Goal: Task Accomplishment & Management: Manage account settings

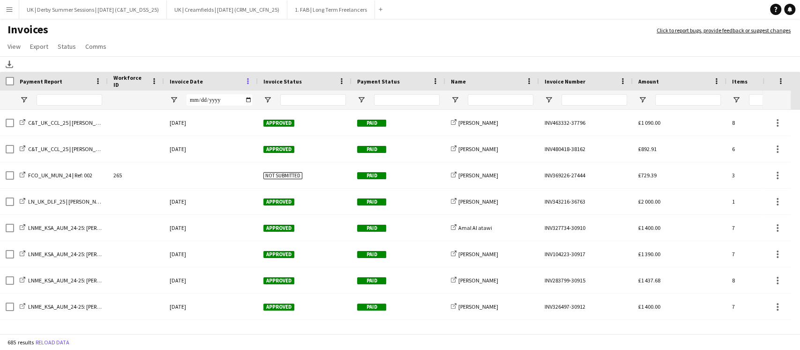
click at [247, 78] on span at bounding box center [248, 81] width 8 height 8
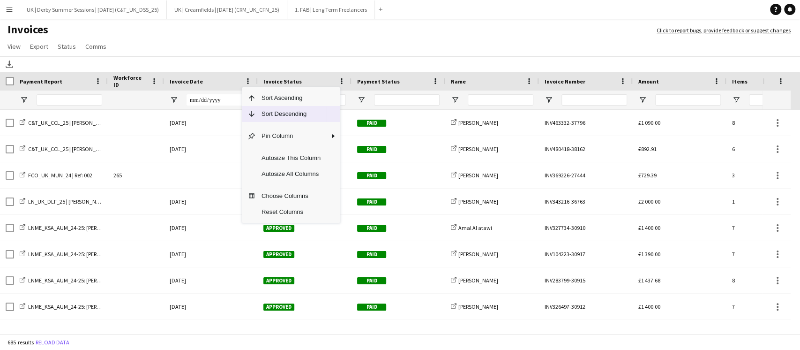
click at [254, 108] on span "Column Menu" at bounding box center [249, 114] width 14 height 16
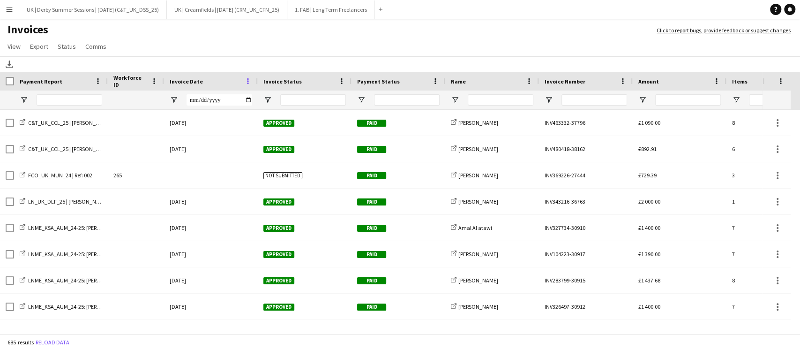
click at [249, 82] on span at bounding box center [248, 81] width 8 height 8
click at [247, 79] on span at bounding box center [248, 81] width 8 height 8
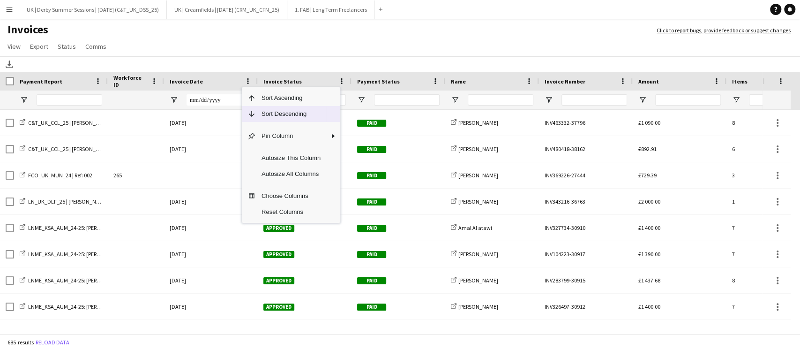
click at [262, 118] on span "Sort Descending" at bounding box center [291, 114] width 70 height 16
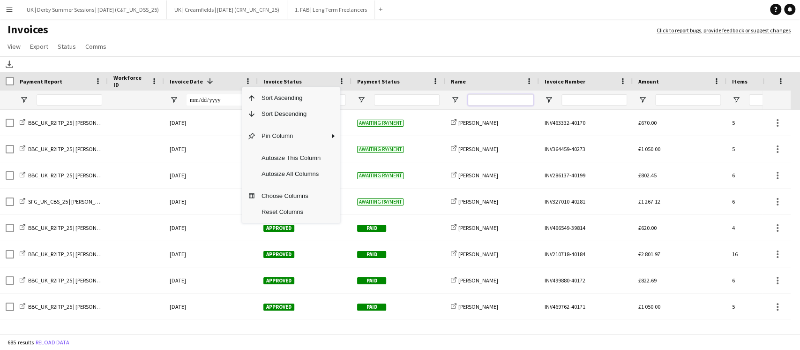
click at [499, 97] on input "Name Filter Input" at bounding box center [501, 99] width 66 height 11
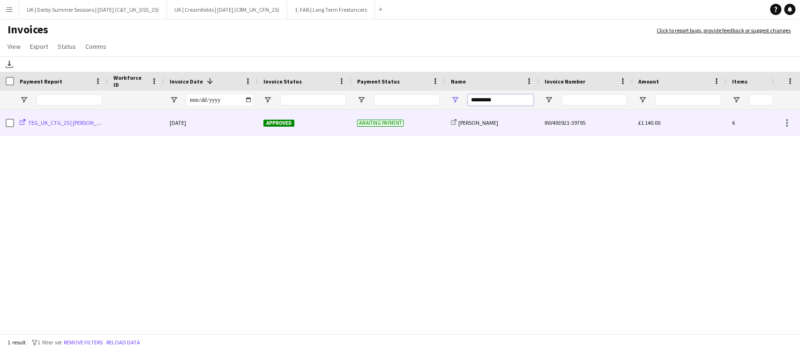
type input "*********"
click at [32, 122] on span "TEG_UK_CTG_25 | Rae Probyn" at bounding box center [70, 122] width 84 height 7
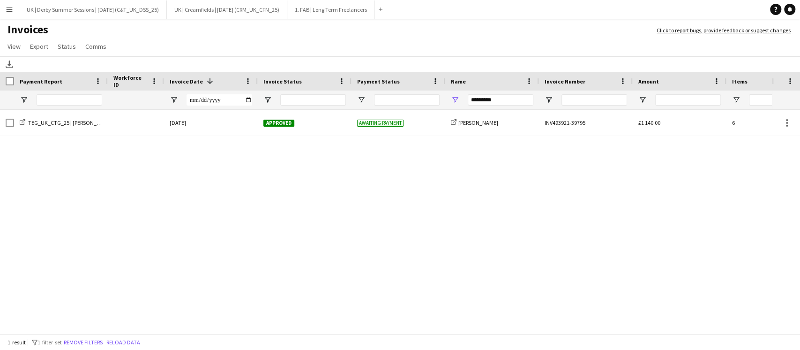
click at [9, 10] on app-icon "Menu" at bounding box center [9, 9] width 7 height 7
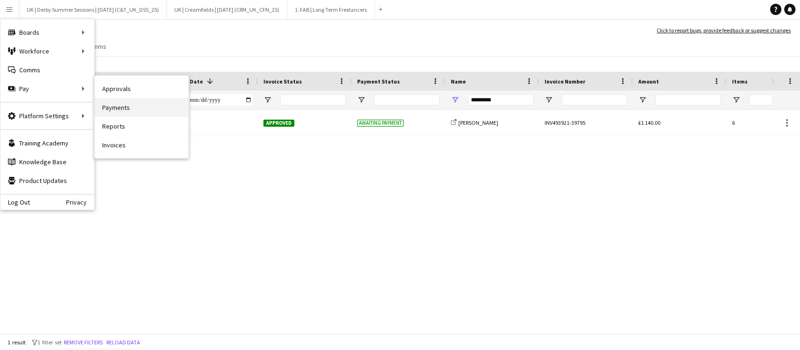
click at [134, 107] on link "Payments" at bounding box center [142, 107] width 94 height 19
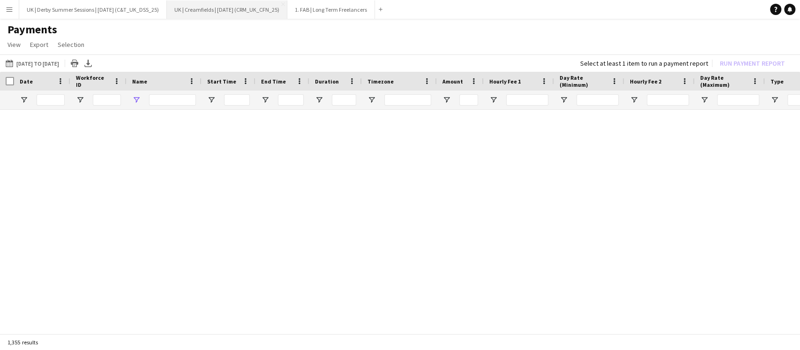
type input "**********"
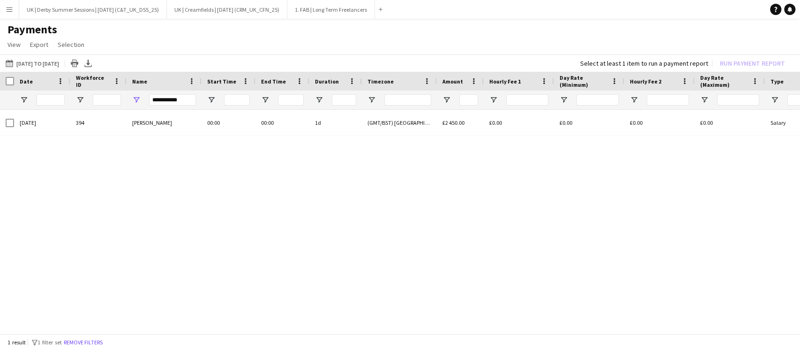
click at [97, 336] on div "1 result filter-1 1 filter set Remove filters" at bounding box center [400, 342] width 800 height 16
click at [97, 340] on button "Remove filters" at bounding box center [83, 342] width 43 height 10
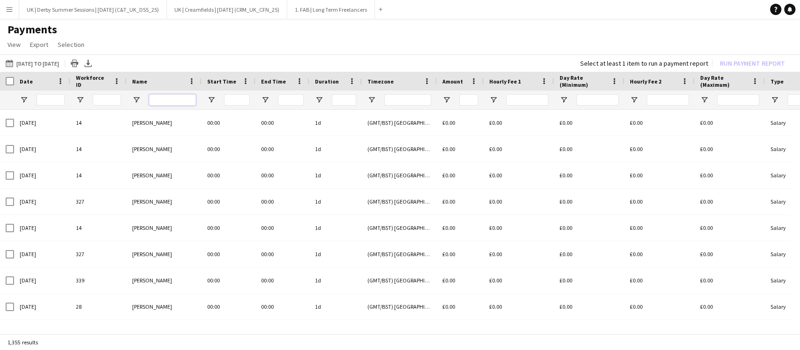
click at [179, 94] on input "Name Filter Input" at bounding box center [172, 99] width 47 height 11
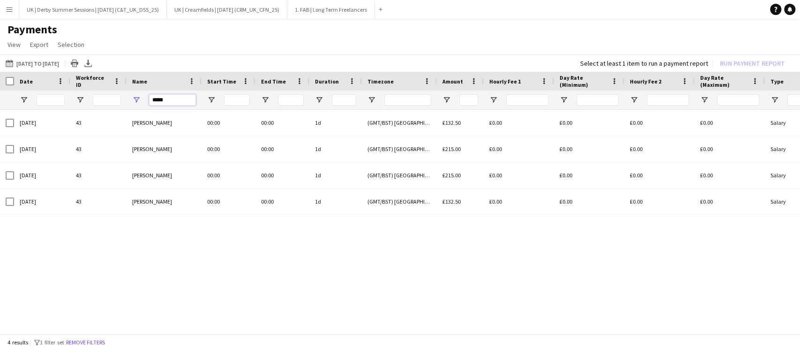
type input "*****"
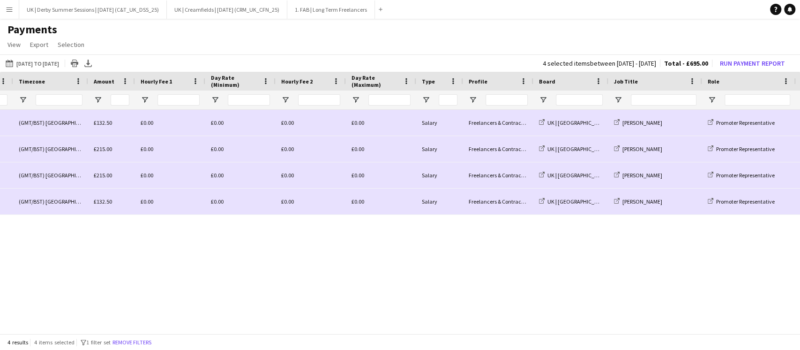
scroll to position [0, 363]
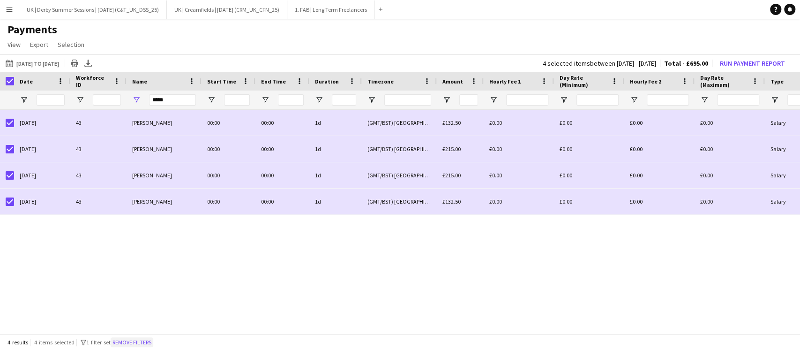
click at [137, 340] on button "Remove filters" at bounding box center [132, 342] width 43 height 10
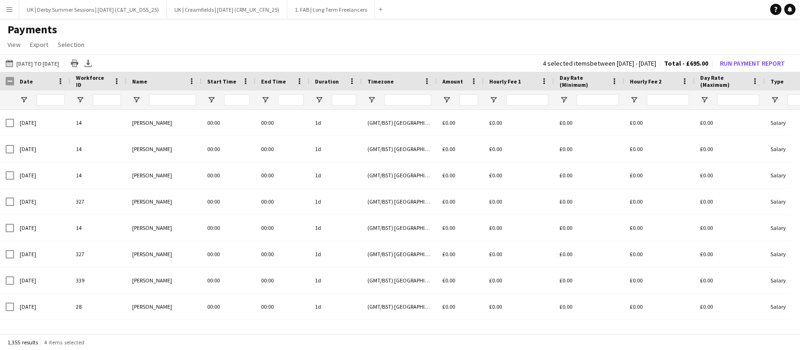
click at [7, 10] on app-icon "Menu" at bounding box center [9, 9] width 7 height 7
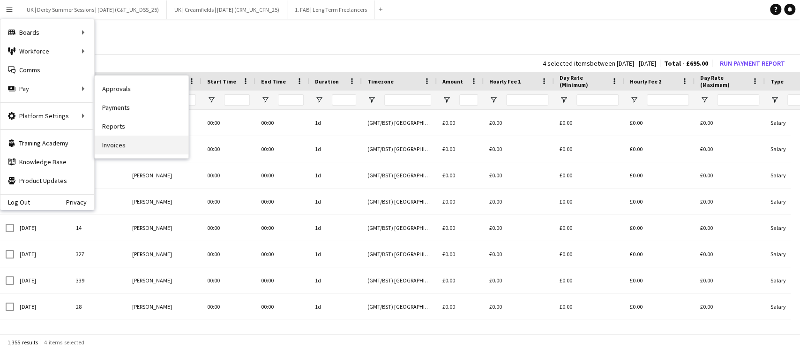
click at [124, 150] on link "Invoices" at bounding box center [142, 144] width 94 height 19
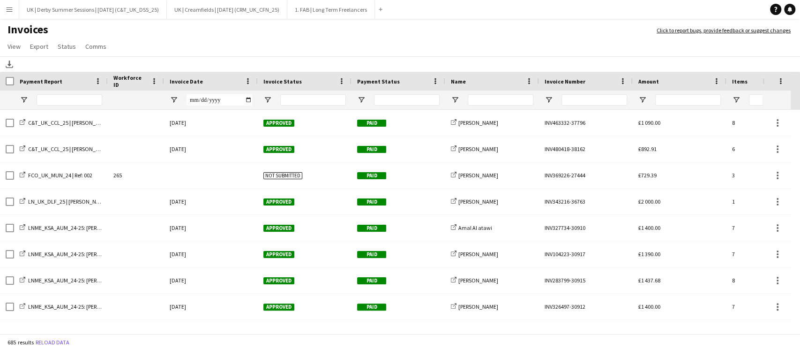
click at [6, 7] on app-icon "Menu" at bounding box center [9, 9] width 7 height 7
click at [250, 82] on span at bounding box center [248, 81] width 8 height 8
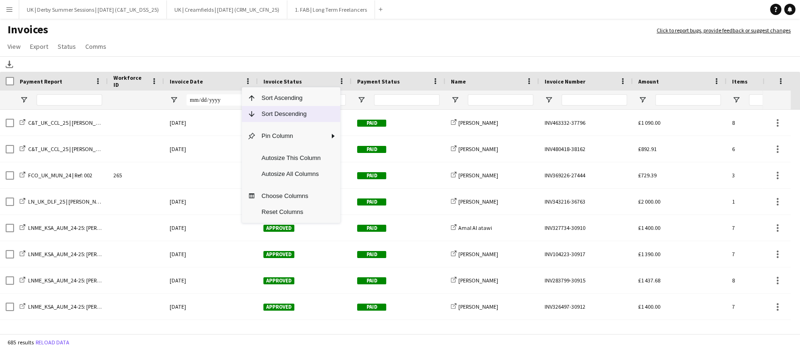
click at [268, 110] on span "Sort Descending" at bounding box center [291, 114] width 70 height 16
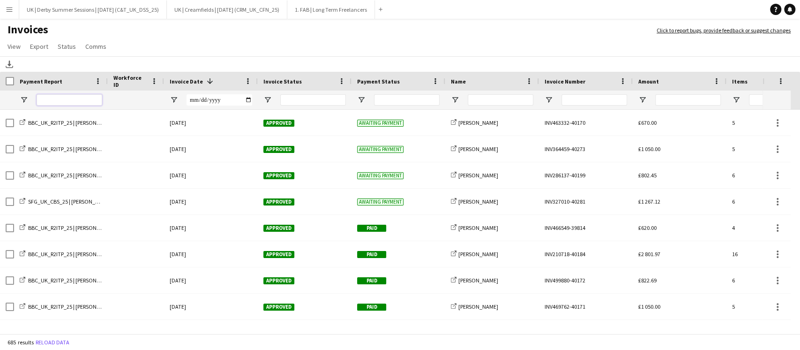
click at [102, 96] on input "Payment Report Filter Input" at bounding box center [70, 99] width 66 height 11
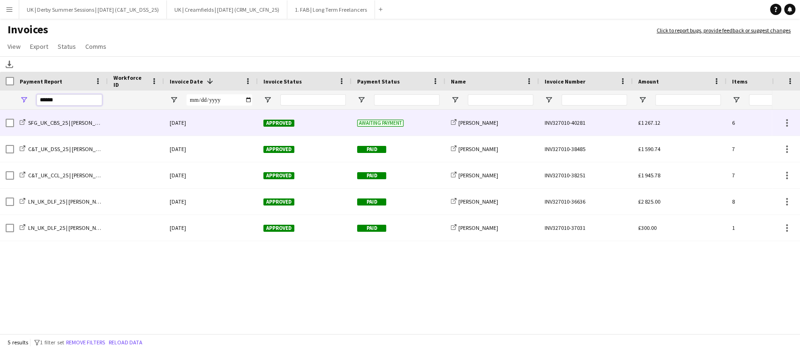
type input "******"
click at [89, 118] on div "SFG_UK_CBS_25 | Erin Brown" at bounding box center [61, 123] width 94 height 26
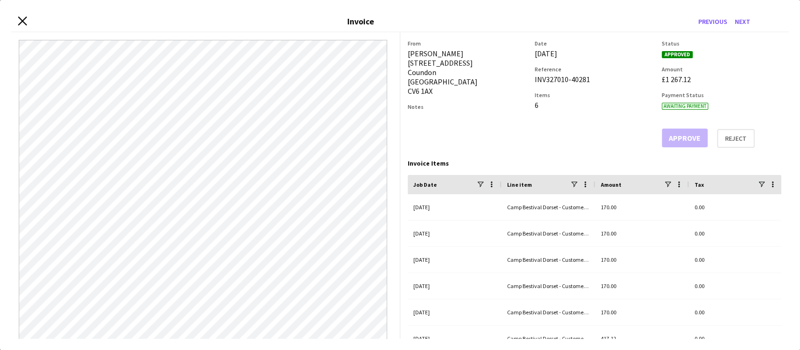
click at [23, 19] on icon "Close invoice dialog" at bounding box center [22, 20] width 9 height 9
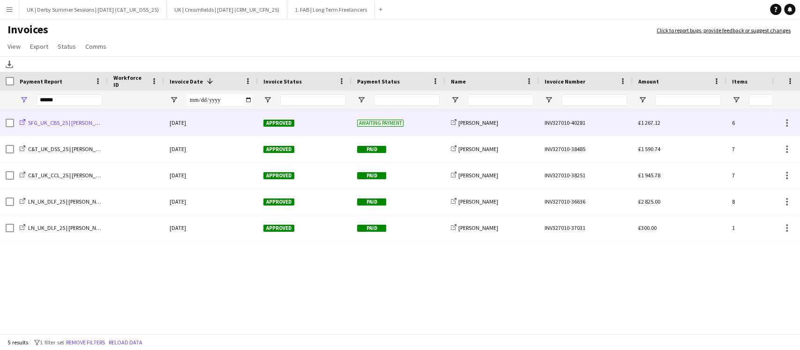
click at [69, 122] on span "SFG_UK_CBS_25 | Erin Brown" at bounding box center [69, 122] width 83 height 7
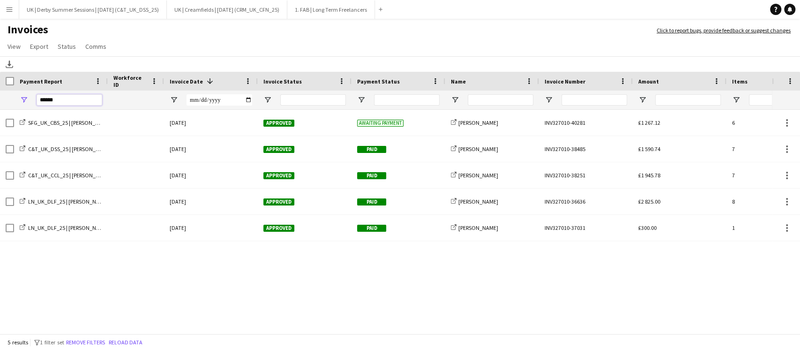
drag, startPoint x: 73, startPoint y: 94, endPoint x: 26, endPoint y: 93, distance: 46.9
click at [26, 93] on div "******" at bounding box center [61, 99] width 94 height 19
click at [97, 339] on button "Remove filters" at bounding box center [85, 342] width 43 height 10
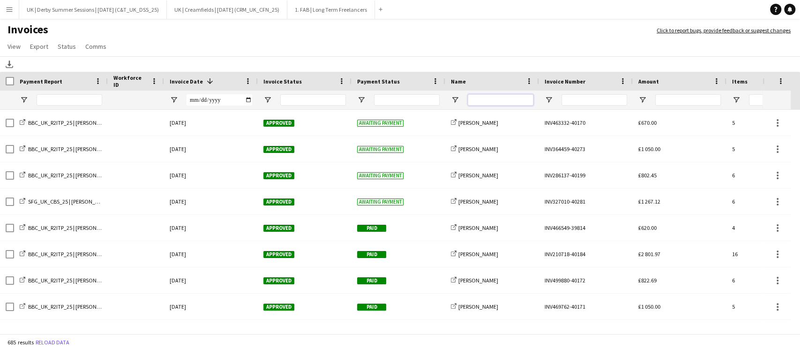
click at [488, 98] on input "Name Filter Input" at bounding box center [501, 99] width 66 height 11
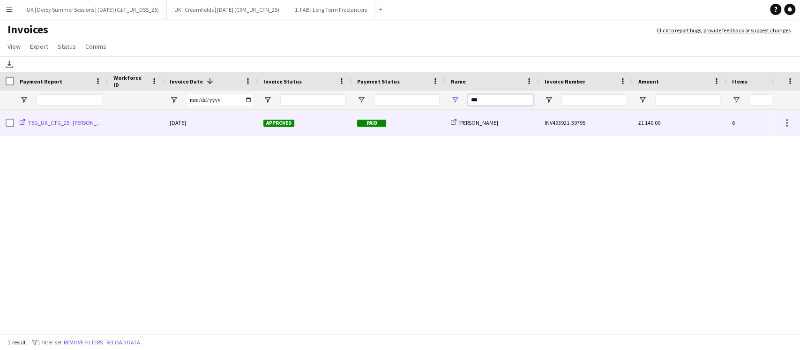
type input "***"
click at [76, 124] on span "TEG_UK_CTG_25 | Rae Probyn" at bounding box center [70, 122] width 84 height 7
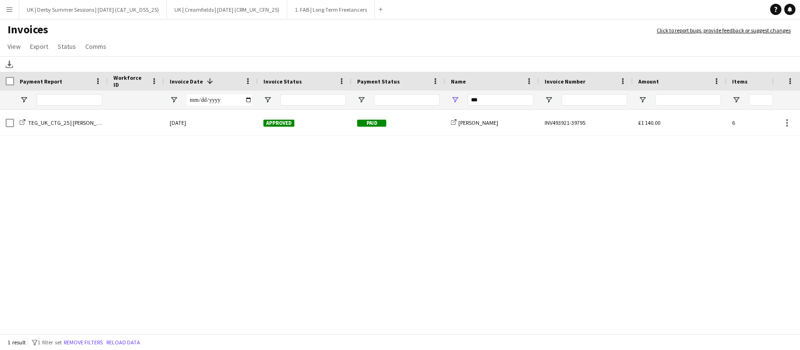
click at [4, 13] on button "Menu" at bounding box center [9, 9] width 19 height 19
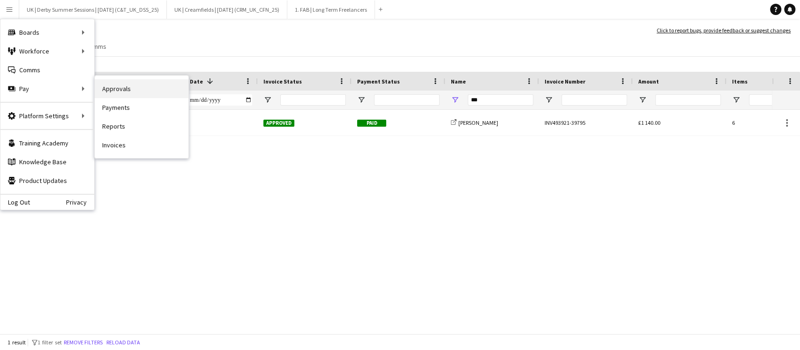
click at [126, 91] on link "Approvals" at bounding box center [142, 88] width 94 height 19
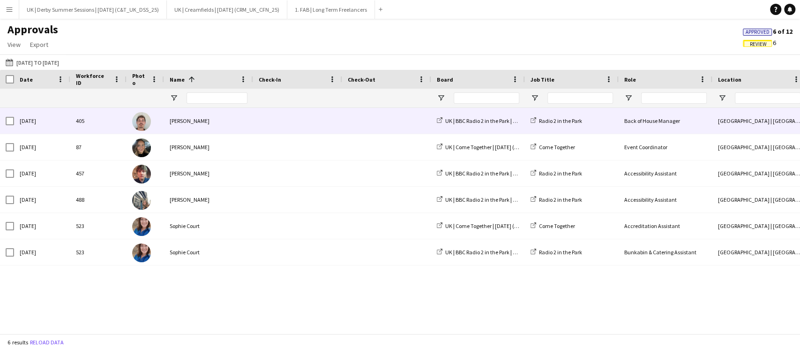
click at [202, 122] on div "Cobi Venning-Brown" at bounding box center [208, 121] width 89 height 26
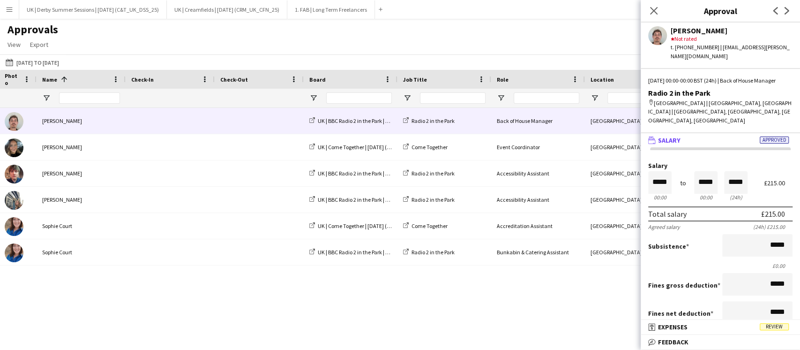
scroll to position [0, 403]
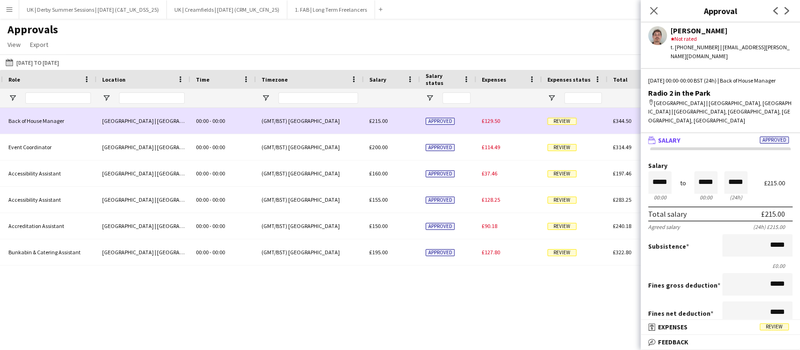
click at [492, 120] on span "£129.50" at bounding box center [491, 120] width 18 height 7
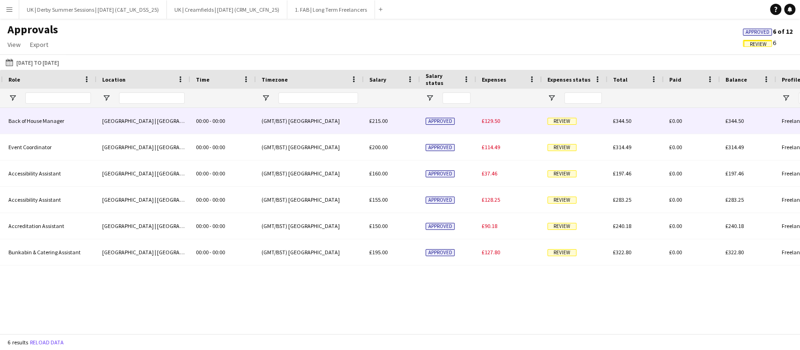
click at [491, 121] on span "£129.50" at bounding box center [491, 120] width 18 height 7
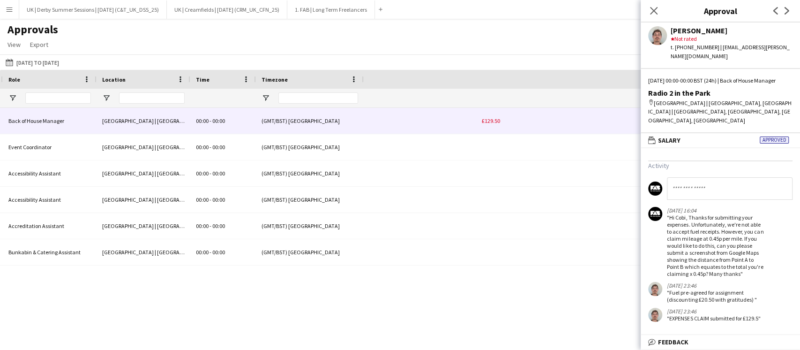
scroll to position [0, 0]
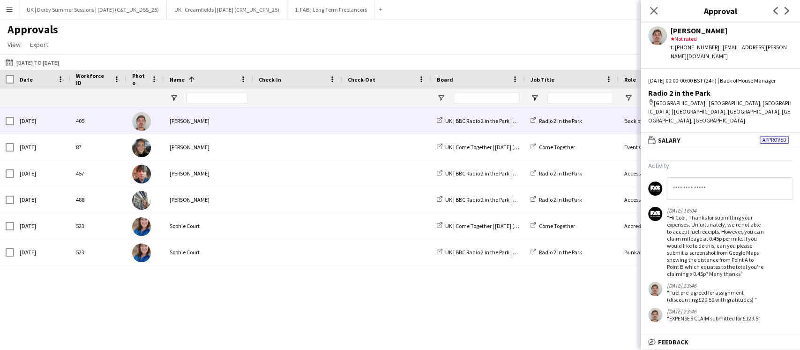
click at [159, 287] on div "UK | Come Together | Aug 2025 (TEG_UK_CTG_25) Come Together Accreditation Assis…" at bounding box center [400, 216] width 800 height 216
click at [649, 8] on icon "Close pop-in" at bounding box center [653, 10] width 9 height 9
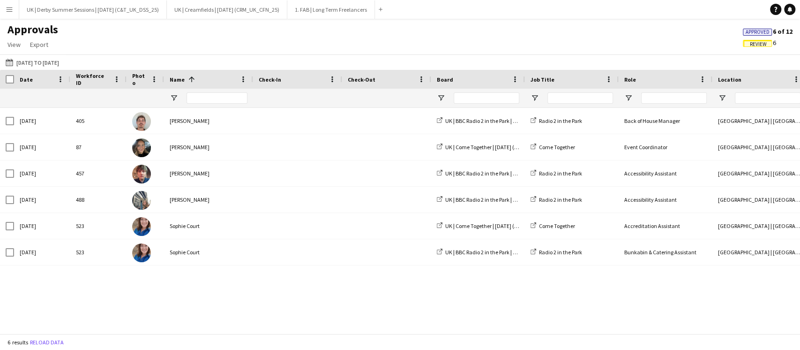
click at [757, 42] on span "Review" at bounding box center [758, 44] width 17 height 6
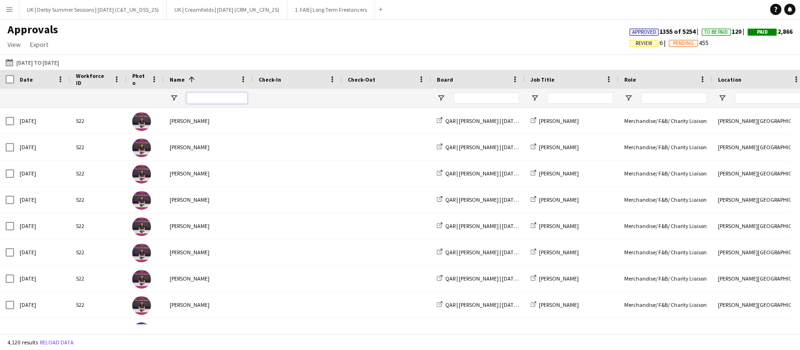
click at [204, 96] on input "Name Filter Input" at bounding box center [217, 97] width 61 height 11
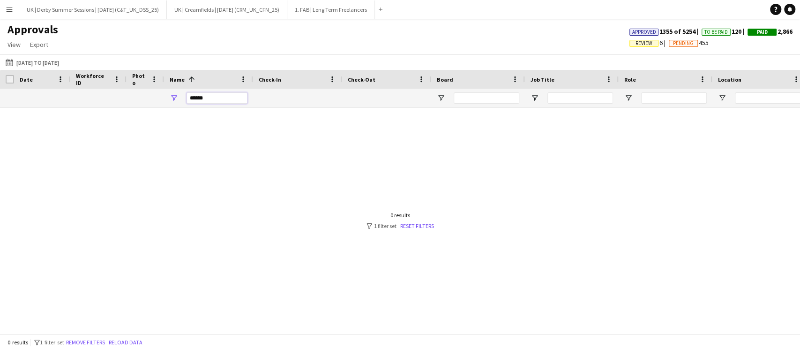
drag, startPoint x: 194, startPoint y: 96, endPoint x: 235, endPoint y: 99, distance: 41.4
click at [235, 99] on input "******" at bounding box center [217, 97] width 61 height 11
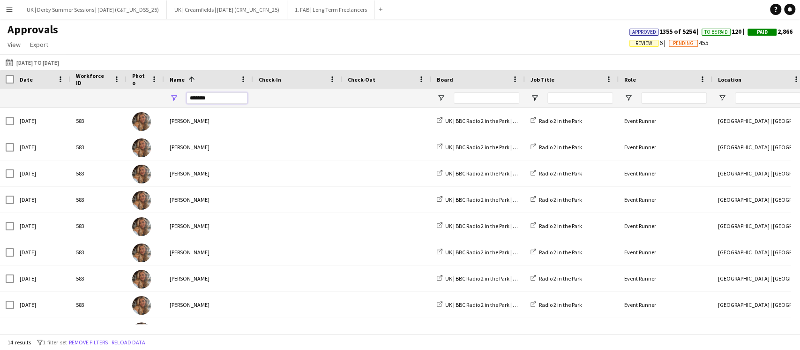
type input "*******"
drag, startPoint x: 330, startPoint y: 335, endPoint x: 381, endPoint y: 336, distance: 51.1
click at [381, 336] on div "14 results filter-1 1 filter set Remove filters Reload data" at bounding box center [400, 342] width 800 height 16
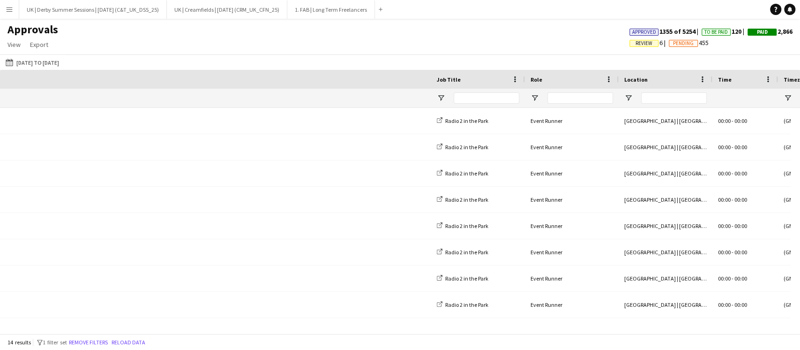
scroll to position [0, 911]
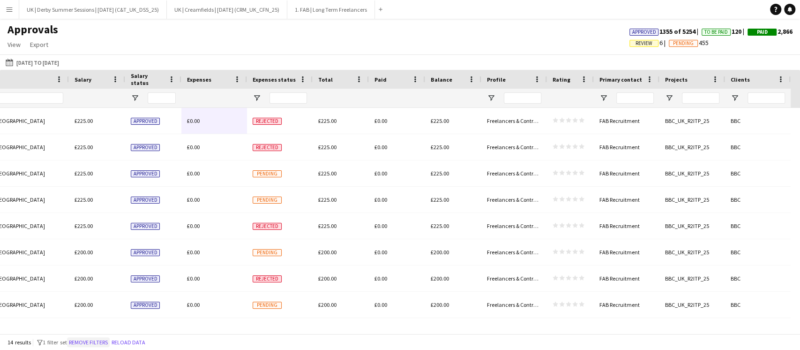
click at [103, 340] on button "Remove filters" at bounding box center [88, 342] width 43 height 10
click at [0, 0] on div at bounding box center [0, 0] width 0 height 0
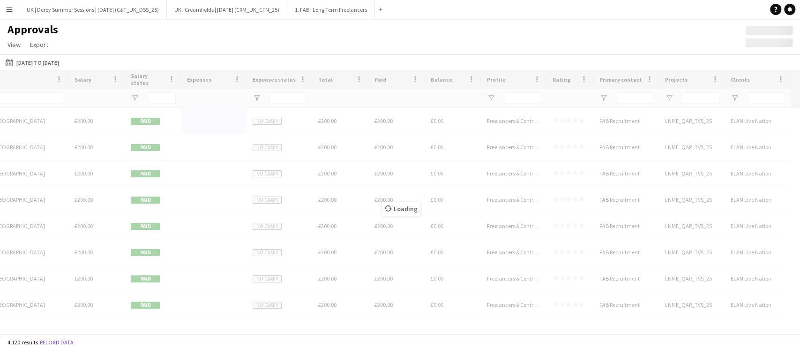
click at [120, 329] on div "Loading" at bounding box center [400, 201] width 800 height 263
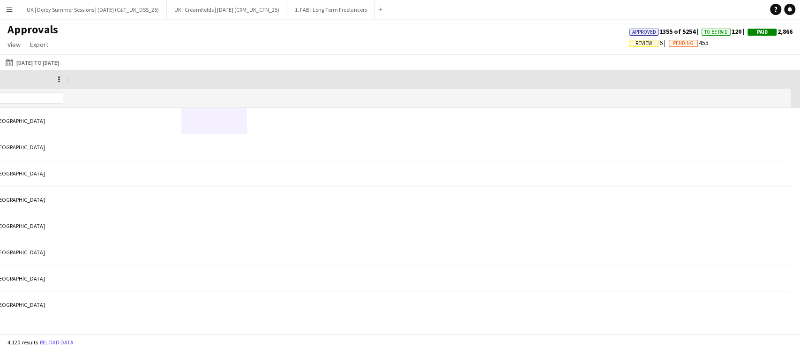
scroll to position [0, 0]
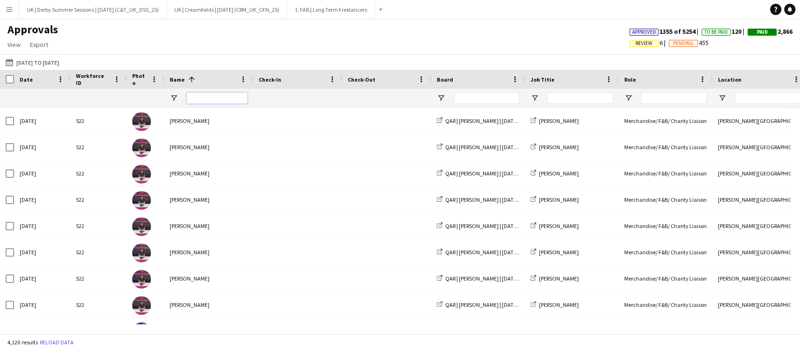
click at [196, 96] on input "Name Filter Input" at bounding box center [217, 97] width 61 height 11
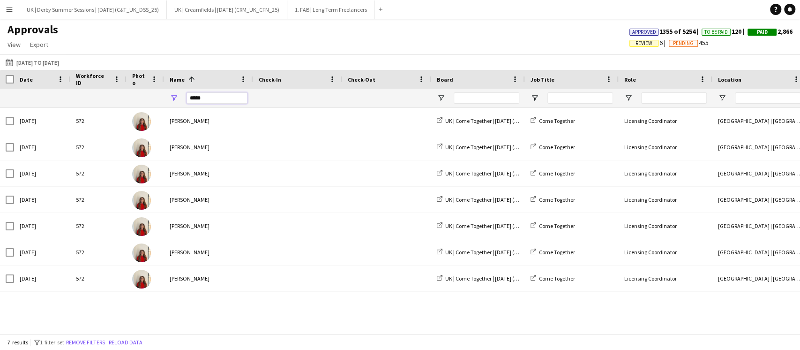
type input "*****"
click at [442, 101] on div at bounding box center [478, 98] width 94 height 19
click at [442, 101] on span "Open Filter Menu" at bounding box center [441, 98] width 8 height 8
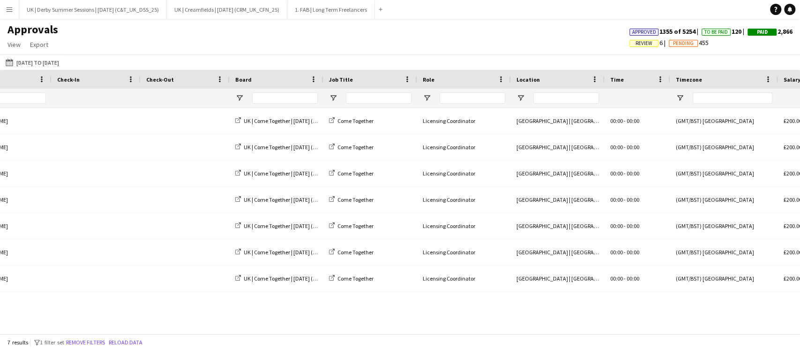
scroll to position [0, 109]
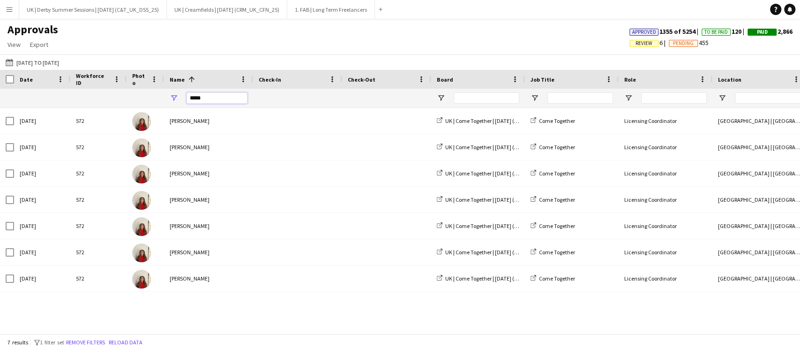
drag, startPoint x: 236, startPoint y: 97, endPoint x: 166, endPoint y: 99, distance: 69.4
click at [166, 99] on div "*****" at bounding box center [208, 98] width 89 height 19
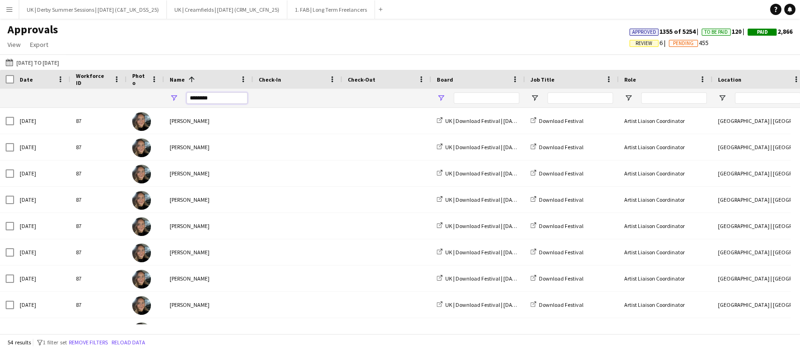
type input "********"
click at [443, 101] on span "Open Filter Menu" at bounding box center [441, 98] width 8 height 8
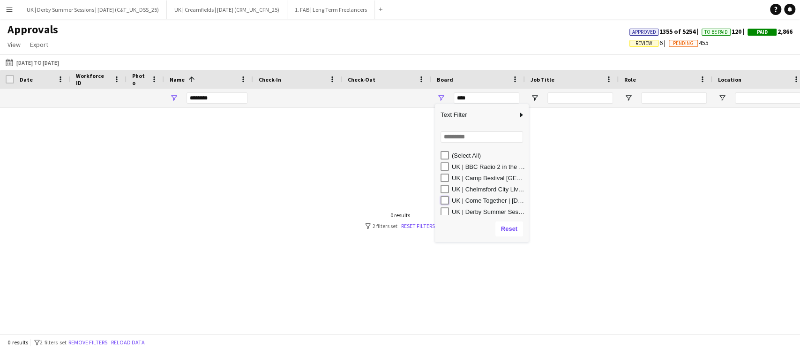
type input "**********"
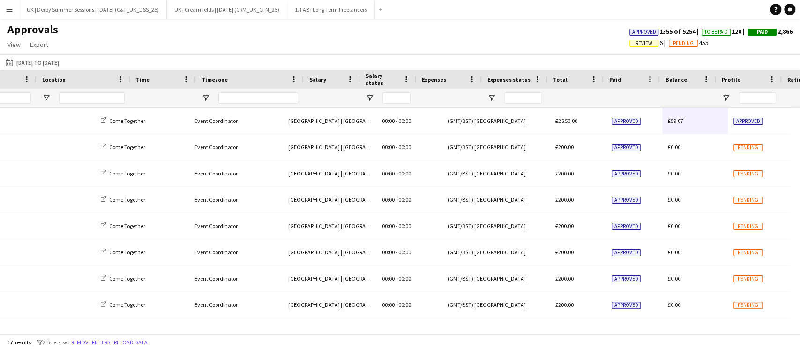
scroll to position [0, 676]
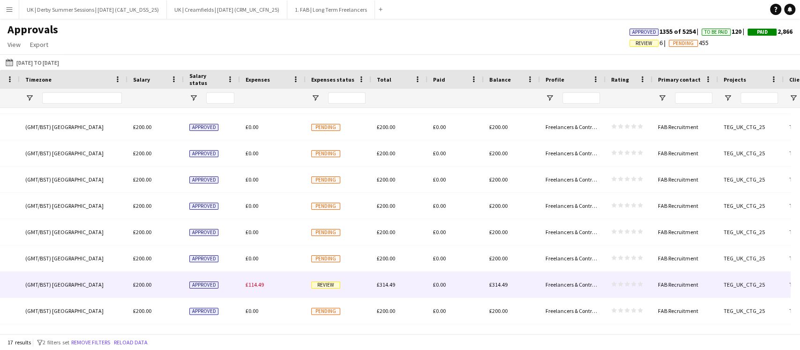
click at [267, 283] on div "£114.49" at bounding box center [273, 284] width 66 height 26
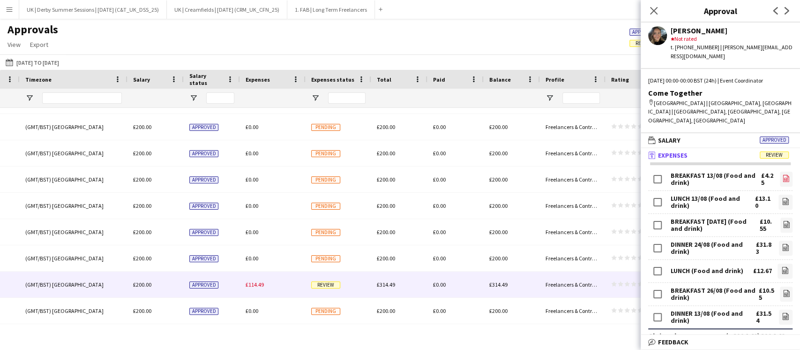
click at [780, 172] on link "file-image" at bounding box center [786, 179] width 13 height 15
click at [648, 6] on app-icon "Close pop-in" at bounding box center [654, 11] width 14 height 14
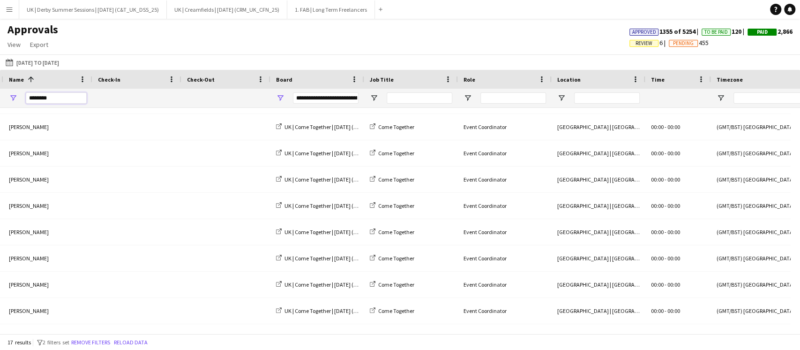
drag, startPoint x: 55, startPoint y: 96, endPoint x: 0, endPoint y: 95, distance: 54.8
click at [0, 95] on div at bounding box center [689, 98] width 1701 height 19
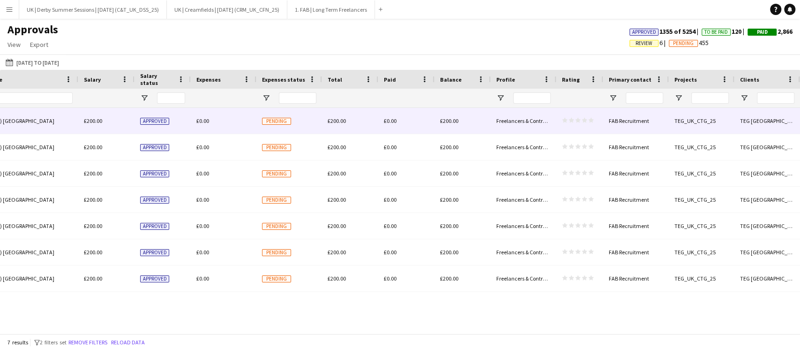
type input "*****"
click at [204, 123] on span "£0.00" at bounding box center [202, 120] width 13 height 7
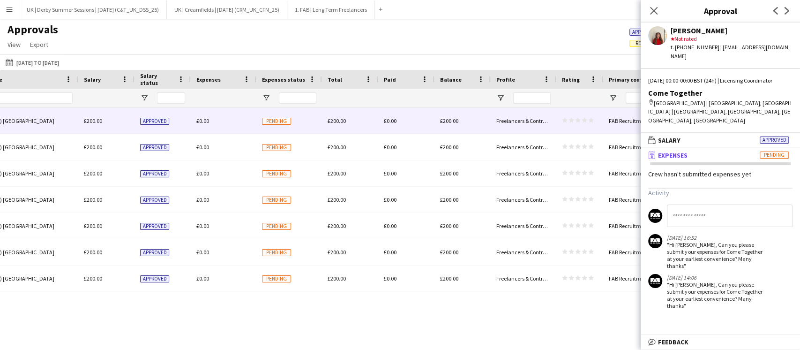
scroll to position [0, 202]
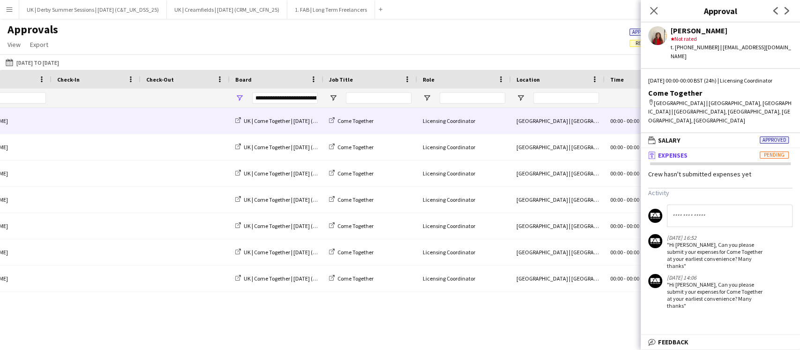
click at [7, 2] on button "Menu" at bounding box center [9, 9] width 19 height 19
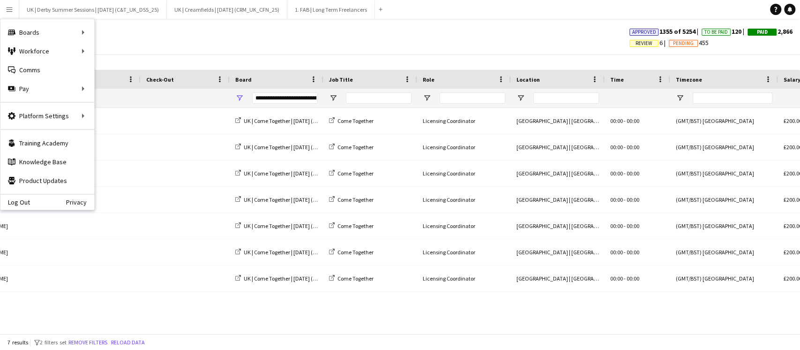
scroll to position [0, 0]
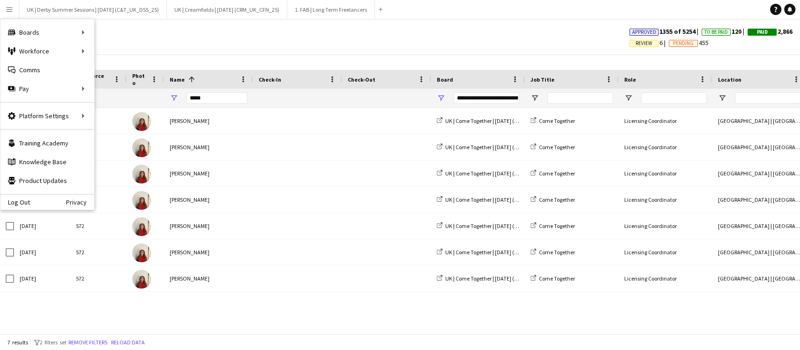
click at [225, 36] on div "Approvals View Customise view Customise filters Reset Filters Reset View Reset …" at bounding box center [400, 38] width 800 height 32
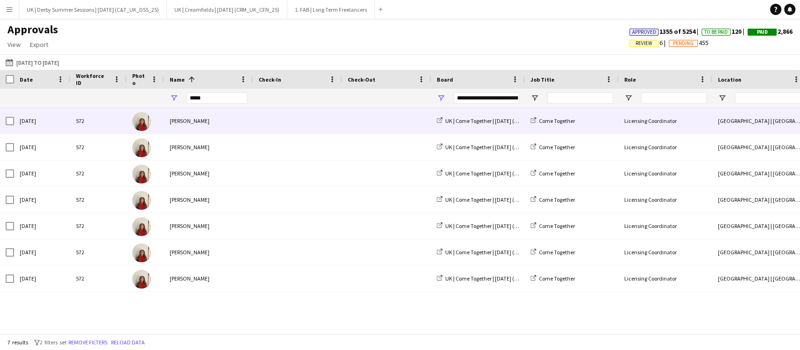
click at [184, 122] on div "Elham Afzal" at bounding box center [208, 121] width 89 height 26
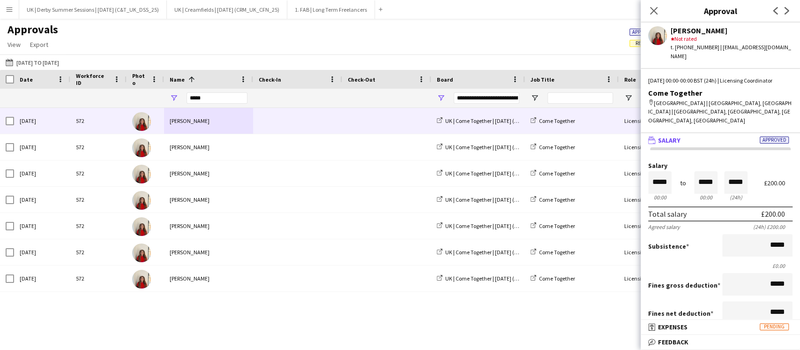
click at [713, 48] on div "t. +447539280898 | eafzal96@googlemail.com" at bounding box center [732, 51] width 122 height 17
click at [10, 14] on button "Menu" at bounding box center [9, 9] width 19 height 19
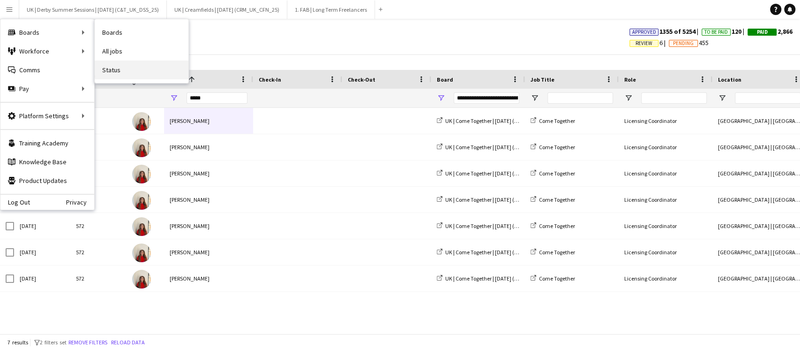
click at [131, 67] on link "Status" at bounding box center [142, 69] width 94 height 19
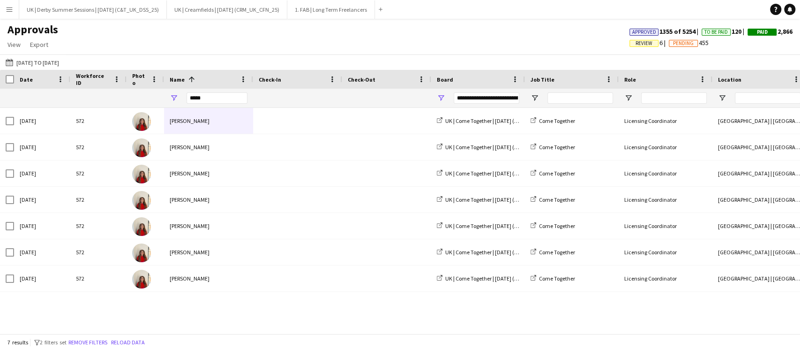
drag, startPoint x: 332, startPoint y: 334, endPoint x: 396, endPoint y: 328, distance: 64.0
click at [400, 332] on app-pay-approvals-table "Press SPACE to select this row. Drag here to set row groups Workforce ID Date P…" at bounding box center [400, 201] width 800 height 263
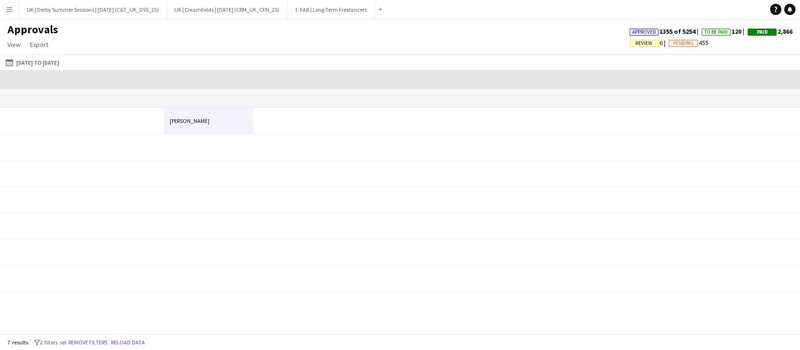
scroll to position [0, 901]
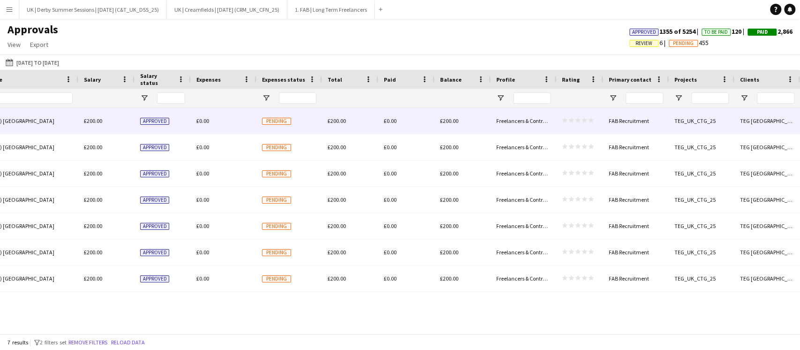
click at [274, 122] on span "Pending" at bounding box center [276, 121] width 29 height 7
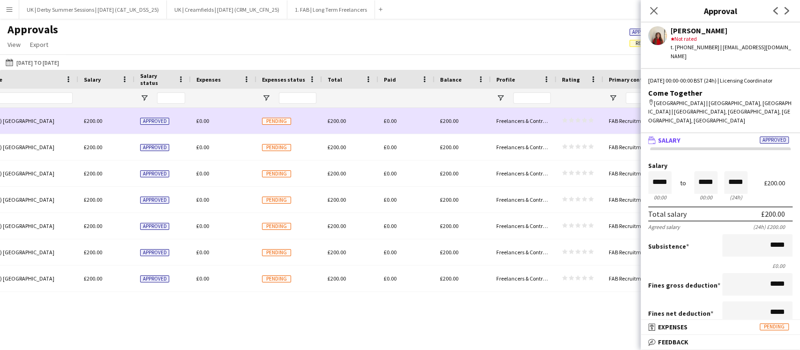
click at [326, 122] on div "£200.00" at bounding box center [350, 121] width 56 height 26
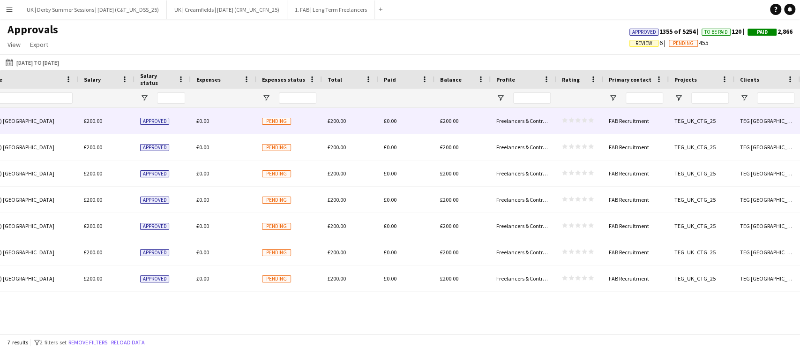
click at [214, 123] on div "£0.00" at bounding box center [224, 121] width 66 height 26
click at [206, 123] on span "£0.00" at bounding box center [202, 120] width 13 height 7
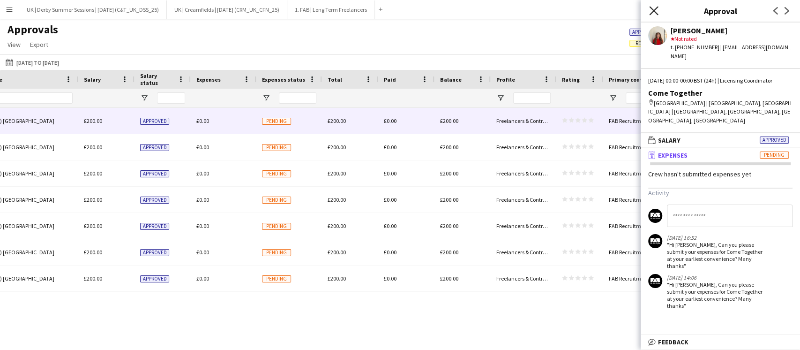
click at [651, 9] on icon at bounding box center [653, 10] width 9 height 9
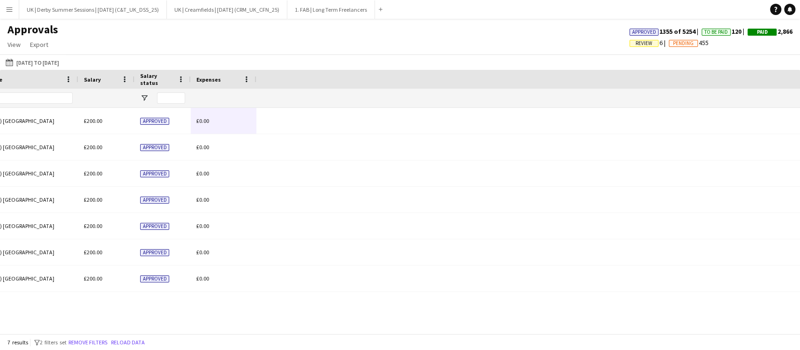
scroll to position [0, 202]
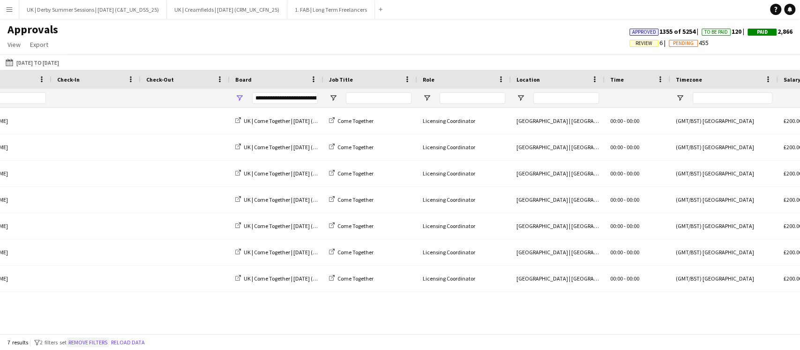
click at [105, 340] on button "Remove filters" at bounding box center [88, 342] width 43 height 10
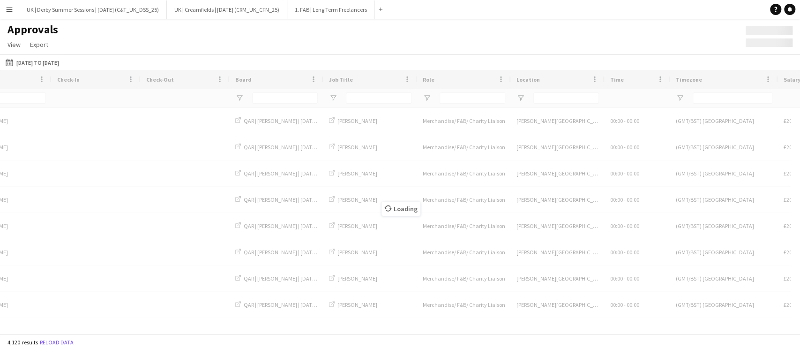
click at [86, 329] on div "Loading" at bounding box center [400, 201] width 800 height 263
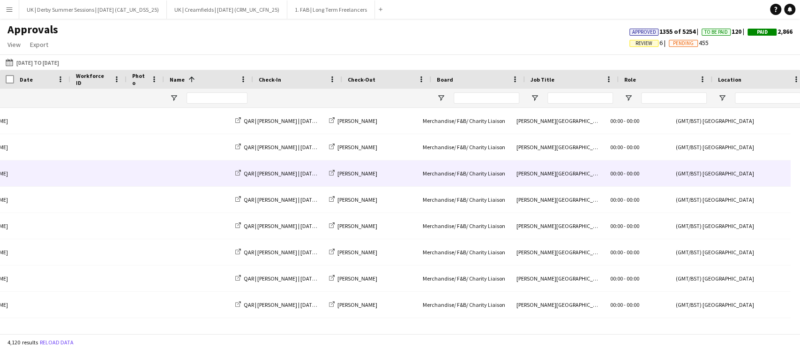
scroll to position [0, 0]
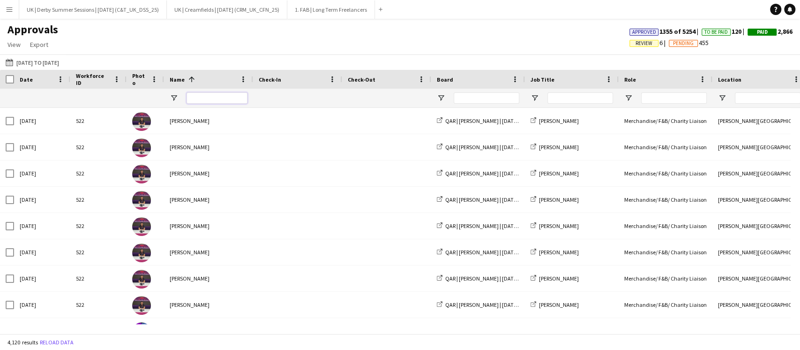
click at [195, 97] on input "Name Filter Input" at bounding box center [217, 97] width 61 height 11
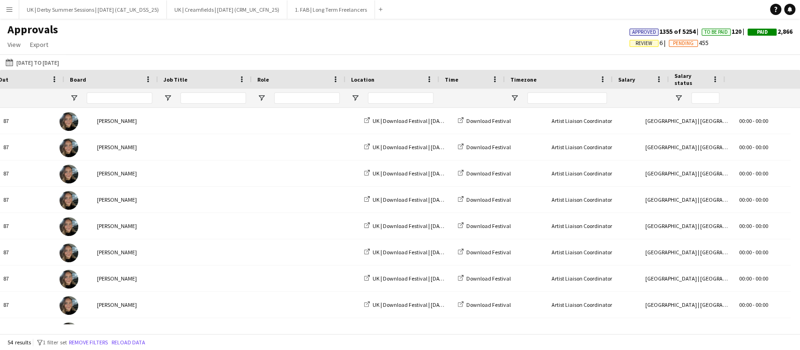
scroll to position [0, 367]
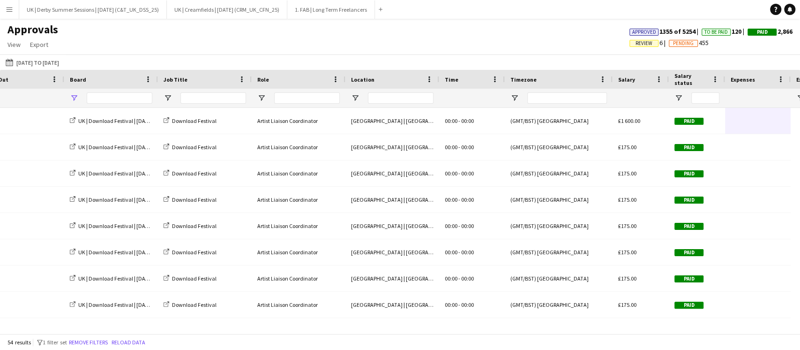
type input "******"
click at [76, 99] on span "Open Filter Menu" at bounding box center [74, 98] width 8 height 8
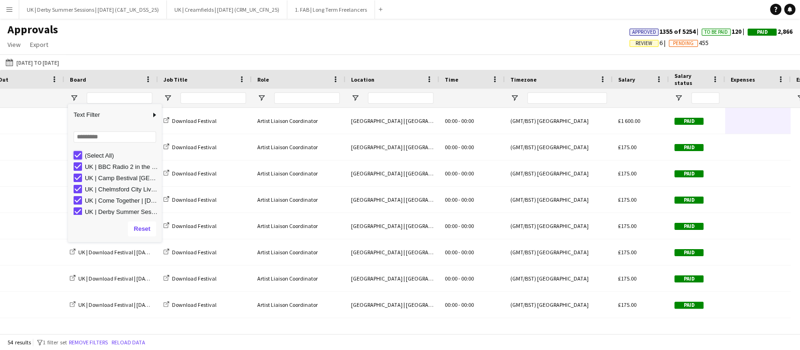
type input "***"
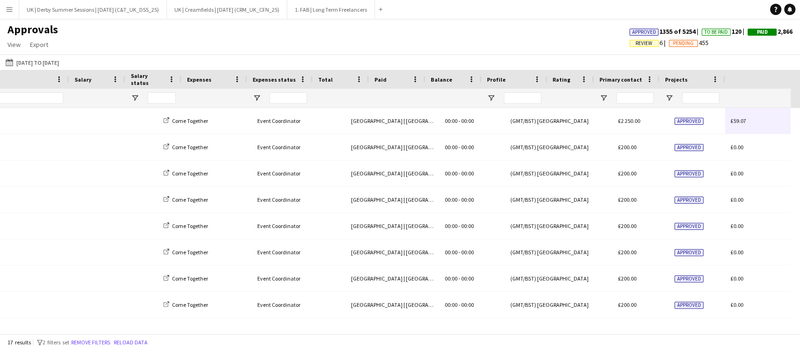
scroll to position [0, 911]
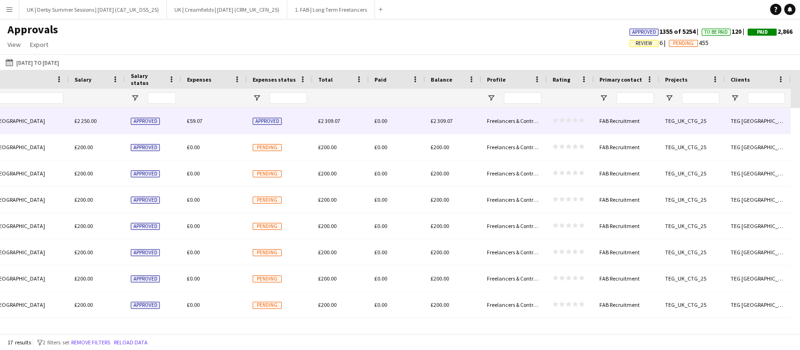
click at [200, 124] on span "£59.07" at bounding box center [194, 120] width 15 height 7
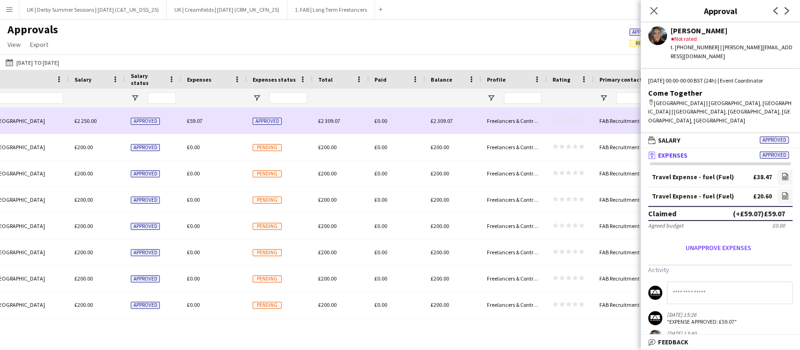
scroll to position [230, 0]
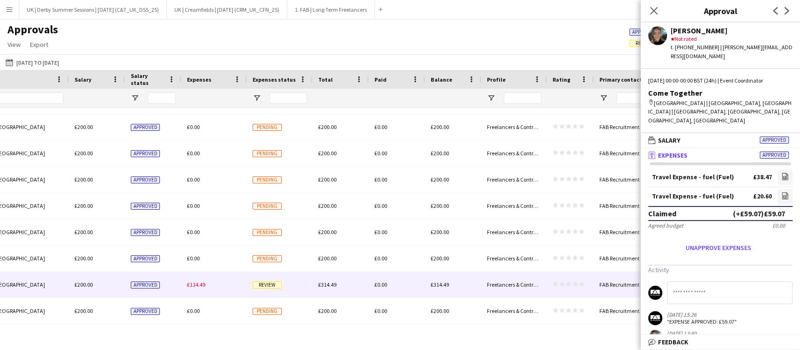
click at [197, 287] on span "£114.49" at bounding box center [196, 284] width 18 height 7
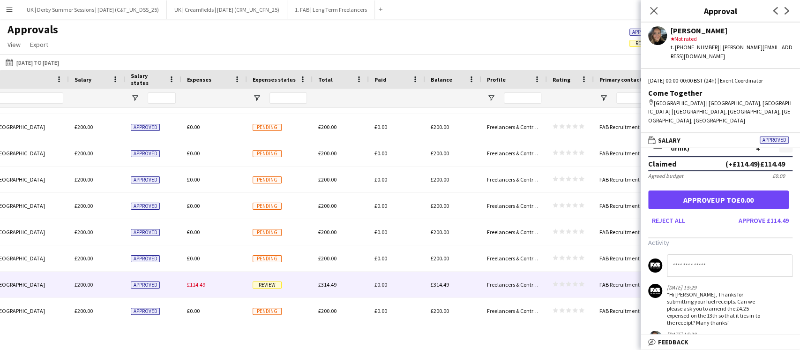
scroll to position [187, 0]
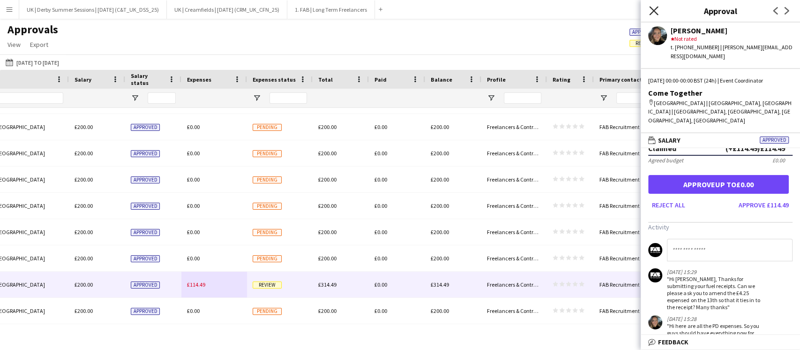
click at [651, 11] on icon "Close pop-in" at bounding box center [653, 10] width 9 height 9
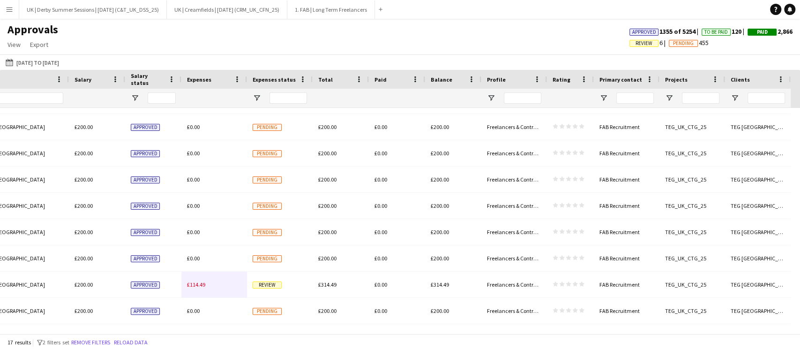
scroll to position [0, 219]
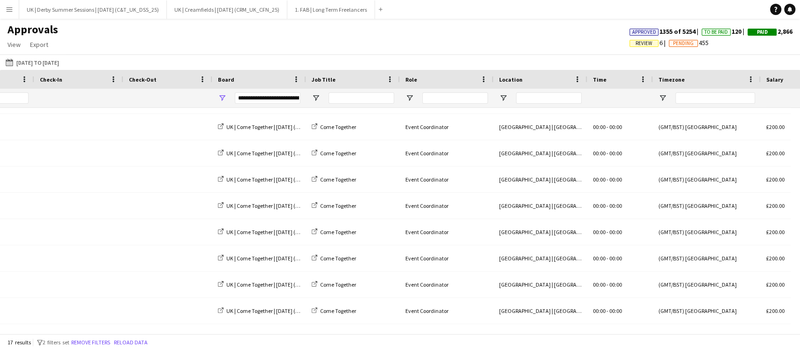
drag, startPoint x: 105, startPoint y: 341, endPoint x: 736, endPoint y: 326, distance: 631.5
click at [105, 341] on button "Remove filters" at bounding box center [90, 342] width 43 height 10
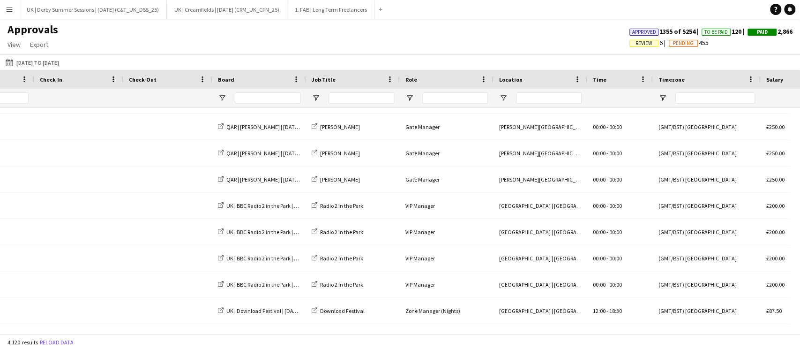
scroll to position [0, 218]
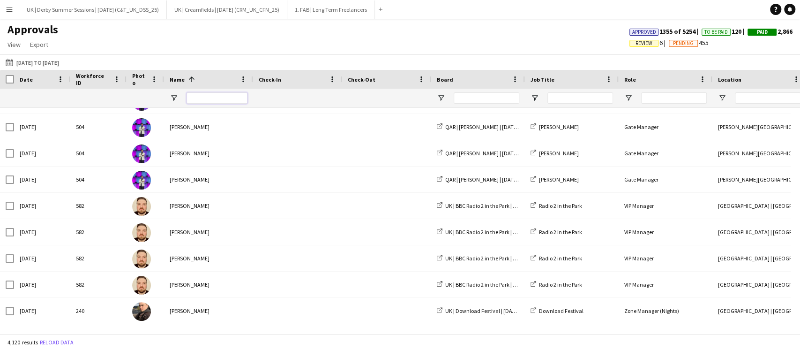
click at [230, 96] on input "Name Filter Input" at bounding box center [217, 97] width 61 height 11
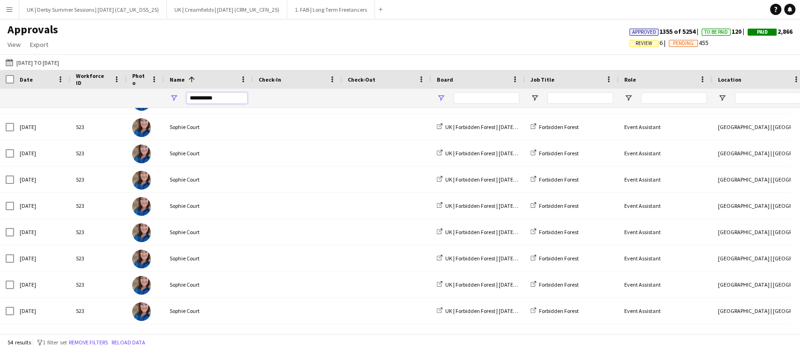
type input "**********"
click at [443, 97] on span "Open Filter Menu" at bounding box center [441, 98] width 8 height 8
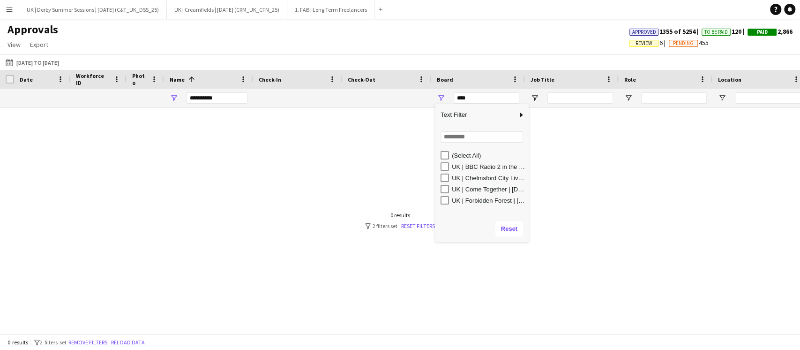
scroll to position [0, 0]
type input "**********"
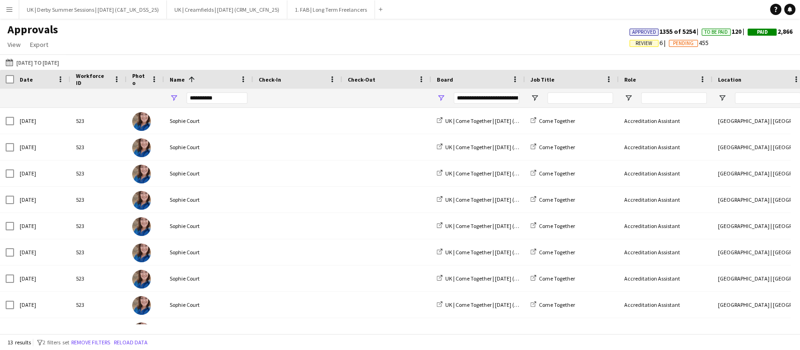
scroll to position [0, 332]
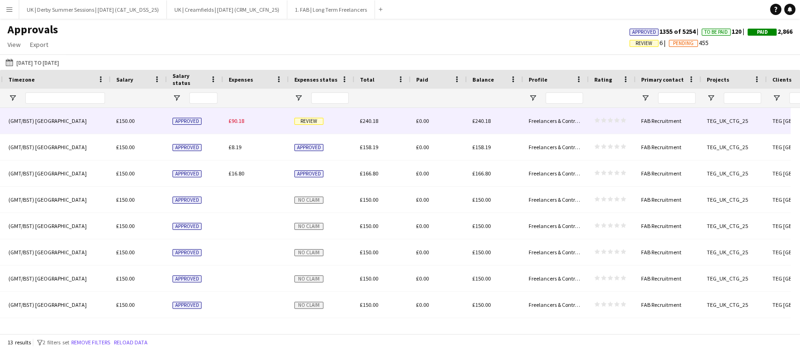
click at [236, 120] on span "£90.18" at bounding box center [236, 120] width 15 height 7
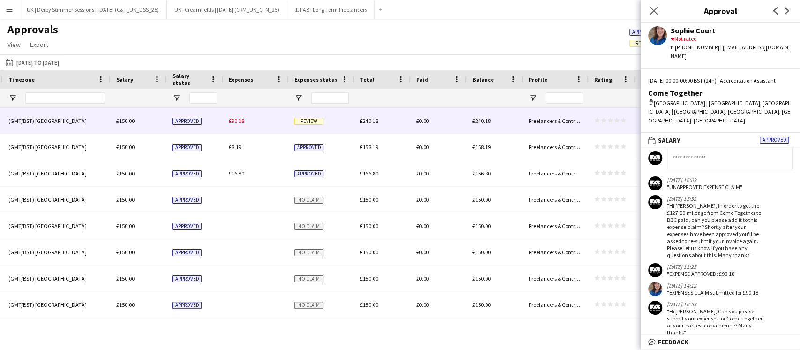
click at [10, 1] on button "Menu" at bounding box center [9, 9] width 19 height 19
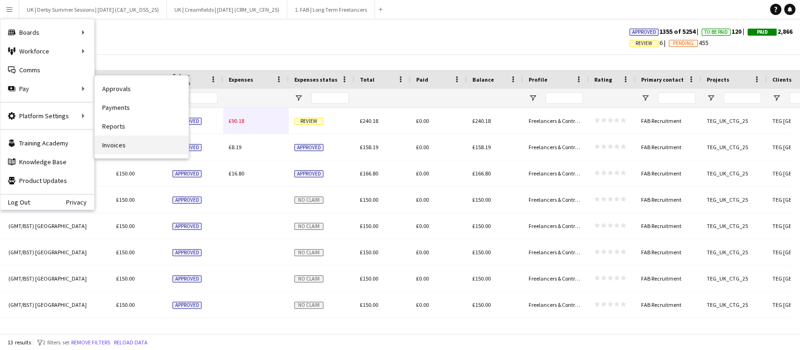
click at [115, 144] on link "Invoices" at bounding box center [142, 144] width 94 height 19
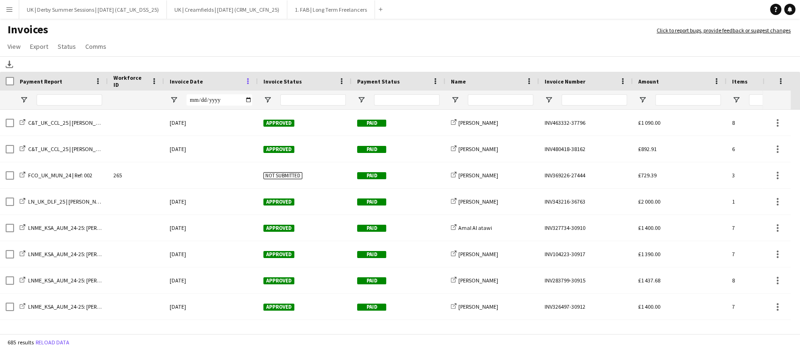
click at [247, 78] on span at bounding box center [248, 81] width 8 height 8
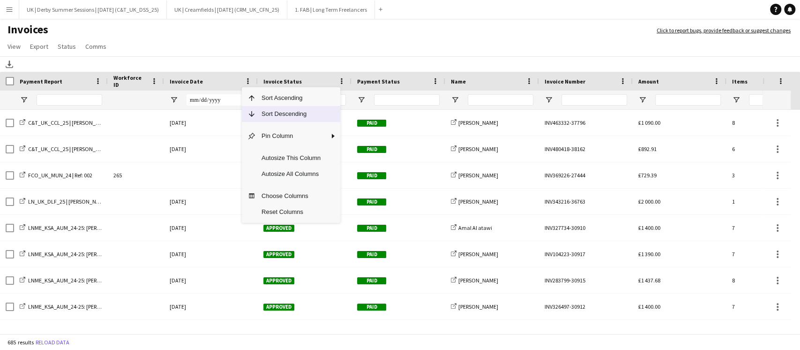
click at [264, 114] on span "Sort Descending" at bounding box center [291, 114] width 70 height 16
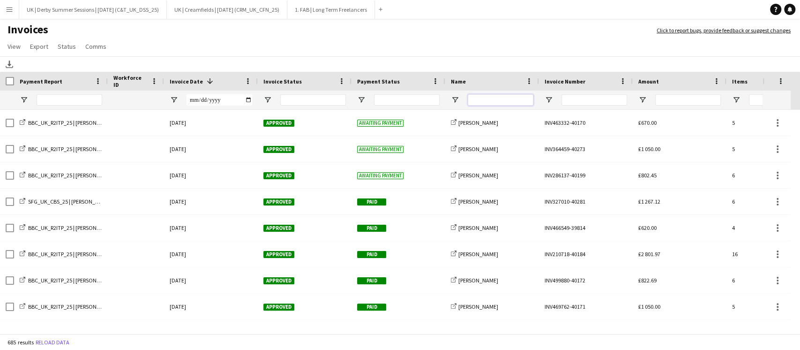
click at [503, 95] on input "Name Filter Input" at bounding box center [501, 99] width 66 height 11
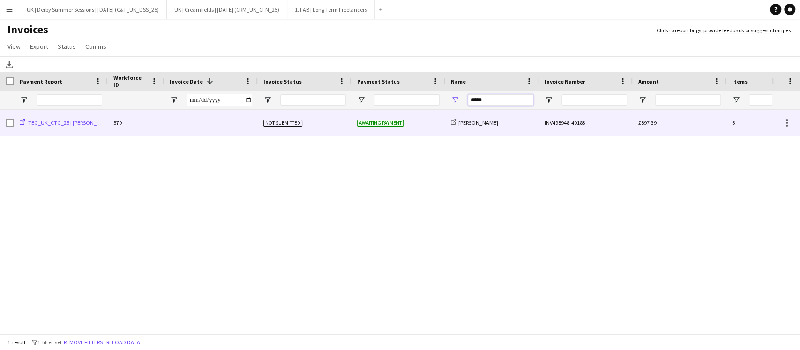
type input "*****"
click at [79, 123] on span "TEG_UK_CTG_25 | Libby Urvois" at bounding box center [70, 122] width 84 height 7
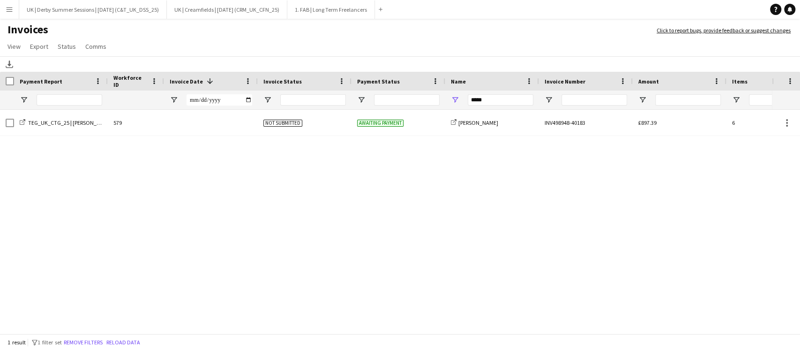
click at [2, 13] on button "Menu" at bounding box center [9, 9] width 19 height 19
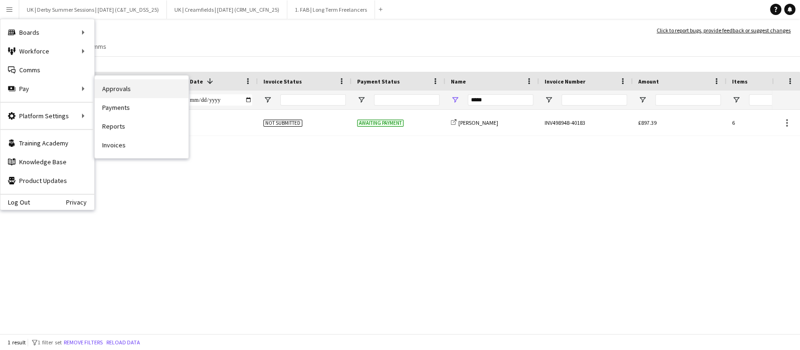
click at [149, 83] on link "Approvals" at bounding box center [142, 88] width 94 height 19
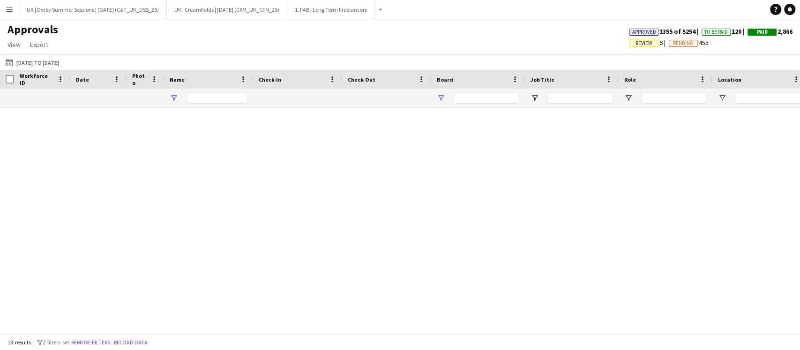
type input "**********"
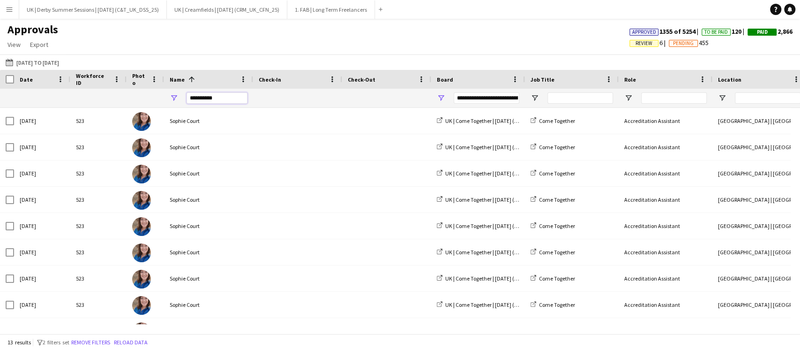
drag, startPoint x: 220, startPoint y: 100, endPoint x: 155, endPoint y: 99, distance: 65.6
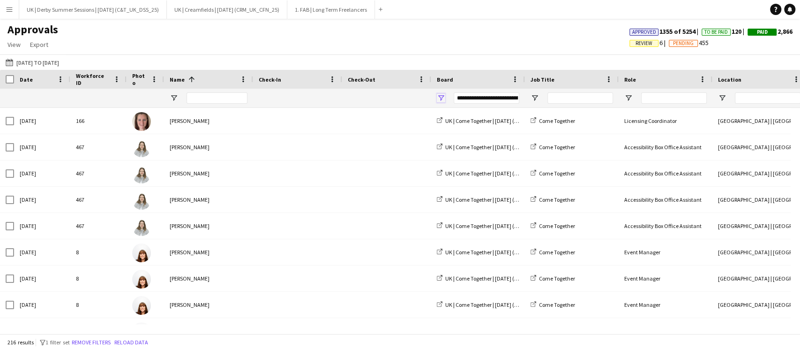
click at [440, 98] on span "Open Filter Menu" at bounding box center [441, 98] width 8 height 8
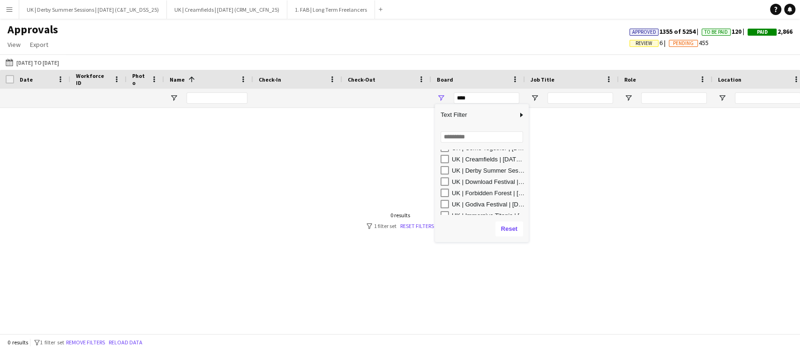
scroll to position [125, 0]
type input "**********"
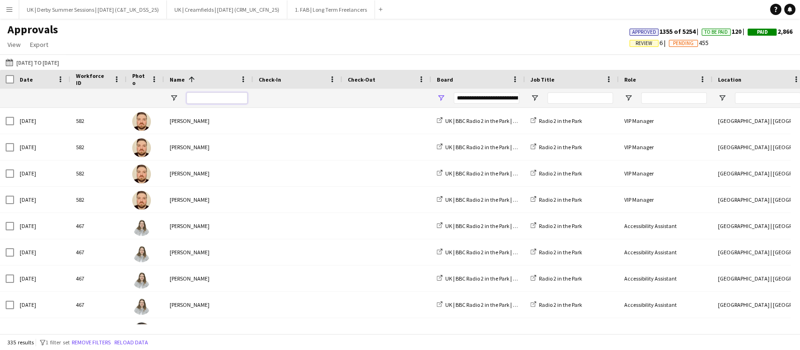
click at [228, 99] on input "Name Filter Input" at bounding box center [217, 97] width 61 height 11
click at [92, 339] on button "Remove filters" at bounding box center [91, 342] width 43 height 10
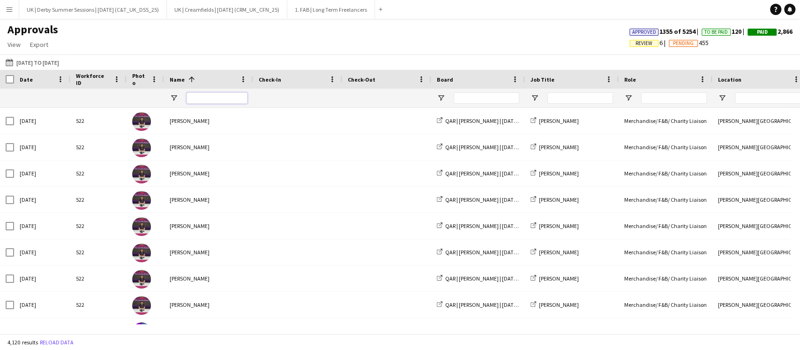
click at [202, 99] on input "Name Filter Input" at bounding box center [217, 97] width 61 height 11
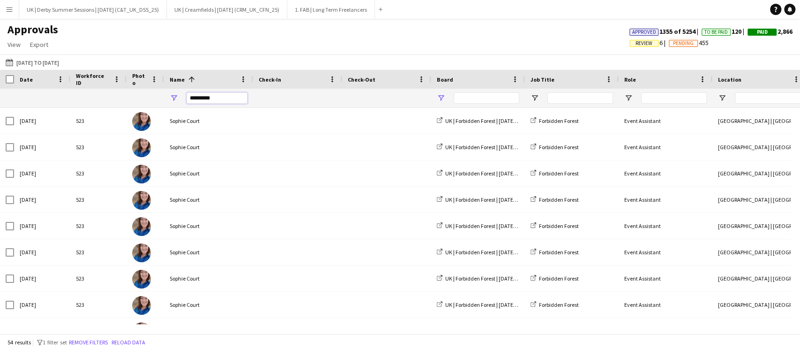
type input "*********"
click at [439, 95] on span "Open Filter Menu" at bounding box center [441, 98] width 8 height 8
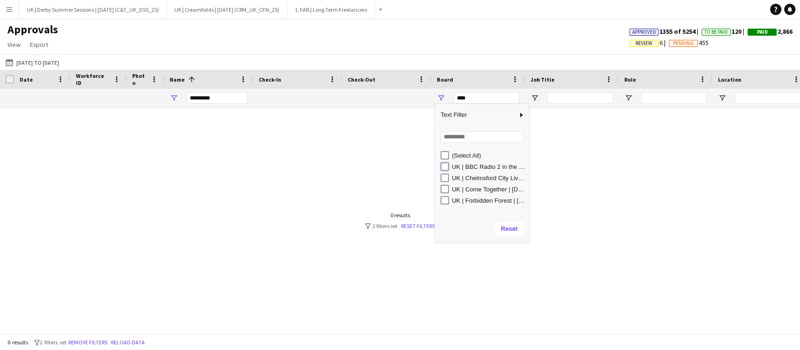
type input "**********"
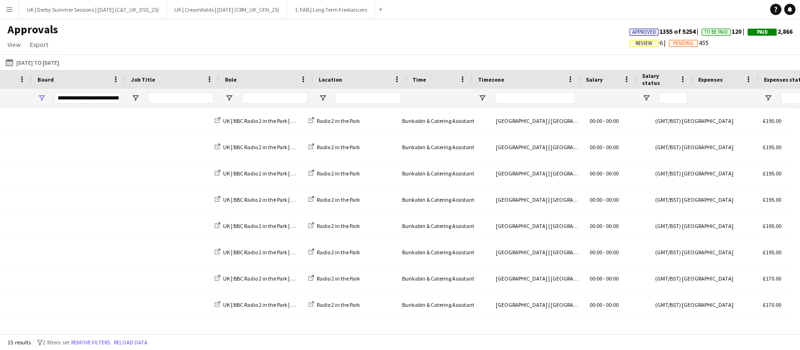
scroll to position [0, 399]
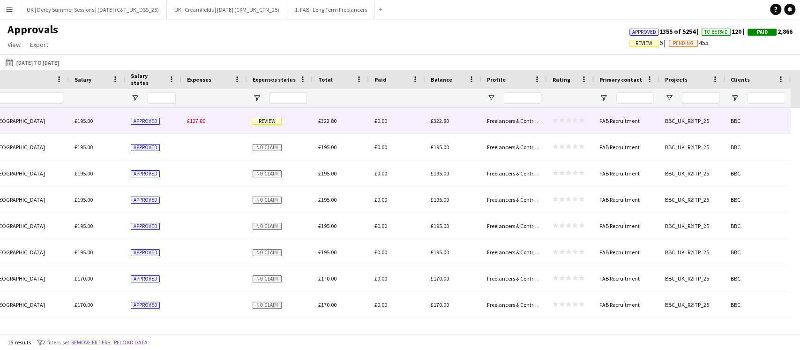
click at [206, 124] on div "£127.80" at bounding box center [214, 121] width 66 height 26
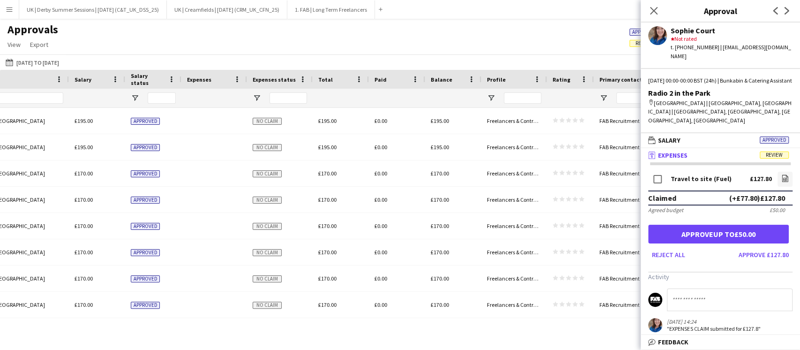
scroll to position [0, 0]
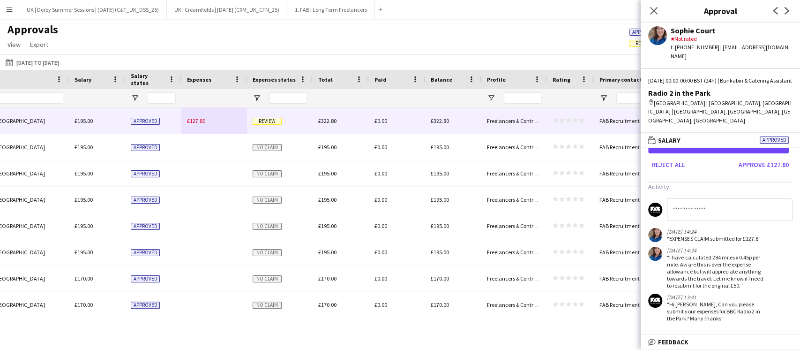
click at [707, 198] on input at bounding box center [730, 209] width 126 height 22
type input "**********"
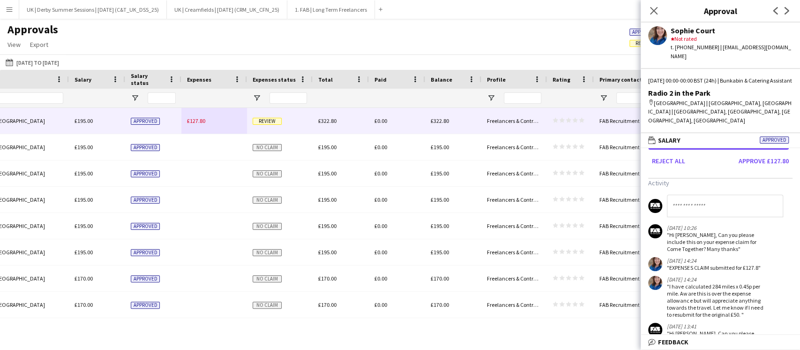
click at [6, 7] on app-icon "Menu" at bounding box center [9, 9] width 7 height 7
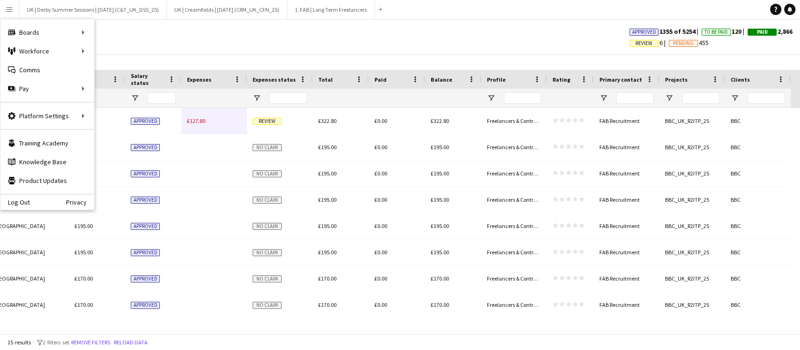
click at [644, 41] on span "Review" at bounding box center [643, 43] width 29 height 7
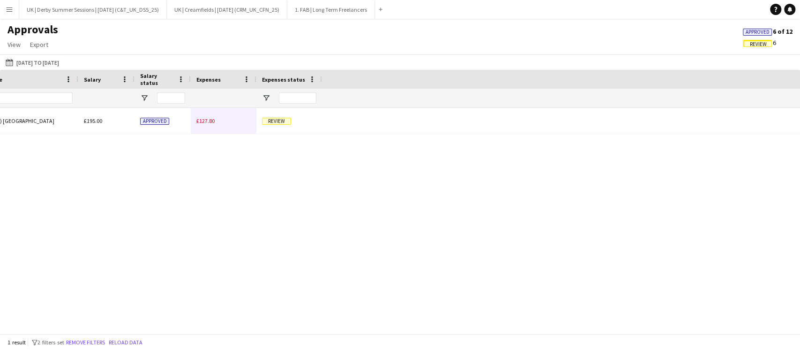
scroll to position [0, 202]
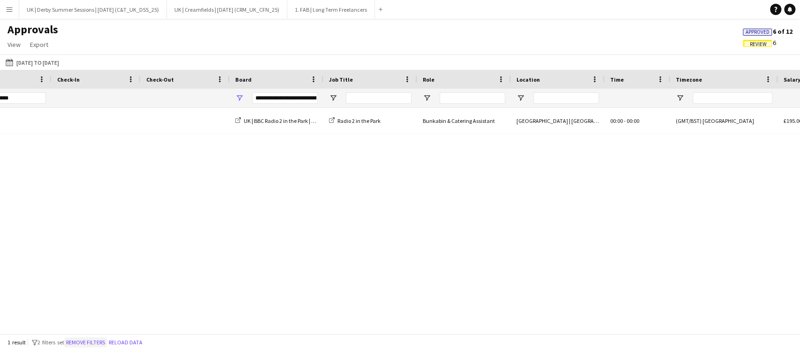
click at [107, 339] on button "Remove filters" at bounding box center [85, 342] width 43 height 10
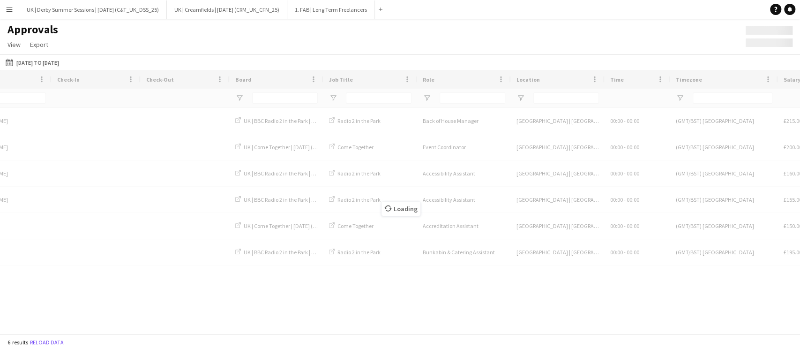
drag, startPoint x: 134, startPoint y: 327, endPoint x: 50, endPoint y: 328, distance: 84.4
click at [50, 328] on div "Loading" at bounding box center [400, 201] width 800 height 263
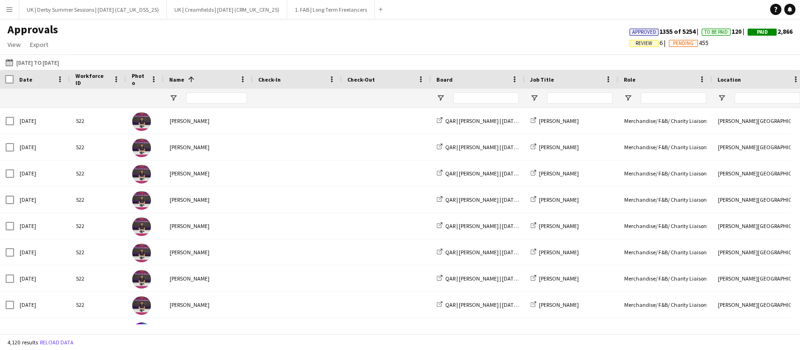
scroll to position [0, 0]
click at [207, 104] on div at bounding box center [216, 98] width 61 height 19
click at [209, 100] on input "Name Filter Input" at bounding box center [216, 97] width 61 height 11
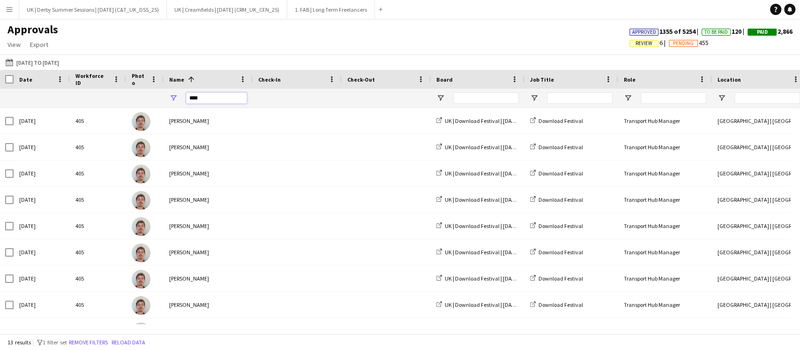
type input "****"
click at [433, 95] on div at bounding box center [478, 98] width 94 height 19
click at [436, 95] on span "Open Filter Menu" at bounding box center [440, 98] width 8 height 8
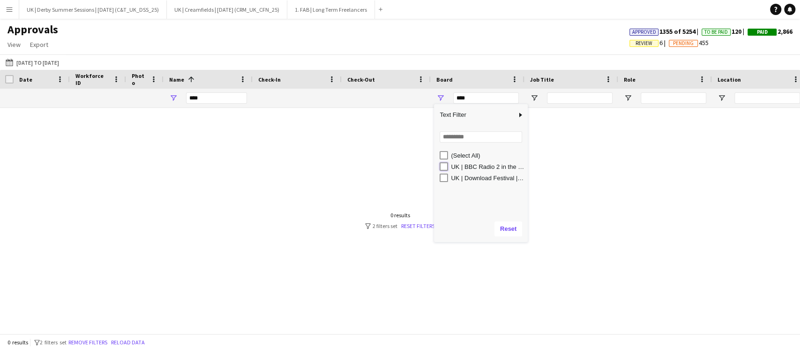
type input "**********"
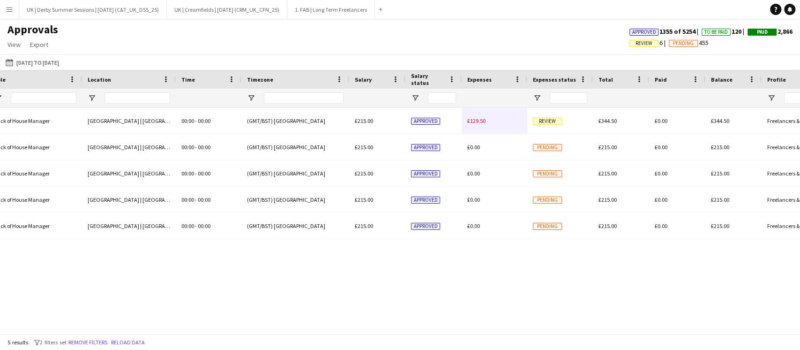
scroll to position [0, 677]
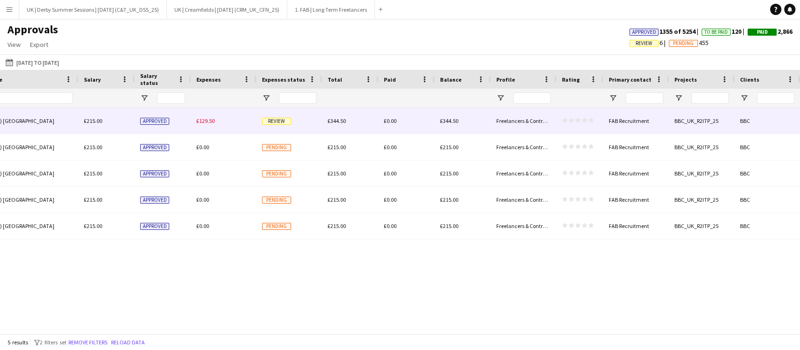
click at [216, 121] on div "£129.50" at bounding box center [224, 121] width 66 height 26
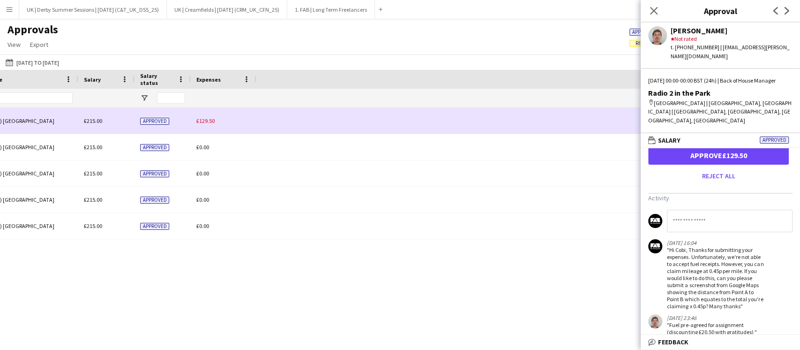
scroll to position [0, 202]
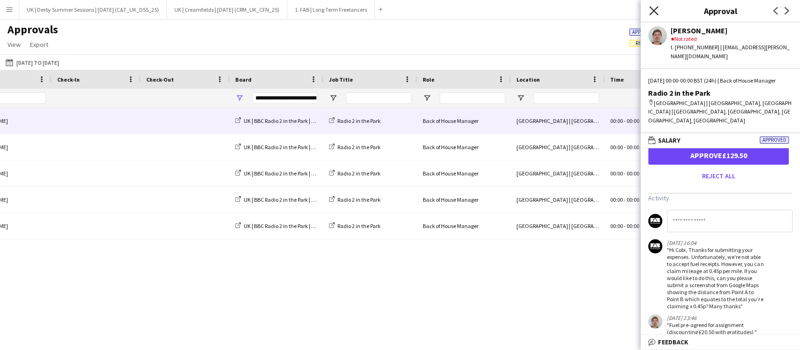
click at [650, 7] on icon at bounding box center [653, 10] width 9 height 9
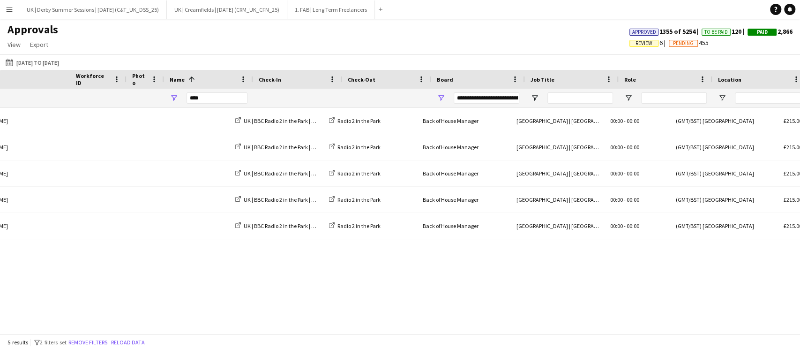
scroll to position [0, 0]
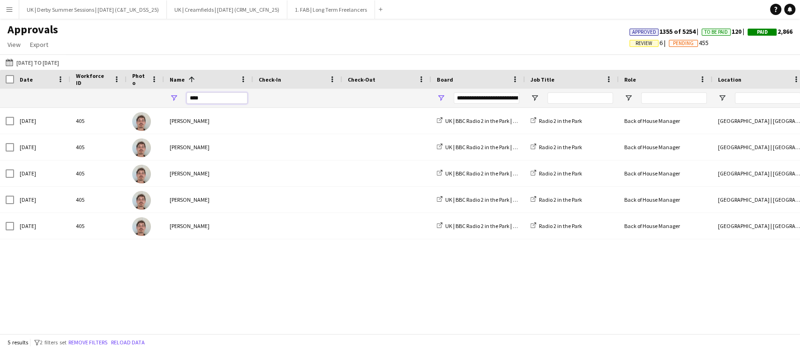
drag, startPoint x: 215, startPoint y: 99, endPoint x: 165, endPoint y: 98, distance: 49.7
click at [165, 98] on div "****" at bounding box center [208, 98] width 89 height 19
type input "*******"
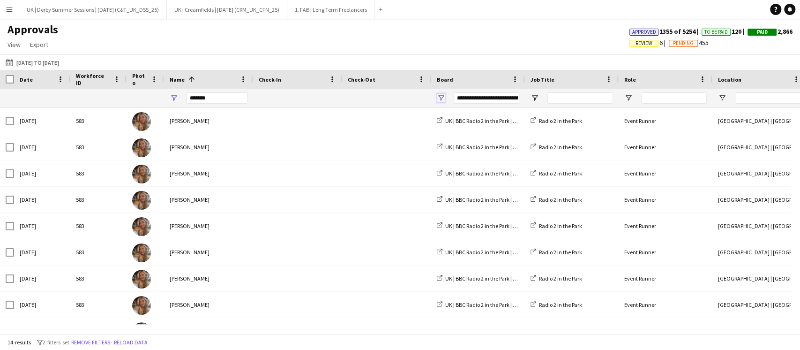
click at [443, 96] on span "Open Filter Menu" at bounding box center [441, 98] width 8 height 8
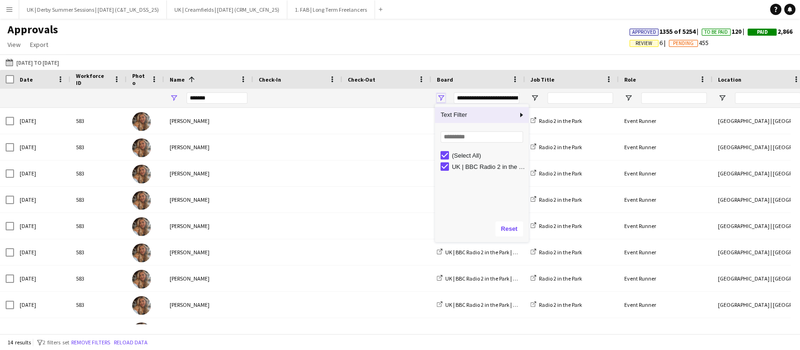
click at [443, 96] on span "Open Filter Menu" at bounding box center [441, 98] width 8 height 8
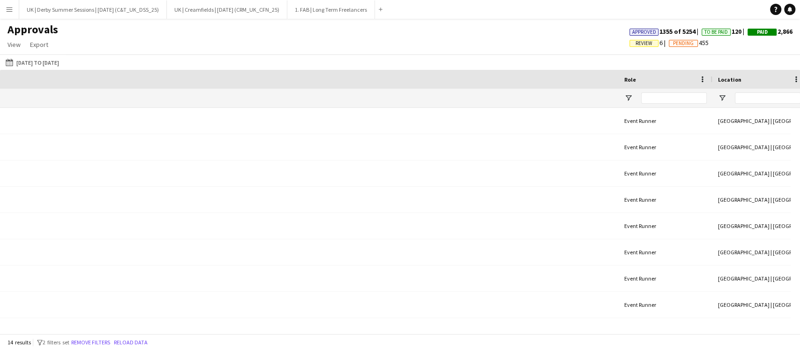
scroll to position [0, 796]
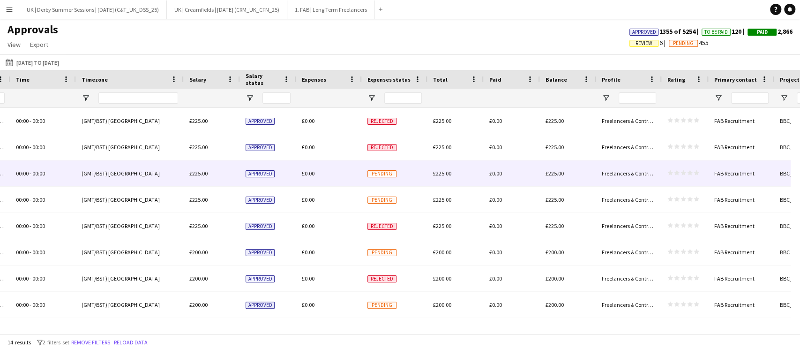
click at [314, 167] on div "£0.00" at bounding box center [329, 173] width 66 height 26
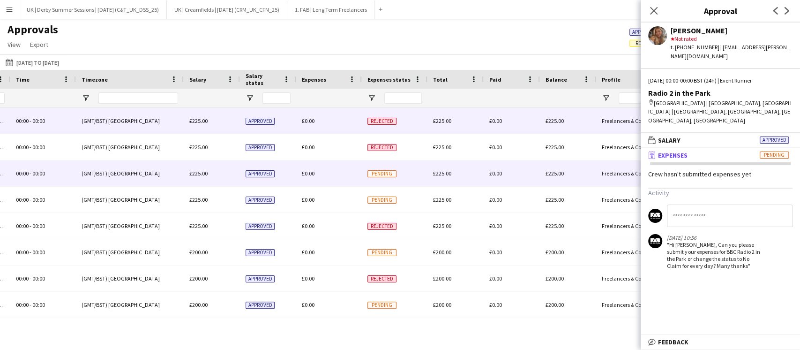
click at [319, 133] on div "£0.00" at bounding box center [329, 121] width 66 height 26
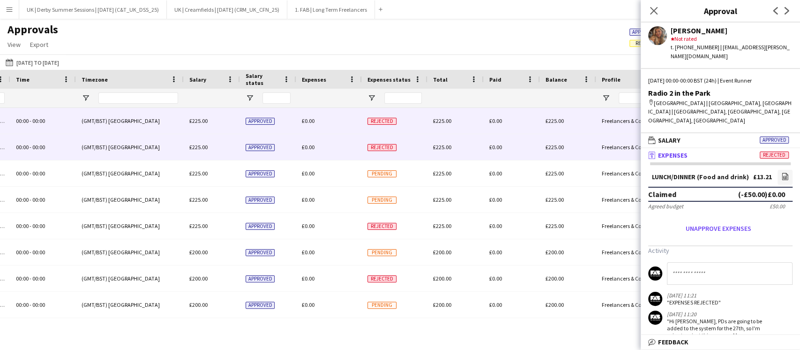
click at [315, 144] on div "£0.00" at bounding box center [329, 147] width 66 height 26
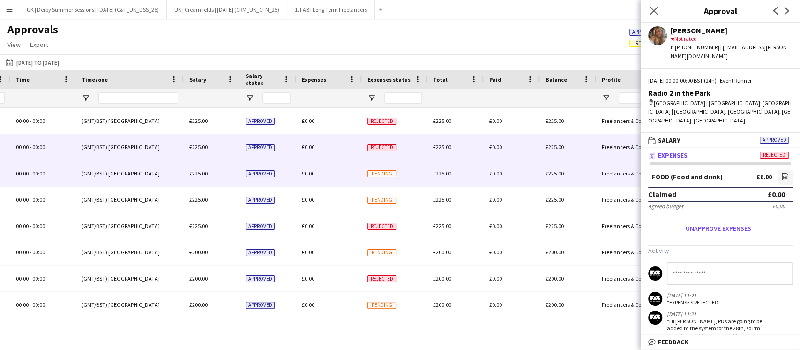
click at [315, 162] on div "£0.00" at bounding box center [329, 173] width 66 height 26
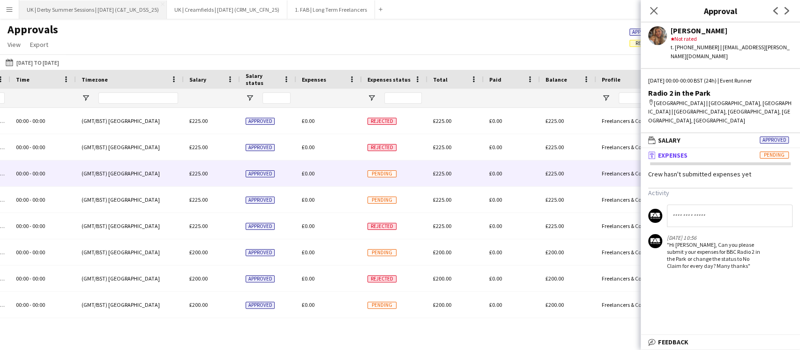
click at [26, 6] on button "UK | Derby Summer Sessions | Jul 2025 (C&T_UK_DSS_25) Close" at bounding box center [93, 9] width 148 height 18
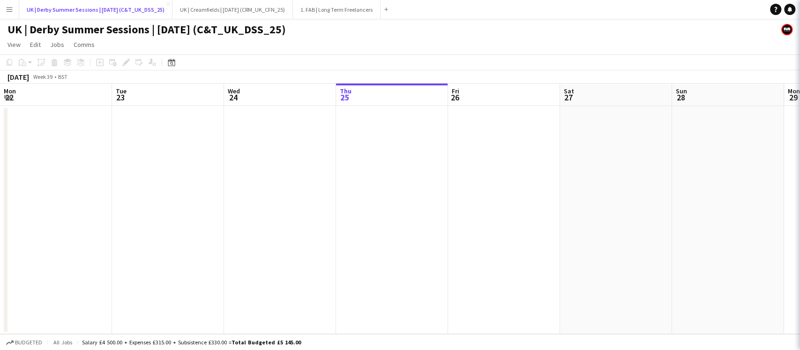
scroll to position [0, 224]
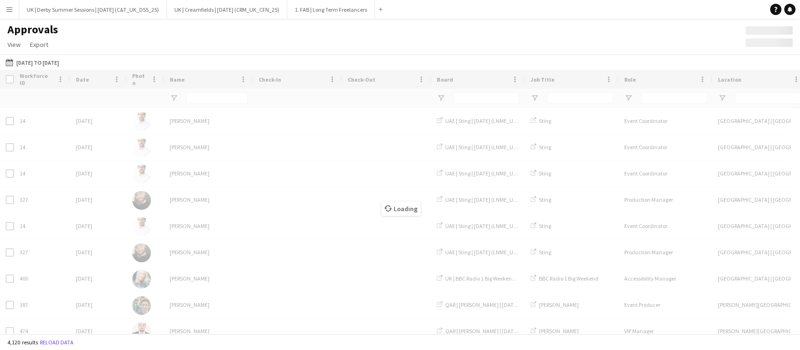
click at [7, 15] on button "Menu" at bounding box center [9, 9] width 19 height 19
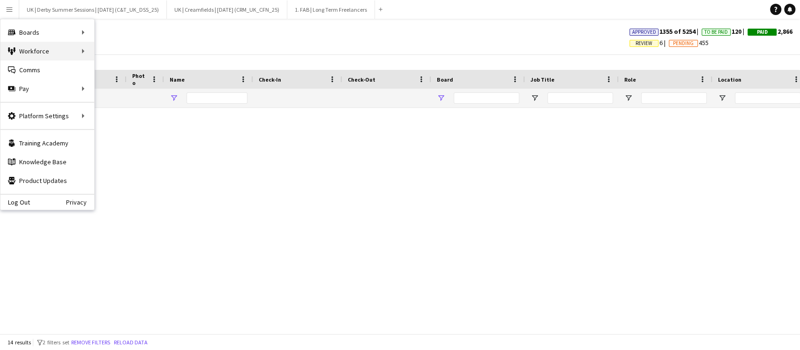
type input "*******"
type input "**********"
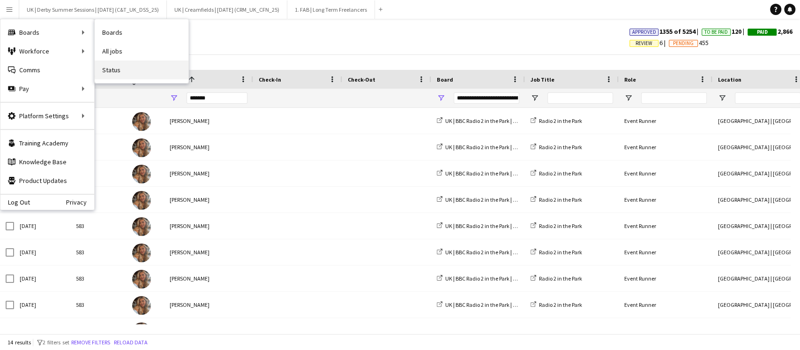
click at [124, 69] on link "Status" at bounding box center [142, 69] width 94 height 19
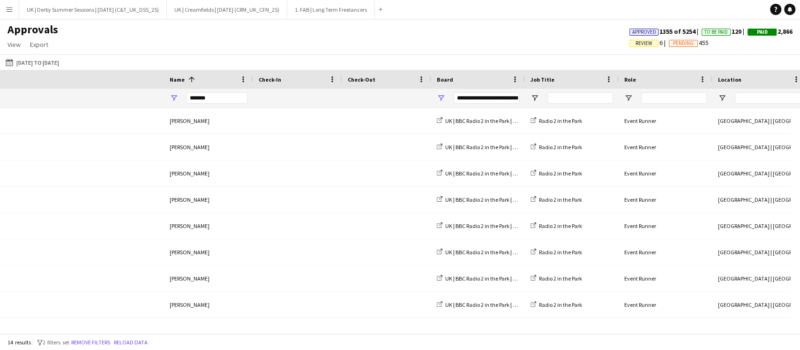
scroll to position [0, 911]
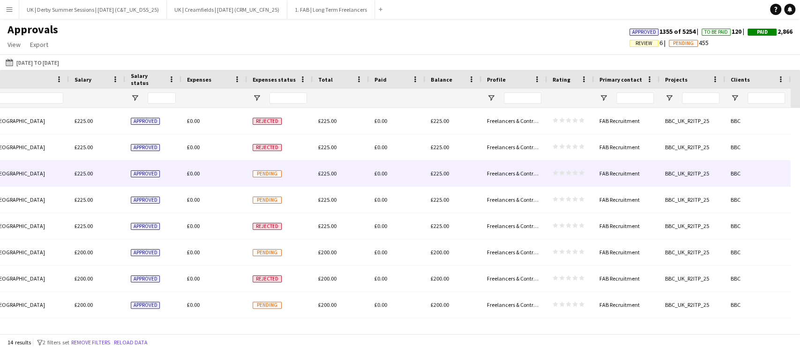
click at [200, 177] on div "£0.00" at bounding box center [214, 173] width 66 height 26
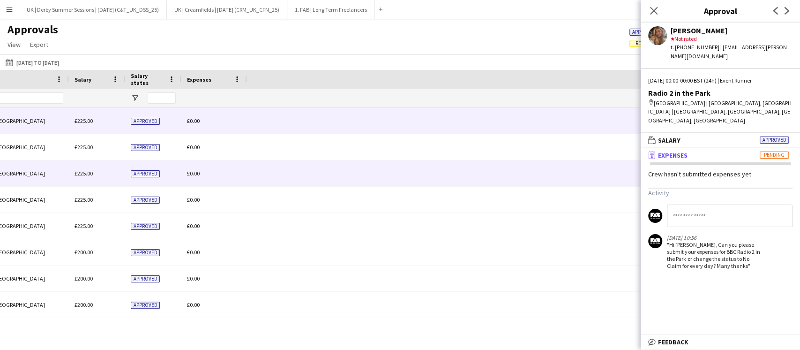
scroll to position [0, 219]
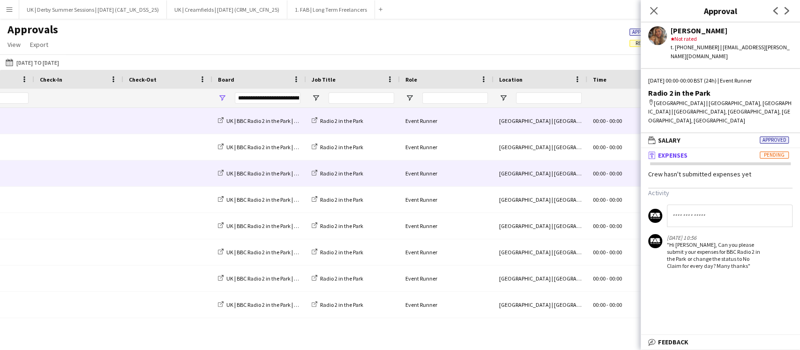
click at [651, 11] on icon "Close pop-in" at bounding box center [653, 10] width 7 height 7
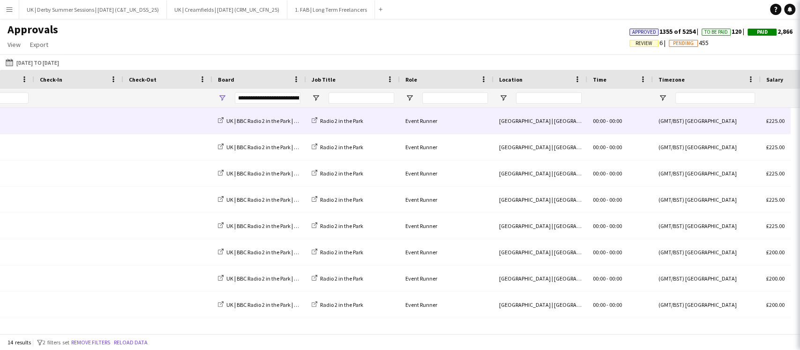
scroll to position [0, 0]
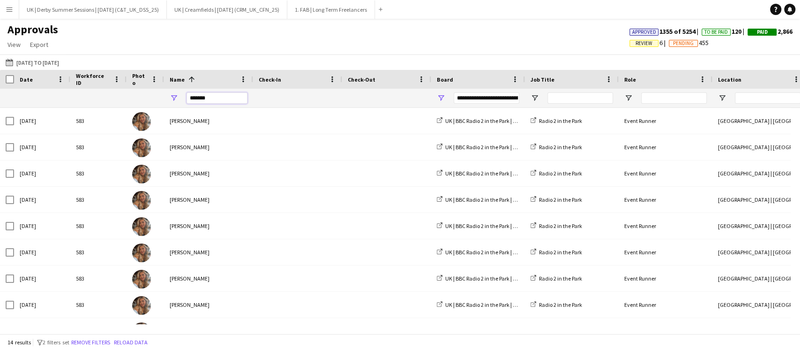
drag, startPoint x: 225, startPoint y: 96, endPoint x: 131, endPoint y: 97, distance: 93.7
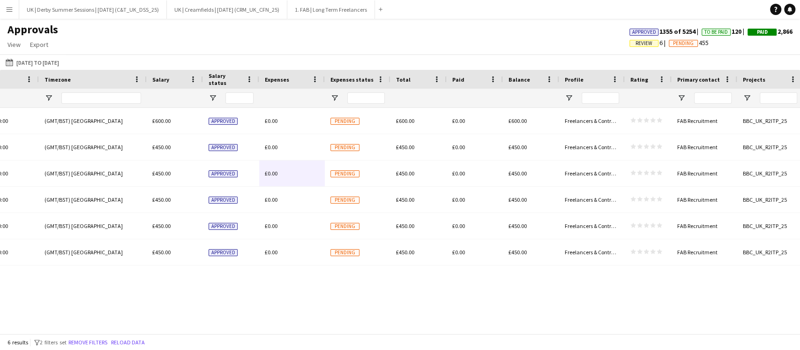
scroll to position [0, 842]
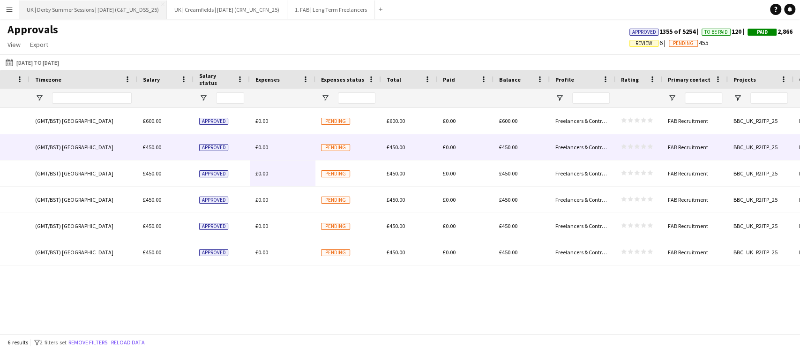
type input "******"
click at [16, 0] on button "Menu" at bounding box center [9, 9] width 19 height 19
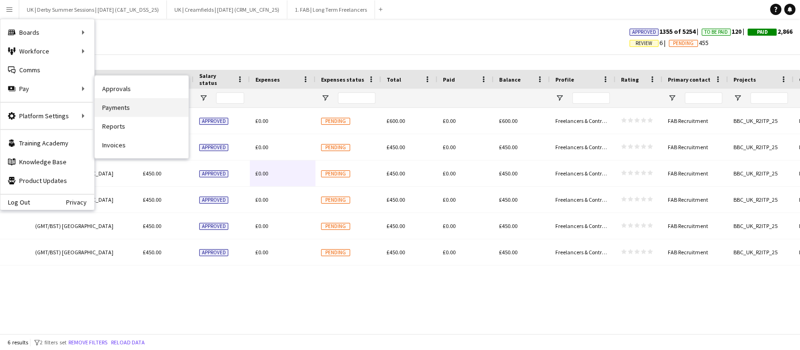
click at [130, 109] on link "Payments" at bounding box center [142, 107] width 94 height 19
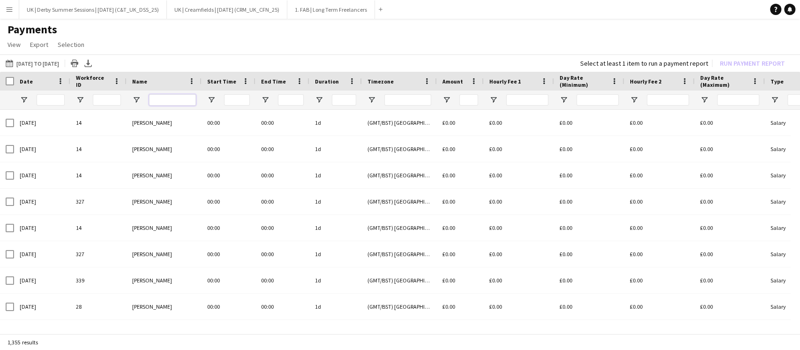
click at [167, 96] on input "Name Filter Input" at bounding box center [172, 99] width 47 height 11
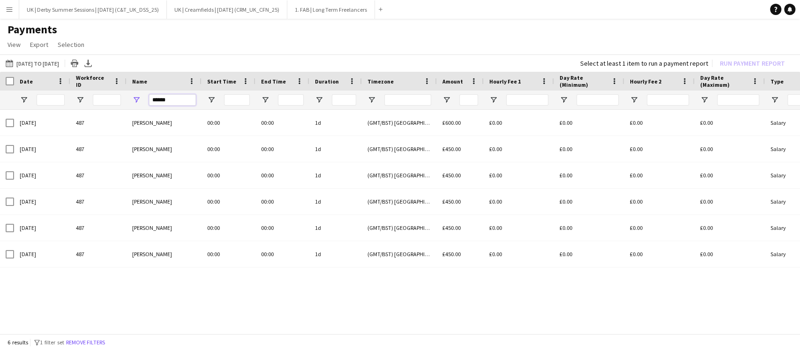
type input "******"
click at [219, 328] on div "Date Workforce ID Name 487" at bounding box center [400, 203] width 800 height 263
click at [4, 4] on button "Menu" at bounding box center [9, 9] width 19 height 19
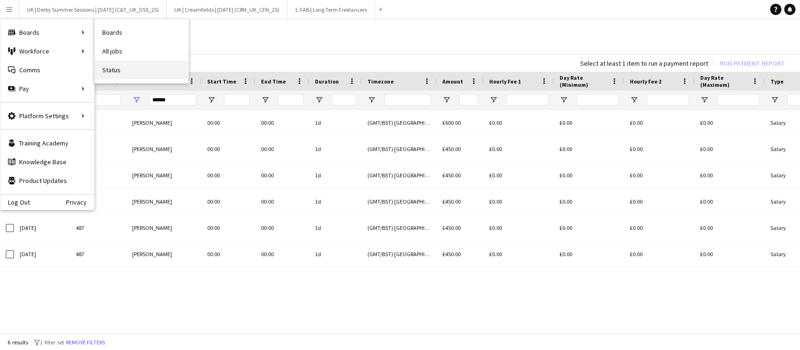
click at [124, 71] on link "Status" at bounding box center [142, 69] width 94 height 19
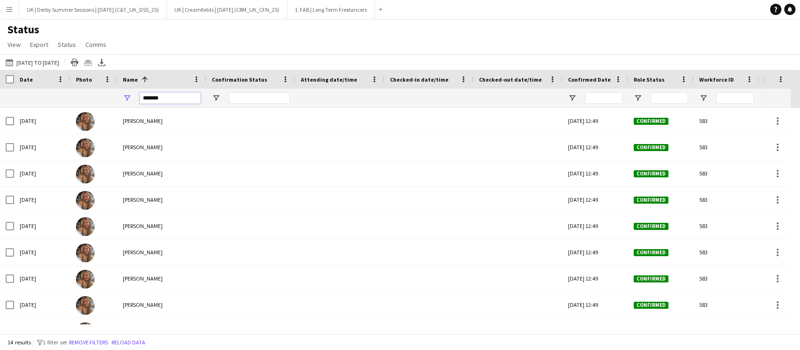
drag, startPoint x: 173, startPoint y: 101, endPoint x: 124, endPoint y: 89, distance: 50.1
click at [124, 89] on div "*******" at bounding box center [161, 98] width 89 height 19
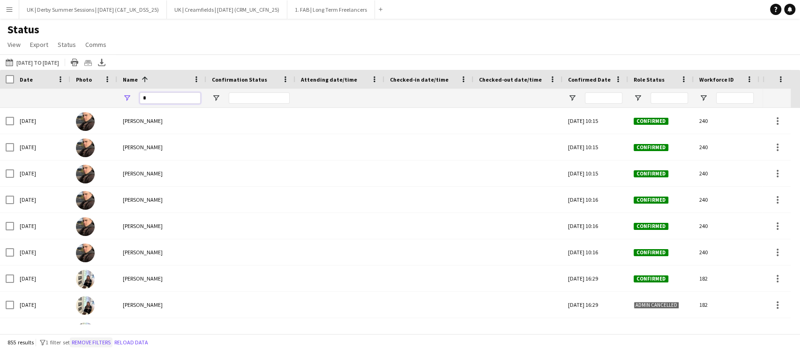
type input "*"
click at [97, 338] on button "Remove filters" at bounding box center [91, 342] width 43 height 10
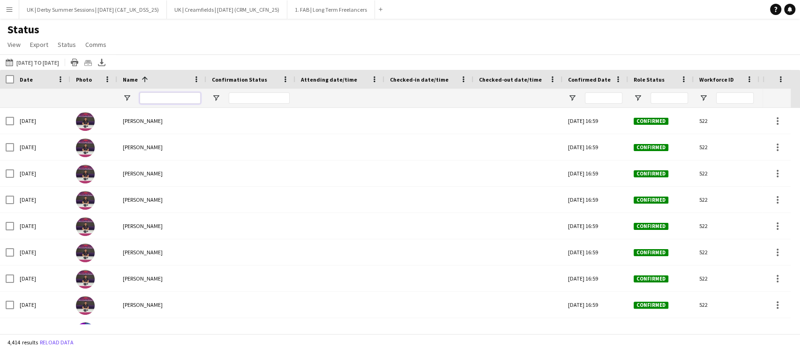
click at [170, 99] on input "Name Filter Input" at bounding box center [170, 97] width 61 height 11
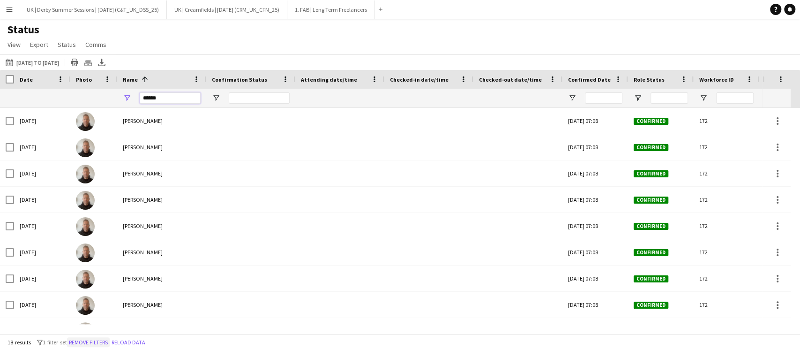
type input "******"
click at [101, 339] on button "Remove filters" at bounding box center [88, 342] width 43 height 10
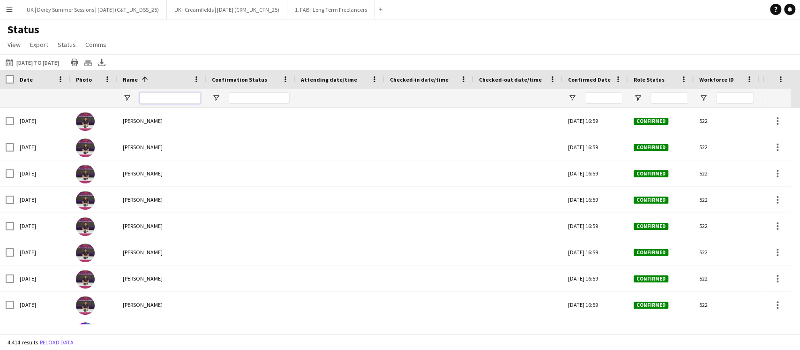
click at [182, 98] on input "Name Filter Input" at bounding box center [170, 97] width 61 height 11
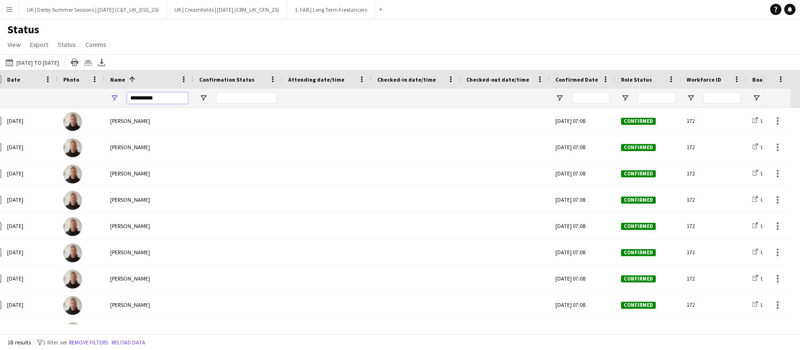
scroll to position [0, 981]
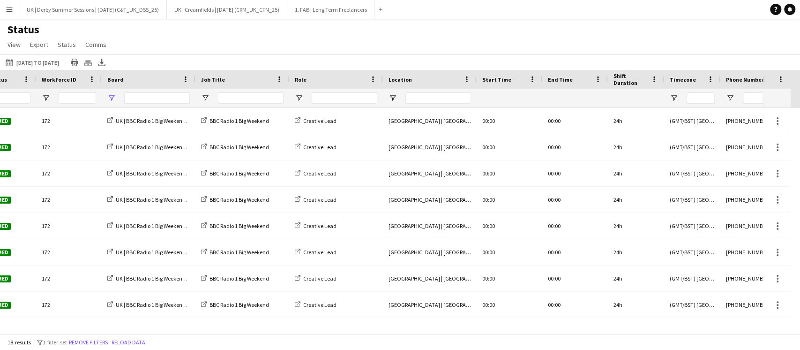
type input "**********"
click at [111, 97] on span "Open Filter Menu" at bounding box center [111, 98] width 8 height 8
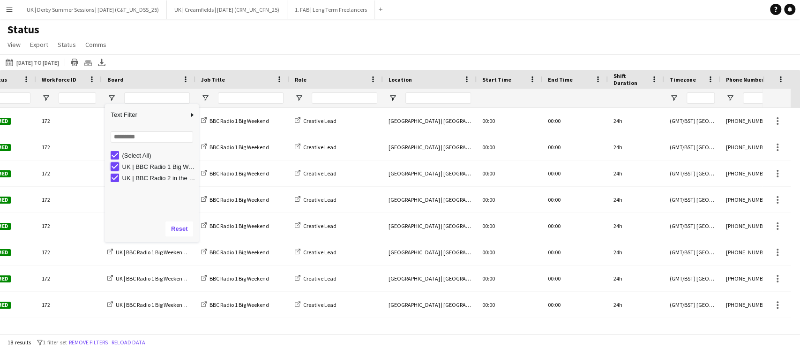
type input "**********"
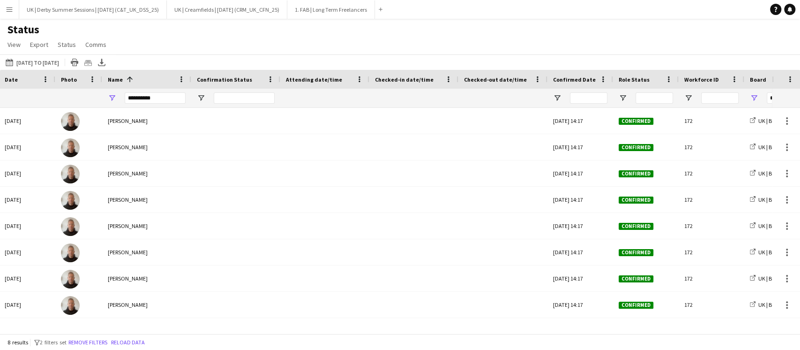
scroll to position [0, 0]
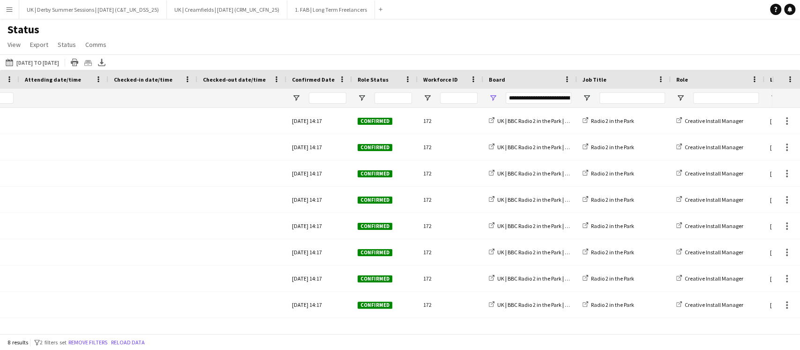
click at [92, 335] on div "8 results filter-1 2 filters set Remove filters Reload data" at bounding box center [400, 342] width 800 height 16
click at [92, 337] on button "Remove filters" at bounding box center [88, 342] width 43 height 10
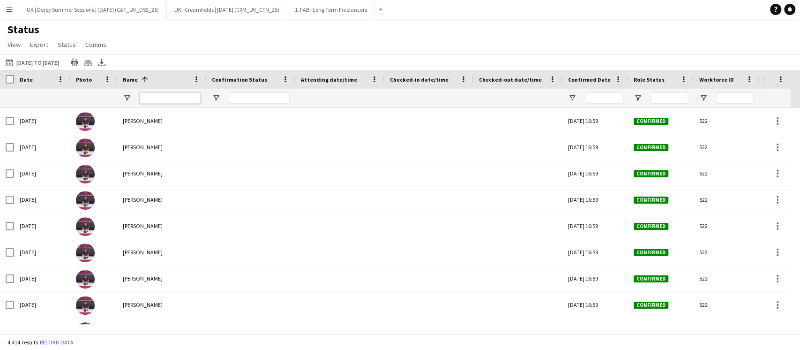
click at [160, 99] on input "Name Filter Input" at bounding box center [170, 97] width 61 height 11
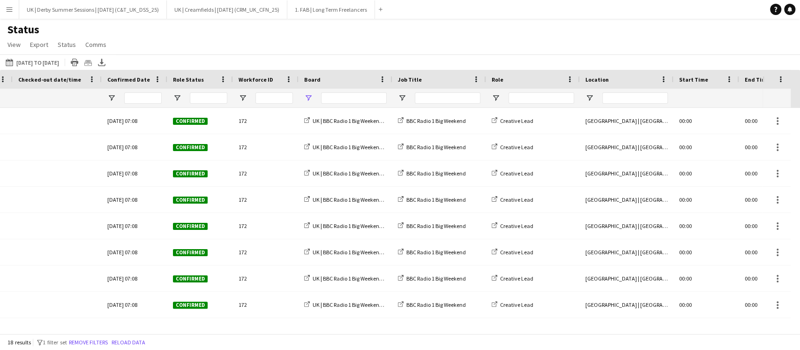
type input "******"
click at [309, 100] on span "Open Filter Menu" at bounding box center [308, 98] width 8 height 8
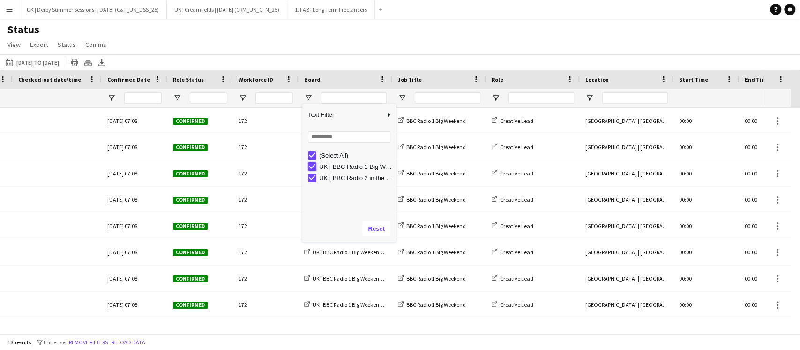
type input "**********"
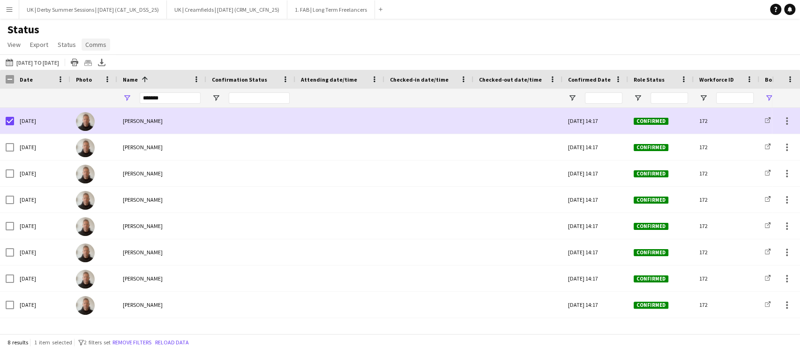
click at [108, 46] on link "Comms" at bounding box center [96, 44] width 29 height 12
click at [105, 64] on span "Send notification" at bounding box center [112, 64] width 48 height 8
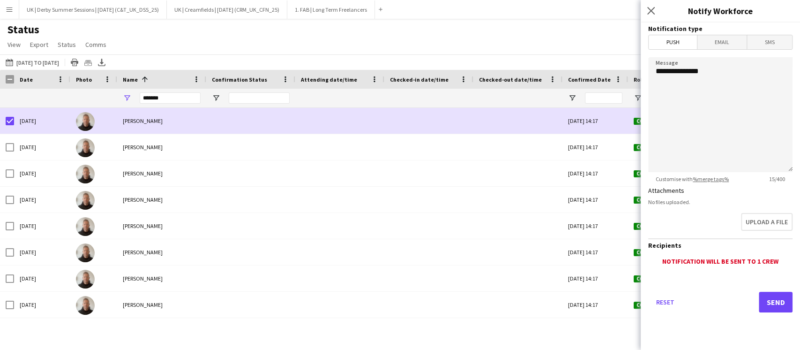
click at [711, 40] on span "Email" at bounding box center [722, 42] width 50 height 14
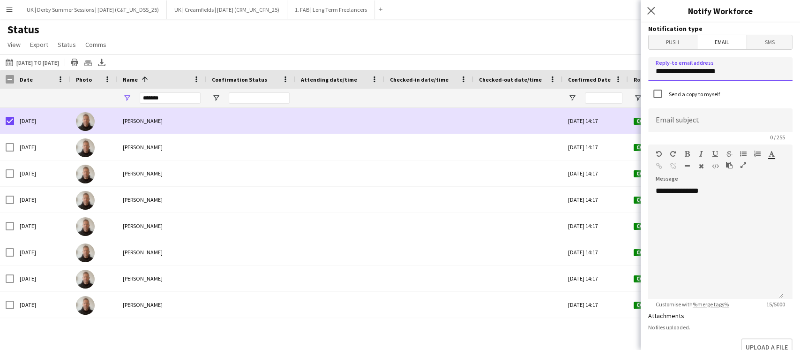
drag, startPoint x: 765, startPoint y: 66, endPoint x: 653, endPoint y: 70, distance: 112.1
click at [653, 70] on input "**********" at bounding box center [720, 68] width 144 height 23
type input "**********"
click at [673, 126] on input at bounding box center [720, 119] width 144 height 23
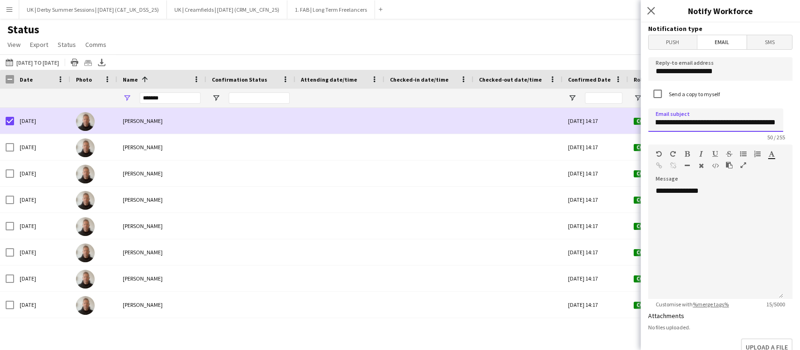
type input "**********"
drag, startPoint x: 708, startPoint y: 193, endPoint x: 663, endPoint y: 194, distance: 44.5
click at [663, 194] on div "**********" at bounding box center [715, 242] width 135 height 112
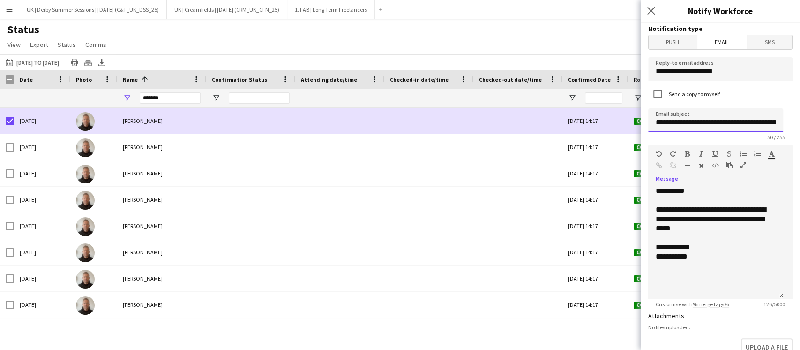
scroll to position [0, 41]
drag, startPoint x: 731, startPoint y: 120, endPoint x: 797, endPoint y: 118, distance: 66.1
click at [797, 118] on div "**********" at bounding box center [720, 185] width 159 height 327
click at [727, 195] on div at bounding box center [716, 199] width 120 height 9
drag, startPoint x: 736, startPoint y: 116, endPoint x: 799, endPoint y: 115, distance: 63.3
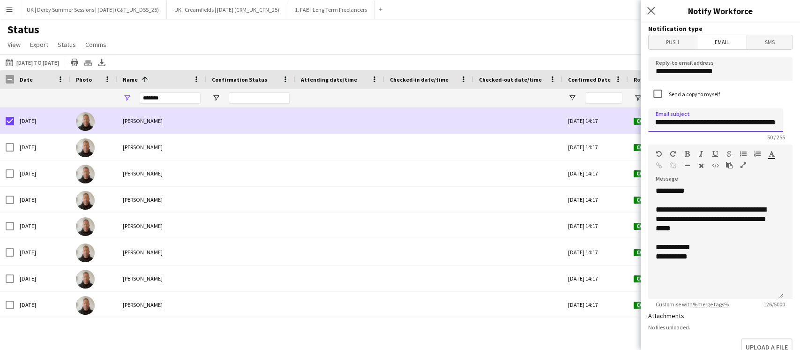
click at [799, 115] on div "**********" at bounding box center [720, 185] width 159 height 327
click at [674, 208] on div "**********" at bounding box center [716, 219] width 120 height 28
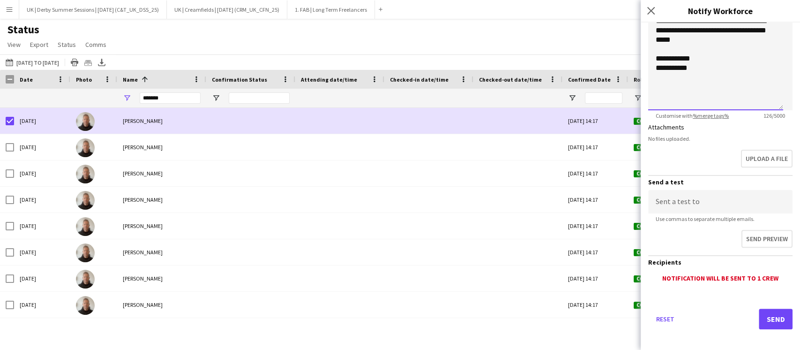
scroll to position [193, 0]
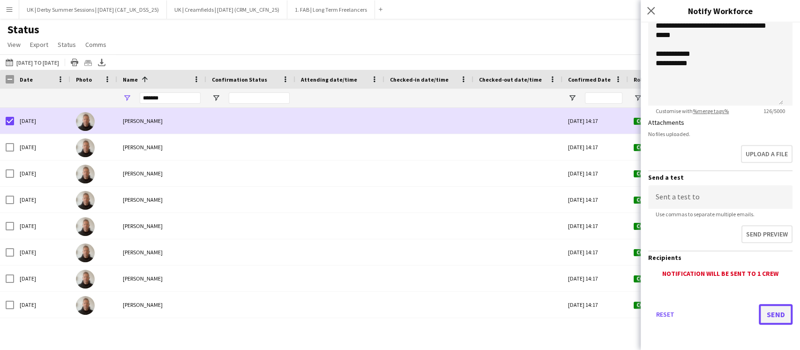
click at [777, 314] on button "Send" at bounding box center [776, 314] width 34 height 21
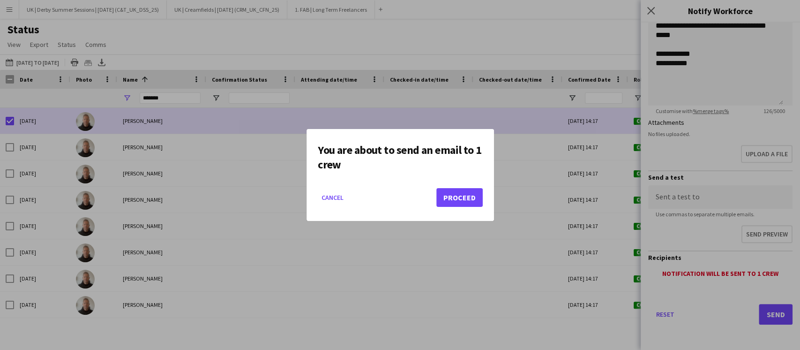
click at [434, 203] on mat-dialog-actions "Cancel Proceed" at bounding box center [400, 201] width 165 height 40
click at [455, 197] on button "Proceed" at bounding box center [459, 197] width 46 height 19
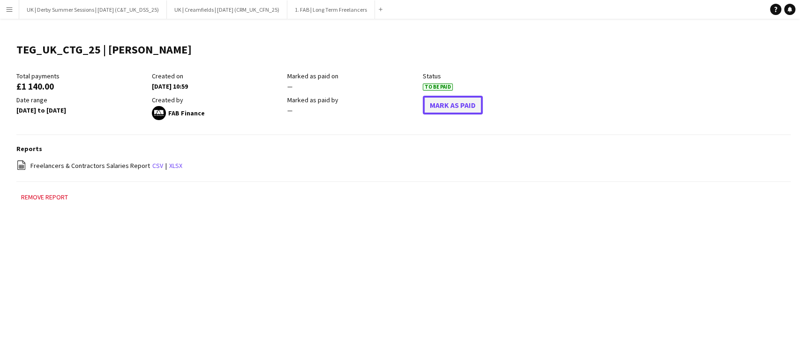
click at [446, 104] on button "Mark As Paid" at bounding box center [453, 105] width 60 height 19
click at [442, 99] on button "Mark As Paid" at bounding box center [453, 105] width 60 height 19
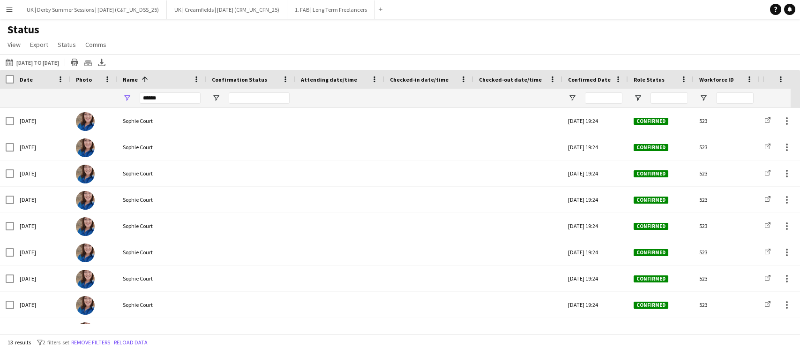
click at [9, 6] on app-icon "Menu" at bounding box center [9, 9] width 7 height 7
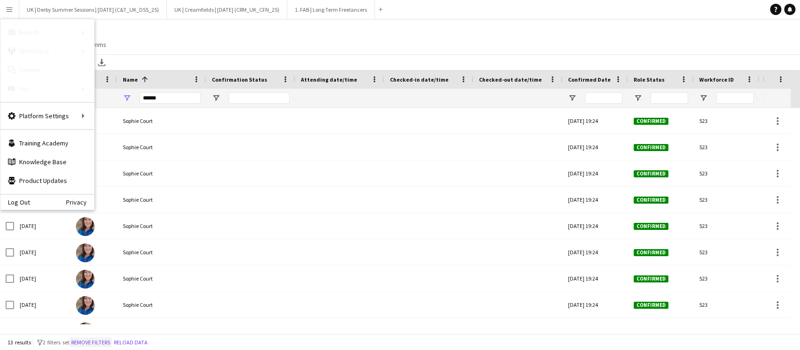
click at [107, 341] on button "Remove filters" at bounding box center [90, 342] width 43 height 10
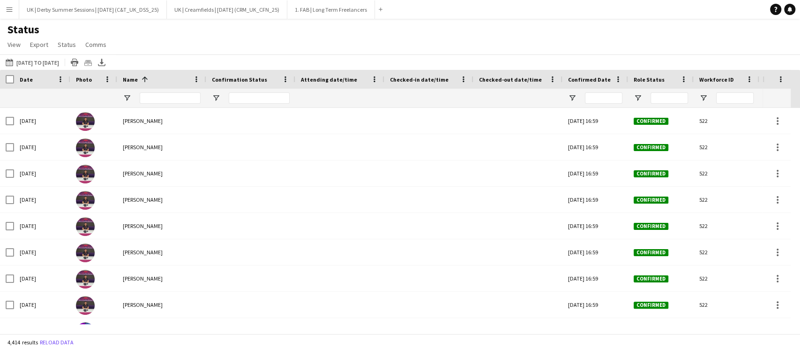
drag, startPoint x: 174, startPoint y: 105, endPoint x: 176, endPoint y: 91, distance: 13.3
click at [174, 99] on div at bounding box center [170, 98] width 61 height 19
click at [176, 91] on div at bounding box center [170, 98] width 61 height 19
click at [173, 96] on input "Name Filter Input" at bounding box center [170, 97] width 61 height 11
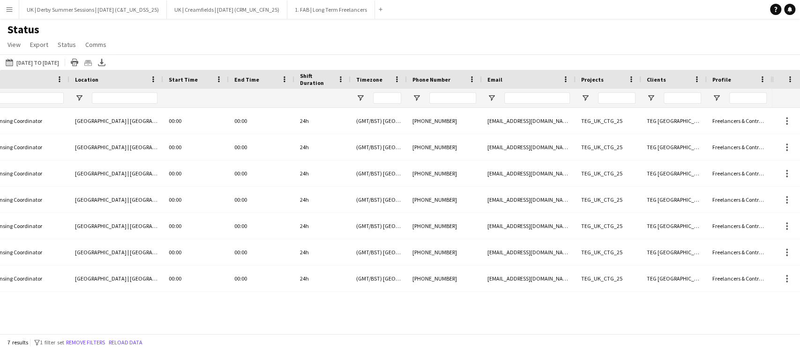
scroll to position [0, 563]
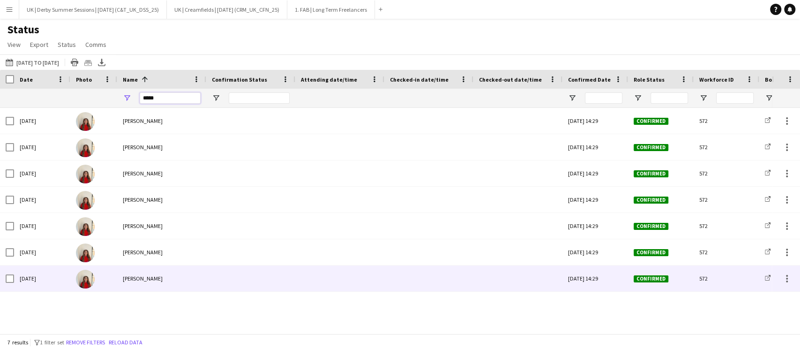
type input "*****"
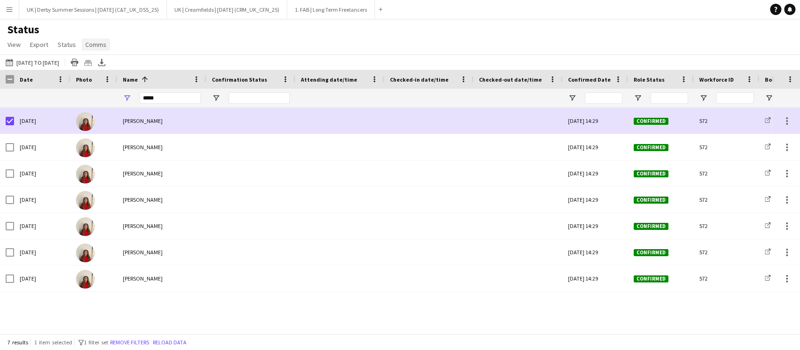
click at [97, 45] on span "Comms" at bounding box center [95, 44] width 21 height 8
click at [121, 71] on link "Send notification" at bounding box center [114, 65] width 66 height 20
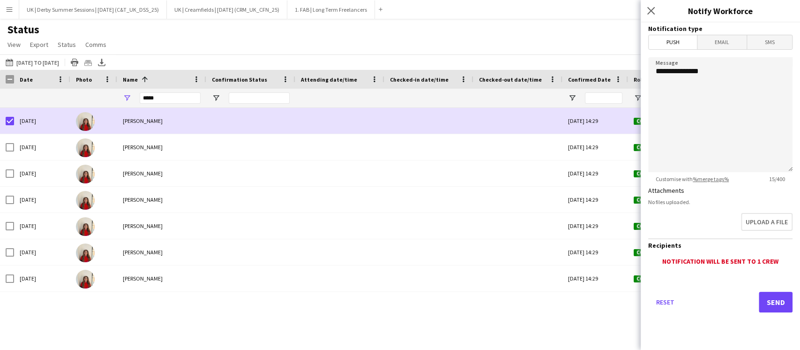
click at [716, 39] on span "Email" at bounding box center [722, 42] width 50 height 14
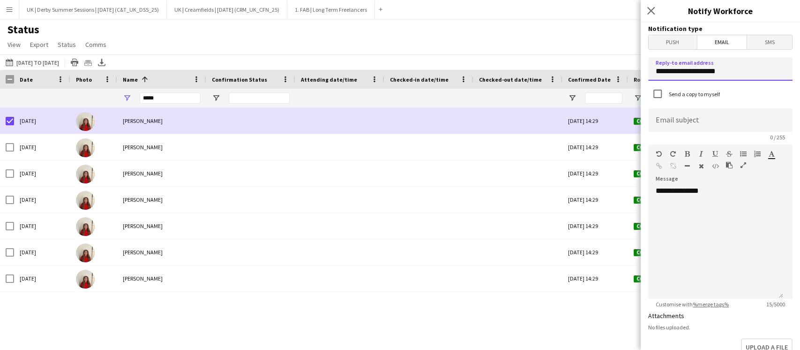
drag, startPoint x: 750, startPoint y: 67, endPoint x: 575, endPoint y: 67, distance: 174.8
click at [576, 67] on body "Menu Boards Boards Boards All jobs Status Workforce Workforce My Workforce Recr…" at bounding box center [400, 175] width 800 height 350
type input "**********"
click at [694, 126] on input at bounding box center [720, 119] width 144 height 23
type input "**********"
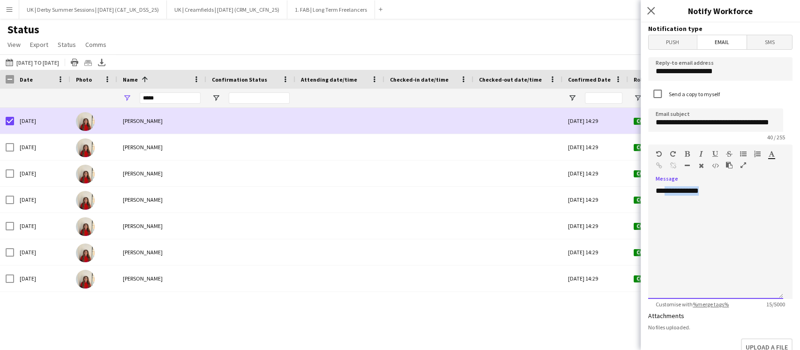
drag, startPoint x: 682, startPoint y: 198, endPoint x: 666, endPoint y: 199, distance: 16.4
click at [666, 199] on div "**********" at bounding box center [715, 242] width 135 height 112
click at [704, 202] on div at bounding box center [716, 199] width 120 height 9
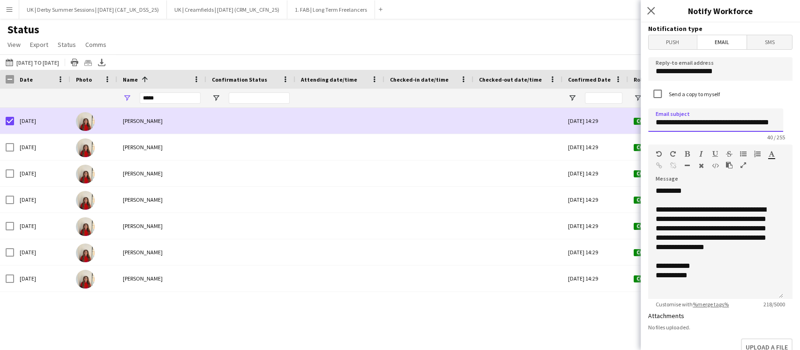
scroll to position [0, 16]
drag, startPoint x: 736, startPoint y: 121, endPoint x: 793, endPoint y: 120, distance: 57.7
click at [793, 120] on div "**********" at bounding box center [720, 185] width 159 height 327
click at [727, 178] on div "Standard Heading 1 Heading 2 Heading 3 Heading 4 Heading 5 Heading 6 Heading 7 …" at bounding box center [720, 161] width 144 height 35
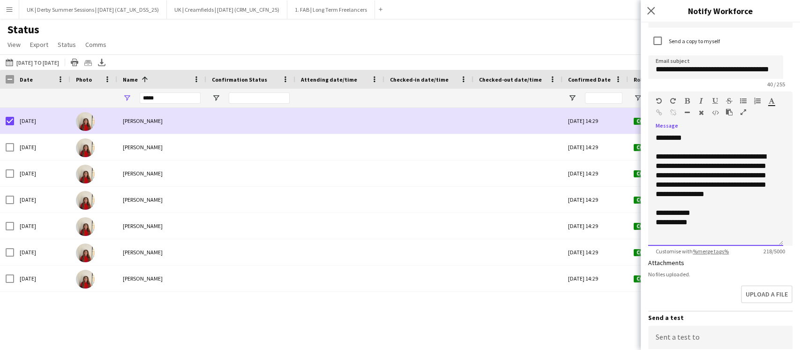
scroll to position [62, 0]
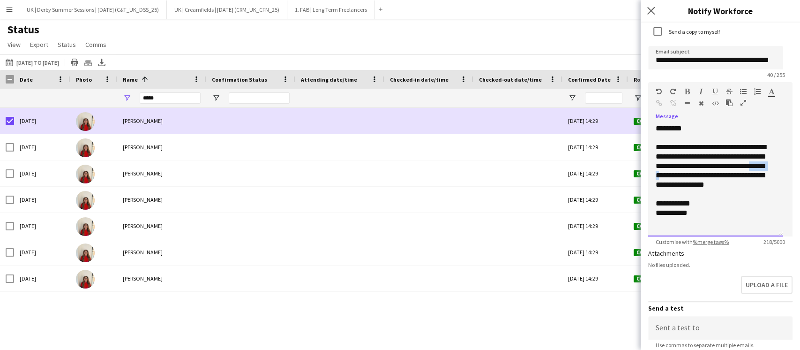
drag, startPoint x: 672, startPoint y: 174, endPoint x: 697, endPoint y: 178, distance: 26.0
click at [697, 178] on div "**********" at bounding box center [716, 165] width 120 height 47
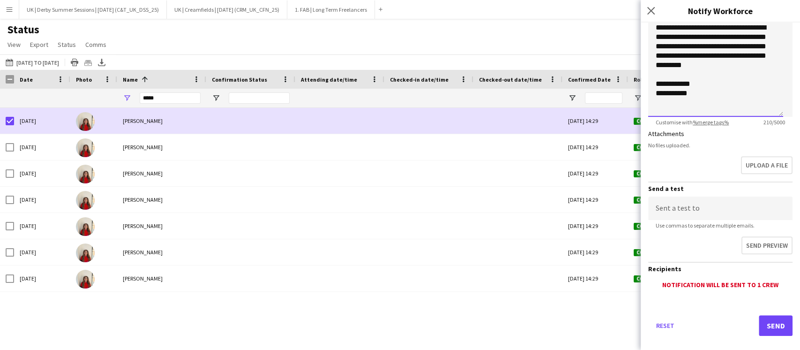
scroll to position [193, 0]
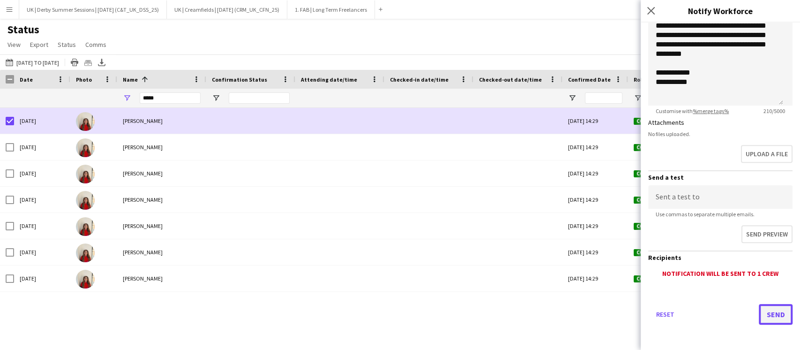
click at [765, 321] on button "Send" at bounding box center [776, 314] width 34 height 21
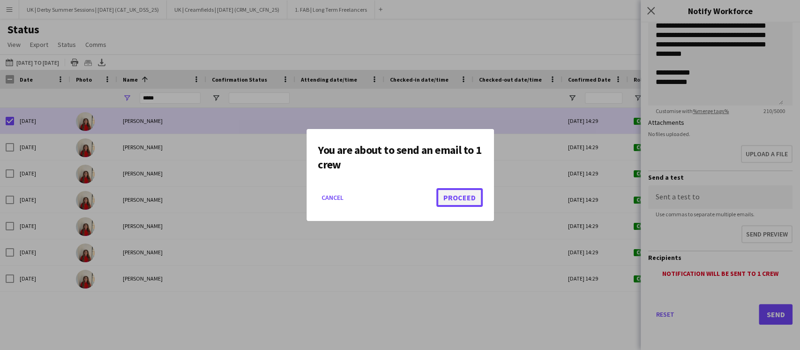
click at [454, 188] on button "Proceed" at bounding box center [459, 197] width 46 height 19
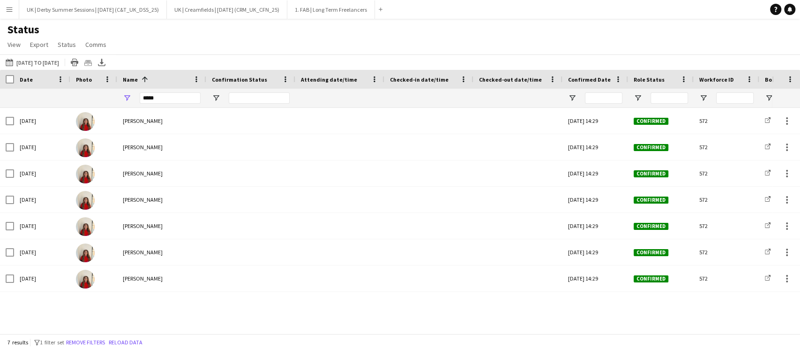
click at [14, 12] on button "Menu" at bounding box center [9, 9] width 19 height 19
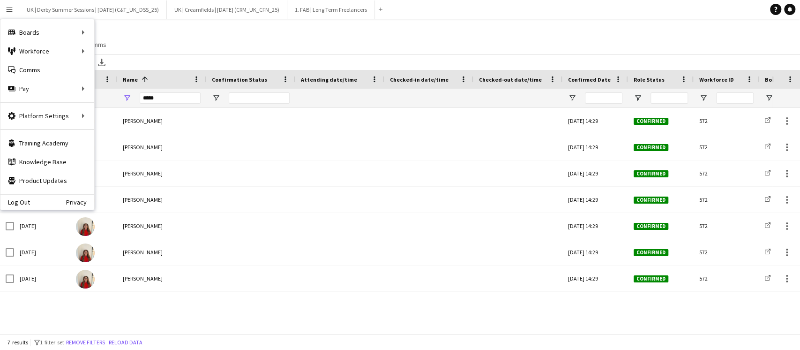
click at [163, 52] on div "Status View Views Default view Dan View Danielle New view Update view Delete vi…" at bounding box center [400, 38] width 800 height 32
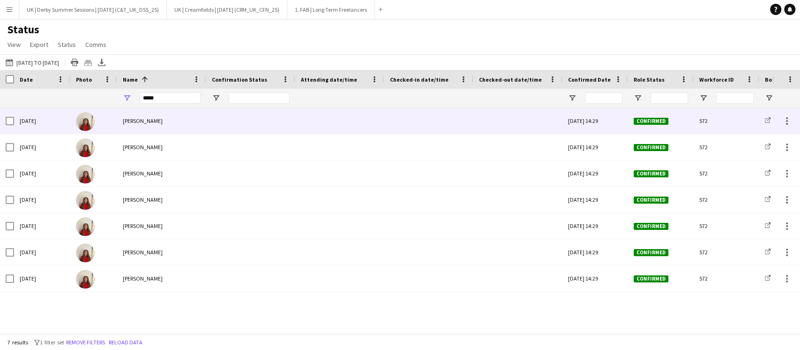
click at [142, 121] on span "Elham Afzal" at bounding box center [143, 120] width 40 height 7
click at [139, 123] on span "Elham Afzal" at bounding box center [143, 120] width 40 height 7
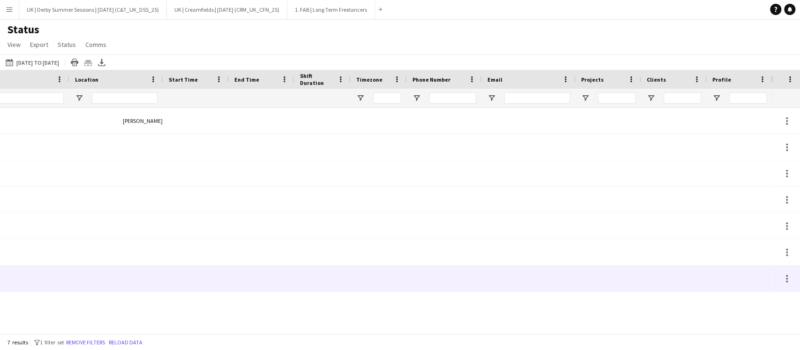
scroll to position [0, 971]
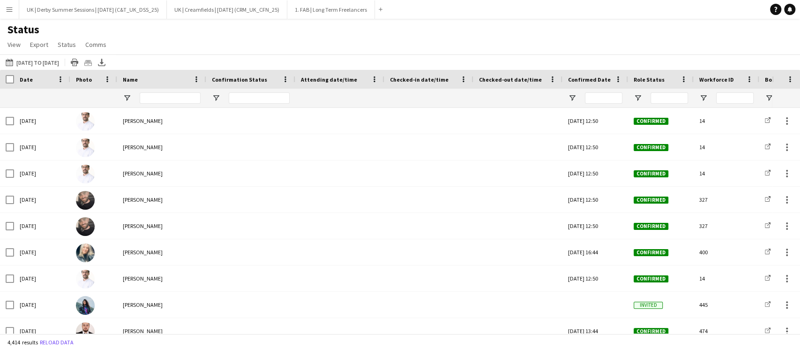
click at [6, 5] on button "Menu" at bounding box center [9, 9] width 19 height 19
click at [12, 13] on button "Menu" at bounding box center [9, 9] width 19 height 19
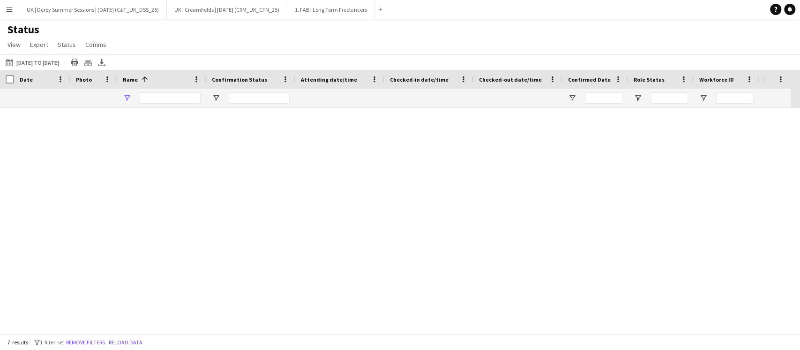
type input "*****"
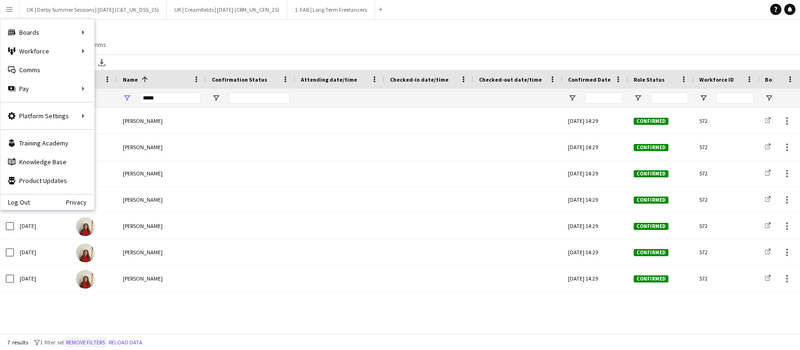
click at [99, 339] on button "Remove filters" at bounding box center [85, 342] width 43 height 10
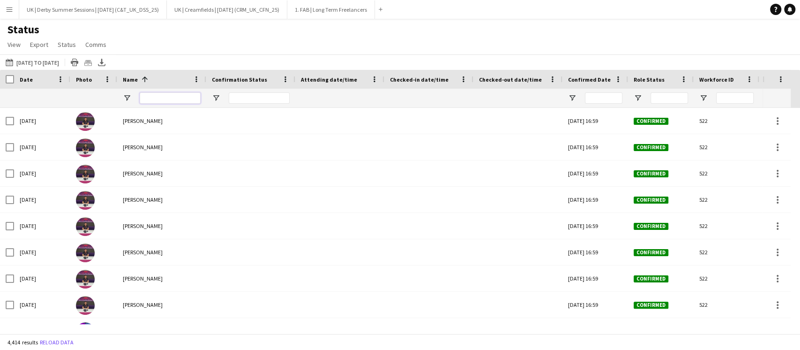
click at [154, 97] on input "Name Filter Input" at bounding box center [170, 97] width 61 height 11
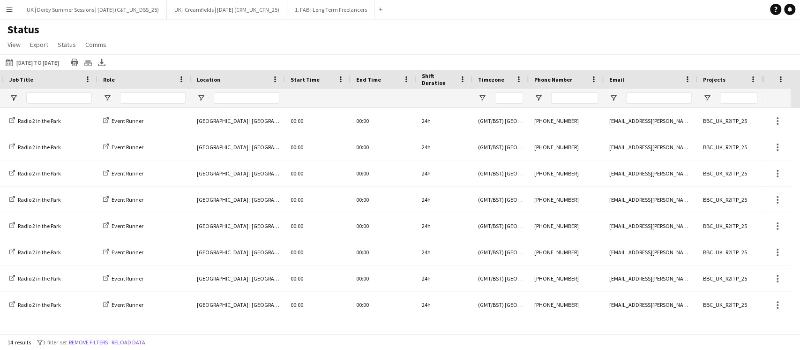
scroll to position [0, 981]
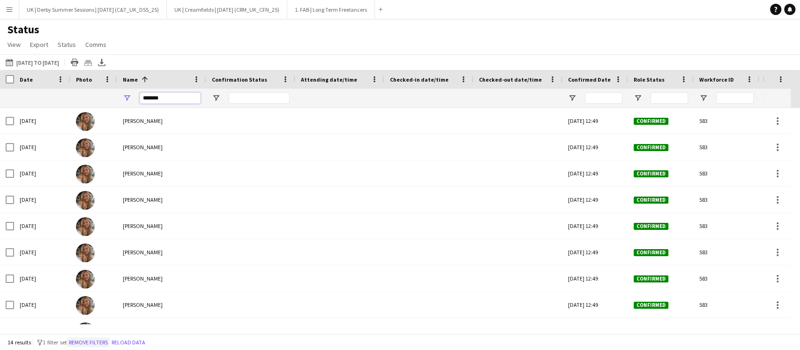
type input "*******"
click at [95, 339] on button "Remove filters" at bounding box center [88, 342] width 43 height 10
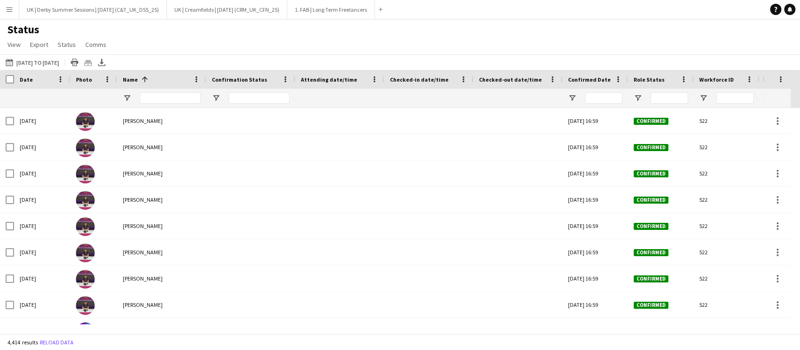
click at [168, 107] on div at bounding box center [170, 98] width 61 height 19
click at [168, 103] on input "Name Filter Input" at bounding box center [170, 97] width 61 height 11
type input "*******"
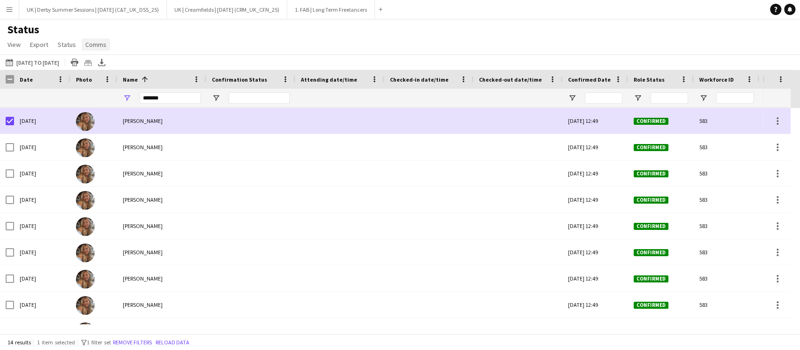
click at [91, 42] on span "Comms" at bounding box center [95, 44] width 21 height 8
click at [105, 65] on span "Send notification" at bounding box center [112, 64] width 48 height 8
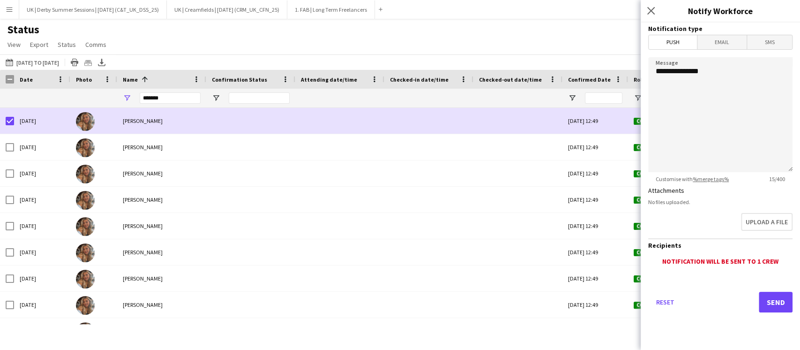
click at [706, 41] on span "Email" at bounding box center [722, 42] width 50 height 14
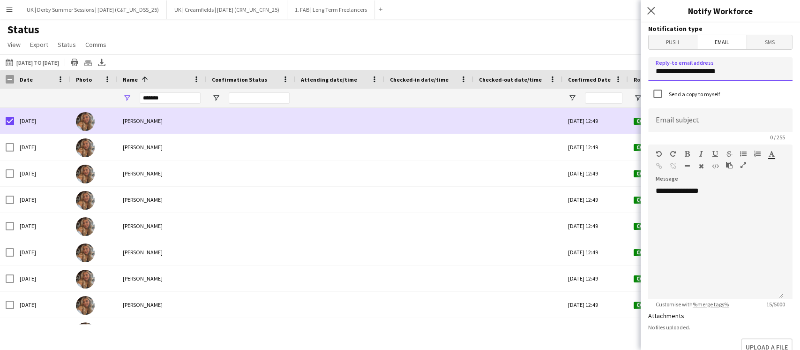
drag, startPoint x: 742, startPoint y: 73, endPoint x: 638, endPoint y: 73, distance: 104.0
click at [638, 73] on body "Menu Boards Boards Boards All jobs Status Workforce Workforce My Workforce Recr…" at bounding box center [400, 175] width 800 height 350
type input "**********"
click at [680, 118] on input at bounding box center [720, 119] width 144 height 23
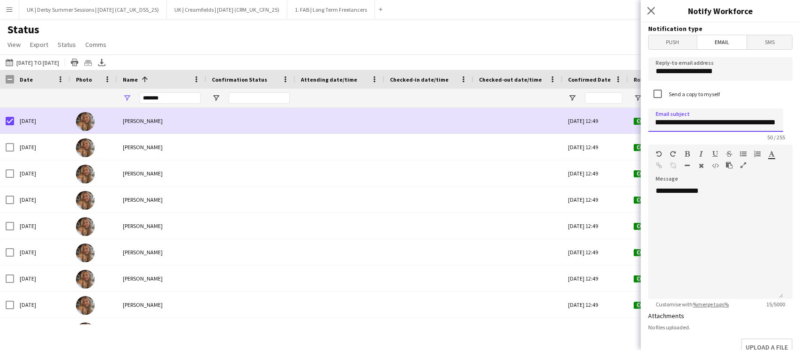
type input "**********"
drag, startPoint x: 710, startPoint y: 193, endPoint x: 666, endPoint y: 194, distance: 44.5
click at [667, 194] on div "**********" at bounding box center [715, 242] width 135 height 112
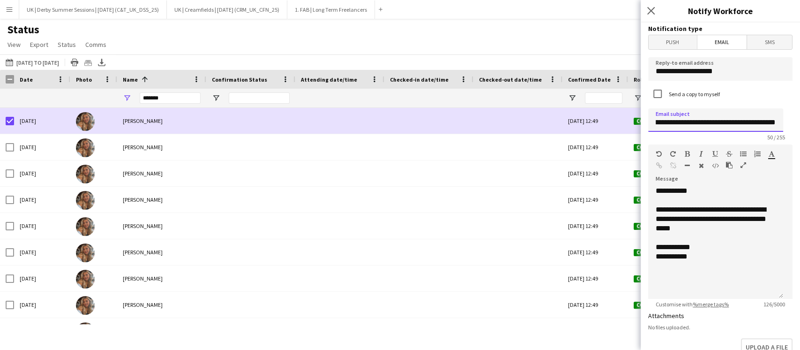
scroll to position [0, 41]
drag, startPoint x: 715, startPoint y: 119, endPoint x: 793, endPoint y: 126, distance: 78.1
click at [793, 126] on div "**********" at bounding box center [720, 185] width 159 height 327
click at [754, 119] on input "**********" at bounding box center [715, 119] width 135 height 23
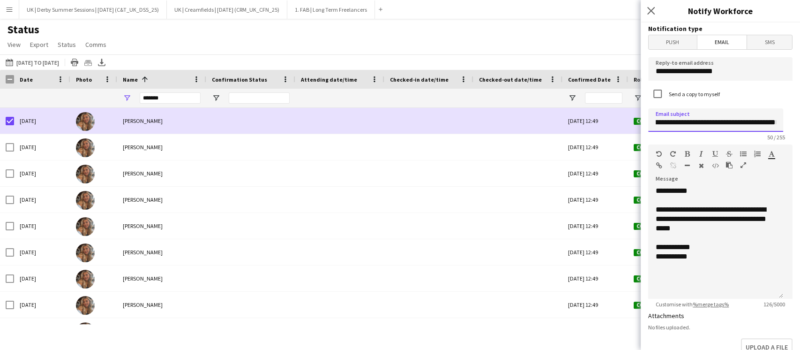
scroll to position [0, 41]
drag, startPoint x: 766, startPoint y: 120, endPoint x: 782, endPoint y: 122, distance: 16.5
click at [782, 122] on input "**********" at bounding box center [715, 119] width 135 height 23
click at [741, 200] on div at bounding box center [716, 199] width 120 height 9
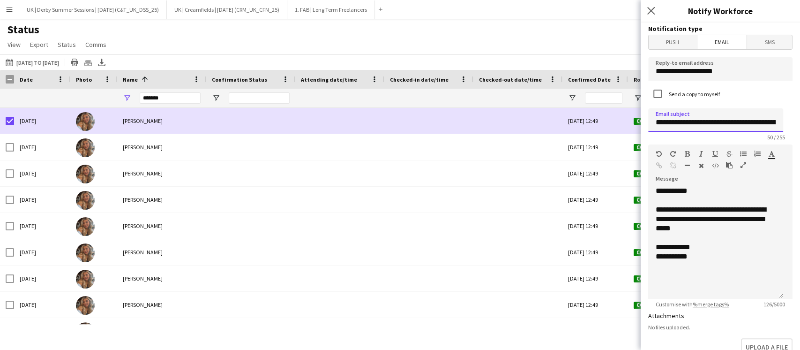
scroll to position [0, 41]
drag, startPoint x: 721, startPoint y: 125, endPoint x: 799, endPoint y: 124, distance: 77.8
click at [799, 124] on div "**********" at bounding box center [720, 185] width 159 height 327
click at [700, 190] on div "**********" at bounding box center [715, 242] width 135 height 112
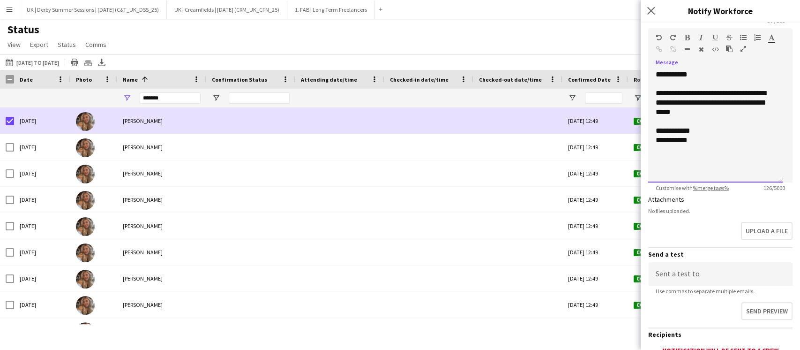
scroll to position [187, 0]
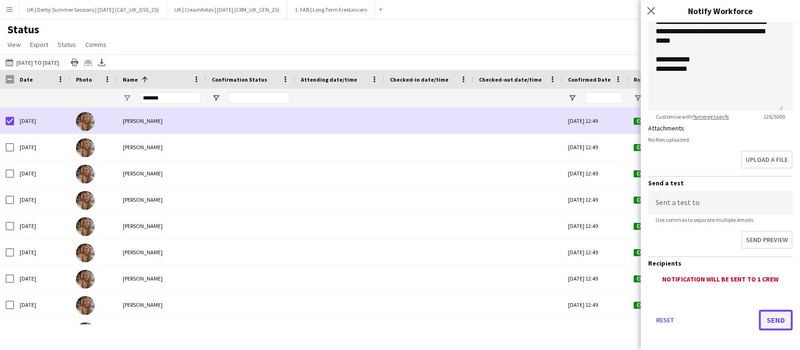
click at [765, 315] on button "Send" at bounding box center [776, 319] width 34 height 21
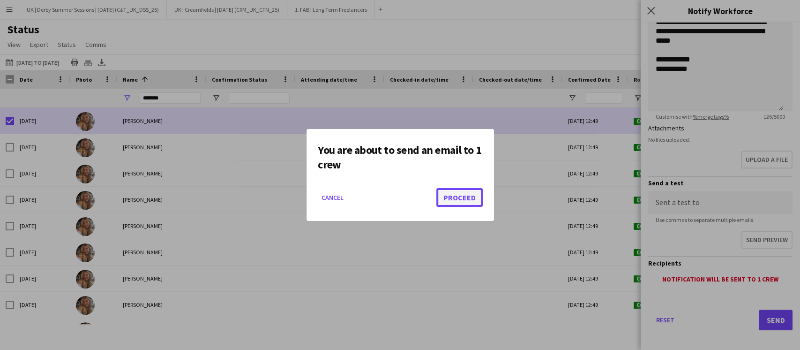
click at [464, 197] on button "Proceed" at bounding box center [459, 197] width 46 height 19
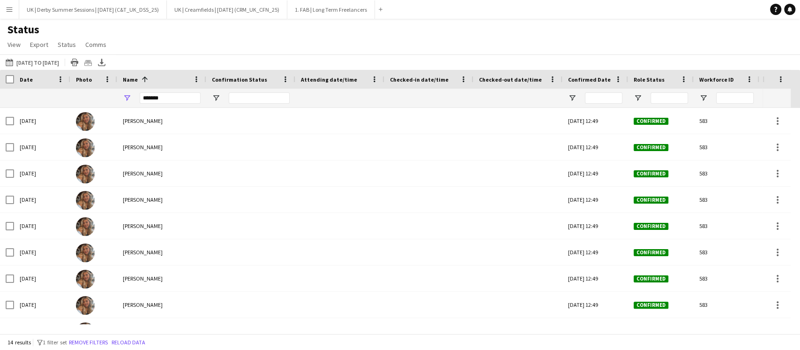
click at [14, 6] on button "Menu" at bounding box center [9, 9] width 19 height 19
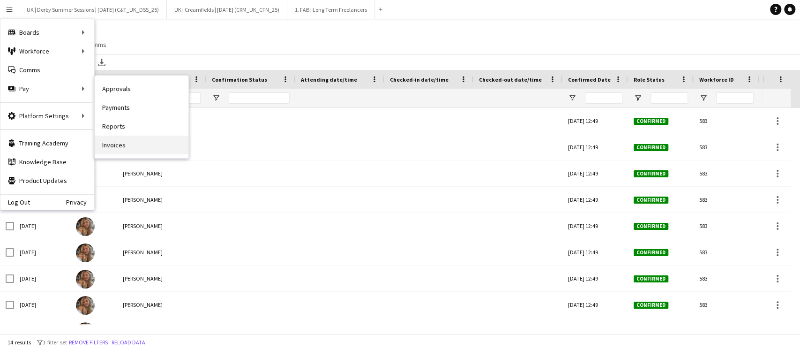
click at [158, 146] on link "Invoices" at bounding box center [142, 144] width 94 height 19
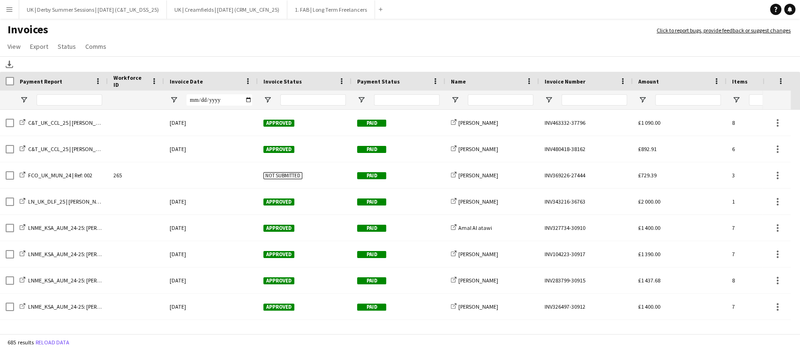
click at [532, 92] on div at bounding box center [501, 99] width 66 height 19
click at [527, 97] on input "Name Filter Input" at bounding box center [501, 99] width 66 height 11
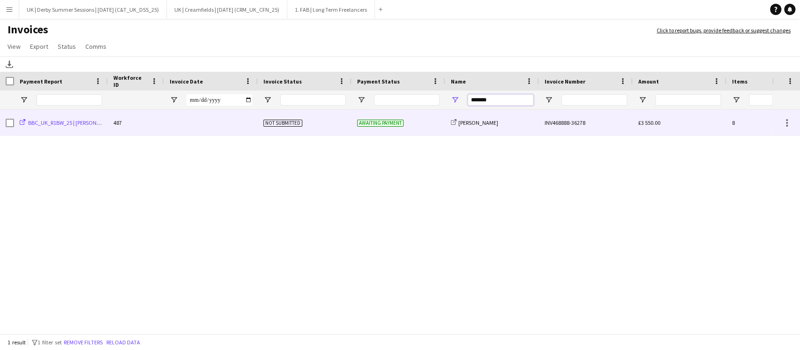
type input "******"
click at [80, 122] on span "BBC_UK_R1BW_25 | Andy Battle" at bounding box center [71, 122] width 87 height 7
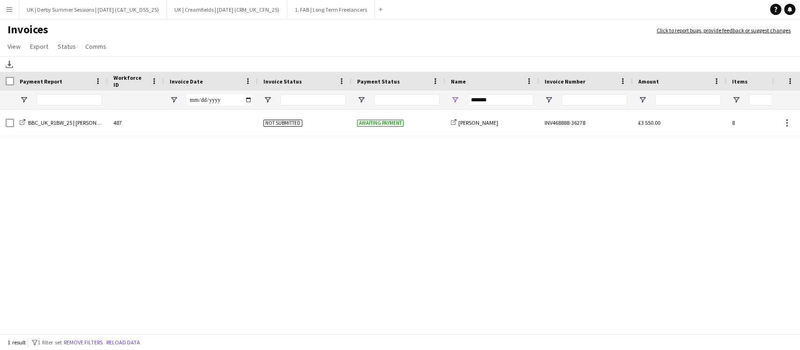
click at [1, 14] on button "Menu" at bounding box center [9, 9] width 19 height 19
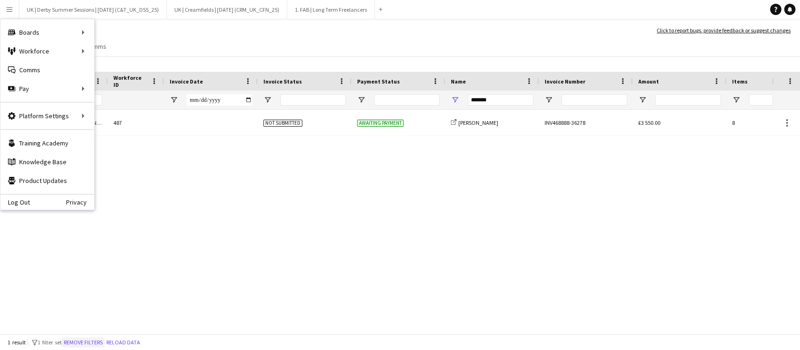
click at [82, 337] on button "Remove filters" at bounding box center [83, 342] width 43 height 10
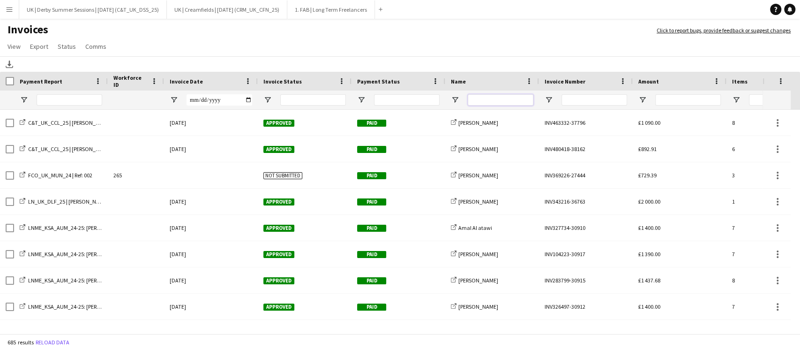
click at [498, 99] on input "Name Filter Input" at bounding box center [501, 99] width 66 height 11
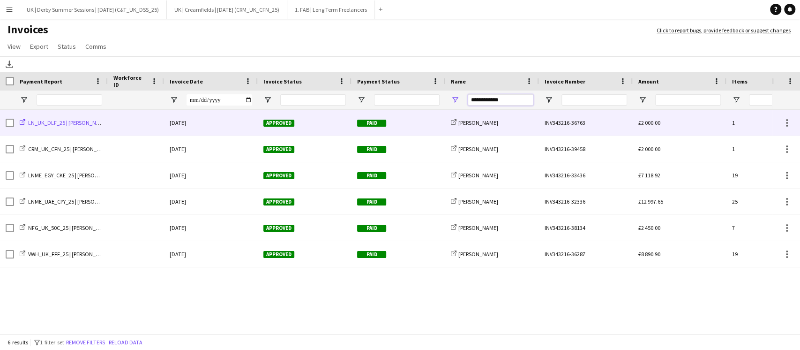
type input "**********"
click at [92, 126] on span "LN_UK_DLF_25 | Matt Williams | Advance Days" at bounding box center [87, 122] width 118 height 7
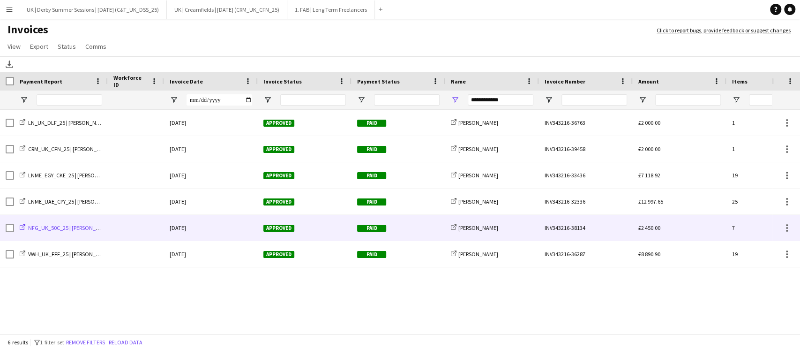
click at [67, 229] on span "NFG_UK_50C_25 | Matt Williams" at bounding box center [69, 227] width 83 height 7
click at [126, 230] on div at bounding box center [136, 228] width 56 height 26
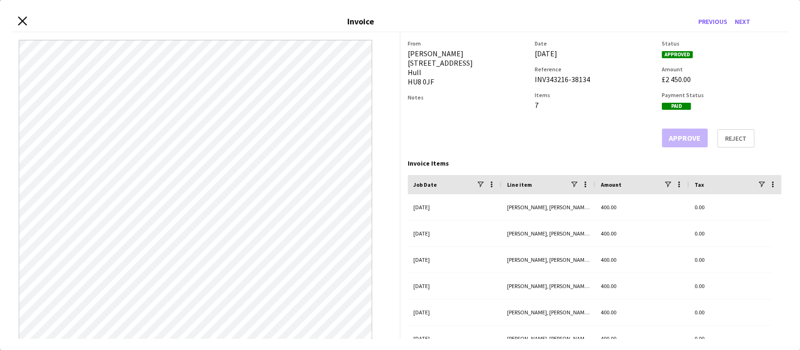
click at [22, 21] on icon at bounding box center [22, 20] width 9 height 9
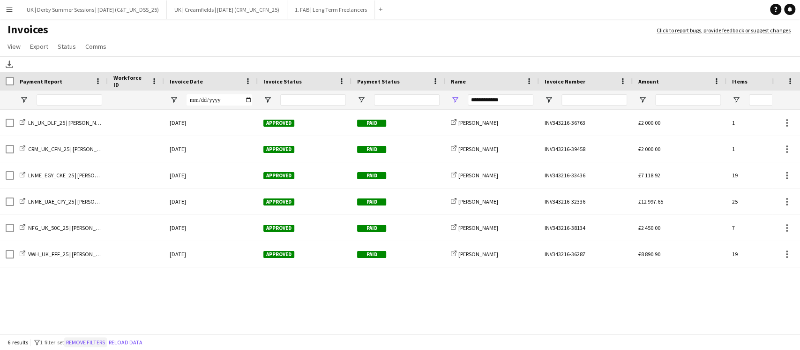
click at [94, 344] on button "Remove filters" at bounding box center [85, 342] width 43 height 10
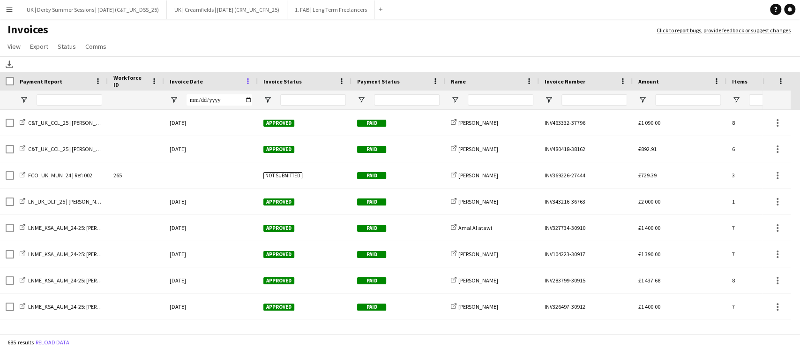
click at [250, 79] on span at bounding box center [248, 81] width 8 height 8
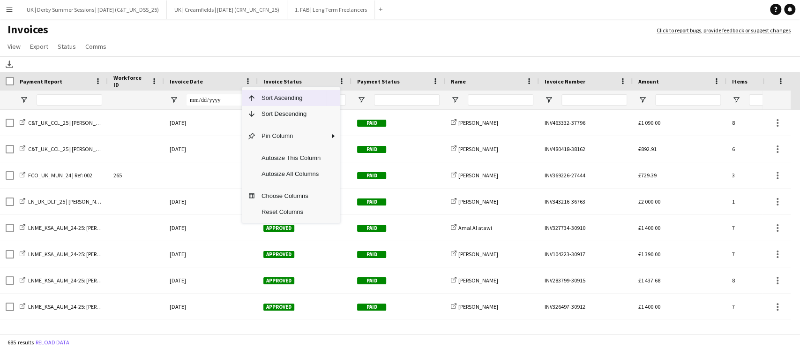
drag, startPoint x: 266, startPoint y: 101, endPoint x: 266, endPoint y: 113, distance: 11.7
click at [266, 113] on div "Sort Ascending Sort Descending Pin Column Autosize This Column Autosize All Col…" at bounding box center [291, 154] width 98 height 135
click at [266, 113] on span "Sort Descending" at bounding box center [291, 114] width 70 height 16
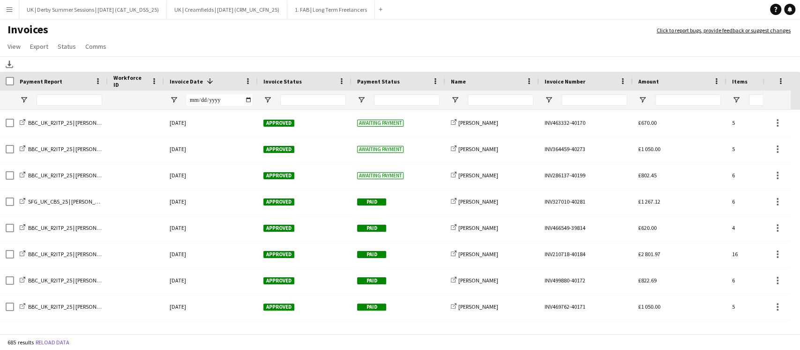
click at [7, 11] on app-icon "Menu" at bounding box center [9, 9] width 7 height 7
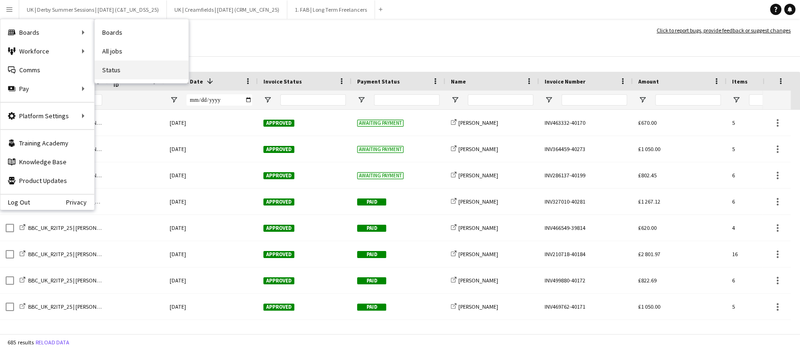
click at [120, 67] on link "Status" at bounding box center [142, 69] width 94 height 19
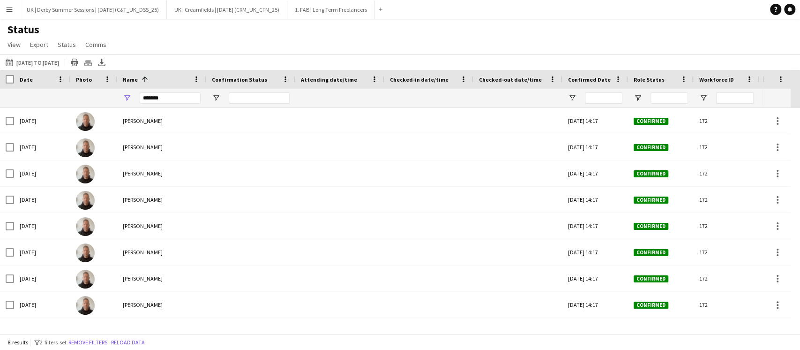
type input "**********"
click at [96, 340] on button "Remove filters" at bounding box center [88, 342] width 43 height 10
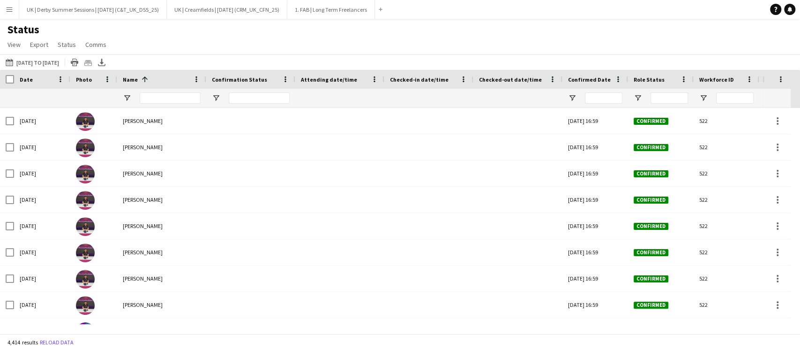
click at [165, 91] on div at bounding box center [170, 98] width 61 height 19
click at [162, 95] on input "Name Filter Input" at bounding box center [170, 97] width 61 height 11
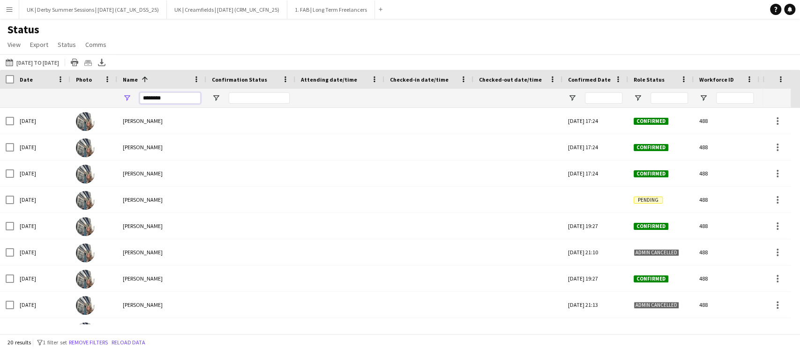
type input "*********"
drag, startPoint x: 180, startPoint y: 101, endPoint x: 120, endPoint y: 100, distance: 60.5
click at [120, 100] on div "*********" at bounding box center [161, 98] width 89 height 19
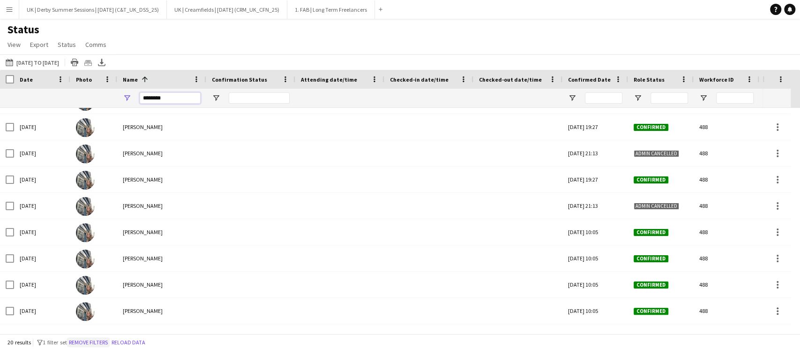
type input "********"
click at [90, 341] on button "Remove filters" at bounding box center [88, 342] width 43 height 10
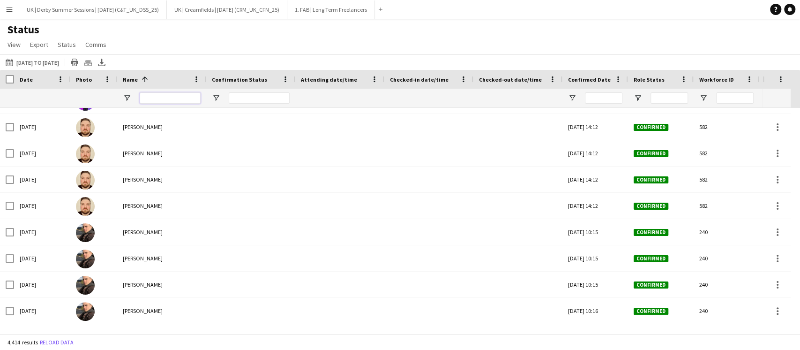
click at [164, 99] on input "Name Filter Input" at bounding box center [170, 97] width 61 height 11
type input "*********"
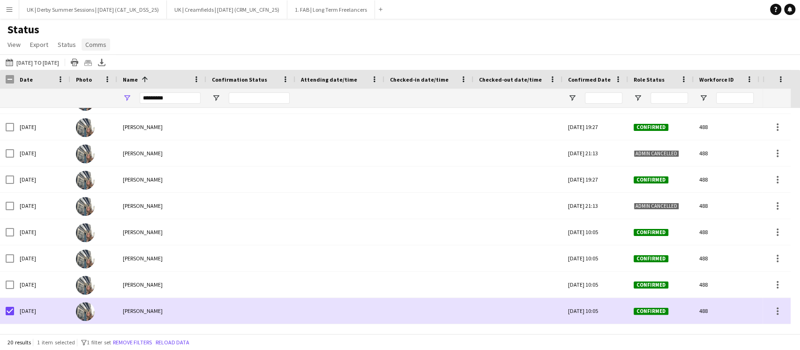
click at [89, 44] on span "Comms" at bounding box center [95, 44] width 21 height 8
click at [100, 64] on span "Send notification" at bounding box center [112, 64] width 48 height 8
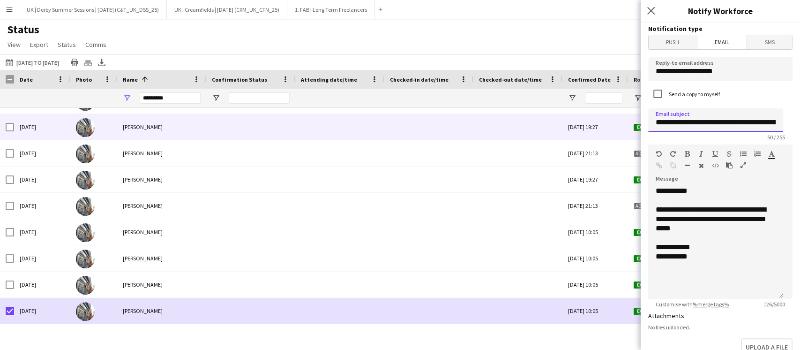
drag, startPoint x: 768, startPoint y: 120, endPoint x: 602, endPoint y: 121, distance: 166.4
click at [602, 121] on body "Menu Boards Boards Boards All jobs Status Workforce Workforce My Workforce Recr…" at bounding box center [400, 175] width 800 height 350
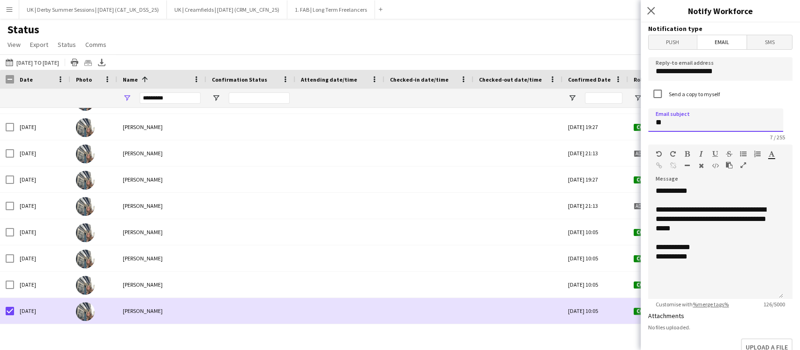
type input "*"
type input "**********"
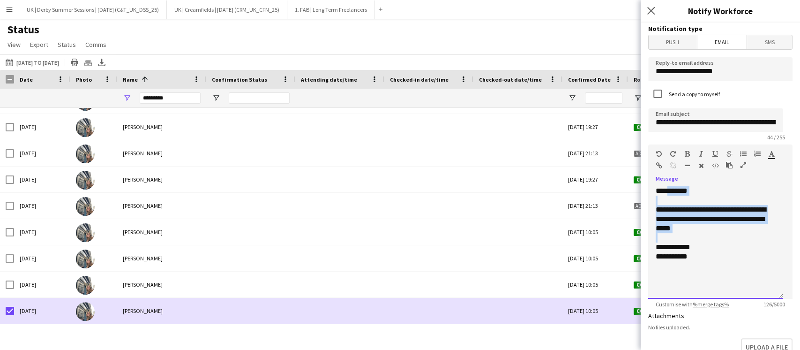
drag, startPoint x: 695, startPoint y: 232, endPoint x: 666, endPoint y: 195, distance: 46.4
click at [666, 195] on div "**********" at bounding box center [715, 242] width 135 height 112
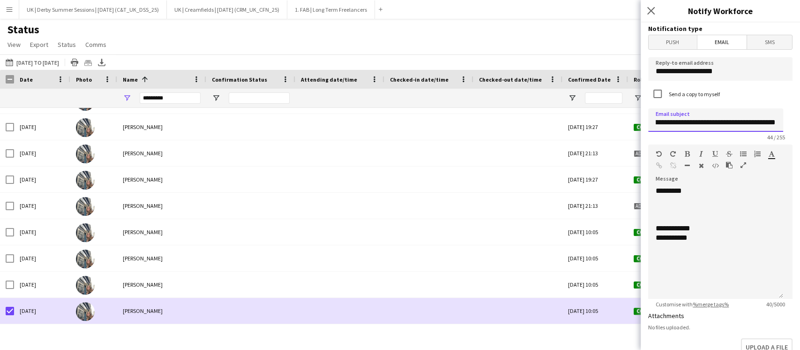
drag, startPoint x: 736, startPoint y: 123, endPoint x: 784, endPoint y: 120, distance: 47.9
click at [784, 120] on form "**********" at bounding box center [720, 282] width 159 height 521
click at [726, 121] on input "**********" at bounding box center [715, 119] width 135 height 23
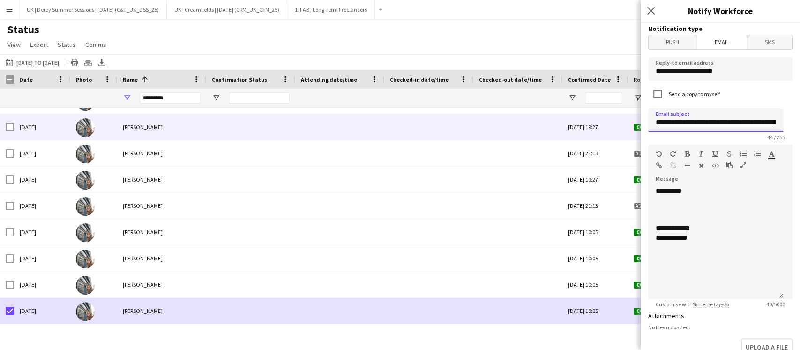
drag, startPoint x: 773, startPoint y: 120, endPoint x: 635, endPoint y: 121, distance: 138.7
click at [634, 121] on body "Menu Boards Boards Boards All jobs Status Workforce Workforce My Workforce Recr…" at bounding box center [400, 175] width 800 height 350
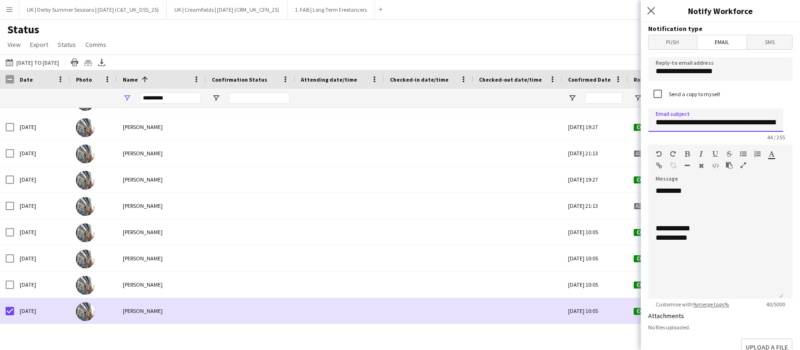
click at [708, 120] on input "**********" at bounding box center [715, 119] width 135 height 23
drag, startPoint x: 759, startPoint y: 120, endPoint x: 795, endPoint y: 120, distance: 35.6
click at [795, 120] on div "**********" at bounding box center [720, 185] width 159 height 327
click at [777, 121] on input "**********" at bounding box center [715, 119] width 135 height 23
click at [689, 200] on div at bounding box center [716, 199] width 120 height 9
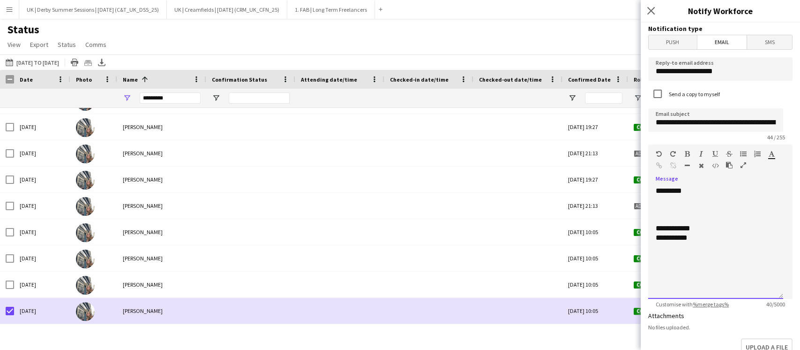
click at [686, 209] on div at bounding box center [716, 209] width 120 height 9
drag, startPoint x: 696, startPoint y: 114, endPoint x: 772, endPoint y: 117, distance: 76.4
click at [772, 117] on input "**********" at bounding box center [715, 119] width 135 height 23
click at [693, 205] on div at bounding box center [716, 209] width 120 height 9
click at [682, 210] on div at bounding box center [716, 209] width 120 height 9
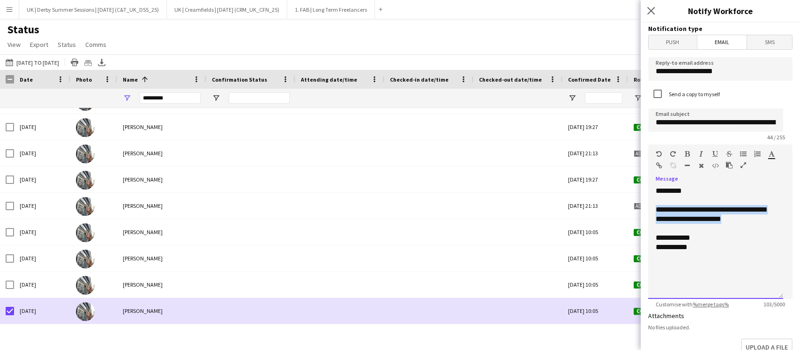
drag, startPoint x: 764, startPoint y: 217, endPoint x: 648, endPoint y: 212, distance: 116.3
click at [649, 212] on div "**********" at bounding box center [715, 242] width 135 height 112
click at [750, 226] on div "**********" at bounding box center [716, 238] width 120 height 28
drag, startPoint x: 753, startPoint y: 224, endPoint x: 699, endPoint y: 220, distance: 54.0
click at [699, 220] on div "**********" at bounding box center [716, 228] width 120 height 47
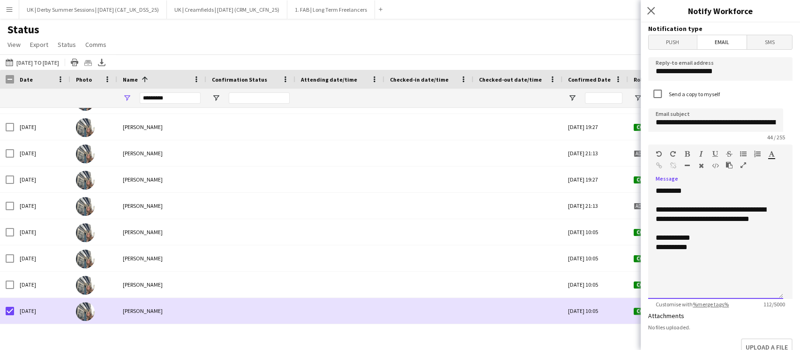
click at [715, 228] on div at bounding box center [716, 228] width 120 height 9
drag, startPoint x: 703, startPoint y: 221, endPoint x: 778, endPoint y: 222, distance: 75.5
click at [778, 222] on div "**********" at bounding box center [715, 242] width 135 height 112
click at [775, 222] on div "**********" at bounding box center [716, 214] width 120 height 19
click at [753, 234] on div "**********" at bounding box center [716, 237] width 120 height 9
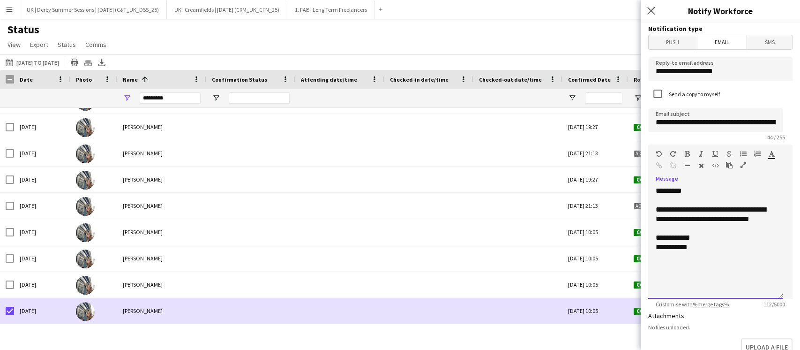
click at [775, 219] on div "**********" at bounding box center [716, 214] width 120 height 19
drag, startPoint x: 731, startPoint y: 125, endPoint x: 786, endPoint y: 125, distance: 54.8
click at [786, 125] on form "**********" at bounding box center [720, 282] width 159 height 521
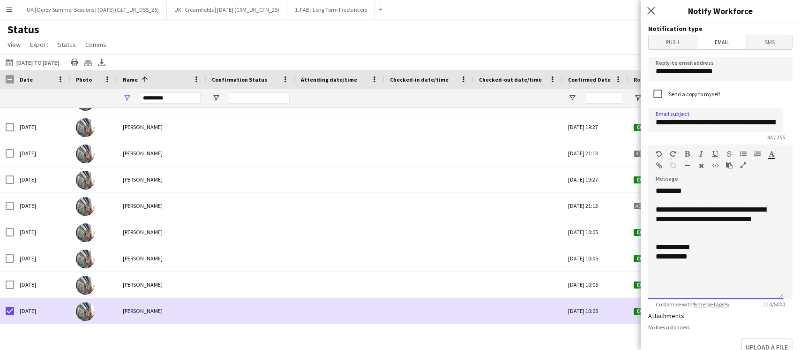
click at [724, 204] on div at bounding box center [716, 199] width 120 height 9
drag, startPoint x: 698, startPoint y: 234, endPoint x: 652, endPoint y: 213, distance: 49.9
click at [652, 213] on div "**********" at bounding box center [715, 242] width 135 height 112
click at [657, 200] on div at bounding box center [716, 199] width 120 height 9
click at [673, 238] on div at bounding box center [716, 237] width 120 height 9
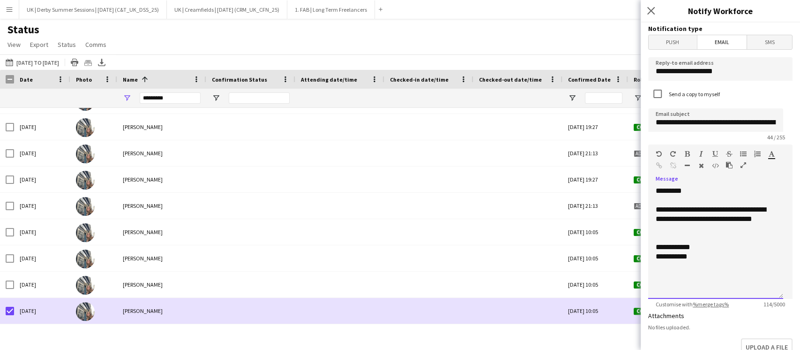
click at [695, 225] on div "**********" at bounding box center [716, 219] width 120 height 28
click at [673, 230] on div "**********" at bounding box center [716, 219] width 120 height 28
drag, startPoint x: 720, startPoint y: 119, endPoint x: 793, endPoint y: 116, distance: 72.7
click at [793, 116] on div "**********" at bounding box center [720, 185] width 159 height 327
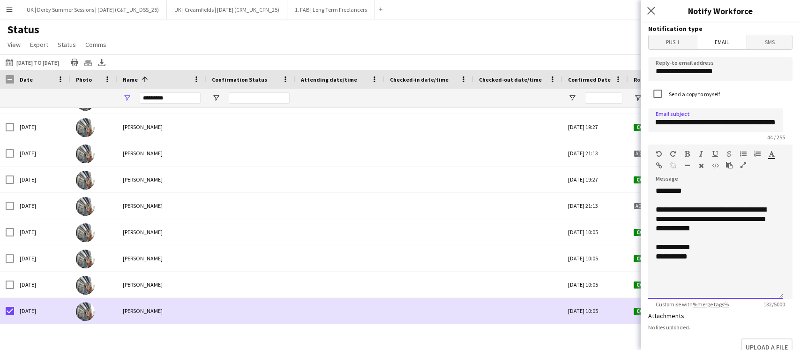
scroll to position [0, 0]
click at [709, 192] on div "**********" at bounding box center [715, 242] width 135 height 112
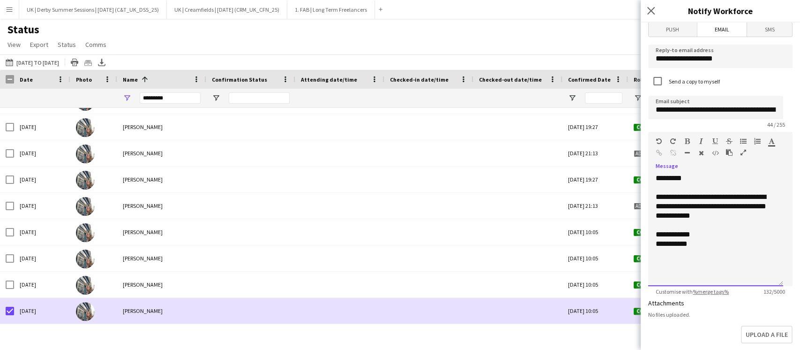
scroll to position [6, 0]
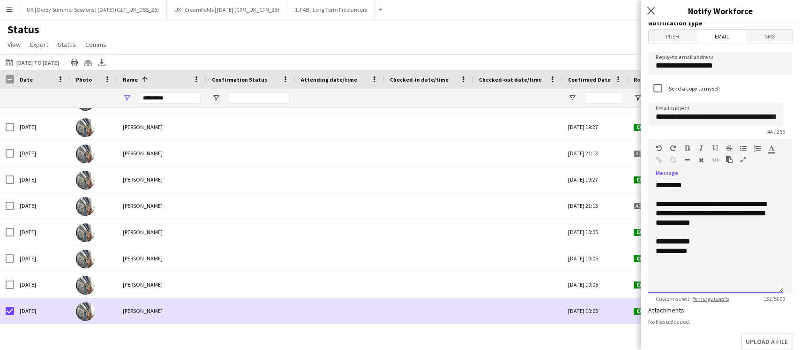
click at [703, 203] on div "**********" at bounding box center [716, 213] width 120 height 28
click at [703, 223] on div "**********" at bounding box center [716, 213] width 120 height 28
click at [708, 223] on div "**********" at bounding box center [716, 213] width 120 height 28
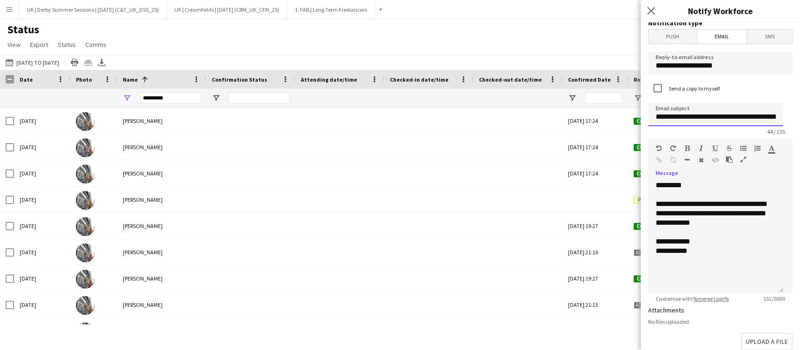
scroll to position [0, 18]
drag, startPoint x: 749, startPoint y: 112, endPoint x: 780, endPoint y: 114, distance: 30.5
click at [780, 114] on input "**********" at bounding box center [715, 114] width 135 height 23
click at [723, 190] on div at bounding box center [716, 194] width 120 height 9
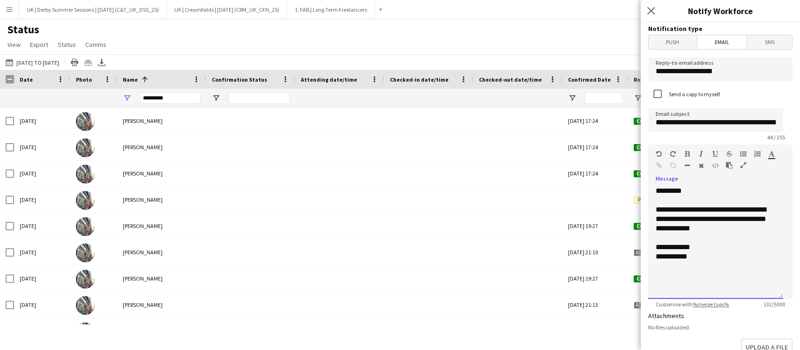
click at [721, 227] on div "**********" at bounding box center [716, 219] width 120 height 28
drag, startPoint x: 708, startPoint y: 228, endPoint x: 676, endPoint y: 219, distance: 33.1
click at [676, 219] on div "**********" at bounding box center [716, 219] width 120 height 28
click at [726, 225] on div "**********" at bounding box center [716, 219] width 120 height 28
click at [711, 228] on div "**********" at bounding box center [716, 219] width 120 height 28
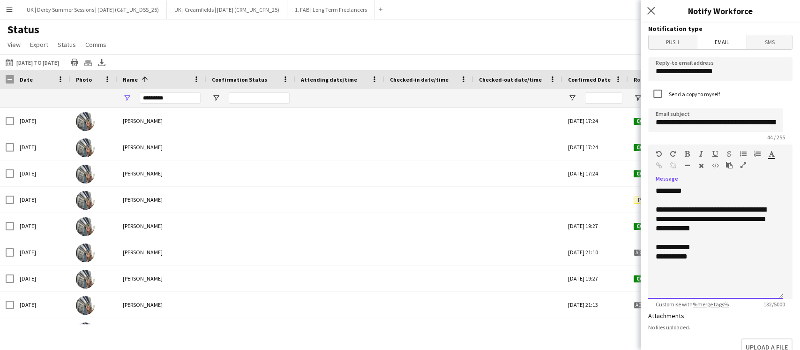
click at [730, 228] on div "**********" at bounding box center [716, 219] width 120 height 28
click at [706, 226] on div "**********" at bounding box center [716, 219] width 120 height 28
drag, startPoint x: 735, startPoint y: 122, endPoint x: 787, endPoint y: 125, distance: 52.6
click at [787, 125] on form "**********" at bounding box center [720, 282] width 159 height 521
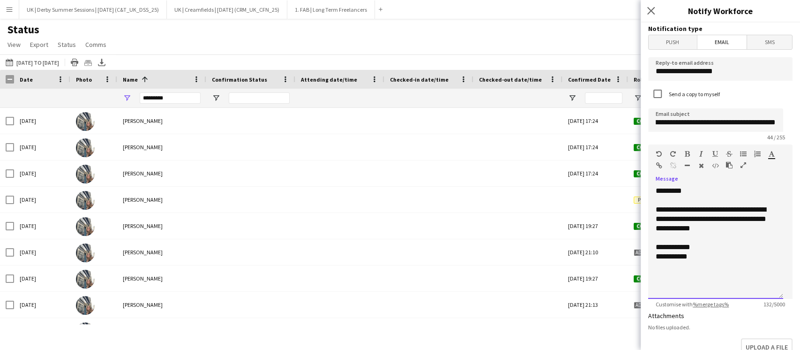
scroll to position [0, 0]
click at [727, 189] on div "**********" at bounding box center [715, 242] width 135 height 112
click at [772, 122] on input "**********" at bounding box center [715, 119] width 135 height 23
click at [772, 118] on input "**********" at bounding box center [715, 119] width 135 height 23
click at [696, 187] on div "**********" at bounding box center [715, 242] width 135 height 112
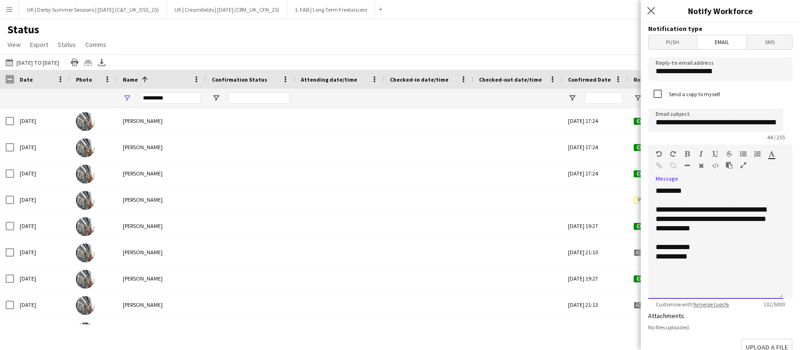
click at [709, 228] on div "**********" at bounding box center [716, 219] width 120 height 28
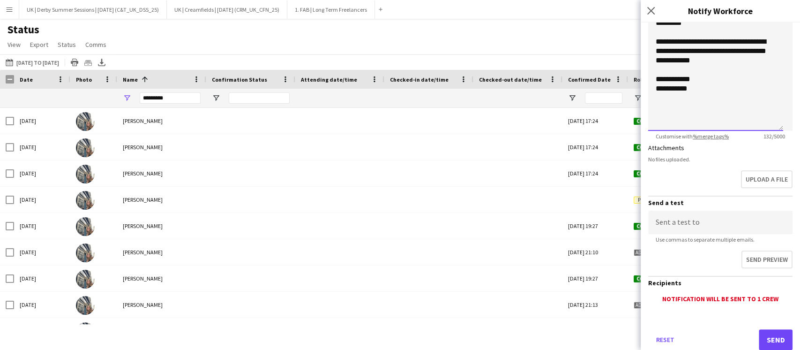
scroll to position [193, 0]
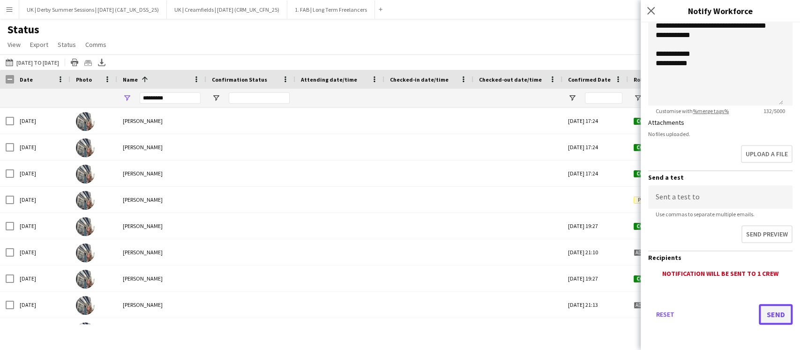
click at [768, 307] on button "Send" at bounding box center [776, 314] width 34 height 21
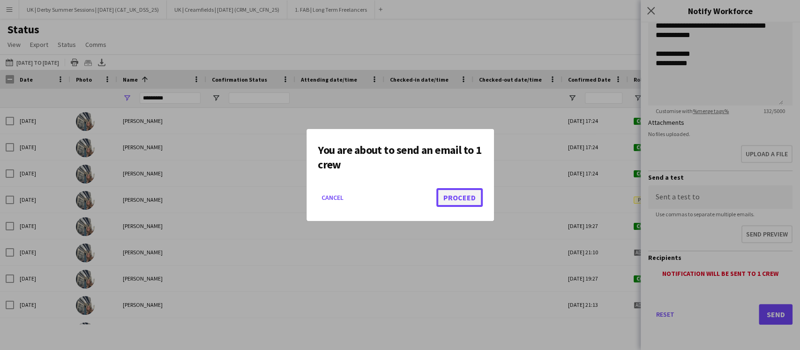
click at [465, 196] on button "Proceed" at bounding box center [459, 197] width 46 height 19
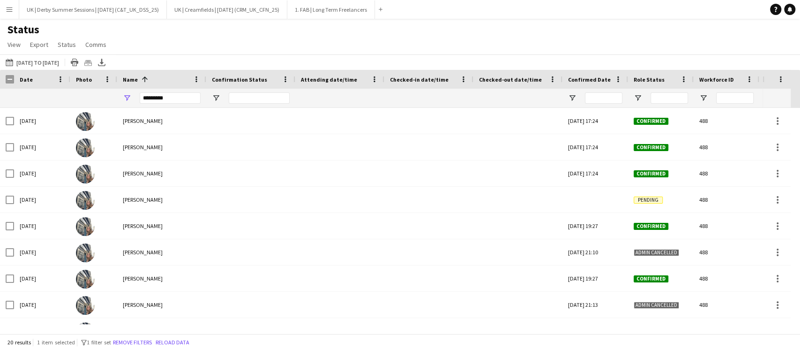
click at [14, 12] on button "Menu" at bounding box center [9, 9] width 19 height 19
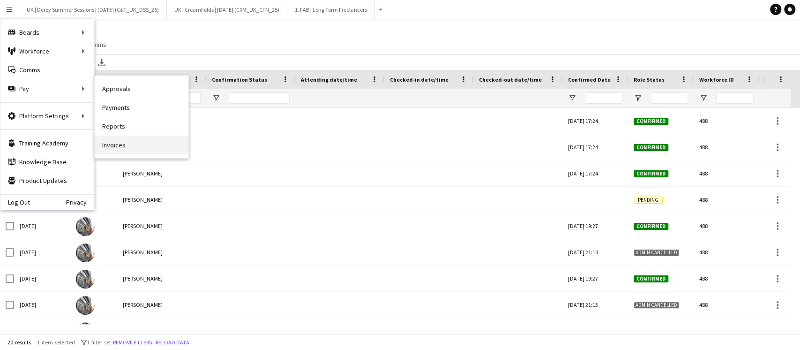
click at [125, 150] on link "Invoices" at bounding box center [142, 144] width 94 height 19
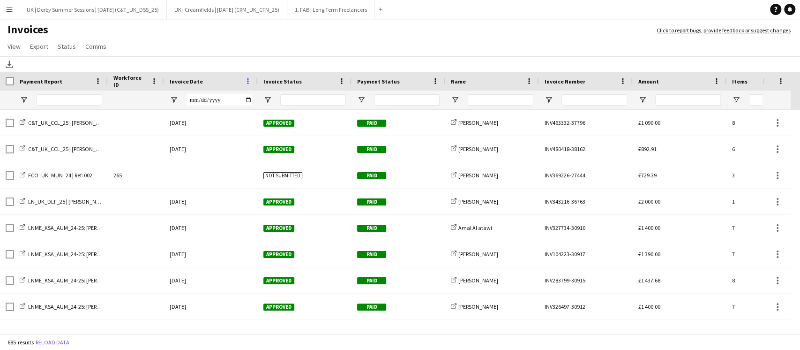
click at [246, 80] on span at bounding box center [248, 81] width 8 height 8
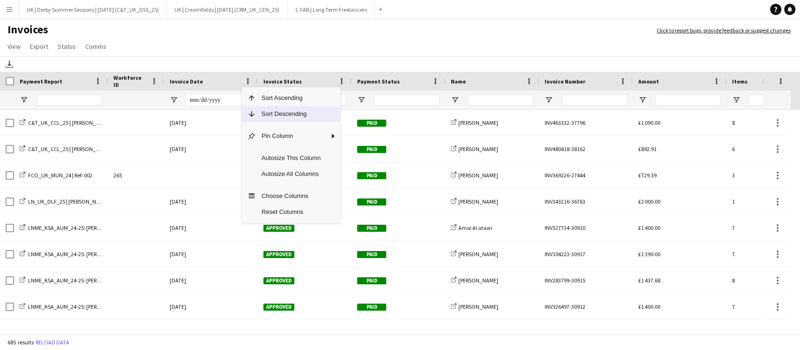
click at [266, 115] on span "Sort Descending" at bounding box center [291, 114] width 70 height 16
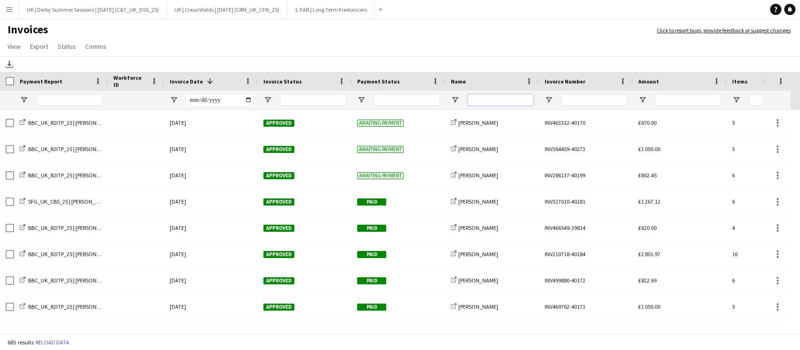
click at [499, 101] on input "Name Filter Input" at bounding box center [501, 99] width 66 height 11
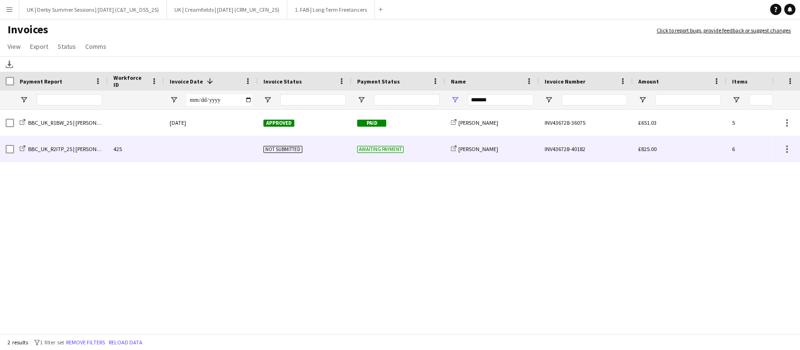
click at [81, 153] on div "BBC_UK_R2ITP_25 | Alex Grace" at bounding box center [61, 149] width 94 height 26
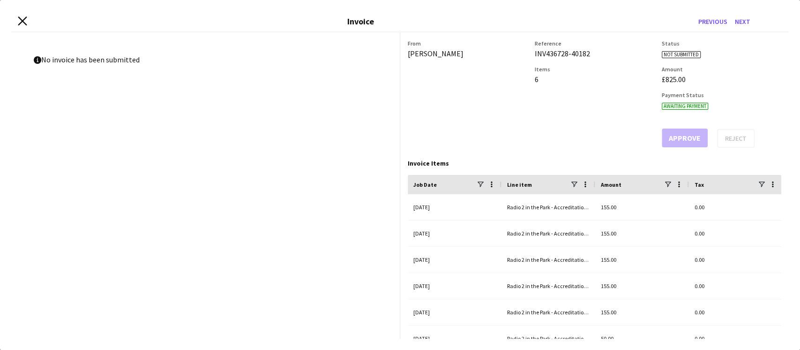
drag, startPoint x: 22, startPoint y: 29, endPoint x: 22, endPoint y: 22, distance: 6.6
click at [22, 25] on div "Close invoice dialog Invoice Previous Next" at bounding box center [400, 21] width 778 height 21
click at [22, 22] on icon "Close invoice dialog" at bounding box center [22, 20] width 9 height 9
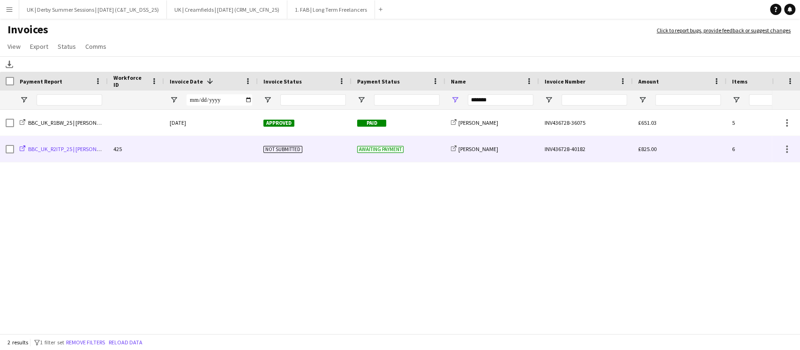
click at [58, 150] on span "BBC_UK_R2ITP_25 | Alex Grace" at bounding box center [71, 148] width 87 height 7
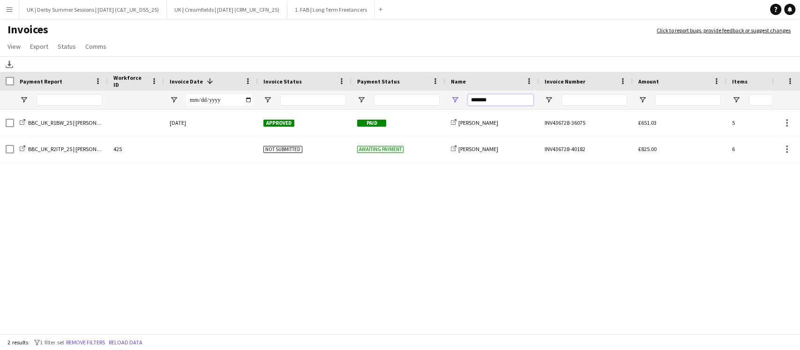
drag, startPoint x: 508, startPoint y: 102, endPoint x: 435, endPoint y: 103, distance: 72.7
click at [435, 103] on div at bounding box center [457, 99] width 914 height 19
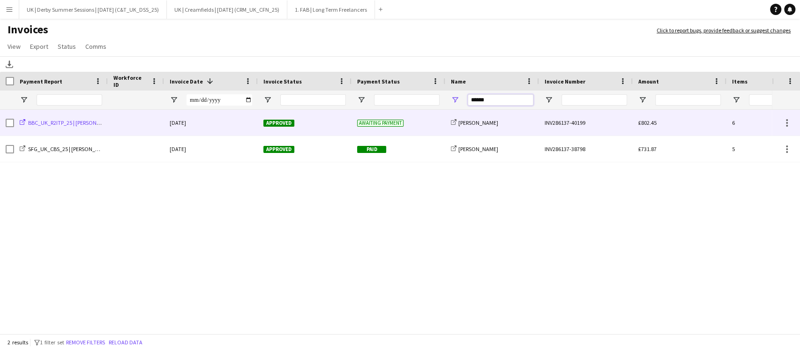
type input "******"
click at [92, 123] on span "BBC_UK_R2ITP_25 | Aleksandra Wasacz" at bounding box center [71, 122] width 87 height 7
click at [90, 122] on span "BBC_UK_R2ITP_25 | Aleksandra Wasacz" at bounding box center [71, 122] width 87 height 7
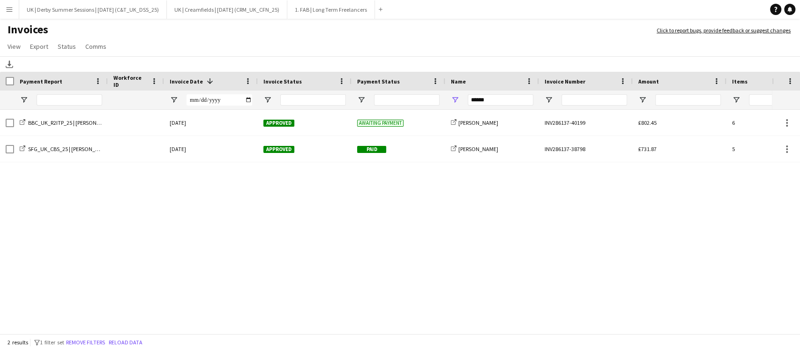
click at [11, 6] on app-icon "Menu" at bounding box center [9, 9] width 7 height 7
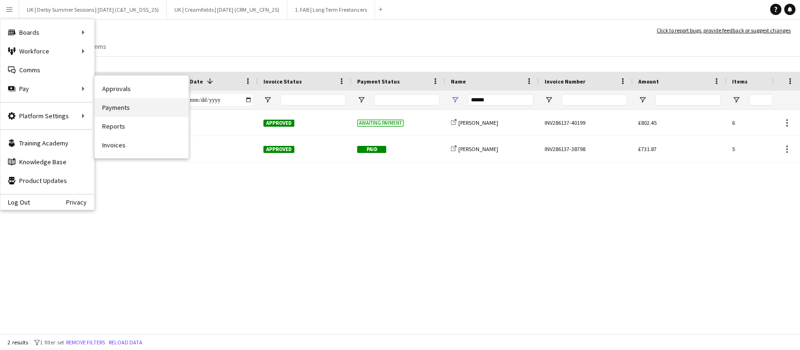
click at [109, 102] on link "Payments" at bounding box center [142, 107] width 94 height 19
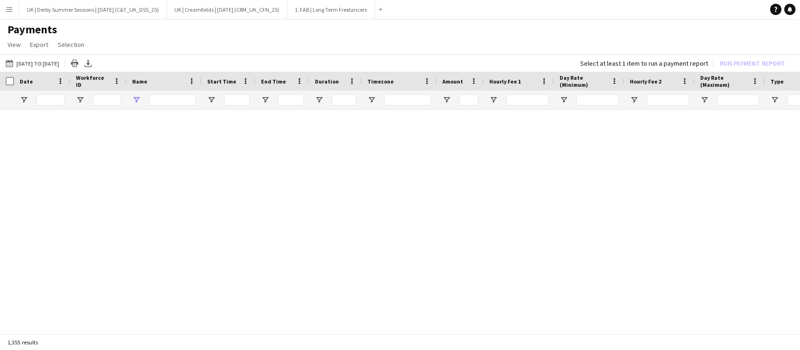
type input "******"
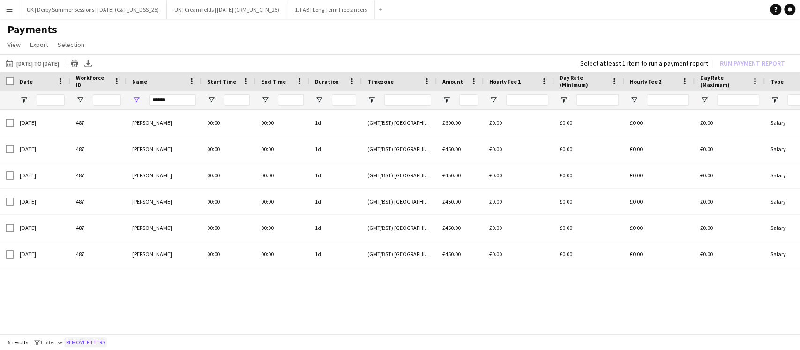
click at [91, 339] on button "Remove filters" at bounding box center [85, 342] width 43 height 10
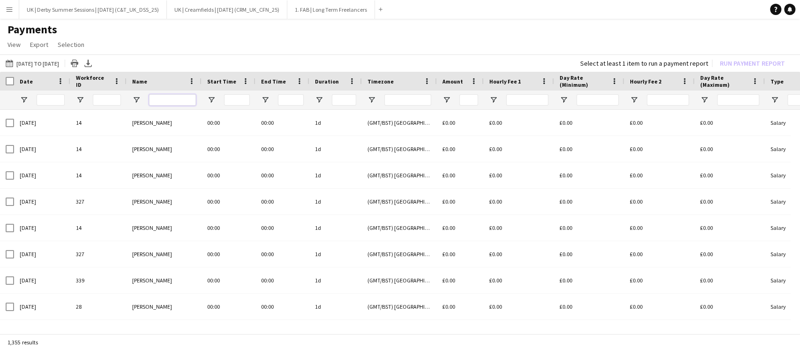
click at [171, 97] on input "Name Filter Input" at bounding box center [172, 99] width 47 height 11
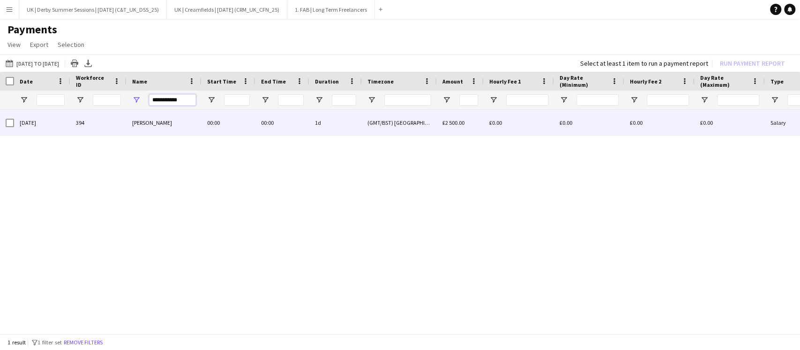
type input "**********"
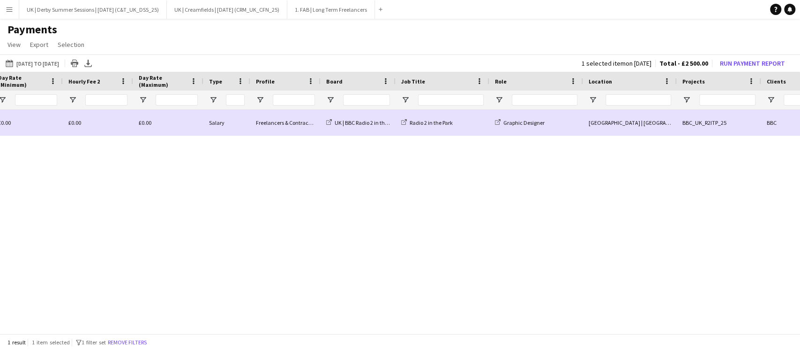
scroll to position [0, 700]
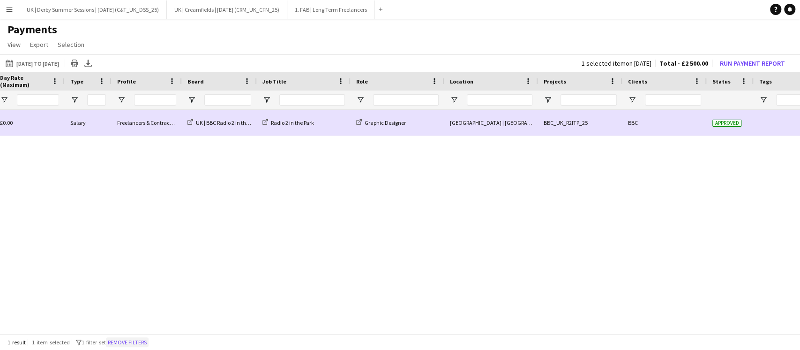
click at [144, 336] on div "1 result 1 item selected filter-1 1 filter set Remove filters" at bounding box center [400, 342] width 800 height 16
click at [141, 341] on button "Remove filters" at bounding box center [127, 342] width 43 height 10
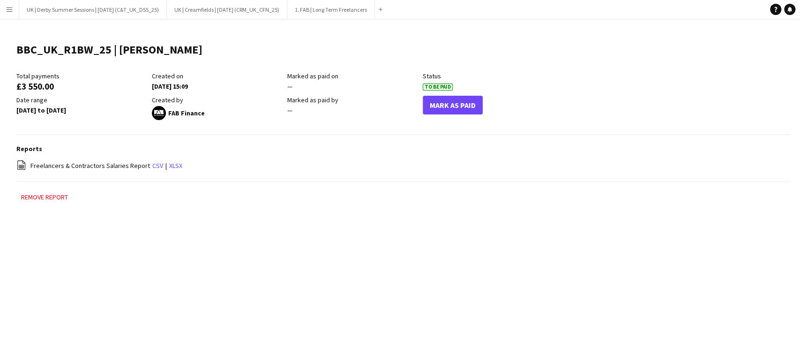
click at [7, 11] on app-icon "Menu" at bounding box center [9, 9] width 7 height 7
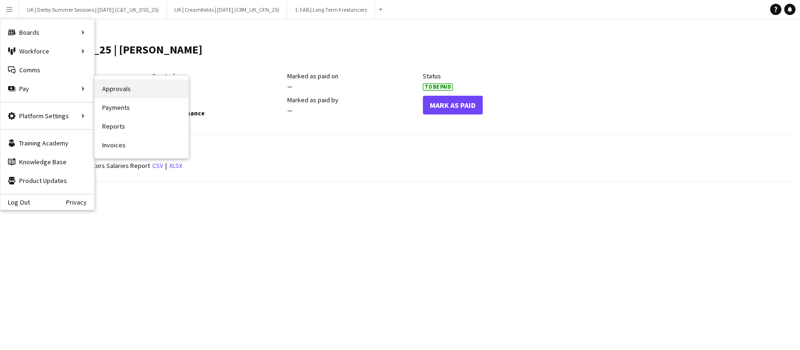
click at [125, 86] on link "Approvals" at bounding box center [142, 88] width 94 height 19
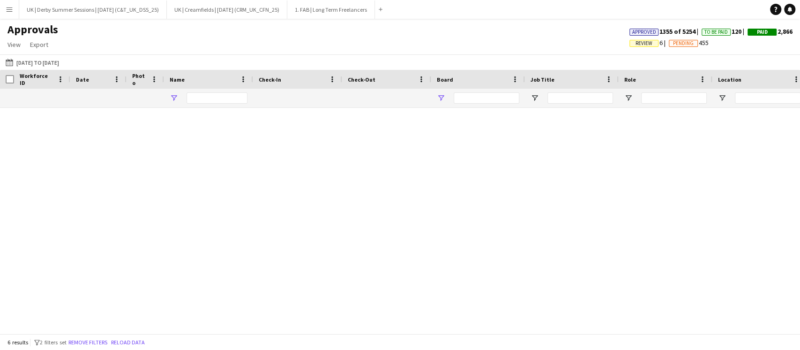
type input "******"
type input "**********"
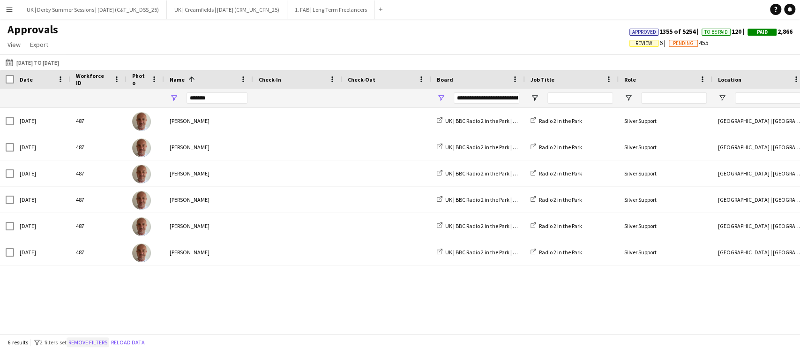
click at [90, 339] on button "Remove filters" at bounding box center [88, 342] width 43 height 10
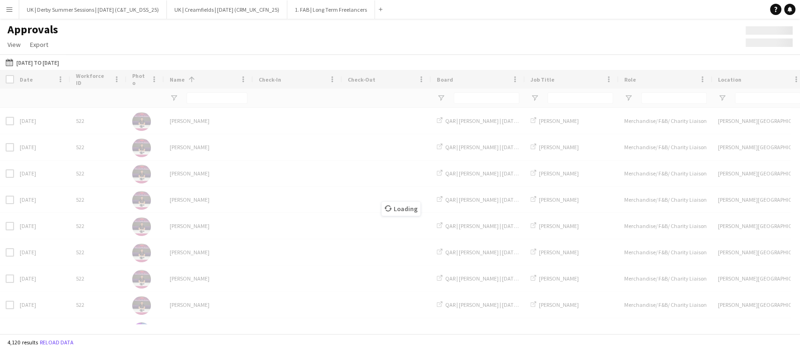
click at [220, 99] on div "Loading" at bounding box center [400, 201] width 800 height 263
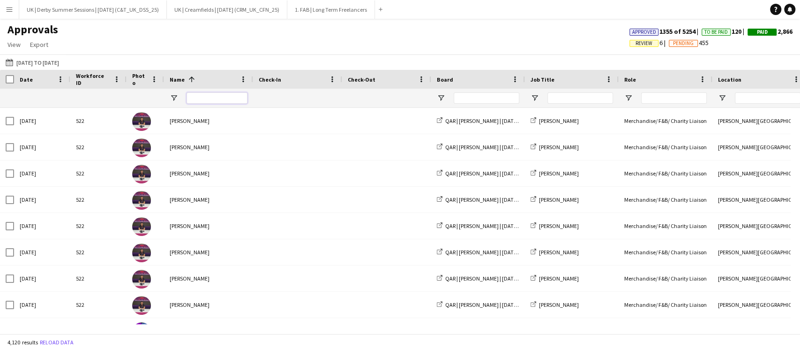
click at [220, 99] on input "Name Filter Input" at bounding box center [217, 97] width 61 height 11
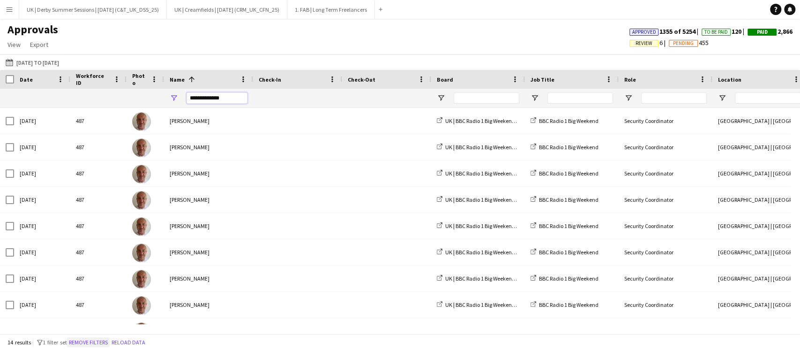
type input "**********"
click at [88, 346] on button "Remove filters" at bounding box center [88, 342] width 43 height 10
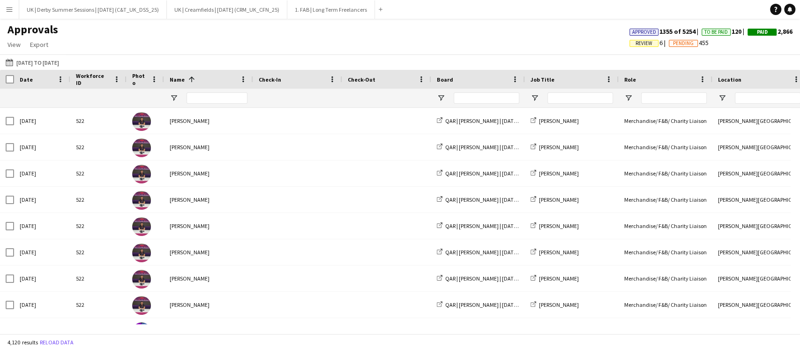
click at [197, 92] on div at bounding box center [217, 98] width 61 height 19
click at [197, 96] on input "Name Filter Input" at bounding box center [217, 97] width 61 height 11
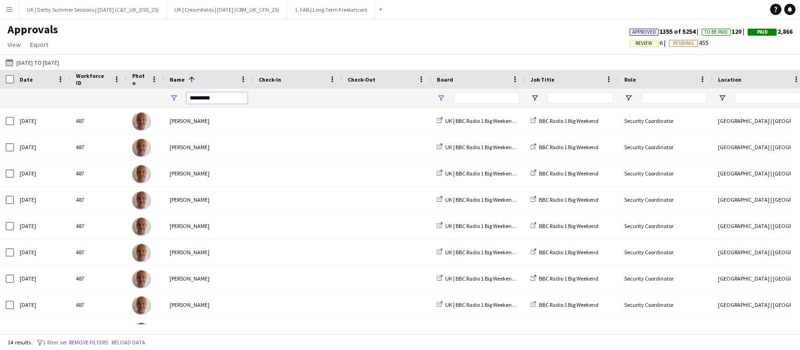
type input "*********"
click at [442, 97] on span "Open Filter Menu" at bounding box center [441, 98] width 8 height 8
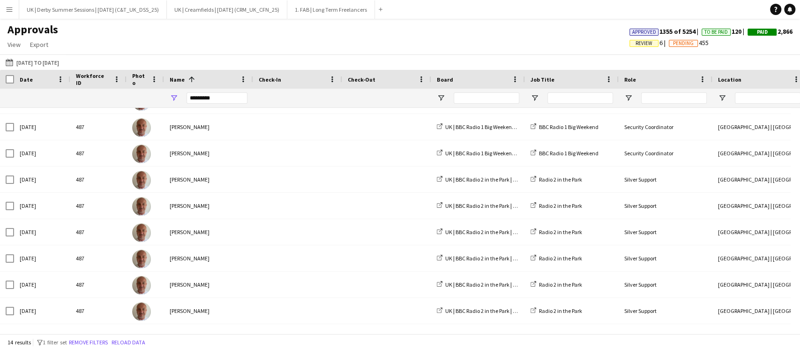
click at [98, 337] on button "Remove filters" at bounding box center [88, 342] width 43 height 10
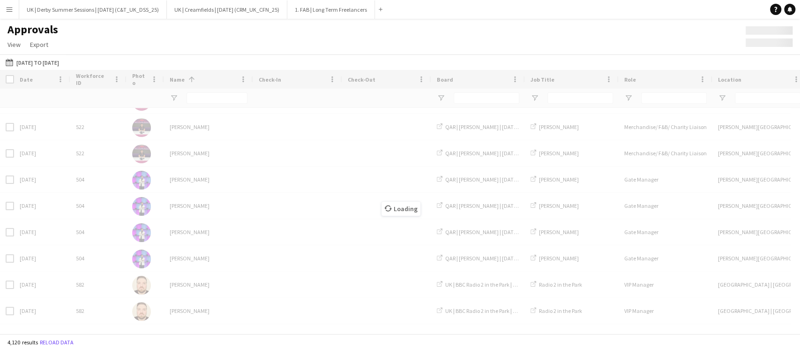
click at [210, 97] on div "Loading" at bounding box center [400, 201] width 800 height 263
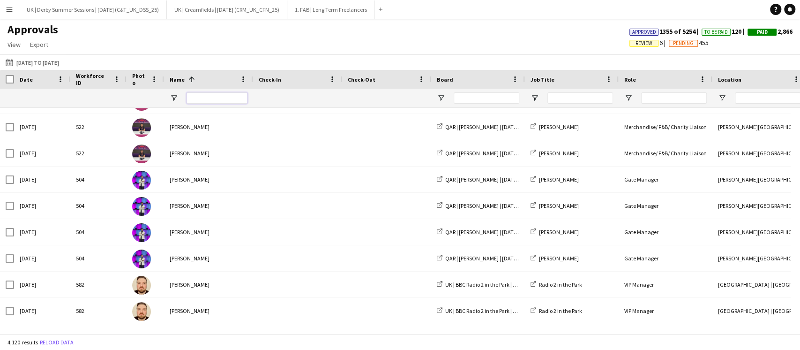
click at [210, 97] on input "Name Filter Input" at bounding box center [217, 97] width 61 height 11
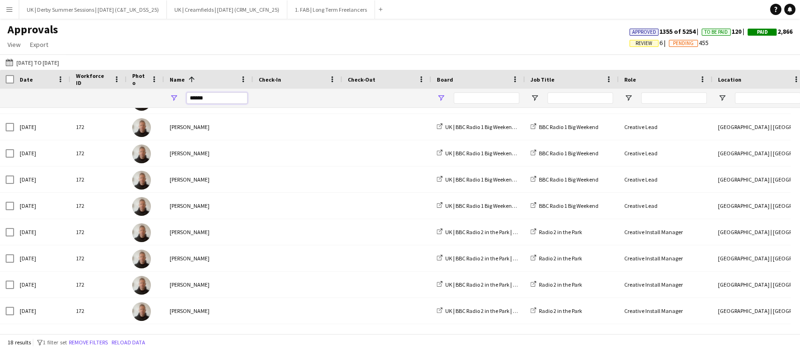
type input "******"
click at [444, 101] on span "Open Filter Menu" at bounding box center [441, 98] width 8 height 8
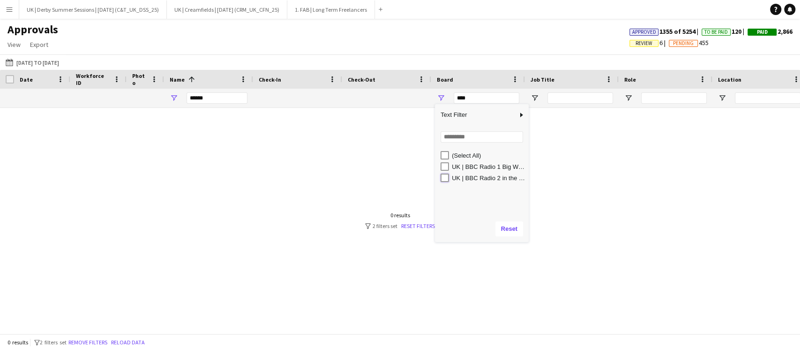
type input "**********"
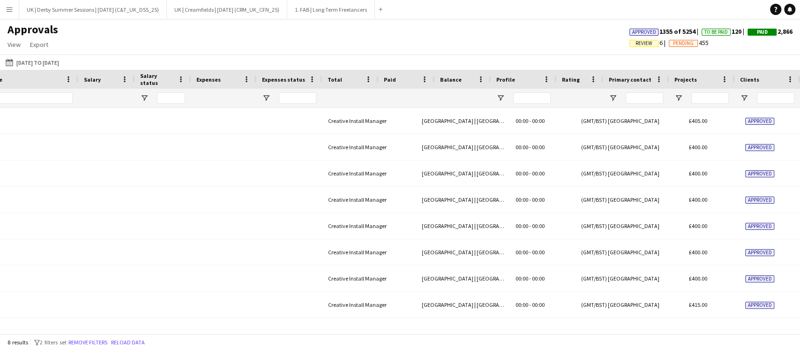
scroll to position [0, 901]
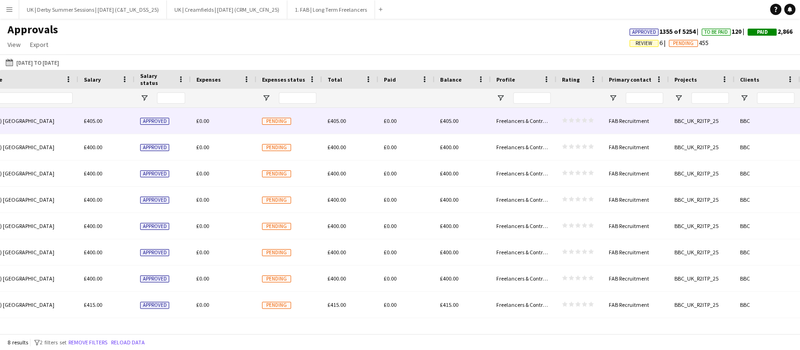
click at [210, 118] on div "£0.00" at bounding box center [224, 121] width 66 height 26
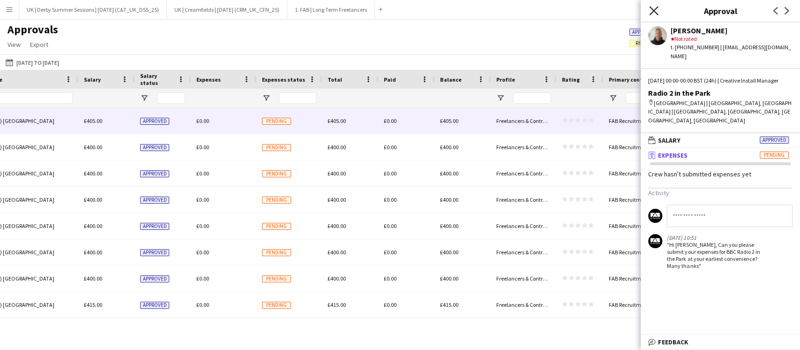
click at [657, 8] on icon at bounding box center [653, 10] width 9 height 9
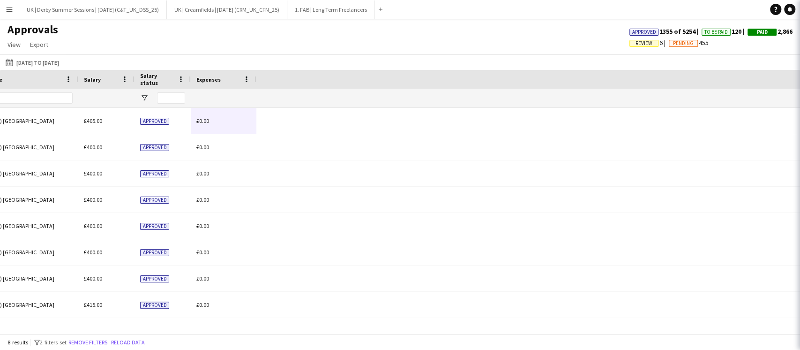
scroll to position [0, 202]
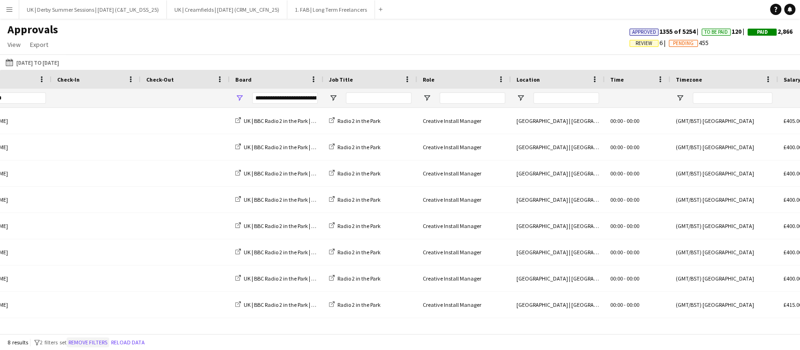
click at [94, 344] on button "Remove filters" at bounding box center [88, 342] width 43 height 10
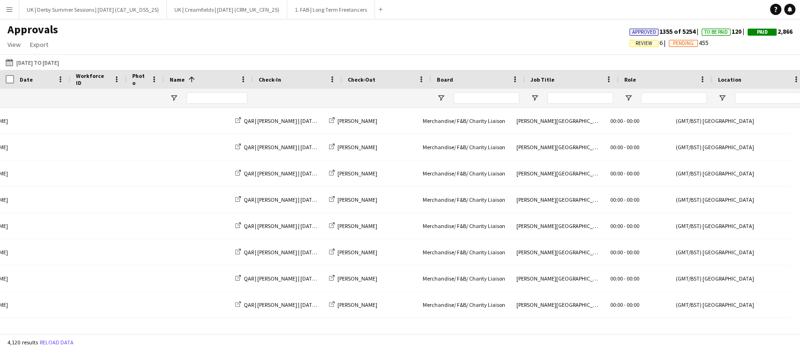
scroll to position [0, 0]
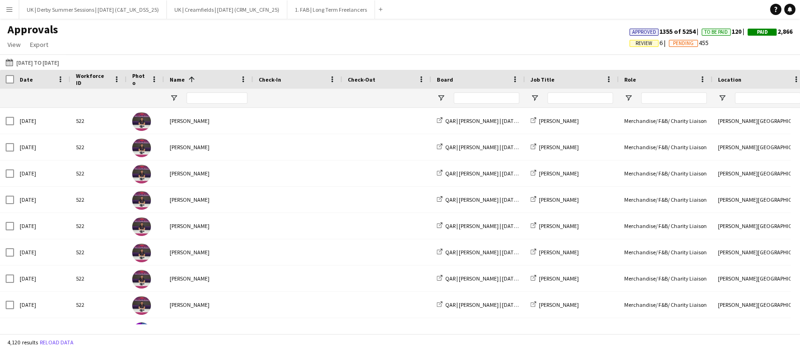
click at [226, 105] on div at bounding box center [217, 98] width 61 height 19
click at [234, 95] on input "Name Filter Input" at bounding box center [217, 97] width 61 height 11
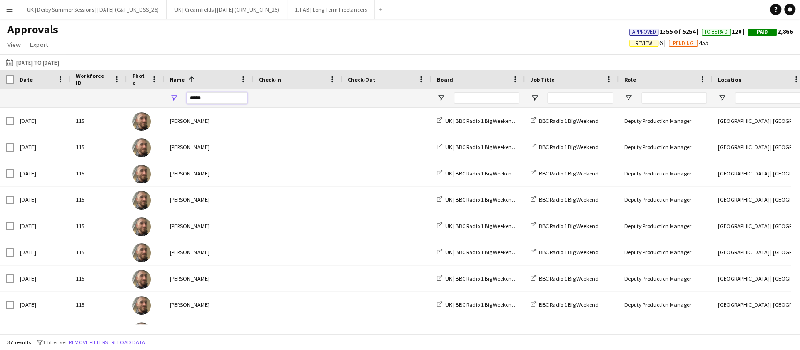
type input "*****"
click at [445, 92] on div at bounding box center [478, 98] width 94 height 19
click at [442, 101] on span "Open Filter Menu" at bounding box center [441, 98] width 8 height 8
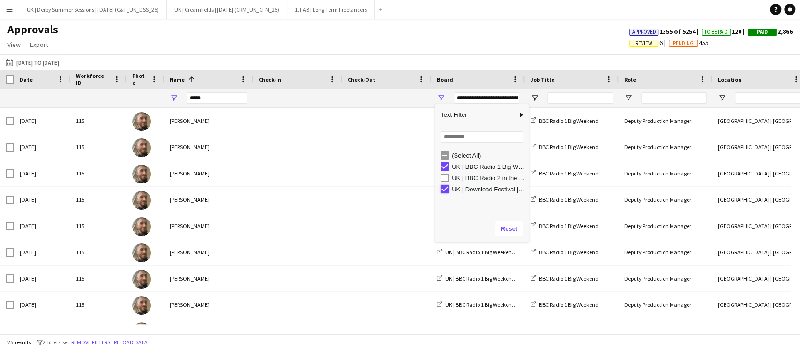
type input "**********"
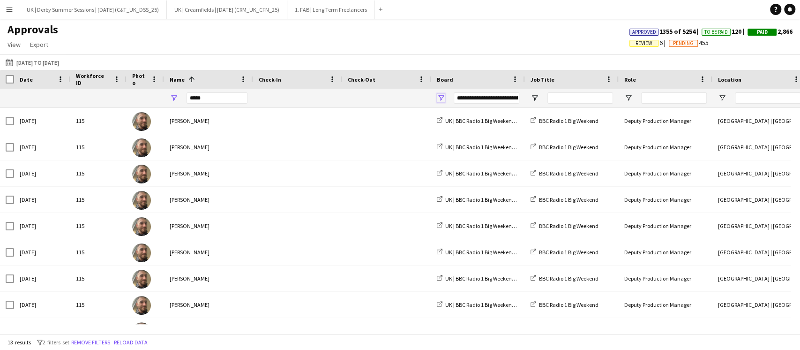
click at [445, 94] on span "Open Filter Menu" at bounding box center [441, 98] width 8 height 8
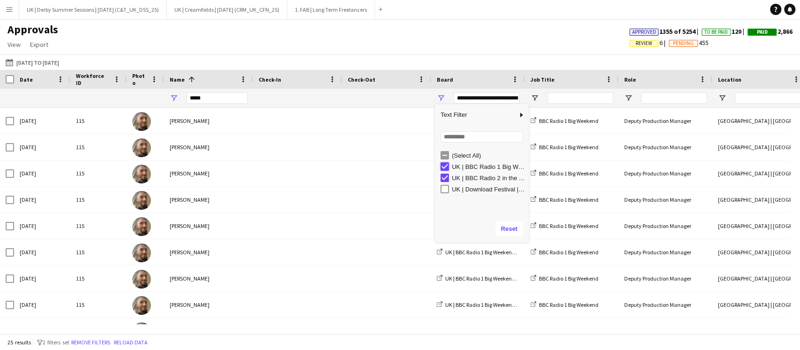
type input "**********"
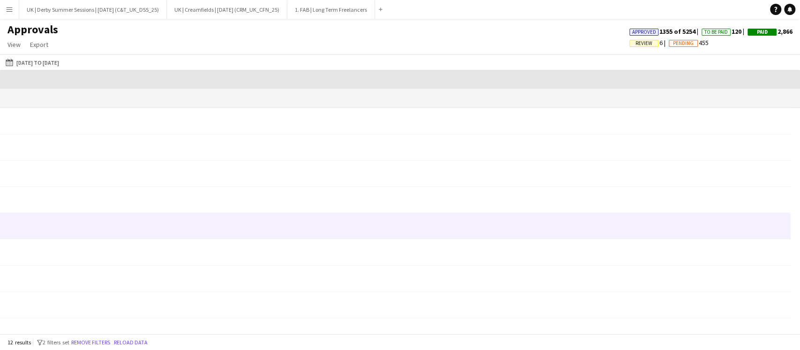
scroll to position [0, 911]
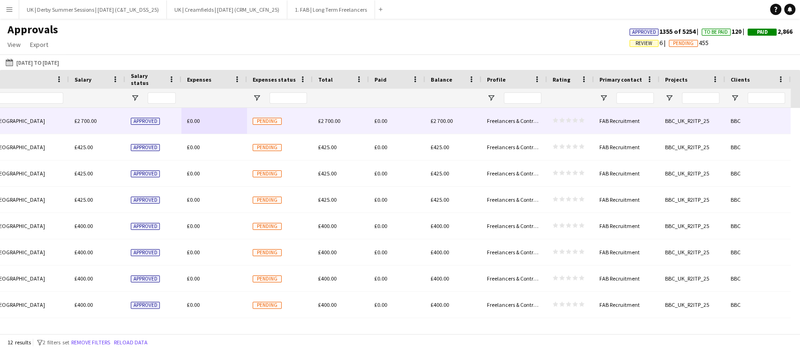
click at [199, 122] on div "£0.00" at bounding box center [214, 121] width 66 height 26
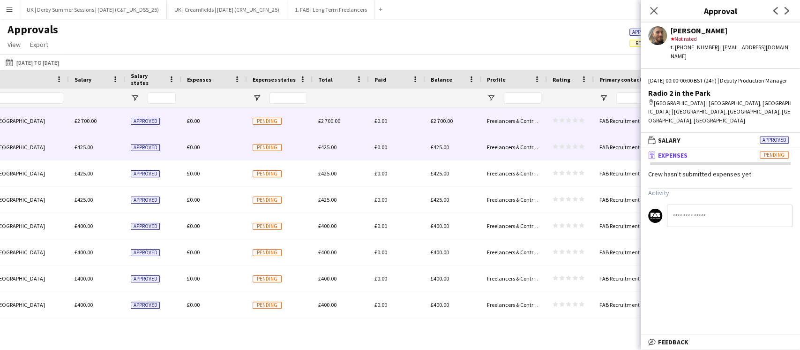
click at [202, 150] on div "£0.00" at bounding box center [214, 147] width 66 height 26
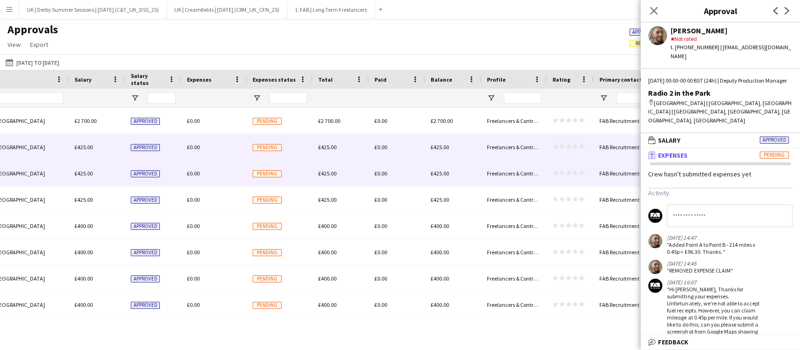
click at [187, 169] on div "£0.00" at bounding box center [214, 173] width 66 height 26
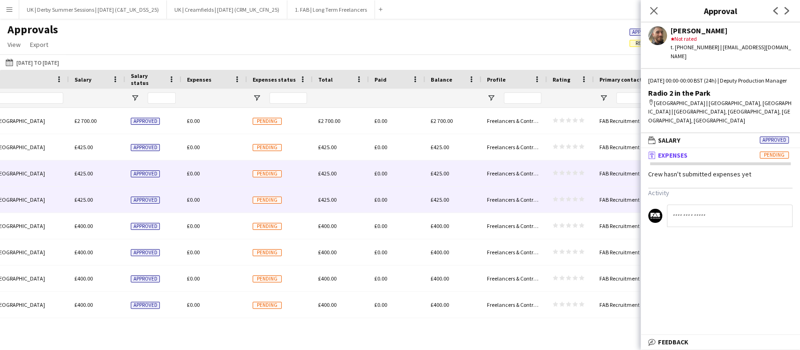
click at [187, 189] on div "£0.00" at bounding box center [214, 200] width 66 height 26
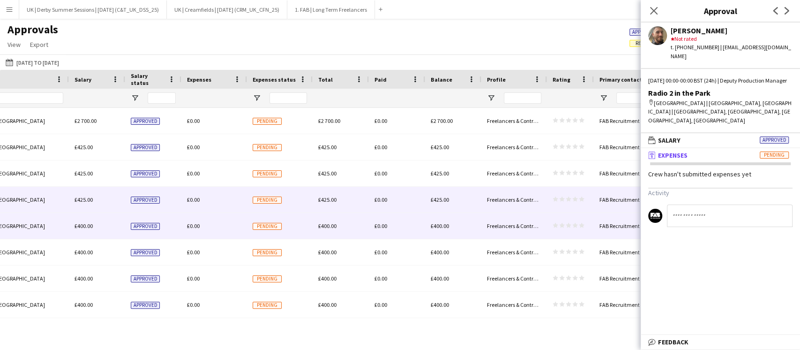
click at [189, 219] on div "£0.00" at bounding box center [214, 226] width 66 height 26
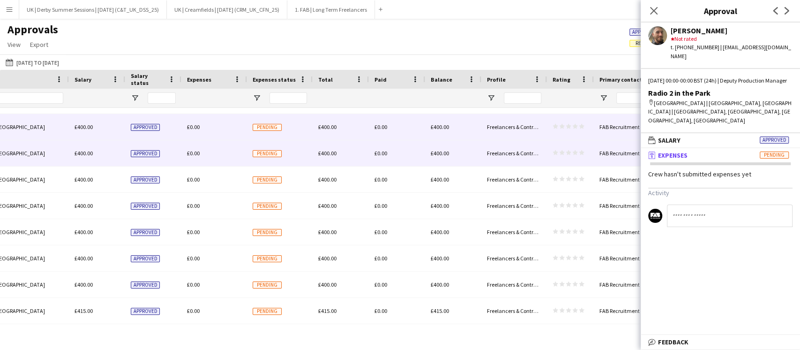
click at [196, 155] on span "£0.00" at bounding box center [193, 153] width 13 height 7
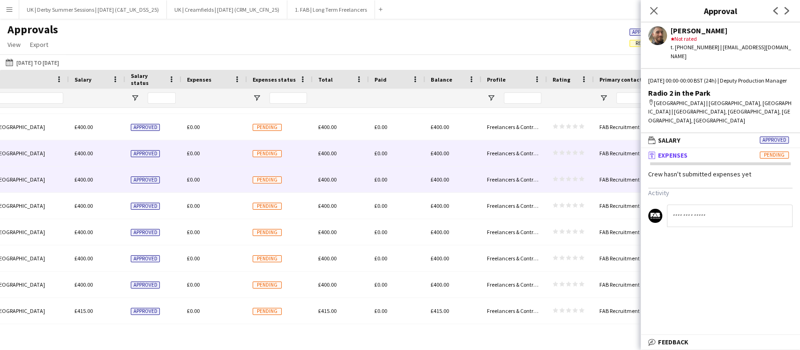
click at [195, 181] on span "£0.00" at bounding box center [193, 179] width 13 height 7
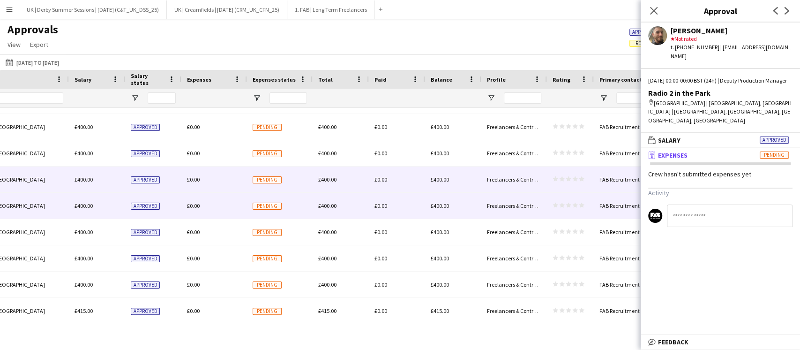
click at [195, 207] on span "£0.00" at bounding box center [193, 205] width 13 height 7
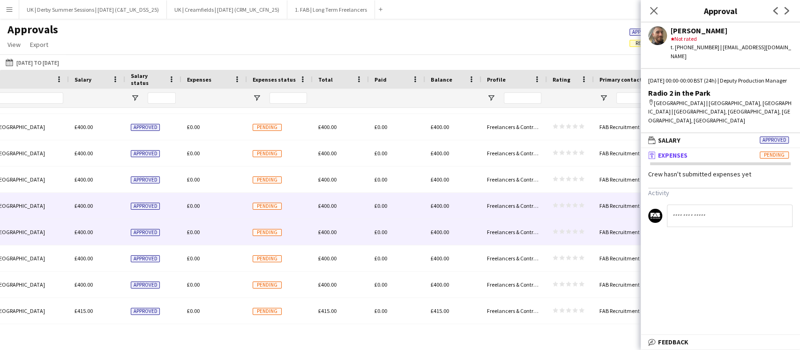
click at [194, 229] on span "£0.00" at bounding box center [193, 231] width 13 height 7
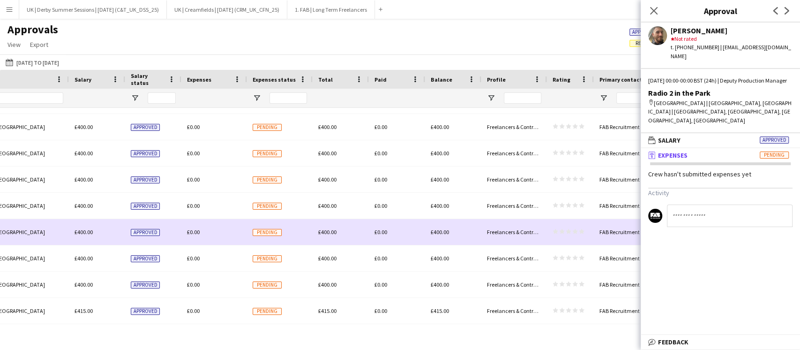
click at [194, 248] on div "£0.00" at bounding box center [214, 258] width 66 height 26
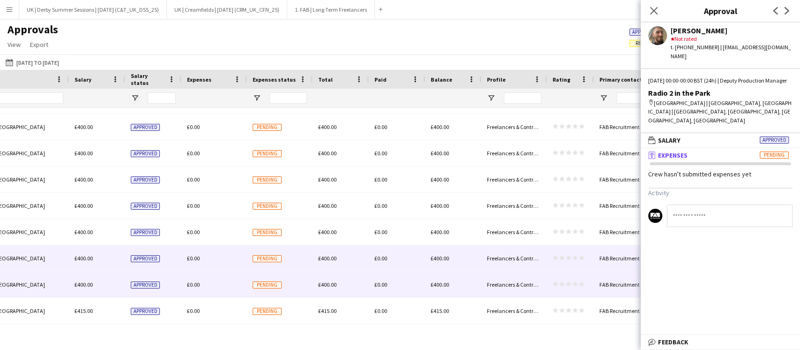
click at [195, 278] on div "£0.00" at bounding box center [214, 284] width 66 height 26
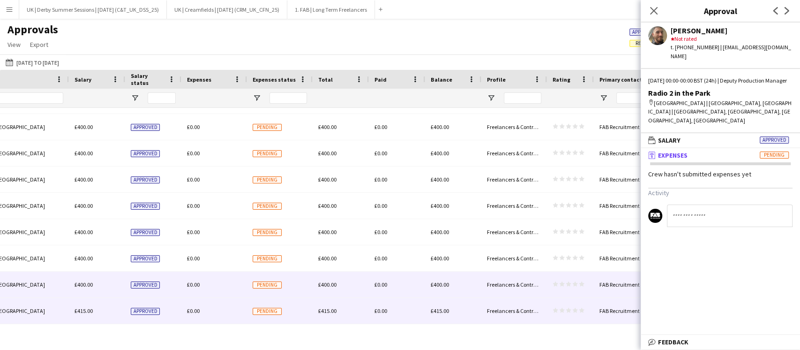
click at [195, 317] on div "£0.00" at bounding box center [214, 311] width 66 height 26
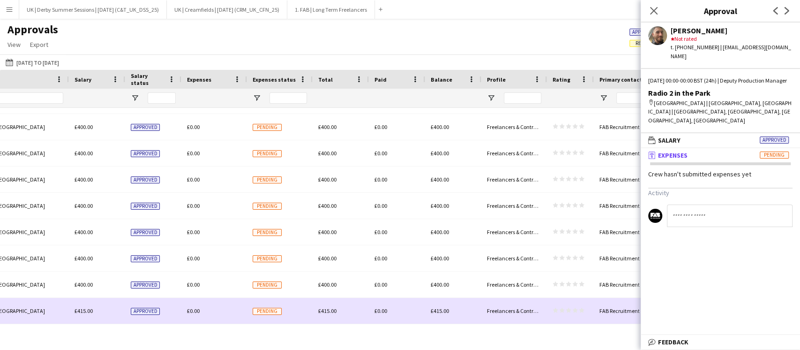
click at [193, 313] on span "£0.00" at bounding box center [193, 310] width 13 height 7
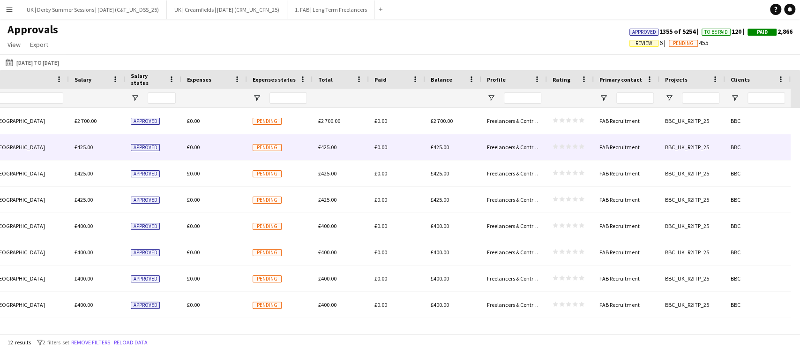
click at [202, 150] on div "£0.00" at bounding box center [214, 147] width 66 height 26
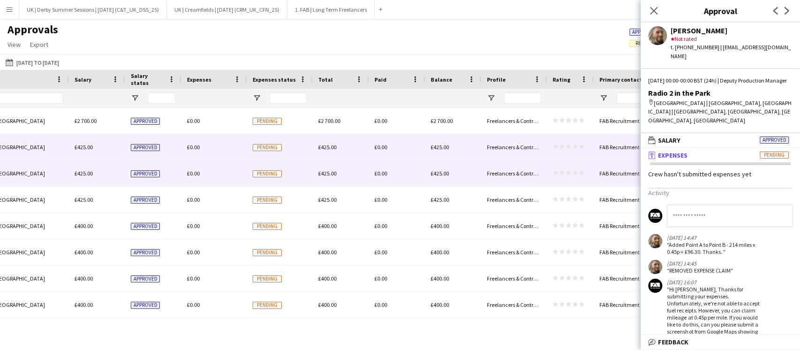
click at [193, 173] on span "£0.00" at bounding box center [193, 173] width 13 height 7
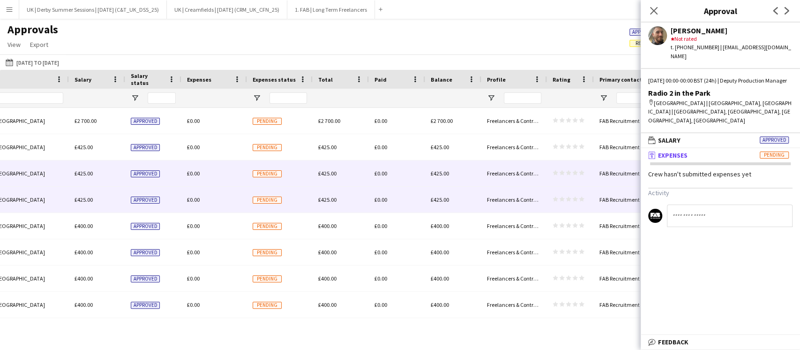
click at [194, 197] on span "£0.00" at bounding box center [193, 199] width 13 height 7
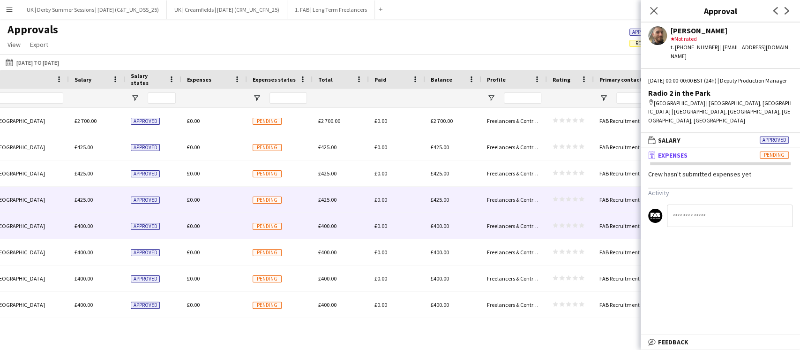
click at [194, 222] on div "£0.00" at bounding box center [214, 226] width 66 height 26
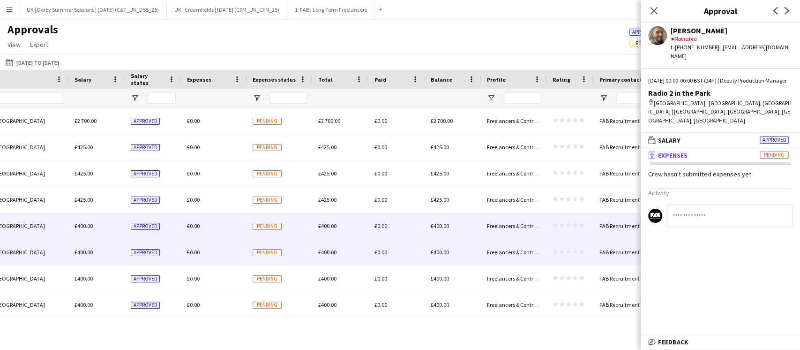
click at [192, 249] on span "£0.00" at bounding box center [193, 251] width 13 height 7
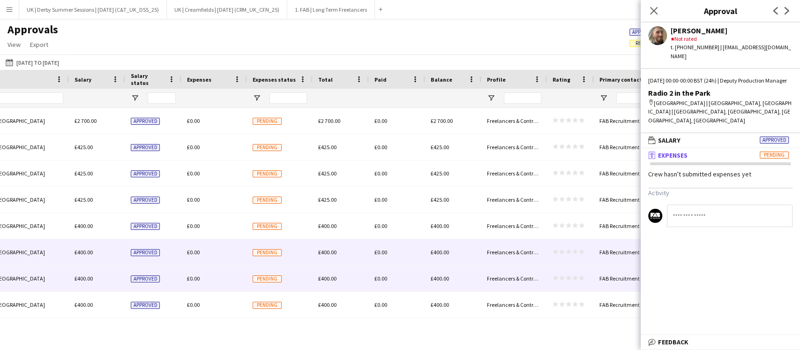
click at [198, 276] on span "£0.00" at bounding box center [193, 278] width 13 height 7
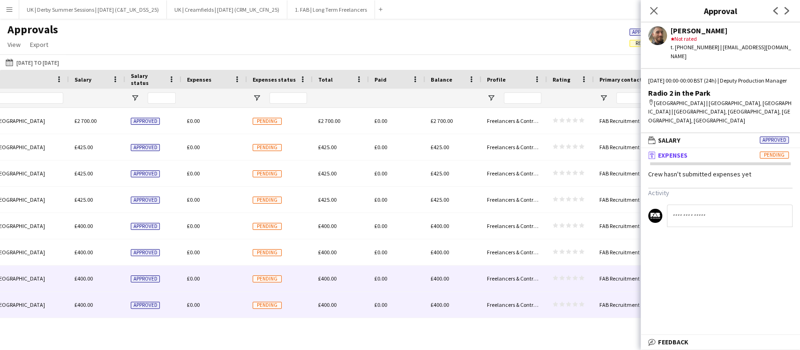
click at [198, 301] on div "£0.00" at bounding box center [214, 305] width 66 height 26
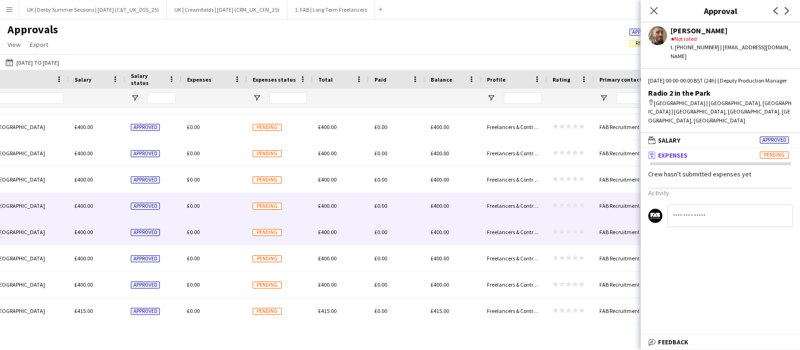
drag, startPoint x: 198, startPoint y: 232, endPoint x: 199, endPoint y: 244, distance: 12.2
click at [198, 232] on span "£0.00" at bounding box center [193, 231] width 13 height 7
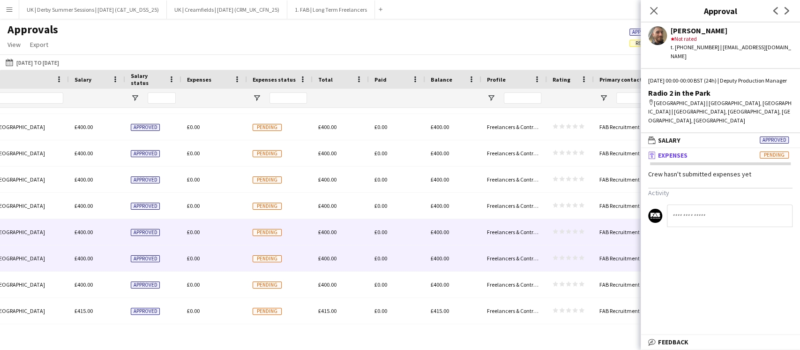
click at [199, 253] on div "£0.00" at bounding box center [214, 258] width 66 height 26
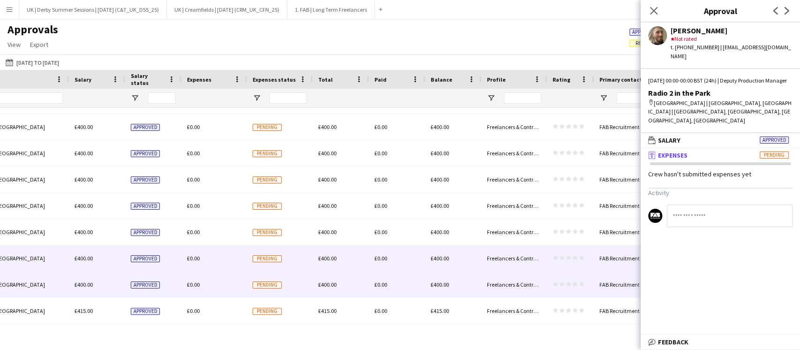
click at [197, 280] on div "£0.00" at bounding box center [214, 284] width 66 height 26
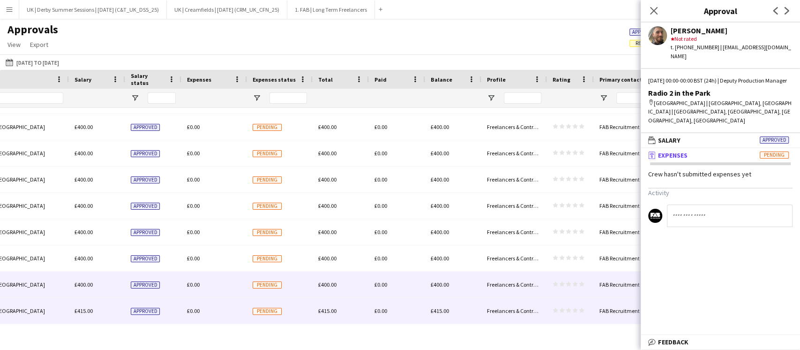
click at [197, 304] on div "£0.00" at bounding box center [214, 311] width 66 height 26
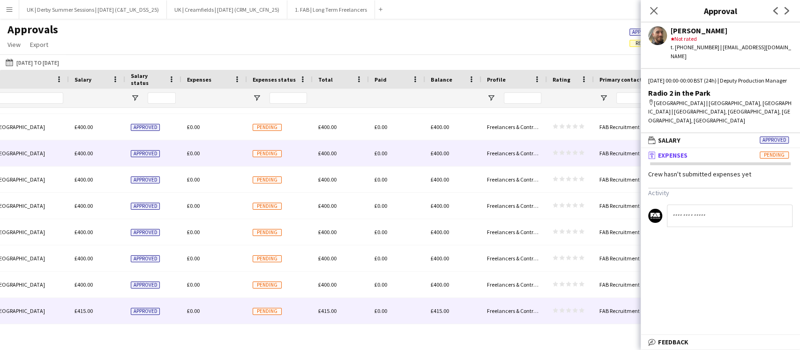
click at [202, 152] on div "£0.00" at bounding box center [214, 153] width 66 height 26
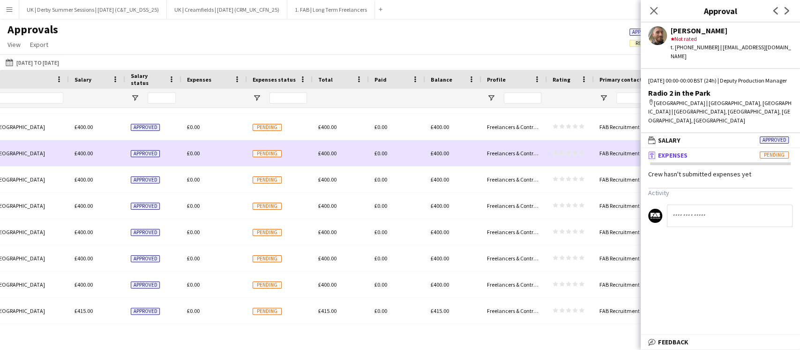
click at [307, 151] on div "Pending" at bounding box center [280, 153] width 66 height 26
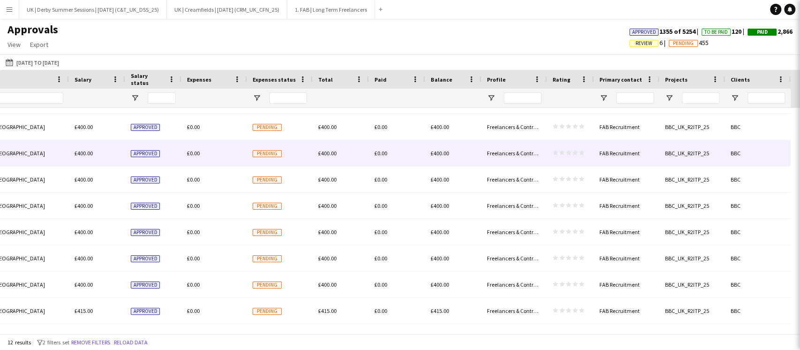
click at [181, 151] on div "£0.00" at bounding box center [214, 153] width 66 height 26
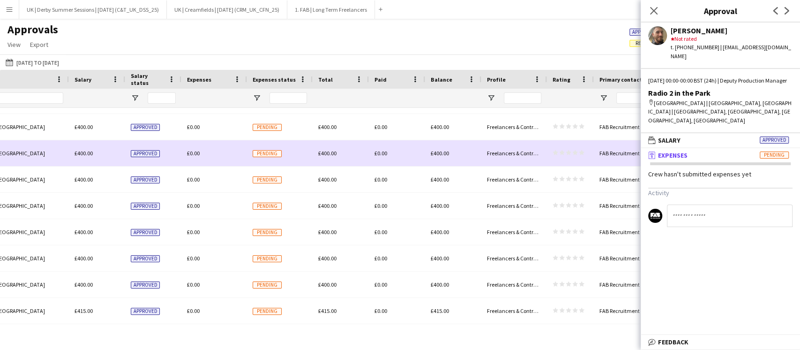
click at [193, 151] on span "£0.00" at bounding box center [193, 153] width 13 height 7
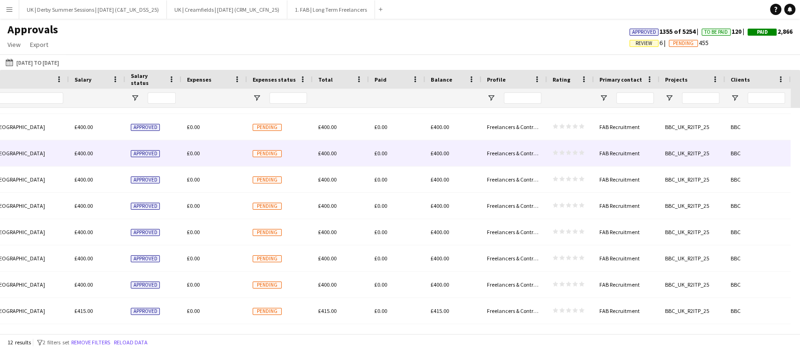
click at [193, 151] on span "£0.00" at bounding box center [193, 153] width 13 height 7
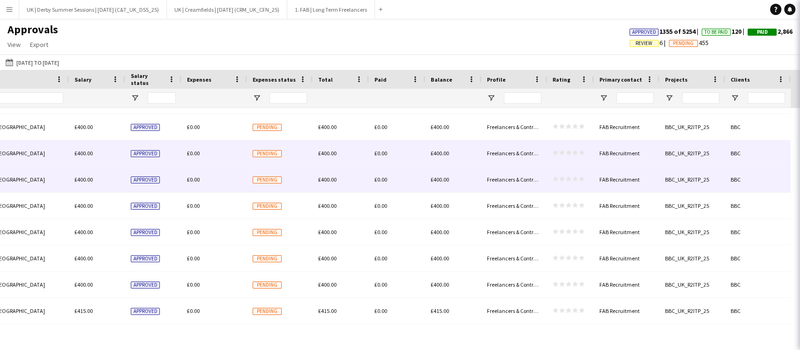
click at [192, 177] on span "£0.00" at bounding box center [193, 179] width 13 height 7
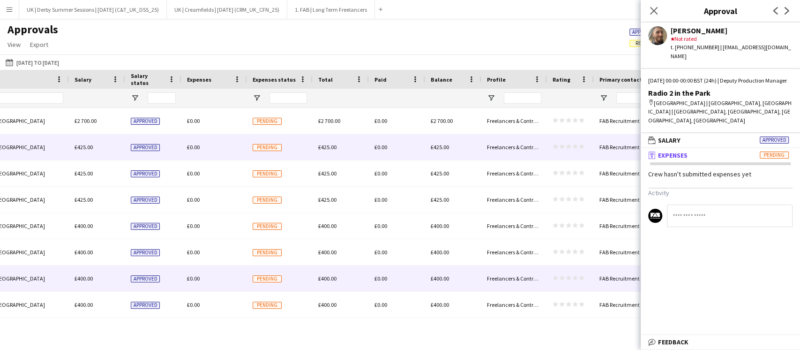
click at [195, 142] on div "£0.00" at bounding box center [214, 147] width 66 height 26
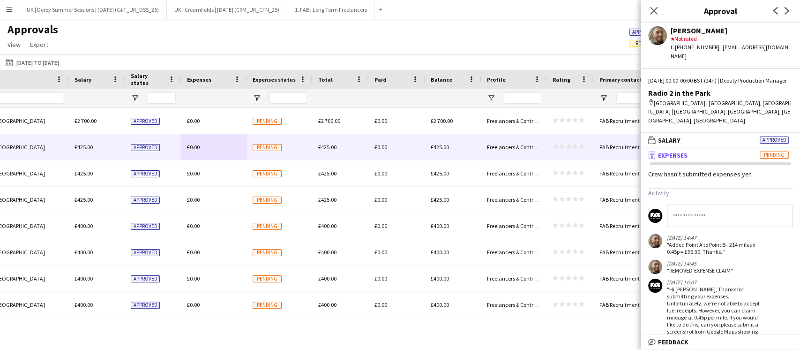
click at [704, 214] on input at bounding box center [730, 215] width 126 height 22
click at [725, 214] on input "**********" at bounding box center [730, 215] width 126 height 22
drag, startPoint x: 767, startPoint y: 215, endPoint x: 799, endPoint y: 217, distance: 31.9
click at [799, 217] on mat-expansion-panel "**********" at bounding box center [720, 241] width 159 height 187
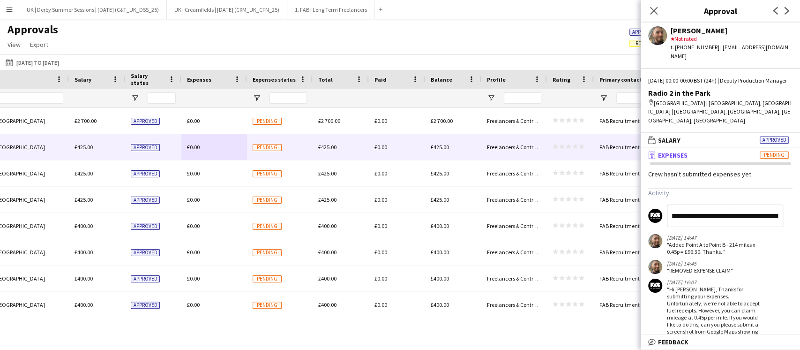
scroll to position [0, 167]
click at [773, 216] on input "**********" at bounding box center [725, 215] width 116 height 22
drag, startPoint x: 775, startPoint y: 216, endPoint x: 799, endPoint y: 217, distance: 23.9
click at [799, 217] on mat-expansion-panel "**********" at bounding box center [720, 241] width 159 height 187
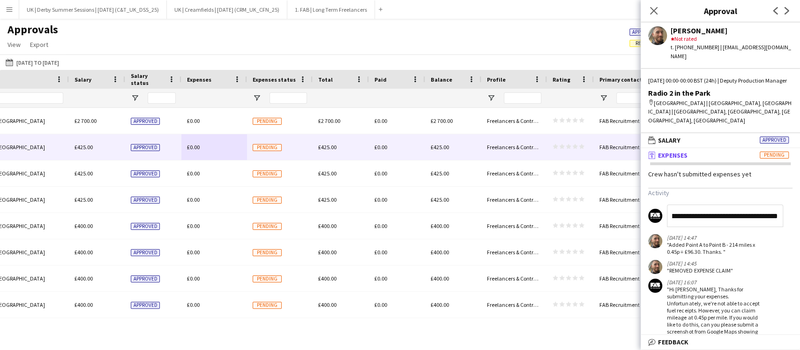
type input "**********"
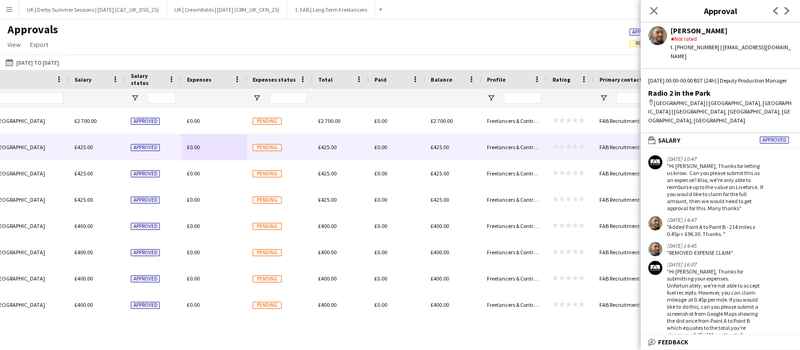
scroll to position [65, 0]
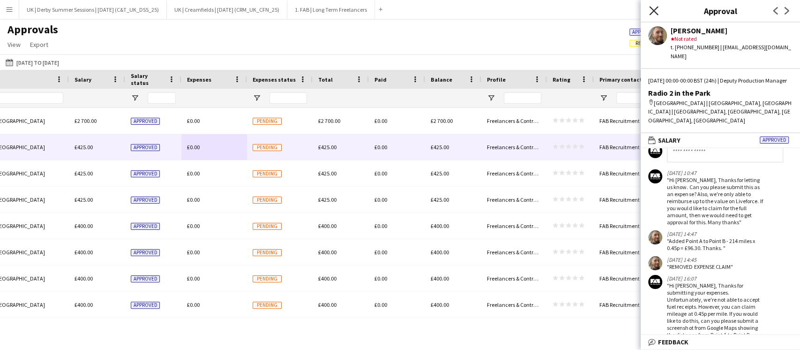
click at [656, 13] on icon at bounding box center [653, 10] width 9 height 9
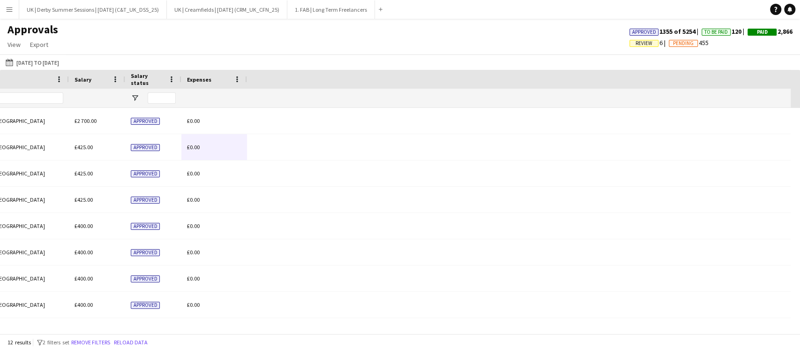
scroll to position [0, 219]
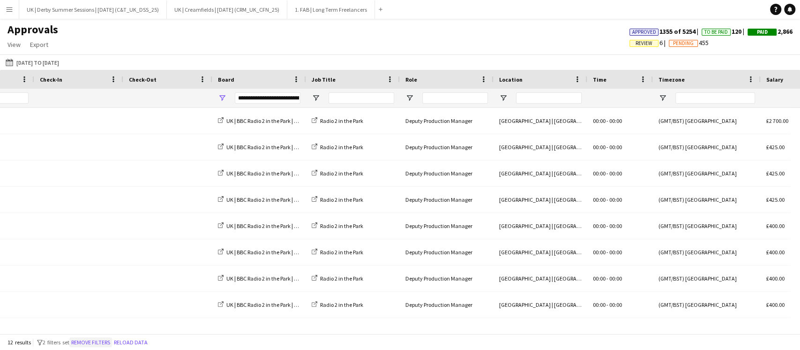
click at [97, 341] on button "Remove filters" at bounding box center [90, 342] width 43 height 10
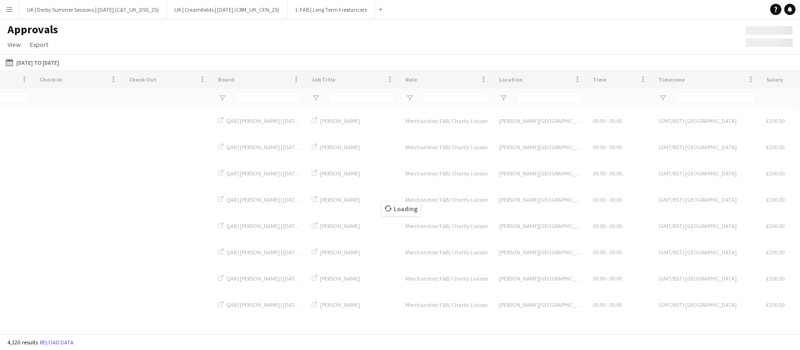
click at [100, 330] on div "Loading" at bounding box center [400, 201] width 800 height 263
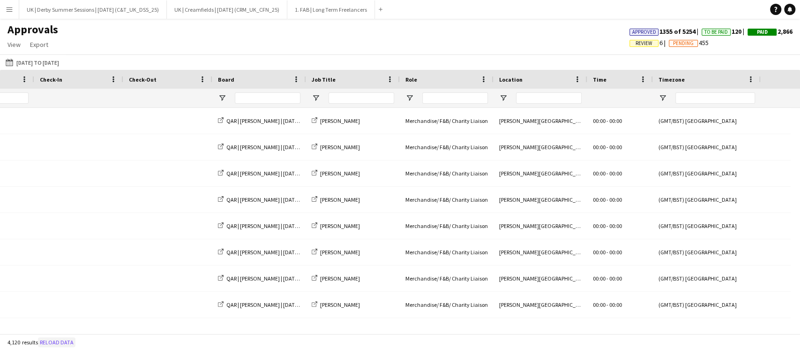
scroll to position [0, 0]
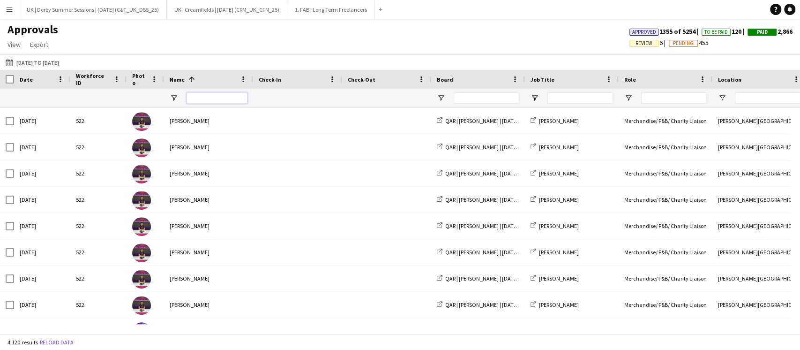
click at [202, 97] on input "Name Filter Input" at bounding box center [217, 97] width 61 height 11
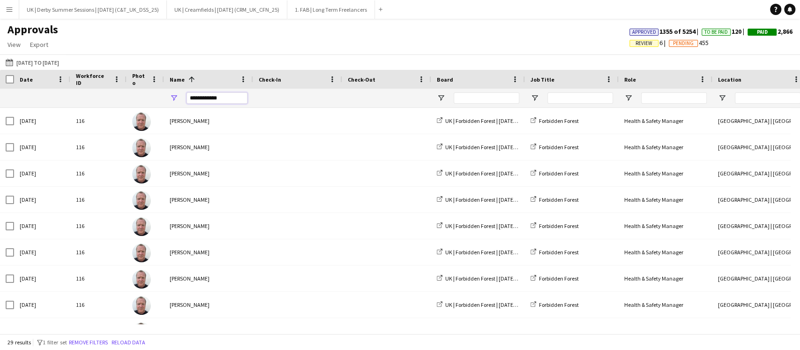
type input "**********"
click at [438, 93] on div at bounding box center [478, 98] width 94 height 19
click at [443, 100] on span "Open Filter Menu" at bounding box center [441, 98] width 8 height 8
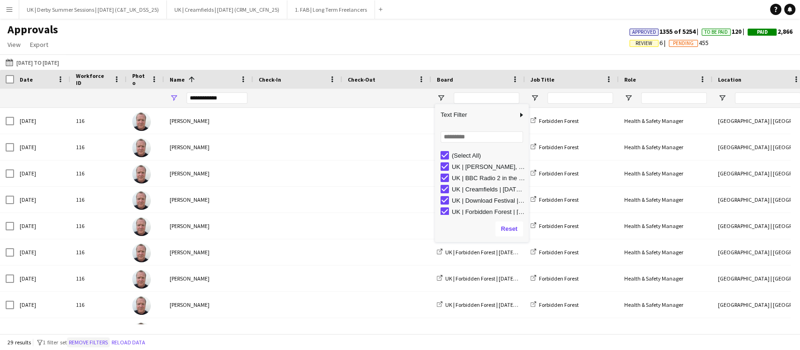
click at [110, 341] on button "Remove filters" at bounding box center [88, 342] width 43 height 10
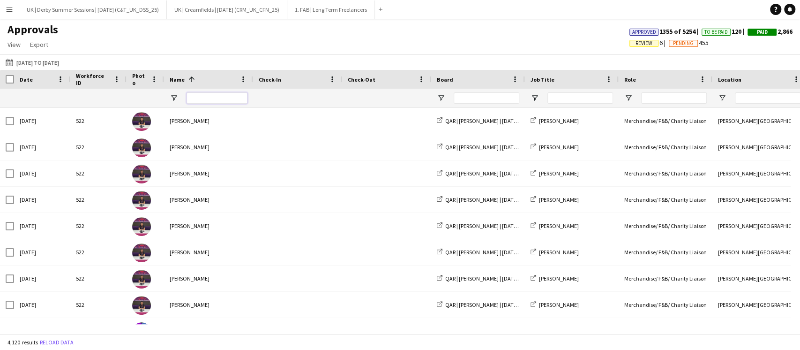
click at [230, 98] on input "Name Filter Input" at bounding box center [217, 97] width 61 height 11
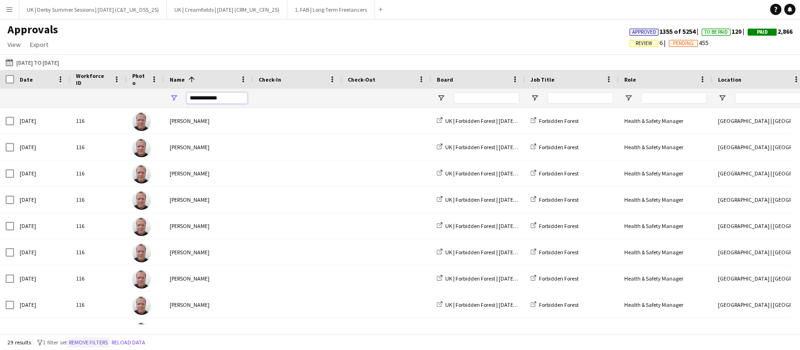
type input "**********"
click at [103, 339] on button "Remove filters" at bounding box center [88, 342] width 43 height 10
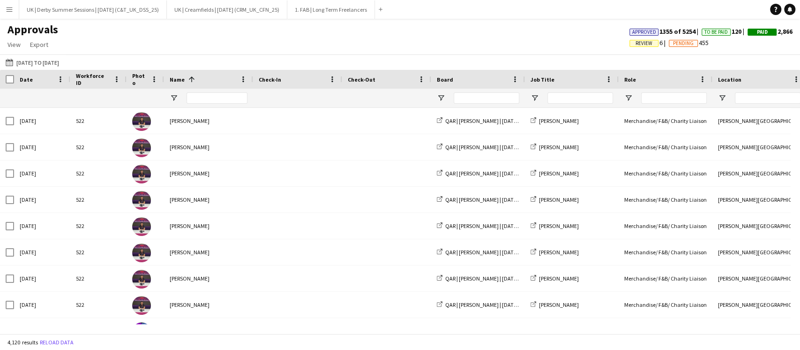
click at [208, 91] on div at bounding box center [217, 98] width 61 height 19
click at [205, 96] on input "Name Filter Input" at bounding box center [217, 97] width 61 height 11
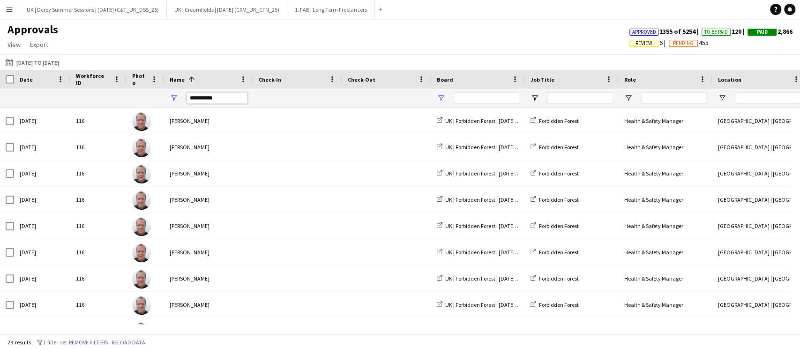
type input "**********"
click at [444, 97] on span "Open Filter Menu" at bounding box center [441, 98] width 8 height 8
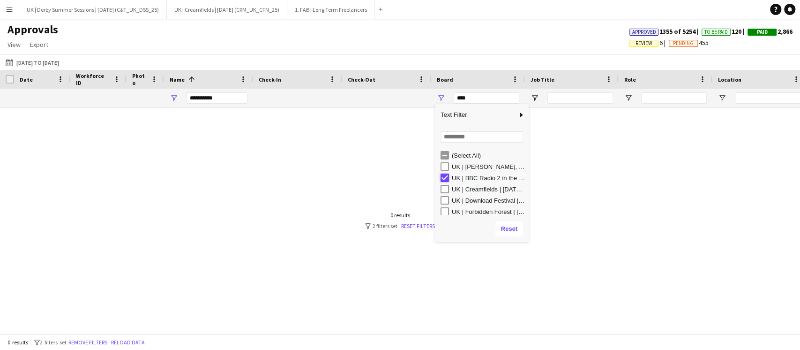
type input "**********"
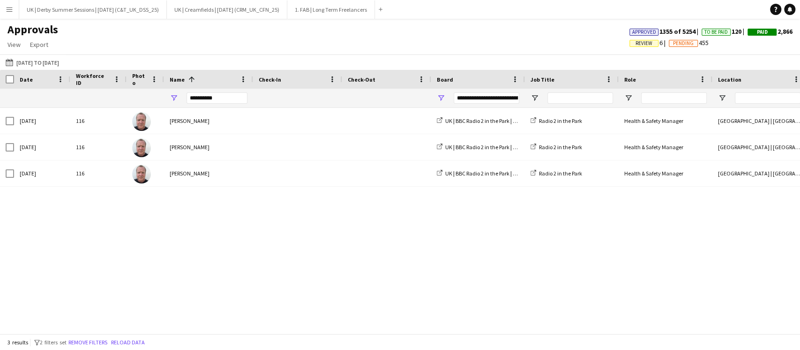
click at [97, 342] on button "Remove filters" at bounding box center [88, 342] width 43 height 10
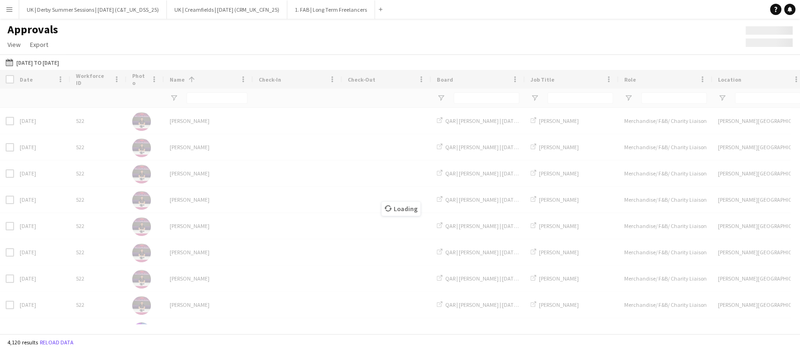
click at [202, 97] on div "Loading" at bounding box center [400, 201] width 800 height 263
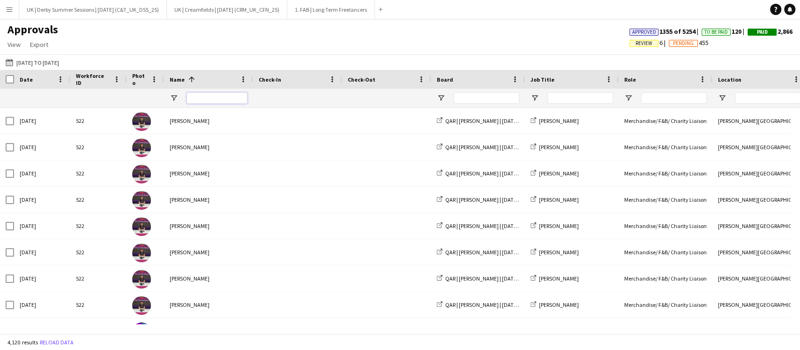
click at [211, 99] on input "Name Filter Input" at bounding box center [217, 97] width 61 height 11
type input "*"
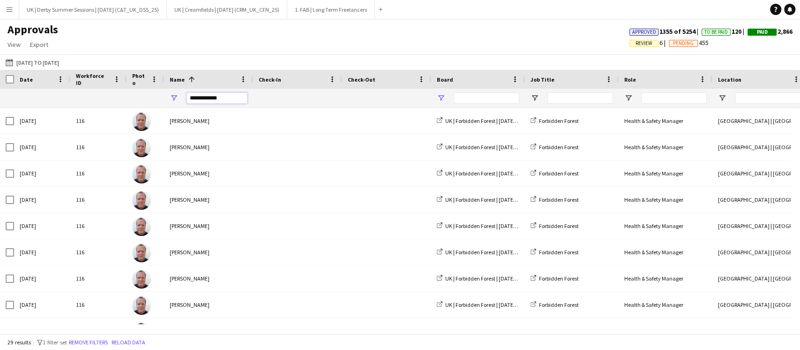
type input "**********"
click at [441, 96] on span "Open Filter Menu" at bounding box center [441, 98] width 8 height 8
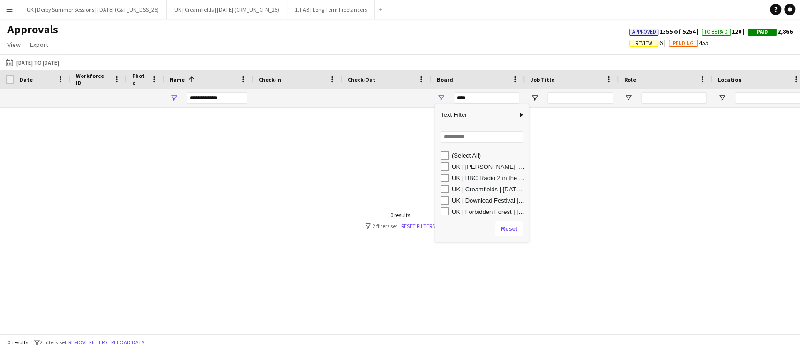
scroll to position [3, 0]
click at [450, 174] on div "UK | BBC Radio 2 in the Park | [DATE] (BBC_UK_R2ITP_25)" at bounding box center [485, 174] width 88 height 11
type input "**********"
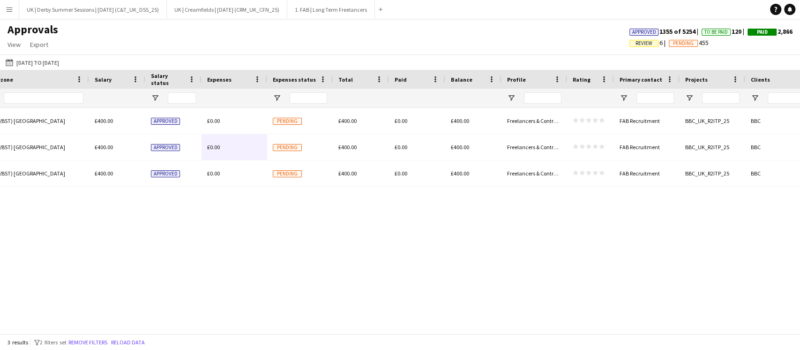
scroll to position [0, 901]
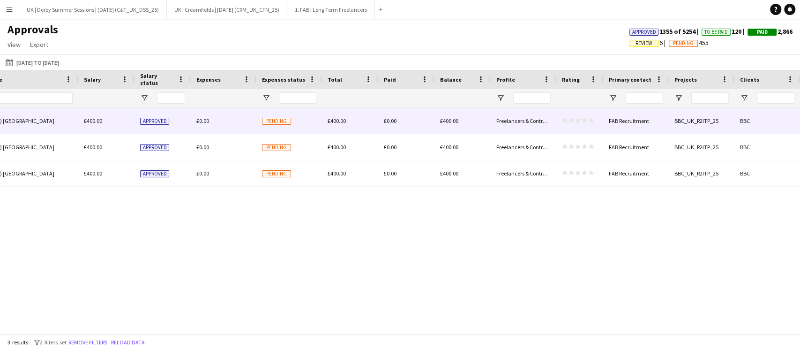
click at [198, 119] on span "£0.00" at bounding box center [202, 120] width 13 height 7
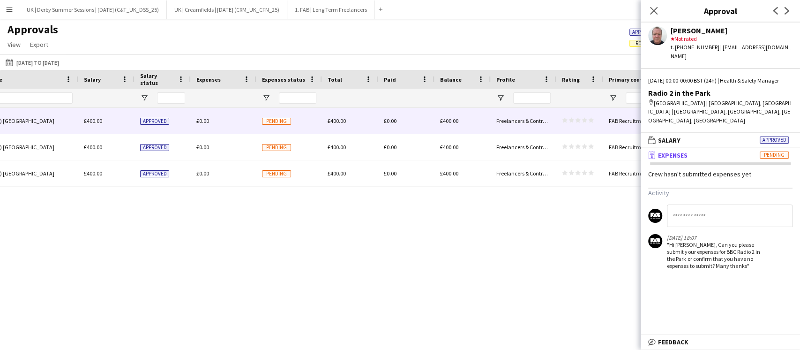
click at [296, 336] on main "Approvals View Customise view Customise filters Reset Filters Reset View Reset …" at bounding box center [400, 178] width 800 height 318
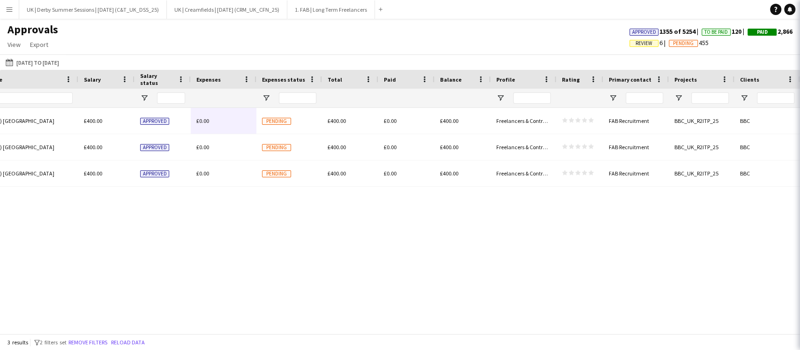
scroll to position [0, 202]
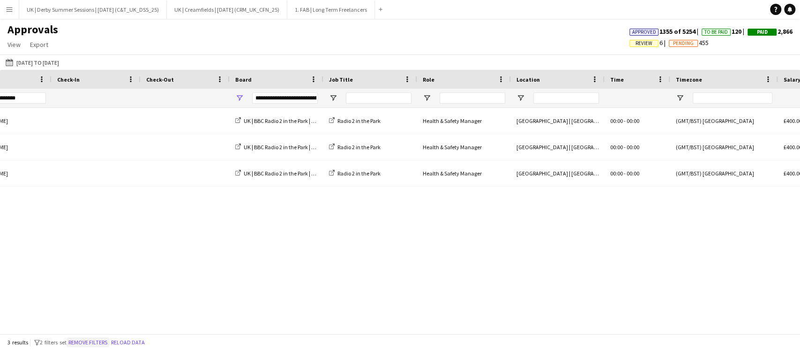
click at [105, 339] on button "Remove filters" at bounding box center [88, 342] width 43 height 10
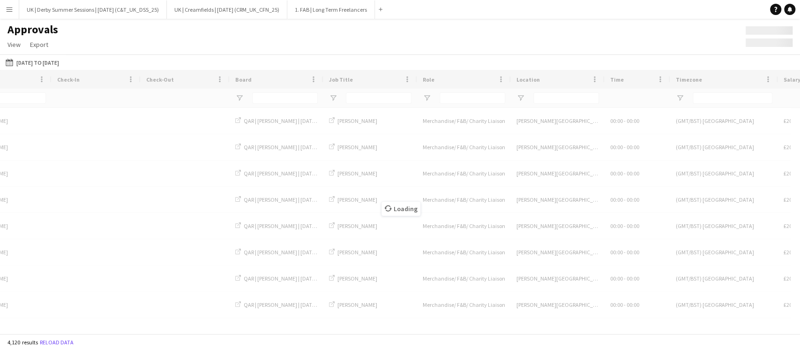
click at [94, 329] on div "Loading" at bounding box center [400, 201] width 800 height 263
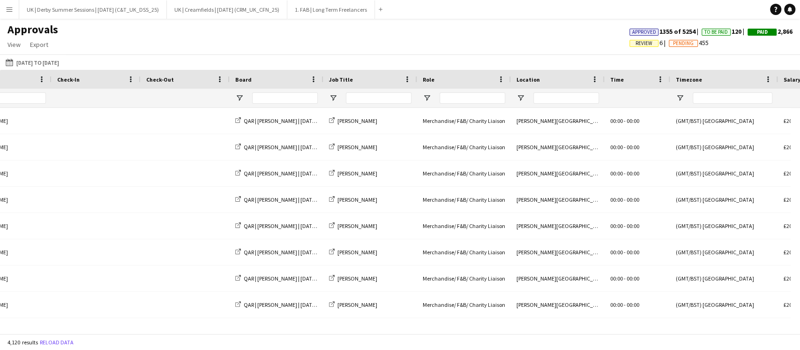
scroll to position [0, 0]
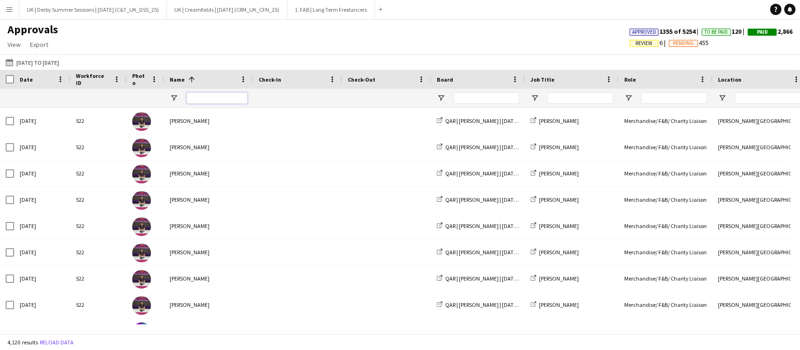
click at [206, 97] on input "Name Filter Input" at bounding box center [217, 97] width 61 height 11
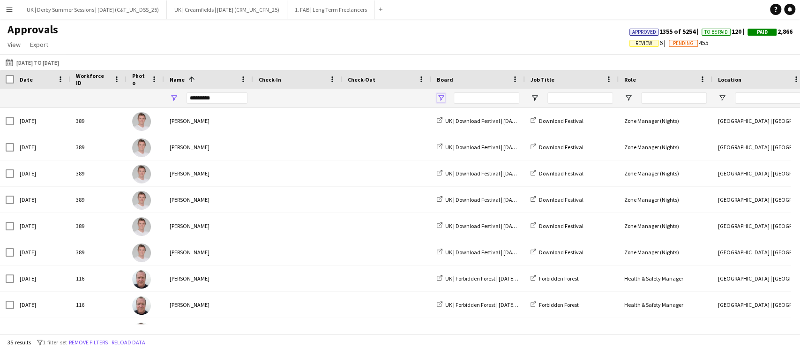
click at [442, 97] on span "Open Filter Menu" at bounding box center [441, 98] width 8 height 8
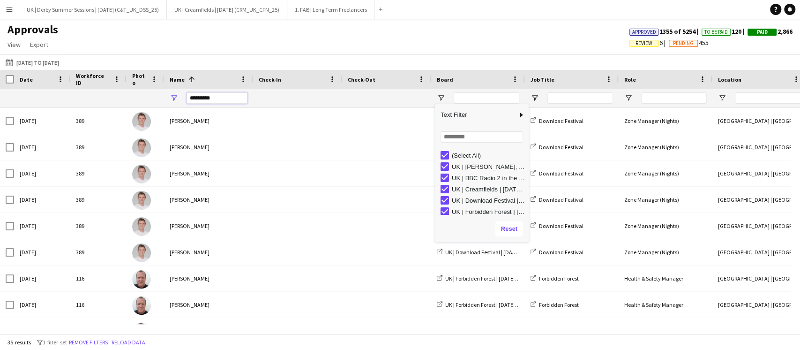
click at [225, 99] on input "*********" at bounding box center [217, 97] width 61 height 11
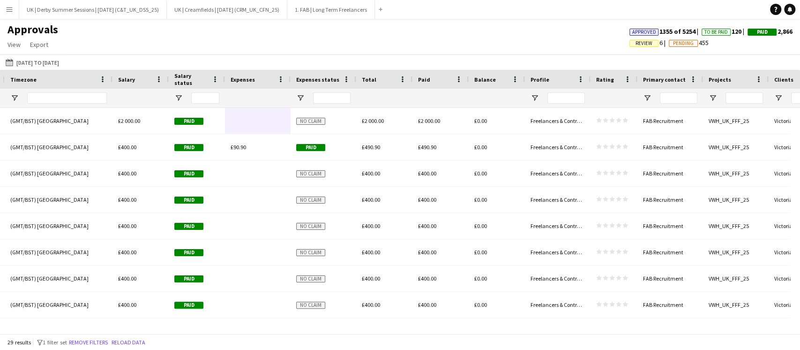
scroll to position [0, 870]
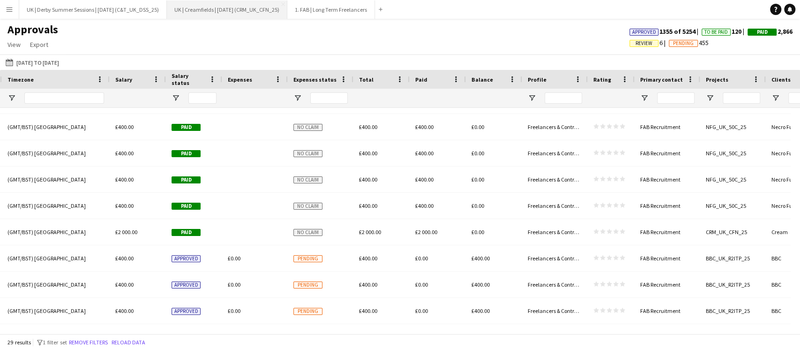
type input "**********"
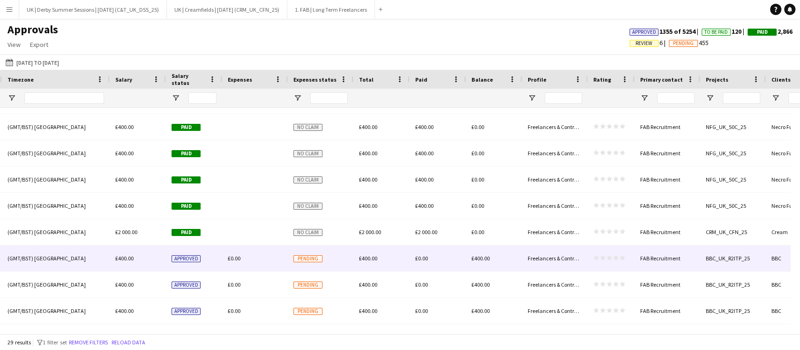
click at [258, 261] on div "£0.00" at bounding box center [255, 258] width 66 height 26
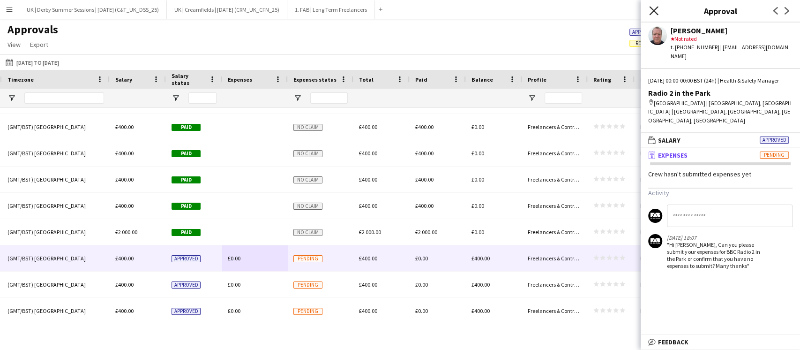
click at [652, 8] on icon "Close pop-in" at bounding box center [653, 10] width 9 height 9
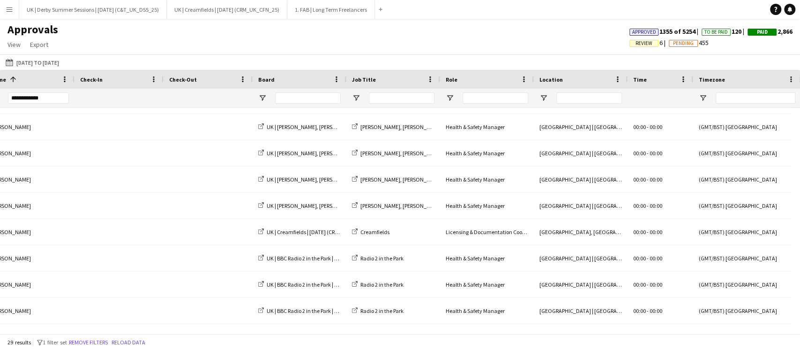
drag, startPoint x: 95, startPoint y: 342, endPoint x: 273, endPoint y: 94, distance: 305.5
click at [95, 343] on button "Remove filters" at bounding box center [88, 342] width 43 height 10
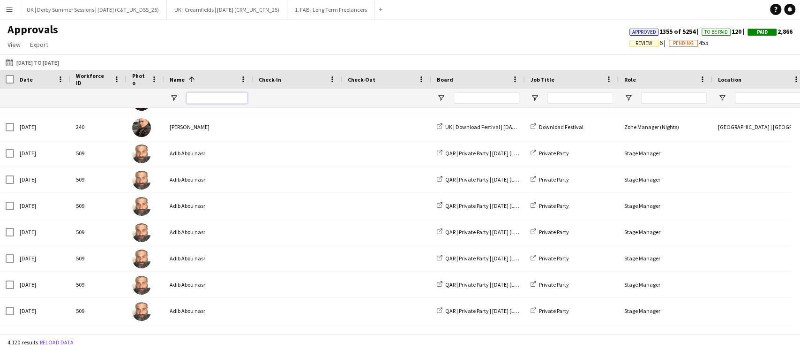
click at [203, 97] on input "Name Filter Input" at bounding box center [217, 97] width 61 height 11
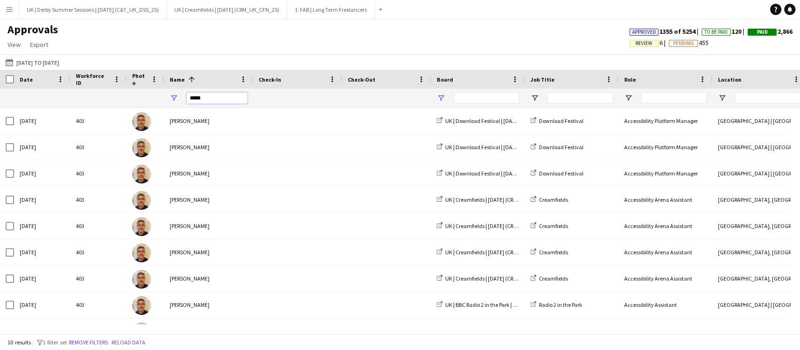
type input "*****"
click at [444, 99] on span "Open Filter Menu" at bounding box center [441, 98] width 8 height 8
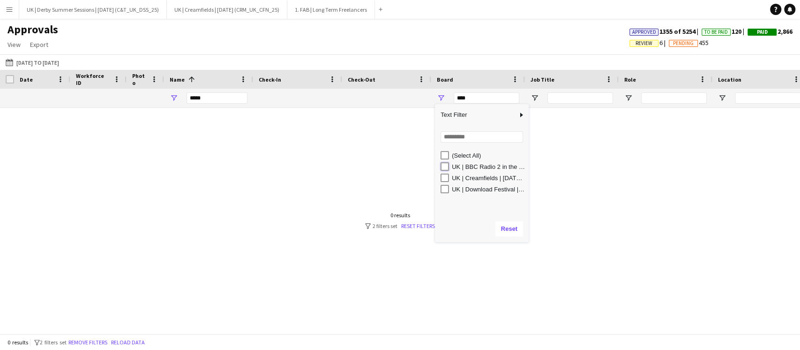
type input "**********"
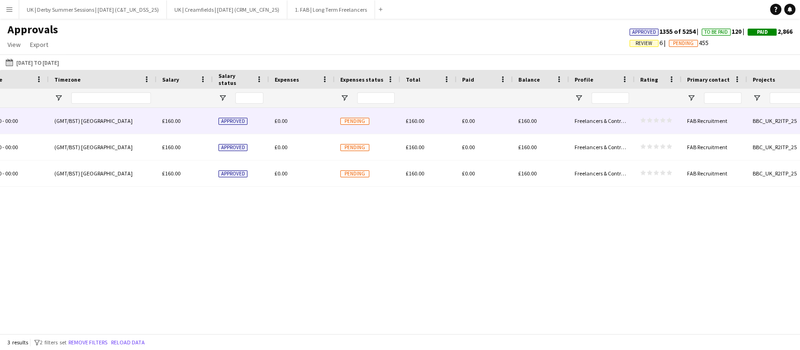
click at [289, 125] on div "£0.00" at bounding box center [302, 121] width 66 height 26
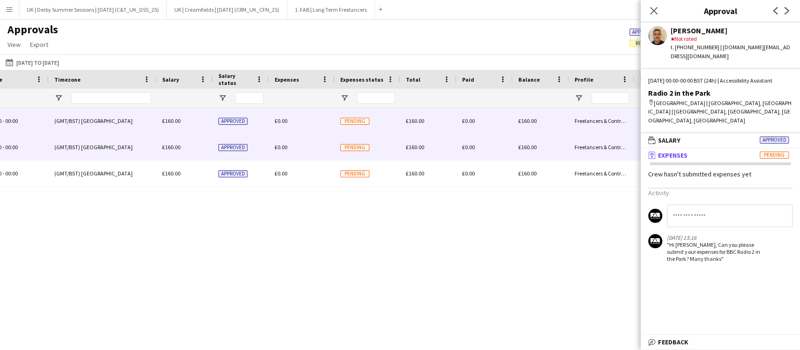
click at [289, 151] on div "£0.00" at bounding box center [302, 147] width 66 height 26
click at [287, 174] on div "£0.00" at bounding box center [302, 173] width 66 height 26
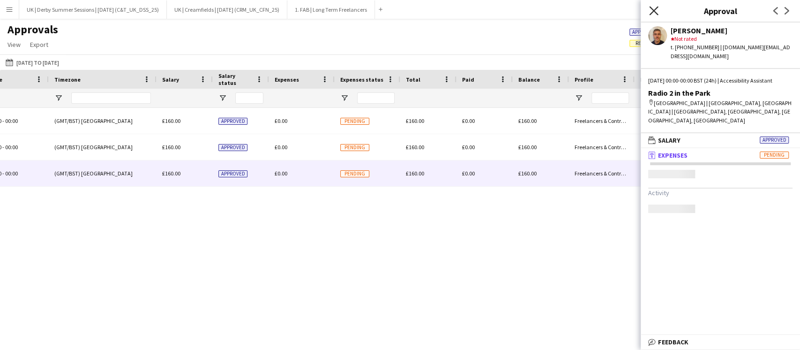
click at [653, 13] on icon "Close pop-in" at bounding box center [653, 10] width 9 height 9
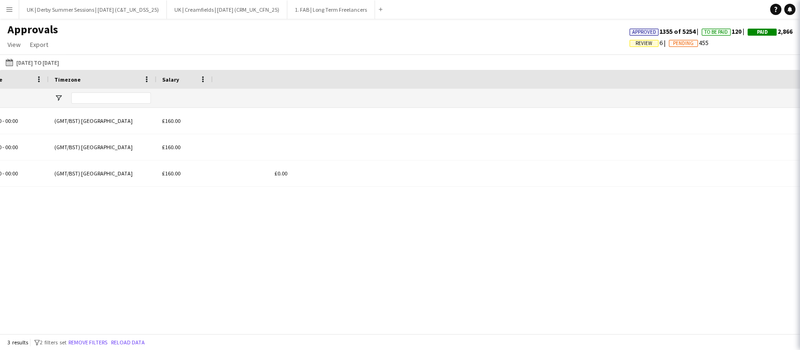
scroll to position [0, 123]
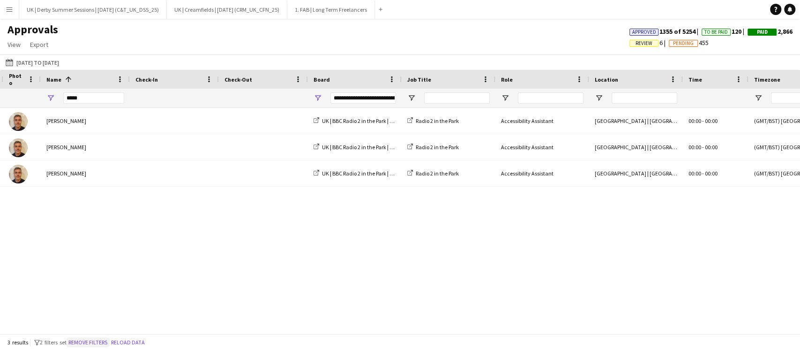
click at [89, 341] on button "Remove filters" at bounding box center [88, 342] width 43 height 10
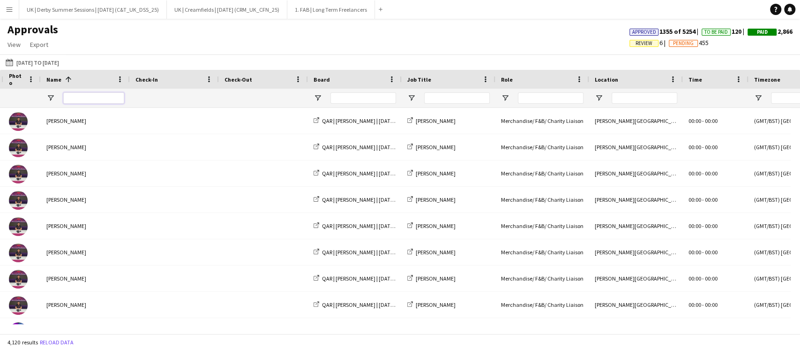
click at [94, 97] on input "Name Filter Input" at bounding box center [93, 97] width 61 height 11
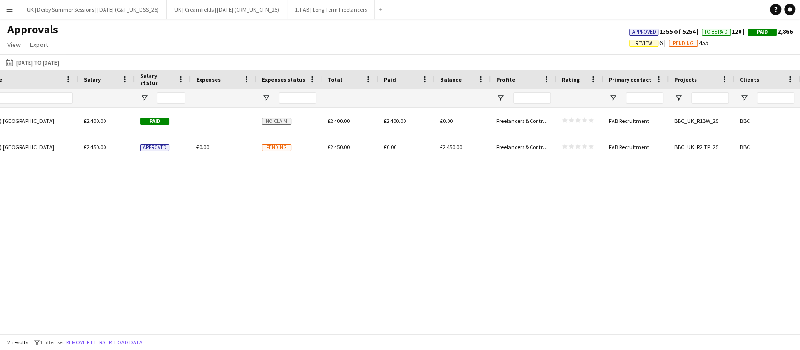
scroll to position [0, 808]
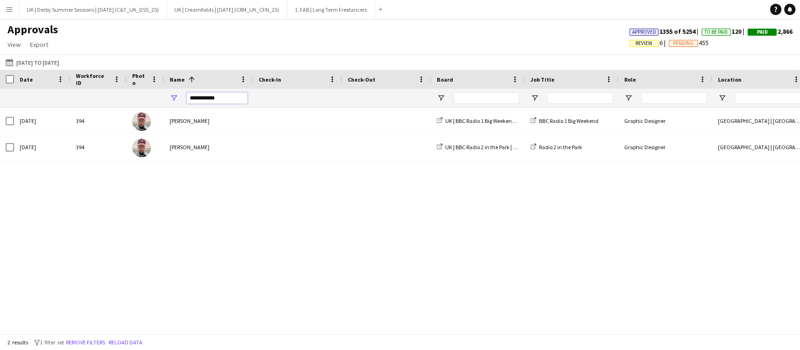
type input "**********"
click at [99, 340] on button "Remove filters" at bounding box center [85, 342] width 43 height 10
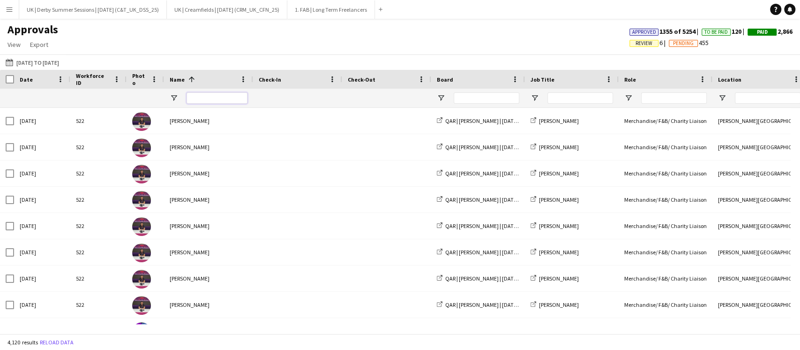
click at [204, 98] on input "Name Filter Input" at bounding box center [217, 97] width 61 height 11
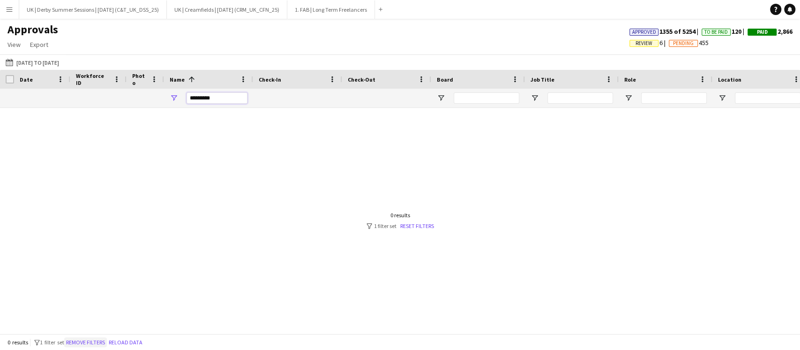
type input "*********"
click at [103, 340] on button "Remove filters" at bounding box center [85, 342] width 43 height 10
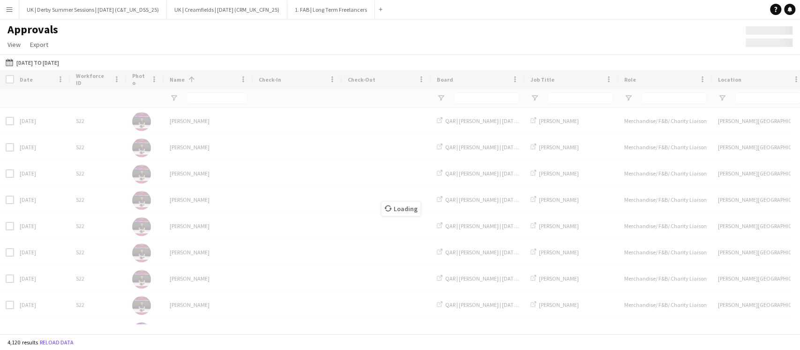
click at [206, 100] on div "Loading" at bounding box center [400, 201] width 800 height 263
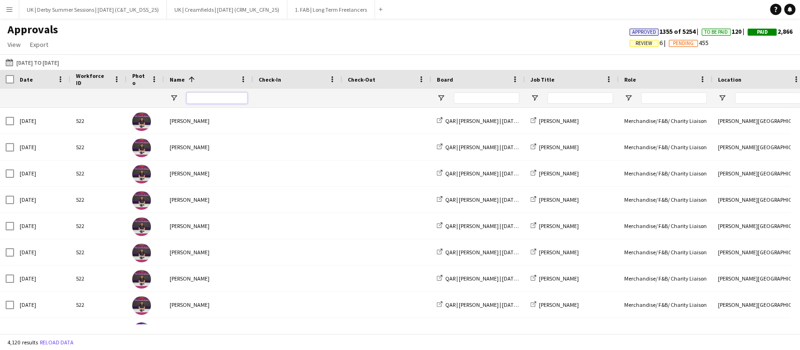
click at [204, 99] on input "Name Filter Input" at bounding box center [217, 97] width 61 height 11
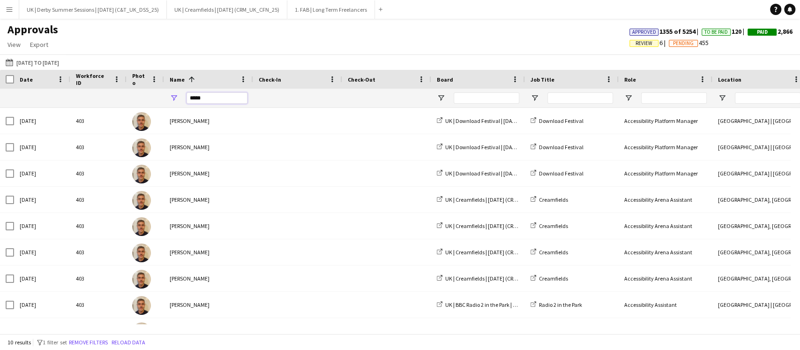
type input "*****"
click at [442, 91] on div at bounding box center [478, 98] width 94 height 19
click at [442, 99] on span "Open Filter Menu" at bounding box center [441, 98] width 8 height 8
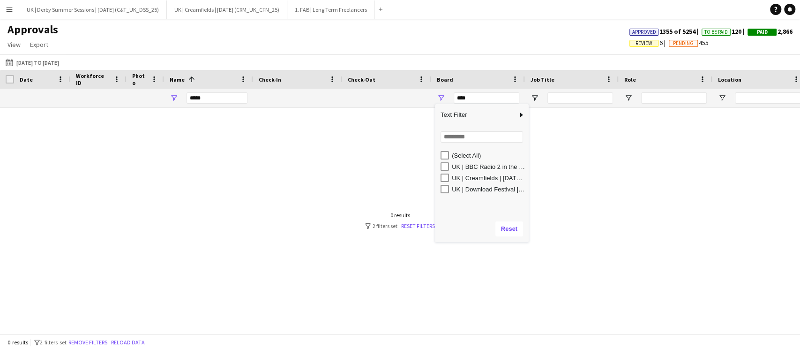
click at [443, 172] on div "UK | Creamfields | [DATE] (CRM_UK_CFN_25)" at bounding box center [485, 177] width 88 height 11
type input "**********"
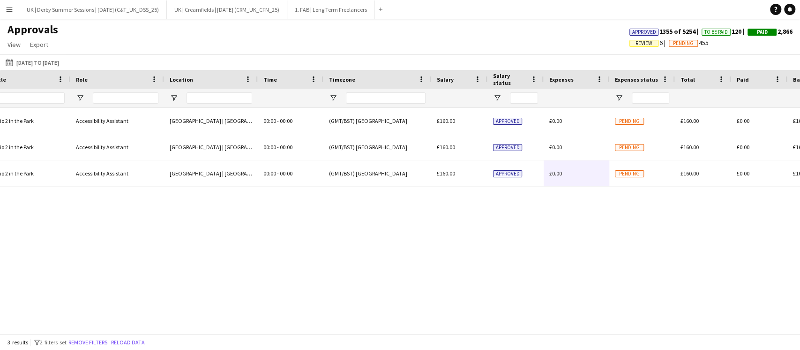
scroll to position [0, 694]
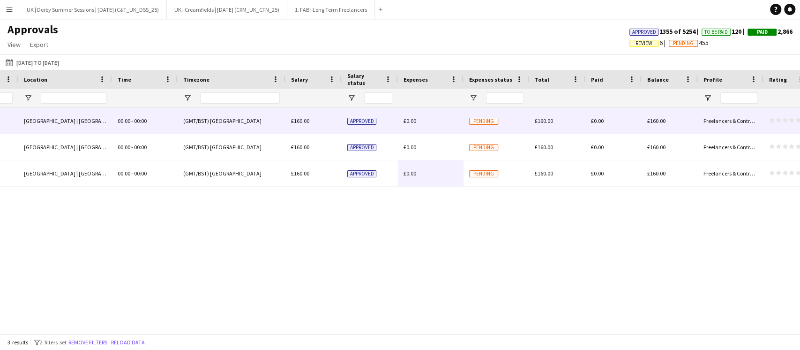
click at [408, 120] on span "£0.00" at bounding box center [410, 120] width 13 height 7
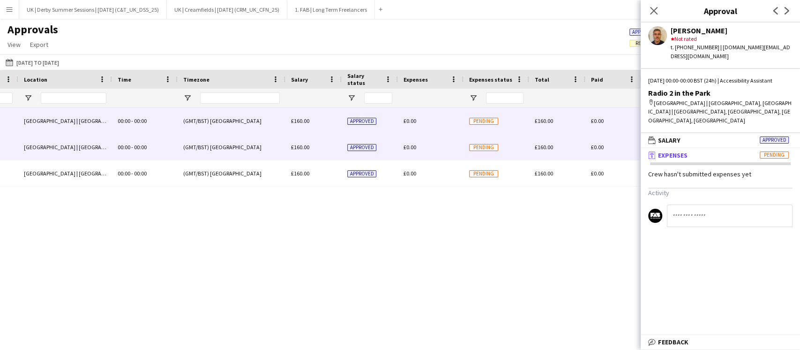
click at [414, 147] on span "£0.00" at bounding box center [410, 146] width 13 height 7
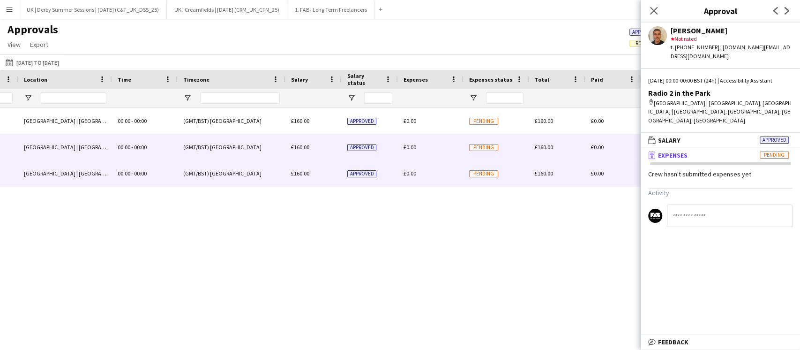
click at [412, 173] on span "£0.00" at bounding box center [410, 173] width 13 height 7
click at [411, 148] on span "£0.00" at bounding box center [410, 146] width 13 height 7
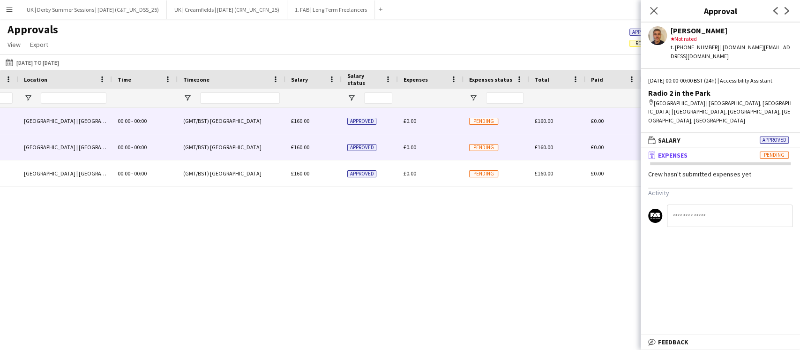
click at [409, 125] on div "£0.00" at bounding box center [431, 121] width 66 height 26
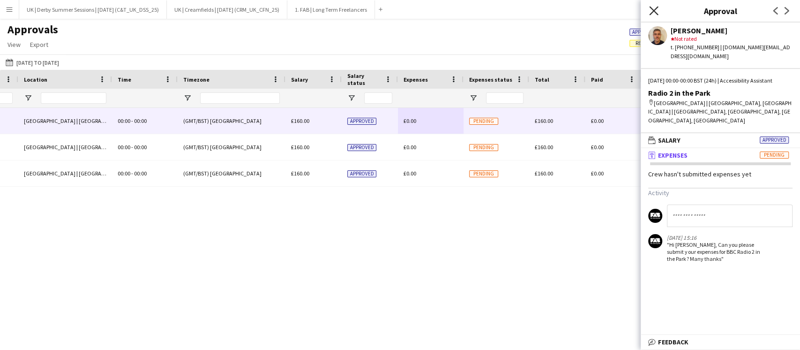
click at [650, 12] on icon "Close pop-in" at bounding box center [653, 10] width 9 height 9
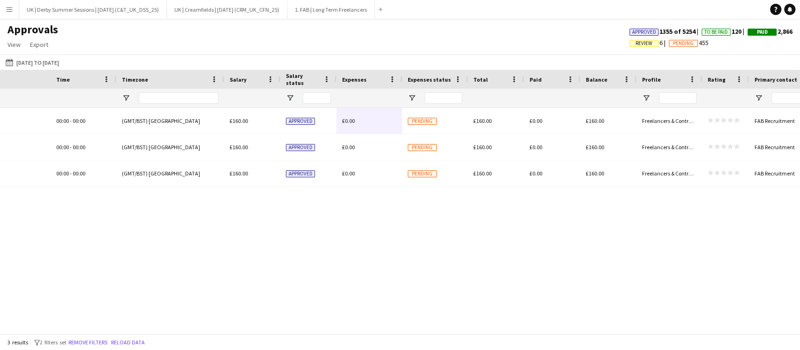
scroll to position [0, 901]
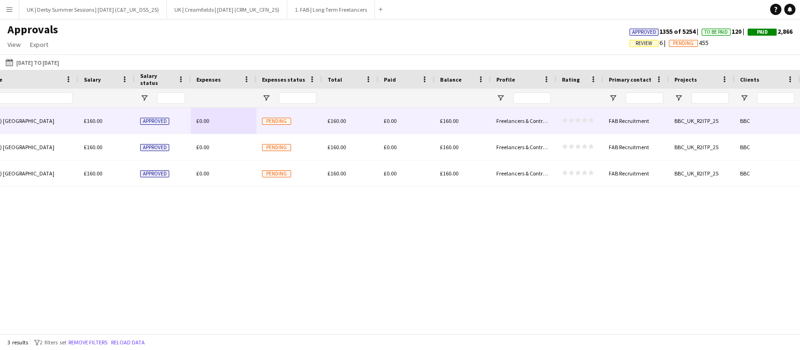
click at [202, 122] on span "£0.00" at bounding box center [202, 120] width 13 height 7
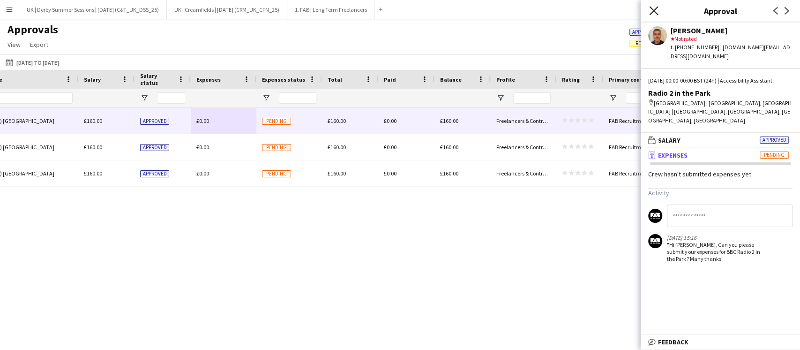
click at [655, 9] on icon "Close pop-in" at bounding box center [653, 10] width 9 height 9
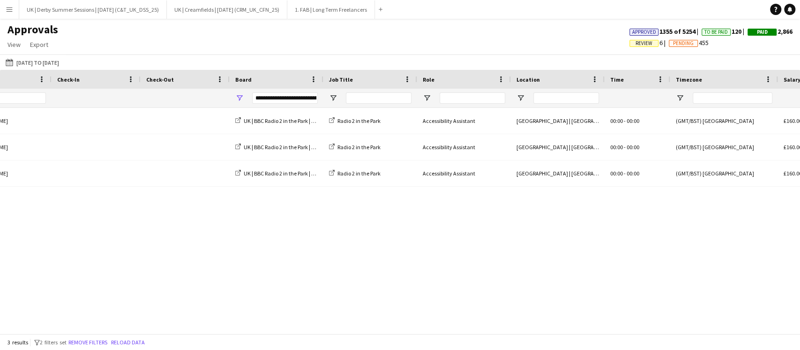
scroll to position [0, 0]
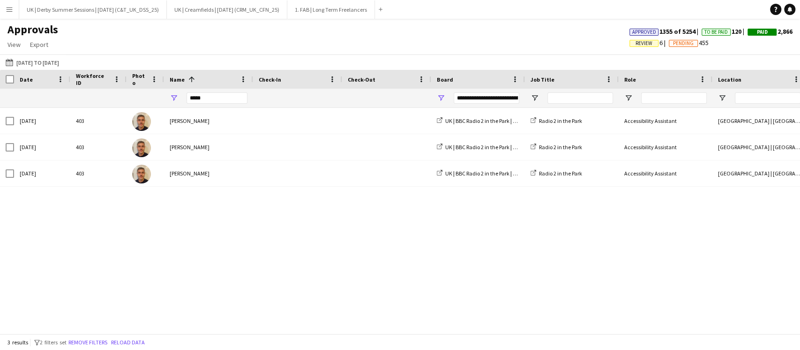
click at [99, 347] on div "3 results filter-1 2 filters set Remove filters Reload data" at bounding box center [400, 342] width 800 height 16
click at [103, 343] on button "Remove filters" at bounding box center [88, 342] width 43 height 10
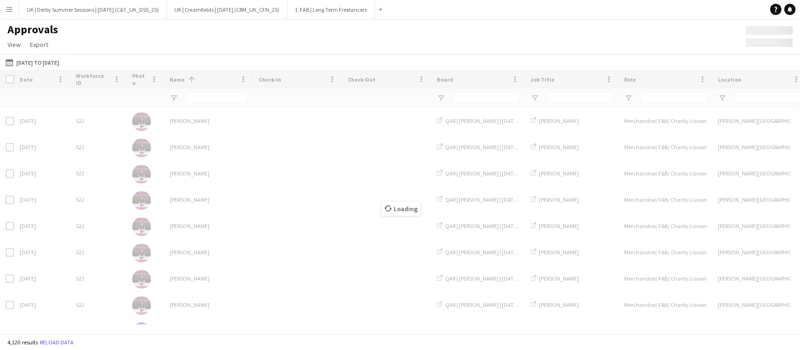
drag, startPoint x: 125, startPoint y: 328, endPoint x: 779, endPoint y: 319, distance: 654.8
click at [779, 319] on div "Loading" at bounding box center [400, 201] width 800 height 263
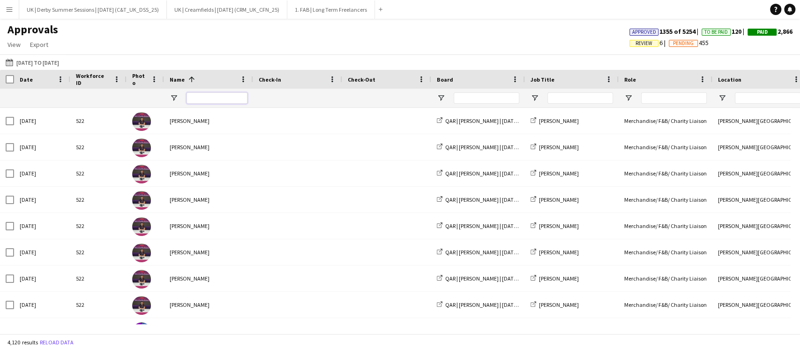
click at [204, 96] on input "Name Filter Input" at bounding box center [217, 97] width 61 height 11
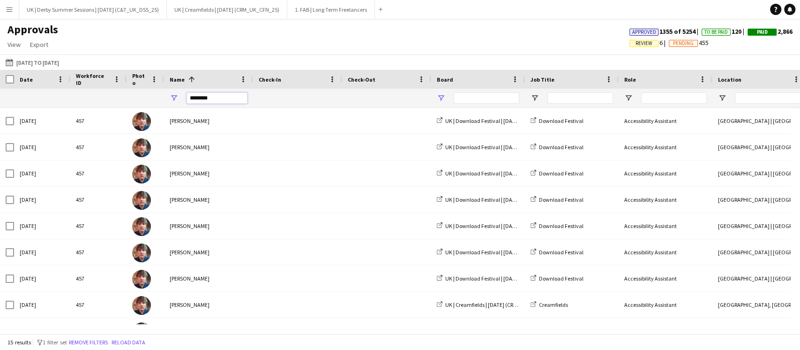
type input "********"
click at [443, 98] on span "Open Filter Menu" at bounding box center [441, 98] width 8 height 8
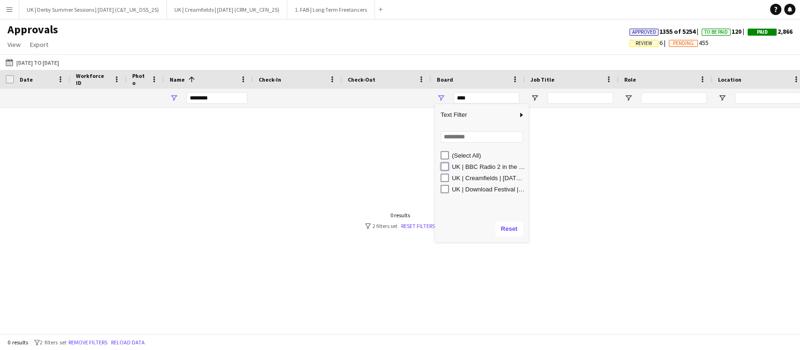
type input "**********"
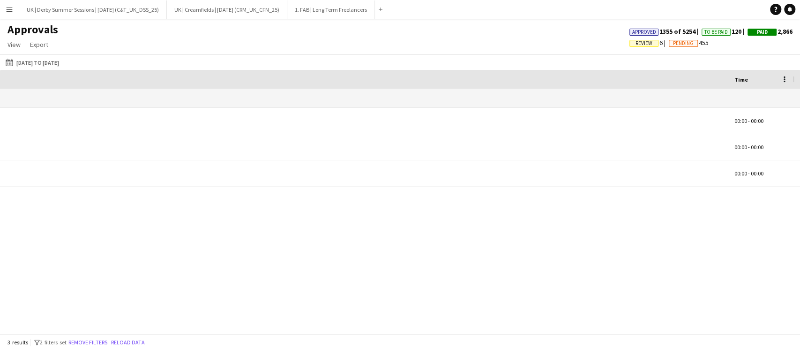
scroll to position [0, 901]
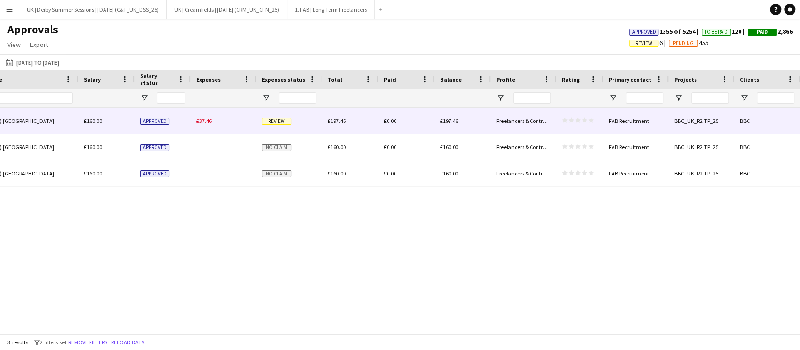
click at [207, 116] on div "£37.46" at bounding box center [224, 121] width 66 height 26
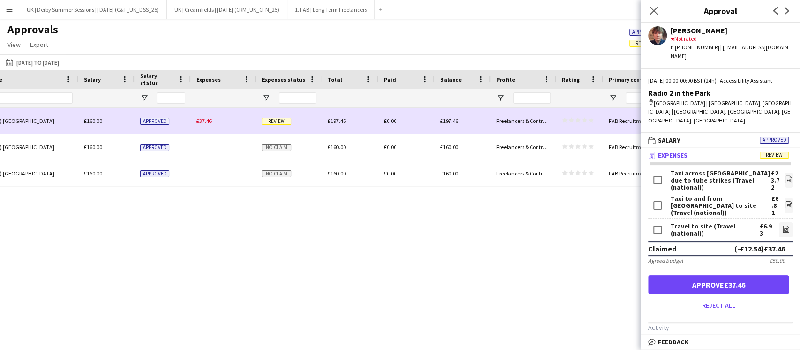
click at [207, 121] on span "£37.46" at bounding box center [203, 120] width 15 height 7
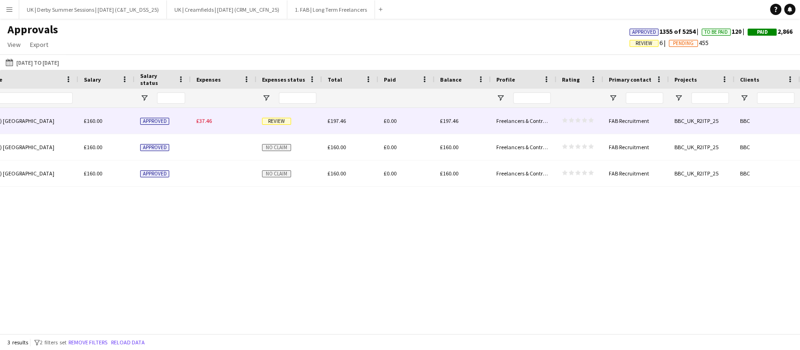
click at [208, 126] on div "£37.46" at bounding box center [224, 121] width 66 height 26
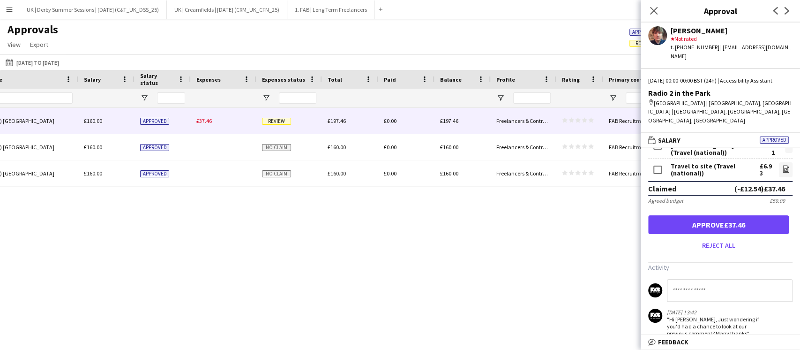
scroll to position [117, 0]
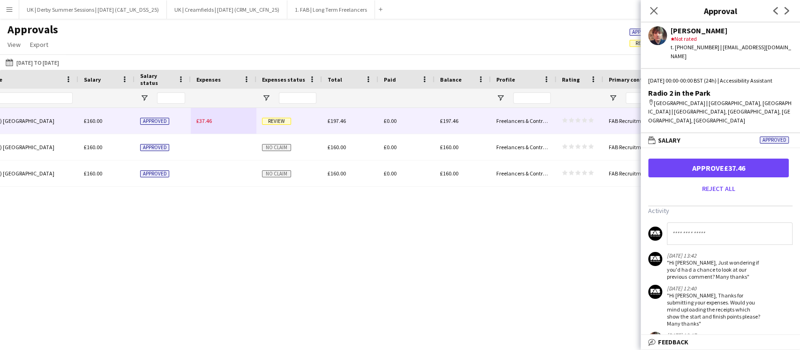
drag, startPoint x: 651, startPoint y: 8, endPoint x: 399, endPoint y: 329, distance: 407.6
click at [651, 7] on icon at bounding box center [653, 10] width 7 height 7
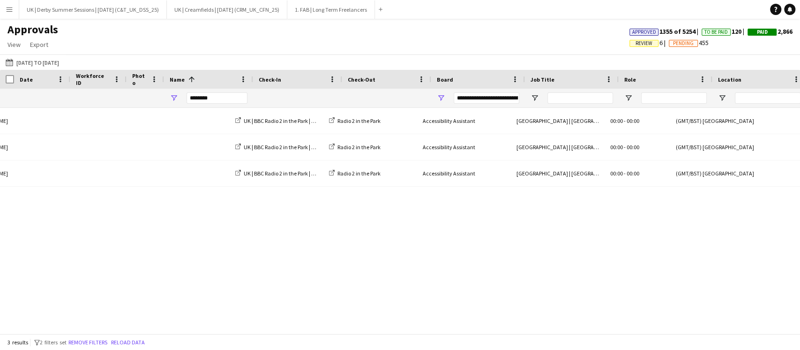
scroll to position [0, 0]
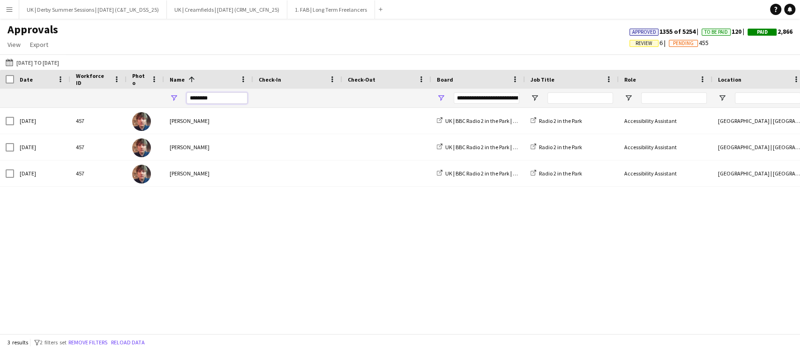
drag, startPoint x: 235, startPoint y: 99, endPoint x: 171, endPoint y: 100, distance: 64.2
click at [171, 100] on div "********" at bounding box center [208, 98] width 89 height 19
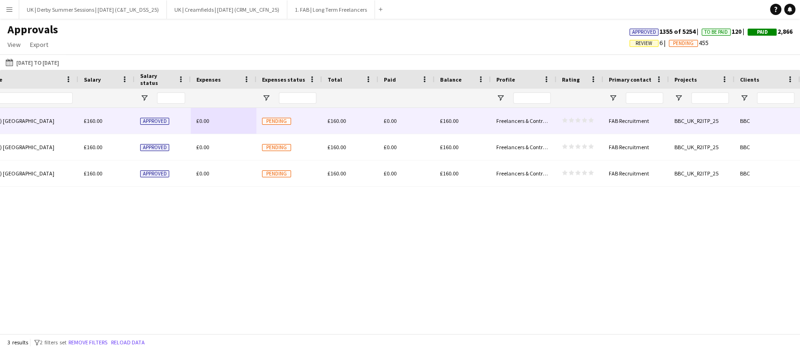
type input "*****"
click at [203, 122] on span "£0.00" at bounding box center [202, 120] width 13 height 7
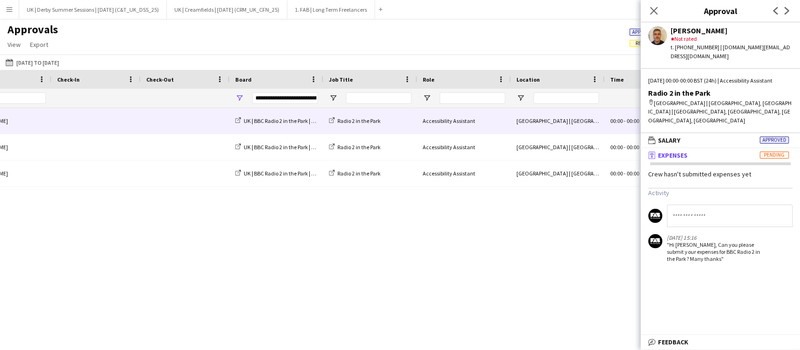
scroll to position [0, 0]
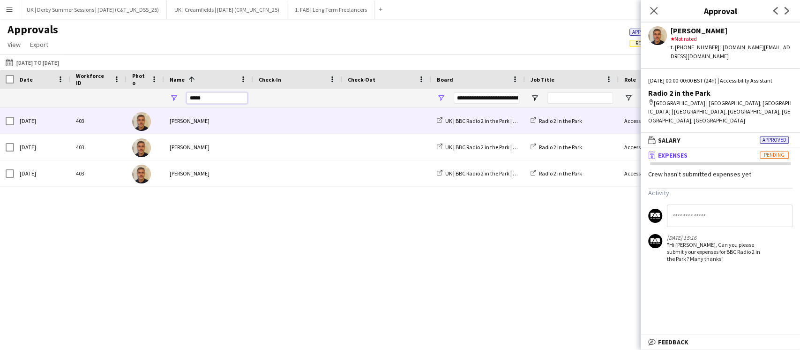
drag, startPoint x: 229, startPoint y: 95, endPoint x: 138, endPoint y: 95, distance: 90.9
type input "********"
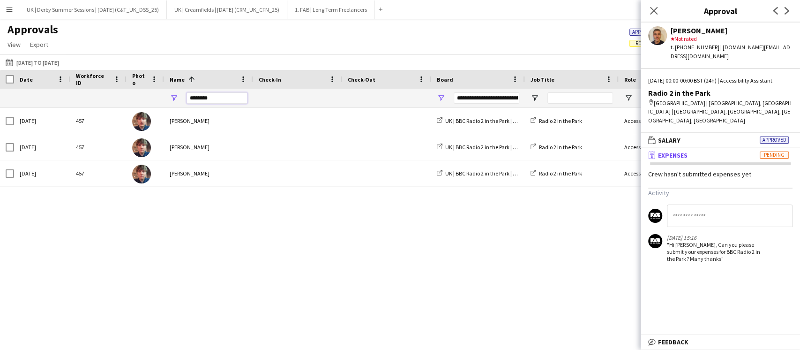
scroll to position [0, 39]
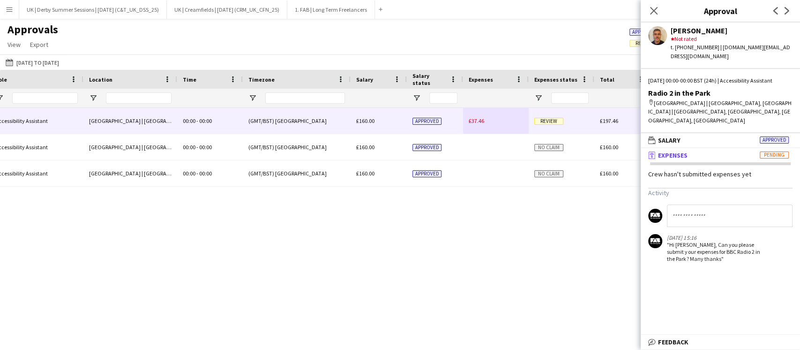
click at [470, 119] on span "£37.46" at bounding box center [476, 120] width 15 height 7
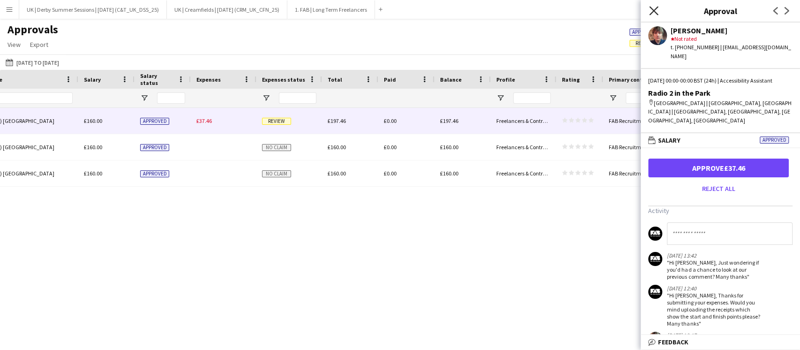
click at [653, 10] on icon at bounding box center [653, 10] width 9 height 9
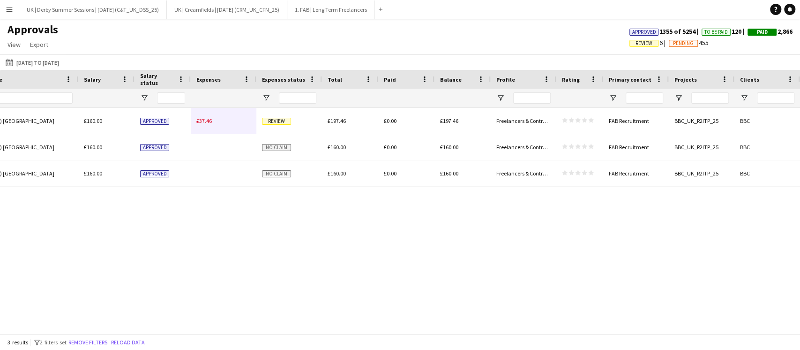
click at [349, 324] on div at bounding box center [400, 328] width 800 height 9
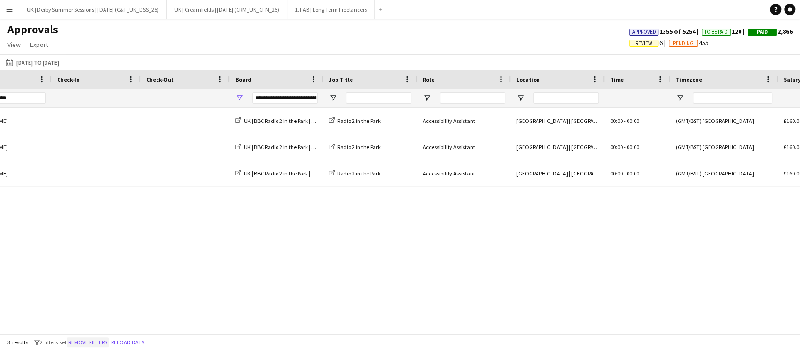
click at [89, 340] on button "Remove filters" at bounding box center [88, 342] width 43 height 10
click at [0, 0] on div at bounding box center [0, 0] width 0 height 0
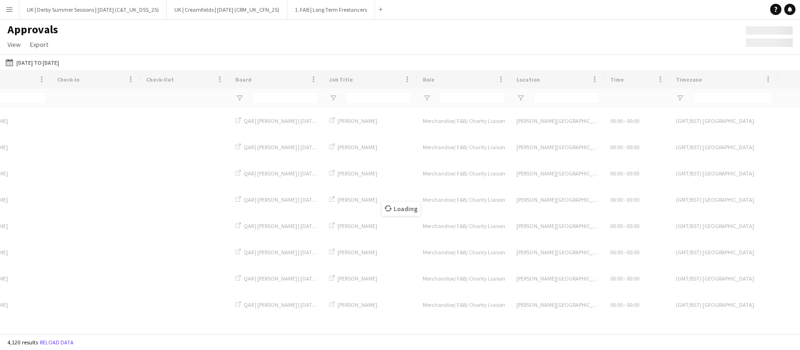
scroll to position [0, 0]
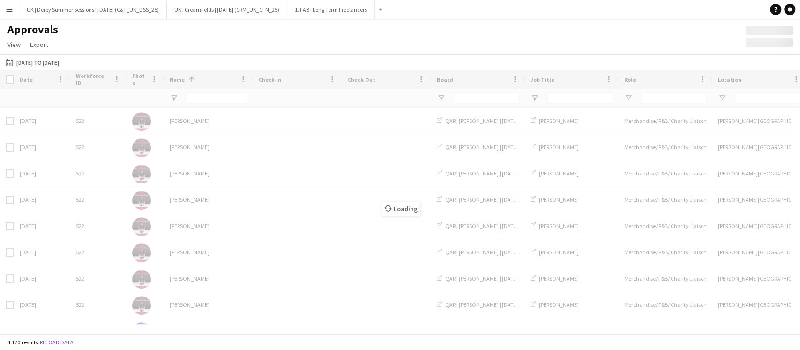
click at [198, 55] on div "01-04-2025 to 31-12-2025 01-04-2025 to 31-12-2025 Today This Week This Month Ye…" at bounding box center [400, 61] width 800 height 15
click at [204, 96] on input "Name Filter Input" at bounding box center [217, 97] width 61 height 11
click at [216, 94] on input "Name Filter Input" at bounding box center [217, 97] width 61 height 11
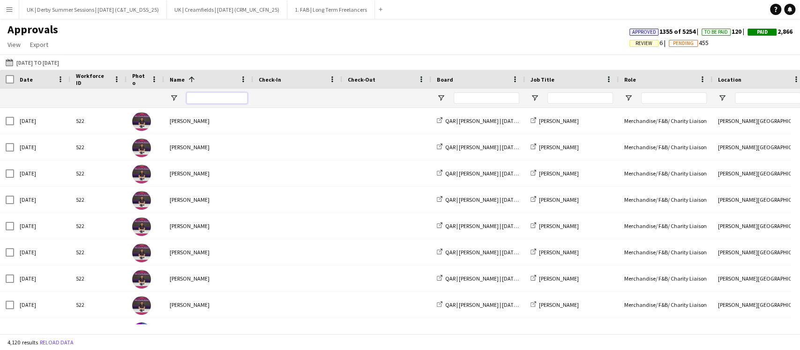
click at [210, 97] on input "Name Filter Input" at bounding box center [217, 97] width 61 height 11
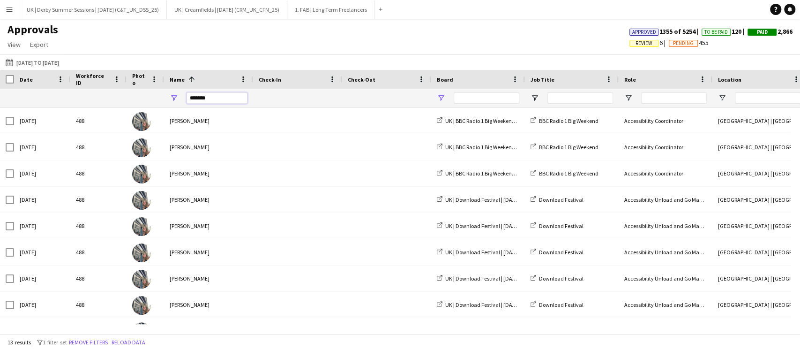
type input "*******"
click at [441, 96] on span "Open Filter Menu" at bounding box center [441, 98] width 8 height 8
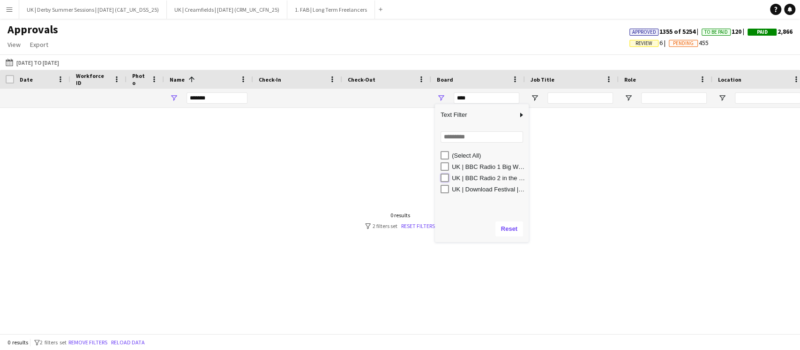
type input "**********"
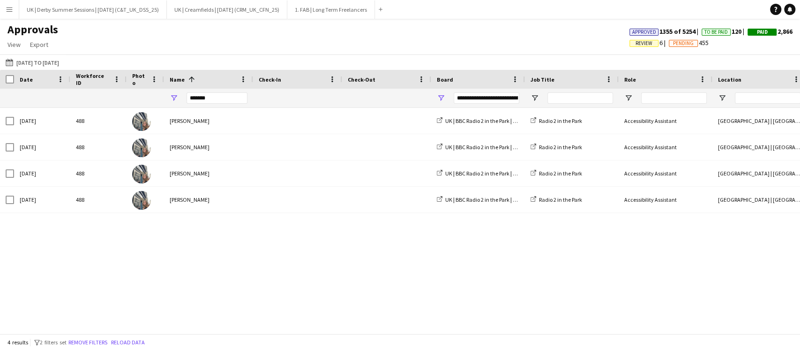
drag, startPoint x: 320, startPoint y: 324, endPoint x: 711, endPoint y: 318, distance: 391.4
click at [711, 318] on div "Time Timezone Location 1 -" at bounding box center [400, 201] width 800 height 263
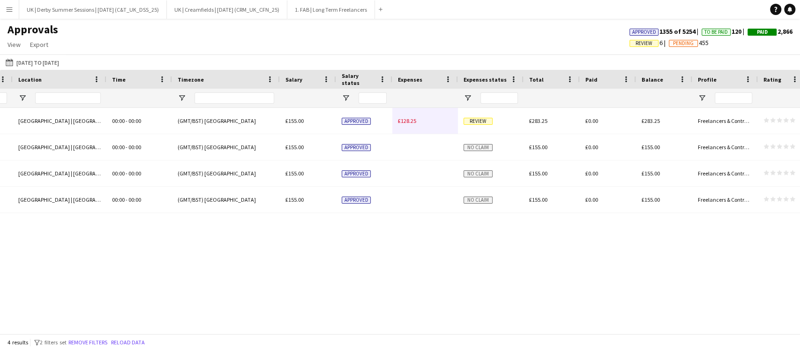
scroll to position [0, 872]
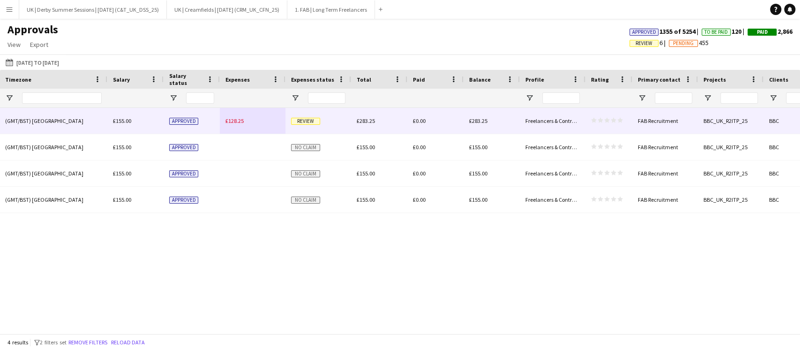
click at [233, 118] on span "£128.25" at bounding box center [234, 120] width 18 height 7
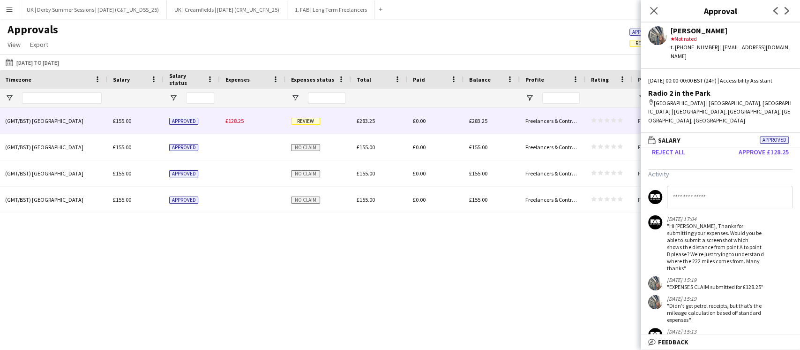
scroll to position [125, 0]
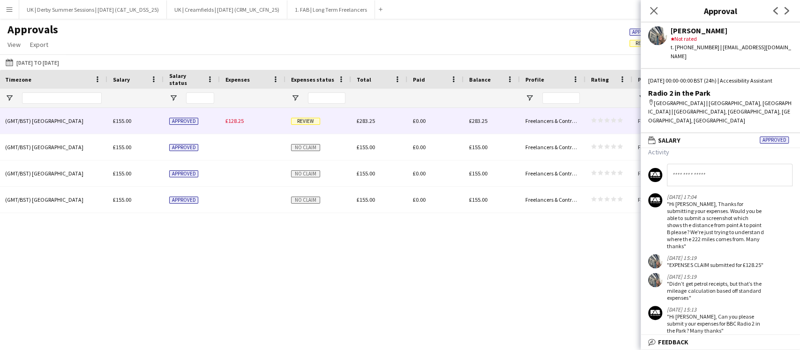
click at [446, 322] on div "Hylands Park | Chelmsford, UK 00:00 - 00:00 (GMT/BST) London £155.00 Approved £…" at bounding box center [400, 216] width 800 height 216
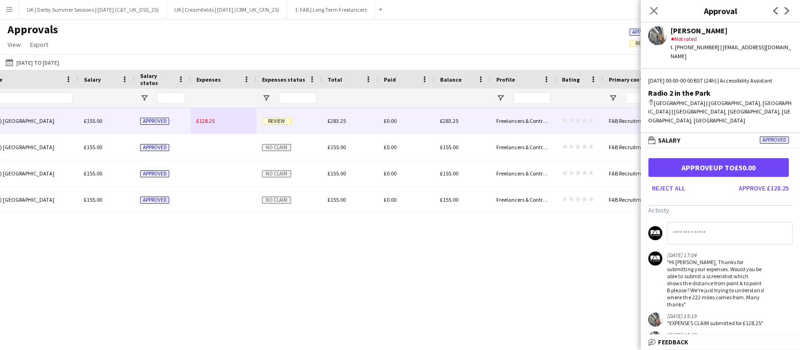
scroll to position [0, 0]
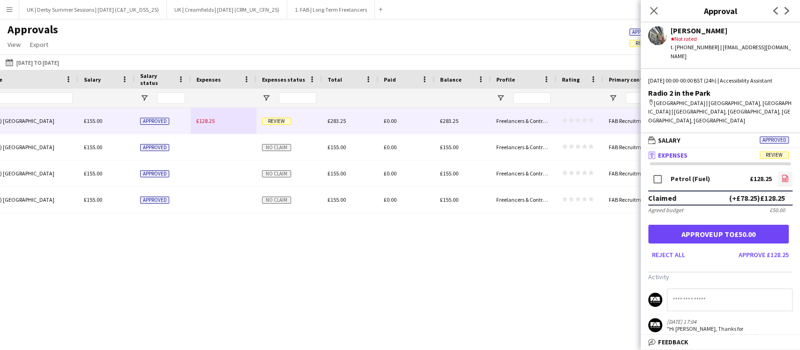
click at [783, 178] on icon at bounding box center [785, 179] width 4 height 3
click at [598, 77] on div "Rating" at bounding box center [579, 79] width 47 height 19
click at [578, 41] on div "Approvals View Customise view Customise filters Reset Filters Reset View Reset …" at bounding box center [400, 38] width 800 height 32
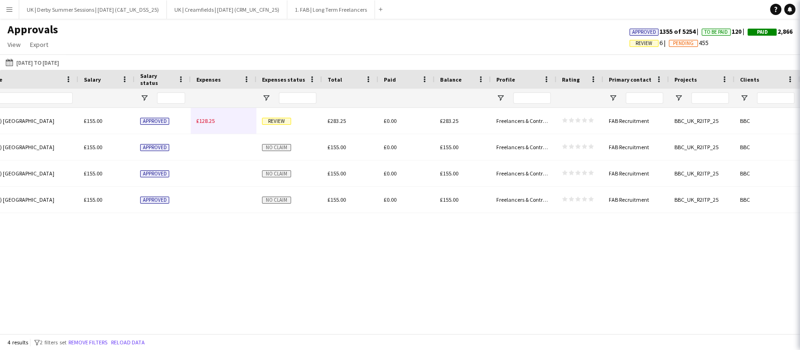
click at [800, 12] on div "Close pop-in" at bounding box center [813, 11] width 26 height 22
drag, startPoint x: 378, startPoint y: 275, endPoint x: 328, endPoint y: 324, distance: 70.9
click at [378, 274] on div "00:00 - 00:00 (GMT/BST) London £128.25 £155.00 Approved Review £283.25 £0.00 £2…" at bounding box center [400, 216] width 800 height 216
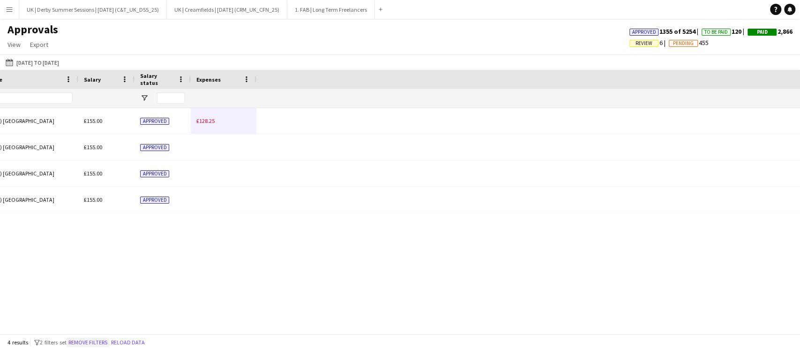
scroll to position [0, 202]
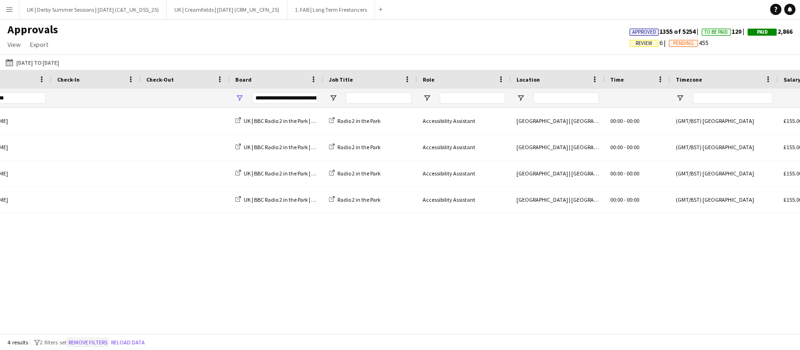
click at [104, 341] on button "Remove filters" at bounding box center [88, 342] width 43 height 10
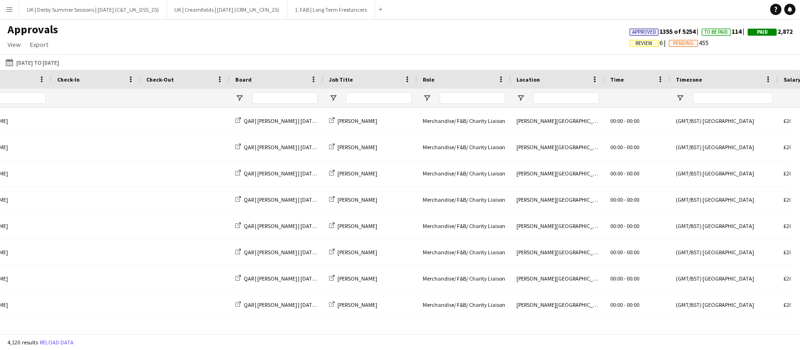
scroll to position [0, 0]
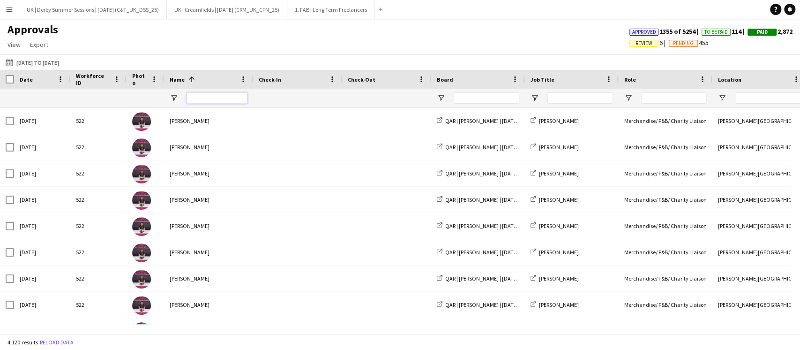
click at [196, 97] on input "Name Filter Input" at bounding box center [217, 97] width 61 height 11
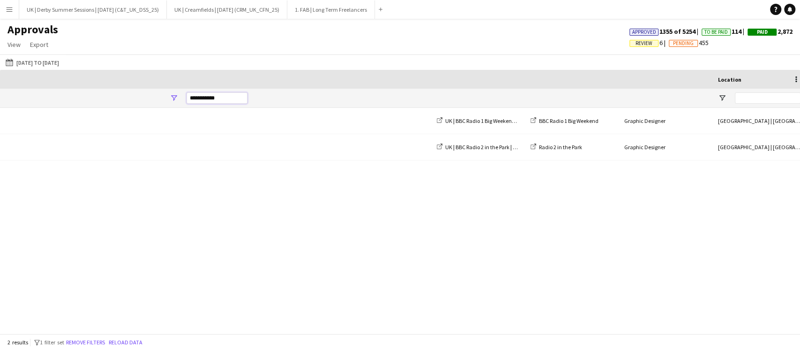
scroll to position [0, 862]
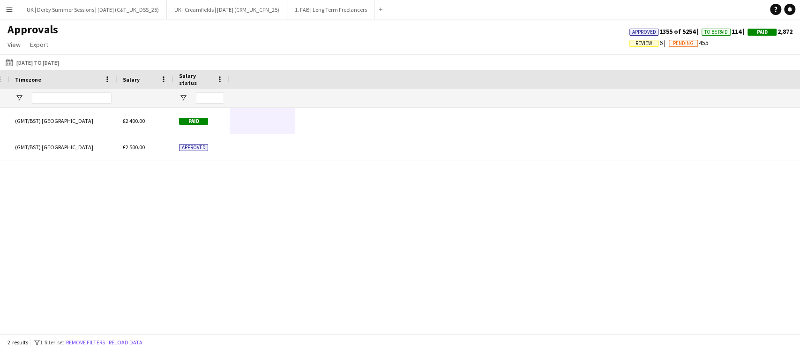
type input "**********"
click at [75, 342] on button "Remove filters" at bounding box center [85, 342] width 43 height 10
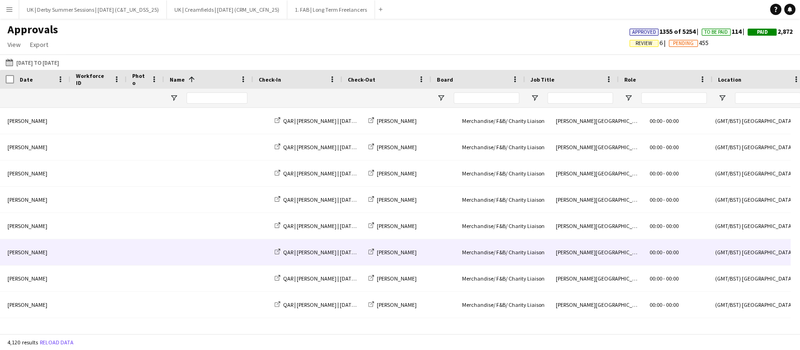
scroll to position [0, 0]
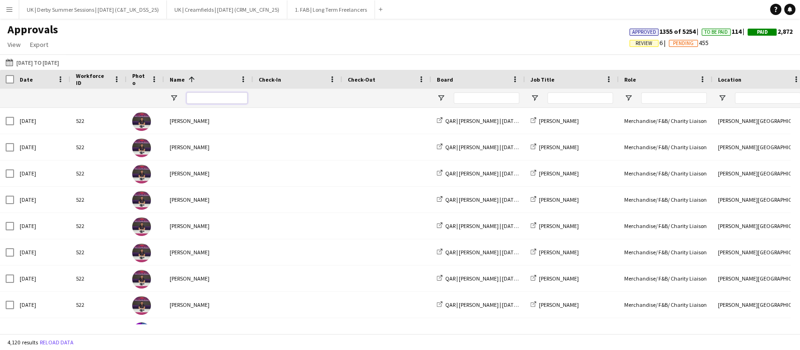
click at [217, 95] on input "Name Filter Input" at bounding box center [217, 97] width 61 height 11
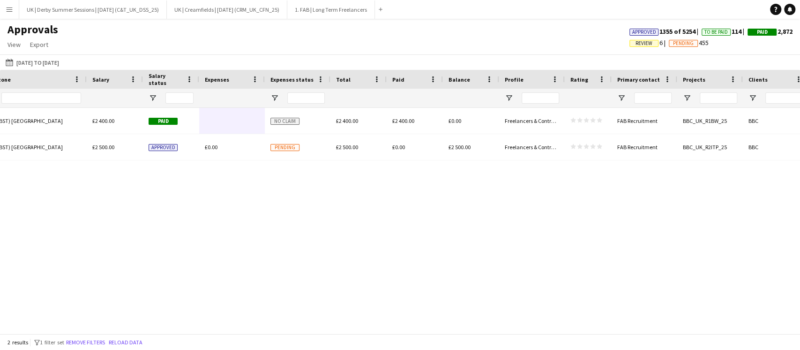
scroll to position [0, 894]
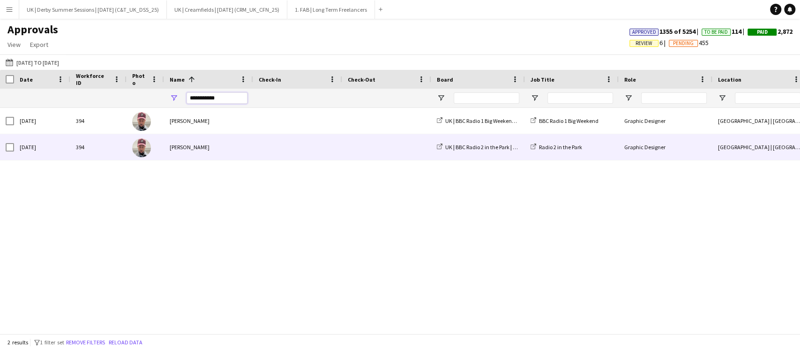
type input "**********"
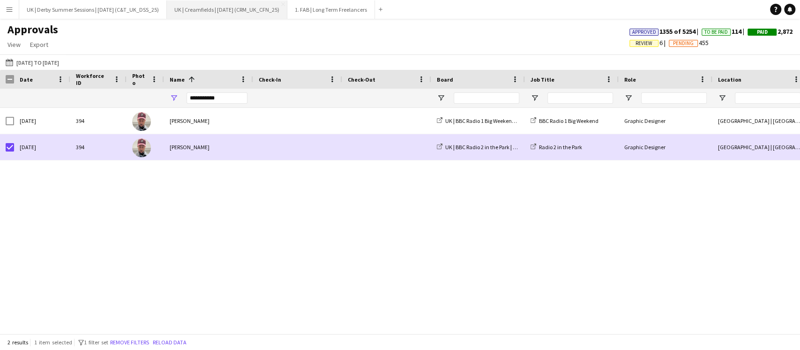
click at [151, 340] on button "Remove filters" at bounding box center [129, 342] width 43 height 10
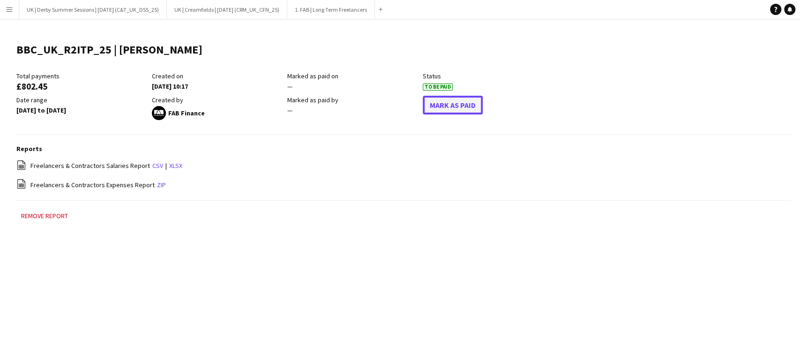
click at [448, 105] on button "Mark As Paid" at bounding box center [453, 105] width 60 height 19
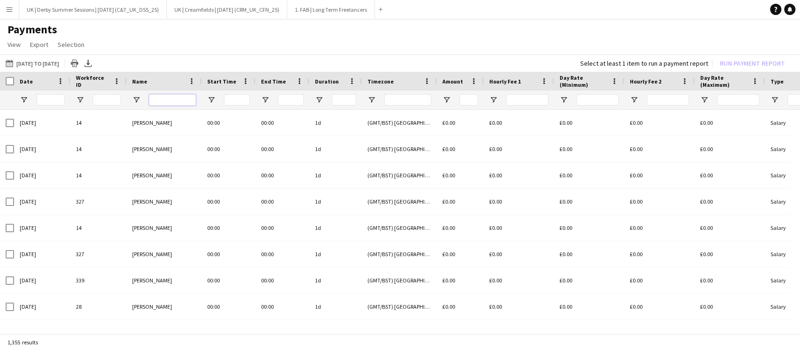
click at [164, 101] on input "Name Filter Input" at bounding box center [172, 99] width 47 height 11
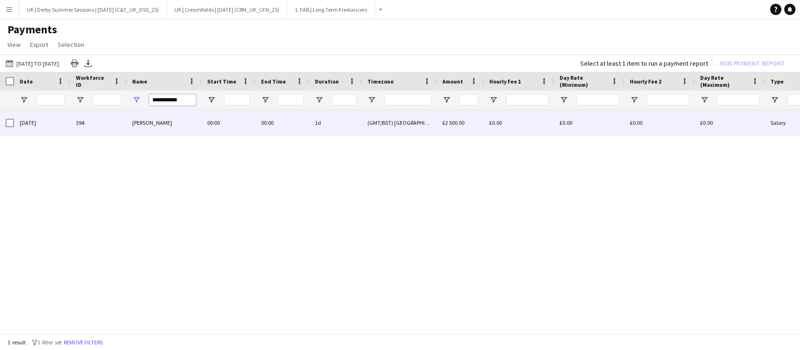
type input "**********"
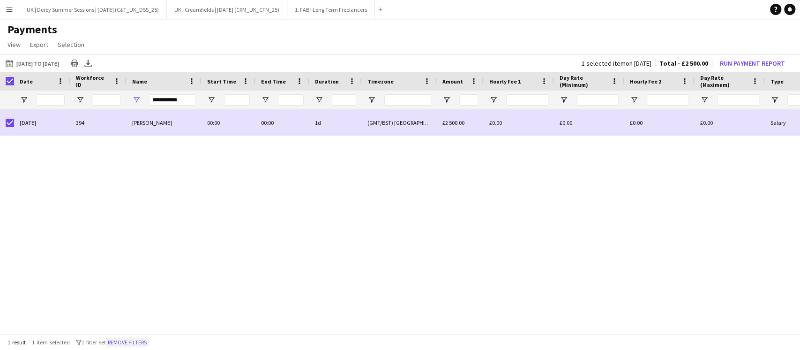
click at [134, 343] on button "Remove filters" at bounding box center [127, 342] width 43 height 10
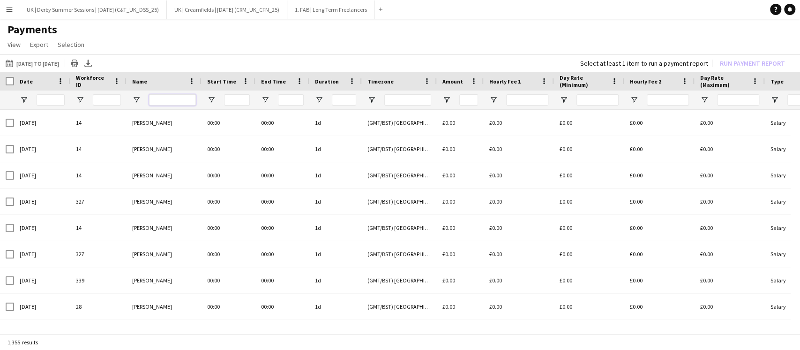
click at [165, 99] on input "Name Filter Input" at bounding box center [172, 99] width 47 height 11
type input "**********"
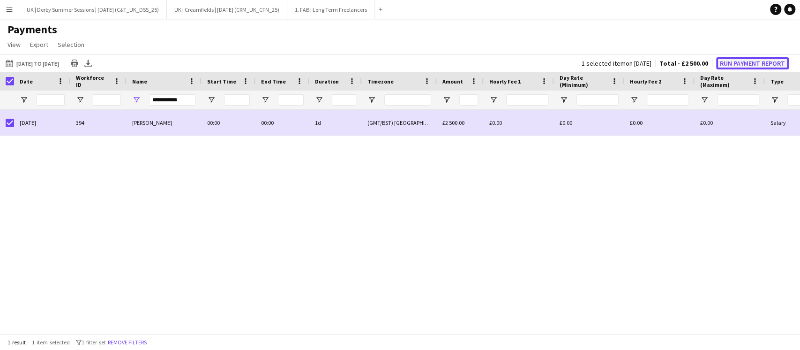
click at [750, 60] on button "Run Payment Report" at bounding box center [752, 63] width 73 height 12
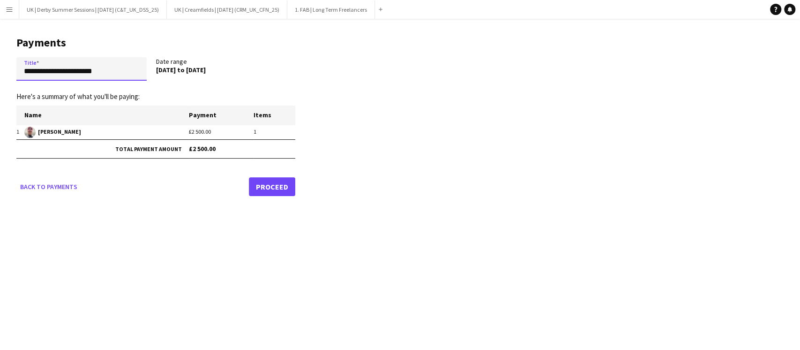
drag, startPoint x: 115, startPoint y: 67, endPoint x: 0, endPoint y: 55, distance: 115.5
click at [0, 55] on main "**********" at bounding box center [152, 114] width 305 height 191
paste input "********"
drag, startPoint x: 25, startPoint y: 70, endPoint x: 18, endPoint y: 70, distance: 6.6
click at [18, 70] on input "**********" at bounding box center [81, 68] width 130 height 23
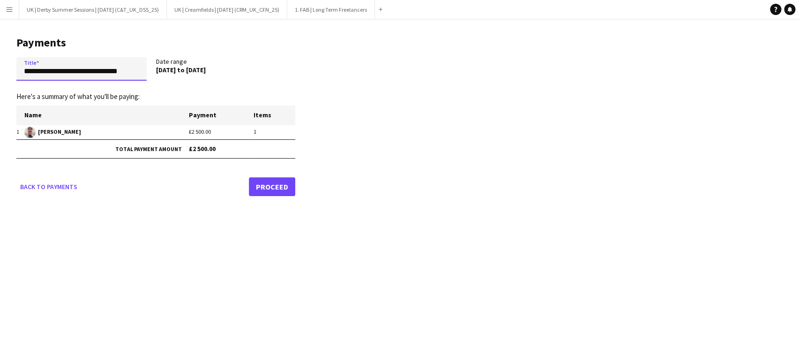
click at [191, 85] on form "**********" at bounding box center [155, 126] width 279 height 139
type input "**********"
click at [277, 189] on link "Proceed" at bounding box center [272, 186] width 46 height 19
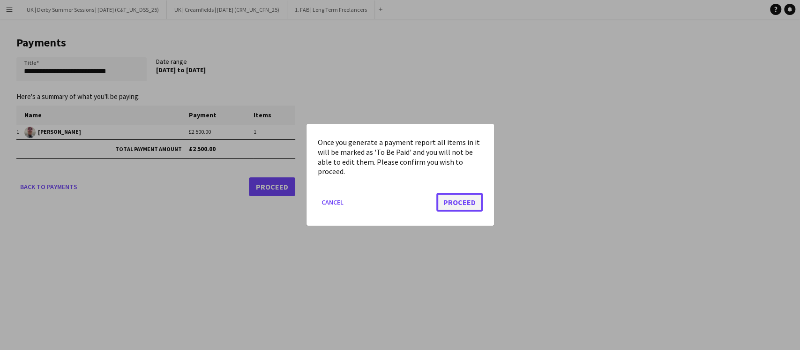
click at [468, 201] on button "Proceed" at bounding box center [459, 202] width 46 height 19
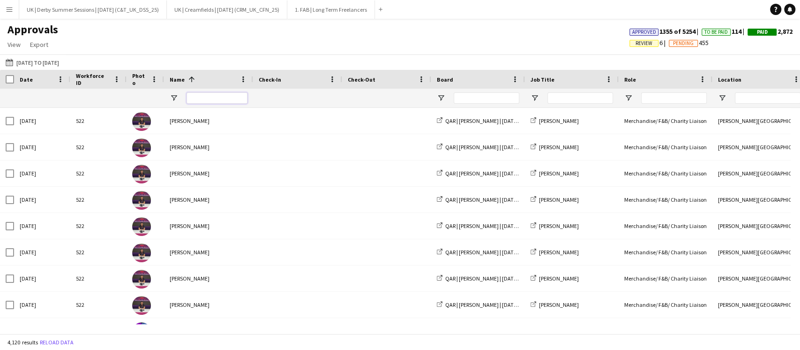
click at [220, 103] on input "Name Filter Input" at bounding box center [217, 97] width 61 height 11
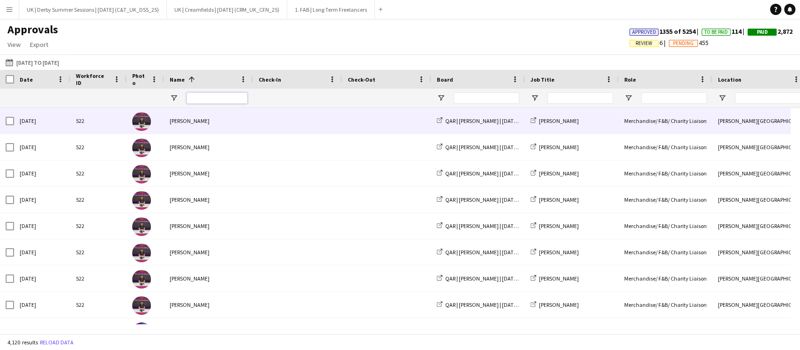
type input "*"
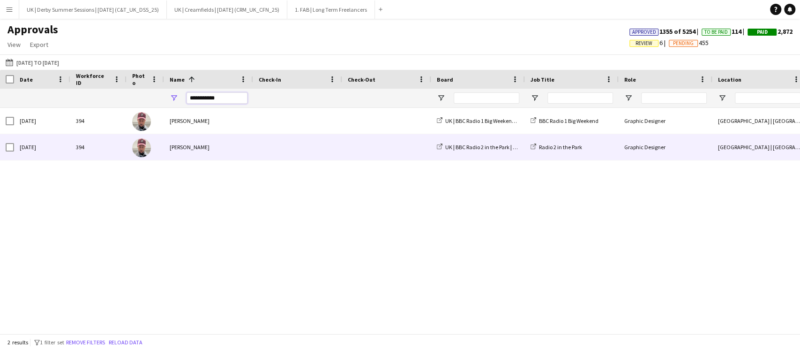
type input "**********"
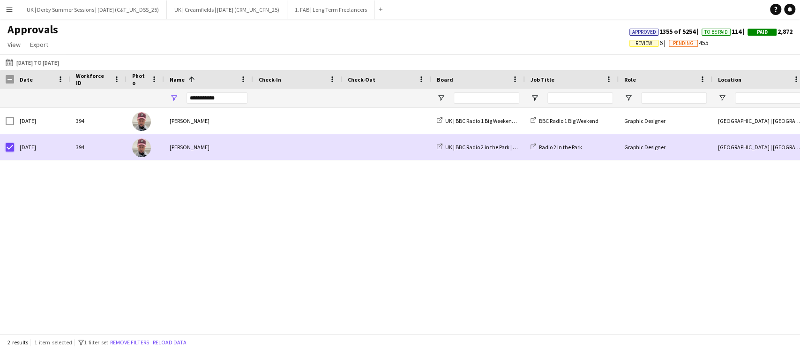
scroll to position [0, 53]
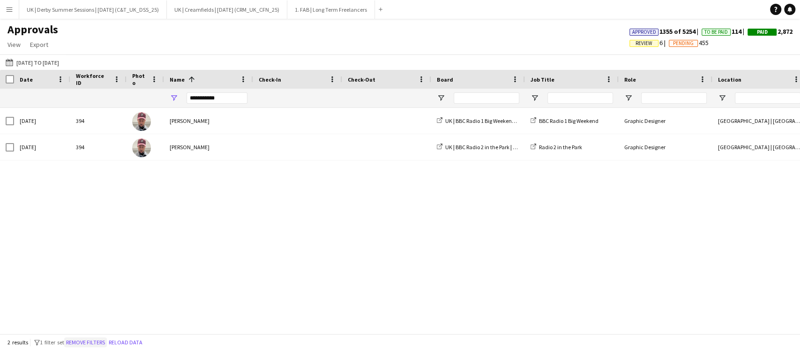
click at [81, 337] on button "Remove filters" at bounding box center [85, 342] width 43 height 10
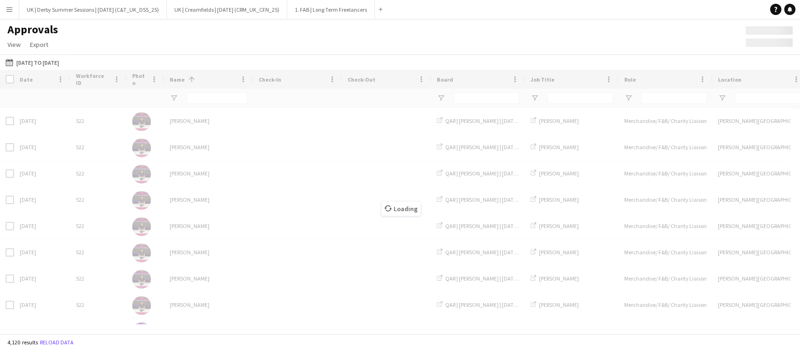
click at [9, 8] on app-icon "Menu" at bounding box center [9, 9] width 7 height 7
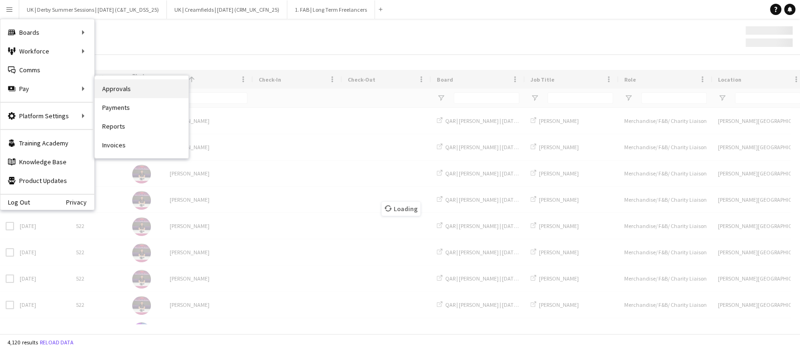
click at [111, 90] on link "Approvals" at bounding box center [142, 88] width 94 height 19
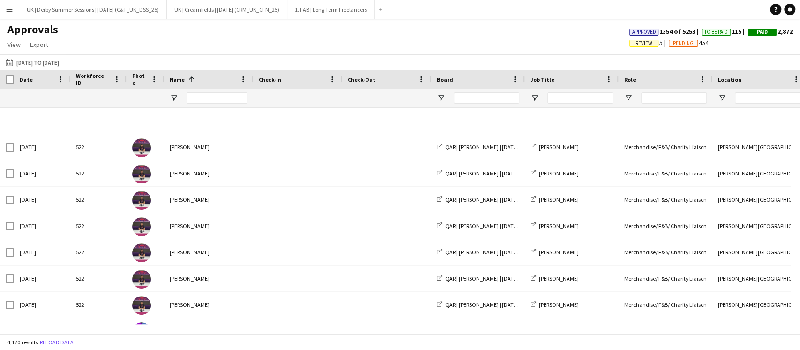
scroll to position [312, 0]
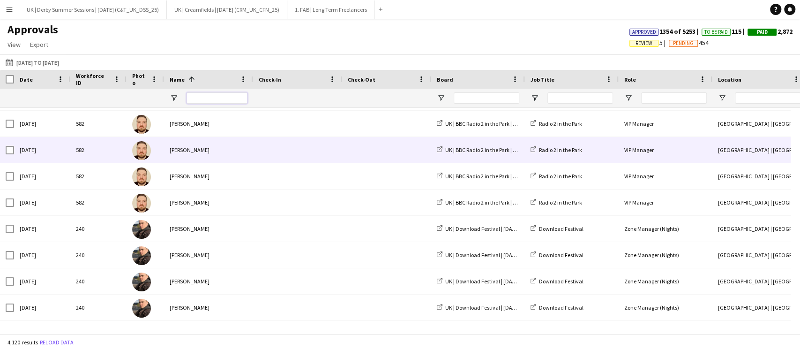
click at [208, 99] on input "Name Filter Input" at bounding box center [217, 97] width 61 height 11
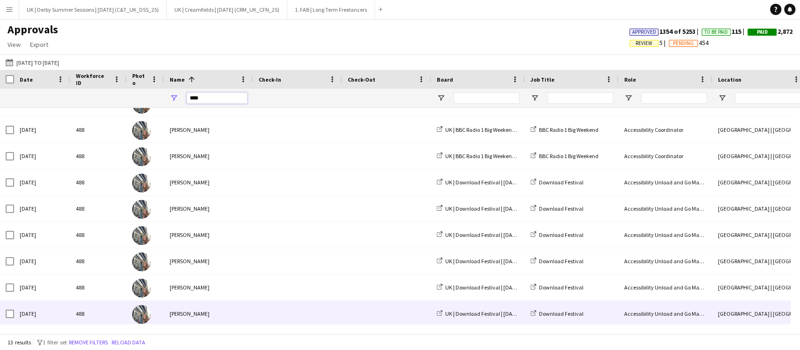
scroll to position [0, 0]
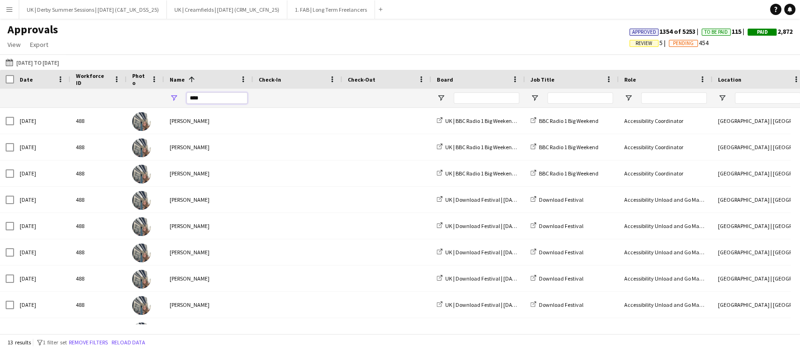
type input "****"
click at [437, 99] on span "Open Filter Menu" at bounding box center [441, 98] width 8 height 8
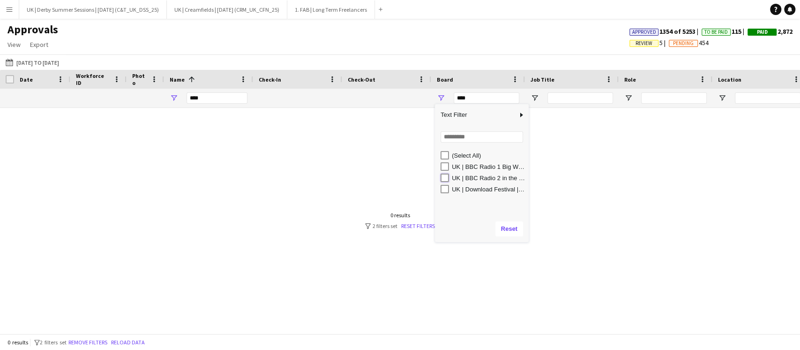
type input "**********"
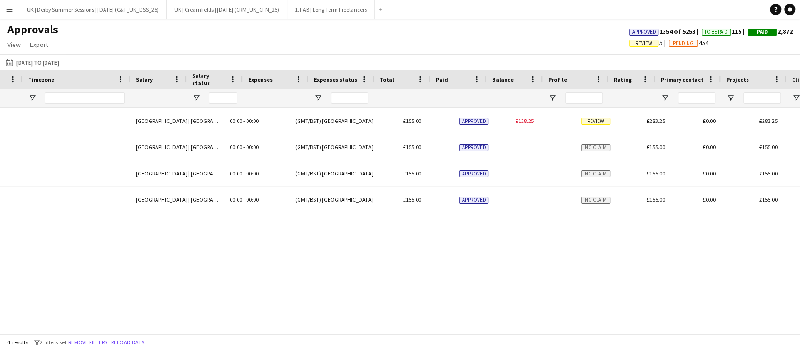
scroll to position [0, 849]
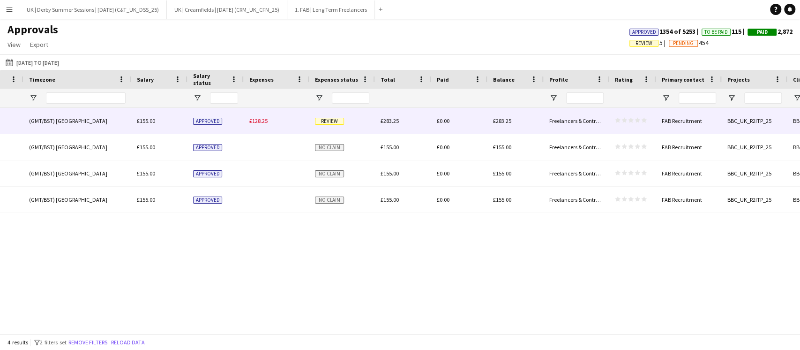
click at [262, 117] on div "£128.25" at bounding box center [277, 121] width 66 height 26
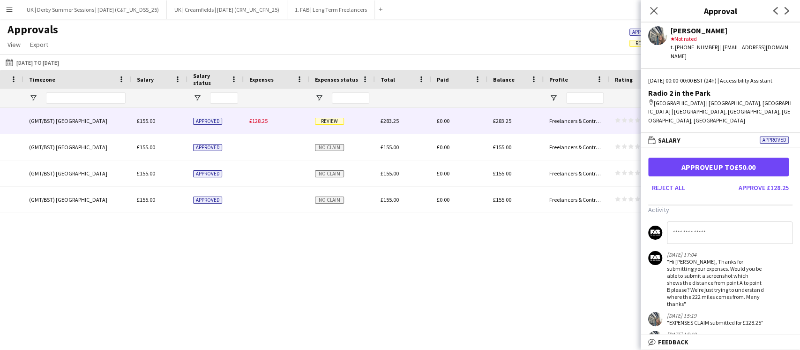
scroll to position [0, 0]
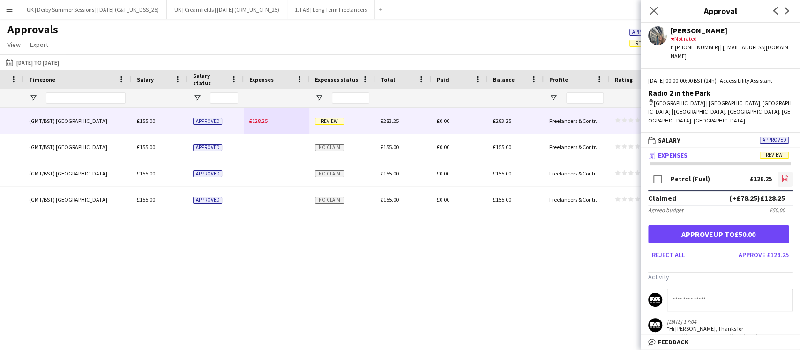
click at [782, 175] on icon at bounding box center [785, 178] width 6 height 7
click at [6, 13] on button "Menu" at bounding box center [9, 9] width 19 height 19
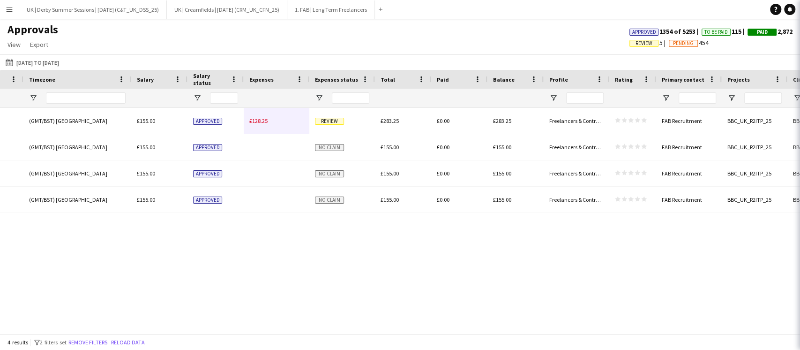
drag, startPoint x: 648, startPoint y: 12, endPoint x: 658, endPoint y: 17, distance: 11.3
click at [800, 12] on app-icon "Close pop-in" at bounding box center [813, 10] width 11 height 11
click at [629, 43] on span "Review" at bounding box center [643, 43] width 29 height 7
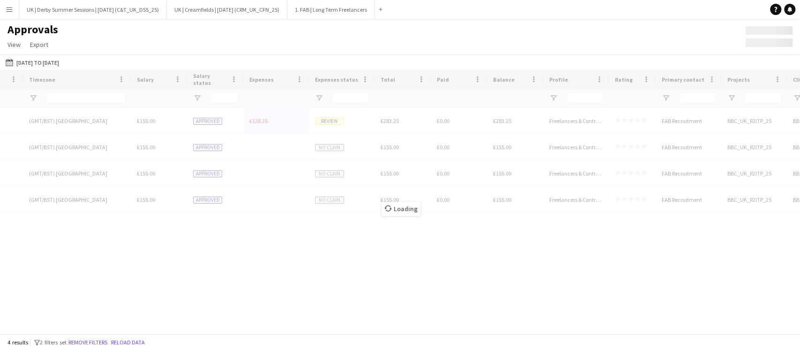
click at [634, 43] on div "Approvals View Customise view Customise filters Reset Filters Reset View Reset …" at bounding box center [400, 38] width 800 height 32
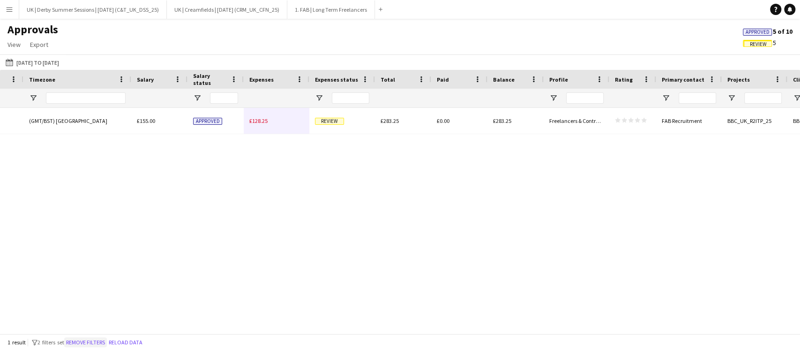
click at [98, 343] on button "Remove filters" at bounding box center [85, 342] width 43 height 10
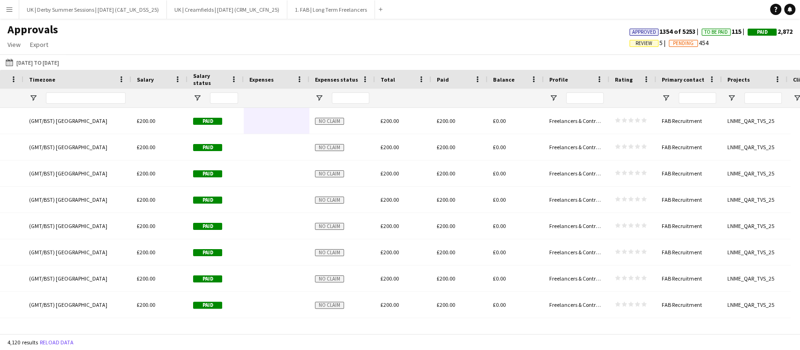
click at [643, 41] on span "Review" at bounding box center [644, 43] width 17 height 6
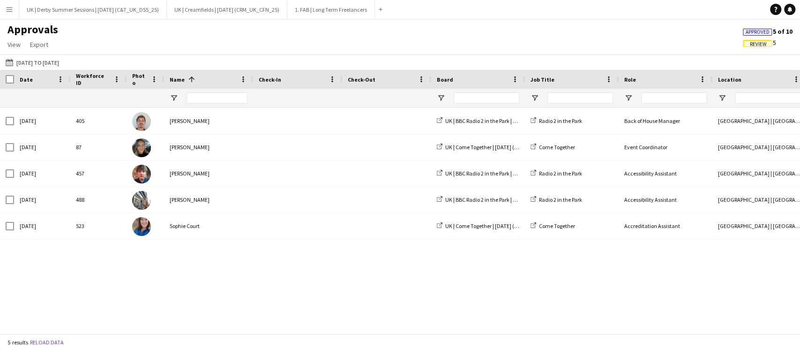
drag, startPoint x: 310, startPoint y: 324, endPoint x: 732, endPoint y: 284, distance: 423.2
click at [732, 284] on div "Time Timezone Location 1 -" at bounding box center [400, 201] width 800 height 263
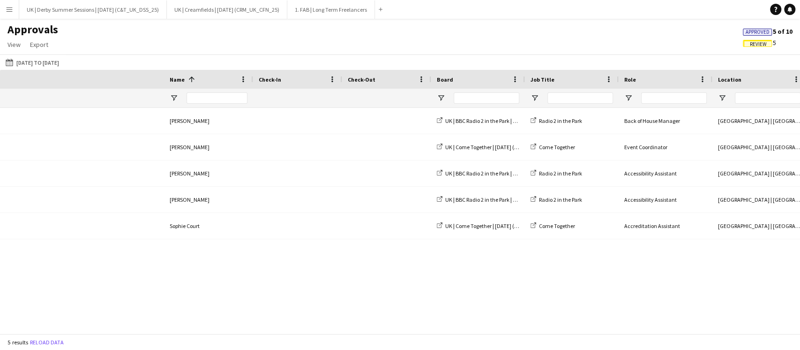
scroll to position [0, 748]
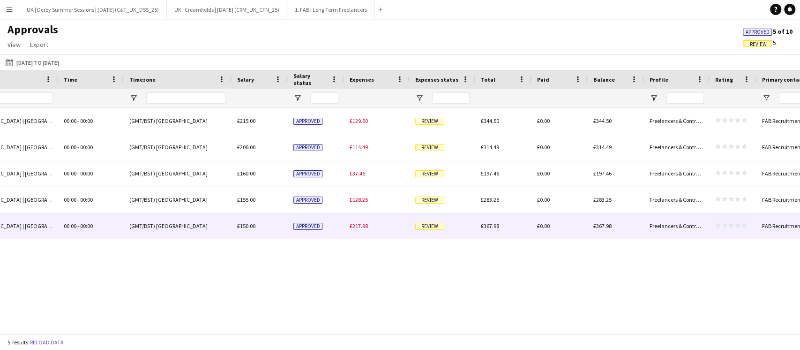
click at [357, 227] on span "£217.98" at bounding box center [359, 225] width 18 height 7
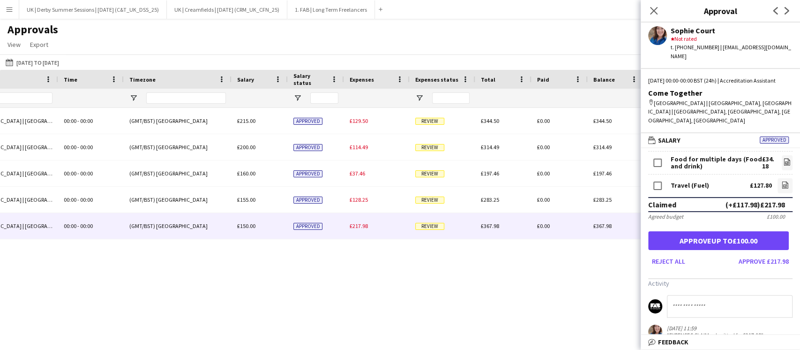
scroll to position [0, 0]
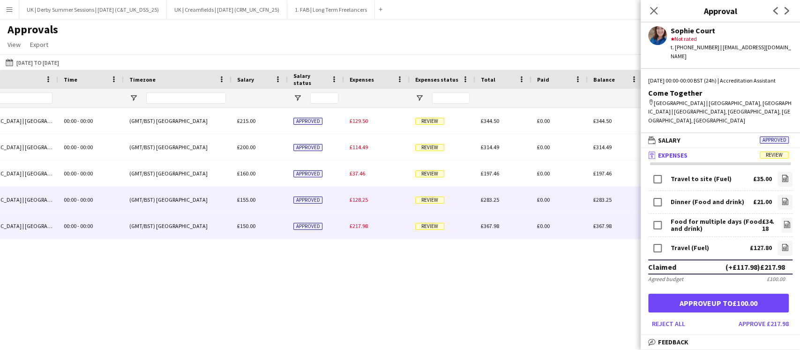
click at [354, 200] on span "£128.25" at bounding box center [359, 199] width 18 height 7
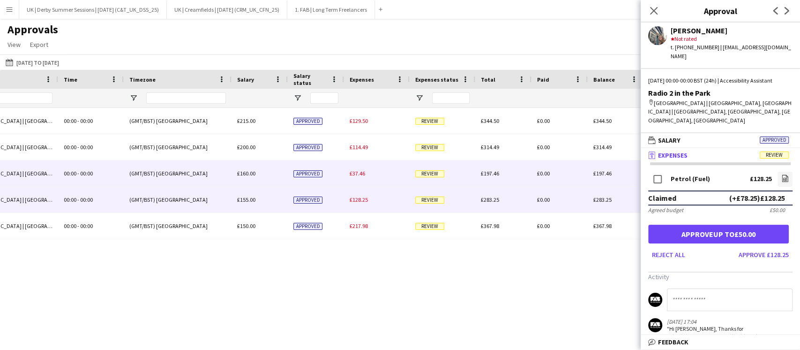
click at [358, 173] on span "£37.46" at bounding box center [357, 173] width 15 height 7
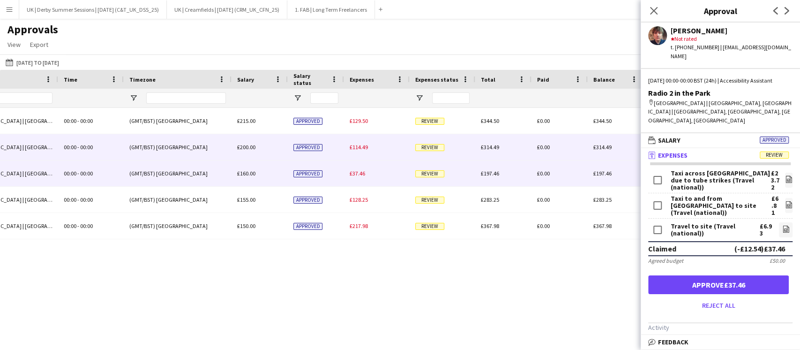
click at [360, 145] on span "£114.49" at bounding box center [359, 146] width 18 height 7
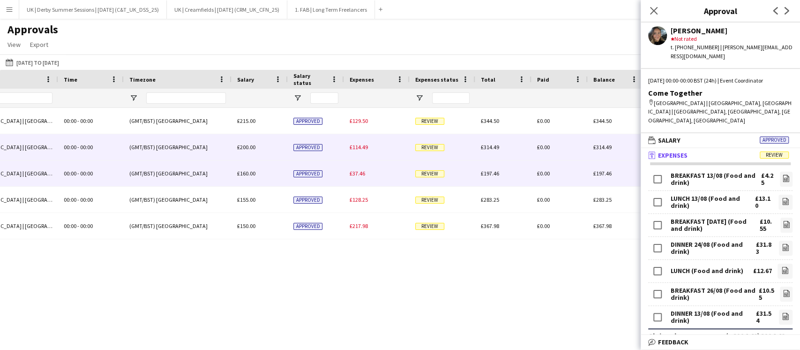
click at [362, 171] on span "£37.46" at bounding box center [357, 173] width 15 height 7
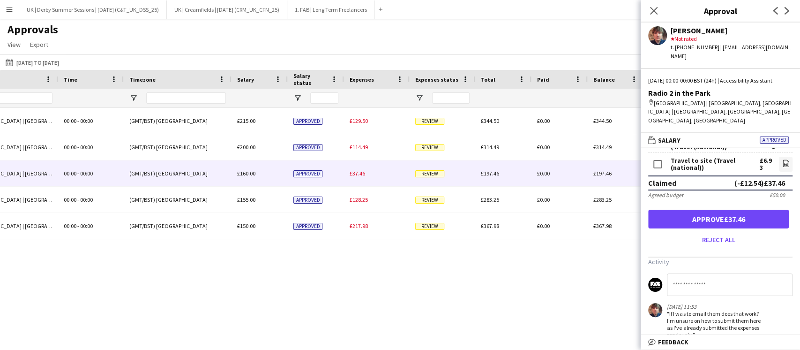
scroll to position [125, 0]
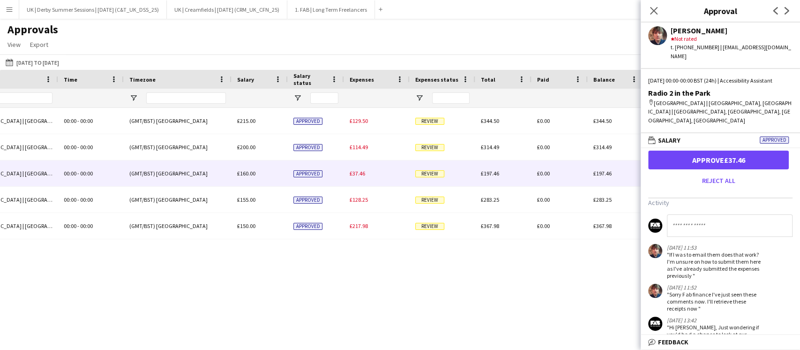
click at [712, 214] on input at bounding box center [730, 225] width 126 height 22
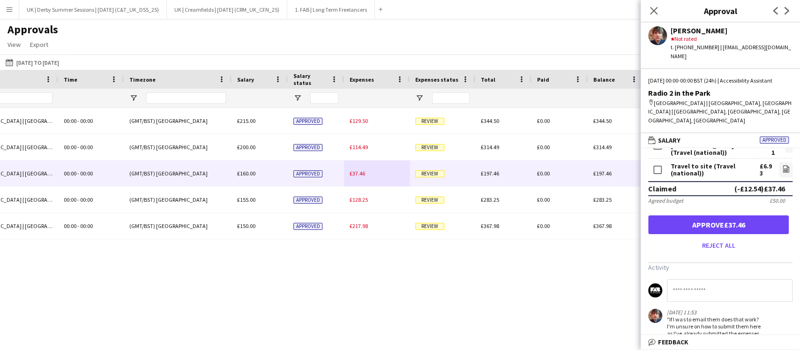
scroll to position [0, 0]
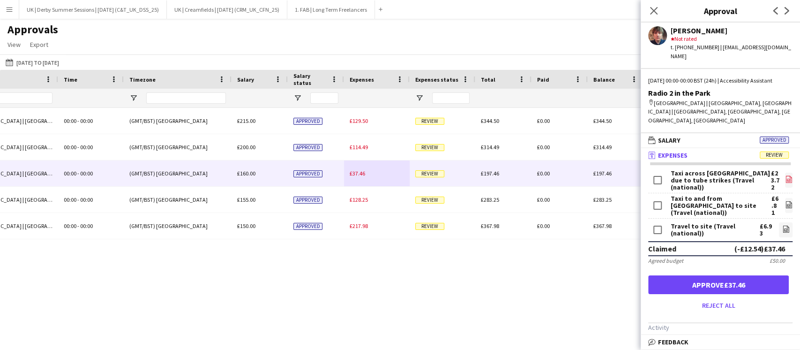
click at [785, 175] on icon "file-image" at bounding box center [788, 178] width 7 height 7
click at [786, 201] on icon at bounding box center [789, 204] width 6 height 7
click at [782, 225] on icon "file-image" at bounding box center [785, 228] width 7 height 7
click at [651, 13] on icon at bounding box center [653, 10] width 9 height 9
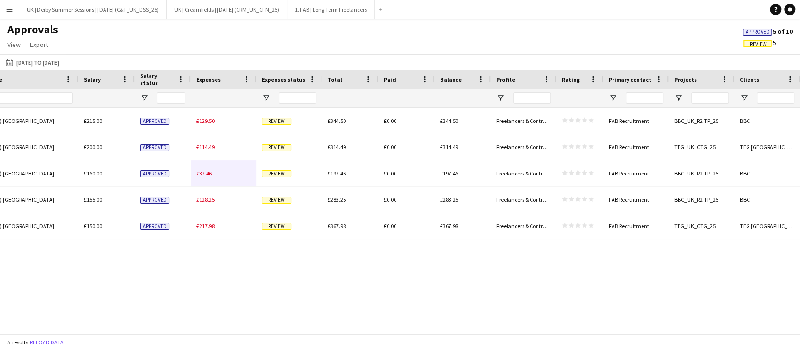
scroll to position [0, 184]
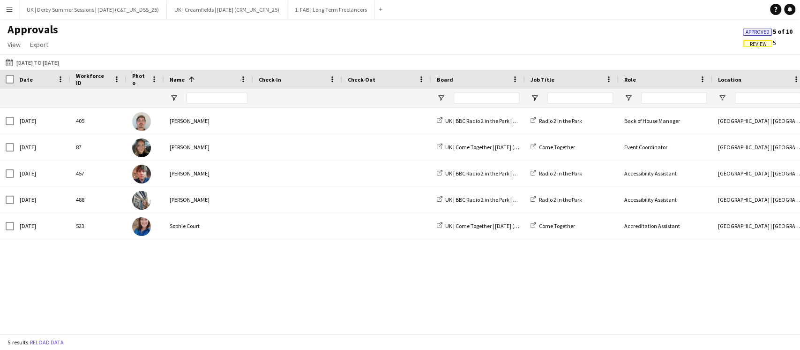
click at [234, 306] on div "00:00 - 00:00 (GMT/BST) [GEOGRAPHIC_DATA] | [GEOGRAPHIC_DATA], [GEOGRAPHIC_DATA…" at bounding box center [400, 216] width 800 height 216
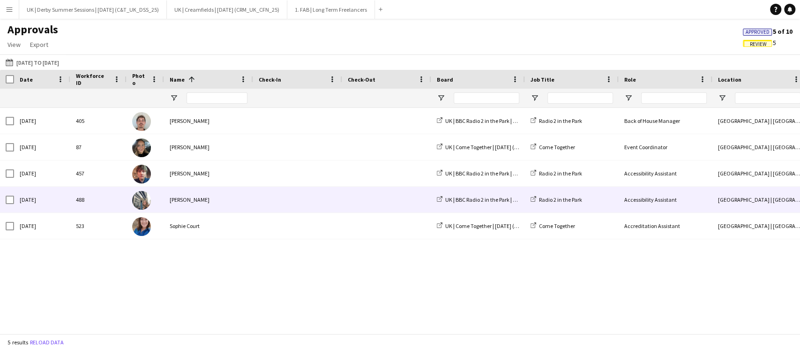
click at [221, 198] on div "[PERSON_NAME]" at bounding box center [208, 200] width 89 height 26
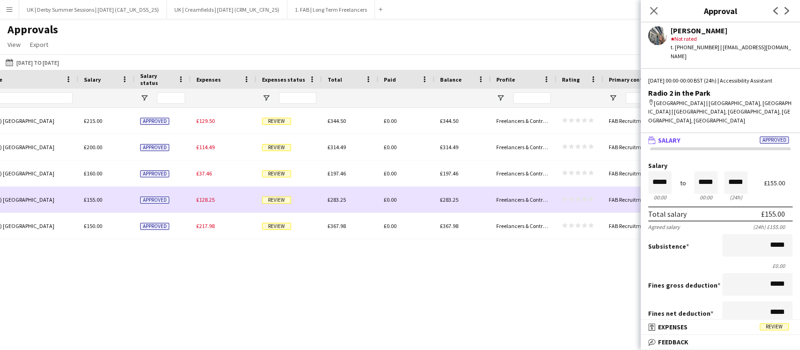
click at [204, 200] on span "£128.25" at bounding box center [205, 199] width 18 height 7
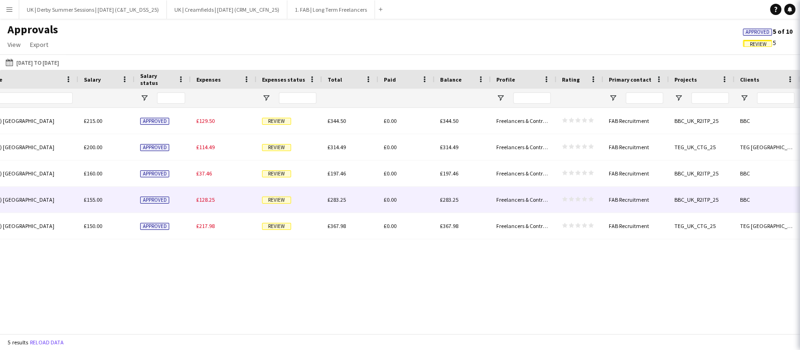
click at [206, 199] on span "£128.25" at bounding box center [205, 199] width 18 height 7
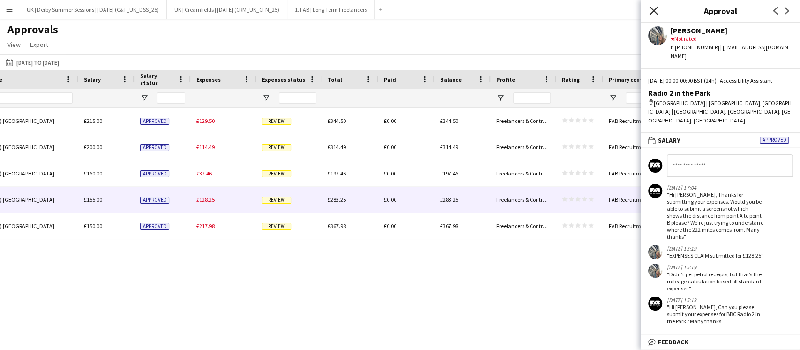
click at [656, 7] on icon "Close pop-in" at bounding box center [653, 10] width 9 height 9
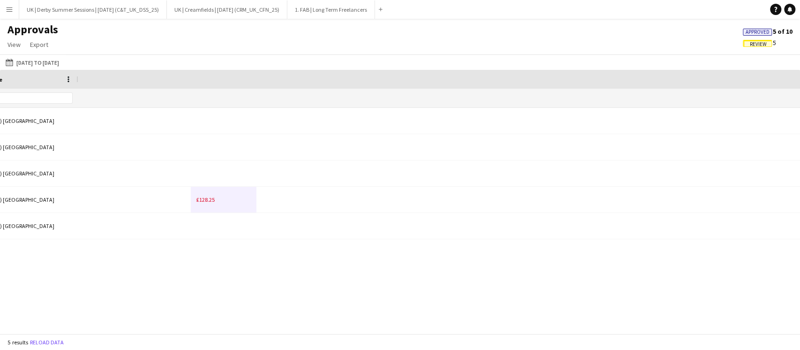
scroll to position [0, 0]
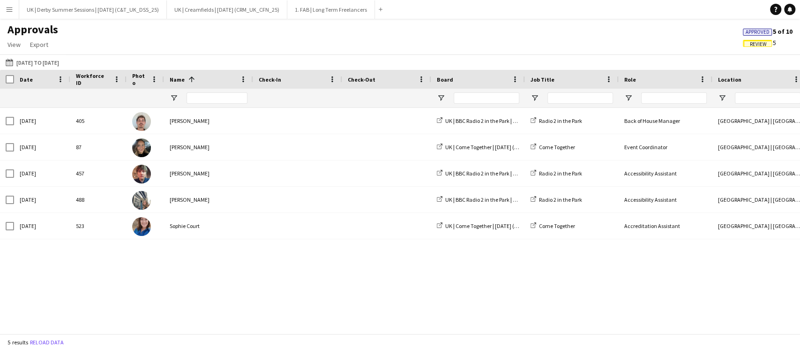
click at [765, 42] on span "Review" at bounding box center [758, 44] width 17 height 6
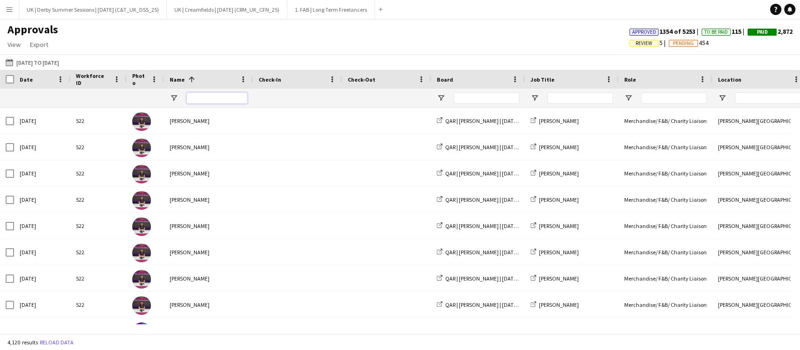
click at [216, 96] on input "Name Filter Input" at bounding box center [217, 97] width 61 height 11
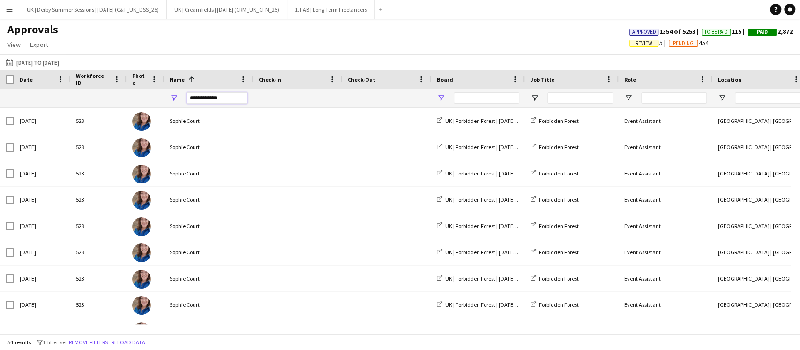
type input "**********"
click at [442, 99] on span "Open Filter Menu" at bounding box center [441, 98] width 8 height 8
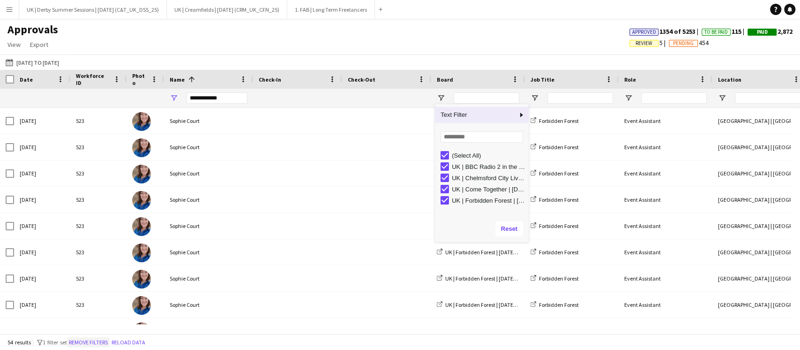
click at [110, 338] on button "Remove filters" at bounding box center [88, 342] width 43 height 10
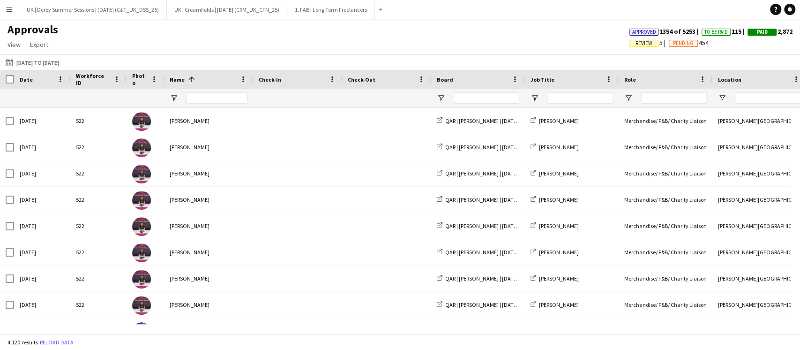
click at [13, 7] on button "Menu" at bounding box center [9, 9] width 19 height 19
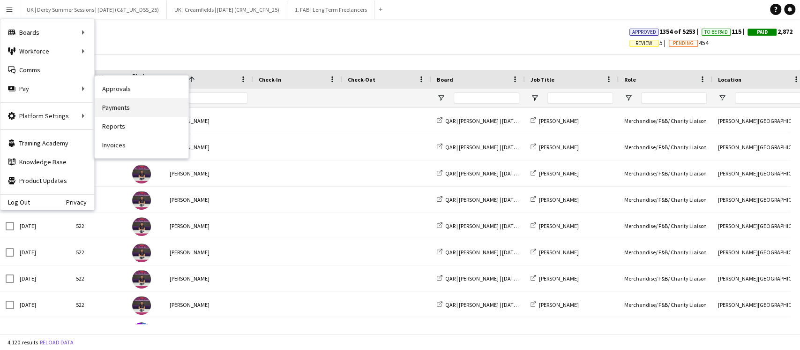
click at [119, 105] on link "Payments" at bounding box center [142, 107] width 94 height 19
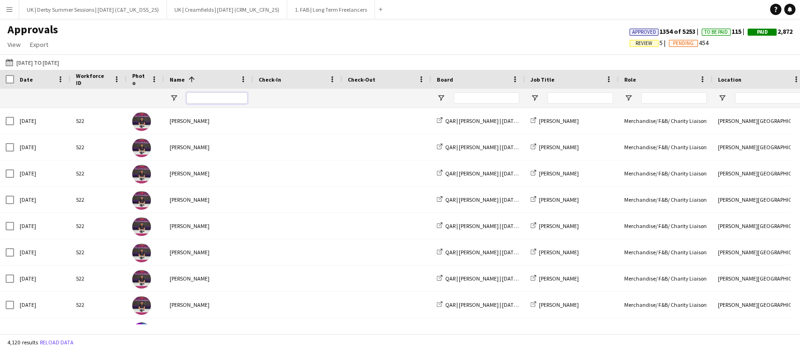
click at [229, 96] on input "Name Filter Input" at bounding box center [217, 97] width 61 height 11
type input "**********"
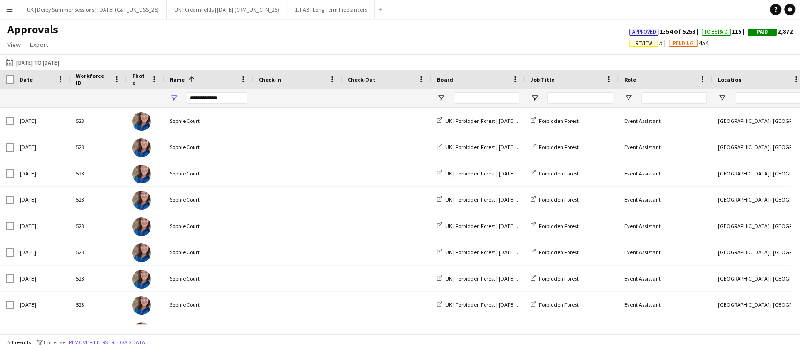
click at [438, 93] on div at bounding box center [478, 98] width 94 height 19
click at [441, 97] on span "Open Filter Menu" at bounding box center [441, 98] width 8 height 8
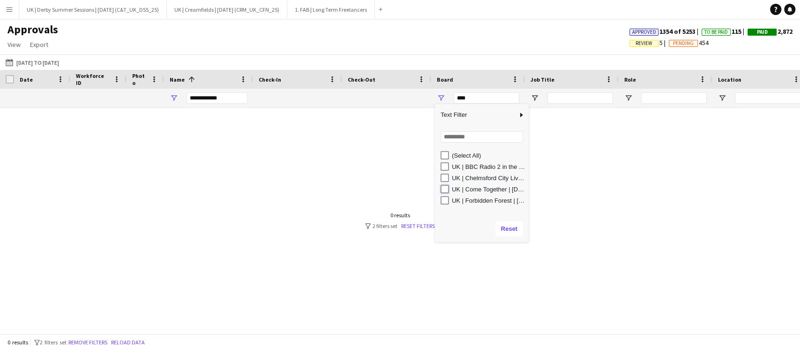
type input "**********"
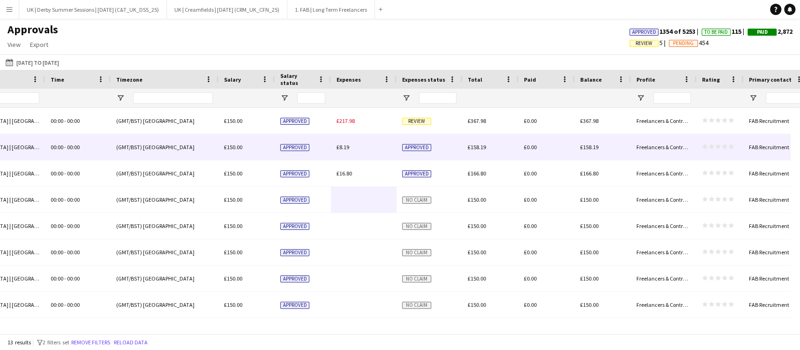
click at [343, 150] on span "£8.19" at bounding box center [343, 146] width 13 height 7
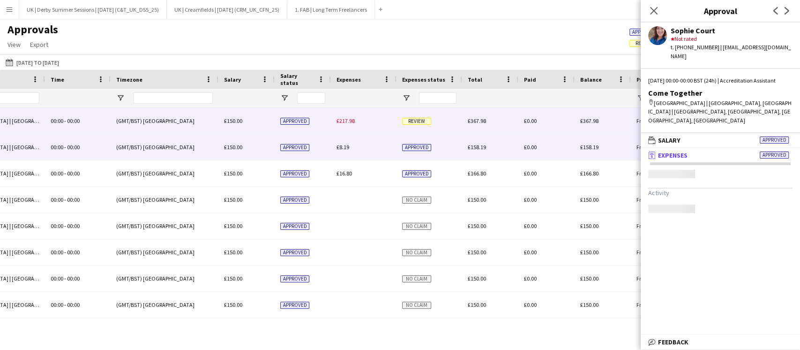
click at [350, 115] on div "£217.98" at bounding box center [364, 121] width 66 height 26
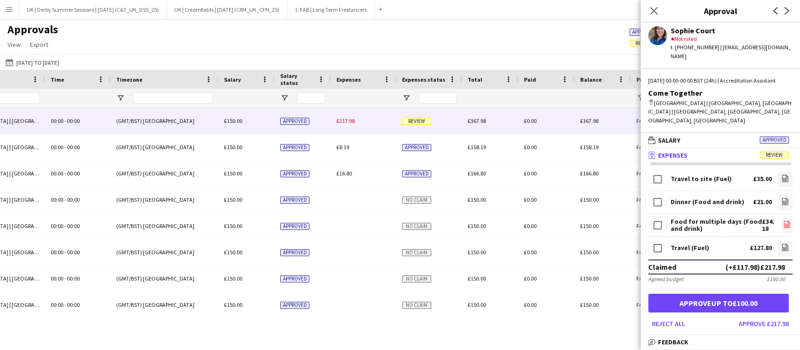
drag, startPoint x: 778, startPoint y: 194, endPoint x: 777, endPoint y: 216, distance: 22.0
click at [782, 198] on icon at bounding box center [785, 201] width 6 height 7
click at [783, 220] on icon "file-image" at bounding box center [786, 223] width 7 height 7
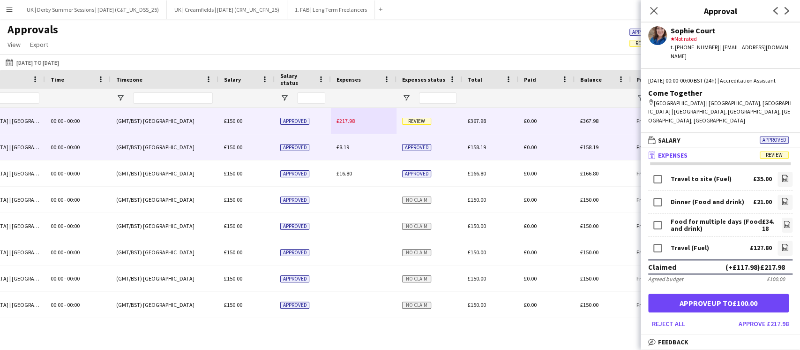
click at [350, 150] on div "£8.19" at bounding box center [364, 147] width 66 height 26
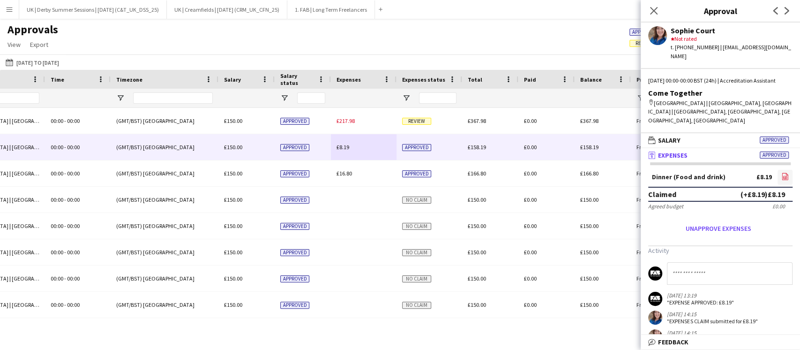
click at [781, 172] on icon "file-image" at bounding box center [784, 175] width 7 height 7
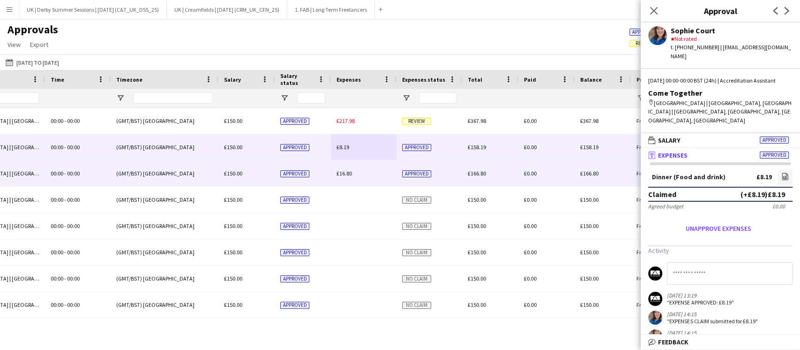
click at [341, 178] on div "£16.80" at bounding box center [364, 173] width 66 height 26
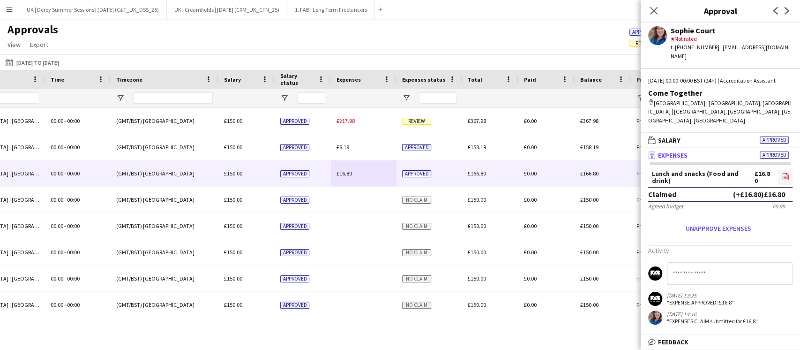
click at [787, 172] on app-icon "file-image" at bounding box center [785, 176] width 7 height 9
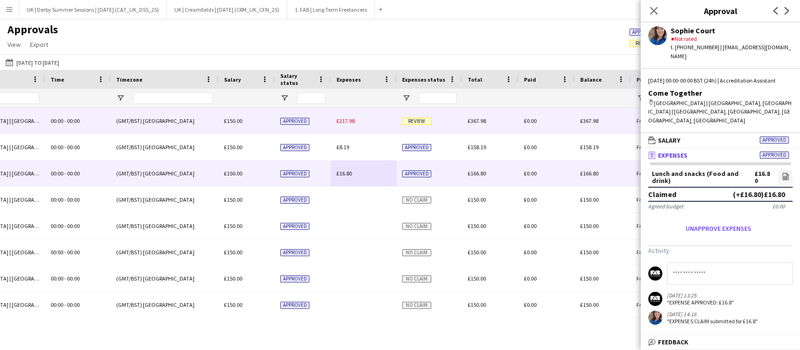
click at [345, 127] on div "£217.98" at bounding box center [364, 121] width 66 height 26
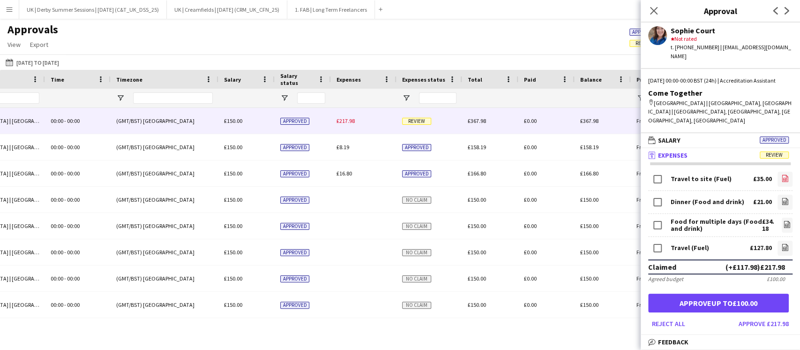
click at [782, 175] on icon at bounding box center [785, 178] width 6 height 7
click at [781, 243] on icon "file-image" at bounding box center [784, 246] width 7 height 7
click at [755, 316] on button "Approve £217.98" at bounding box center [764, 323] width 58 height 15
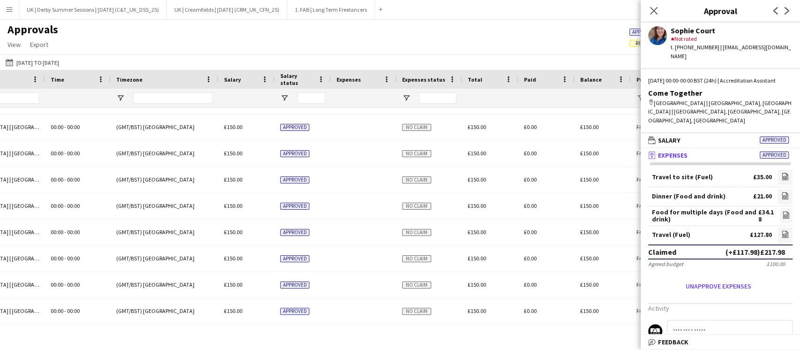
scroll to position [125, 0]
click at [656, 7] on icon "Close pop-in" at bounding box center [653, 10] width 9 height 9
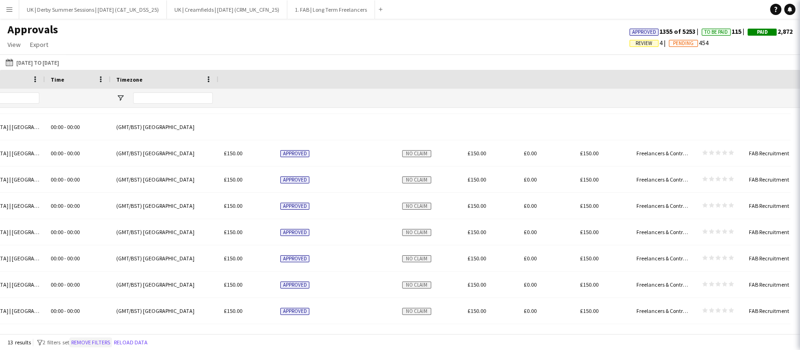
click at [97, 341] on button "Remove filters" at bounding box center [90, 342] width 43 height 10
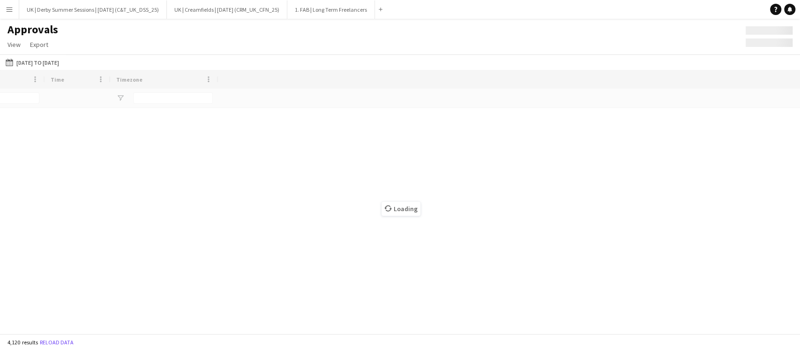
scroll to position [0, 69]
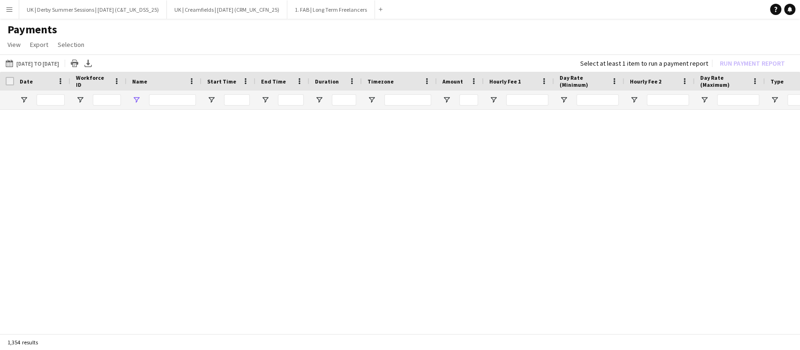
type input "**********"
click at [98, 339] on button "Remove filters" at bounding box center [85, 342] width 43 height 10
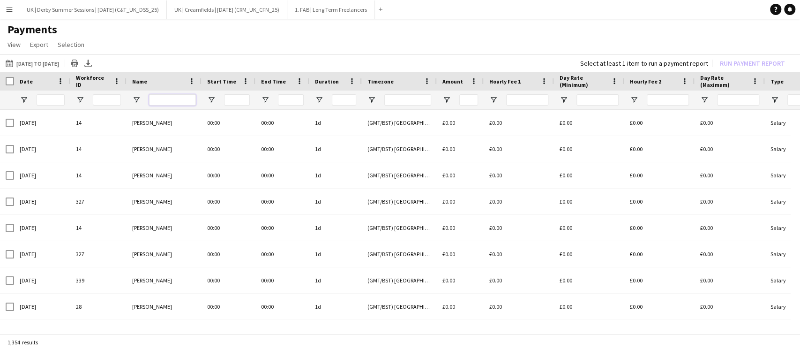
click at [174, 98] on input "Name Filter Input" at bounding box center [172, 99] width 47 height 11
type input "**********"
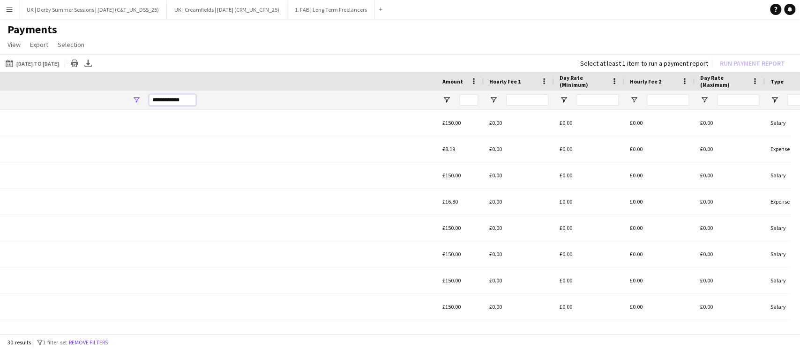
scroll to position [0, 551]
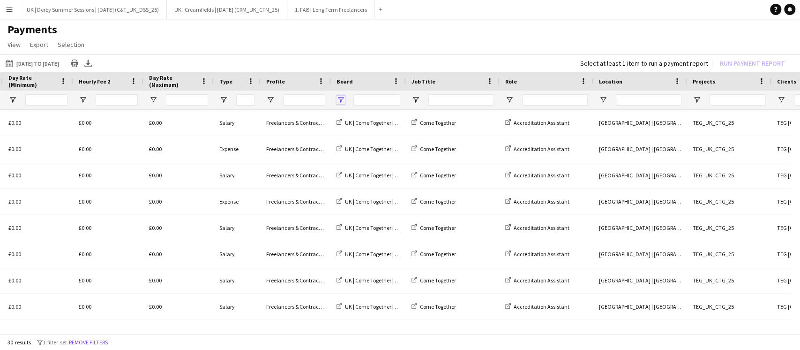
click at [341, 99] on span "Open Filter Menu" at bounding box center [341, 100] width 8 height 8
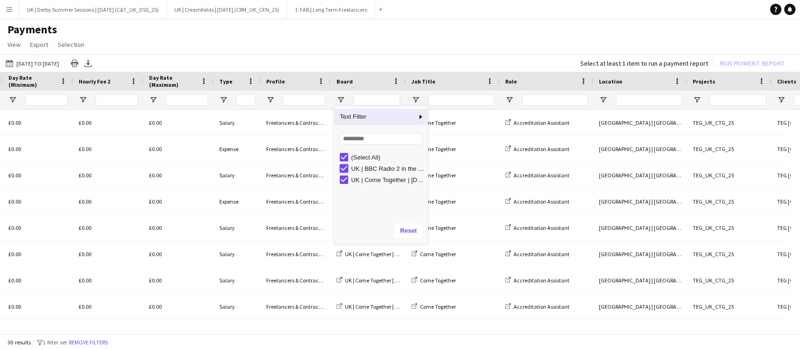
type input "**********"
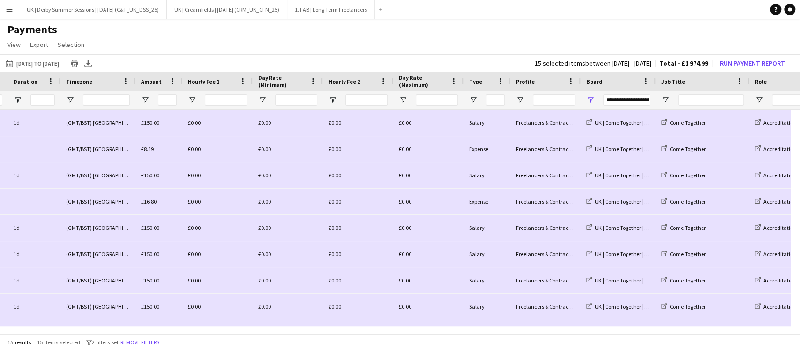
scroll to position [0, 0]
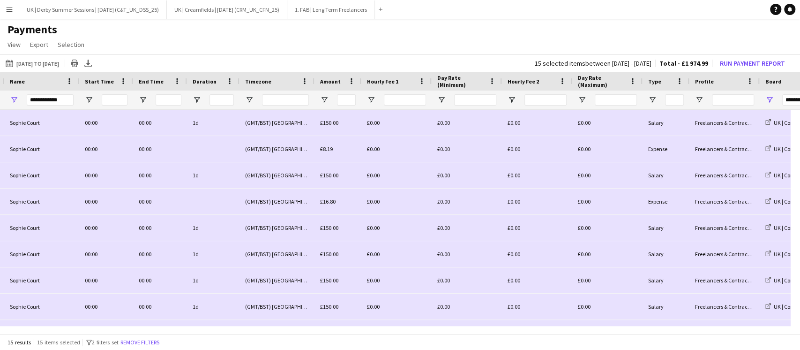
click at [9, 6] on app-icon "Menu" at bounding box center [9, 9] width 7 height 7
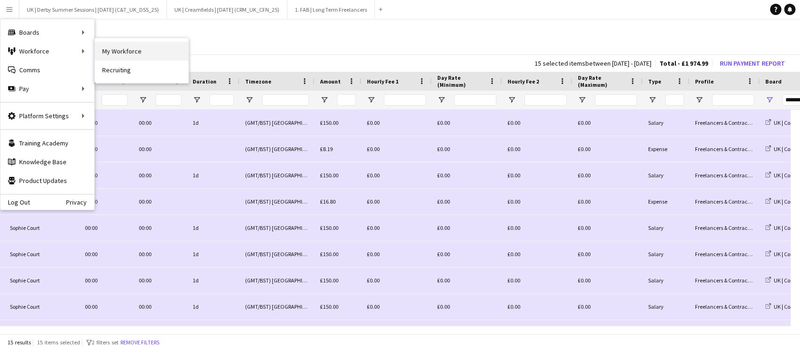
click at [115, 53] on link "My Workforce" at bounding box center [142, 51] width 94 height 19
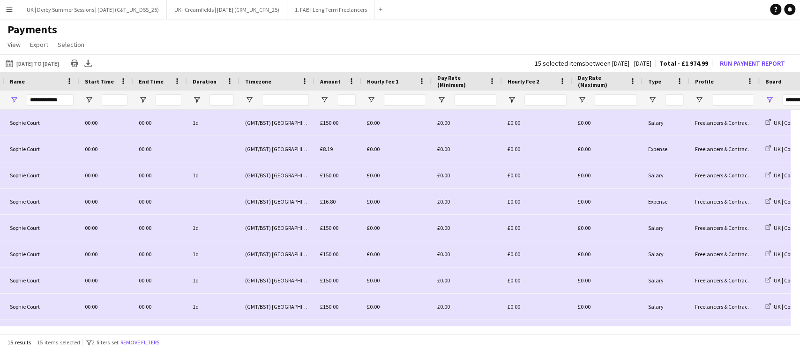
click at [141, 338] on button "Remove filters" at bounding box center [140, 342] width 43 height 10
click at [141, 339] on div "15 results 15 items selected filter-1 2 filters set Remove filters" at bounding box center [400, 342] width 800 height 16
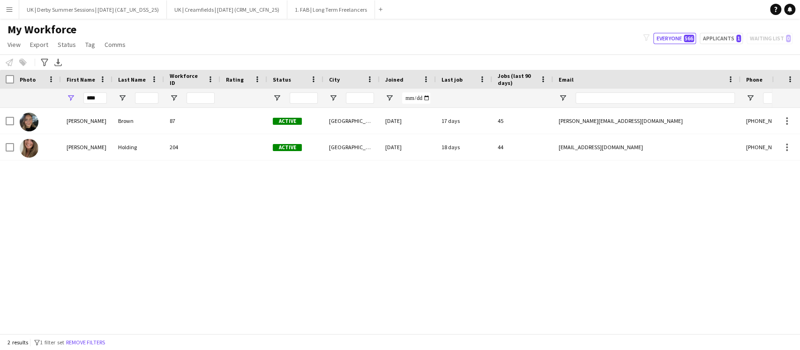
drag, startPoint x: 104, startPoint y: 104, endPoint x: 95, endPoint y: 98, distance: 10.9
click at [95, 98] on div "****" at bounding box center [94, 98] width 23 height 19
drag, startPoint x: 96, startPoint y: 96, endPoint x: 52, endPoint y: 96, distance: 43.1
click at [52, 96] on div "****" at bounding box center [508, 98] width 1016 height 19
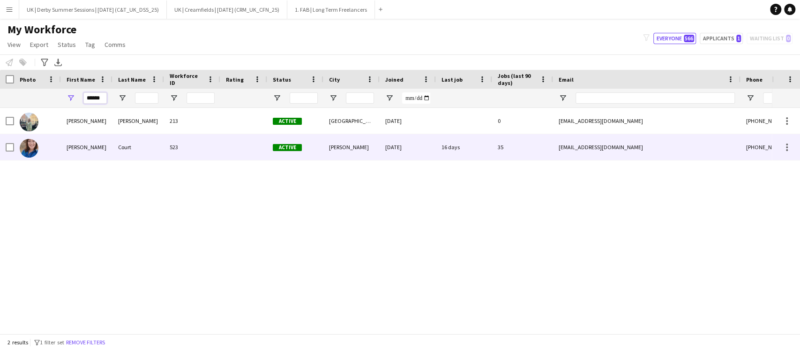
type input "******"
click at [106, 149] on div "[PERSON_NAME]" at bounding box center [87, 147] width 52 height 26
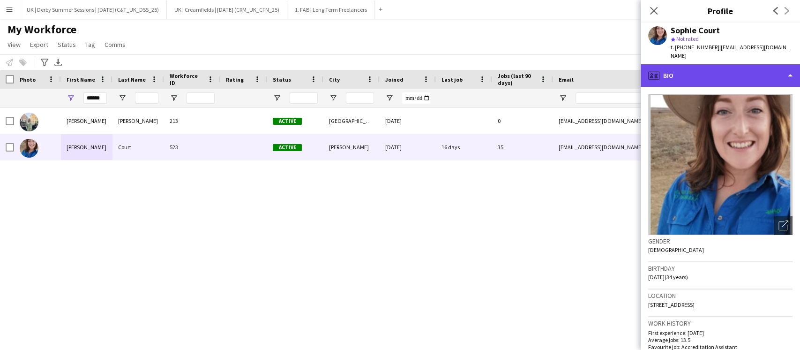
click at [678, 64] on div "profile Bio" at bounding box center [720, 75] width 159 height 22
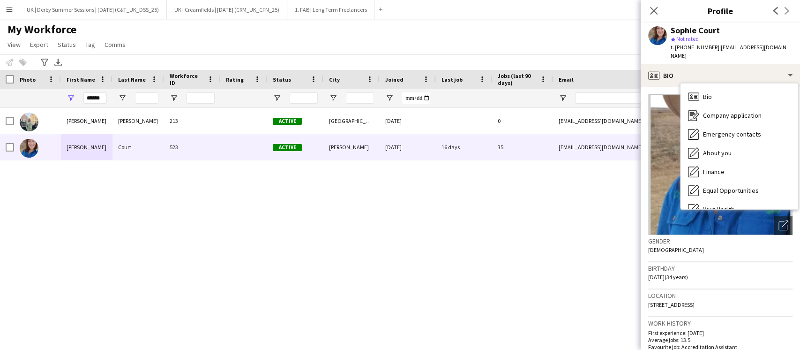
drag, startPoint x: 769, startPoint y: 294, endPoint x: 670, endPoint y: 297, distance: 98.9
click at [670, 297] on div "Location [STREET_ADDRESS]" at bounding box center [720, 302] width 144 height 27
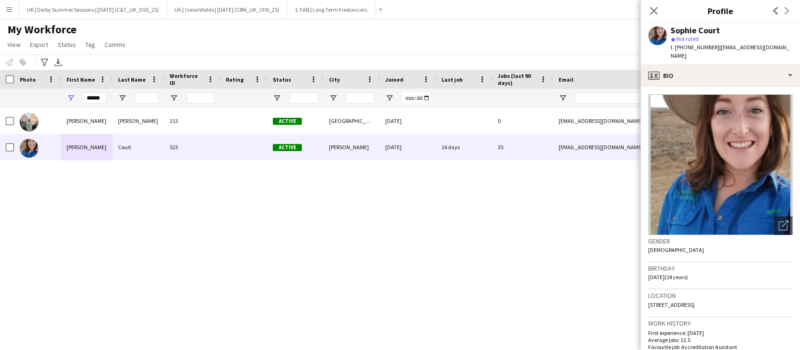
copy span "[STREET_ADDRESS]"
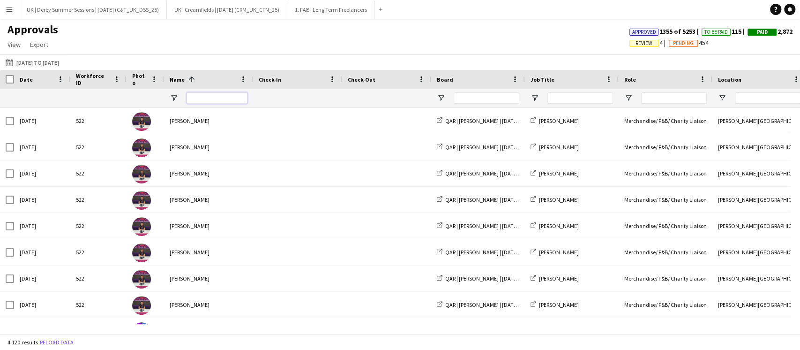
click at [247, 96] on input "Name Filter Input" at bounding box center [217, 97] width 61 height 11
type input "**********"
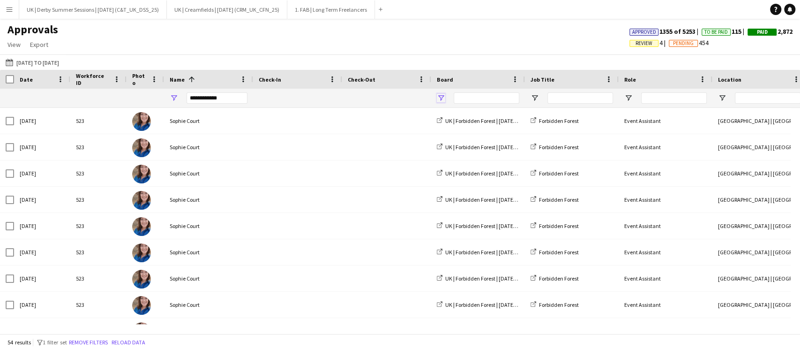
click at [439, 99] on span "Open Filter Menu" at bounding box center [441, 98] width 8 height 8
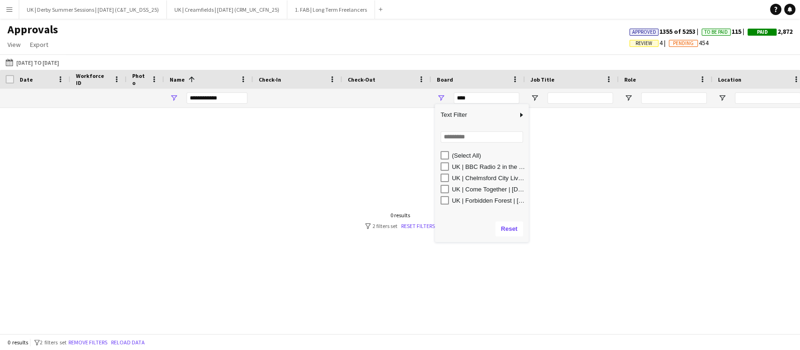
click at [446, 184] on div "UK | Come Together | Aug 2025 (TEG_UK_CTG_25)" at bounding box center [485, 188] width 88 height 11
type input "**********"
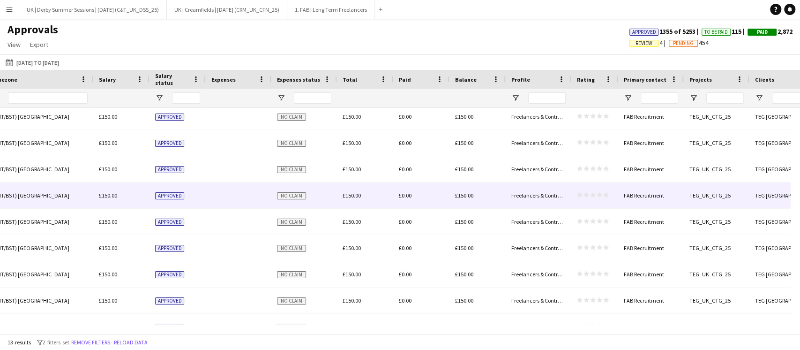
scroll to position [125, 0]
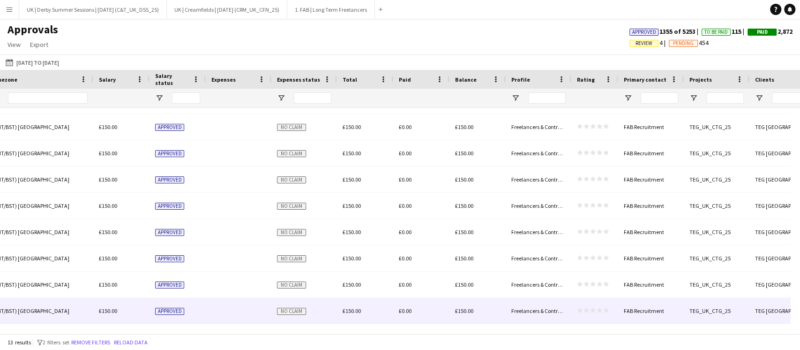
click at [349, 322] on div "£150.00" at bounding box center [365, 311] width 56 height 26
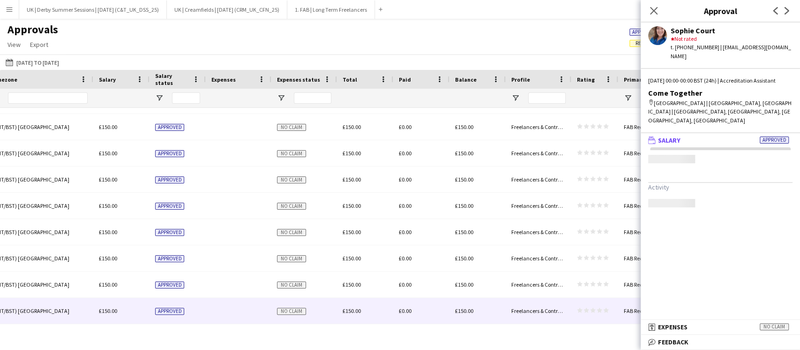
scroll to position [0, 195]
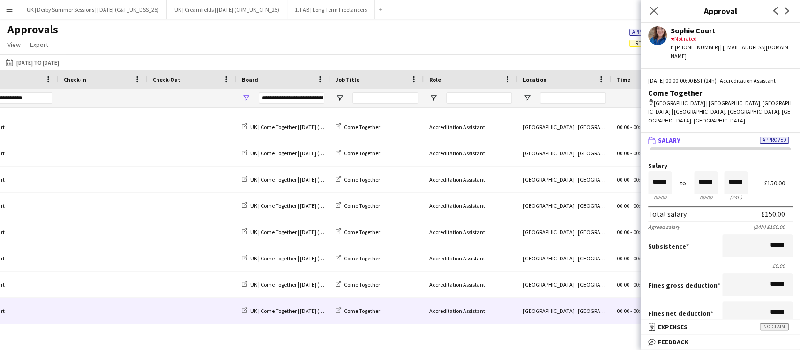
click at [656, 5] on app-icon "Close pop-in" at bounding box center [653, 10] width 11 height 11
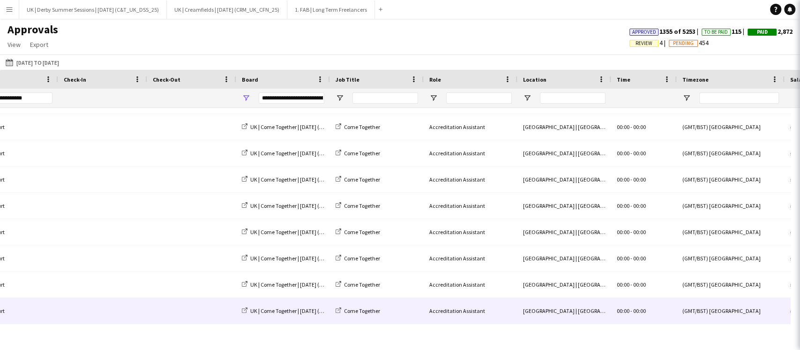
click at [800, 9] on icon "Close pop-in" at bounding box center [812, 10] width 7 height 7
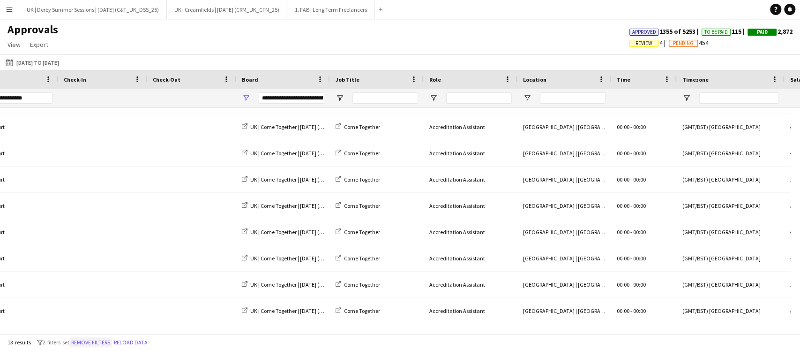
click at [92, 340] on button "Remove filters" at bounding box center [90, 342] width 43 height 10
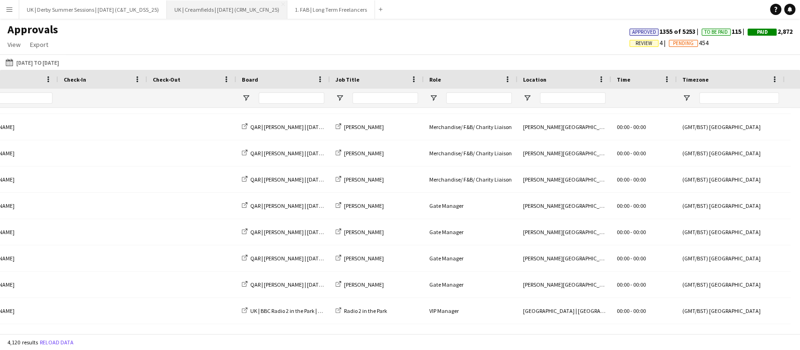
scroll to position [0, 0]
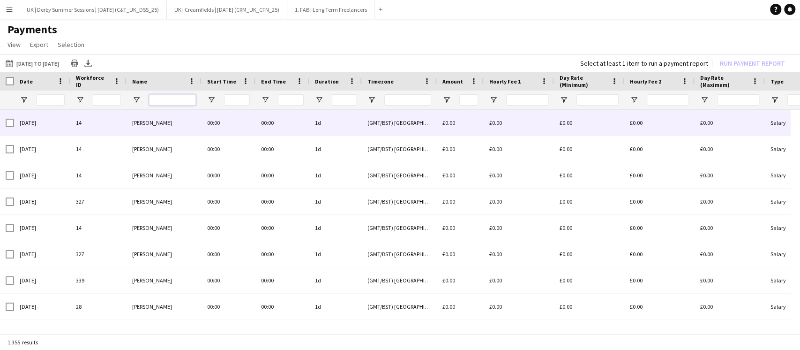
click at [185, 99] on input "Name Filter Input" at bounding box center [172, 99] width 47 height 11
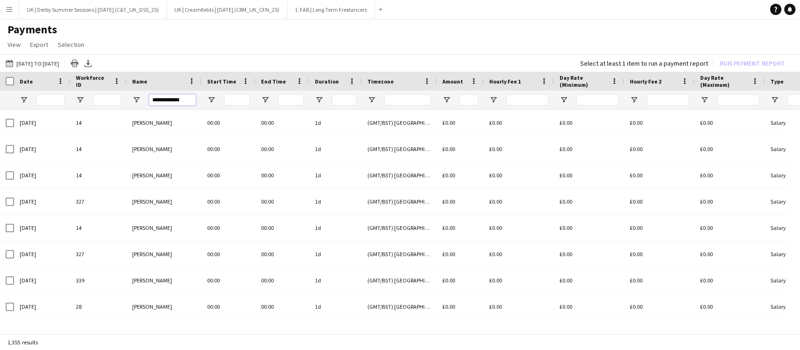
type input "**********"
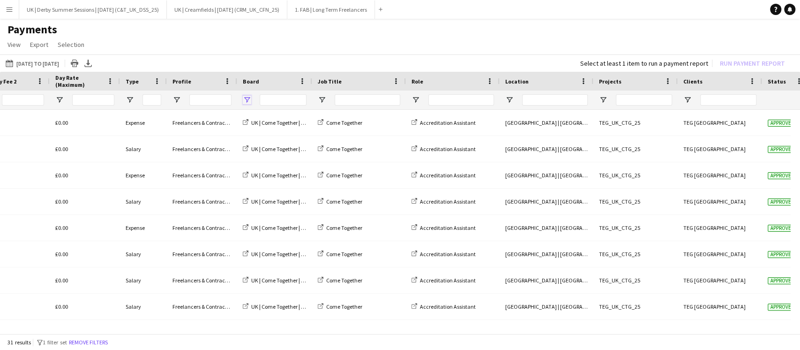
click at [245, 98] on span "Open Filter Menu" at bounding box center [247, 100] width 8 height 8
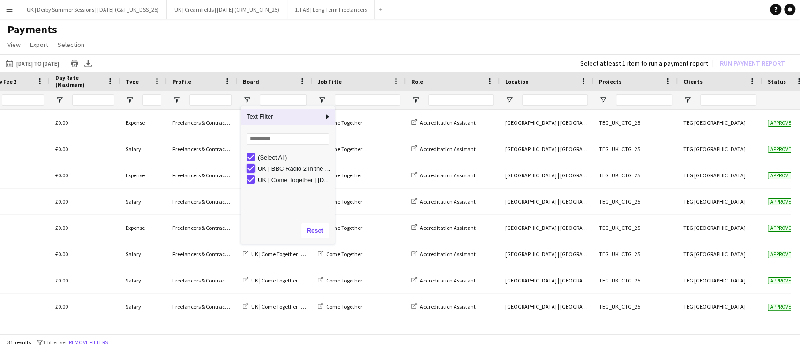
type input "**********"
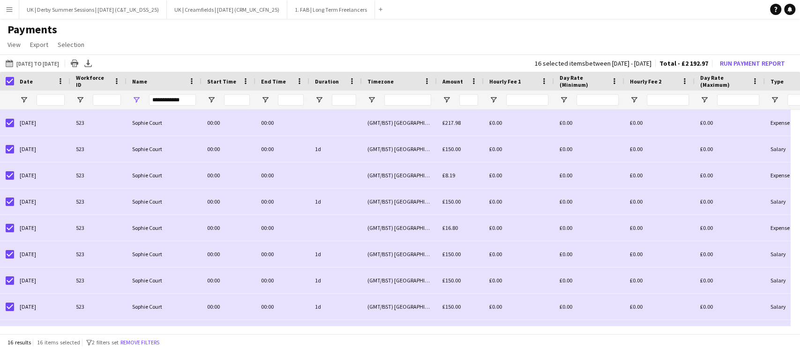
click at [141, 340] on button "Remove filters" at bounding box center [140, 342] width 43 height 10
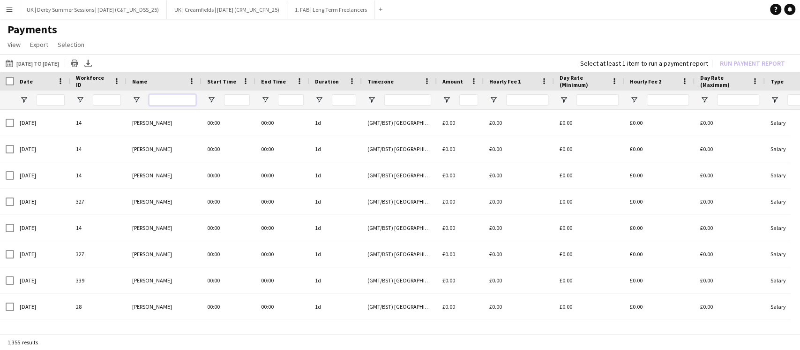
click at [168, 97] on input "Name Filter Input" at bounding box center [172, 99] width 47 height 11
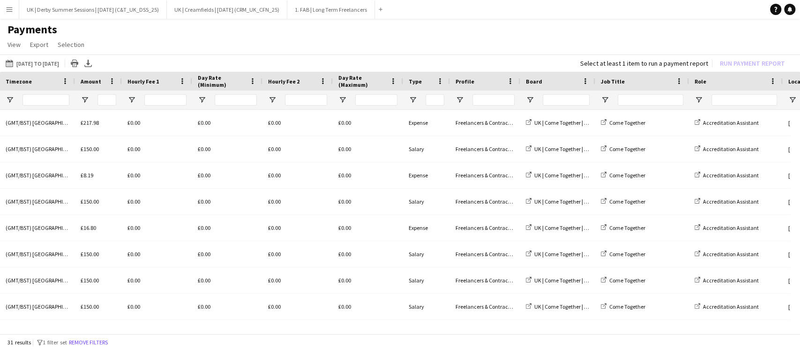
scroll to position [0, 386]
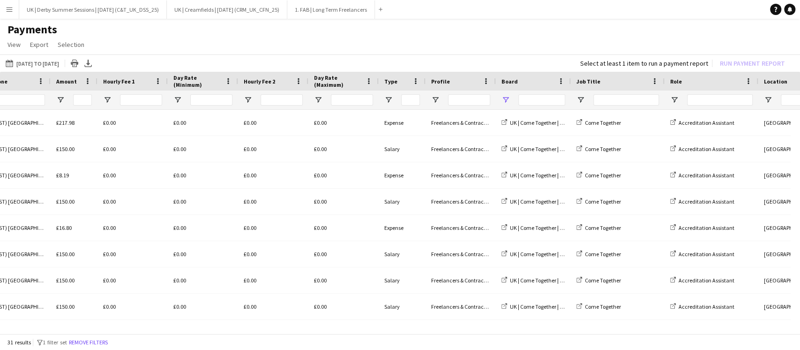
type input "**********"
click at [506, 96] on span "Open Filter Menu" at bounding box center [505, 100] width 8 height 8
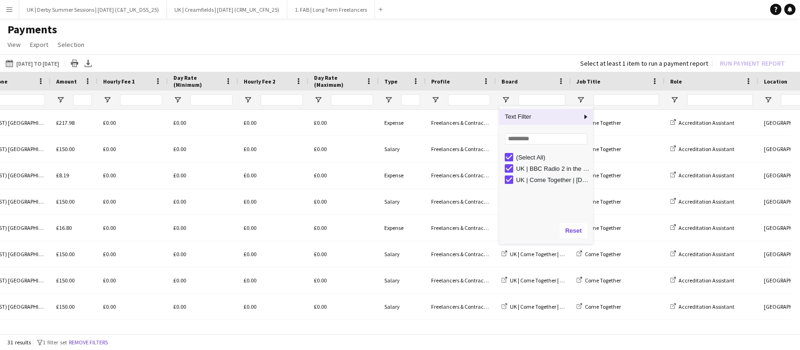
type input "**********"
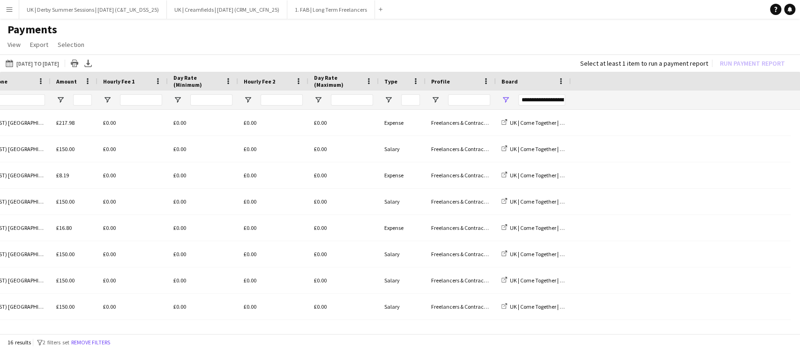
scroll to position [0, 0]
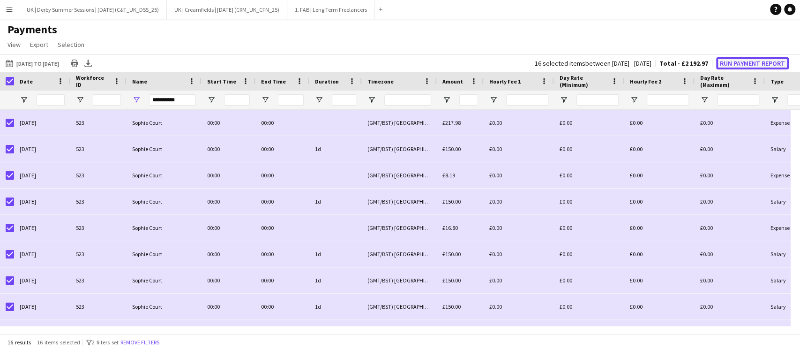
click at [749, 67] on button "Run Payment Report" at bounding box center [752, 63] width 73 height 12
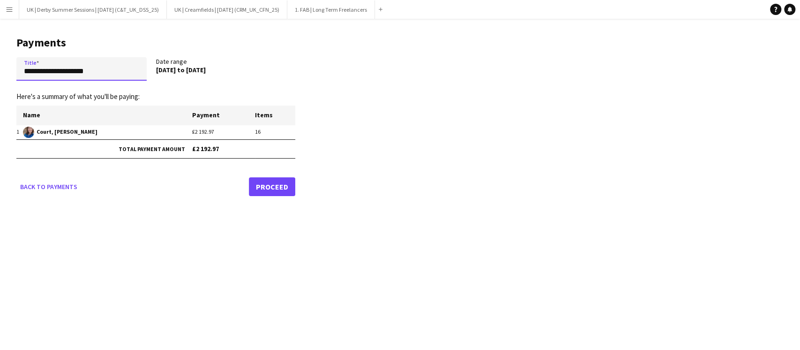
drag, startPoint x: 116, startPoint y: 67, endPoint x: 7, endPoint y: 69, distance: 108.8
click at [7, 69] on main "**********" at bounding box center [152, 114] width 305 height 191
paste input "****"
drag, startPoint x: 28, startPoint y: 71, endPoint x: 11, endPoint y: 71, distance: 16.9
click at [11, 71] on main "**********" at bounding box center [152, 114] width 305 height 191
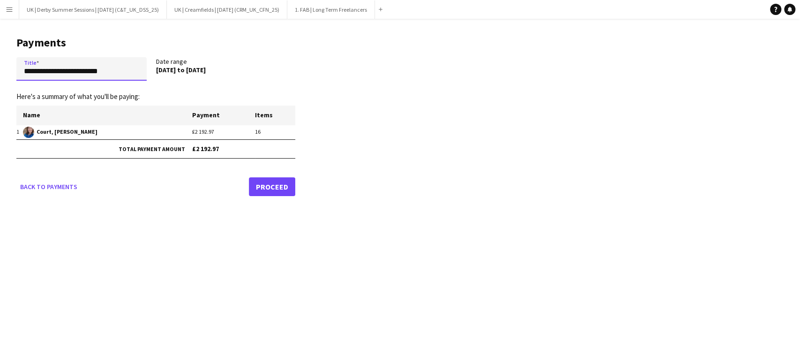
drag, startPoint x: 123, startPoint y: 69, endPoint x: 82, endPoint y: 67, distance: 40.8
click at [82, 67] on input "**********" at bounding box center [81, 68] width 130 height 23
type input "**********"
click at [270, 183] on link "Proceed" at bounding box center [272, 186] width 46 height 19
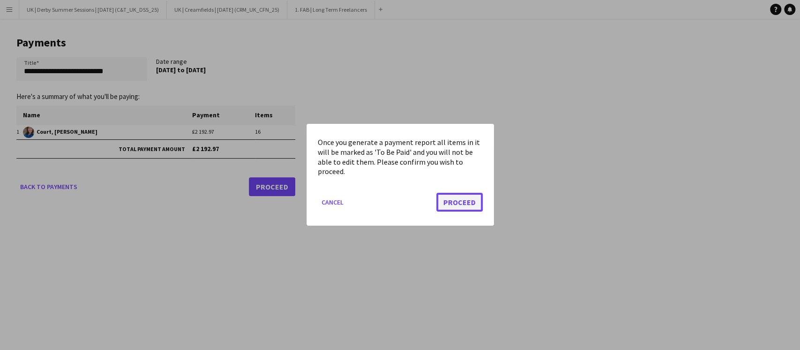
click at [450, 197] on button "Proceed" at bounding box center [459, 202] width 46 height 19
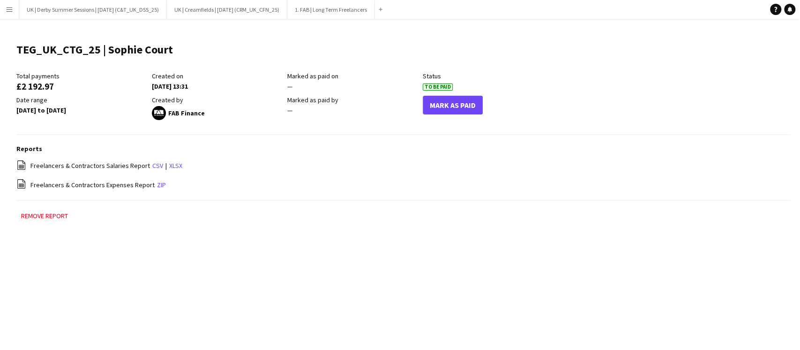
click at [4, 7] on button "Menu" at bounding box center [9, 9] width 19 height 19
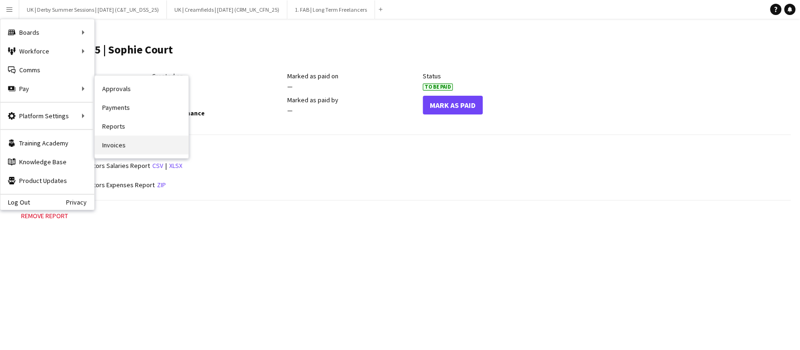
click at [111, 145] on link "Invoices" at bounding box center [142, 144] width 94 height 19
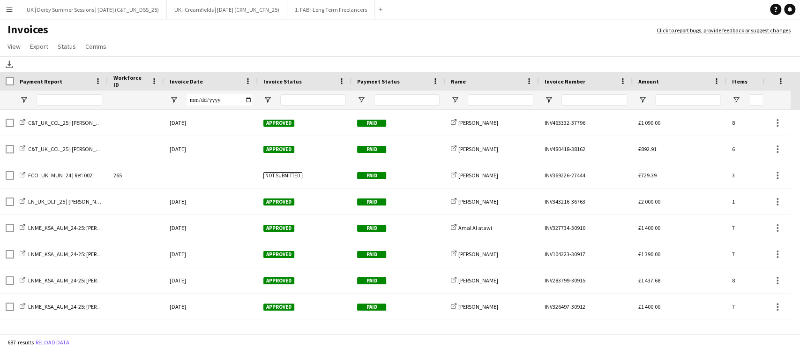
click at [249, 81] on span at bounding box center [248, 81] width 8 height 8
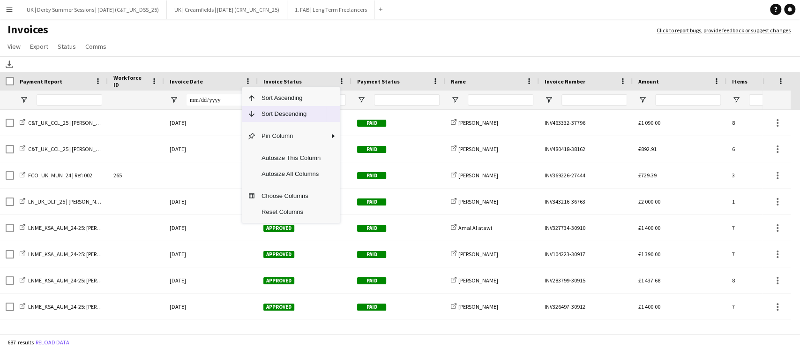
click at [254, 111] on span "Column Menu" at bounding box center [251, 114] width 8 height 8
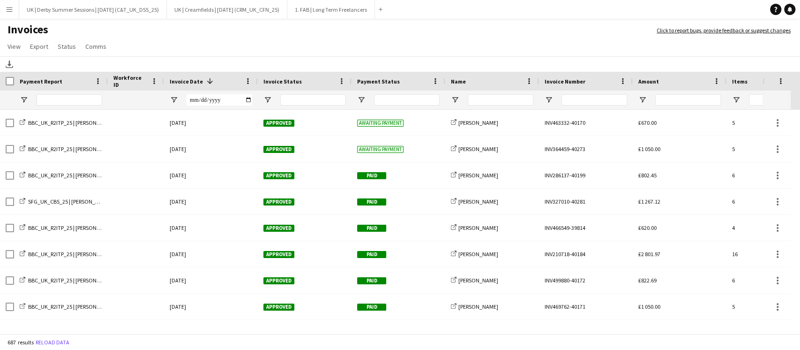
drag, startPoint x: 12, startPoint y: 8, endPoint x: 15, endPoint y: 35, distance: 26.8
click at [12, 8] on app-icon "Menu" at bounding box center [9, 9] width 7 height 7
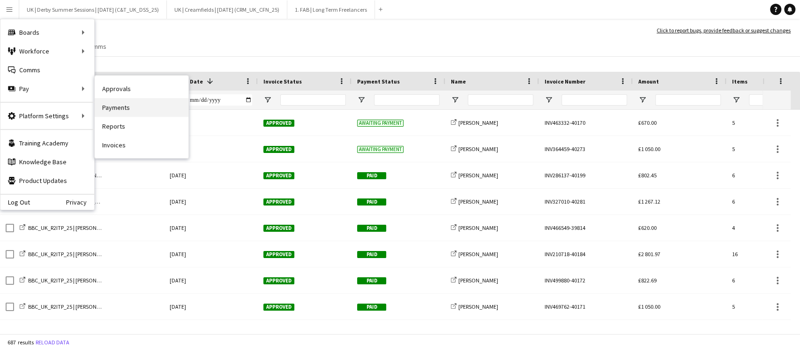
click at [139, 106] on link "Payments" at bounding box center [142, 107] width 94 height 19
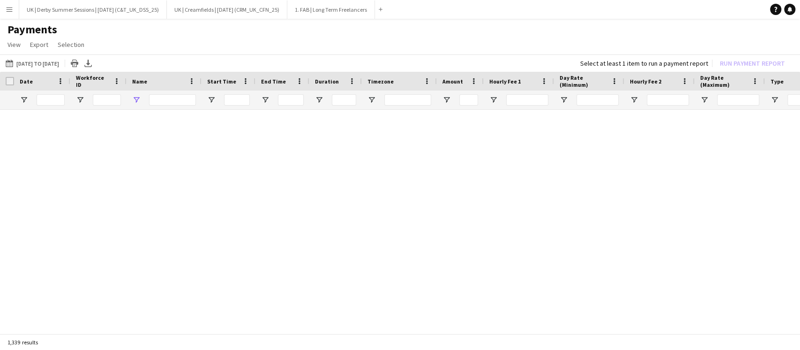
type input "**********"
type input "***"
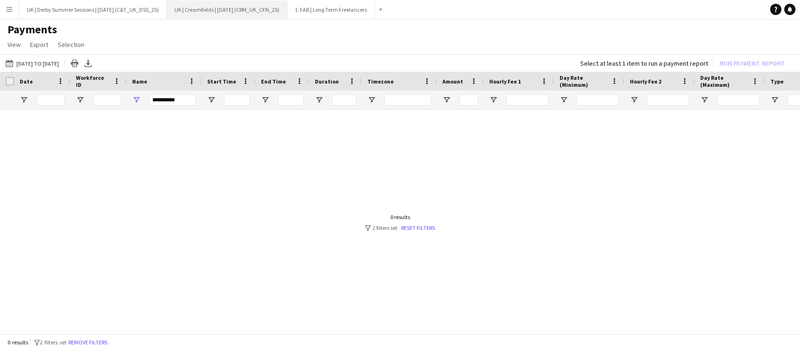
click at [82, 337] on button "Remove filters" at bounding box center [88, 342] width 43 height 10
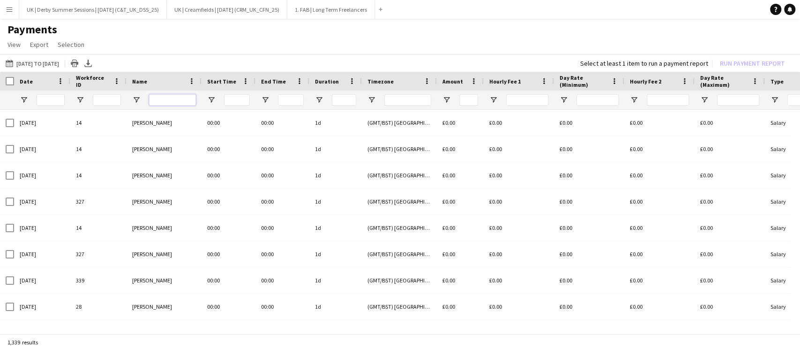
click at [172, 97] on input "Name Filter Input" at bounding box center [172, 99] width 47 height 11
type input "**********"
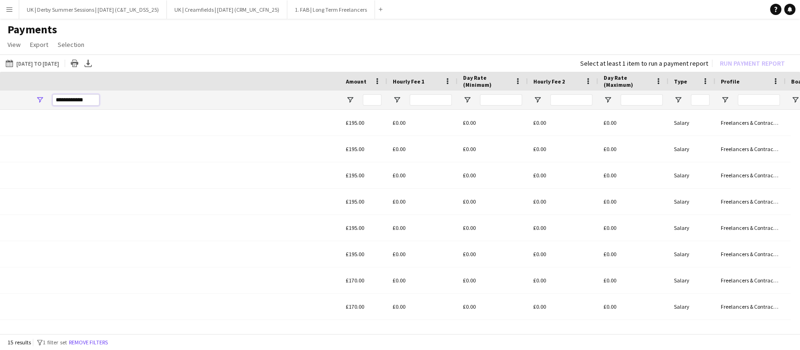
scroll to position [0, 533]
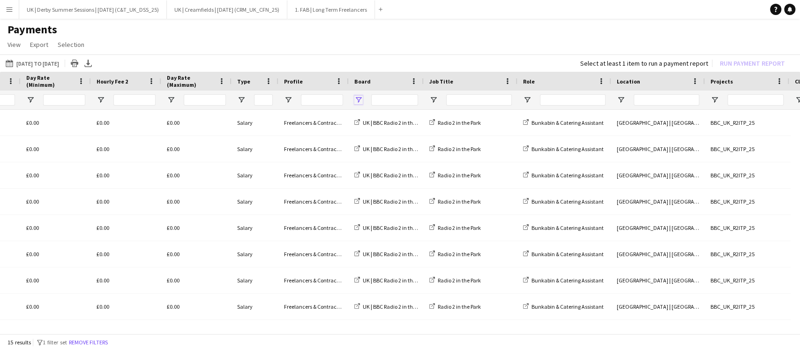
click at [360, 96] on span "Open Filter Menu" at bounding box center [358, 100] width 8 height 8
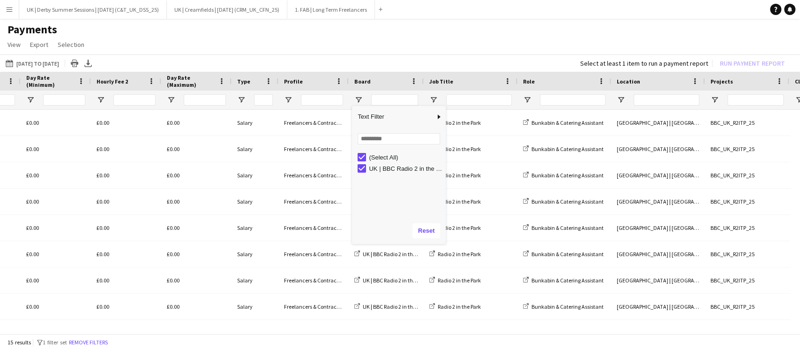
scroll to position [0, 0]
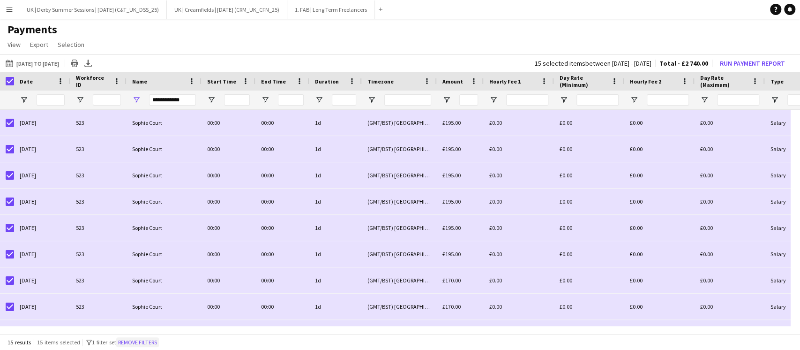
click at [139, 343] on button "Remove filters" at bounding box center [137, 342] width 43 height 10
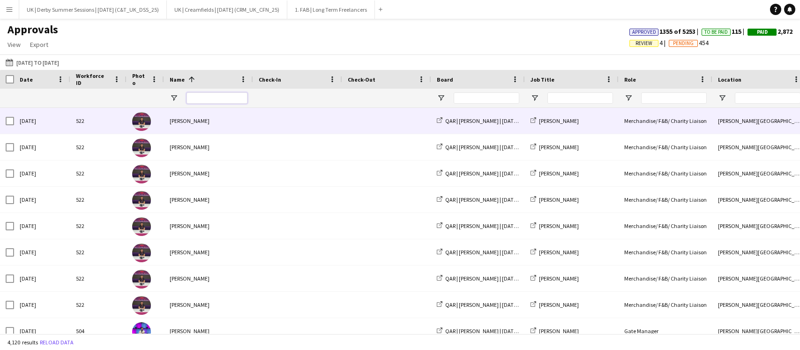
click at [207, 99] on input "Name Filter Input" at bounding box center [217, 97] width 61 height 11
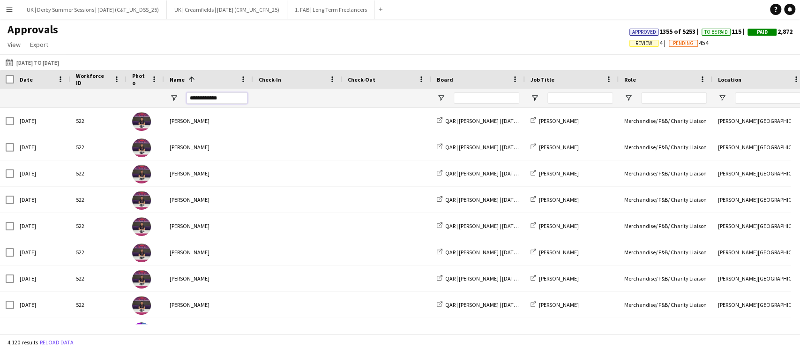
type input "**********"
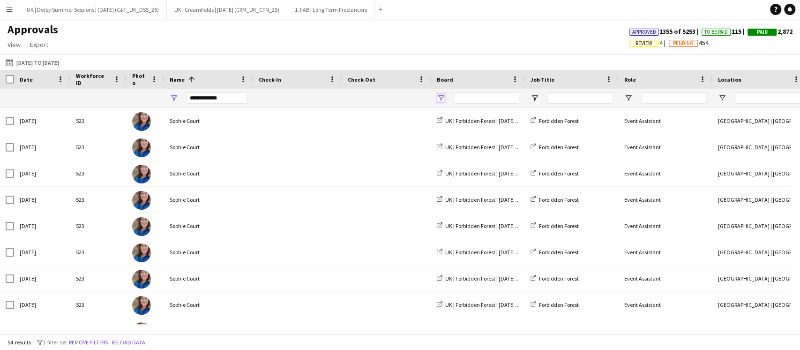
click at [442, 94] on span "Open Filter Menu" at bounding box center [441, 98] width 8 height 8
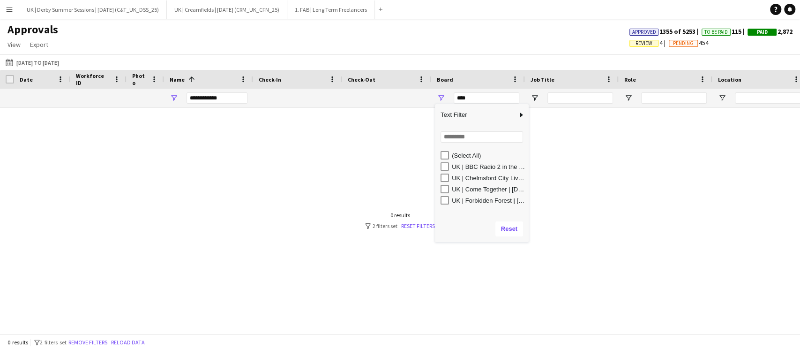
type input "**********"
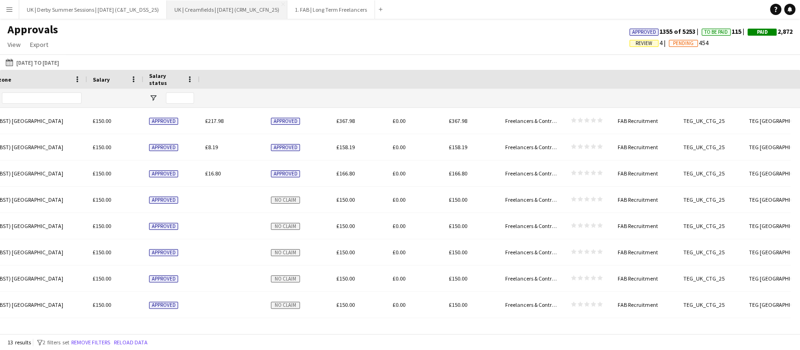
click at [97, 344] on button "Remove filters" at bounding box center [90, 342] width 43 height 10
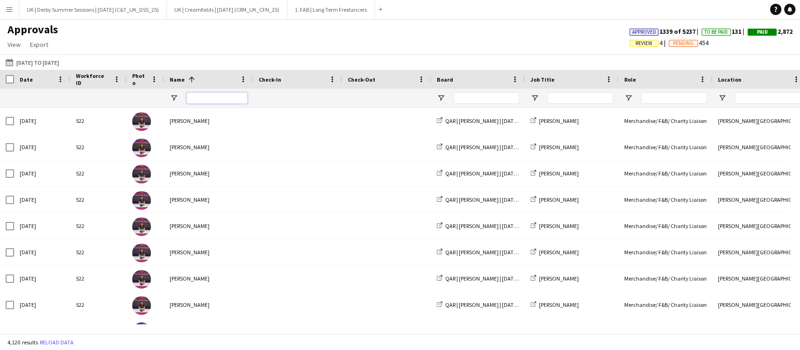
click at [206, 97] on input "Name Filter Input" at bounding box center [217, 97] width 61 height 11
type input "**********"
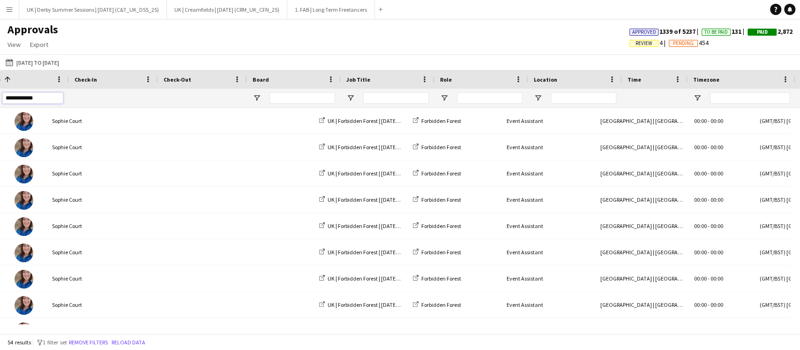
scroll to position [0, 184]
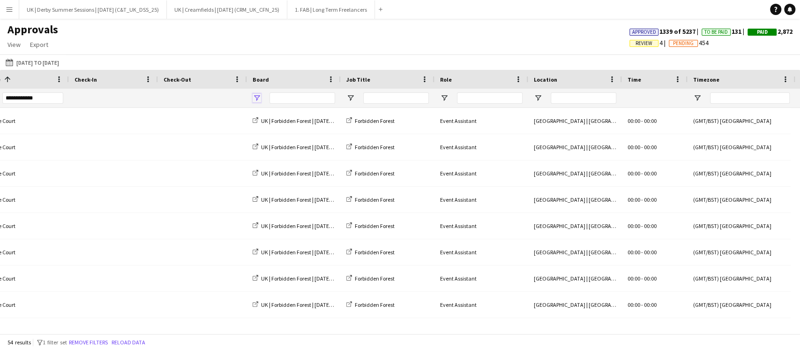
click at [254, 97] on span "Open Filter Menu" at bounding box center [257, 98] width 8 height 8
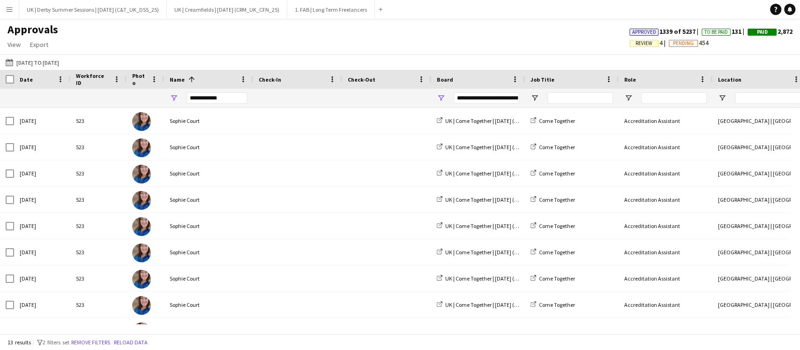
scroll to position [0, 33]
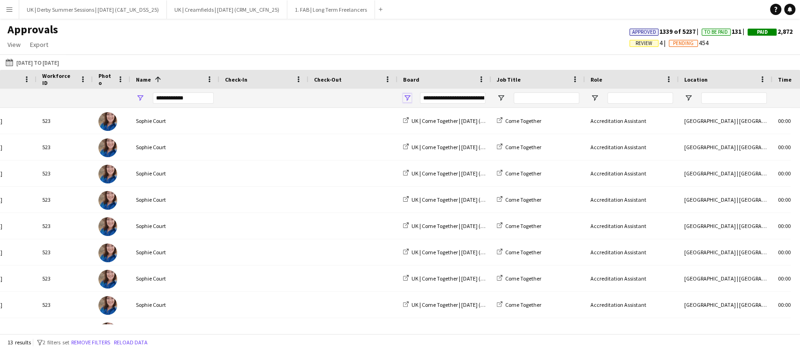
click at [409, 97] on span "Open Filter Menu" at bounding box center [407, 98] width 8 height 8
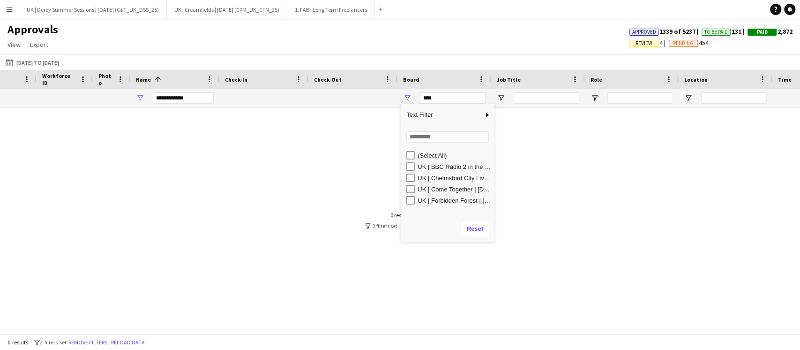
type input "**********"
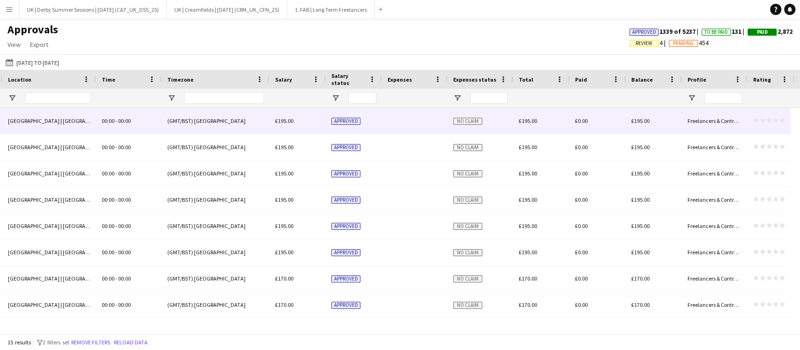
click at [360, 123] on div "Approved" at bounding box center [354, 121] width 56 height 26
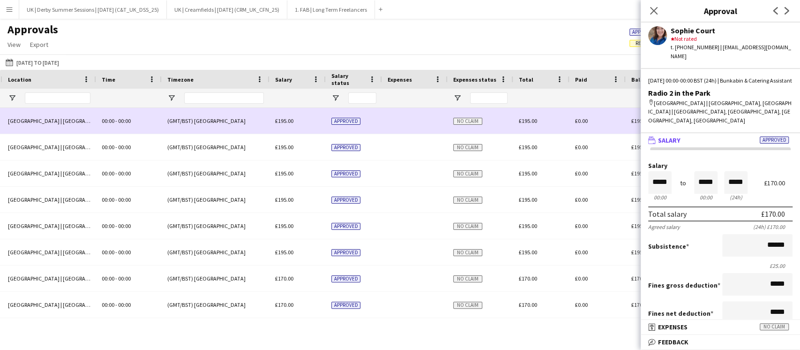
click at [464, 122] on span "No claim" at bounding box center [467, 121] width 29 height 7
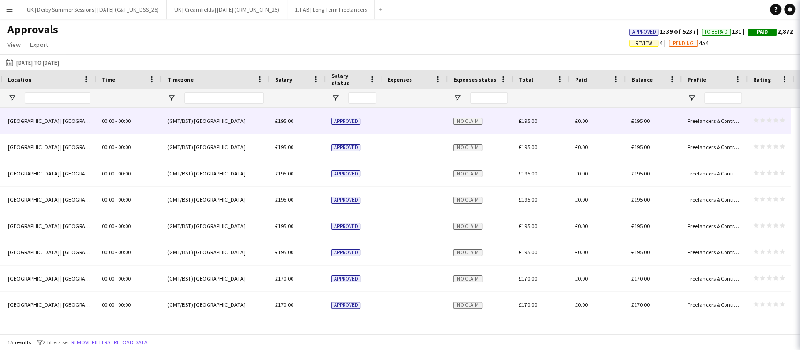
drag, startPoint x: 464, startPoint y: 122, endPoint x: 481, endPoint y: 123, distance: 17.3
click at [464, 123] on span "No claim" at bounding box center [467, 121] width 29 height 7
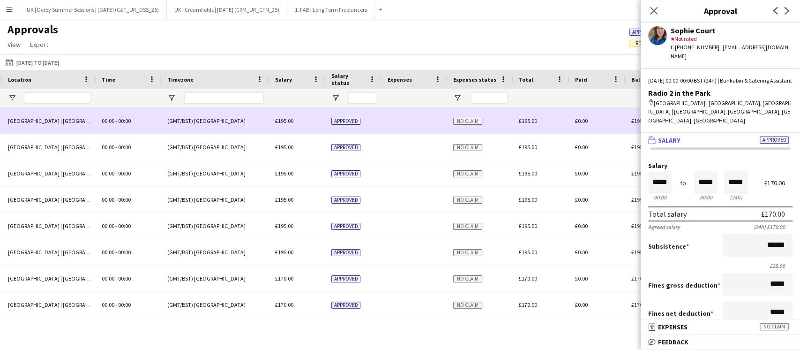
click at [408, 123] on div at bounding box center [415, 121] width 66 height 26
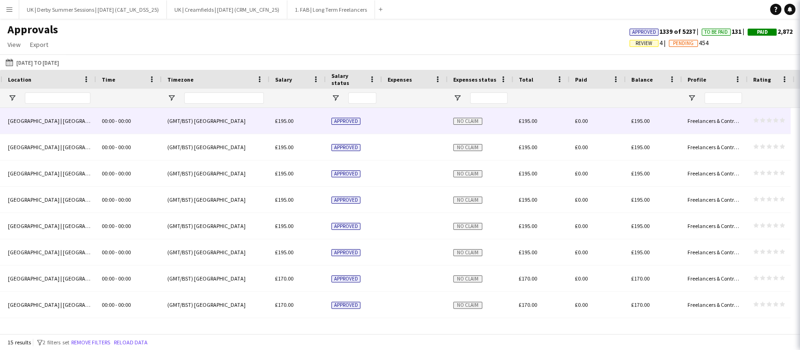
click at [408, 122] on div at bounding box center [415, 121] width 66 height 26
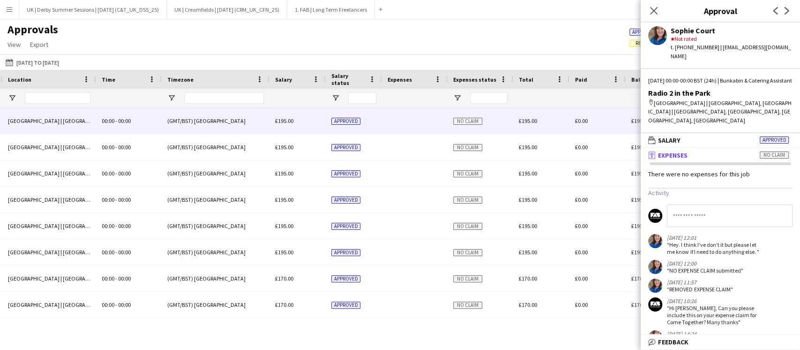
click at [714, 211] on input at bounding box center [730, 215] width 126 height 22
type input "**********"
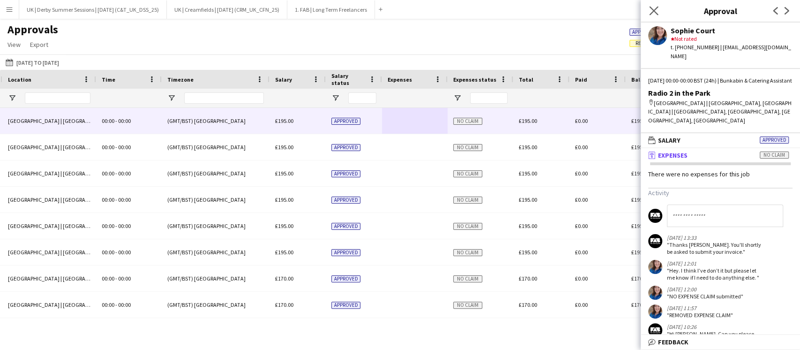
click at [658, 6] on app-icon "Close pop-in" at bounding box center [654, 11] width 14 height 14
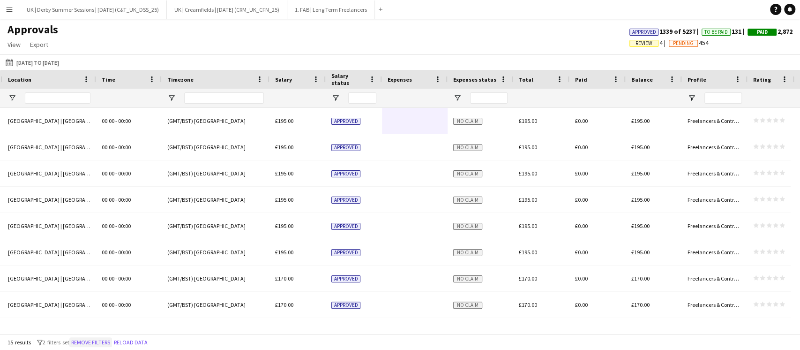
click at [96, 345] on button "Remove filters" at bounding box center [90, 342] width 43 height 10
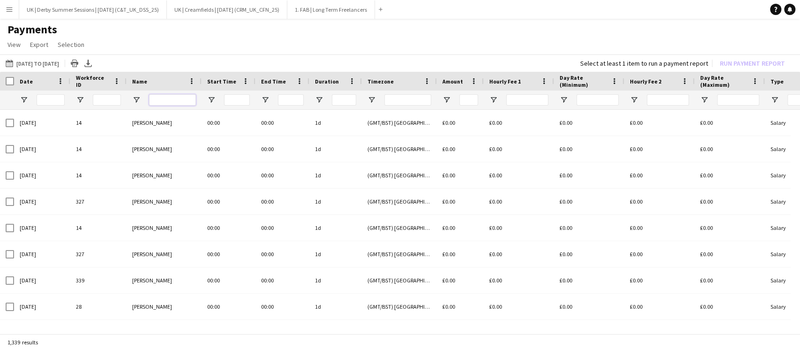
click at [174, 99] on input "Name Filter Input" at bounding box center [172, 99] width 47 height 11
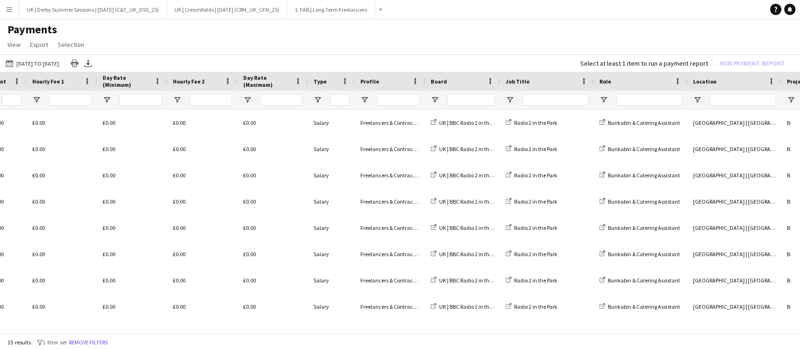
scroll to position [0, 458]
type input "**********"
click at [431, 99] on span "Open Filter Menu" at bounding box center [433, 100] width 8 height 8
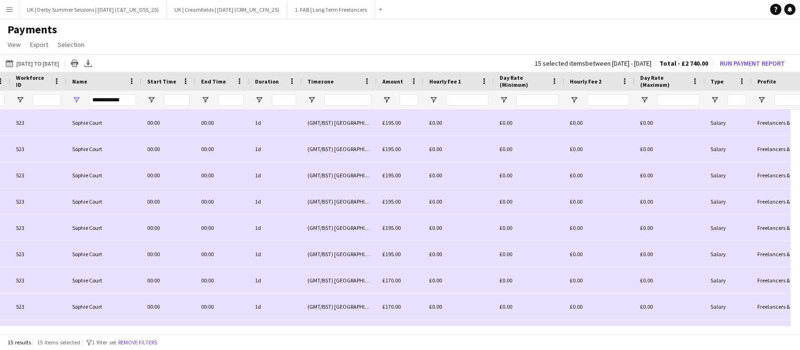
scroll to position [0, 444]
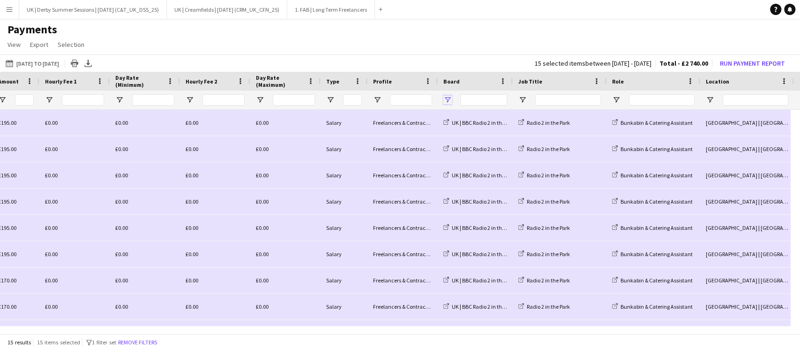
click at [446, 100] on span "Open Filter Menu" at bounding box center [447, 100] width 8 height 8
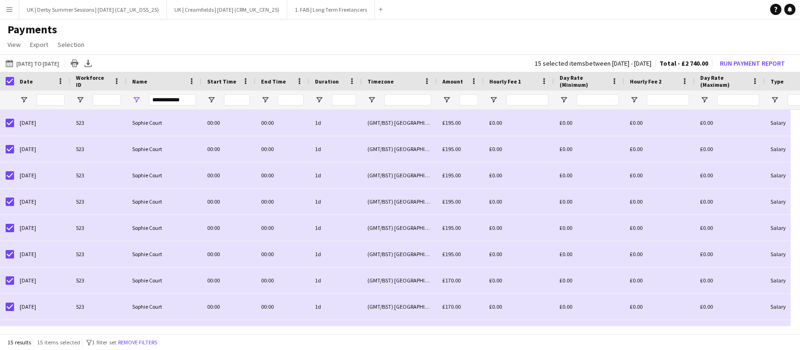
click at [157, 336] on div "15 results 15 items selected filter-1 1 filter set Remove filters" at bounding box center [400, 342] width 800 height 16
drag, startPoint x: 153, startPoint y: 339, endPoint x: 150, endPoint y: 327, distance: 12.4
click at [152, 339] on button "Remove filters" at bounding box center [137, 342] width 43 height 10
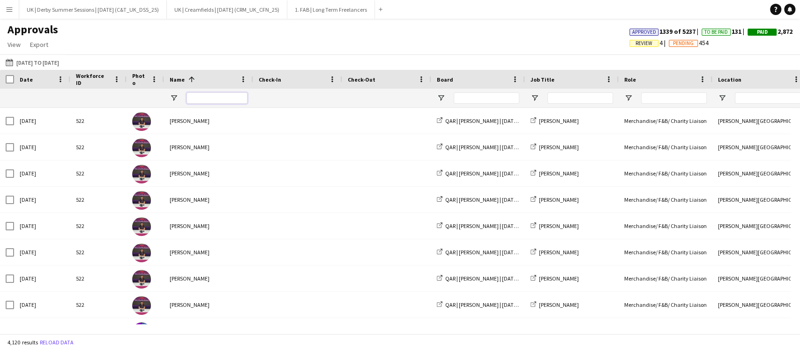
click at [202, 103] on input "Name Filter Input" at bounding box center [217, 97] width 61 height 11
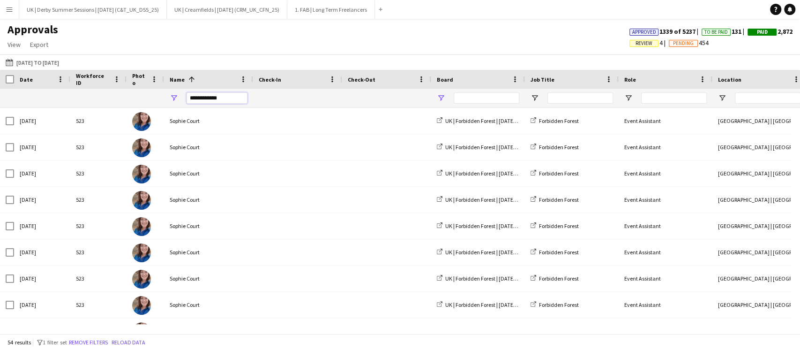
type input "**********"
click at [439, 96] on span "Open Filter Menu" at bounding box center [441, 98] width 8 height 8
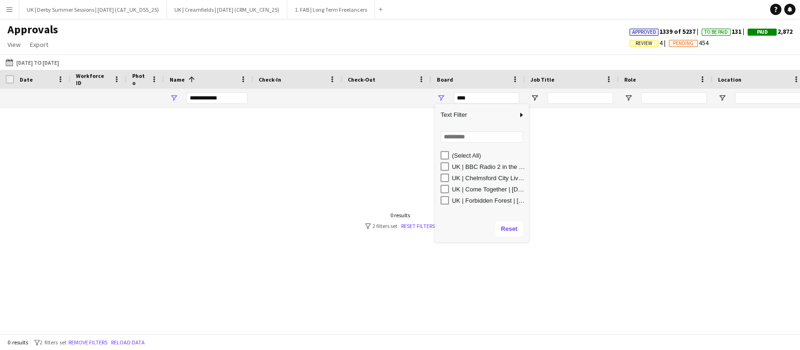
type input "**********"
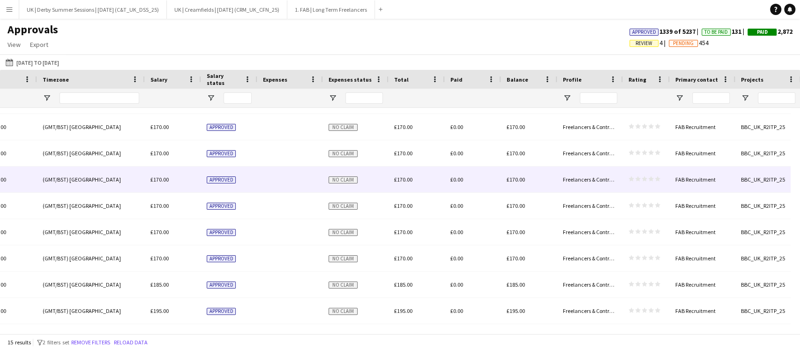
scroll to position [103, 0]
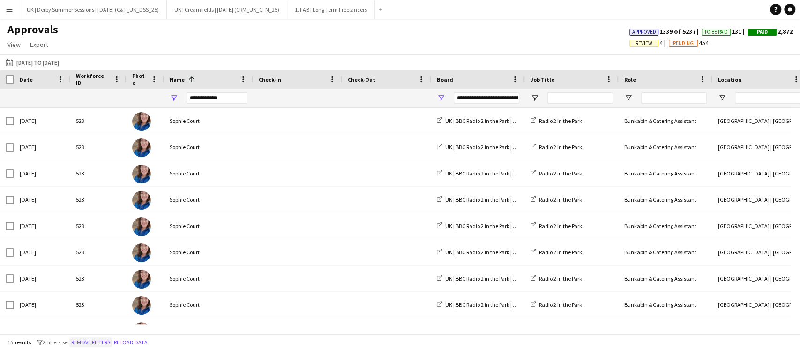
click at [102, 339] on button "Remove filters" at bounding box center [90, 342] width 43 height 10
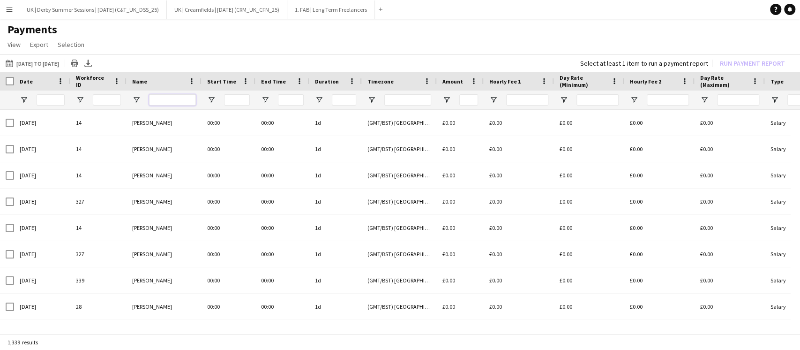
click at [157, 96] on input "Name Filter Input" at bounding box center [172, 99] width 47 height 11
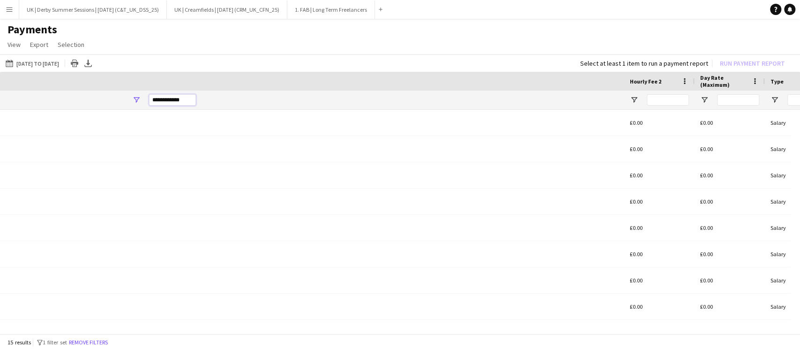
scroll to position [0, 755]
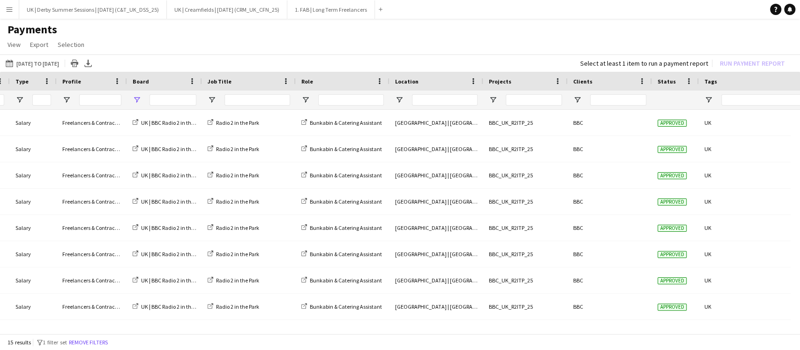
type input "**********"
click at [136, 99] on span "Open Filter Menu" at bounding box center [137, 100] width 8 height 8
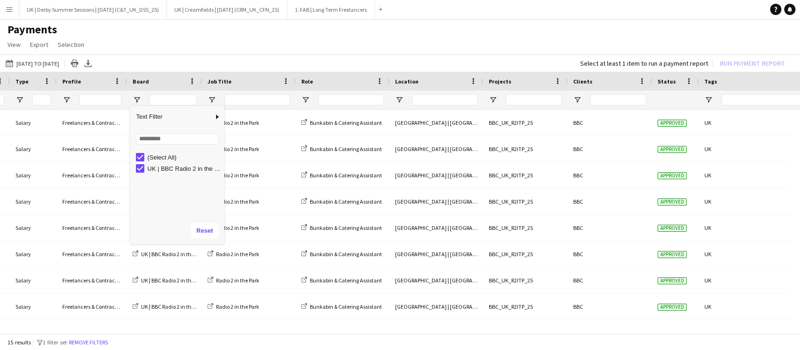
scroll to position [0, 64]
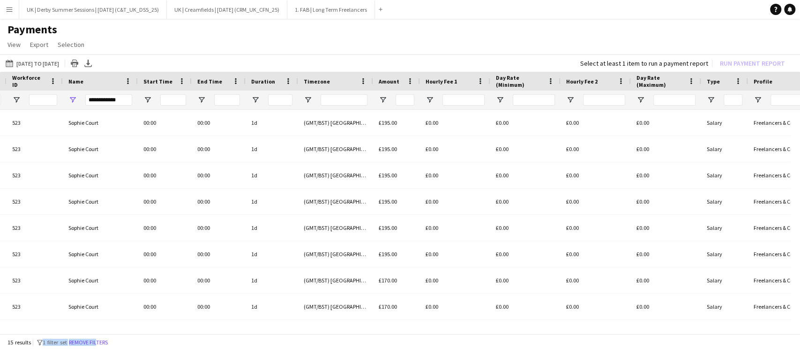
drag, startPoint x: 101, startPoint y: 334, endPoint x: 36, endPoint y: 335, distance: 64.7
click at [36, 335] on div "15 results filter-1 1 filter set Remove filters" at bounding box center [400, 342] width 800 height 16
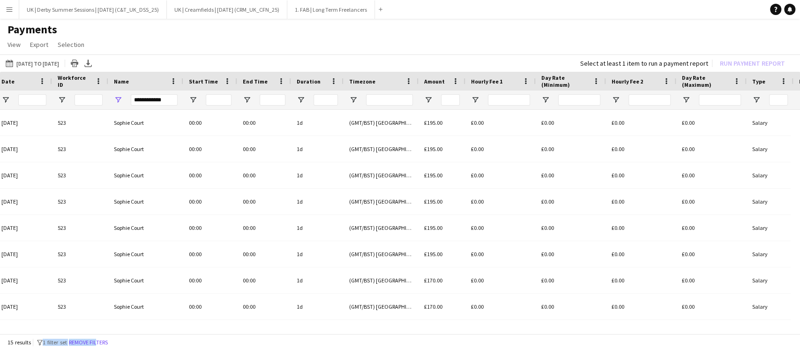
scroll to position [0, 0]
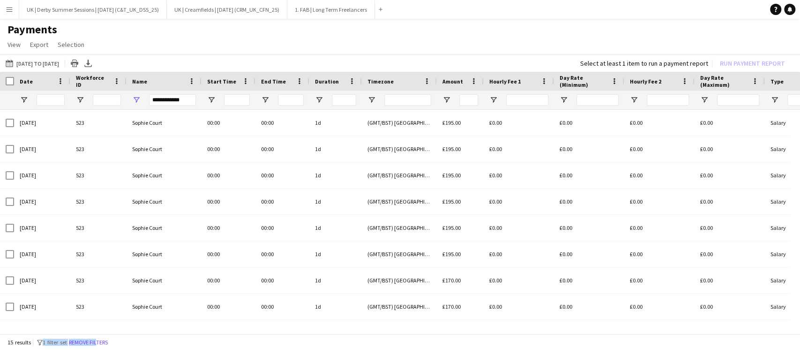
click at [3, 75] on div at bounding box center [7, 81] width 14 height 19
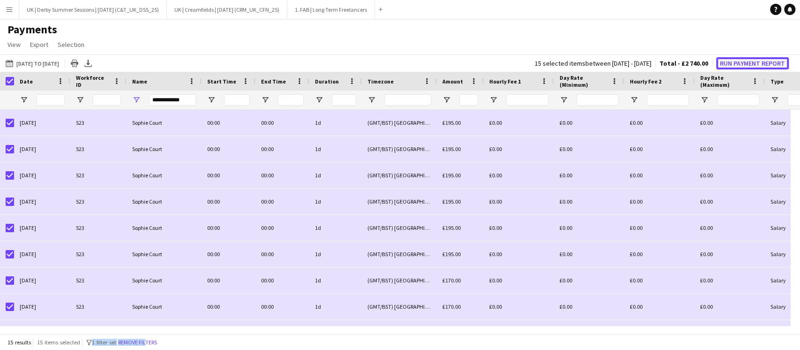
click at [738, 63] on button "Run Payment Report" at bounding box center [752, 63] width 73 height 12
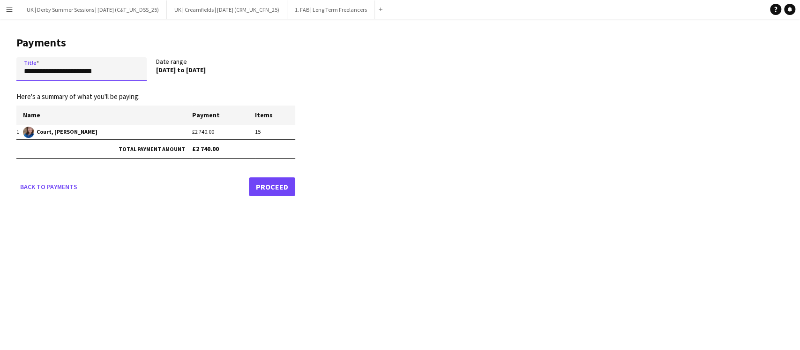
drag, startPoint x: 105, startPoint y: 75, endPoint x: 0, endPoint y: 75, distance: 105.0
click at [0, 75] on main "**********" at bounding box center [152, 114] width 305 height 191
paste input "******"
drag, startPoint x: 26, startPoint y: 69, endPoint x: 0, endPoint y: 69, distance: 26.2
click at [0, 69] on main "**********" at bounding box center [152, 114] width 305 height 191
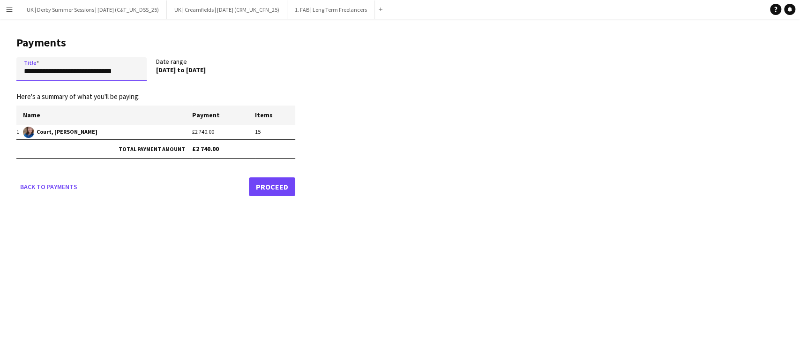
drag, startPoint x: 90, startPoint y: 71, endPoint x: 324, endPoint y: 65, distance: 234.9
click at [315, 69] on app-pay-new-report "**********" at bounding box center [400, 114] width 800 height 191
type input "**********"
click at [269, 192] on link "Proceed" at bounding box center [272, 186] width 46 height 19
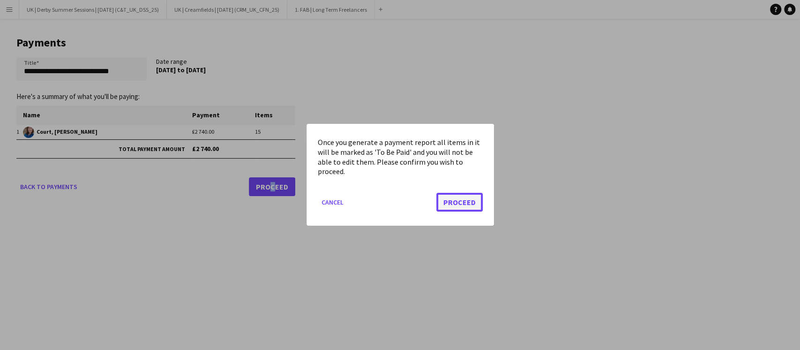
click at [471, 202] on button "Proceed" at bounding box center [459, 202] width 46 height 19
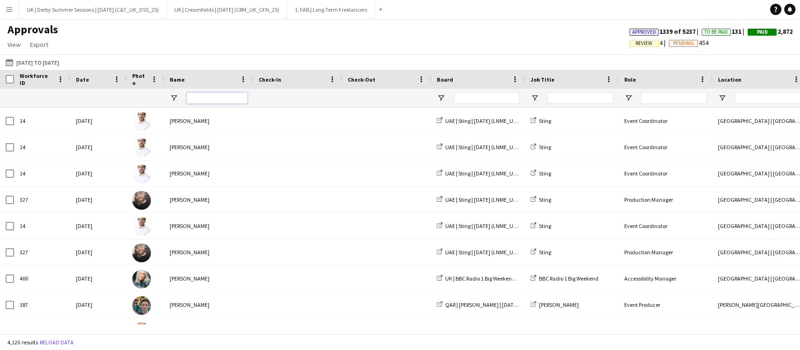
click at [221, 103] on input "Name Filter Input" at bounding box center [217, 97] width 61 height 11
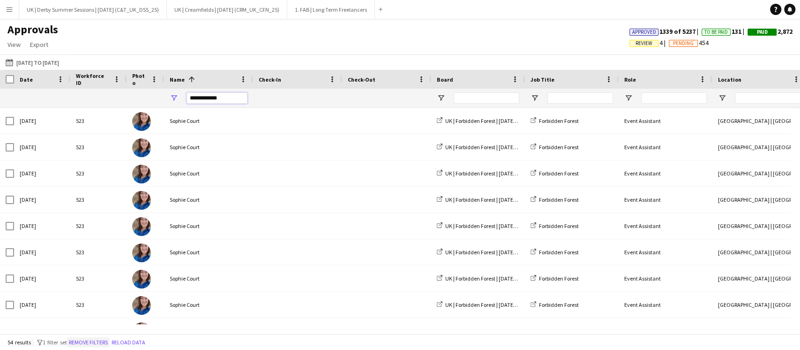
type input "**********"
click at [96, 343] on button "Remove filters" at bounding box center [88, 342] width 43 height 10
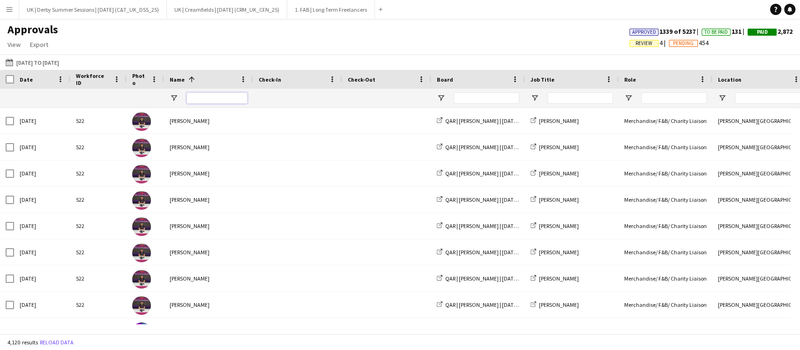
click at [212, 95] on input "Name Filter Input" at bounding box center [217, 97] width 61 height 11
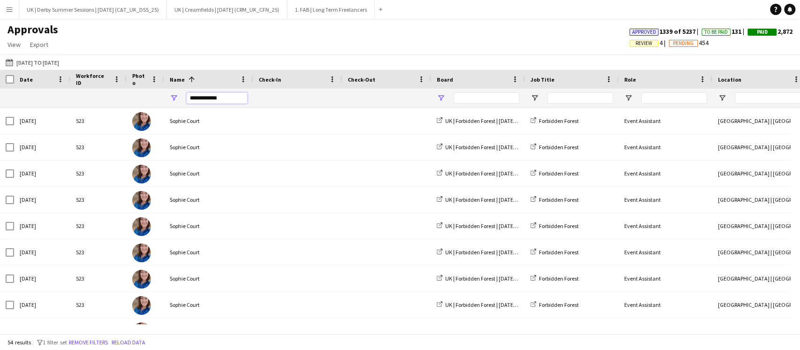
type input "**********"
click at [442, 98] on span "Open Filter Menu" at bounding box center [441, 98] width 8 height 8
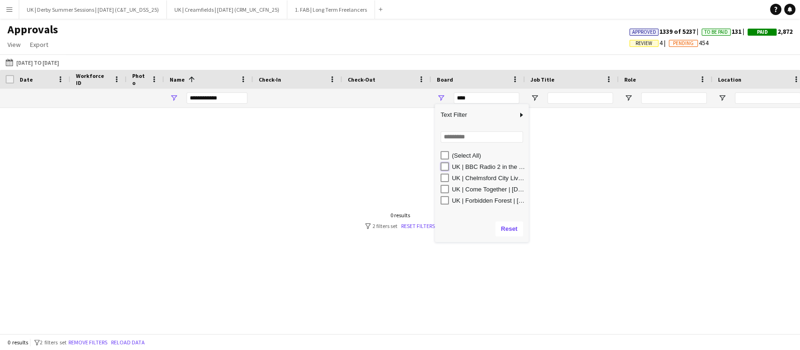
type input "**********"
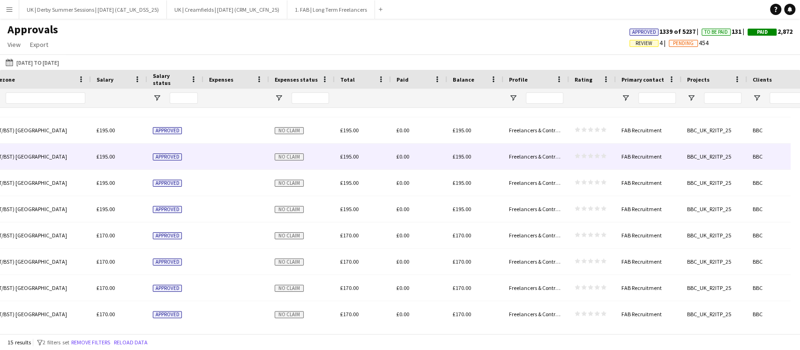
scroll to position [101, 0]
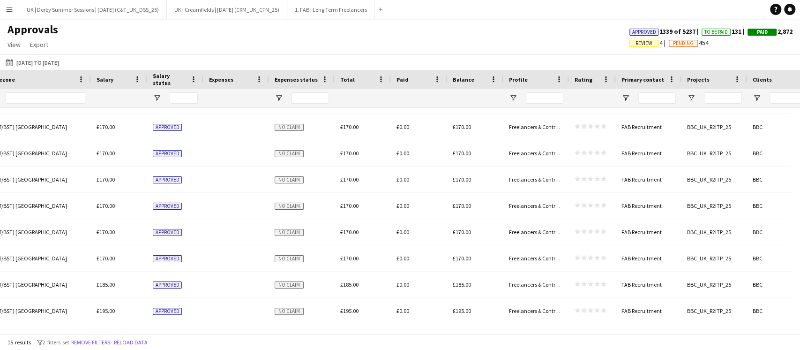
click at [10, 6] on app-icon "Menu" at bounding box center [9, 9] width 7 height 7
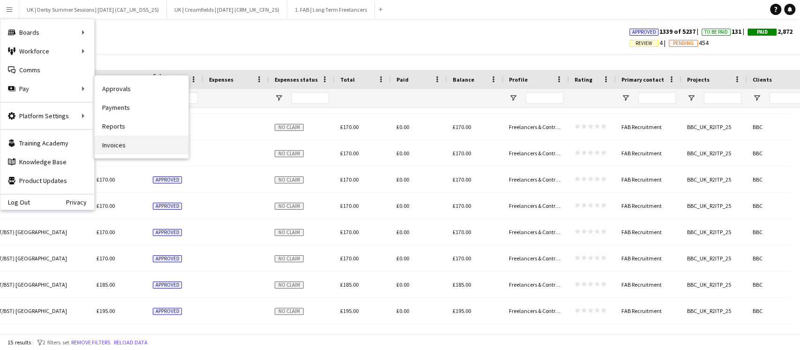
click at [109, 144] on link "Invoices" at bounding box center [142, 144] width 94 height 19
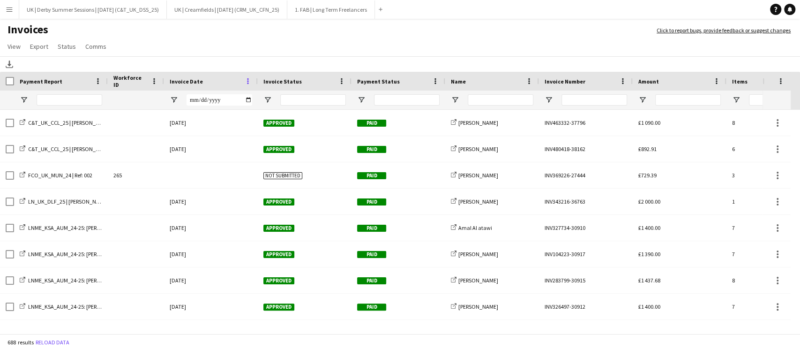
click at [247, 81] on span at bounding box center [248, 81] width 8 height 8
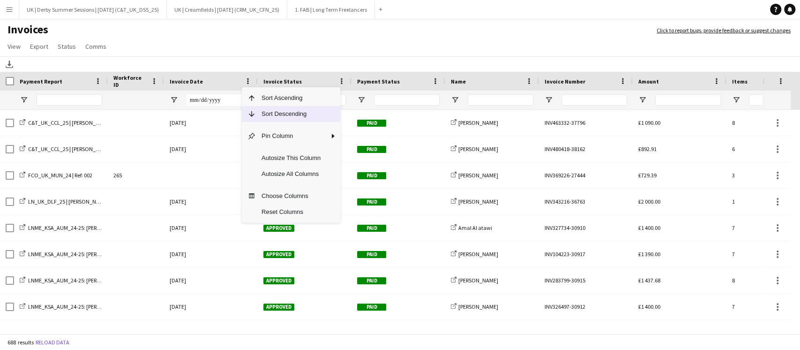
click at [257, 116] on span "Sort Descending" at bounding box center [291, 114] width 70 height 16
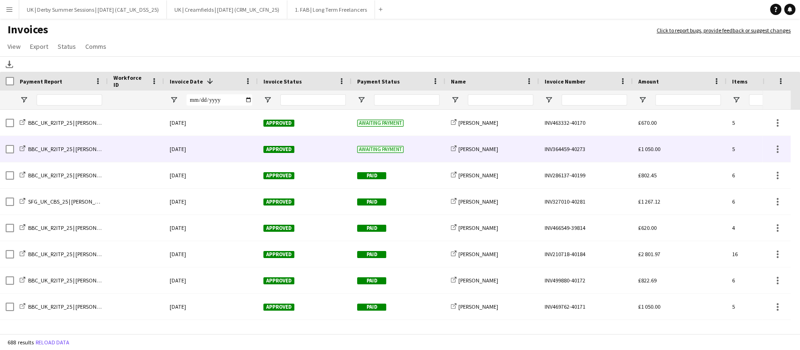
click at [127, 152] on div at bounding box center [136, 149] width 56 height 26
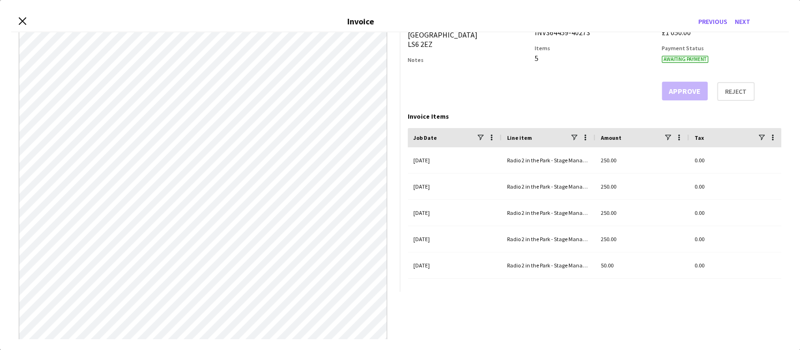
scroll to position [46, 0]
click at [111, 348] on div "Close invoice dialog Invoice Previous Next From Ruth Lodge LS6 2EZ 64 Cliff Roa…" at bounding box center [400, 175] width 800 height 350
click at [23, 21] on icon at bounding box center [22, 20] width 9 height 9
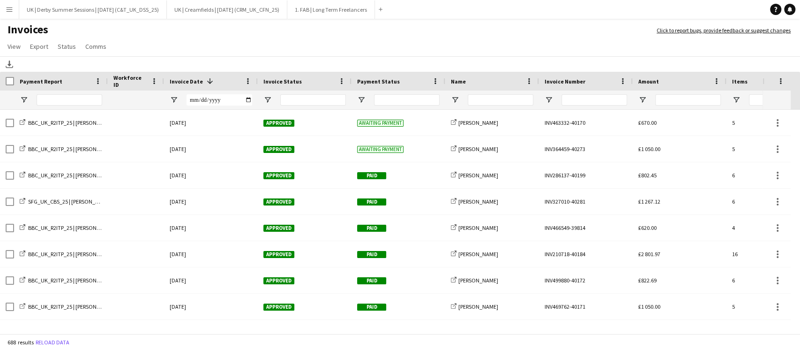
click at [5, 4] on button "Menu" at bounding box center [9, 9] width 19 height 19
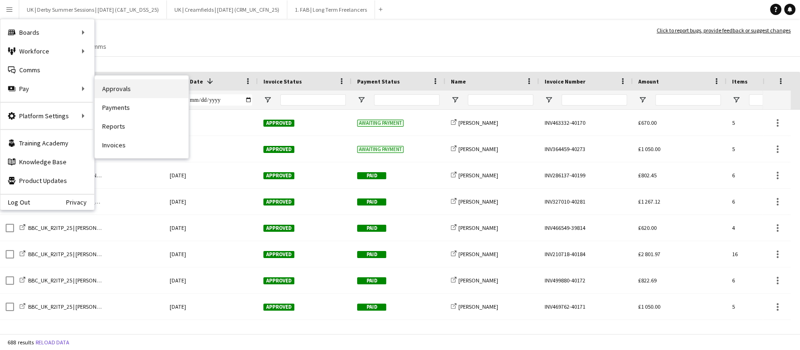
click at [113, 82] on link "Approvals" at bounding box center [142, 88] width 94 height 19
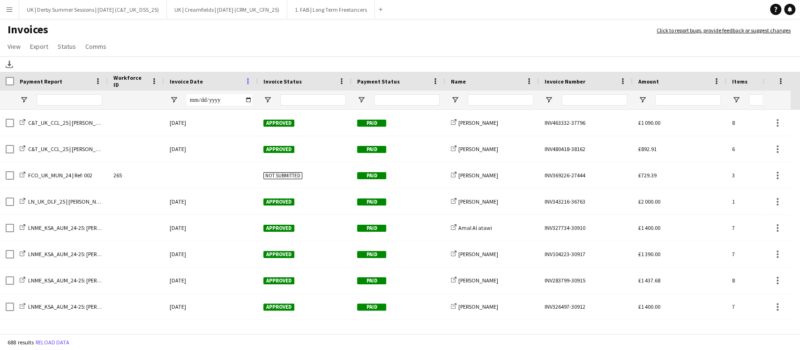
click at [248, 80] on span at bounding box center [248, 81] width 8 height 8
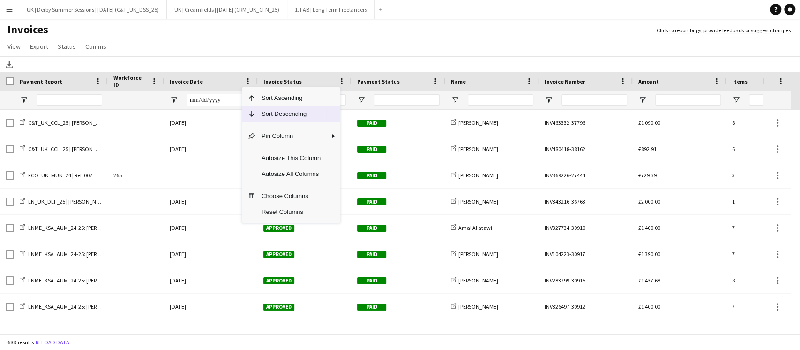
click at [264, 113] on span "Sort Descending" at bounding box center [291, 114] width 70 height 16
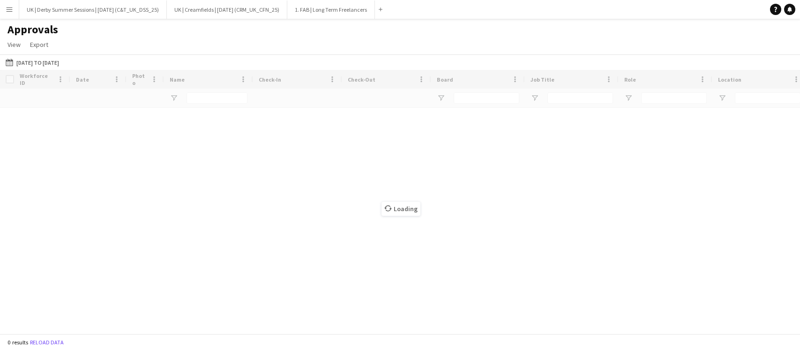
type input "**********"
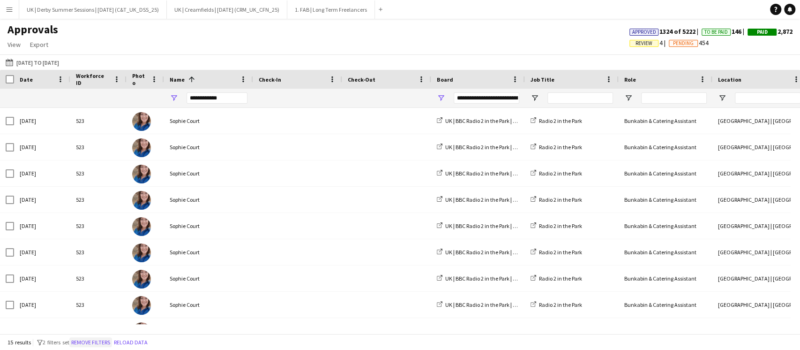
click at [105, 342] on button "Remove filters" at bounding box center [90, 342] width 43 height 10
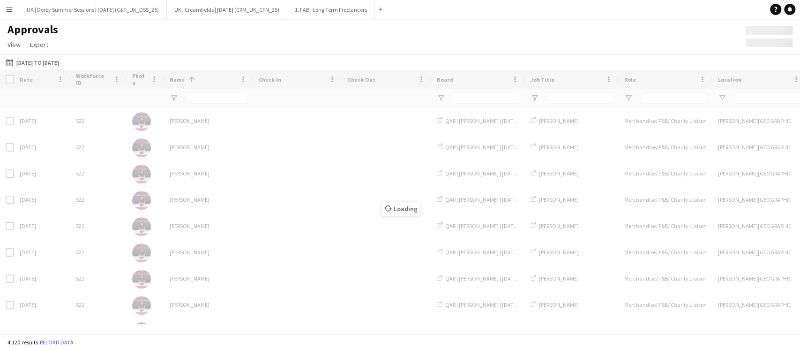
click at [219, 95] on div "Loading" at bounding box center [400, 201] width 800 height 263
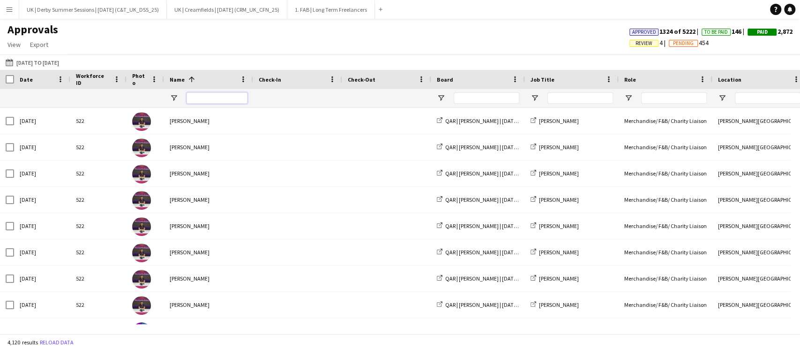
click at [216, 96] on input "Name Filter Input" at bounding box center [217, 97] width 61 height 11
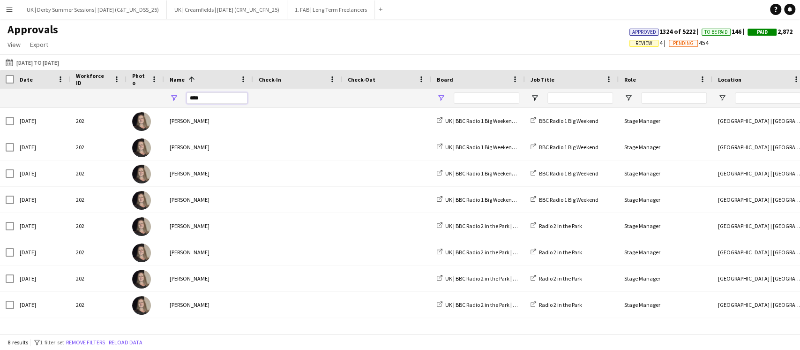
type input "****"
click at [443, 99] on span "Open Filter Menu" at bounding box center [441, 98] width 8 height 8
click at [440, 96] on span "Open Filter Menu" at bounding box center [441, 98] width 8 height 8
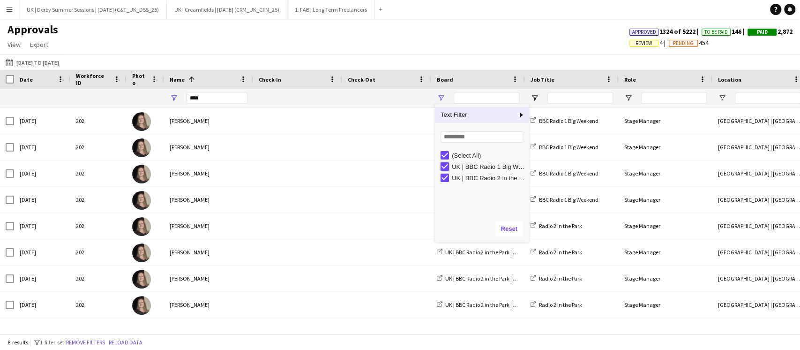
type input "**********"
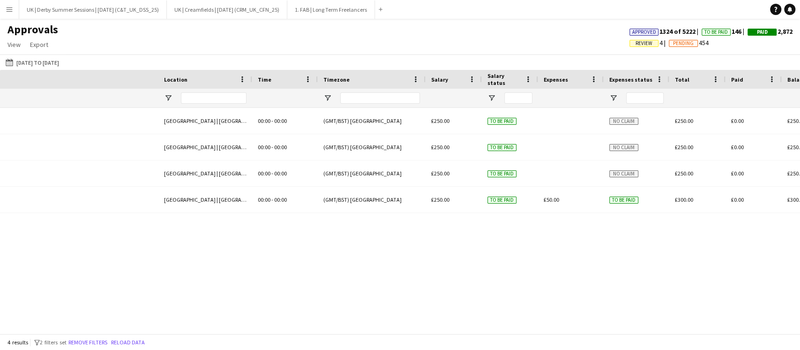
scroll to position [0, 901]
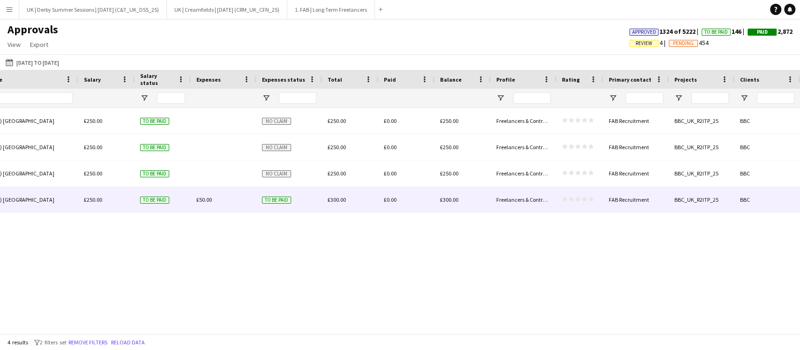
click at [202, 199] on span "£50.00" at bounding box center [203, 199] width 15 height 7
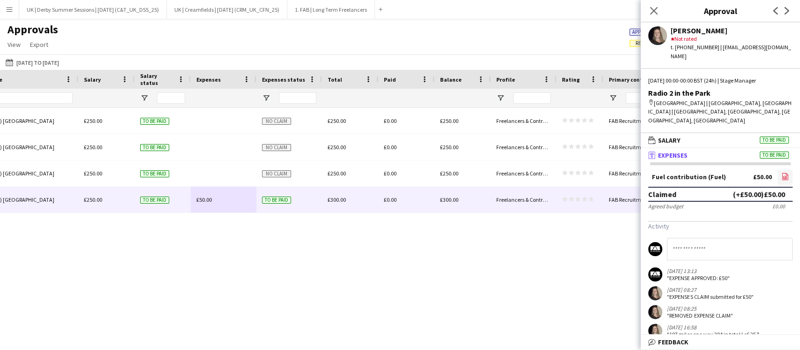
click at [781, 172] on icon "file-image" at bounding box center [784, 175] width 7 height 7
click at [12, 9] on app-icon "Menu" at bounding box center [9, 9] width 7 height 7
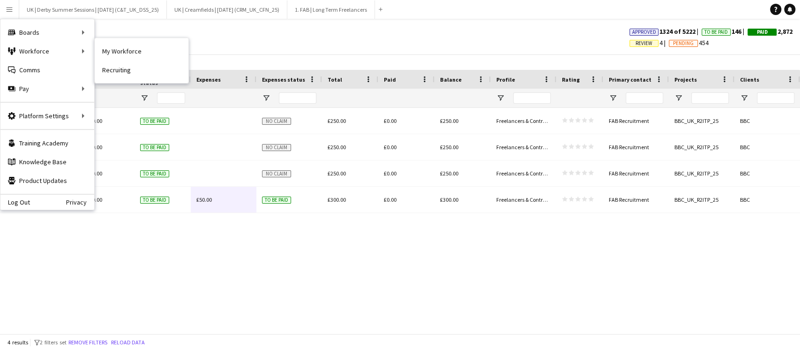
click at [130, 48] on link "My Workforce" at bounding box center [142, 51] width 94 height 19
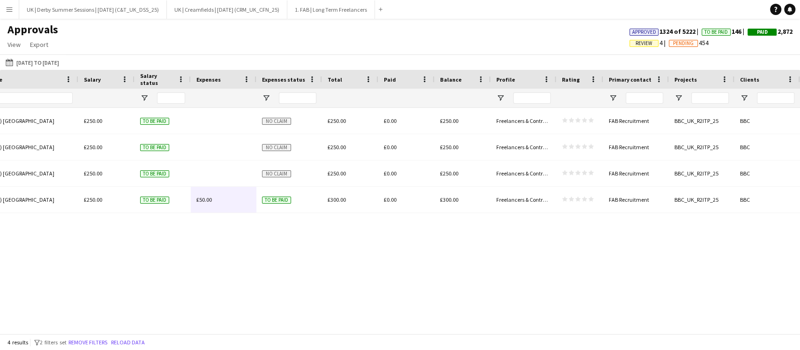
click at [6, 13] on button "Menu" at bounding box center [9, 9] width 19 height 19
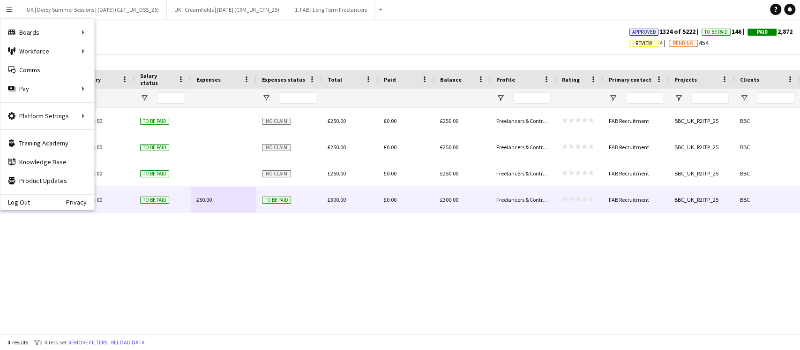
click at [205, 202] on span "£50.00" at bounding box center [203, 199] width 15 height 7
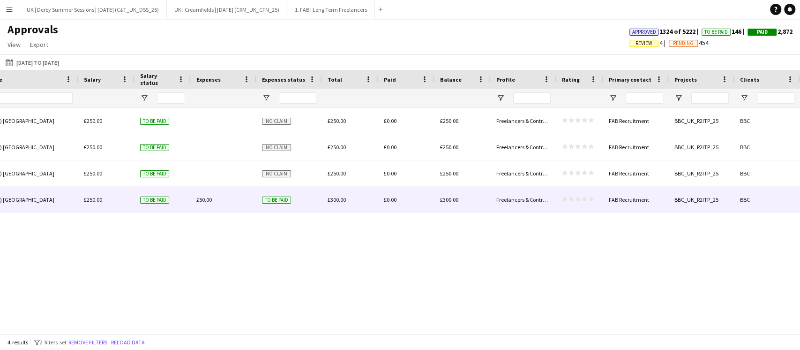
click at [204, 201] on span "£50.00" at bounding box center [203, 199] width 15 height 7
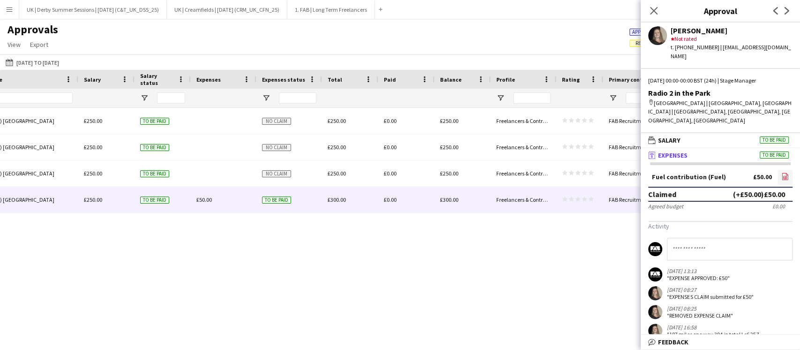
click at [782, 173] on icon at bounding box center [785, 176] width 6 height 7
click at [11, 12] on app-icon "Menu" at bounding box center [9, 9] width 7 height 7
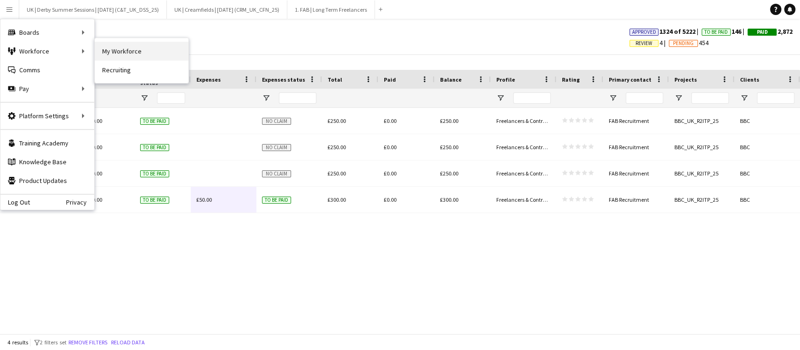
click at [130, 49] on link "My Workforce" at bounding box center [142, 51] width 94 height 19
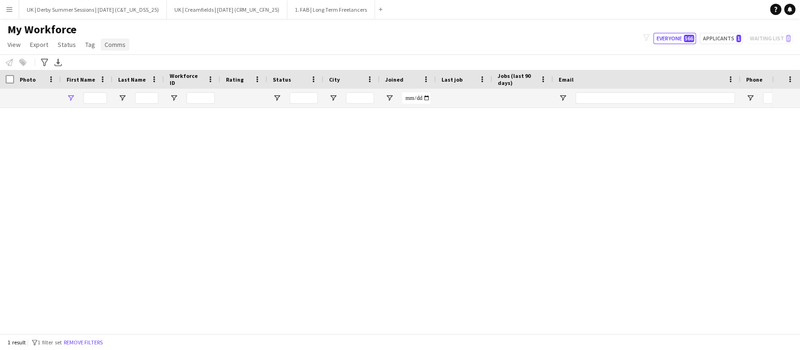
type input "****"
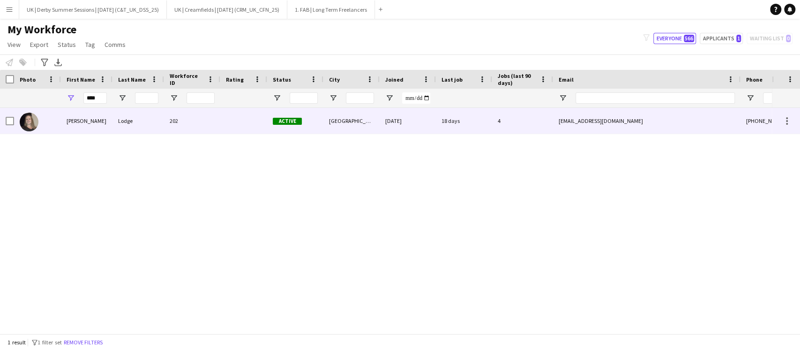
click at [202, 123] on div "202" at bounding box center [192, 121] width 56 height 26
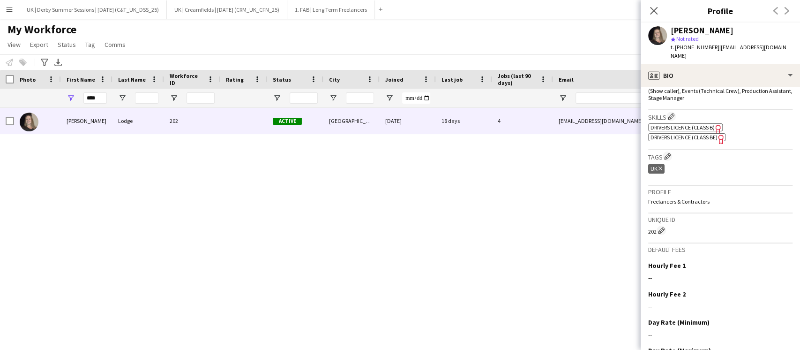
scroll to position [375, 0]
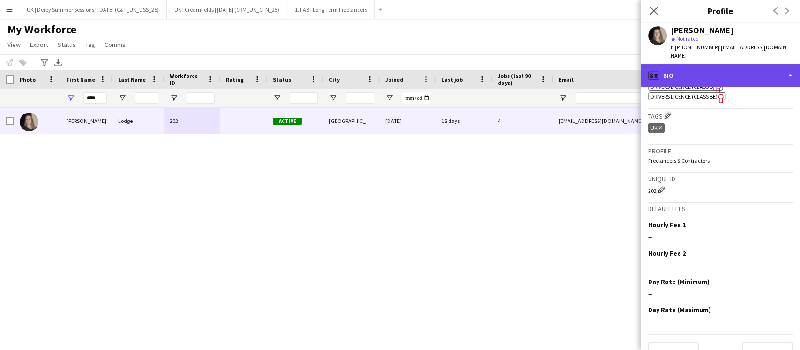
click at [716, 66] on div "profile Bio" at bounding box center [720, 75] width 159 height 22
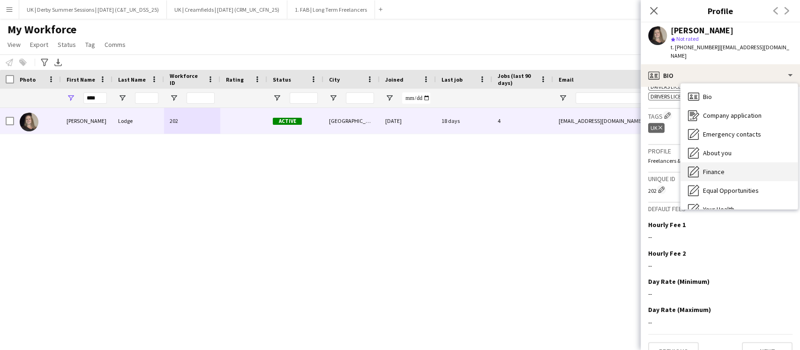
click at [731, 162] on div "Finance Finance" at bounding box center [739, 171] width 117 height 19
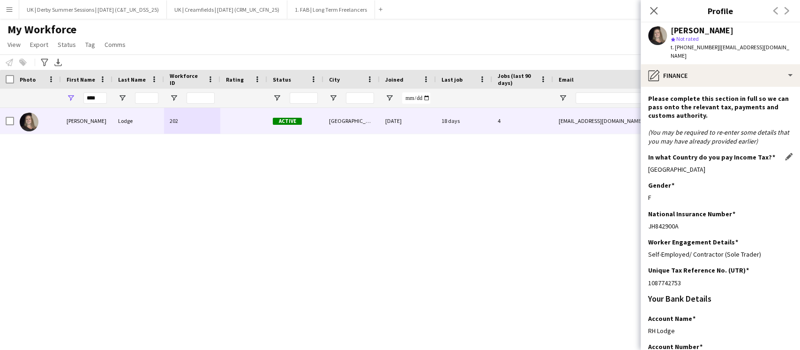
scroll to position [206, 0]
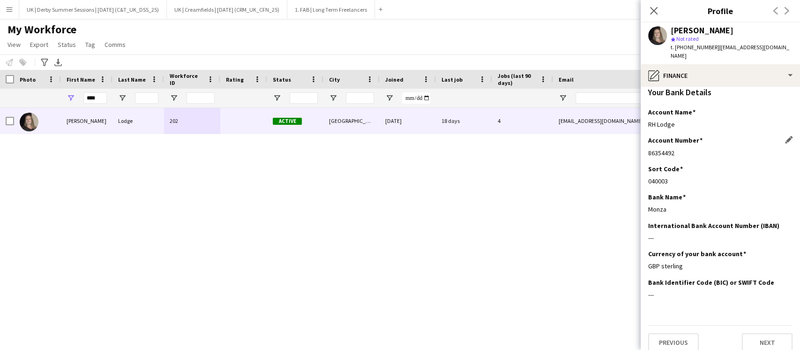
drag, startPoint x: 646, startPoint y: 146, endPoint x: 677, endPoint y: 146, distance: 30.5
click at [677, 146] on app-section-data-types "Please complete this section in full so we can pass onto the relevant tax, paym…" at bounding box center [720, 218] width 159 height 263
copy div "86354492"
drag, startPoint x: 648, startPoint y: 172, endPoint x: 681, endPoint y: 172, distance: 33.3
click at [681, 172] on app-section-data-types "Please complete this section in full so we can pass onto the relevant tax, paym…" at bounding box center [720, 218] width 159 height 263
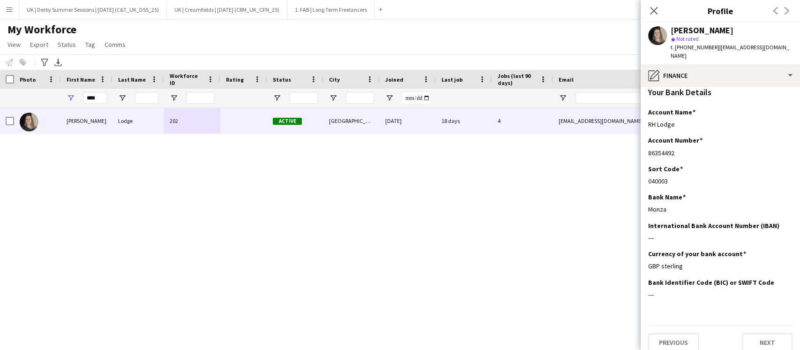
copy div "040003"
drag, startPoint x: 446, startPoint y: 5, endPoint x: 8, endPoint y: 9, distance: 437.8
click at [3, 13] on button "Menu" at bounding box center [9, 9] width 19 height 19
click at [8, 9] on app-icon "Menu" at bounding box center [9, 9] width 7 height 7
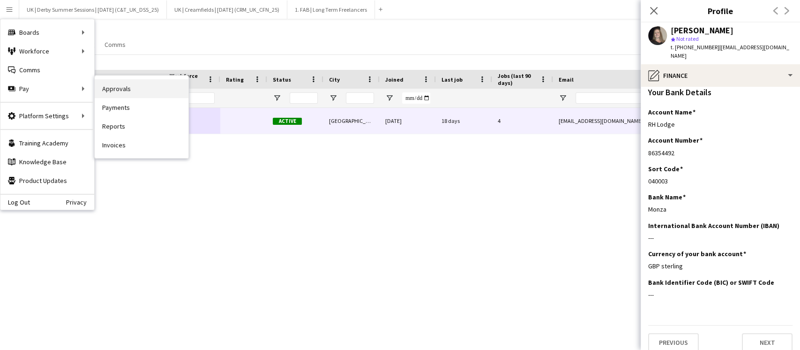
click at [167, 92] on link "Approvals" at bounding box center [142, 88] width 94 height 19
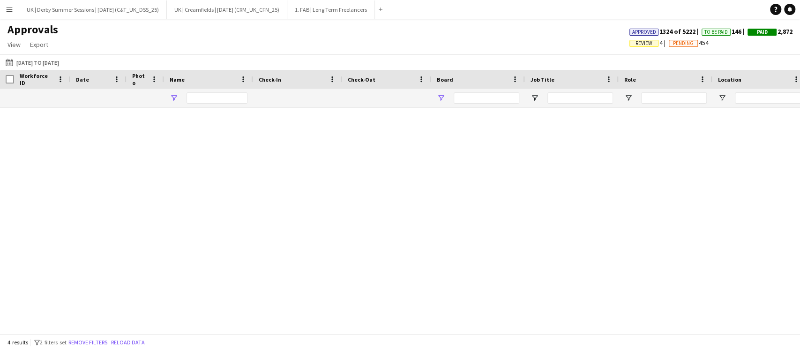
type input "****"
type input "**********"
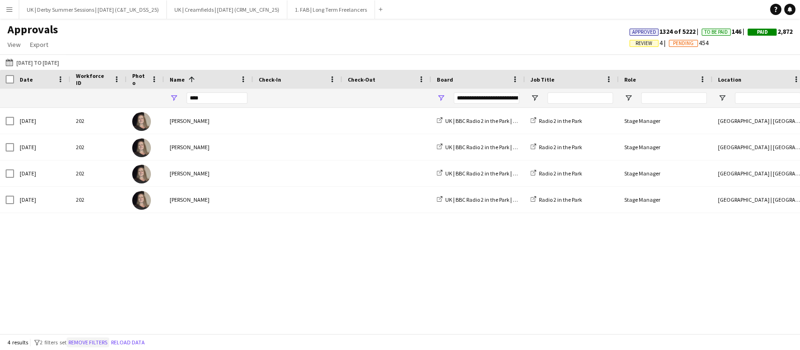
click at [97, 339] on button "Remove filters" at bounding box center [88, 342] width 43 height 10
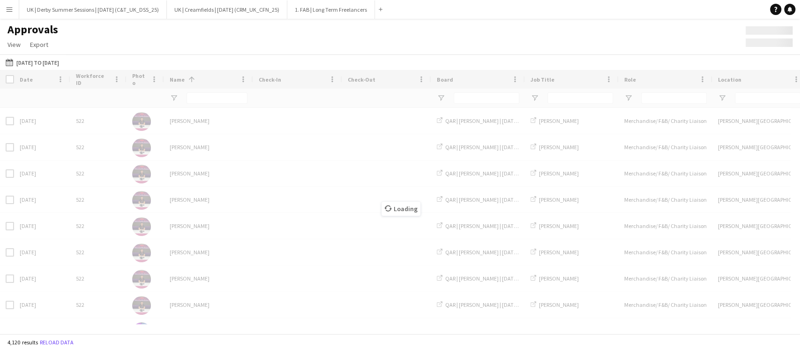
click at [210, 103] on div "Loading" at bounding box center [400, 201] width 800 height 263
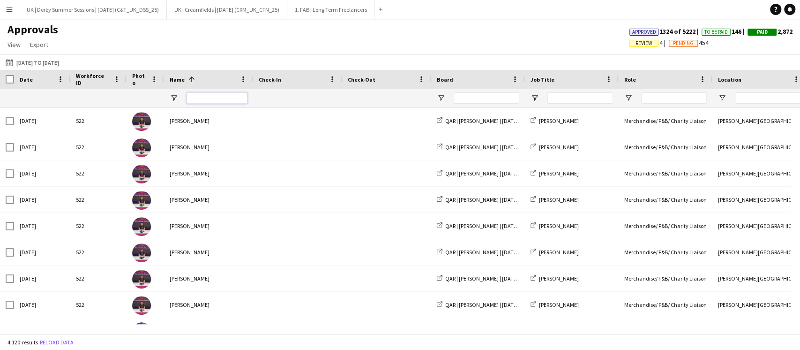
click at [211, 99] on input "Name Filter Input" at bounding box center [217, 97] width 61 height 11
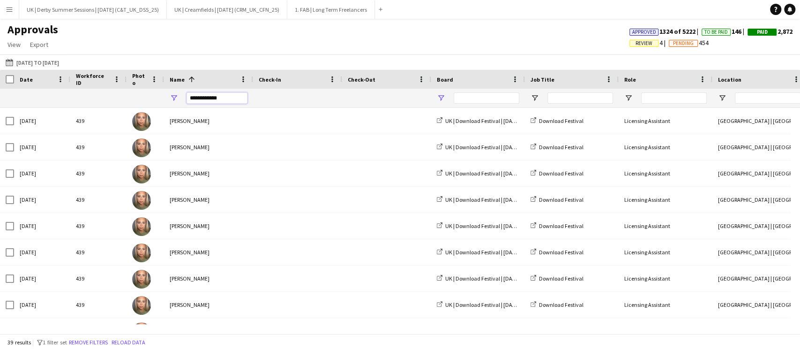
type input "**********"
click at [441, 96] on span "Open Filter Menu" at bounding box center [441, 98] width 8 height 8
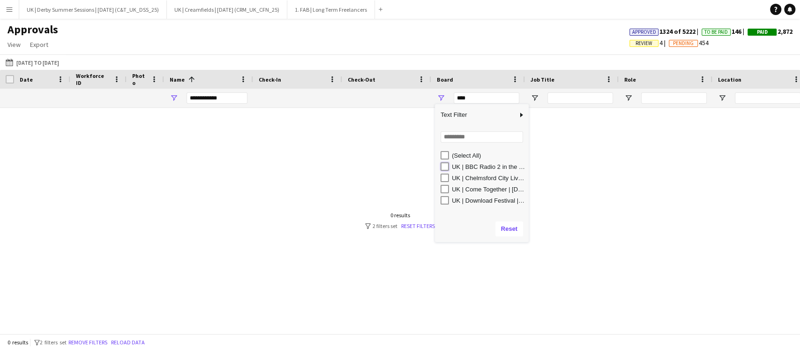
type input "**********"
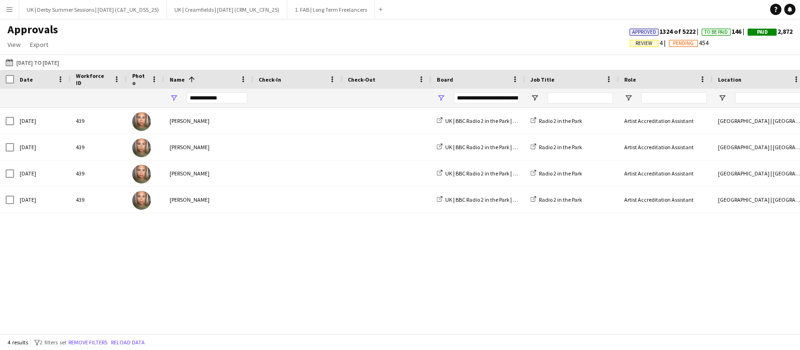
click at [243, 326] on div "Workforce ID Date Photo 1" at bounding box center [400, 201] width 800 height 263
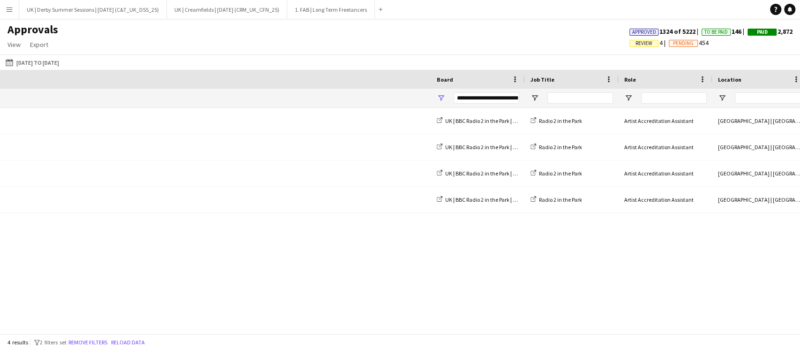
scroll to position [0, 799]
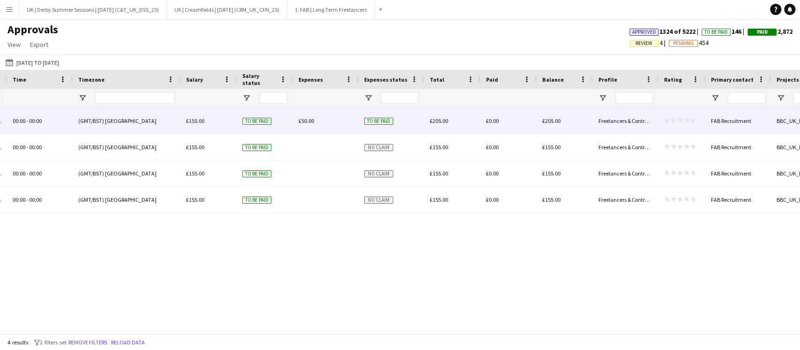
click at [306, 118] on span "£50.00" at bounding box center [306, 120] width 15 height 7
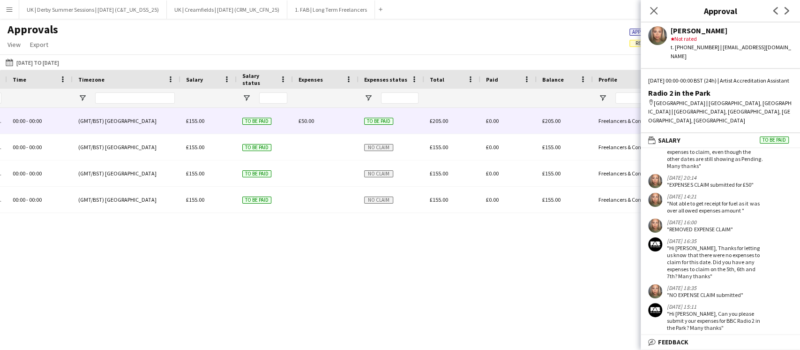
scroll to position [0, 0]
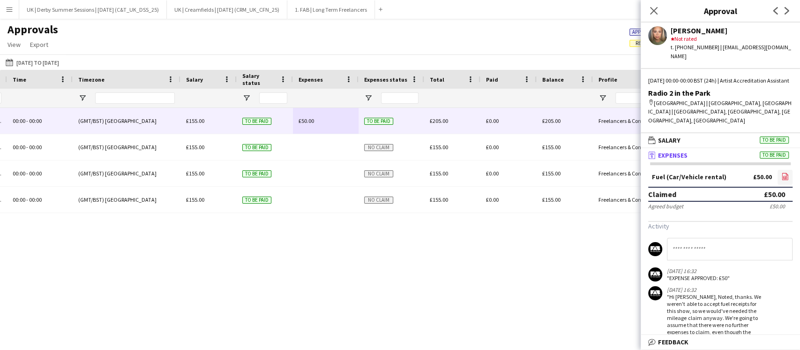
click at [778, 170] on link "file-image" at bounding box center [785, 177] width 15 height 15
click at [652, 13] on icon at bounding box center [653, 10] width 9 height 9
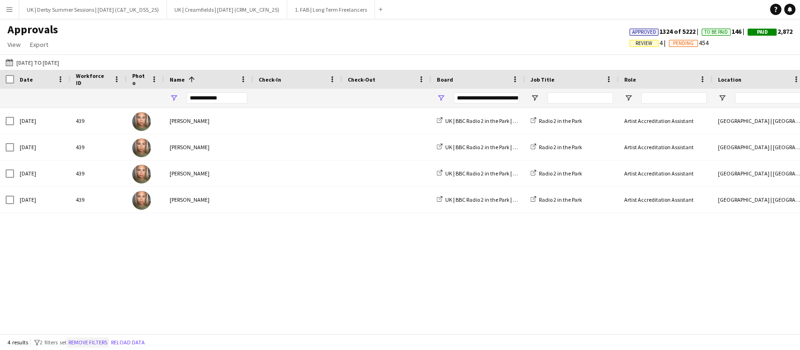
click at [90, 340] on button "Remove filters" at bounding box center [88, 342] width 43 height 10
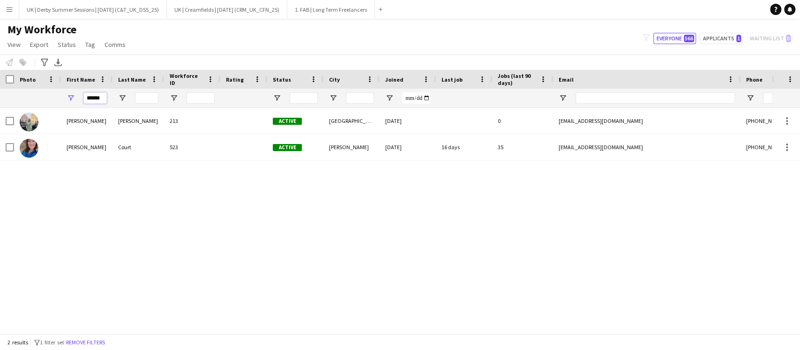
drag, startPoint x: 105, startPoint y: 99, endPoint x: 57, endPoint y: 99, distance: 48.7
click at [60, 99] on div "******" at bounding box center [508, 98] width 1016 height 19
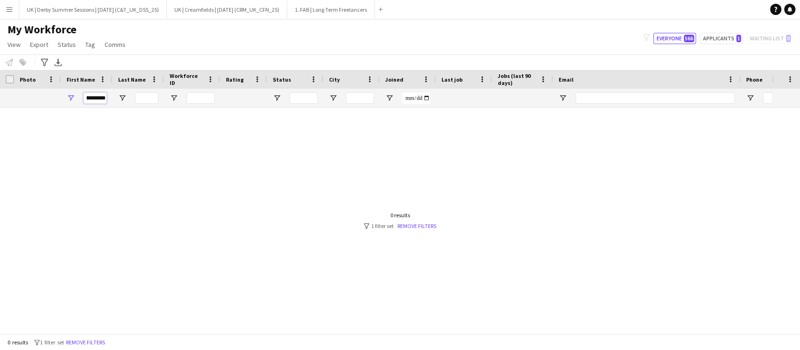
scroll to position [0, 5]
drag, startPoint x: 90, startPoint y: 97, endPoint x: 222, endPoint y: 99, distance: 131.7
click at [222, 99] on div "**********" at bounding box center [508, 98] width 1016 height 19
type input "****"
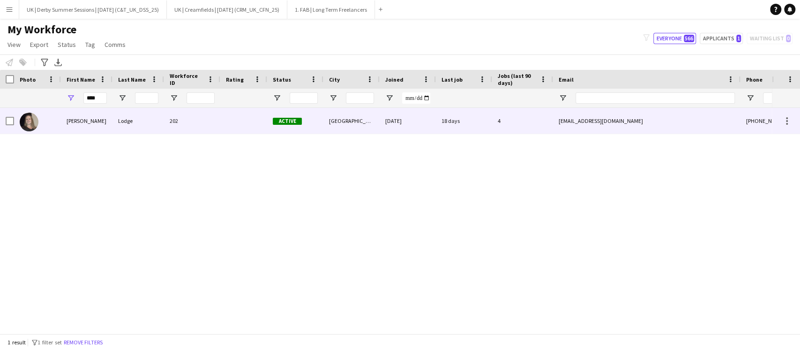
click at [193, 122] on div "202" at bounding box center [192, 121] width 56 height 26
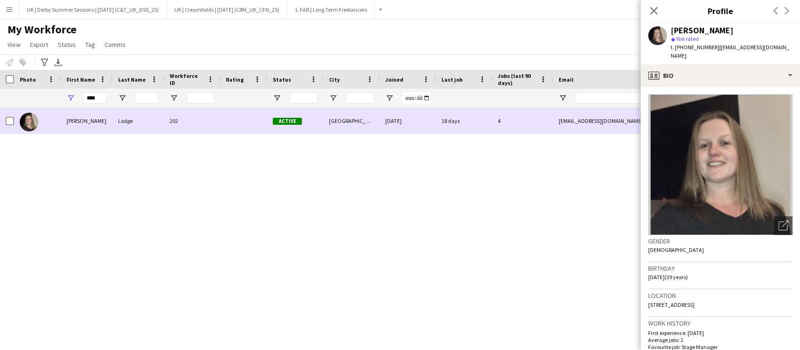
click at [535, 118] on div "4" at bounding box center [522, 121] width 61 height 26
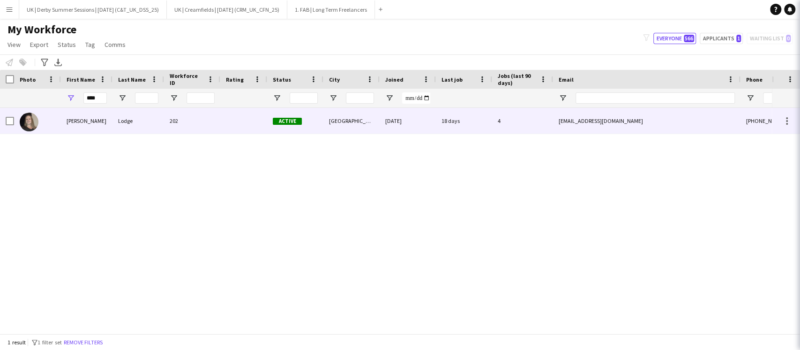
click at [535, 118] on div "4" at bounding box center [522, 121] width 61 height 26
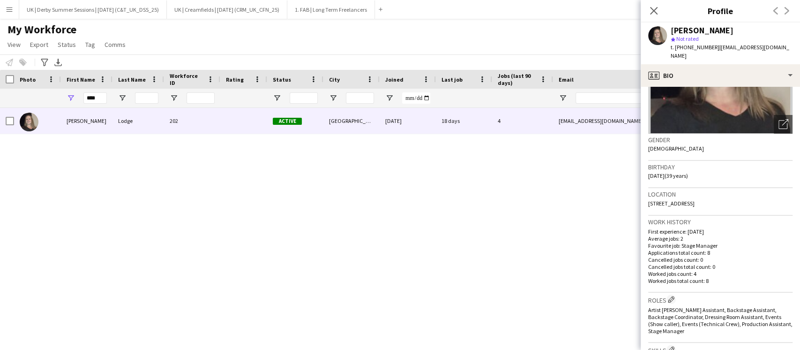
scroll to position [187, 0]
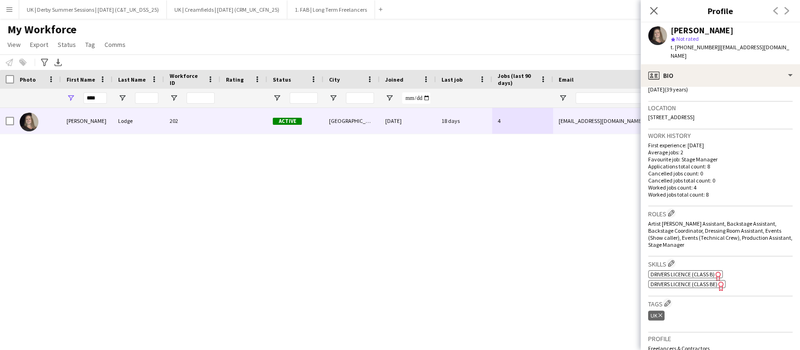
drag, startPoint x: 745, startPoint y: 108, endPoint x: 736, endPoint y: 108, distance: 8.9
click at [736, 108] on div "Location [STREET_ADDRESS]" at bounding box center [720, 115] width 144 height 27
copy span "[STREET_ADDRESS]"
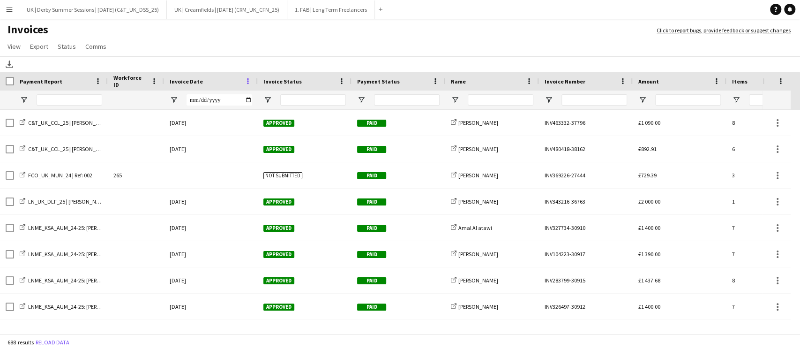
click at [248, 86] on div "Invoice Date" at bounding box center [211, 81] width 82 height 19
click at [247, 81] on span at bounding box center [248, 81] width 8 height 8
click at [247, 85] on div "Invoice Date" at bounding box center [211, 81] width 82 height 19
click at [247, 80] on span at bounding box center [248, 81] width 8 height 8
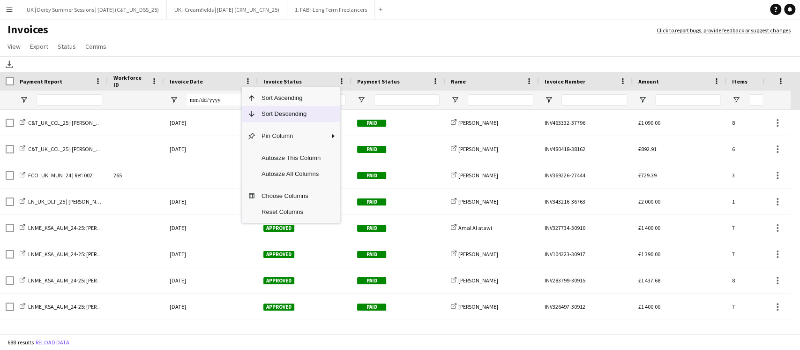
click at [267, 108] on span "Sort Descending" at bounding box center [291, 114] width 70 height 16
click at [429, 42] on app-page-menu "View Customise view Customise filters Reset Filters Reset View Reset All Export…" at bounding box center [400, 47] width 800 height 18
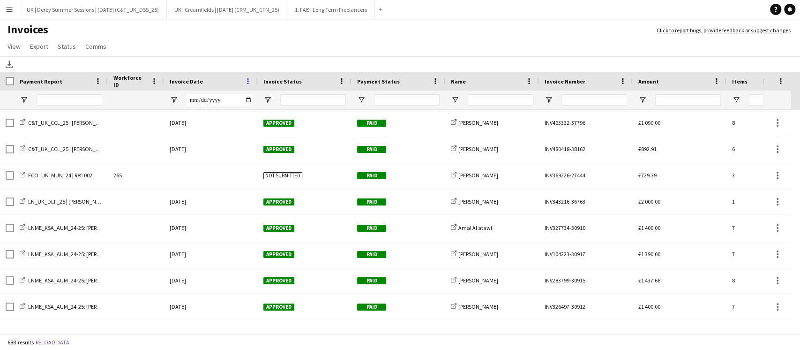
click at [247, 85] on span at bounding box center [248, 81] width 8 height 8
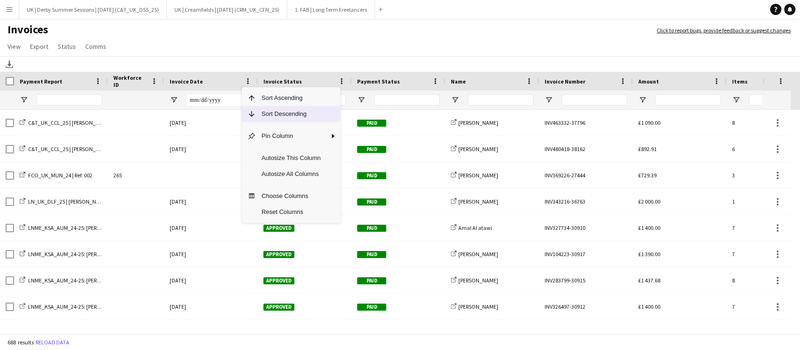
click at [261, 114] on span "Sort Descending" at bounding box center [291, 114] width 70 height 16
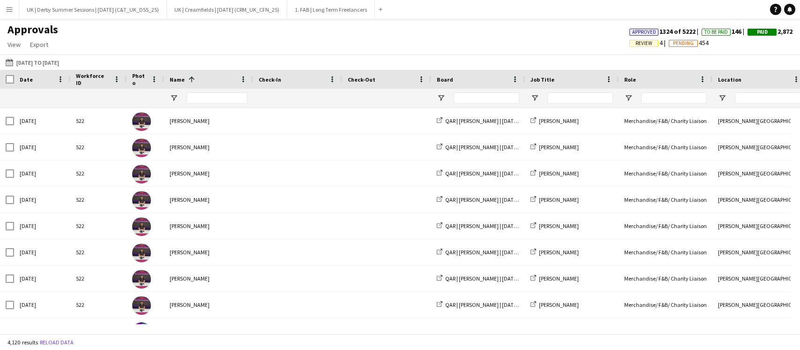
click at [11, 6] on app-icon "Menu" at bounding box center [9, 9] width 7 height 7
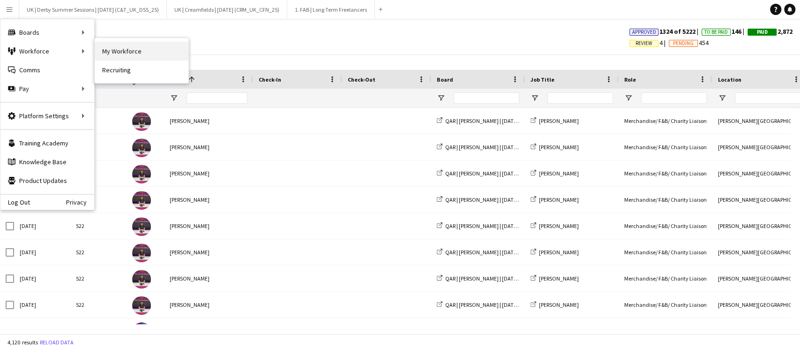
click at [132, 50] on link "My Workforce" at bounding box center [142, 51] width 94 height 19
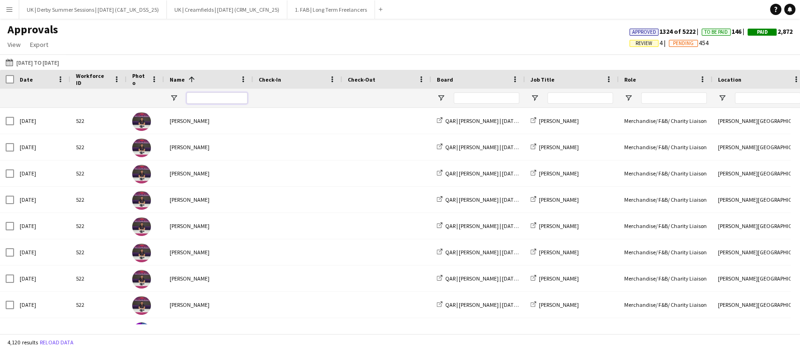
click at [218, 93] on input "Name Filter Input" at bounding box center [217, 97] width 61 height 11
type input "**********"
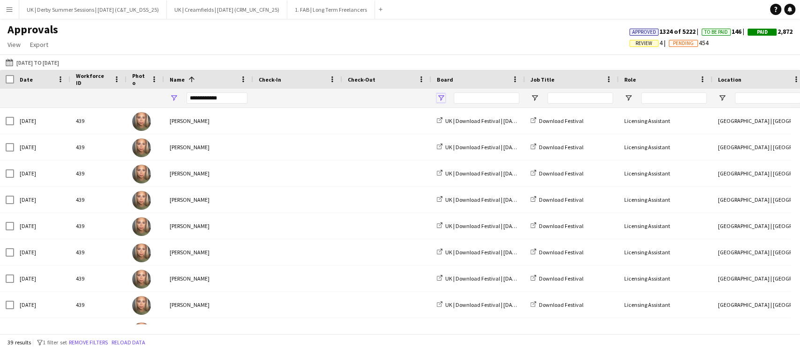
click at [438, 94] on span "Open Filter Menu" at bounding box center [441, 98] width 8 height 8
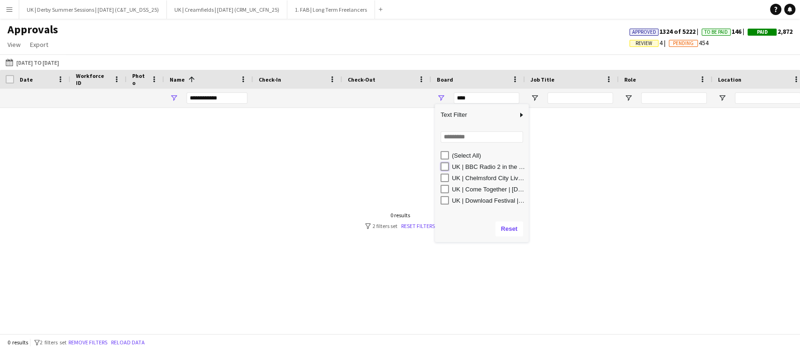
type input "**********"
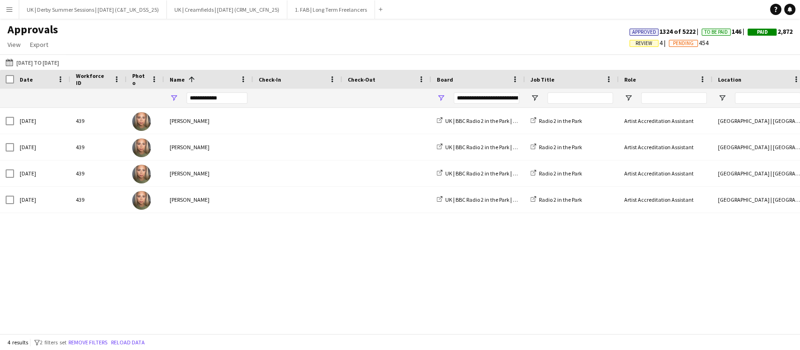
scroll to position [0, 701]
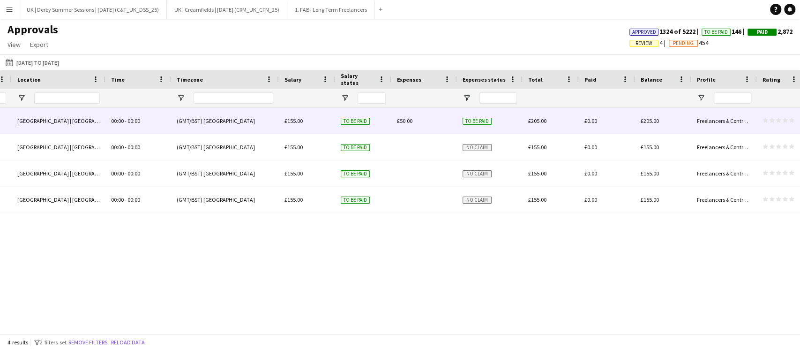
click at [409, 126] on div "£50.00" at bounding box center [424, 121] width 66 height 26
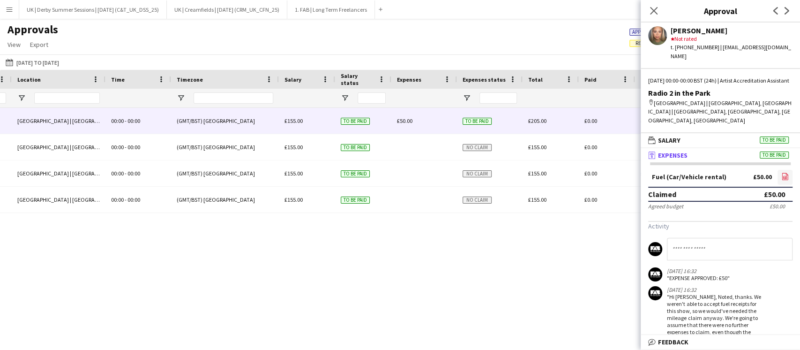
click at [781, 172] on icon "file-image" at bounding box center [784, 175] width 7 height 7
click at [654, 10] on icon at bounding box center [653, 10] width 9 height 9
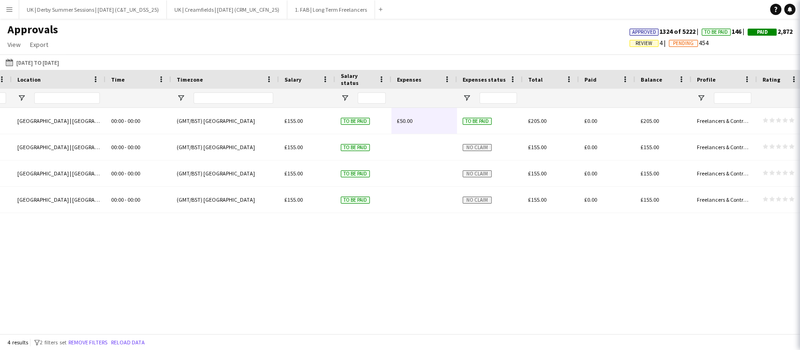
click at [142, 321] on div "Radio 2 in the Park Artist Accreditation Assistant Hylands Park | Chelmsford, U…" at bounding box center [400, 216] width 800 height 216
click at [99, 338] on button "Remove filters" at bounding box center [88, 342] width 43 height 10
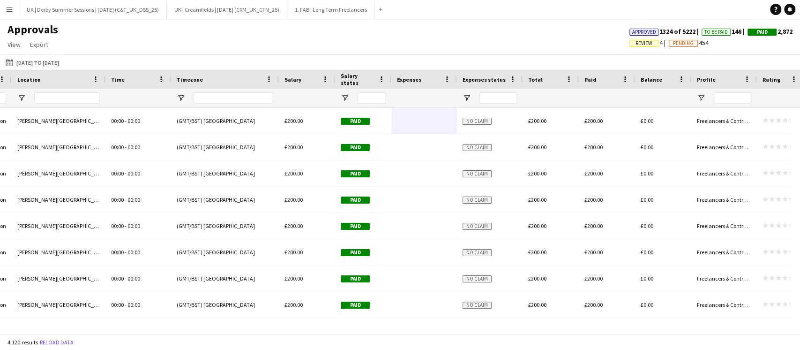
click at [640, 41] on span "Review" at bounding box center [644, 43] width 17 height 6
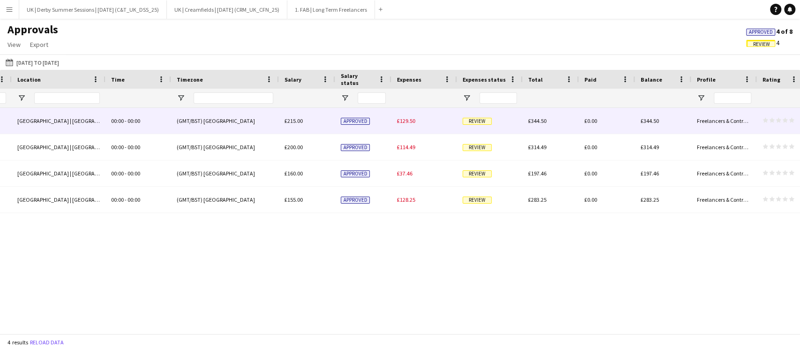
click at [409, 115] on div "£129.50" at bounding box center [424, 121] width 66 height 26
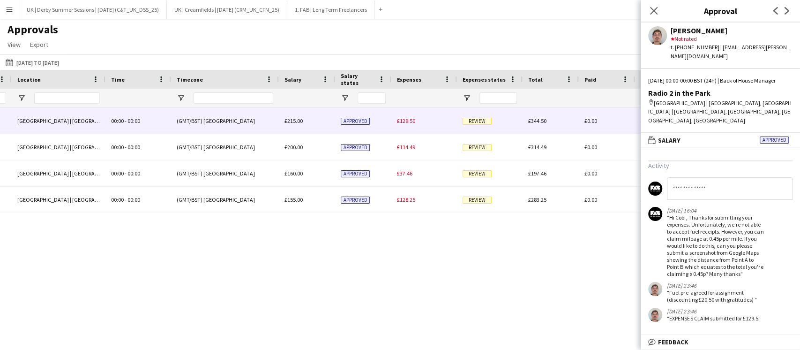
scroll to position [161, 0]
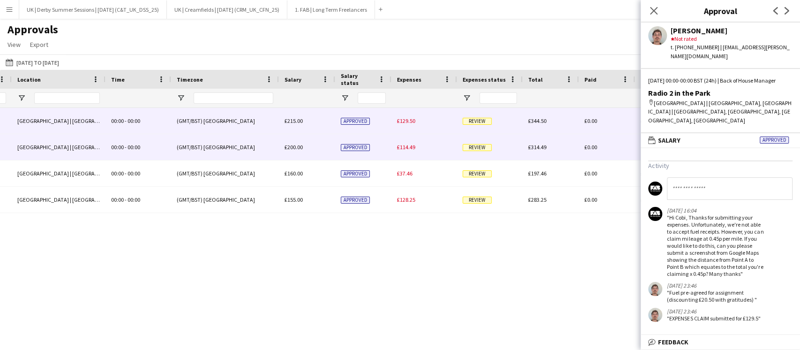
click at [415, 141] on div "£114.49" at bounding box center [424, 147] width 66 height 26
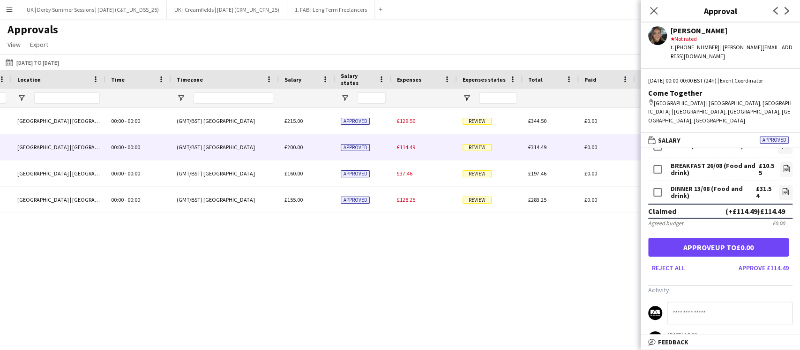
scroll to position [0, 0]
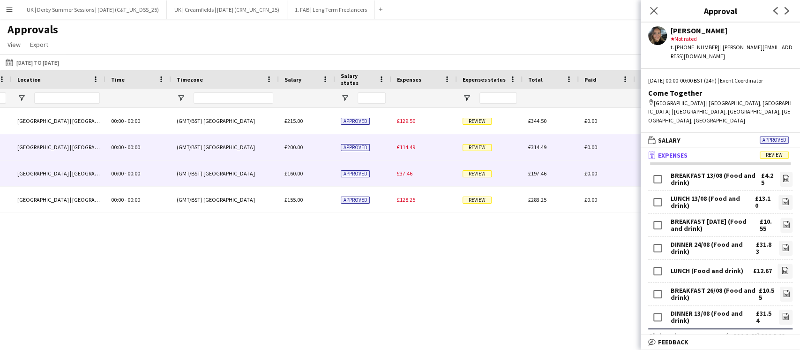
click at [408, 170] on span "£37.46" at bounding box center [404, 173] width 15 height 7
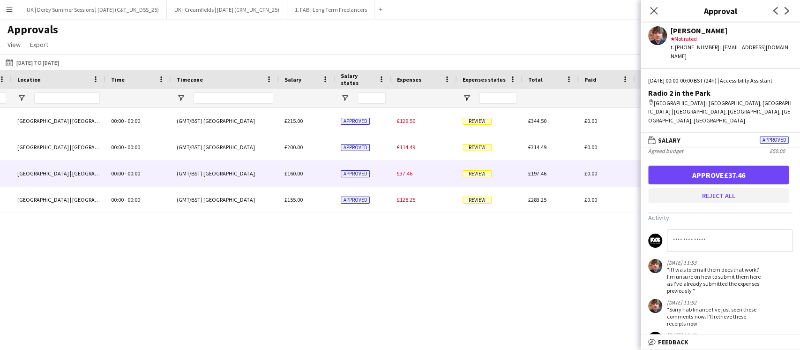
scroll to position [187, 0]
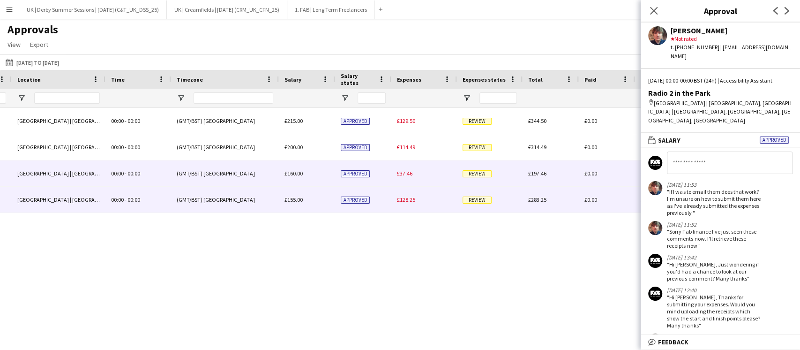
click at [400, 202] on span "£128.25" at bounding box center [406, 199] width 18 height 7
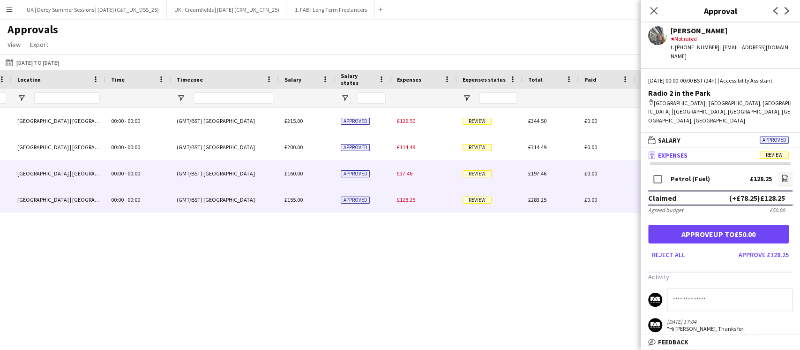
click at [416, 173] on div "£37.46" at bounding box center [424, 173] width 66 height 26
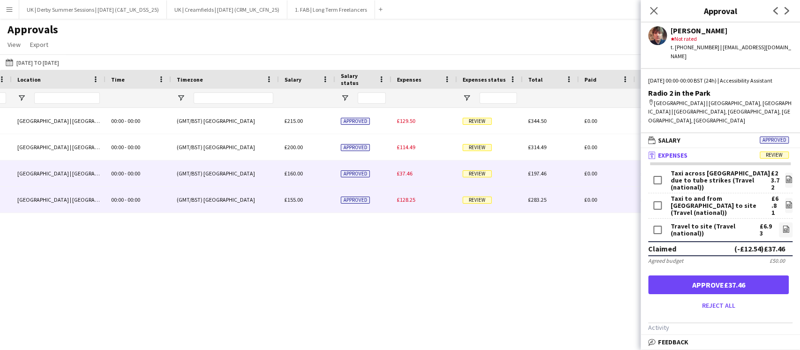
click at [413, 200] on span "£128.25" at bounding box center [406, 199] width 18 height 7
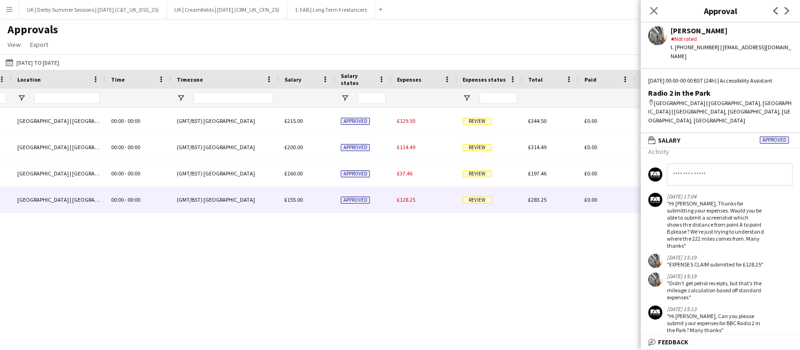
scroll to position [134, 0]
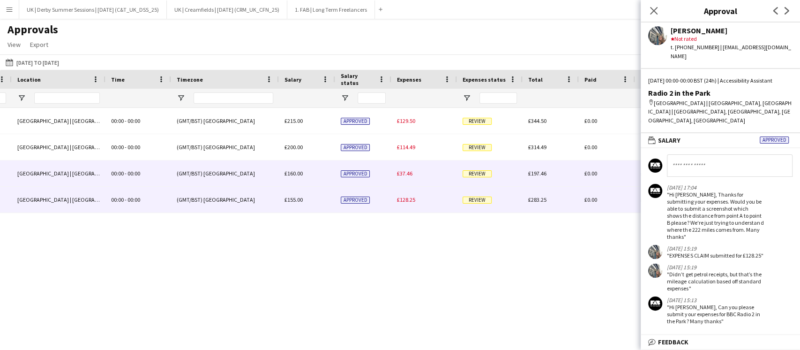
click at [401, 175] on span "£37.46" at bounding box center [404, 173] width 15 height 7
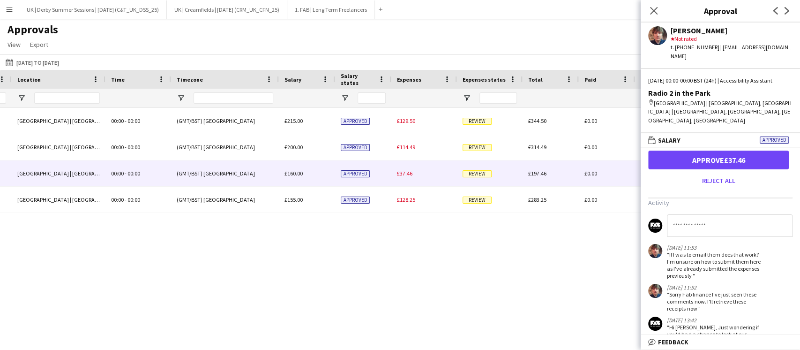
scroll to position [0, 0]
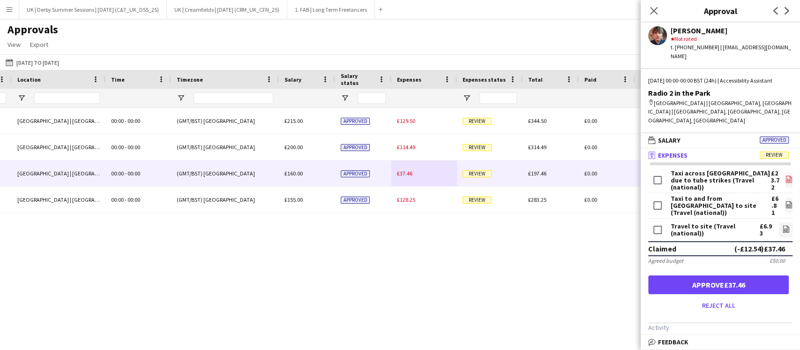
click at [785, 175] on icon "file-image" at bounding box center [788, 178] width 7 height 7
click at [786, 201] on icon at bounding box center [789, 204] width 6 height 7
click at [782, 225] on icon "file-image" at bounding box center [785, 228] width 7 height 7
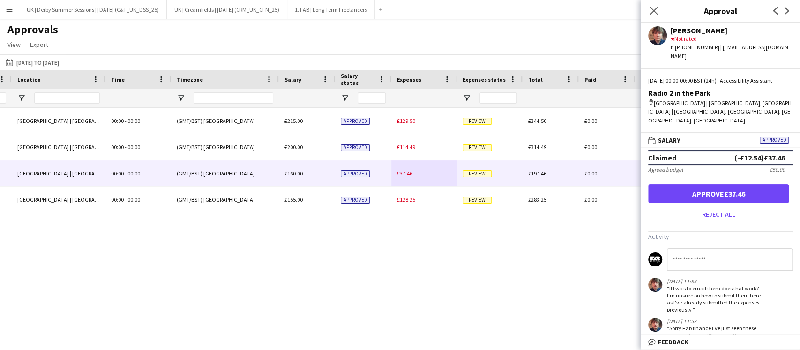
scroll to position [125, 0]
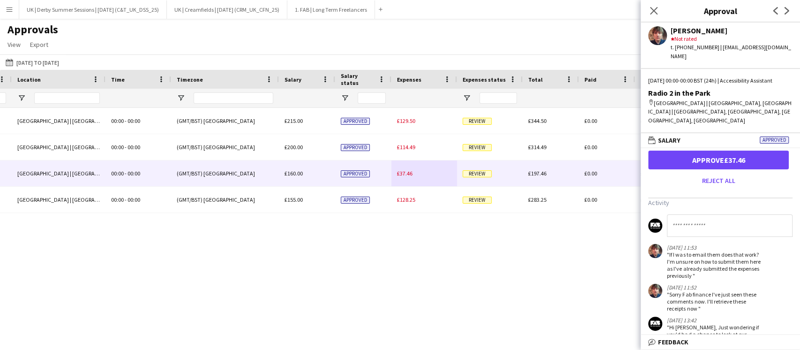
click at [726, 214] on input at bounding box center [730, 225] width 126 height 22
click at [696, 214] on input "*******" at bounding box center [730, 225] width 126 height 22
drag, startPoint x: 697, startPoint y: 201, endPoint x: 799, endPoint y: 201, distance: 101.7
click at [799, 201] on mat-expansion-panel "**********" at bounding box center [720, 241] width 159 height 187
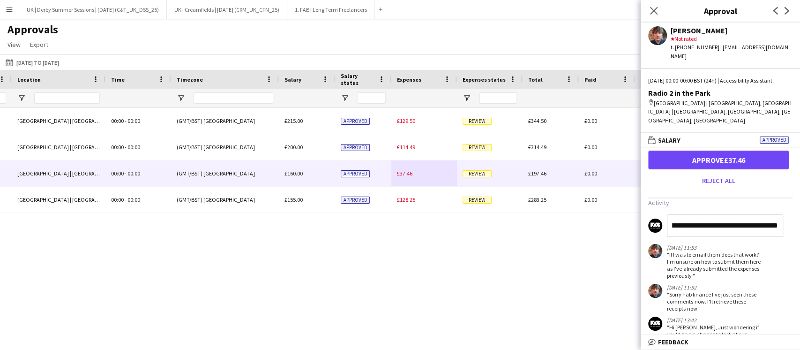
scroll to position [0, 223]
type input "**********"
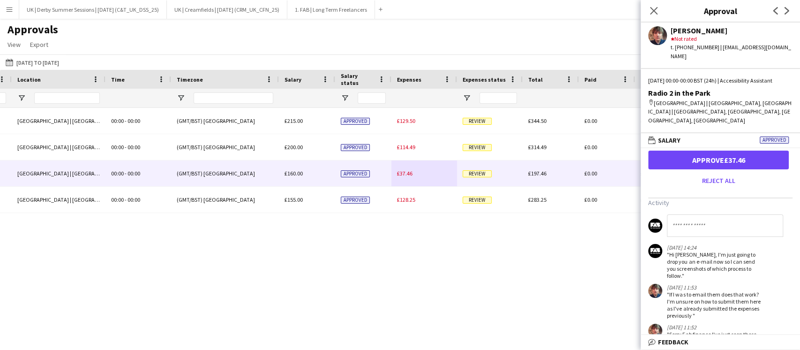
scroll to position [0, 0]
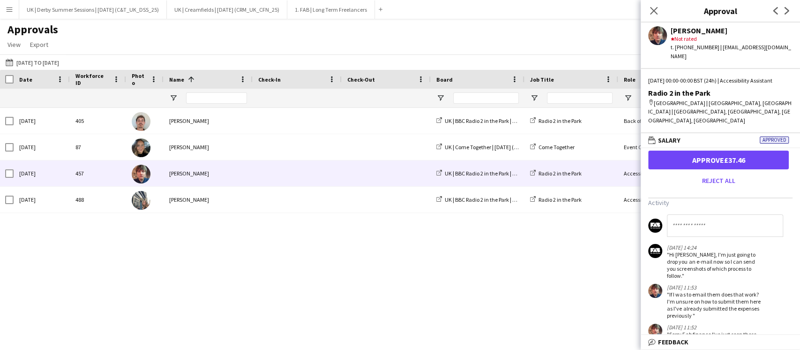
click at [7, 8] on app-icon "Menu" at bounding box center [9, 9] width 7 height 7
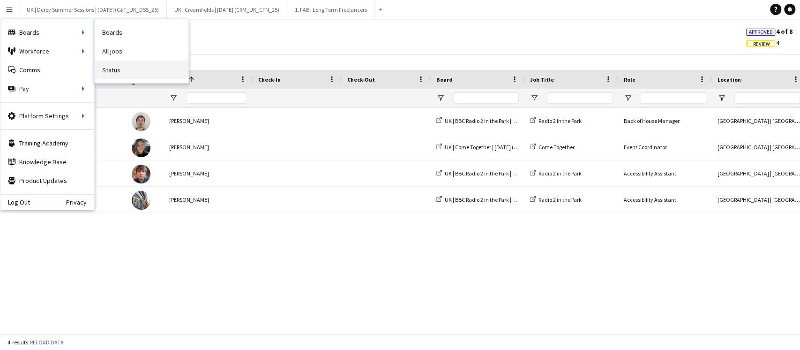
click at [125, 70] on link "Status" at bounding box center [142, 69] width 94 height 19
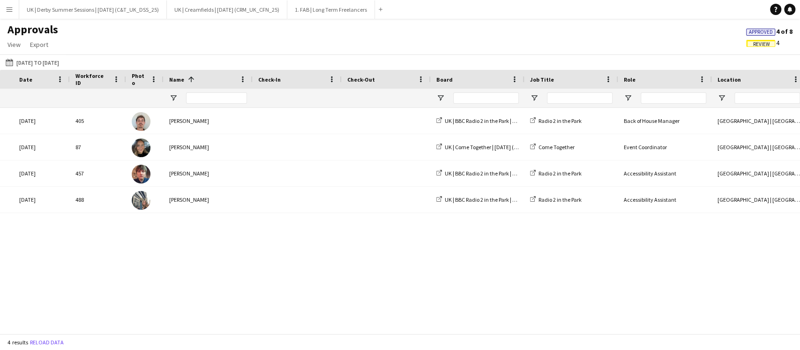
scroll to position [0, 901]
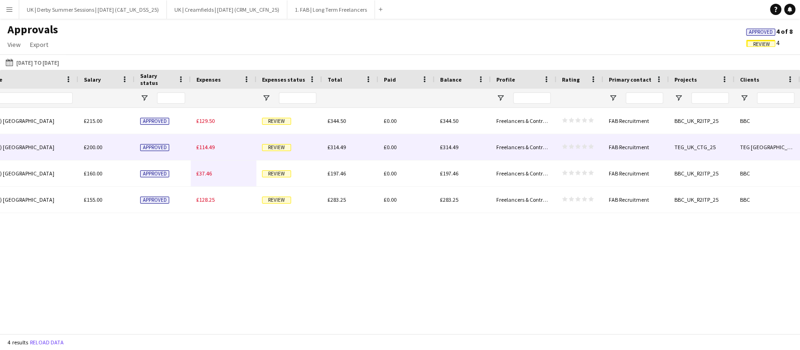
click at [212, 144] on span "£114.49" at bounding box center [205, 146] width 18 height 7
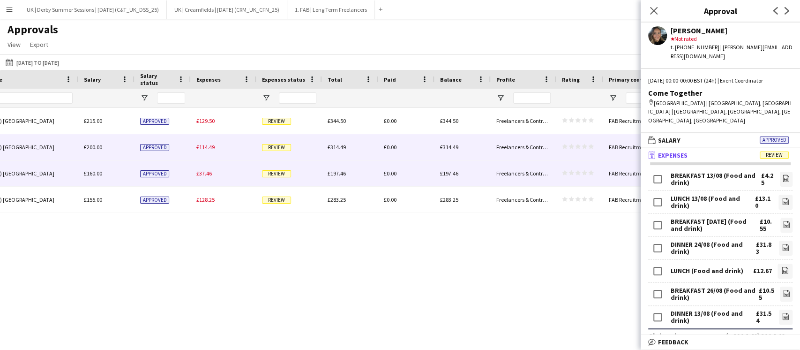
click at [204, 172] on span "£37.46" at bounding box center [203, 173] width 15 height 7
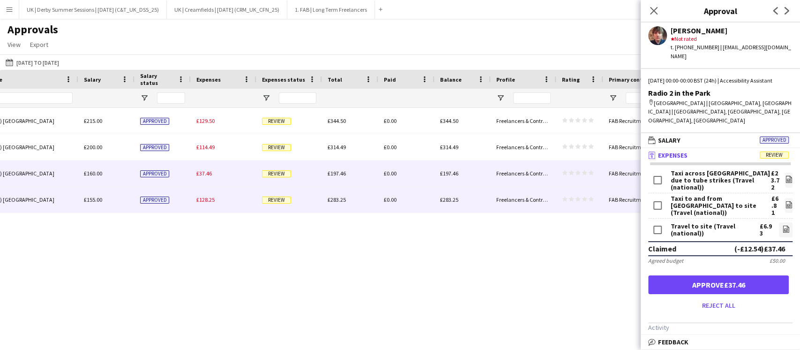
click at [205, 193] on div "£128.25" at bounding box center [224, 200] width 66 height 26
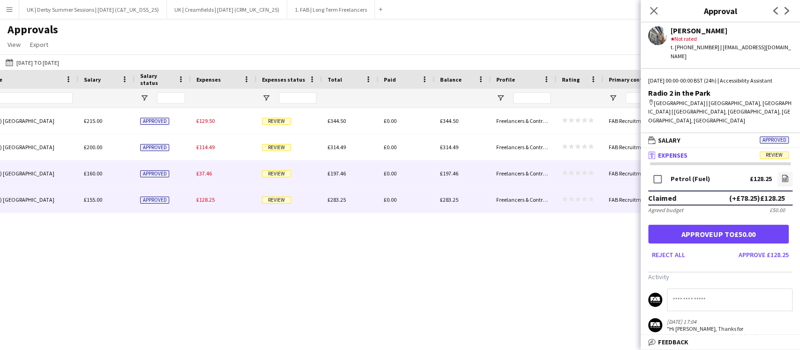
click at [209, 171] on span "£37.46" at bounding box center [203, 173] width 15 height 7
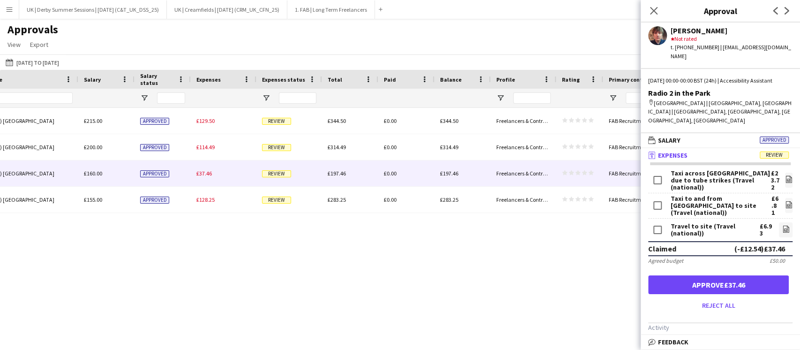
scroll to position [125, 0]
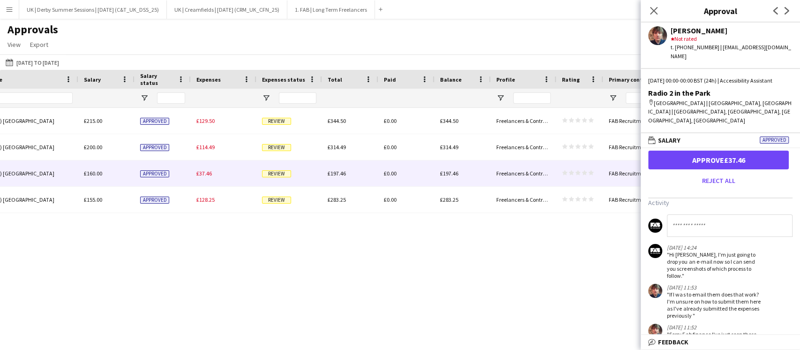
click at [7, 13] on button "Menu" at bounding box center [9, 9] width 19 height 19
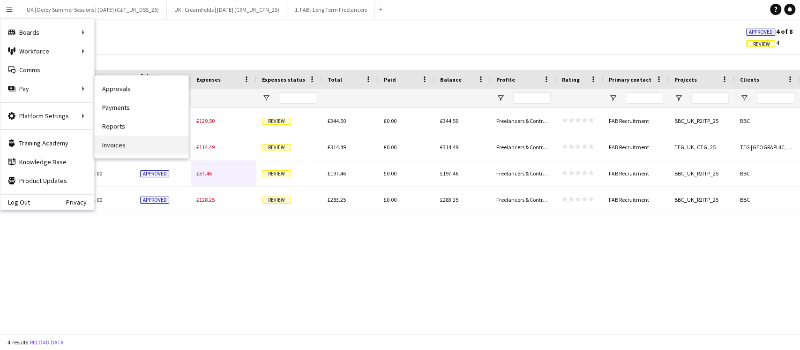
click at [120, 136] on link "Invoices" at bounding box center [142, 144] width 94 height 19
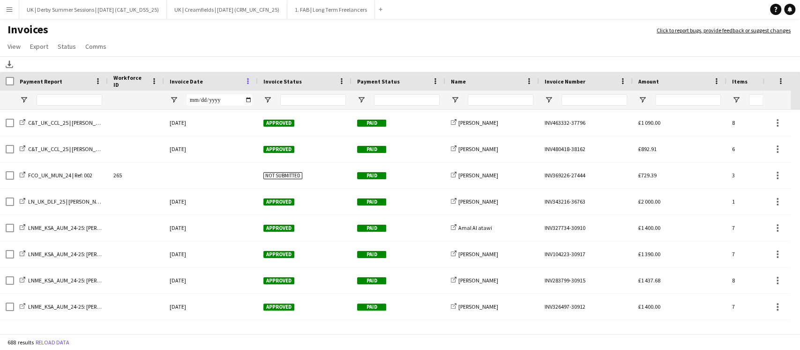
click at [246, 81] on span at bounding box center [248, 81] width 8 height 8
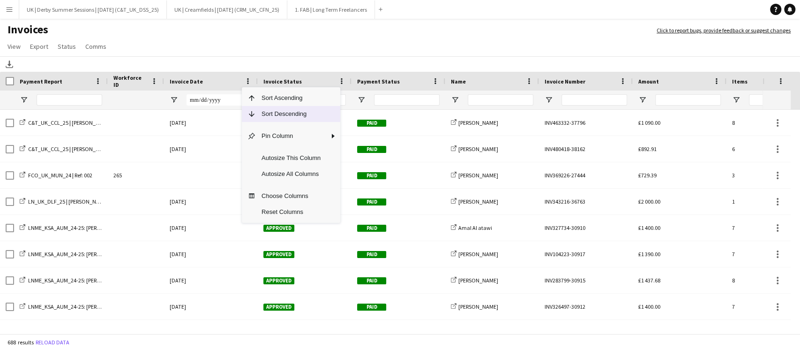
click at [258, 120] on span "Sort Descending" at bounding box center [291, 114] width 70 height 16
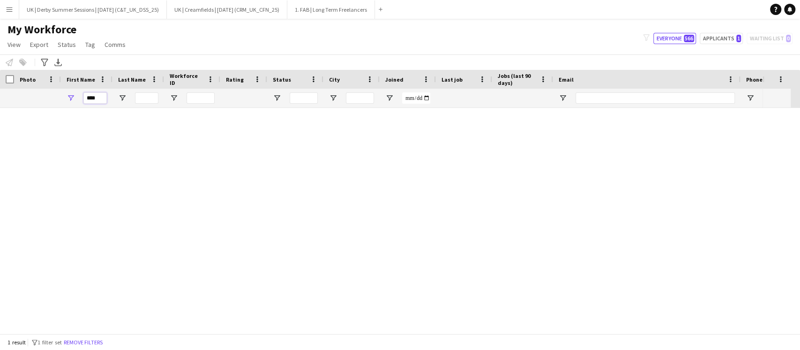
click at [93, 95] on input "****" at bounding box center [94, 97] width 23 height 11
drag, startPoint x: 77, startPoint y: 95, endPoint x: 65, endPoint y: 94, distance: 12.7
click at [65, 94] on div "****" at bounding box center [87, 98] width 52 height 19
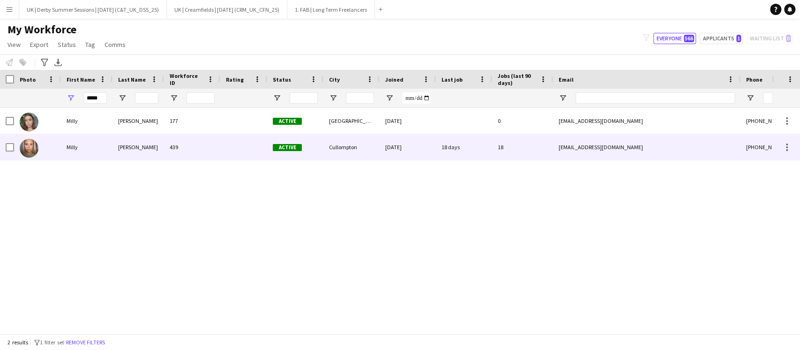
click at [83, 149] on div "Milly" at bounding box center [87, 147] width 52 height 26
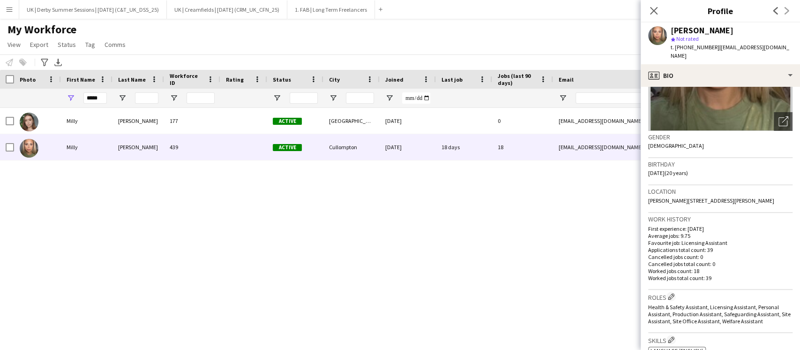
scroll to position [187, 0]
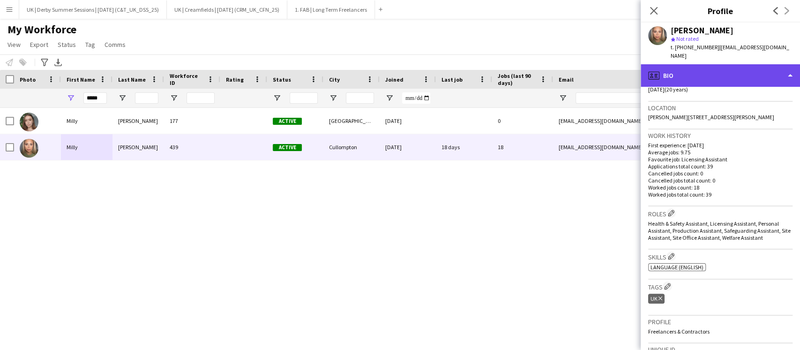
click at [705, 64] on div "profile Bio" at bounding box center [720, 75] width 159 height 22
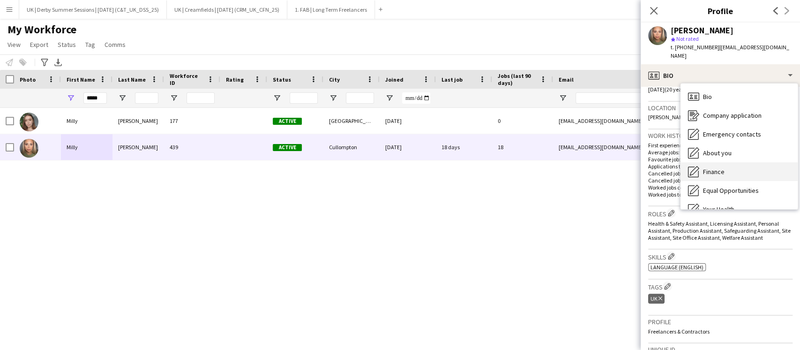
click at [710, 167] on span "Finance" at bounding box center [714, 171] width 22 height 8
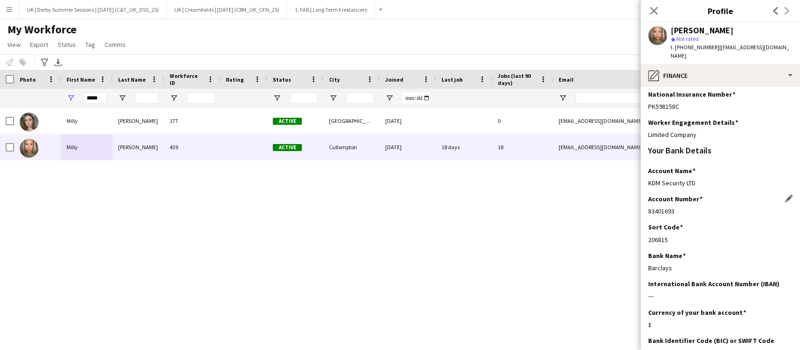
scroll to position [178, 0]
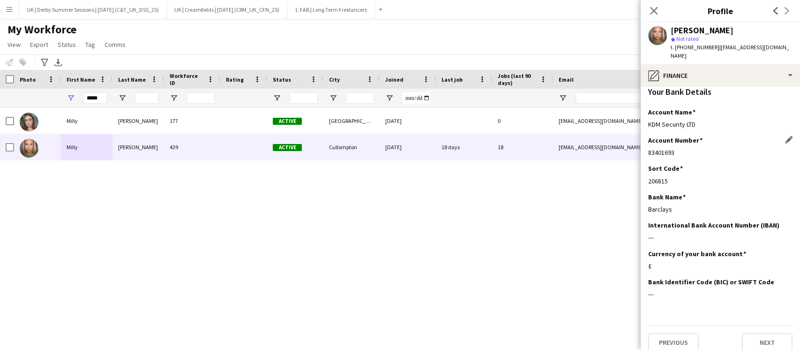
drag, startPoint x: 648, startPoint y: 143, endPoint x: 692, endPoint y: 142, distance: 44.5
click at [692, 142] on app-section-data-types "Please complete this section in full so we can pass onto the relevant tax, paym…" at bounding box center [720, 218] width 159 height 263
copy div "83401693"
drag, startPoint x: 649, startPoint y: 174, endPoint x: 671, endPoint y: 174, distance: 21.6
click at [671, 177] on div "206815" at bounding box center [720, 181] width 144 height 8
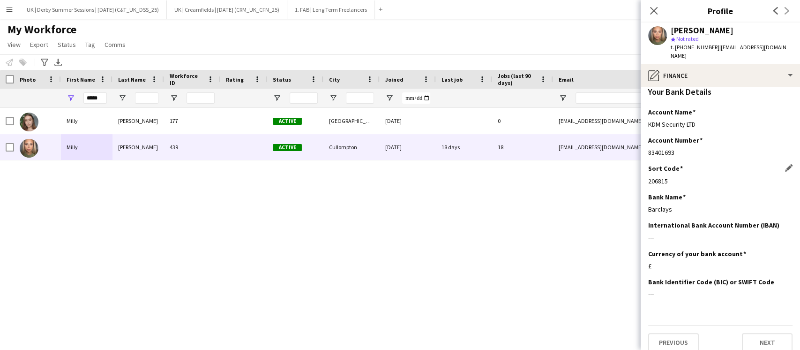
copy div "206815"
click at [18, 9] on button "Menu" at bounding box center [9, 9] width 19 height 19
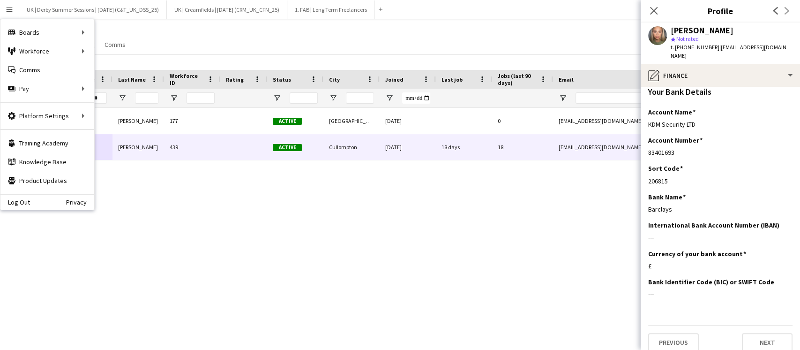
click at [127, 192] on div "[PERSON_NAME] 177 Active [GEOGRAPHIC_DATA] [DATE] 0 [EMAIL_ADDRESS][DOMAIN_NAME…" at bounding box center [386, 216] width 772 height 216
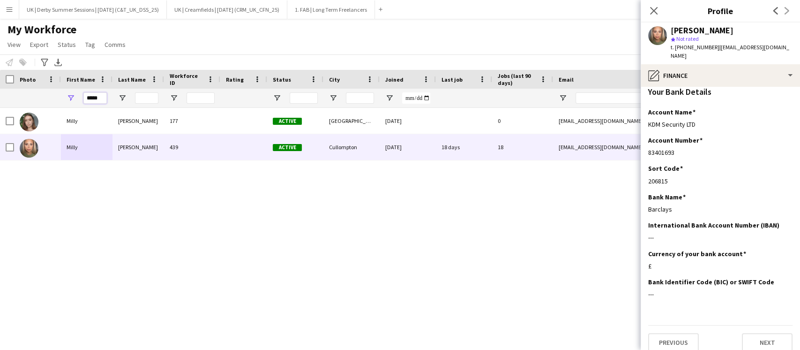
drag, startPoint x: 101, startPoint y: 98, endPoint x: 45, endPoint y: 98, distance: 56.7
click at [45, 98] on div "*****" at bounding box center [508, 98] width 1016 height 19
type input "*****"
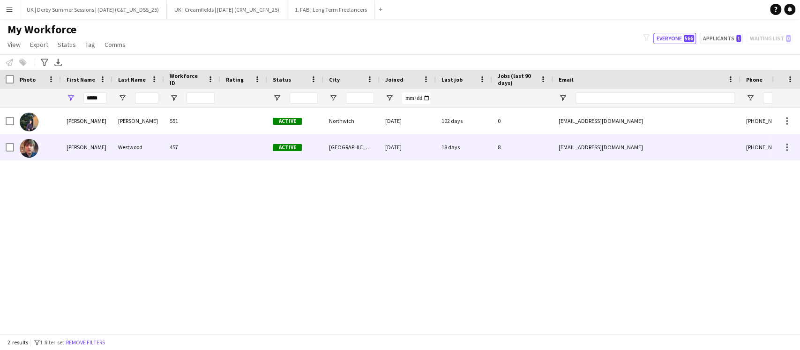
click at [106, 148] on div "[PERSON_NAME]" at bounding box center [87, 147] width 52 height 26
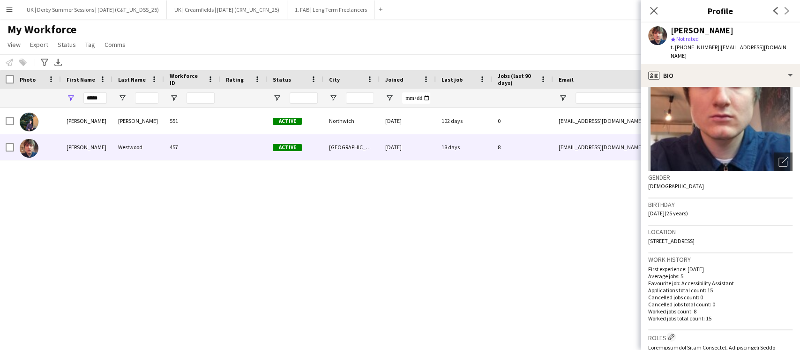
scroll to position [125, 0]
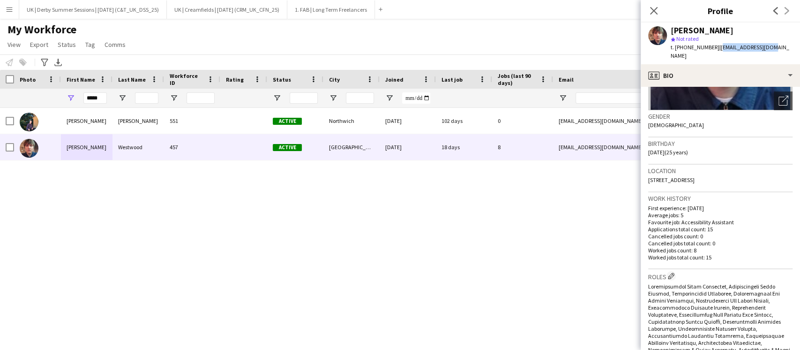
drag, startPoint x: 778, startPoint y: 49, endPoint x: 717, endPoint y: 47, distance: 60.9
click at [717, 47] on app-profile-header "[PERSON_NAME] star Not rated t. [PHONE_NUMBER] | [EMAIL_ADDRESS][DOMAIN_NAME]" at bounding box center [720, 43] width 159 height 42
copy span "[EMAIL_ADDRESS][DOMAIN_NAME]"
click at [12, 9] on app-icon "Menu" at bounding box center [9, 9] width 7 height 7
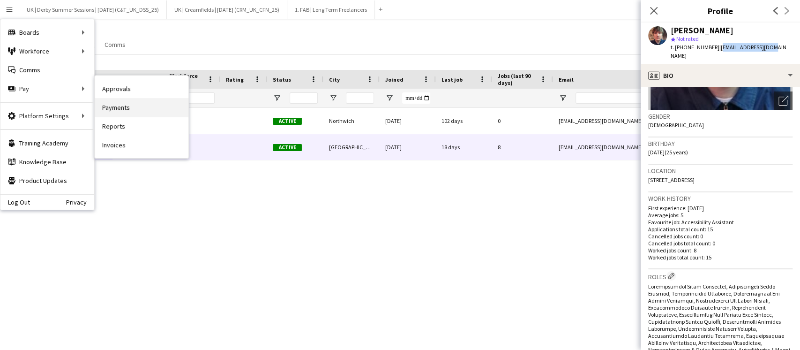
click at [131, 106] on link "Payments" at bounding box center [142, 107] width 94 height 19
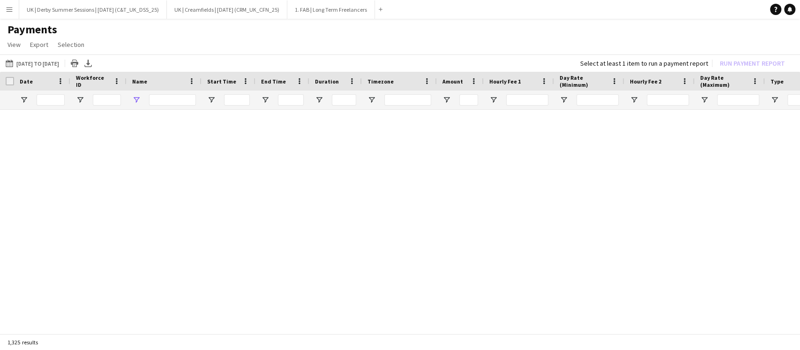
type input "**********"
click at [97, 339] on button "Remove filters" at bounding box center [85, 342] width 43 height 10
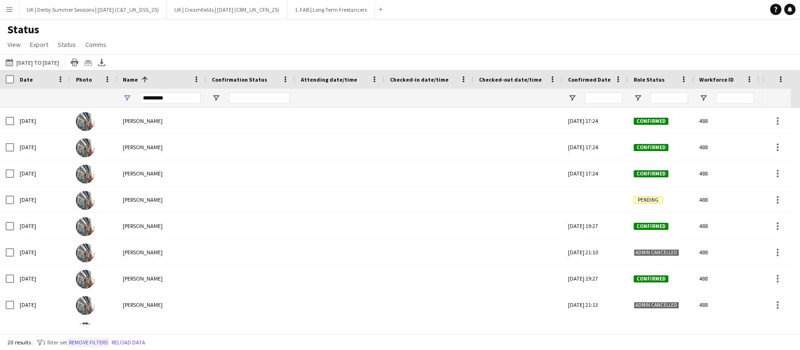
click at [92, 340] on button "Remove filters" at bounding box center [88, 342] width 43 height 10
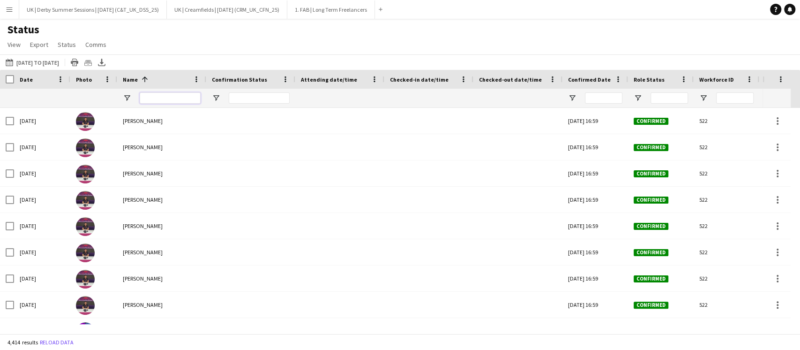
click at [165, 99] on input "Name Filter Input" at bounding box center [170, 97] width 61 height 11
click at [12, 13] on app-icon "Menu" at bounding box center [9, 9] width 7 height 7
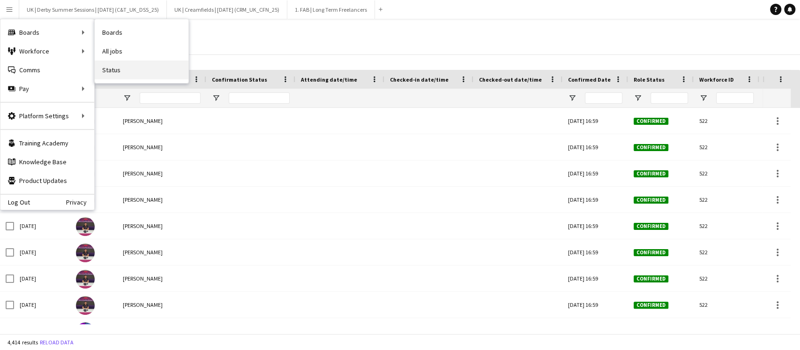
click at [144, 67] on link "Status" at bounding box center [142, 69] width 94 height 19
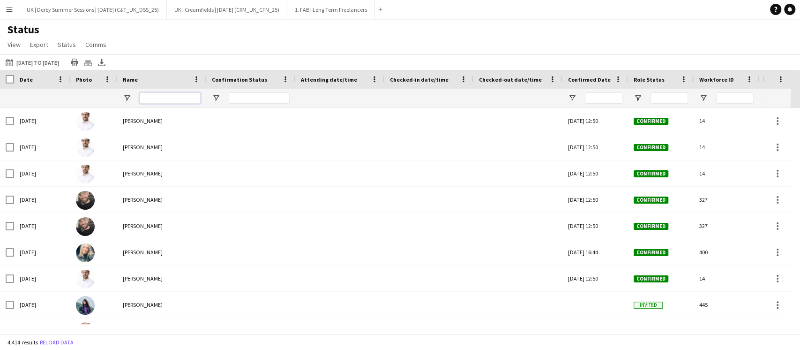
click at [157, 101] on input "Name Filter Input" at bounding box center [170, 97] width 61 height 11
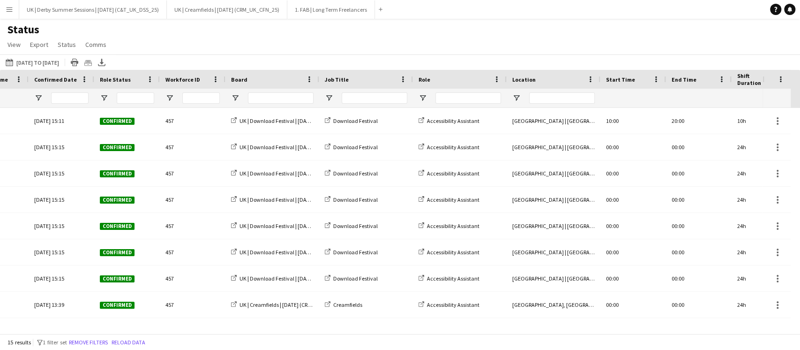
scroll to position [0, 544]
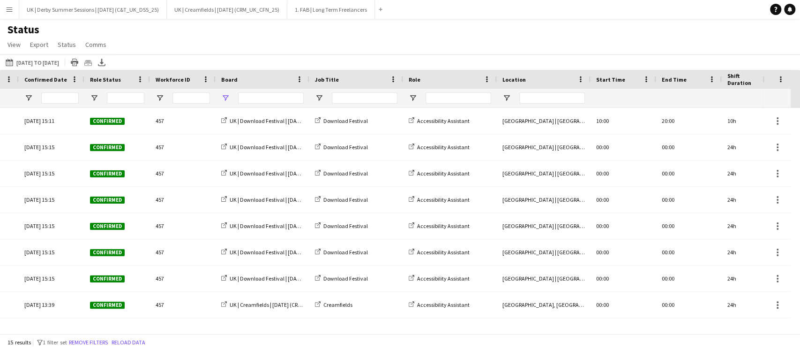
type input "**********"
click at [224, 100] on span "Open Filter Menu" at bounding box center [225, 98] width 8 height 8
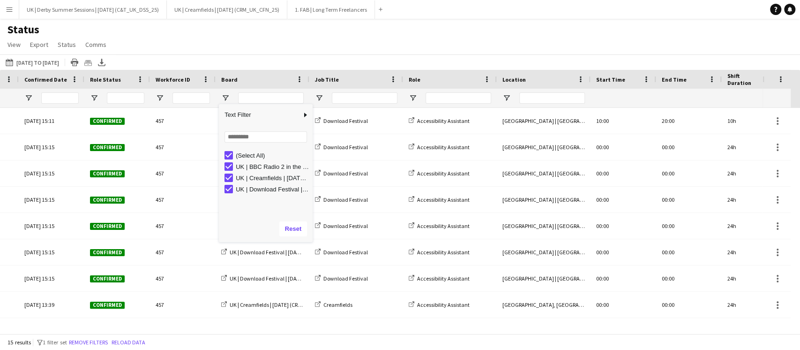
click at [231, 150] on div "(Select All)" at bounding box center [269, 155] width 88 height 11
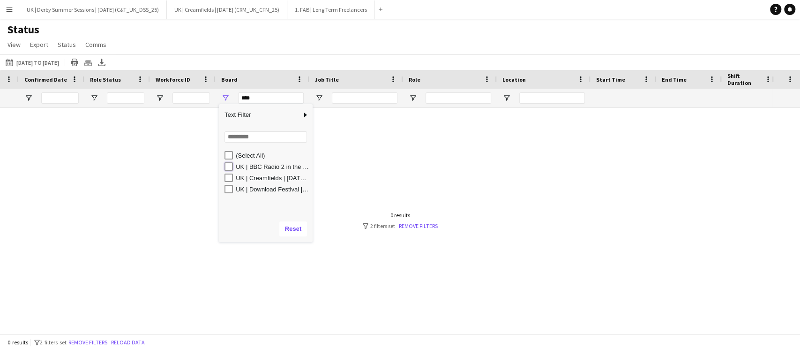
type input "**********"
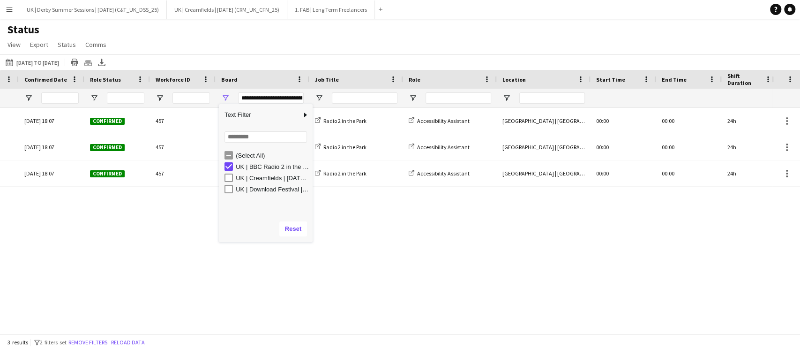
scroll to position [0, 0]
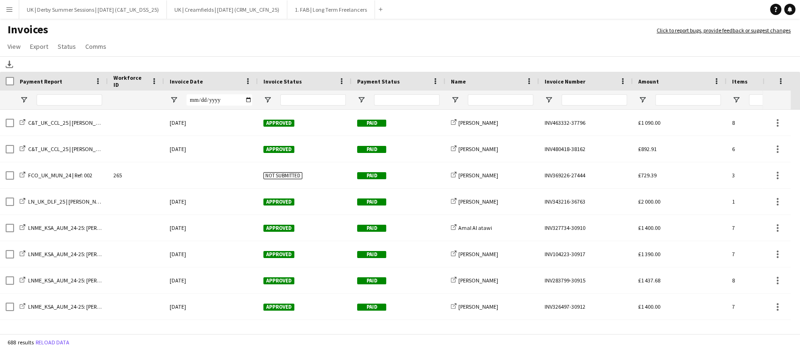
click at [7, 10] on app-icon "Menu" at bounding box center [9, 9] width 7 height 7
click at [247, 81] on span at bounding box center [248, 81] width 8 height 8
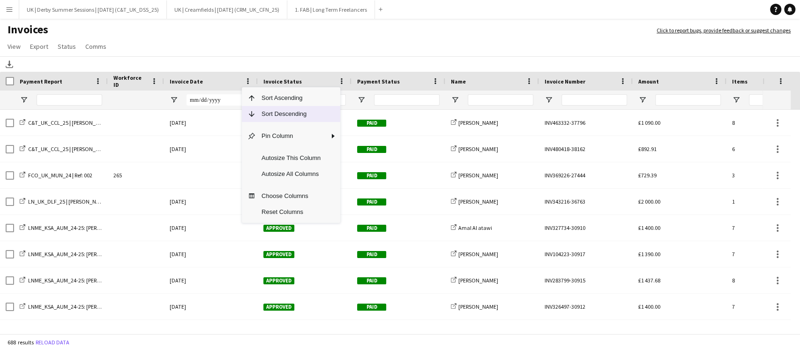
click at [255, 111] on span "Column Menu" at bounding box center [251, 114] width 8 height 8
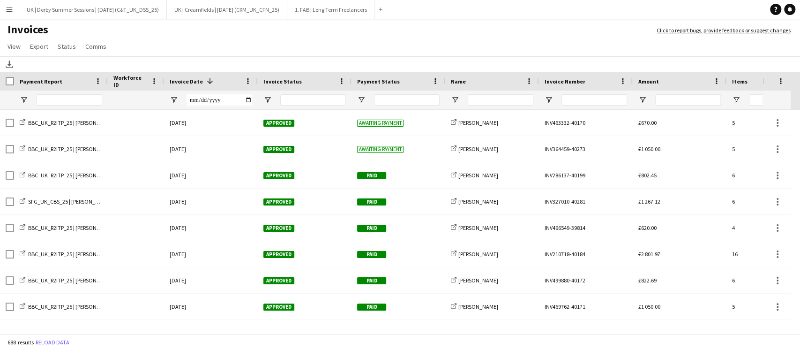
click at [4, 1] on button "Menu" at bounding box center [9, 9] width 19 height 19
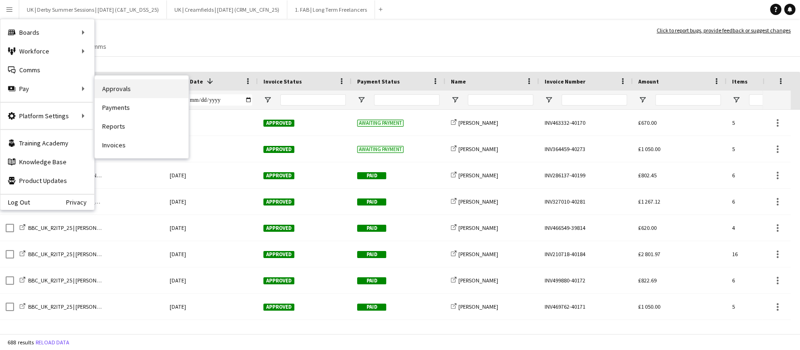
click at [119, 92] on link "Approvals" at bounding box center [142, 88] width 94 height 19
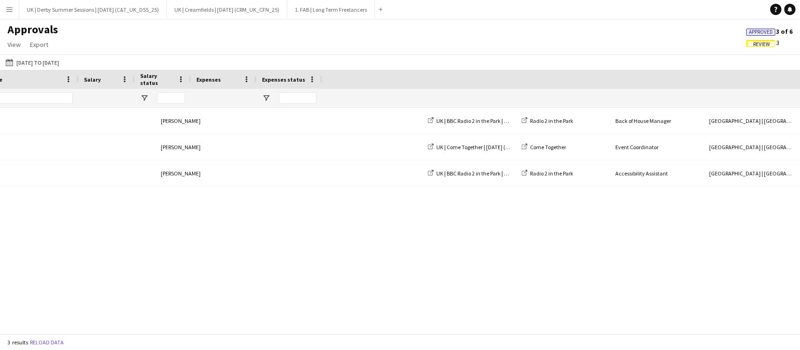
scroll to position [0, 901]
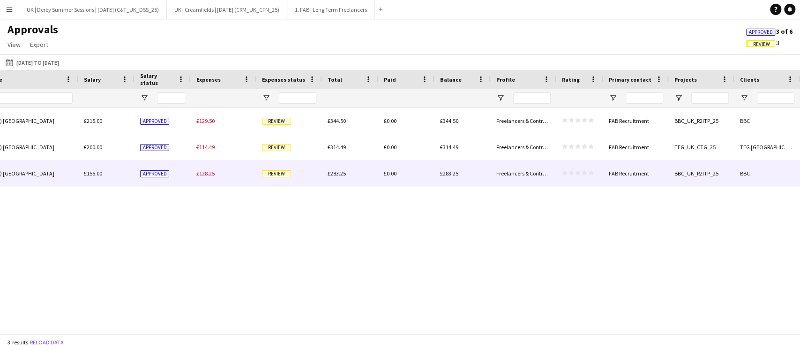
click at [204, 175] on span "£128.25" at bounding box center [205, 173] width 18 height 7
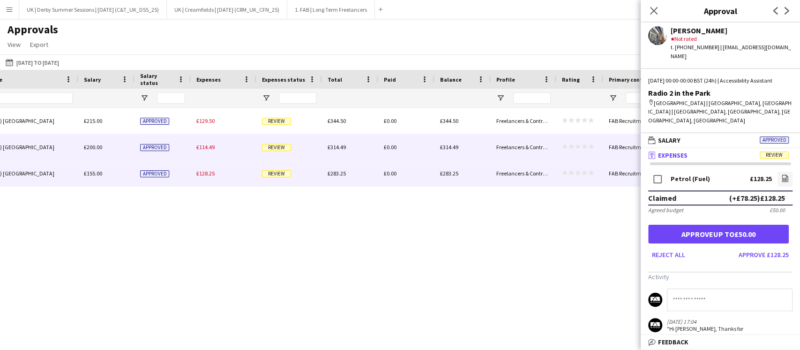
click at [207, 152] on div "£114.49" at bounding box center [224, 147] width 66 height 26
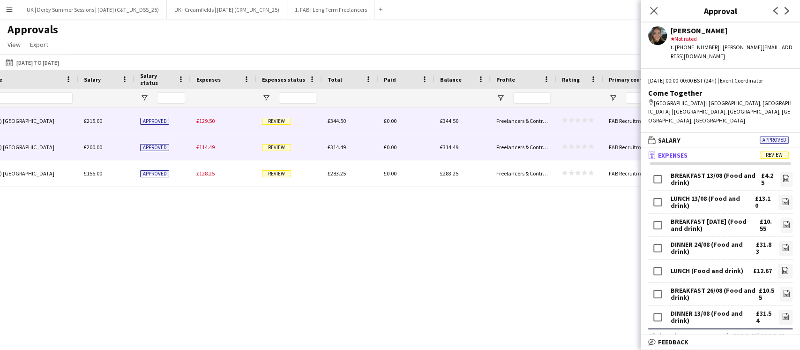
click at [210, 124] on span "£129.50" at bounding box center [205, 120] width 18 height 7
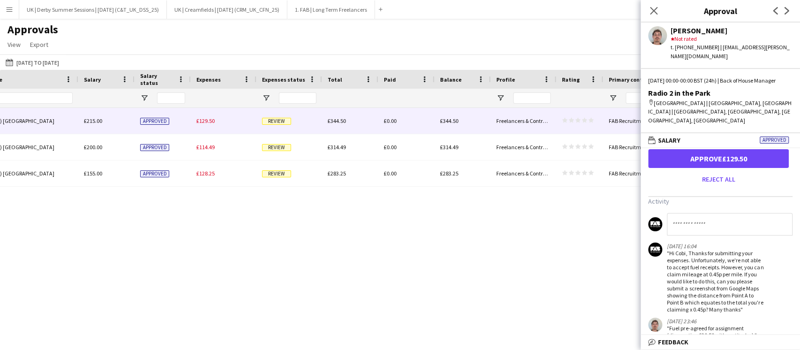
scroll to position [125, 0]
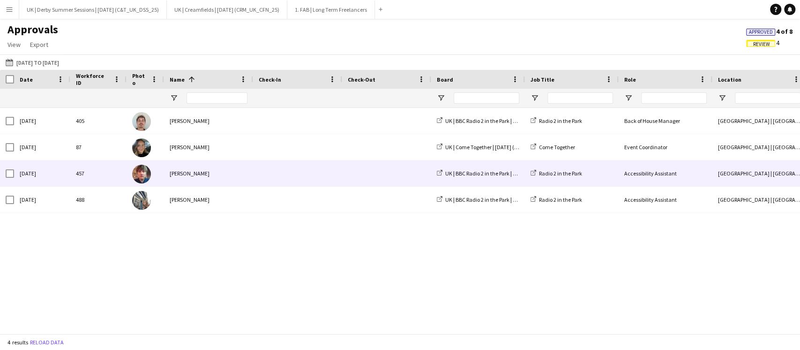
click at [208, 175] on div "[PERSON_NAME]" at bounding box center [208, 173] width 89 height 26
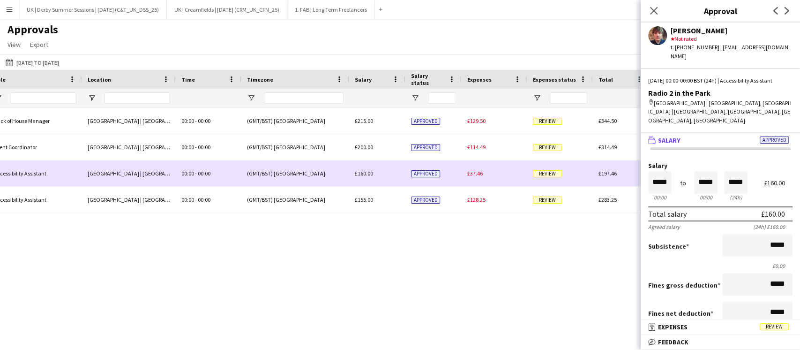
click at [474, 170] on div "£37.46" at bounding box center [495, 173] width 66 height 26
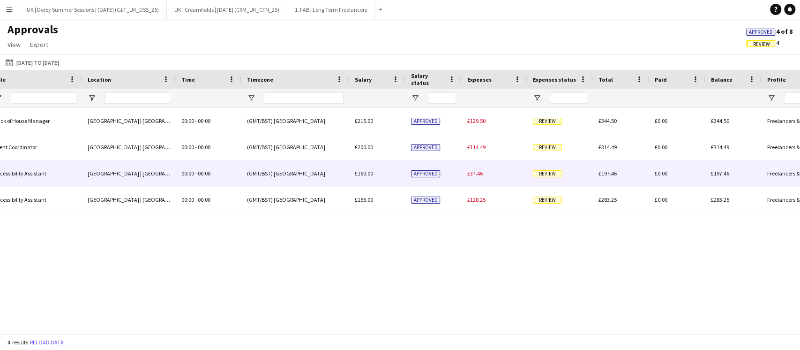
click at [474, 173] on span "£37.46" at bounding box center [474, 173] width 15 height 7
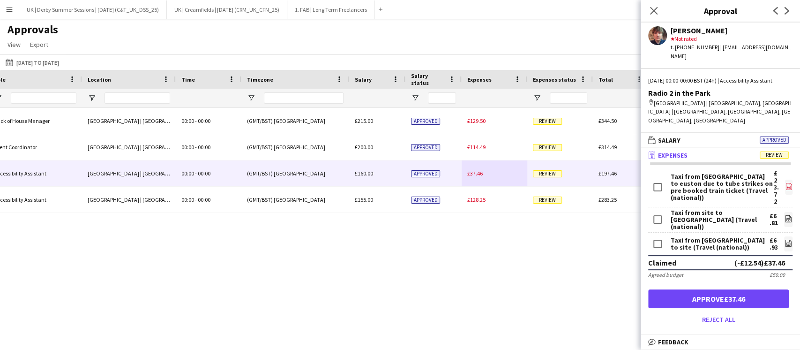
click at [787, 186] on icon at bounding box center [789, 187] width 4 height 3
click at [785, 215] on icon "file-image" at bounding box center [788, 218] width 7 height 7
click at [786, 239] on icon at bounding box center [789, 242] width 6 height 7
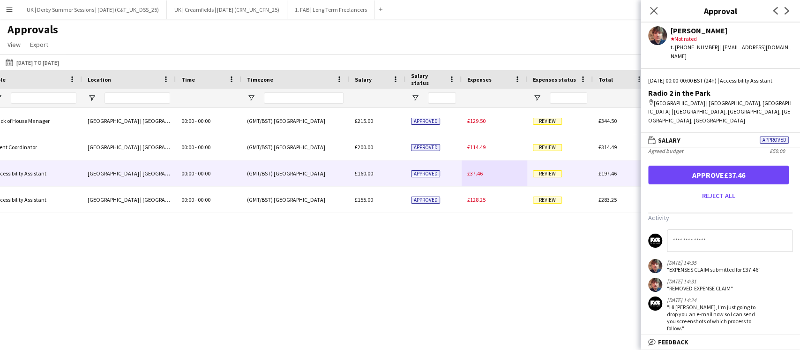
scroll to position [125, 0]
click at [653, 10] on icon at bounding box center [653, 10] width 9 height 9
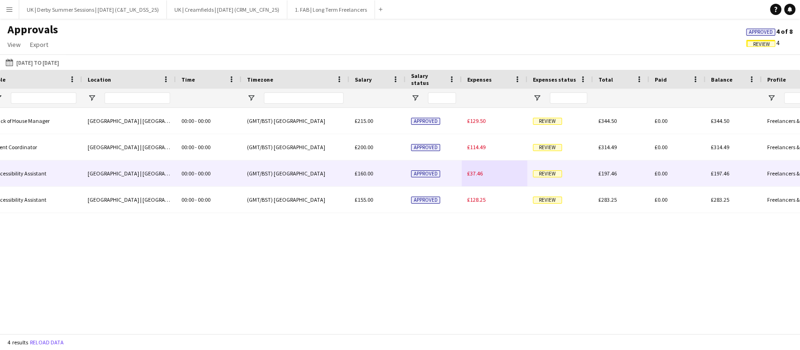
click at [474, 175] on span "£37.46" at bounding box center [474, 173] width 15 height 7
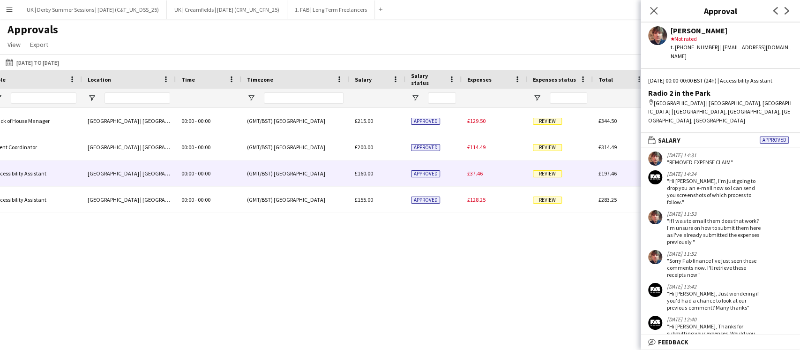
scroll to position [0, 0]
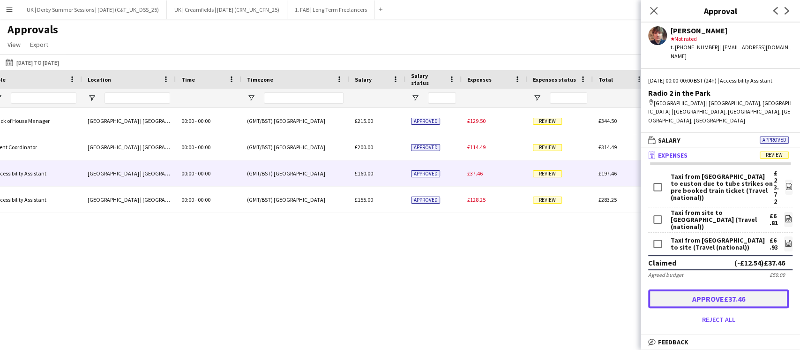
click at [713, 289] on button "Approve £37.46" at bounding box center [718, 298] width 141 height 19
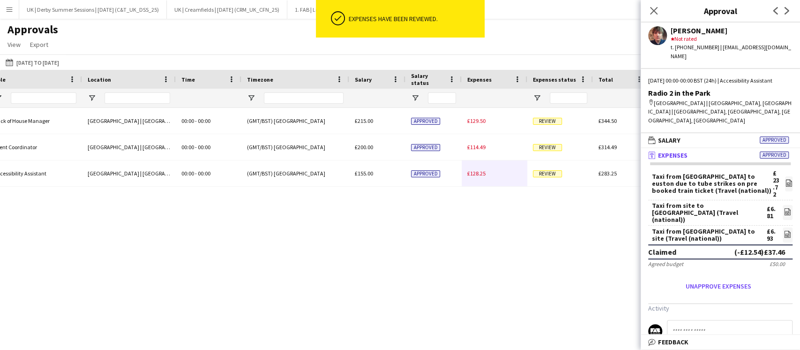
drag, startPoint x: 652, startPoint y: 14, endPoint x: 644, endPoint y: 18, distance: 9.4
click at [652, 13] on icon "Close pop-in" at bounding box center [653, 10] width 7 height 7
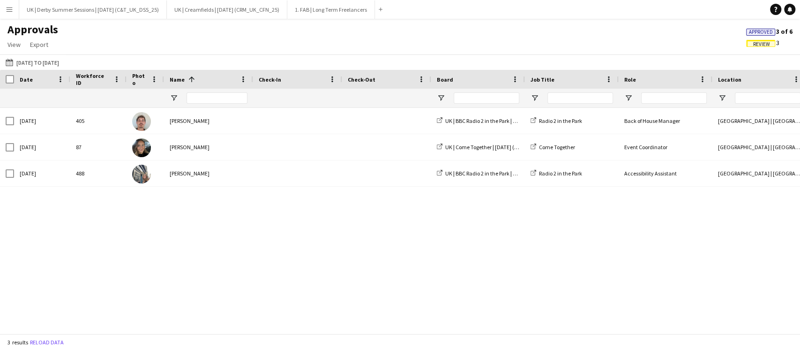
click at [11, 13] on app-icon "Menu" at bounding box center [9, 9] width 7 height 7
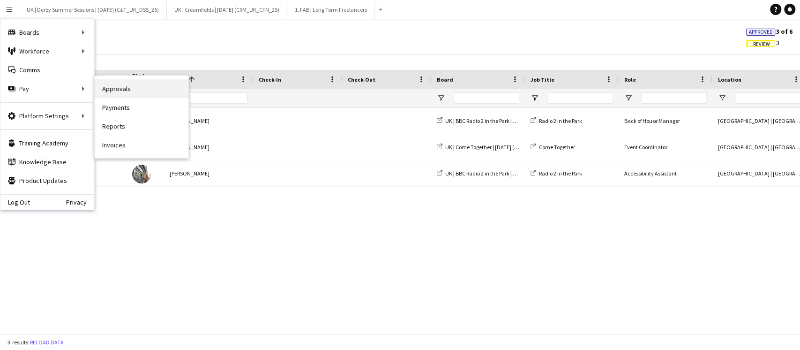
click at [125, 85] on link "Approvals" at bounding box center [142, 88] width 94 height 19
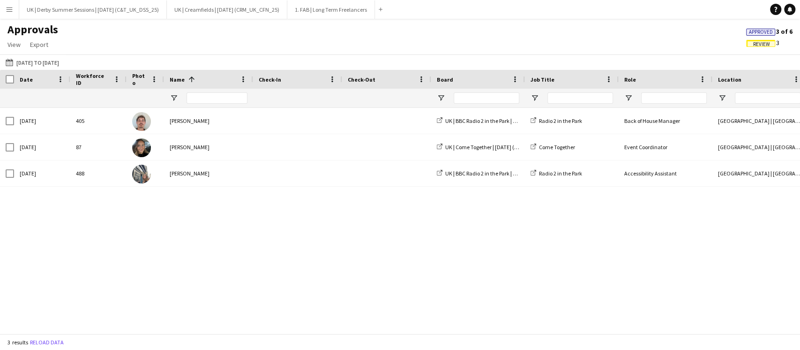
click at [763, 41] on span "Review" at bounding box center [761, 44] width 17 height 6
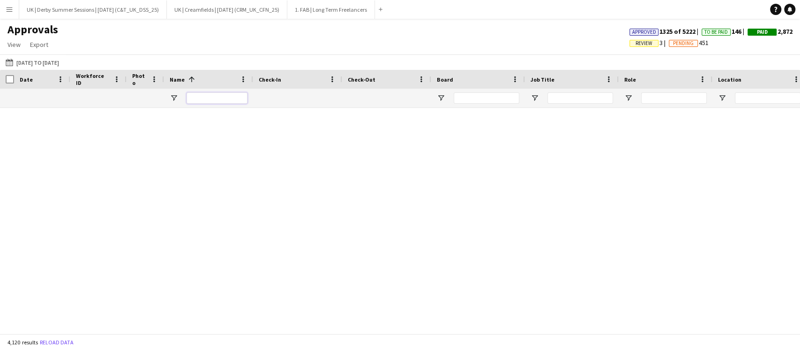
click at [222, 101] on input "Name Filter Input" at bounding box center [217, 97] width 61 height 11
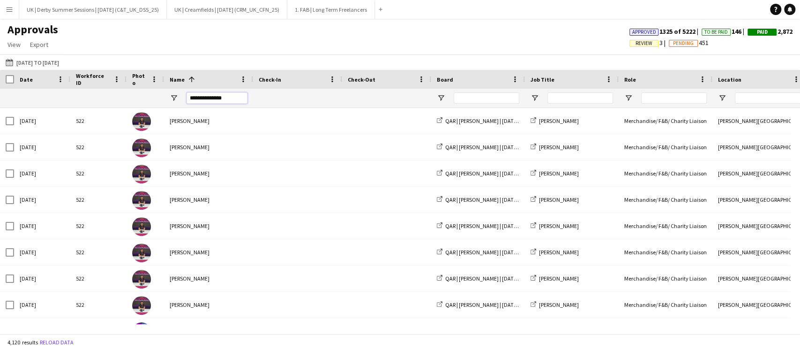
type input "**********"
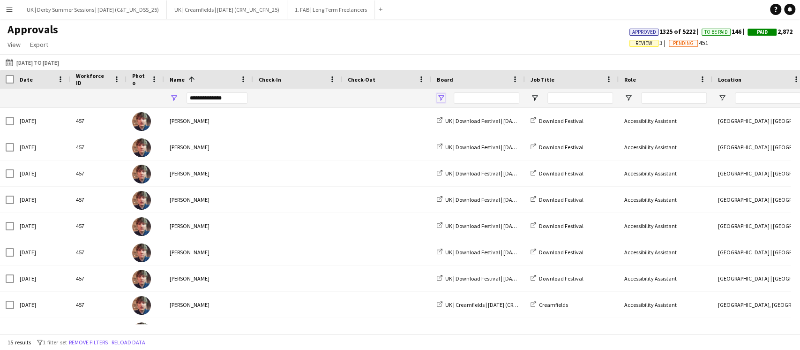
click at [444, 101] on span "Open Filter Menu" at bounding box center [441, 98] width 8 height 8
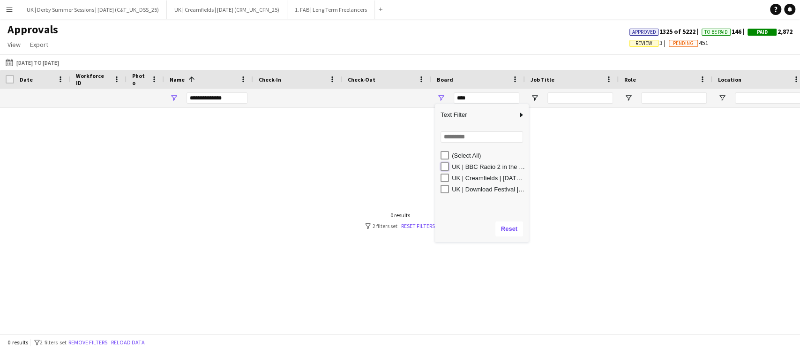
type input "**********"
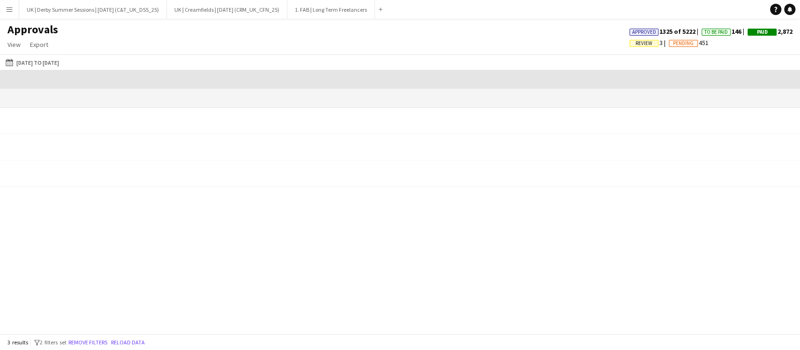
scroll to position [0, 901]
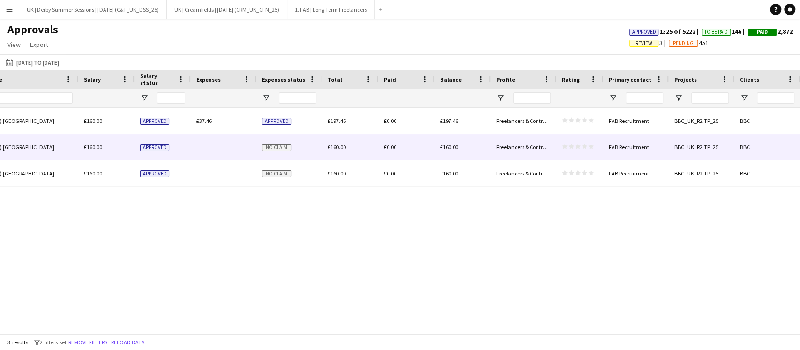
click at [264, 145] on span "No claim" at bounding box center [276, 147] width 29 height 7
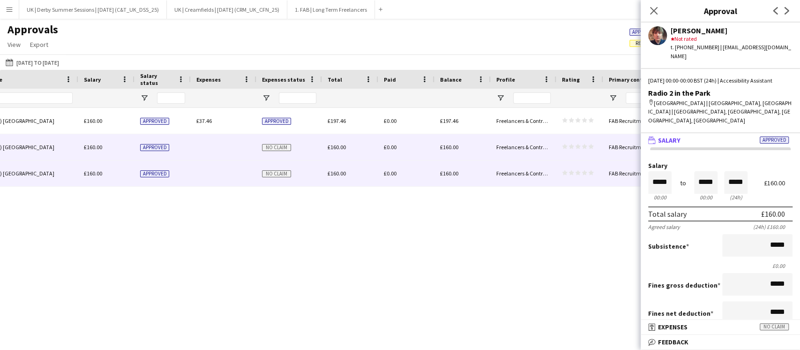
click at [273, 170] on span "No claim" at bounding box center [276, 173] width 29 height 7
click at [225, 152] on div at bounding box center [224, 147] width 66 height 26
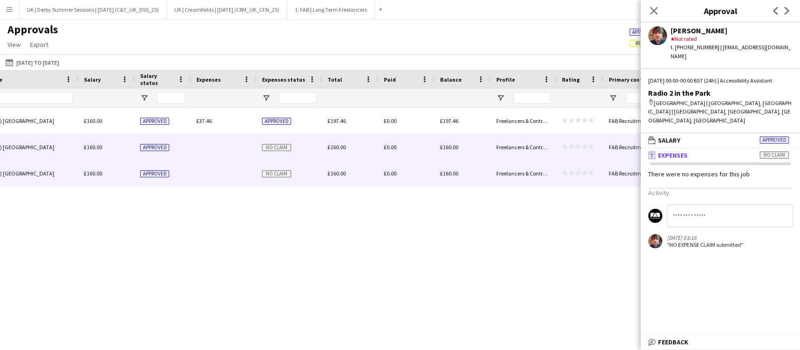
click at [205, 168] on div at bounding box center [224, 173] width 66 height 26
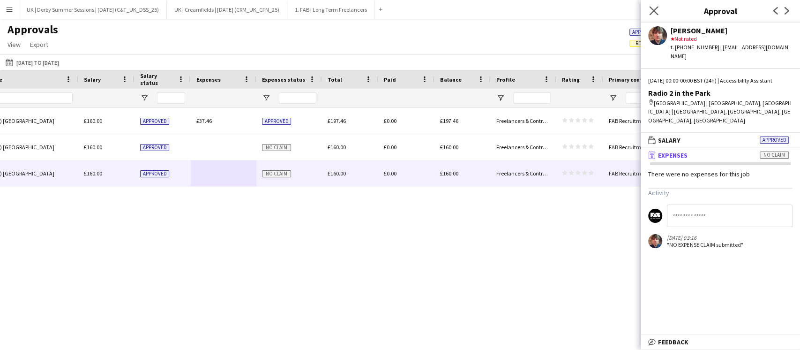
click at [651, 15] on app-icon "Close pop-in" at bounding box center [654, 11] width 14 height 14
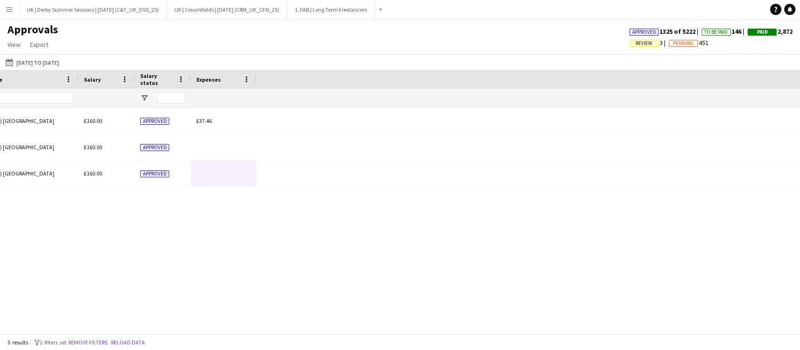
scroll to position [0, 202]
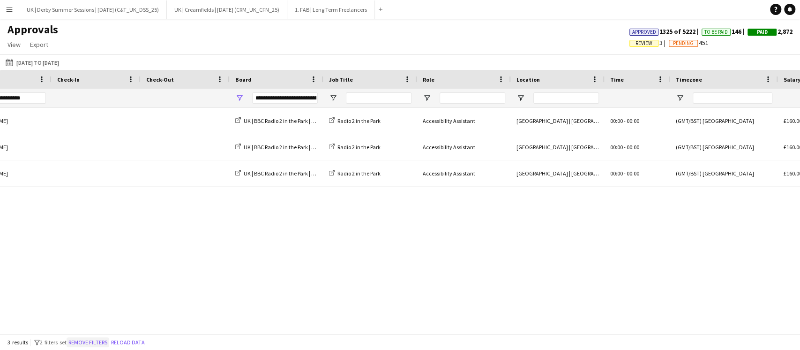
click at [96, 344] on button "Remove filters" at bounding box center [88, 342] width 43 height 10
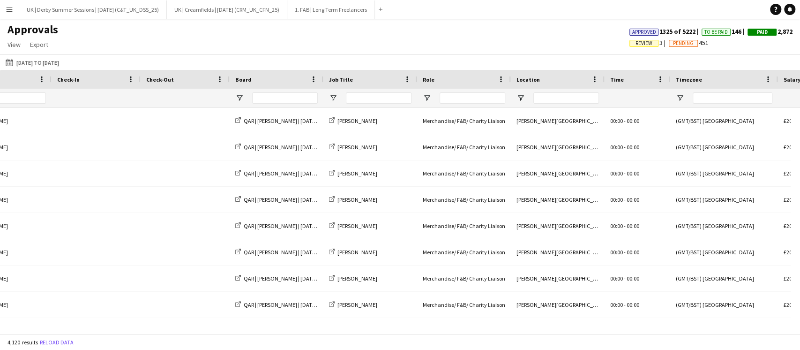
scroll to position [0, 0]
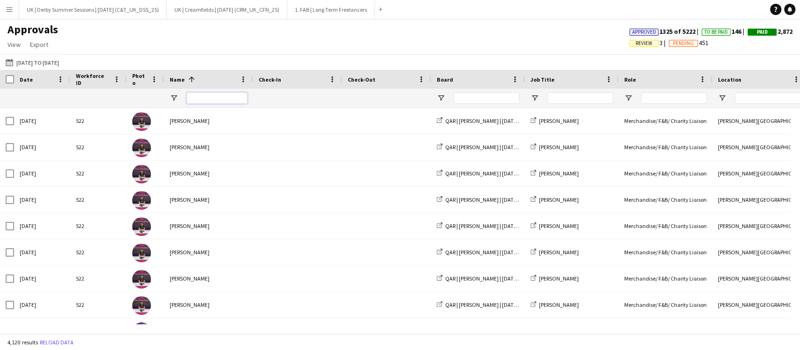
click at [221, 97] on input "Name Filter Input" at bounding box center [217, 97] width 61 height 11
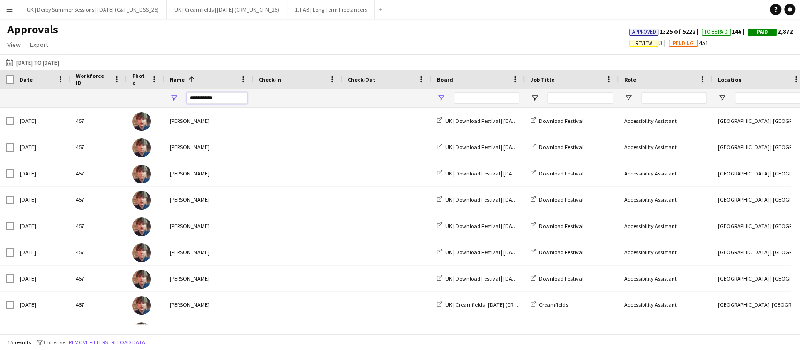
type input "**********"
click at [441, 100] on span "Open Filter Menu" at bounding box center [441, 98] width 8 height 8
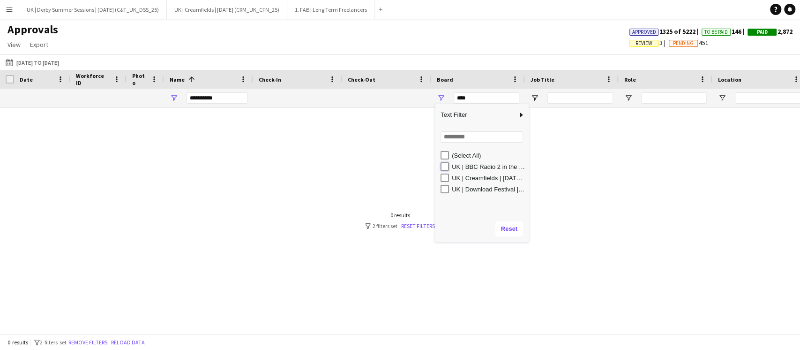
type input "**********"
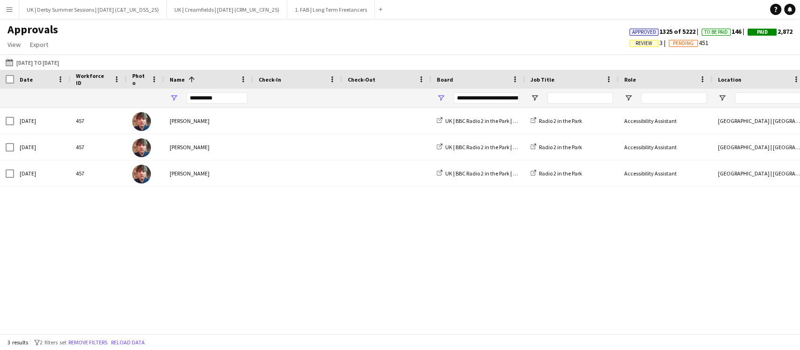
scroll to position [0, 901]
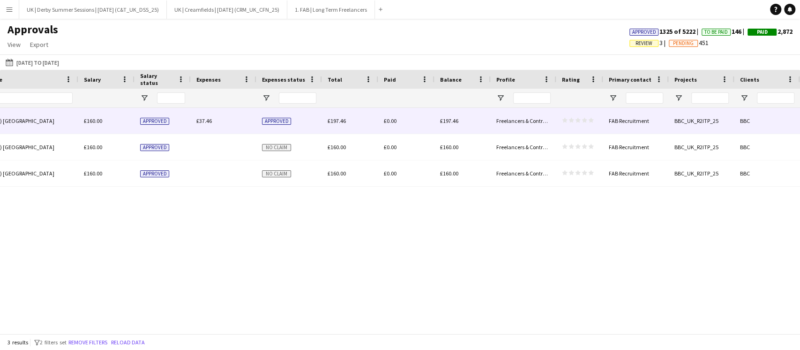
click at [204, 118] on span "£37.46" at bounding box center [203, 120] width 15 height 7
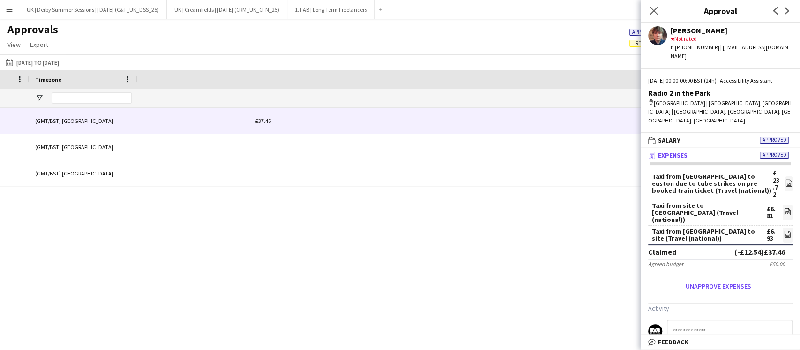
scroll to position [0, 14]
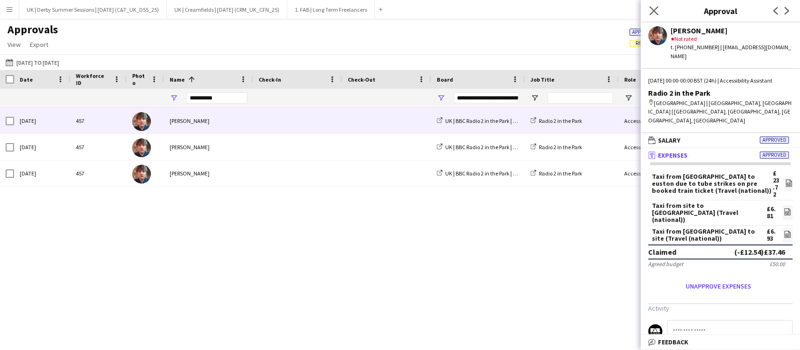
click at [649, 6] on icon "Close pop-in" at bounding box center [653, 10] width 9 height 9
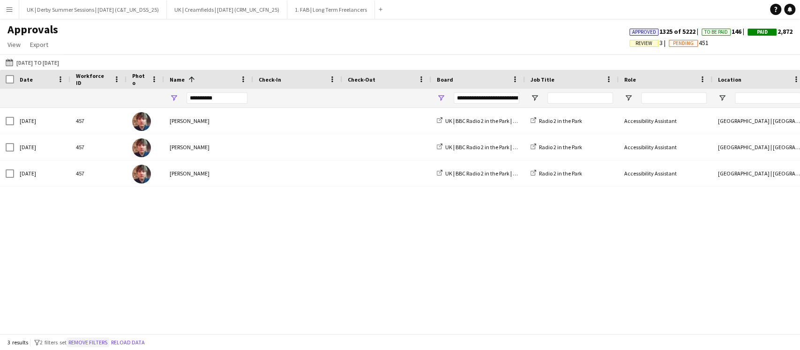
click at [101, 344] on button "Remove filters" at bounding box center [88, 342] width 43 height 10
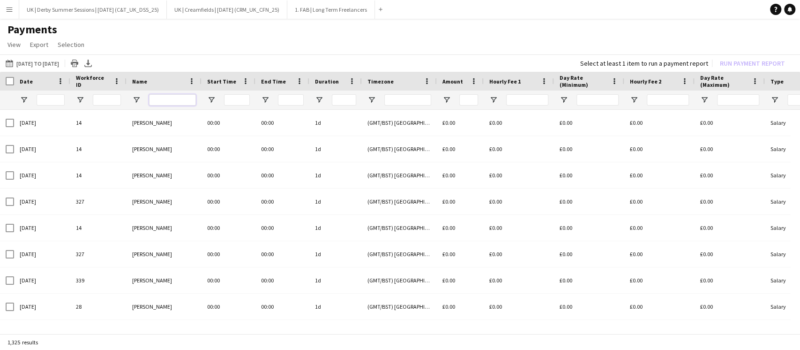
click at [171, 97] on input "Name Filter Input" at bounding box center [172, 99] width 47 height 11
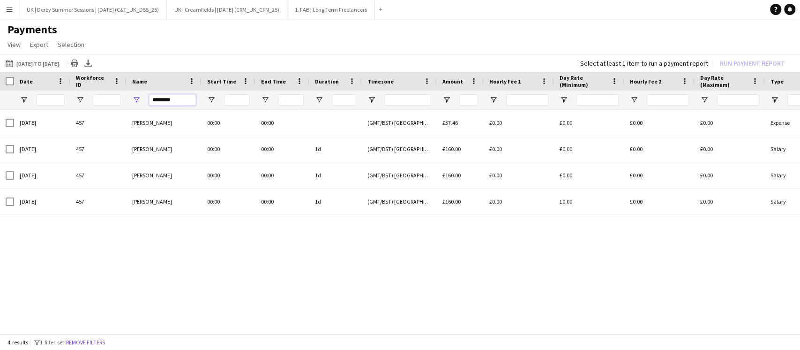
type input "********"
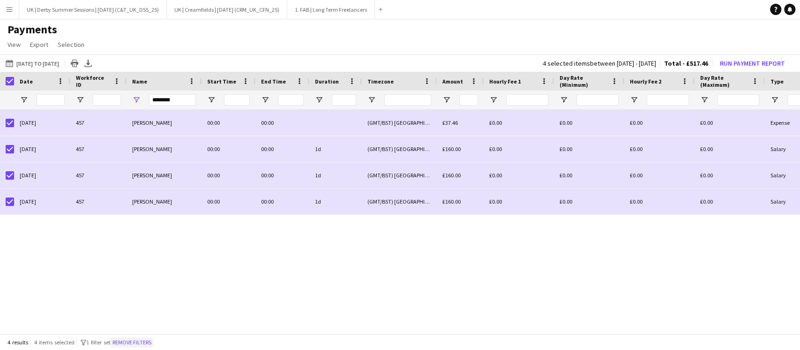
click at [128, 340] on button "Remove filters" at bounding box center [132, 342] width 43 height 10
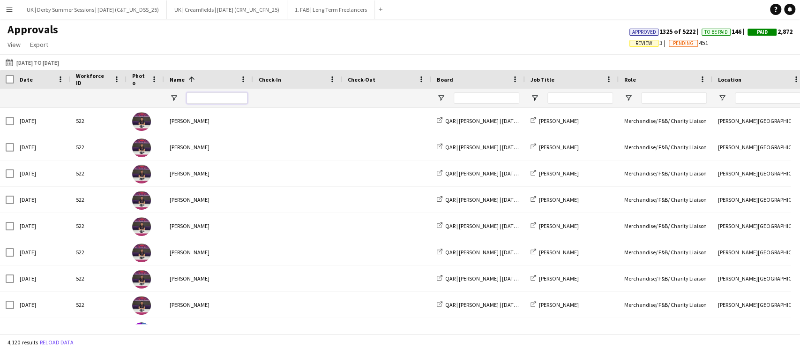
click at [195, 94] on input "Name Filter Input" at bounding box center [217, 97] width 61 height 11
type input "********"
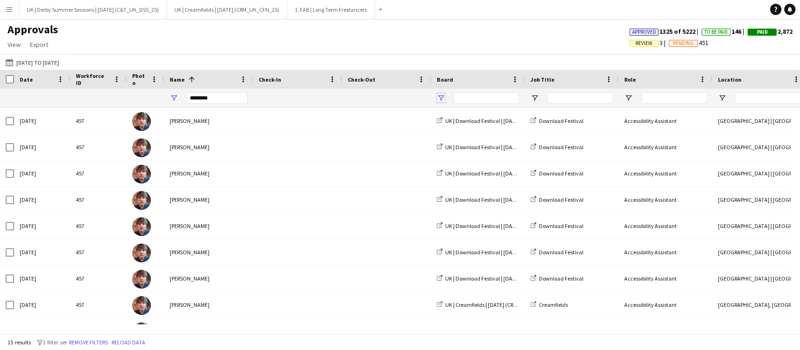
click at [442, 95] on span "Open Filter Menu" at bounding box center [441, 98] width 8 height 8
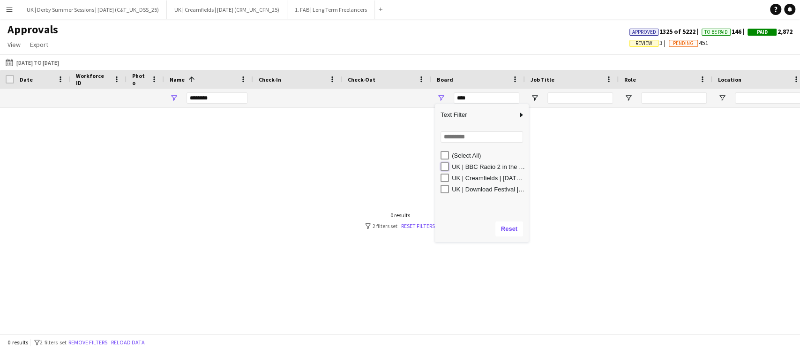
type input "**********"
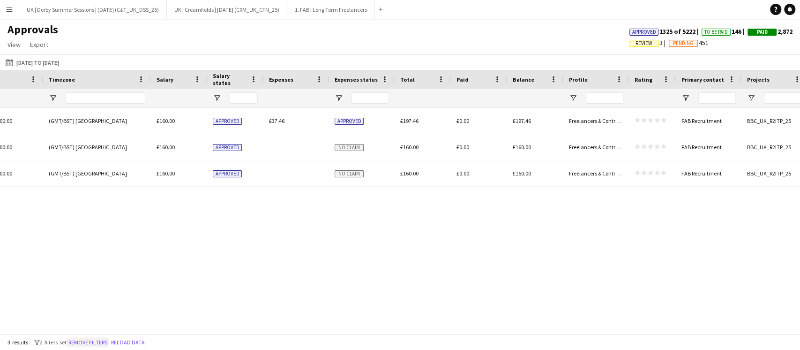
click at [101, 339] on button "Remove filters" at bounding box center [88, 342] width 43 height 10
click at [0, 0] on div at bounding box center [0, 0] width 0 height 0
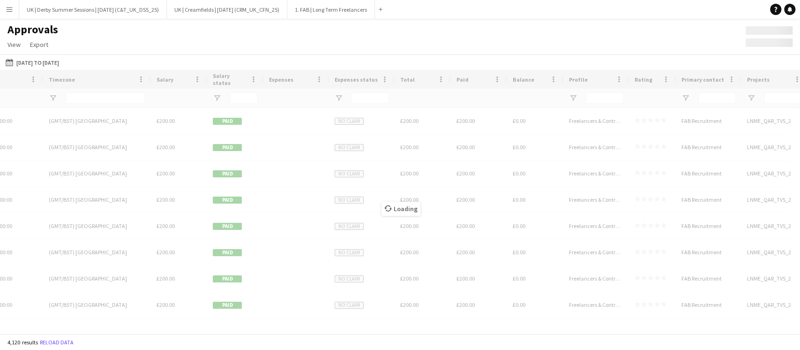
click at [105, 328] on div "Loading" at bounding box center [400, 201] width 800 height 263
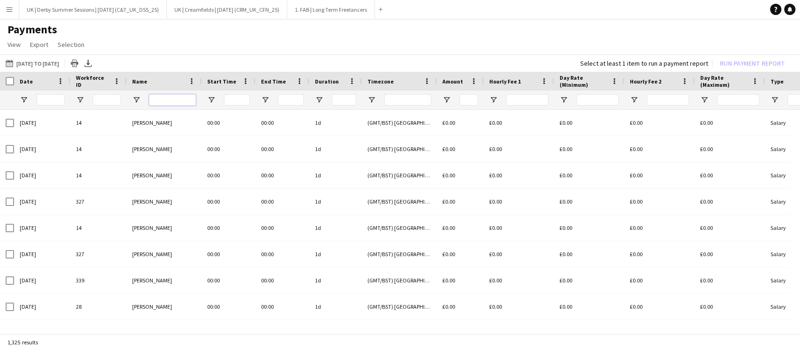
click at [169, 97] on input "Name Filter Input" at bounding box center [172, 99] width 47 height 11
type input "********"
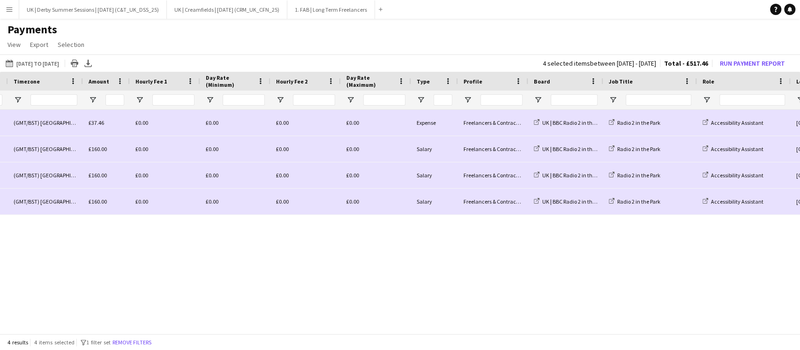
scroll to position [0, 355]
click at [727, 62] on button "Run Payment Report" at bounding box center [752, 63] width 73 height 12
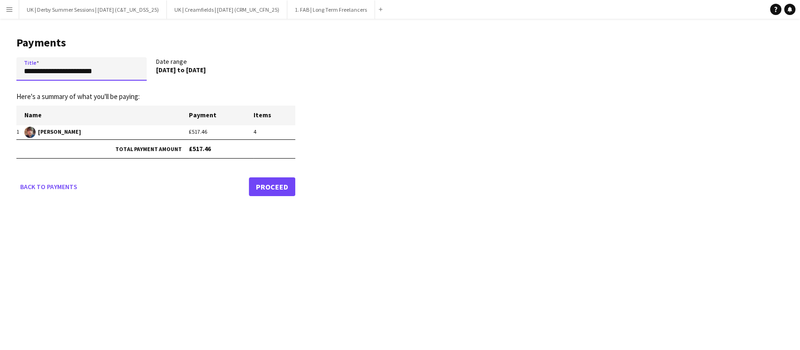
drag, startPoint x: 132, startPoint y: 62, endPoint x: 0, endPoint y: 65, distance: 131.7
click at [0, 65] on main "**********" at bounding box center [152, 114] width 305 height 191
paste input "*****"
drag, startPoint x: 27, startPoint y: 72, endPoint x: 7, endPoint y: 71, distance: 20.7
click at [7, 71] on main "**********" at bounding box center [152, 114] width 305 height 191
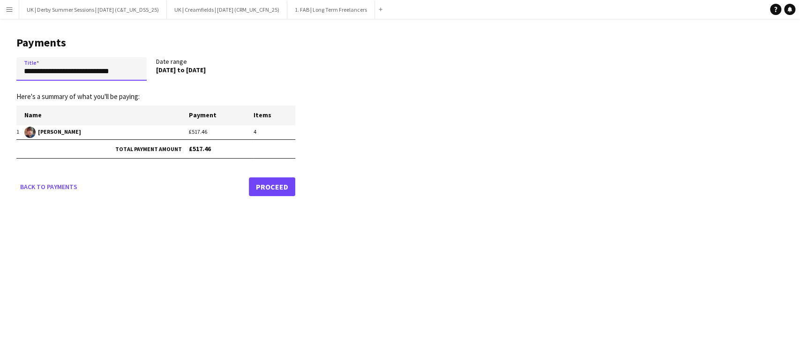
drag, startPoint x: 87, startPoint y: 71, endPoint x: 131, endPoint y: 71, distance: 44.1
click at [202, 78] on div "**********" at bounding box center [155, 70] width 279 height 27
paste input "*"
drag, startPoint x: 53, startPoint y: 69, endPoint x: 1, endPoint y: 69, distance: 51.6
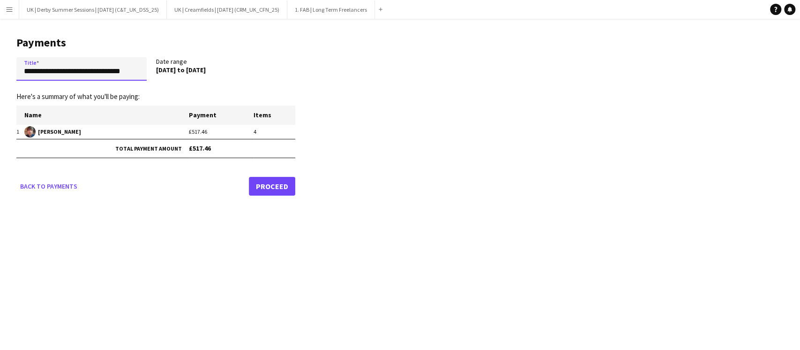
click at [1, 69] on main "**********" at bounding box center [152, 114] width 305 height 191
click at [24, 69] on input "**********" at bounding box center [81, 68] width 130 height 23
drag, startPoint x: 135, startPoint y: 72, endPoint x: 154, endPoint y: 72, distance: 18.7
click at [154, 72] on app-form-group "**********" at bounding box center [86, 68] width 140 height 23
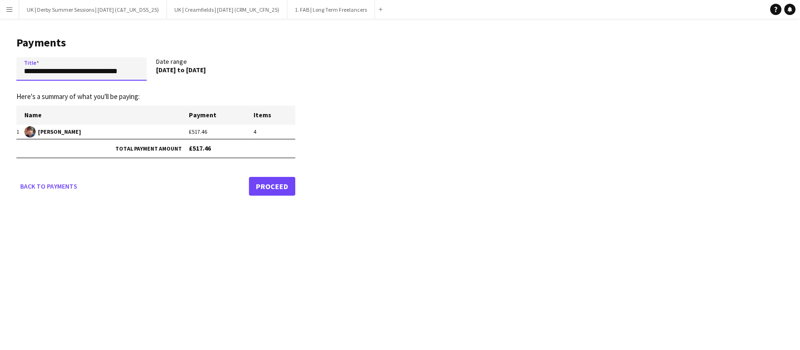
click at [143, 66] on input "**********" at bounding box center [81, 68] width 130 height 23
type input "**********"
click at [275, 188] on link "Proceed" at bounding box center [272, 186] width 46 height 19
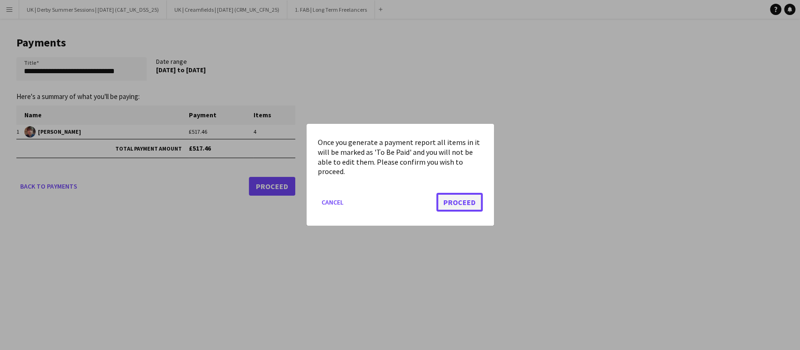
click at [442, 202] on button "Proceed" at bounding box center [459, 202] width 46 height 19
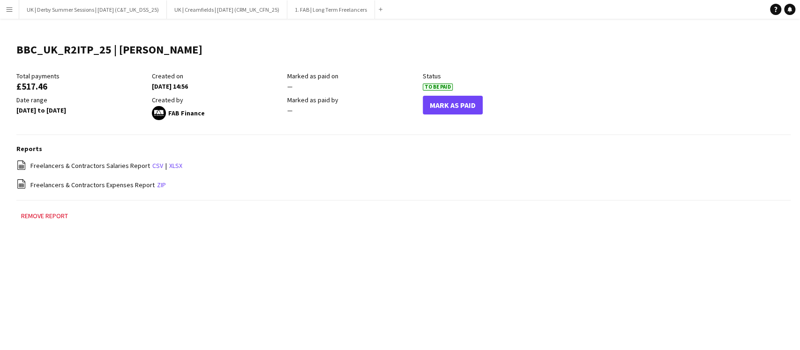
click at [14, 7] on button "Menu" at bounding box center [9, 9] width 19 height 19
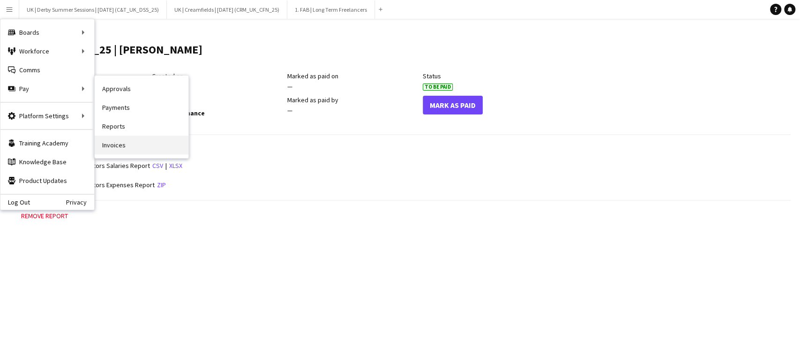
click at [129, 141] on link "Invoices" at bounding box center [142, 144] width 94 height 19
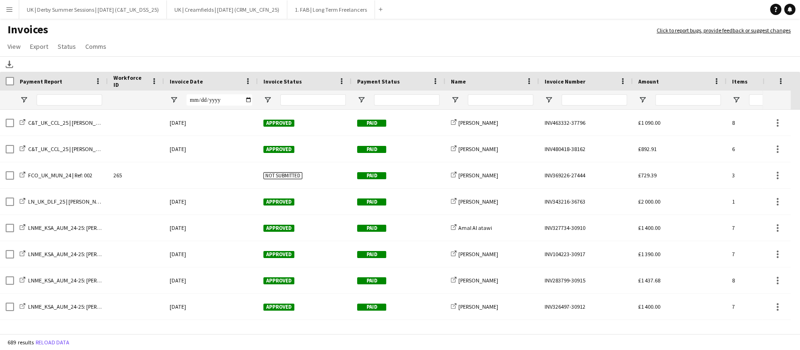
click at [243, 81] on div "Invoice Date" at bounding box center [211, 81] width 82 height 19
click at [247, 81] on span at bounding box center [248, 81] width 8 height 8
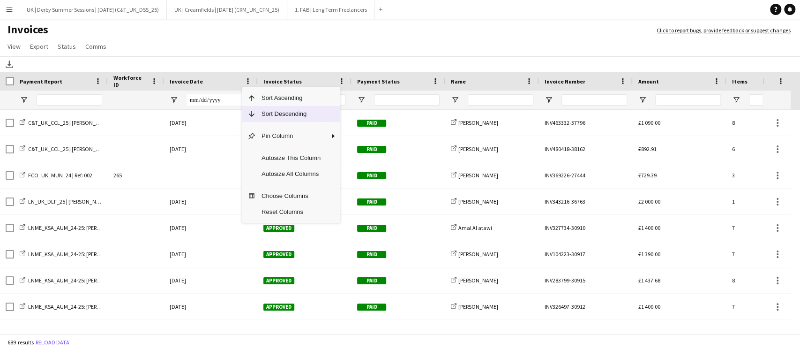
click at [265, 111] on span "Sort Descending" at bounding box center [291, 114] width 70 height 16
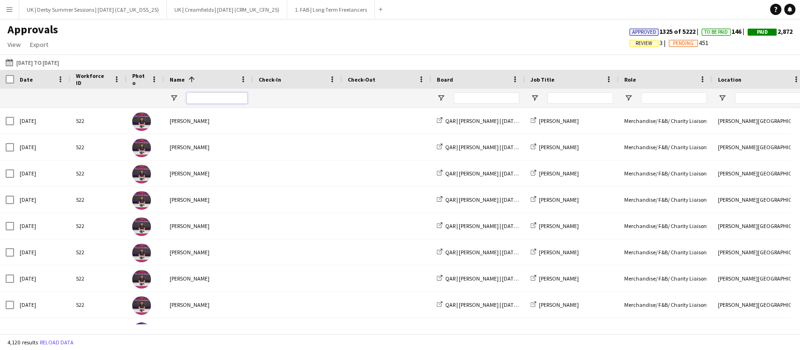
click at [222, 97] on input "Name Filter Input" at bounding box center [217, 97] width 61 height 11
type input "********"
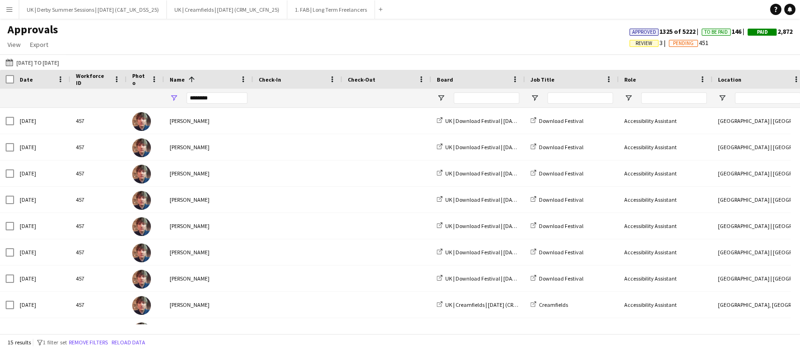
click at [443, 93] on div at bounding box center [478, 98] width 94 height 19
click at [439, 93] on div at bounding box center [478, 98] width 94 height 19
click at [444, 96] on span "Open Filter Menu" at bounding box center [441, 98] width 8 height 8
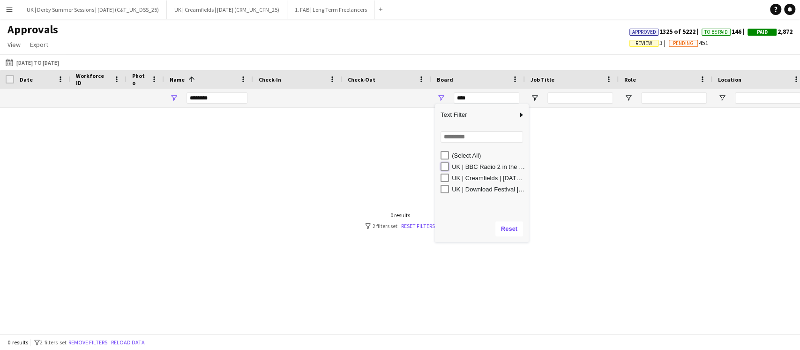
type input "**********"
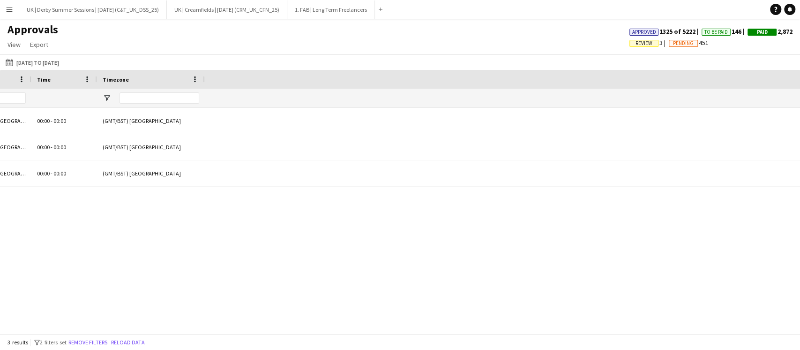
scroll to position [0, 75]
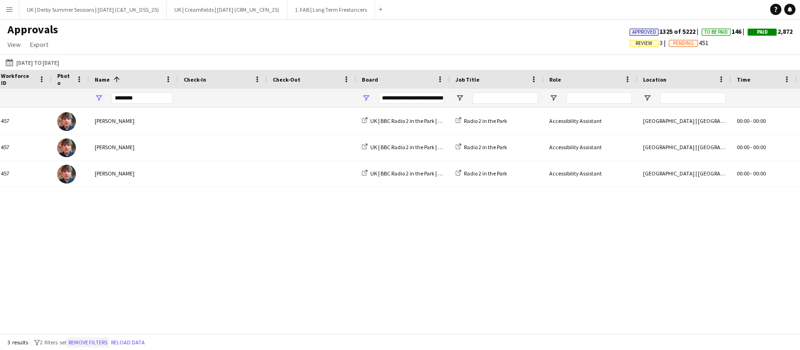
click at [109, 340] on button "Remove filters" at bounding box center [88, 342] width 43 height 10
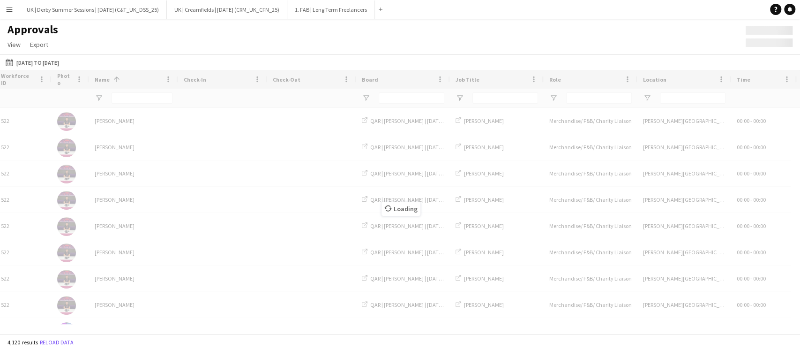
drag, startPoint x: 118, startPoint y: 328, endPoint x: 50, endPoint y: 325, distance: 68.0
click at [52, 325] on div "Loading" at bounding box center [400, 201] width 800 height 263
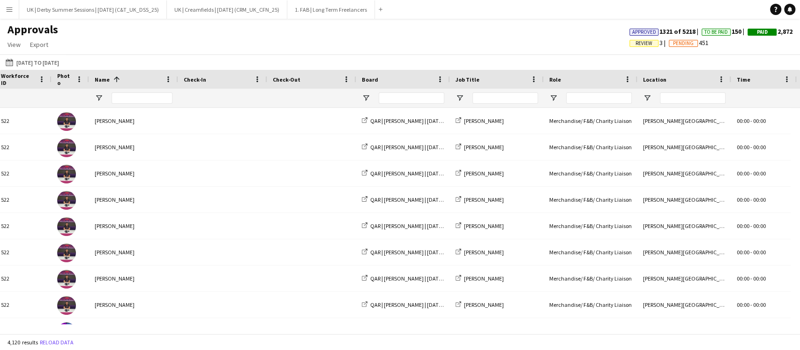
scroll to position [0, 0]
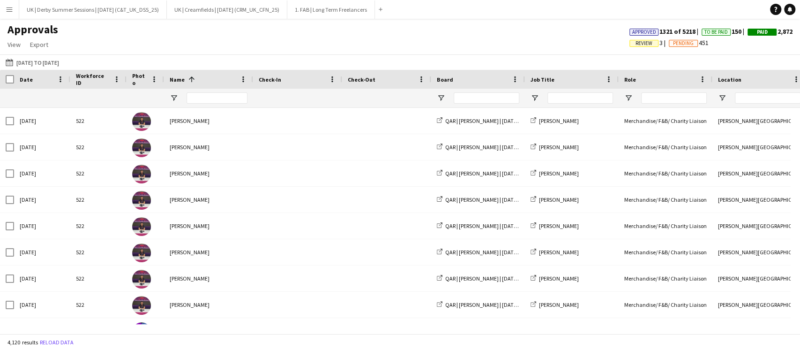
click at [633, 36] on div "Approved 1321 of 5218 To Be Paid 150 Paid 2,872 Review 3 Pending 451" at bounding box center [711, 38] width 178 height 22
click at [636, 43] on span "Review" at bounding box center [644, 43] width 17 height 6
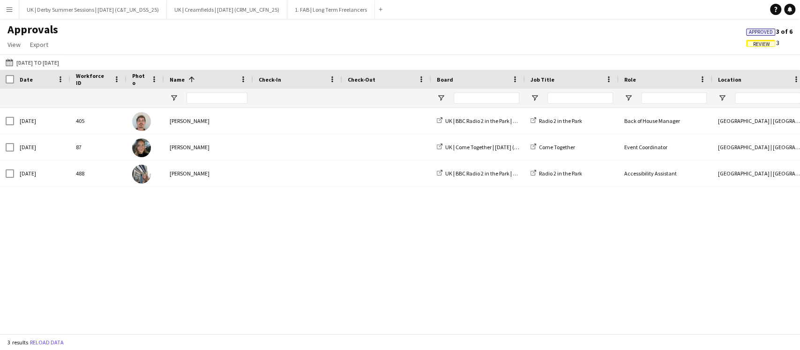
drag, startPoint x: 225, startPoint y: 323, endPoint x: 577, endPoint y: 327, distance: 352.0
click at [584, 328] on div "Role Location Time 1" at bounding box center [400, 201] width 800 height 263
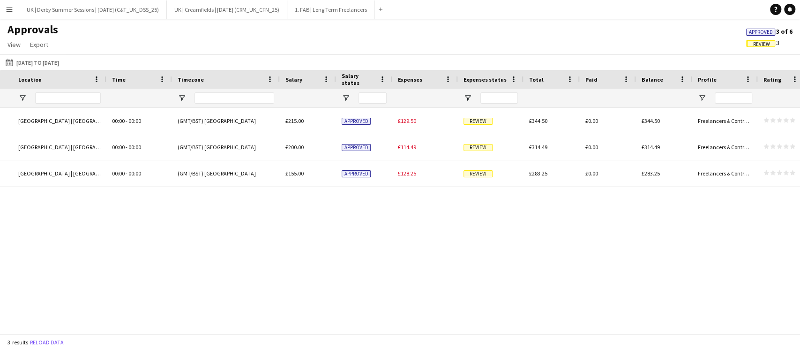
scroll to position [0, 901]
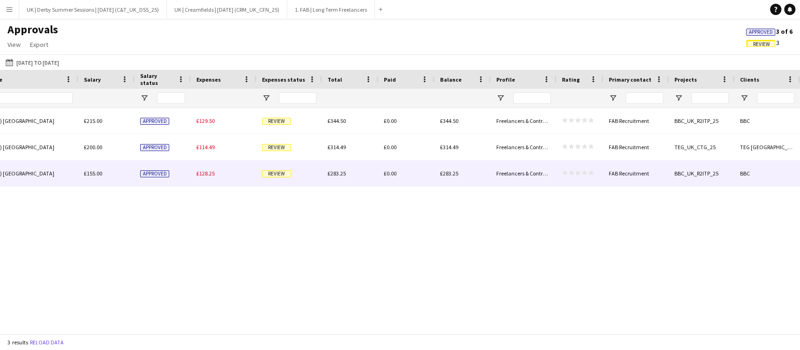
click at [216, 177] on div "£128.25" at bounding box center [224, 173] width 66 height 26
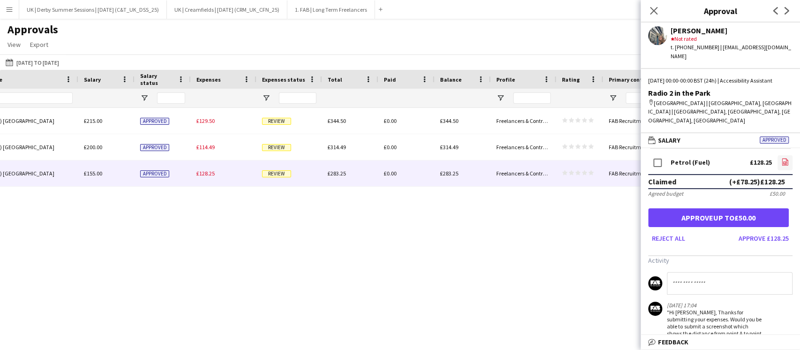
scroll to position [0, 0]
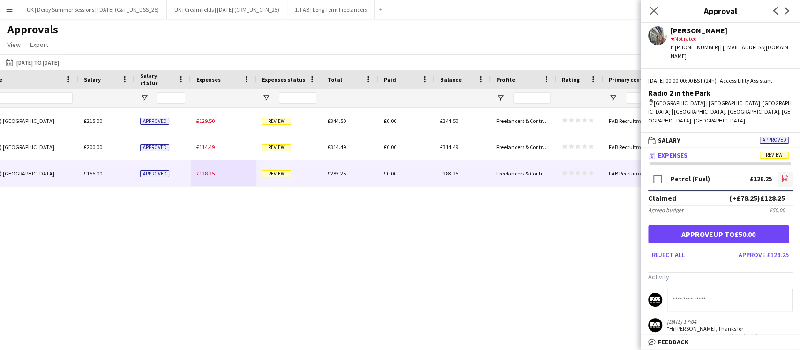
click at [781, 174] on app-icon "file-image" at bounding box center [784, 178] width 7 height 9
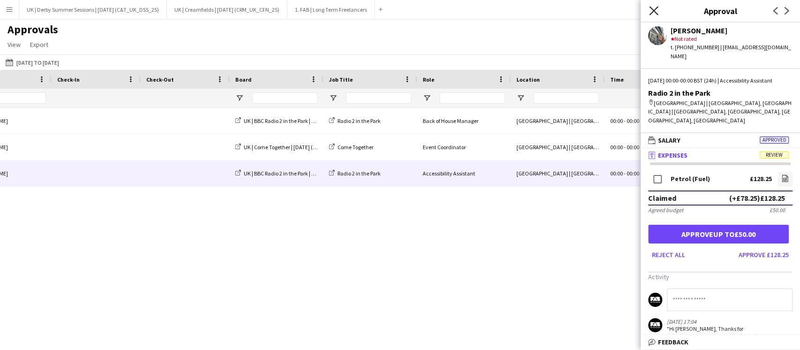
click at [655, 15] on icon "Close pop-in" at bounding box center [653, 10] width 9 height 9
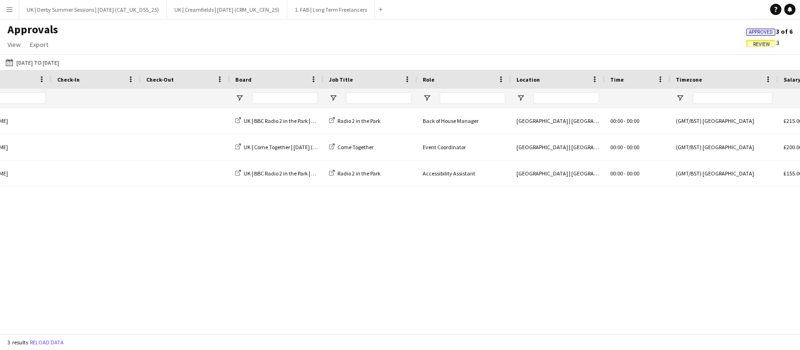
scroll to position [0, 0]
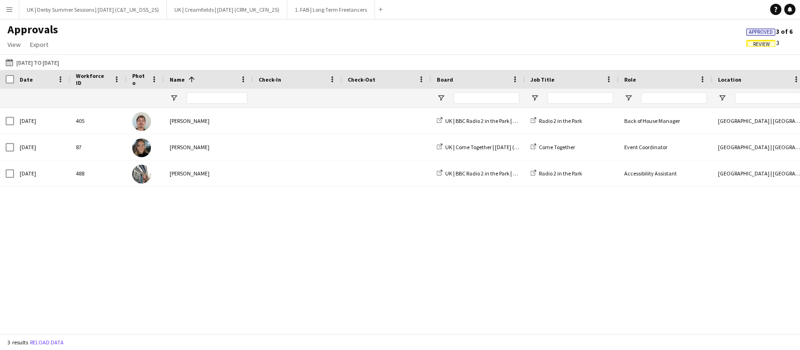
click at [766, 44] on span "Review" at bounding box center [761, 44] width 17 height 6
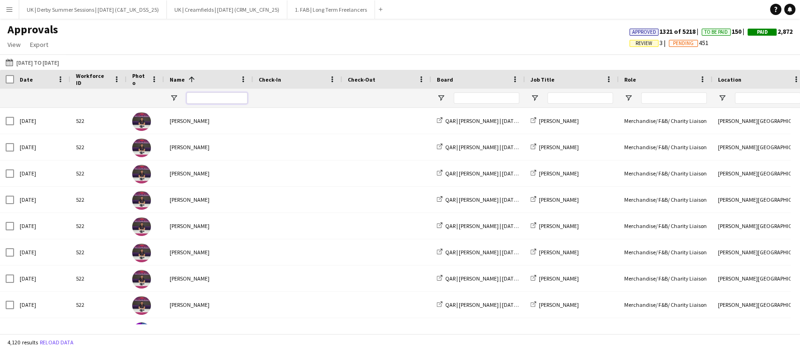
click at [205, 99] on input "Name Filter Input" at bounding box center [217, 97] width 61 height 11
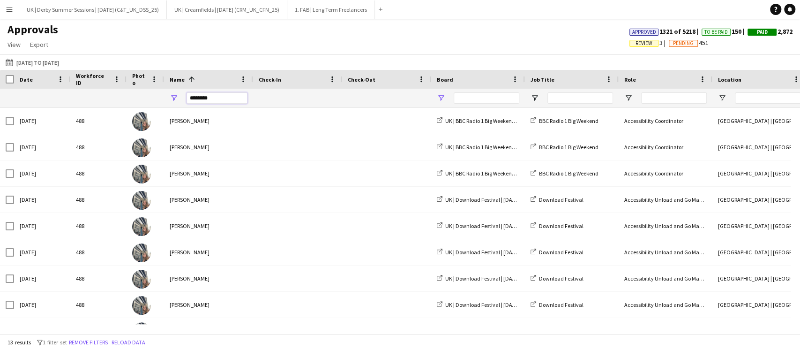
type input "********"
click at [444, 99] on span "Open Filter Menu" at bounding box center [441, 98] width 8 height 8
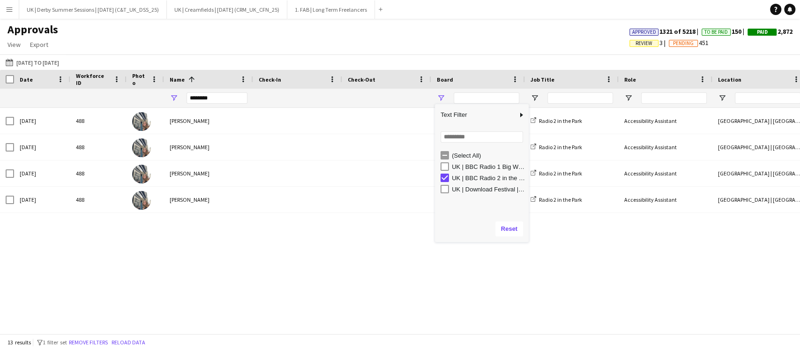
type input "**********"
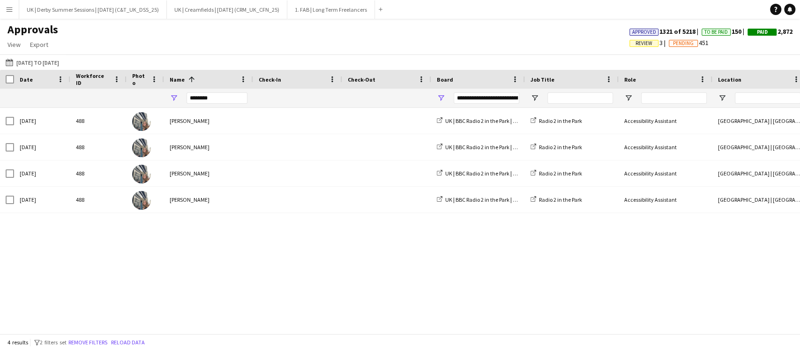
scroll to position [0, 901]
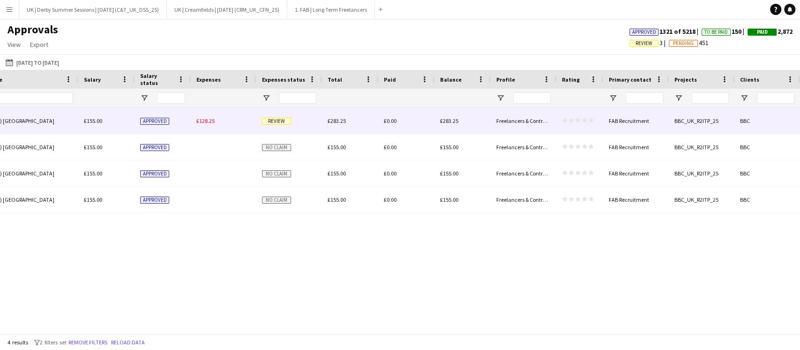
click at [219, 126] on div "£128.25" at bounding box center [224, 121] width 66 height 26
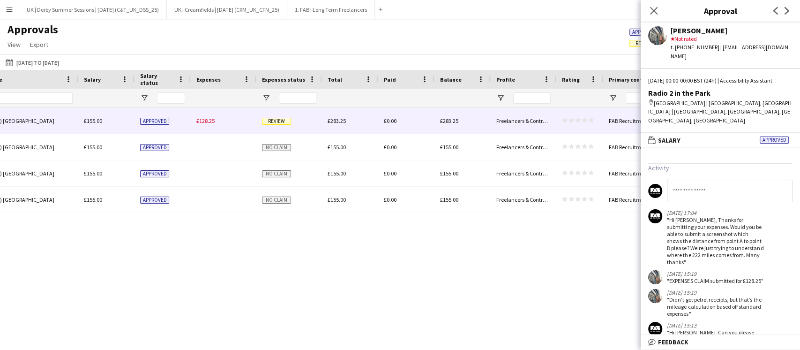
scroll to position [125, 0]
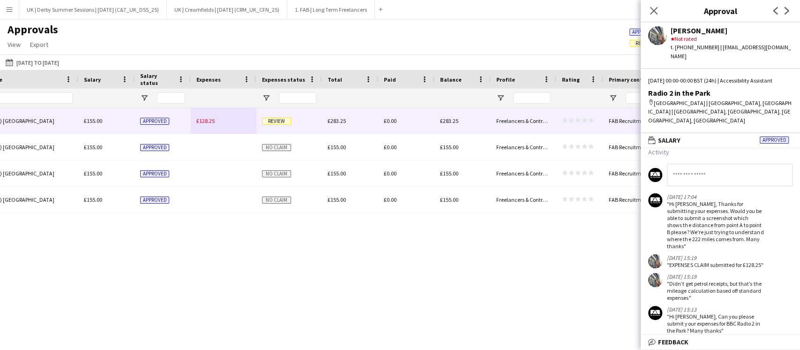
click at [704, 170] on input at bounding box center [730, 175] width 126 height 22
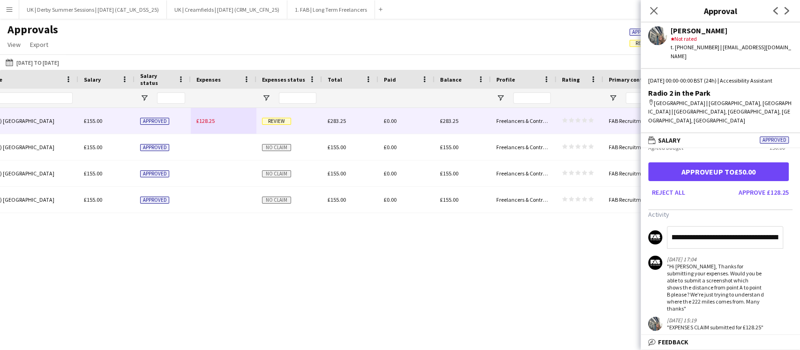
scroll to position [0, 68]
drag, startPoint x: 684, startPoint y: 227, endPoint x: 752, endPoint y: 225, distance: 67.5
click at [752, 226] on input "**********" at bounding box center [725, 237] width 116 height 22
type input "**********"
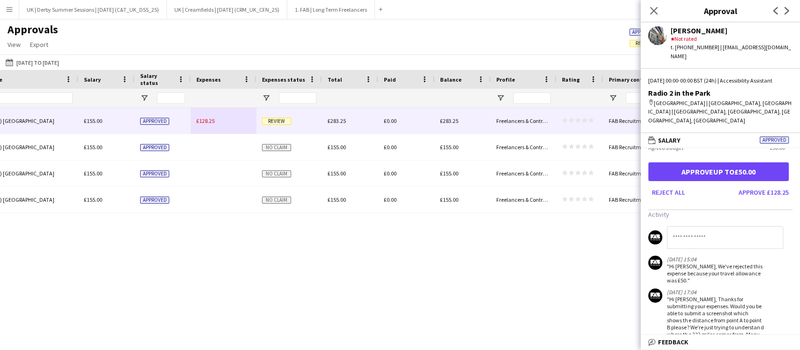
scroll to position [0, 0]
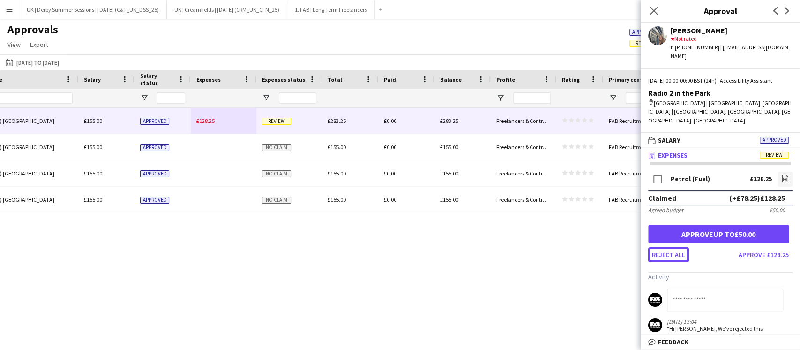
click at [668, 247] on button "Reject all" at bounding box center [668, 254] width 41 height 15
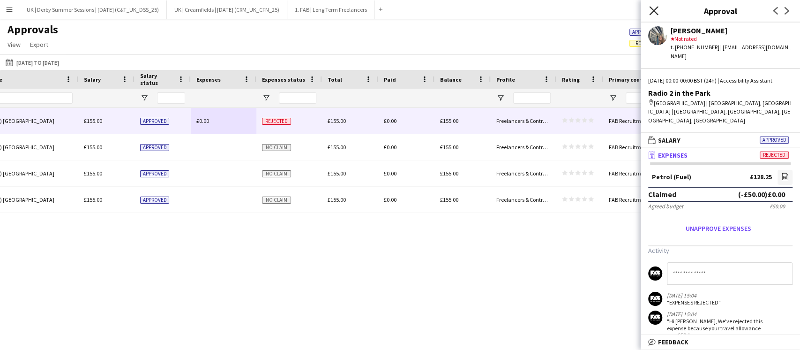
click at [657, 6] on icon "Close pop-in" at bounding box center [653, 10] width 9 height 9
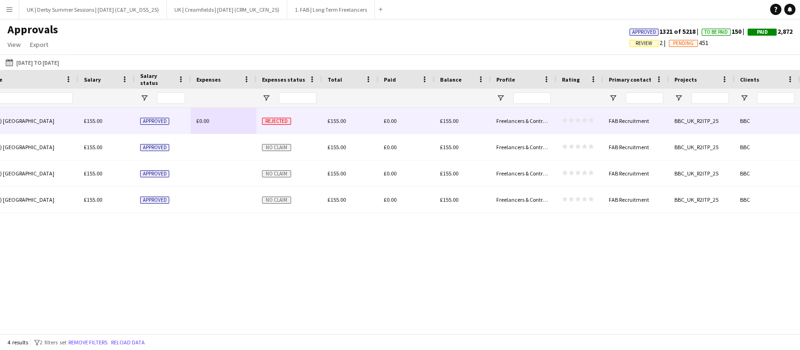
click at [210, 119] on div "£0.00" at bounding box center [224, 121] width 66 height 26
click at [202, 122] on span "£0.00" at bounding box center [202, 120] width 13 height 7
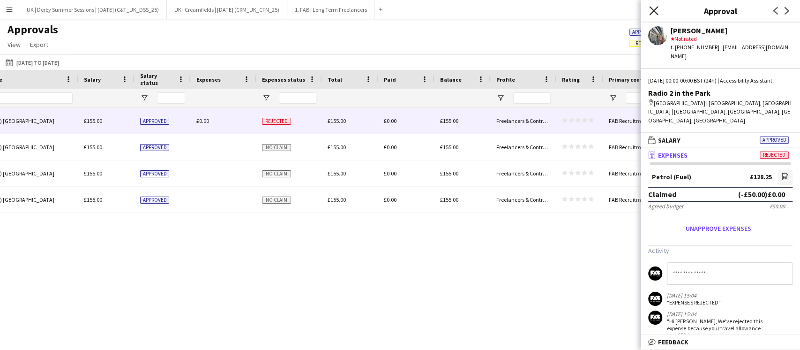
click at [652, 8] on icon "Close pop-in" at bounding box center [653, 10] width 9 height 9
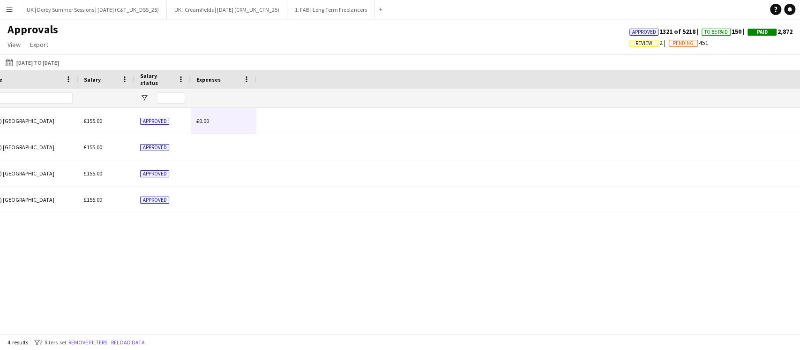
scroll to position [0, 202]
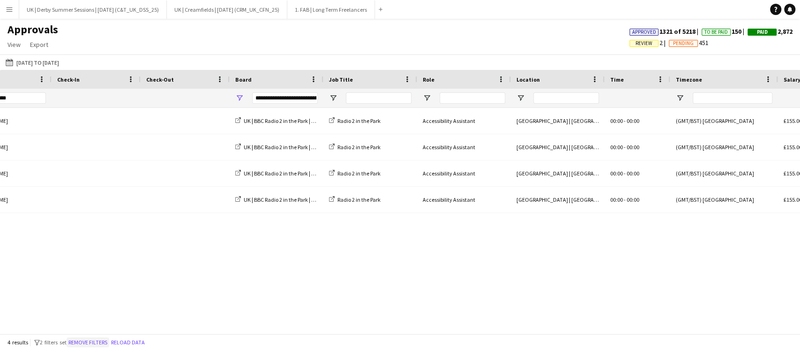
click at [100, 338] on button "Remove filters" at bounding box center [88, 342] width 43 height 10
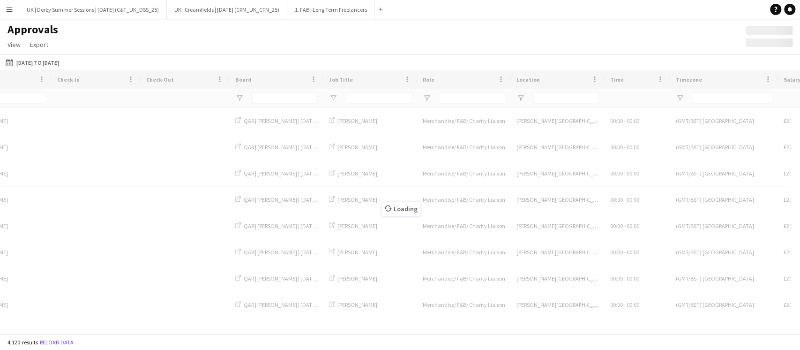
click at [86, 327] on div "Loading" at bounding box center [400, 201] width 800 height 263
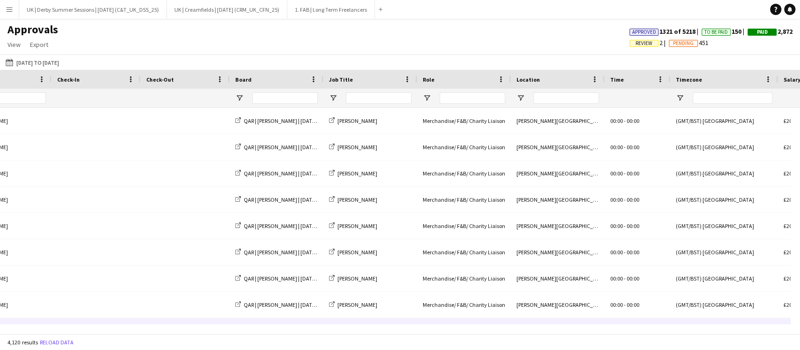
click at [45, 322] on div "Abdelrhman Adel" at bounding box center [7, 331] width 89 height 26
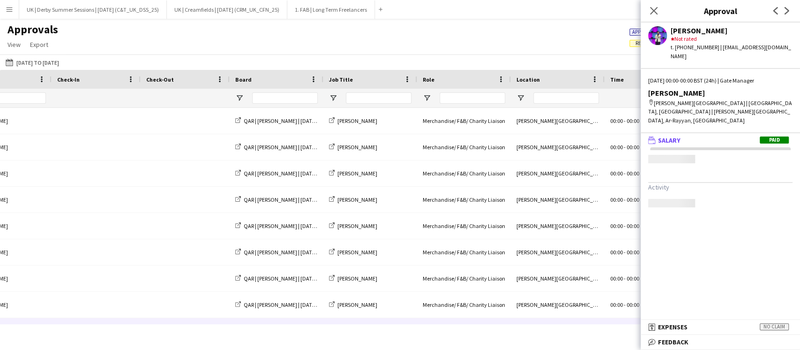
scroll to position [0, 0]
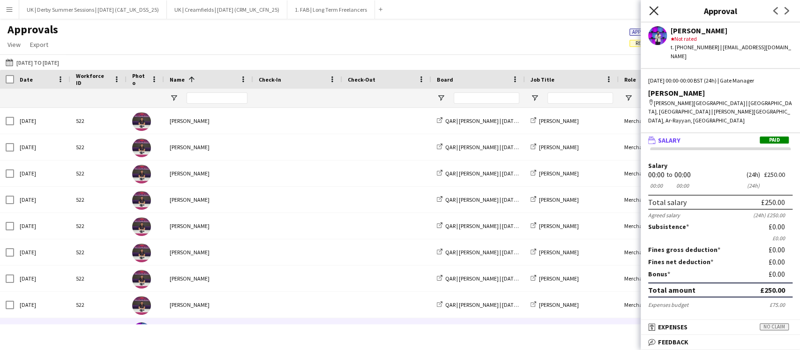
click at [655, 14] on icon "Close pop-in" at bounding box center [653, 10] width 9 height 9
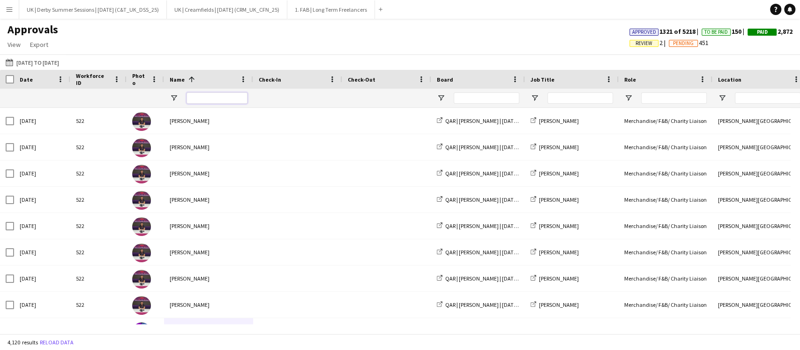
click at [210, 100] on input "Name Filter Input" at bounding box center [217, 97] width 61 height 11
click at [4, 11] on button "Menu" at bounding box center [9, 9] width 19 height 19
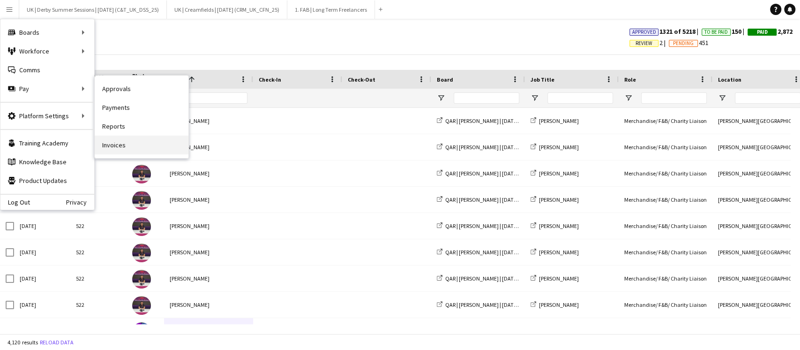
click at [110, 144] on link "Invoices" at bounding box center [142, 144] width 94 height 19
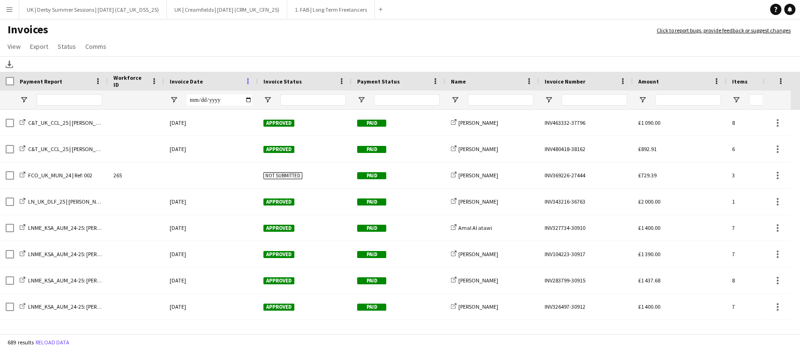
click at [248, 82] on span at bounding box center [248, 81] width 8 height 8
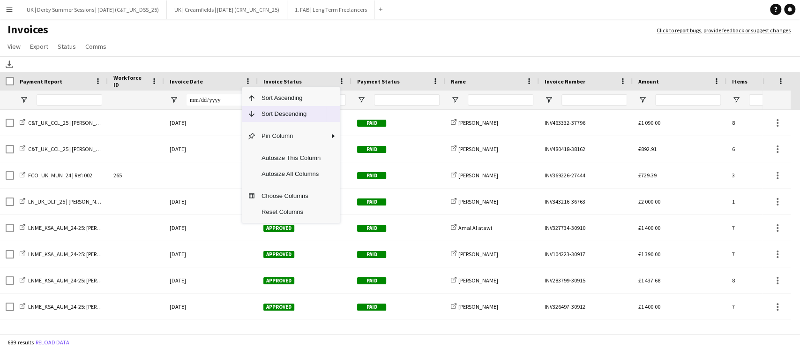
click at [254, 114] on span "Column Menu" at bounding box center [251, 114] width 8 height 8
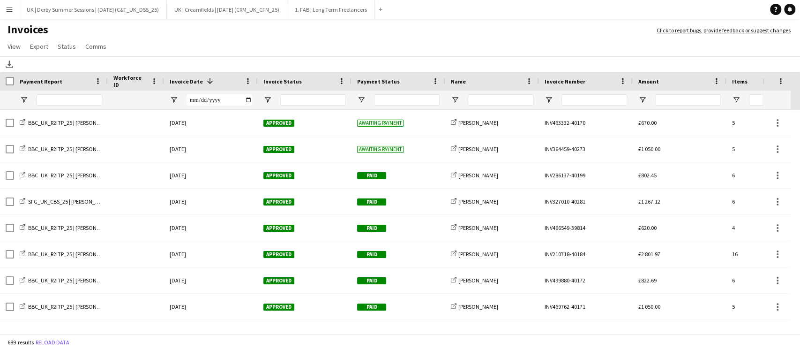
click at [4, 6] on button "Menu" at bounding box center [9, 9] width 19 height 19
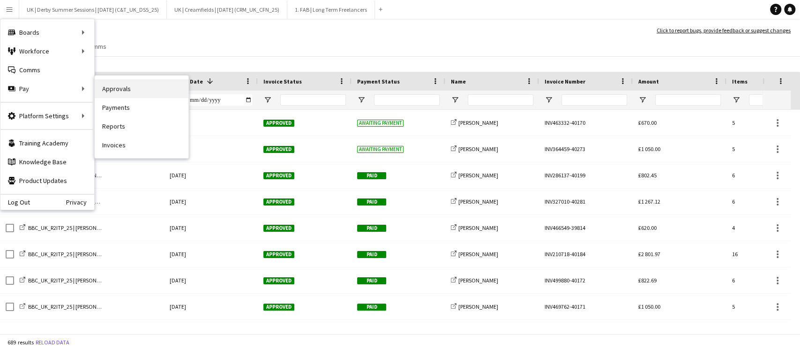
click at [132, 79] on link "Approvals" at bounding box center [142, 88] width 94 height 19
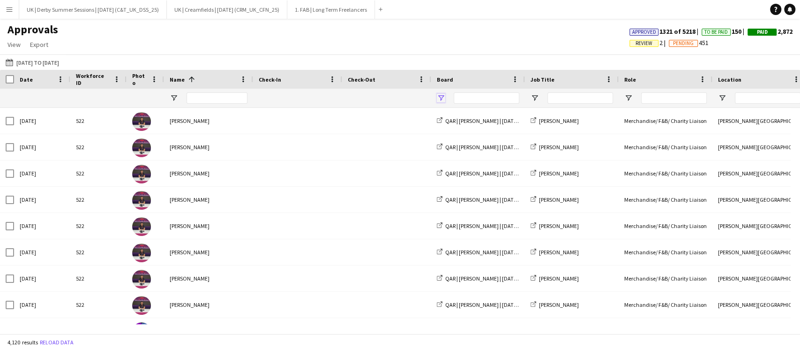
click at [438, 99] on span "Open Filter Menu" at bounding box center [441, 98] width 8 height 8
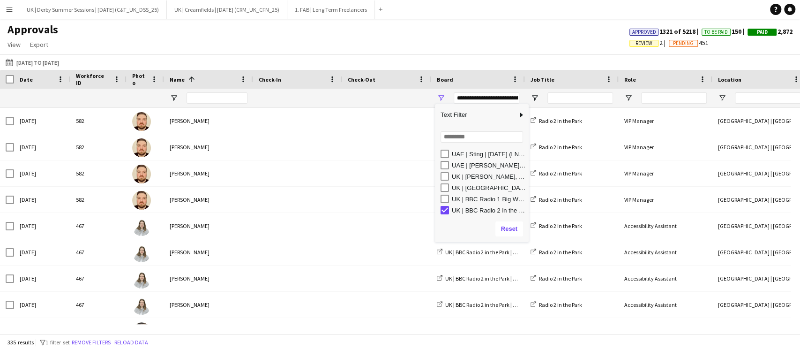
scroll to position [62, 0]
type input "**********"
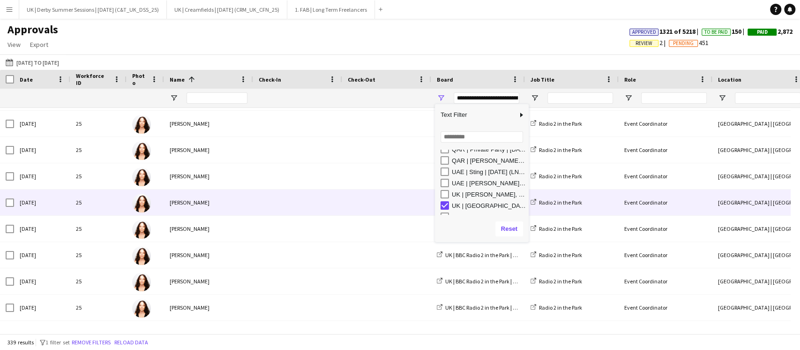
scroll to position [4213, 0]
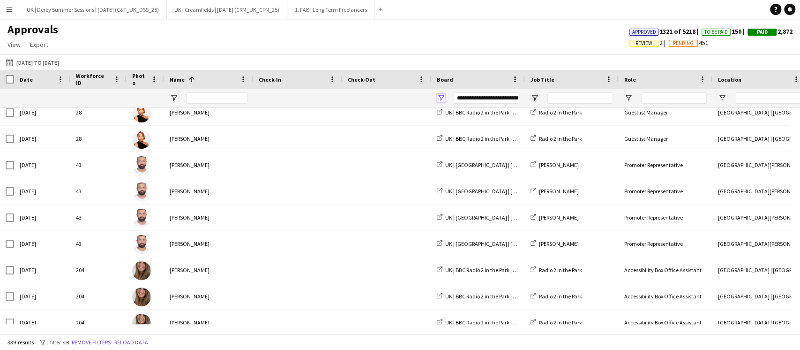
click at [442, 98] on span "Open Filter Menu" at bounding box center [441, 98] width 8 height 8
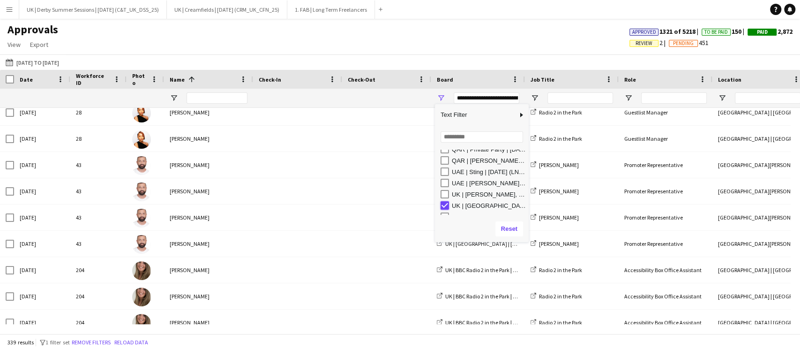
type input "**********"
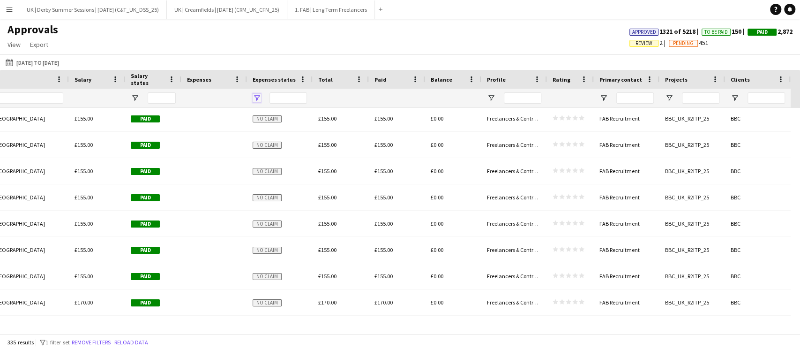
click at [256, 99] on span "Open Filter Menu" at bounding box center [257, 98] width 8 height 8
click at [490, 97] on span "Open Filter Menu" at bounding box center [491, 98] width 8 height 8
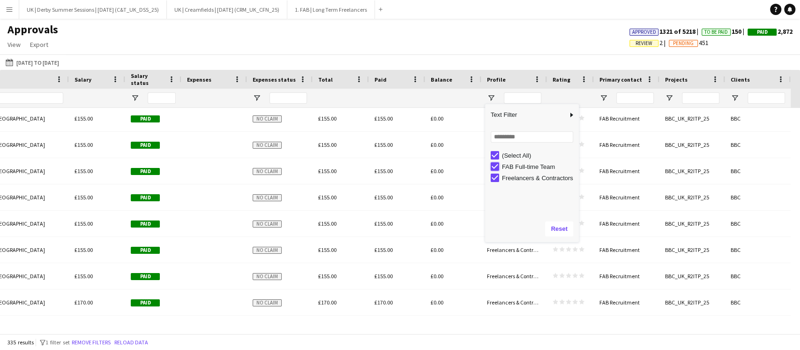
type input "**********"
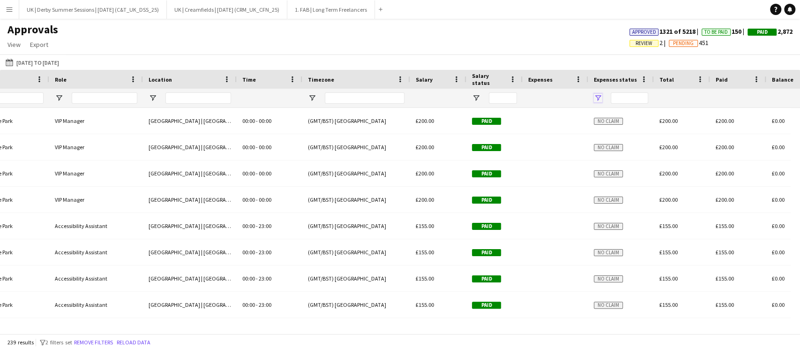
click at [598, 100] on span "Open Filter Menu" at bounding box center [598, 98] width 8 height 8
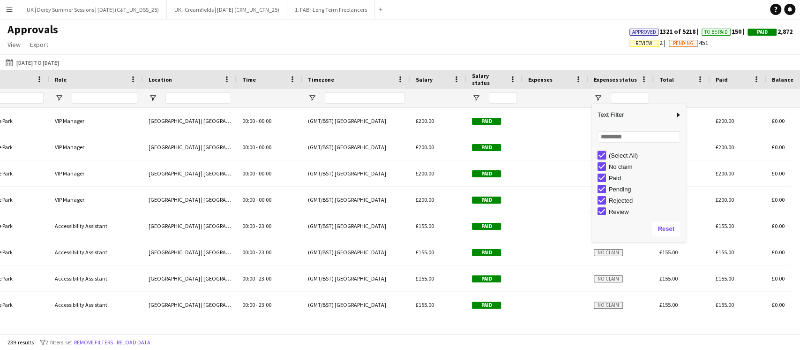
type input "***"
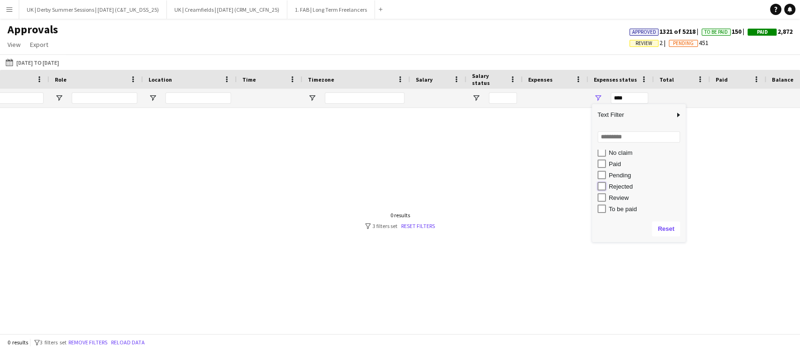
type input "**********"
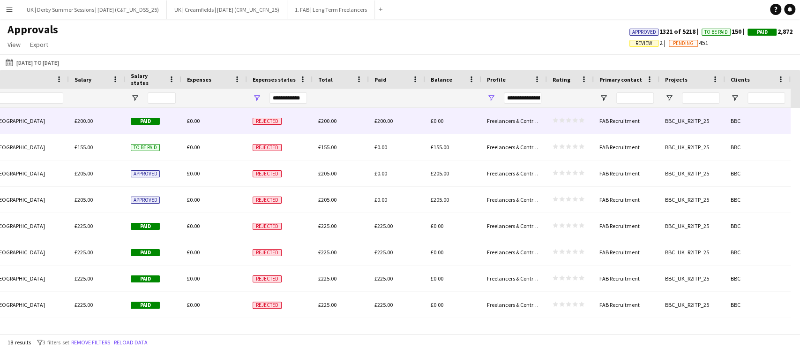
click at [225, 121] on div "£0.00" at bounding box center [214, 121] width 66 height 26
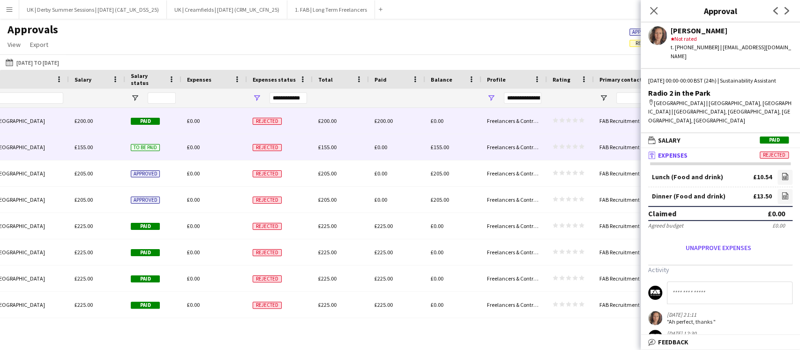
click at [221, 142] on div "£0.00" at bounding box center [214, 147] width 66 height 26
click at [214, 124] on div "£0.00" at bounding box center [214, 121] width 66 height 26
click at [205, 145] on div "£0.00" at bounding box center [214, 147] width 66 height 26
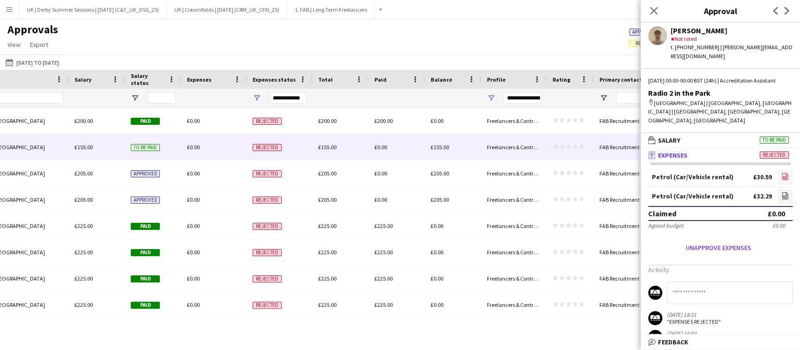
click at [782, 173] on icon at bounding box center [785, 176] width 6 height 7
click at [781, 192] on app-icon "file-image" at bounding box center [784, 196] width 7 height 9
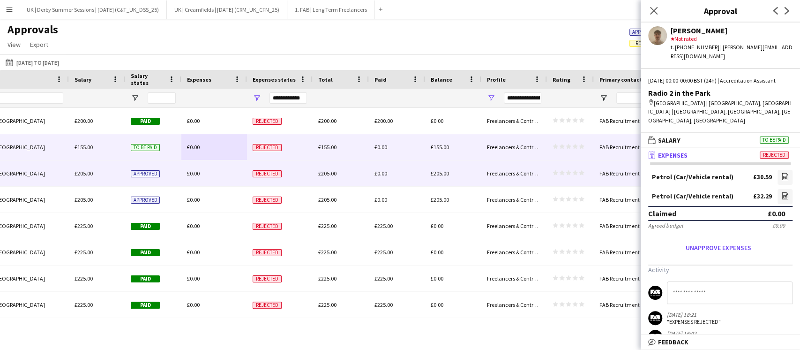
click at [207, 179] on div "£0.00" at bounding box center [214, 173] width 66 height 26
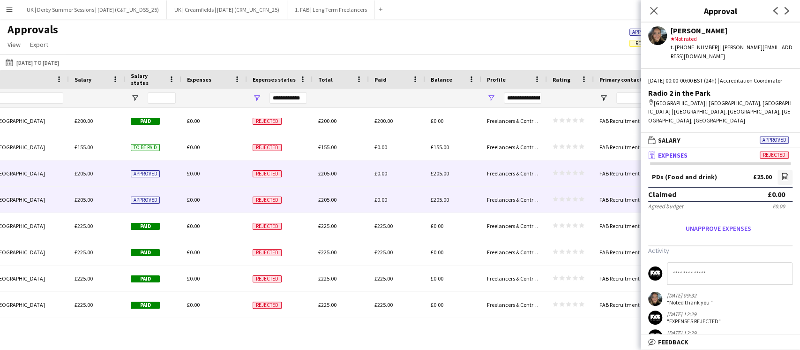
click at [200, 200] on div "£0.00" at bounding box center [214, 200] width 66 height 26
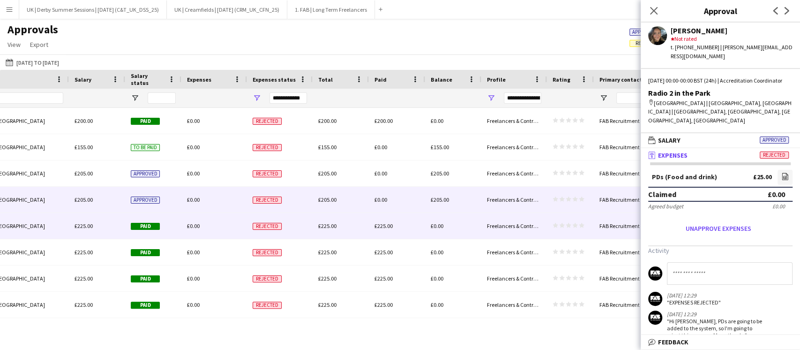
click at [198, 225] on span "£0.00" at bounding box center [193, 225] width 13 height 7
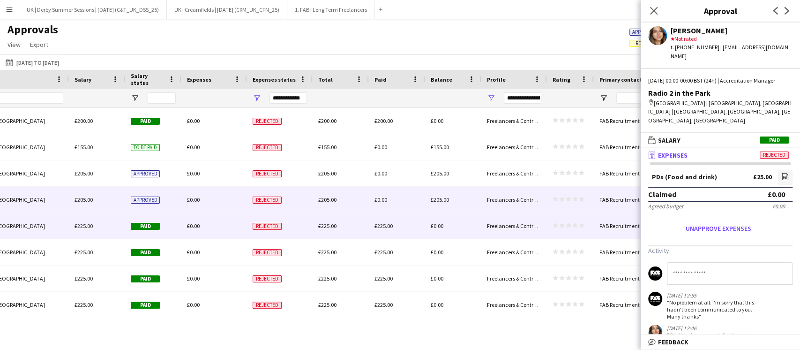
click at [199, 203] on span "£0.00" at bounding box center [193, 199] width 13 height 7
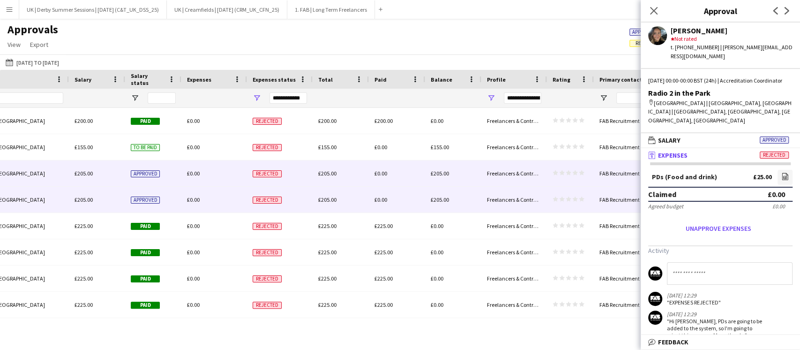
click at [204, 172] on div "£0.00" at bounding box center [214, 173] width 66 height 26
click at [204, 192] on div "£0.00" at bounding box center [214, 200] width 66 height 26
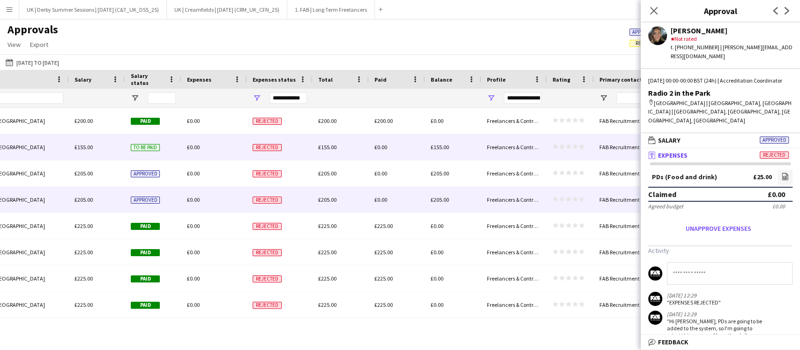
click at [205, 143] on div "£0.00" at bounding box center [214, 147] width 66 height 26
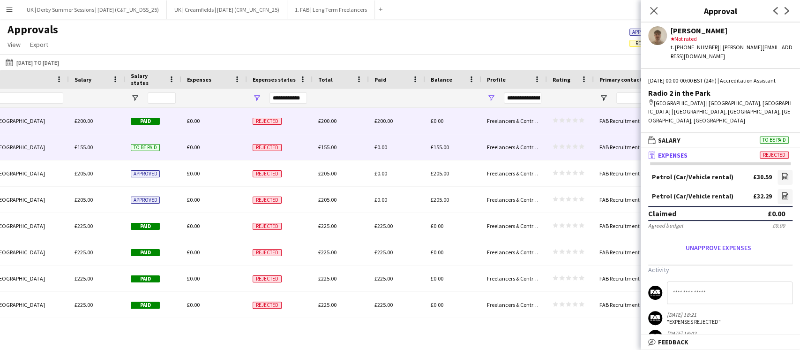
click at [197, 125] on div "£0.00" at bounding box center [214, 121] width 66 height 26
click at [199, 139] on div "£0.00" at bounding box center [214, 147] width 66 height 26
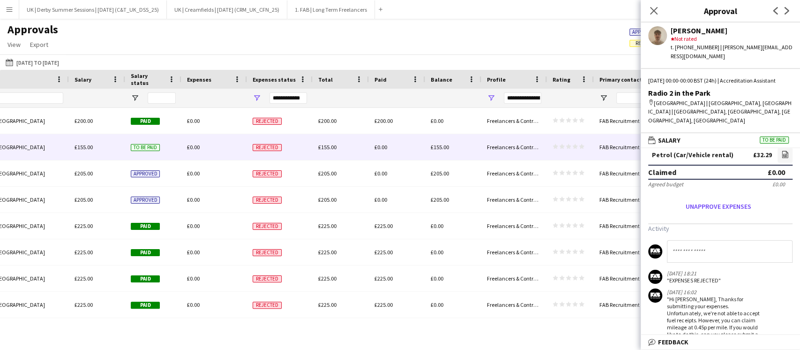
scroll to position [0, 0]
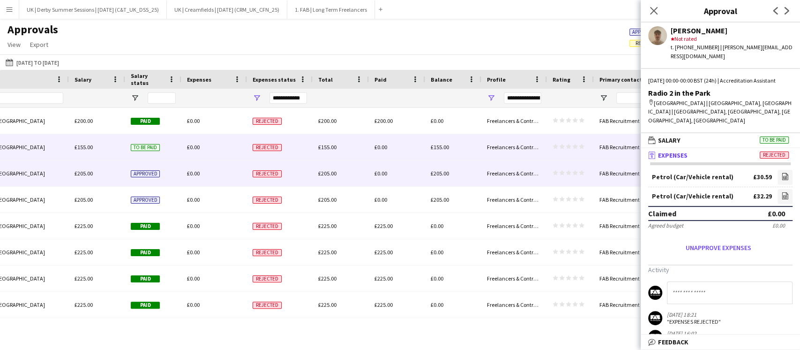
click at [211, 179] on div "£0.00" at bounding box center [214, 173] width 66 height 26
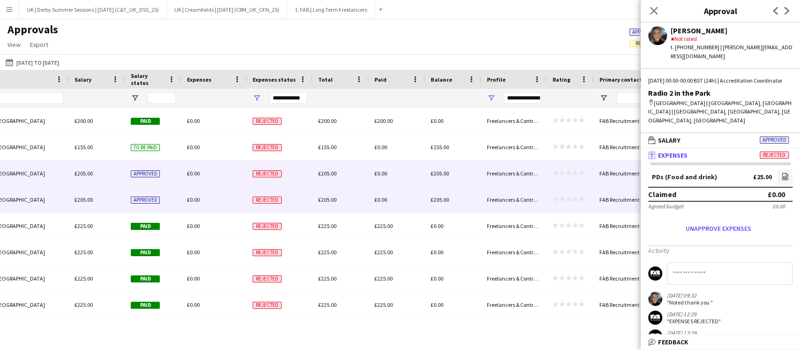
click at [211, 201] on div "£0.00" at bounding box center [214, 200] width 66 height 26
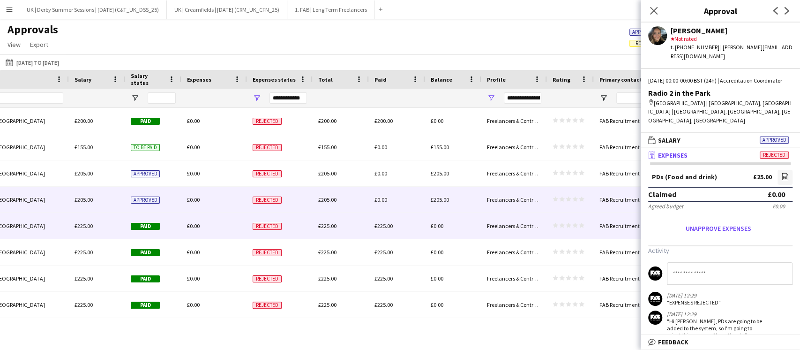
click at [221, 228] on div "£0.00" at bounding box center [214, 226] width 66 height 26
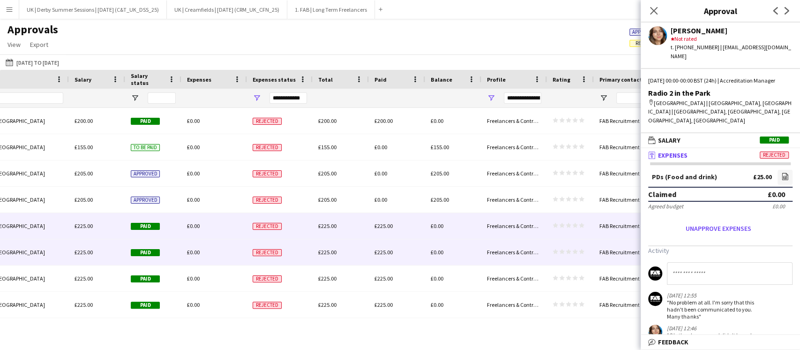
click at [223, 256] on div "£0.00" at bounding box center [214, 252] width 66 height 26
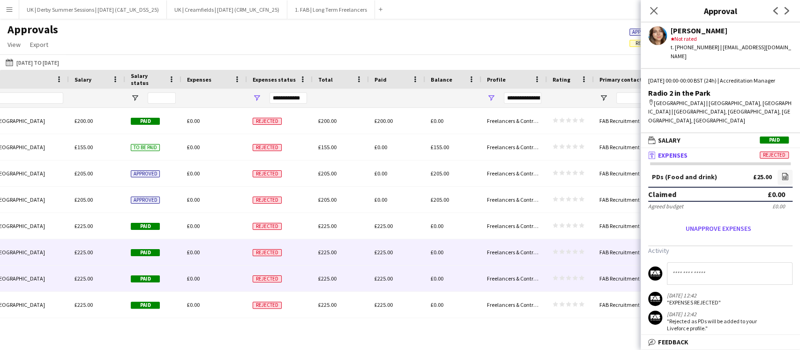
click at [224, 275] on div "£0.00" at bounding box center [214, 278] width 66 height 26
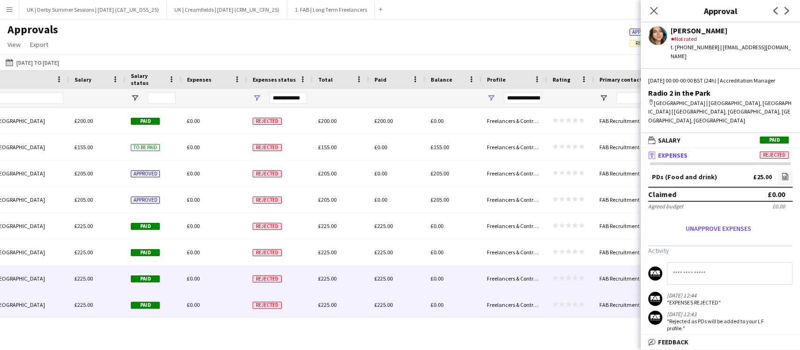
click at [224, 300] on div "£0.00" at bounding box center [214, 305] width 66 height 26
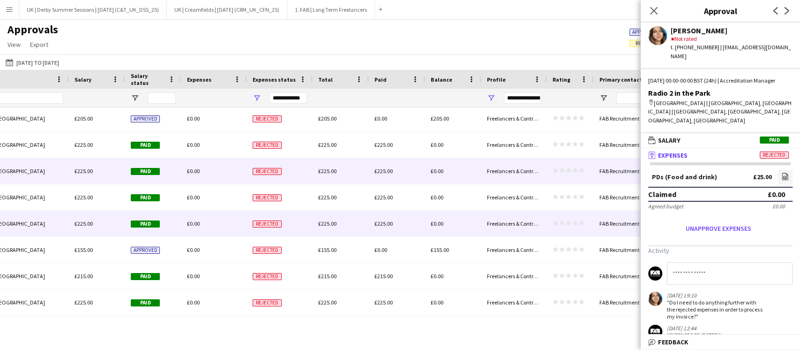
scroll to position [62, 0]
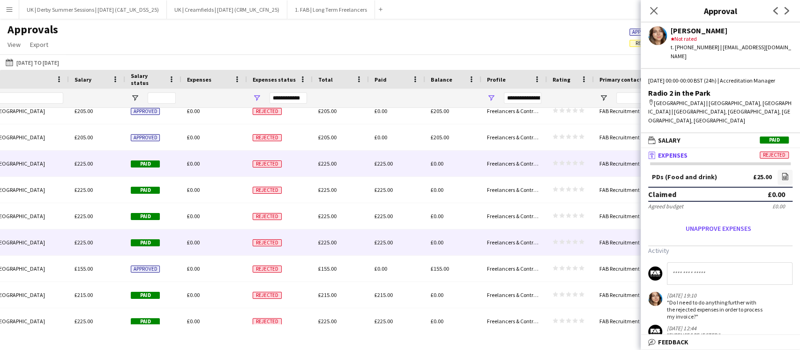
click at [289, 173] on div "Rejected" at bounding box center [280, 163] width 66 height 26
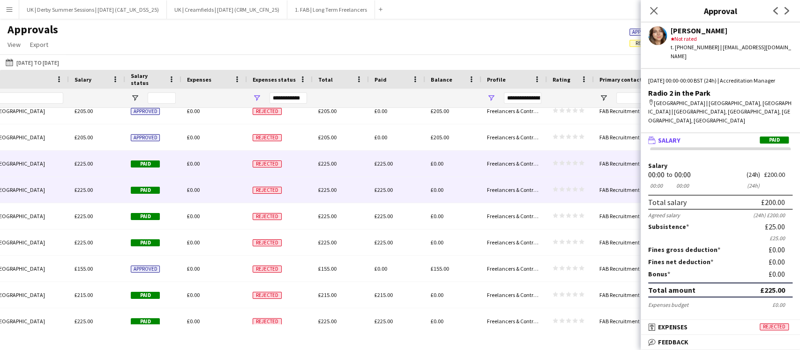
click at [292, 188] on div "Rejected" at bounding box center [280, 190] width 66 height 26
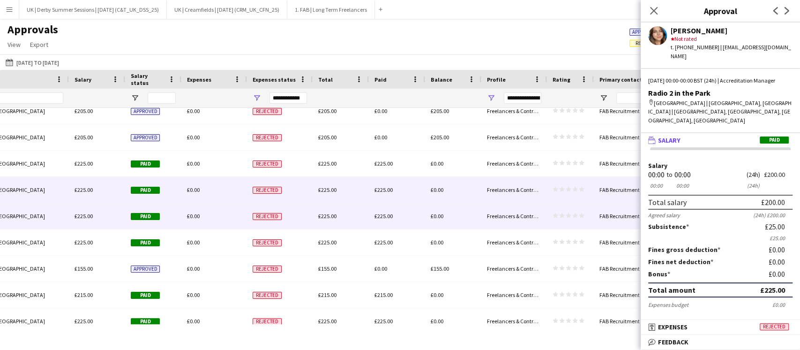
click at [293, 212] on div "Rejected" at bounding box center [280, 216] width 66 height 26
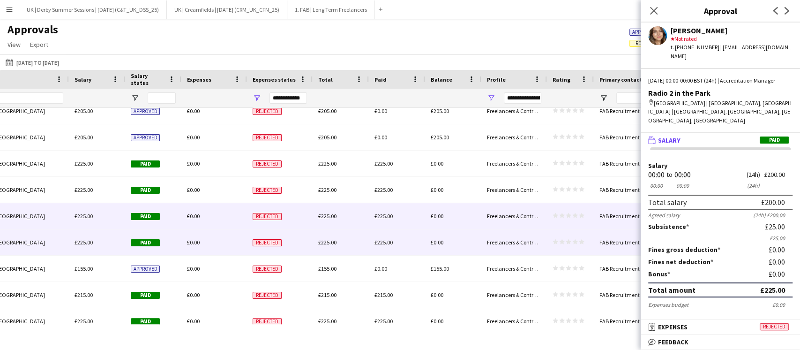
click at [292, 237] on div "Rejected" at bounding box center [280, 242] width 66 height 26
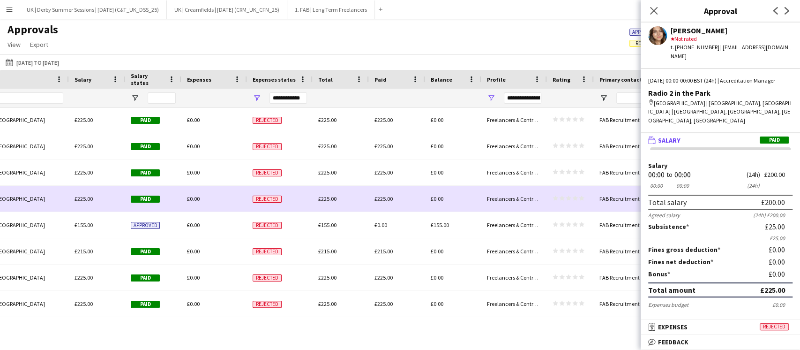
scroll to position [125, 0]
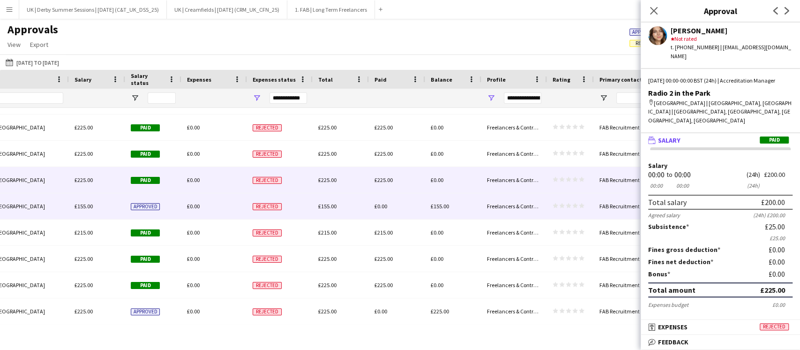
click at [284, 208] on div "Rejected" at bounding box center [280, 206] width 66 height 26
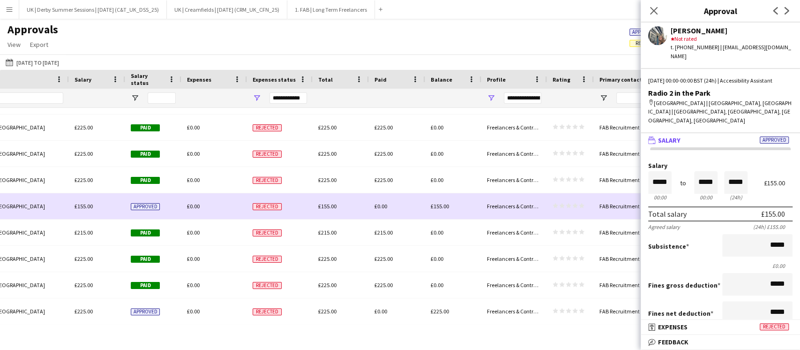
click at [258, 209] on span "Rejected" at bounding box center [267, 206] width 29 height 7
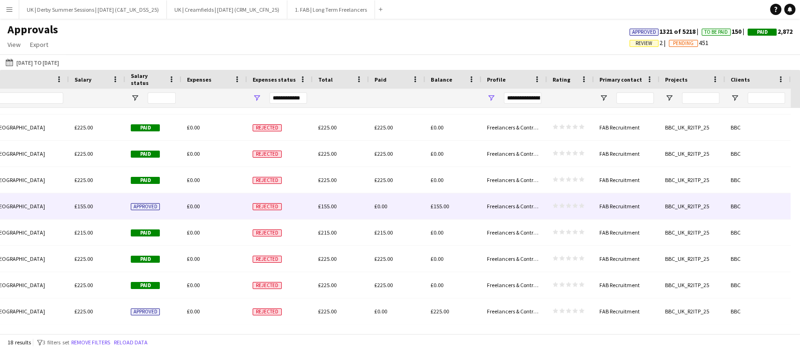
click at [195, 210] on div "£0.00" at bounding box center [214, 206] width 66 height 26
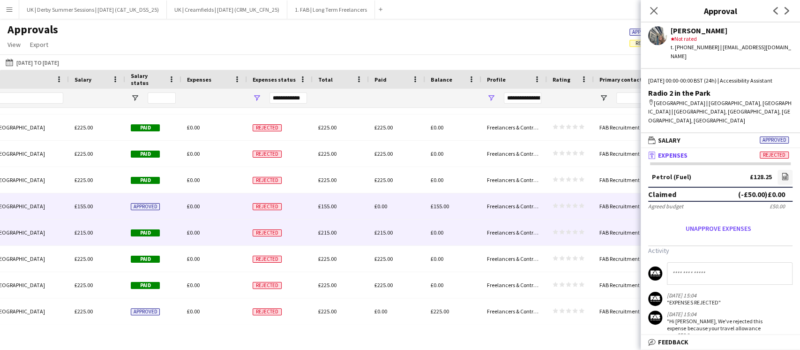
click at [195, 232] on span "£0.00" at bounding box center [193, 232] width 13 height 7
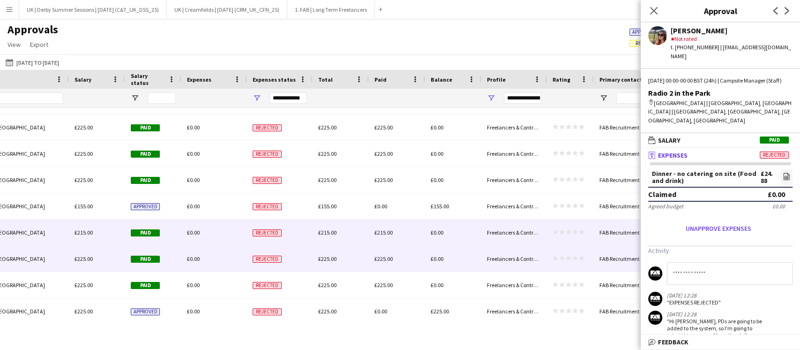
click at [196, 258] on span "£0.00" at bounding box center [193, 258] width 13 height 7
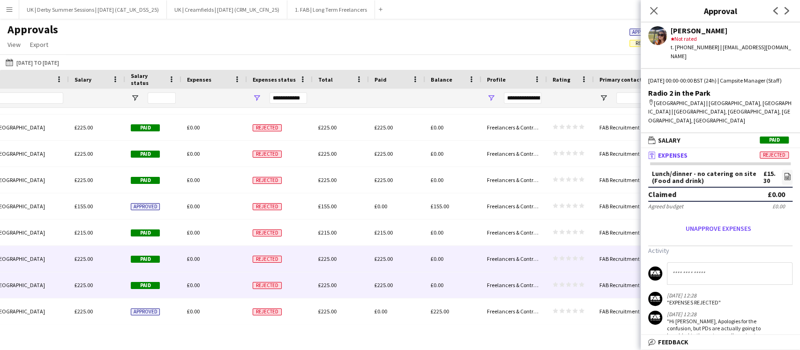
click at [196, 291] on div "£0.00" at bounding box center [214, 285] width 66 height 26
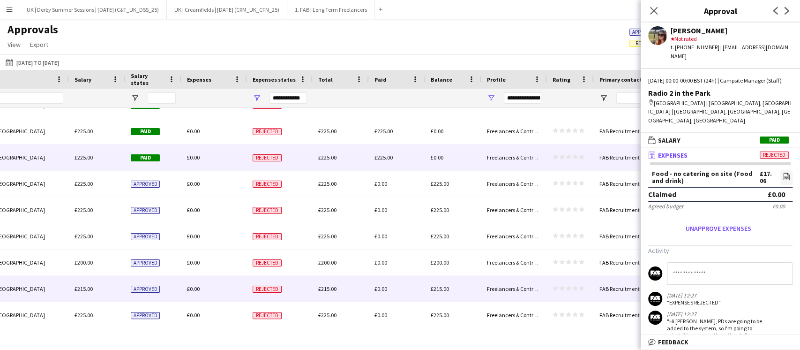
scroll to position [256, 0]
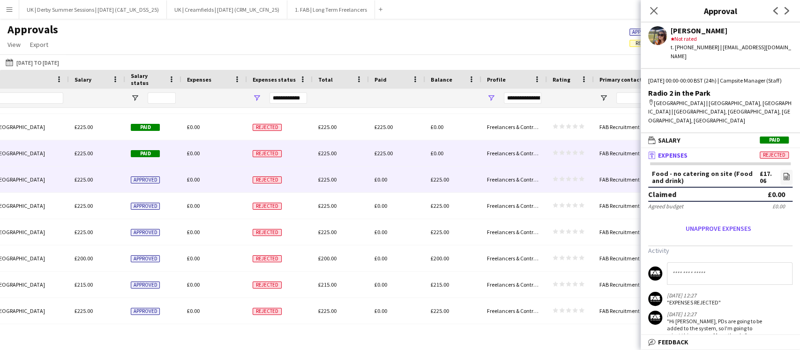
click at [206, 178] on div "£0.00" at bounding box center [214, 179] width 66 height 26
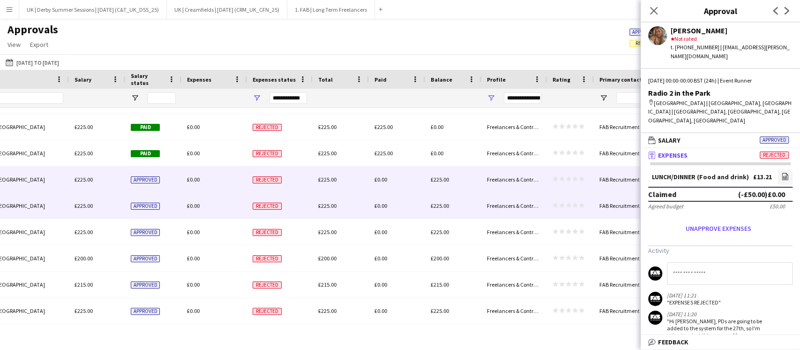
click at [206, 204] on div "£0.00" at bounding box center [214, 206] width 66 height 26
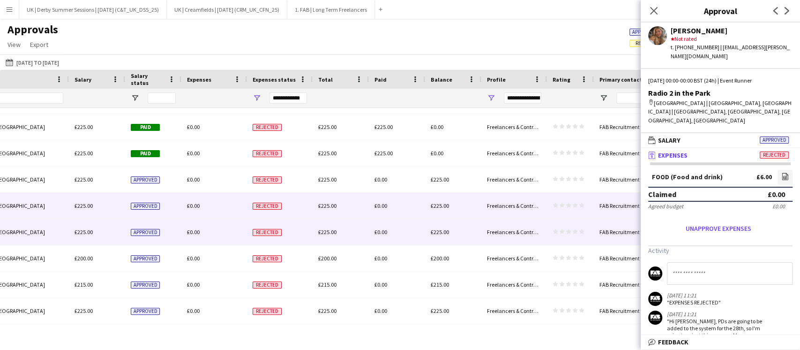
click at [208, 228] on div "£0.00" at bounding box center [214, 232] width 66 height 26
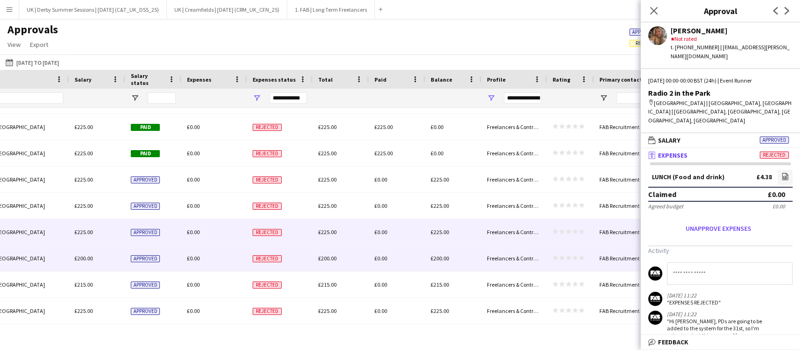
click at [207, 258] on div "£0.00" at bounding box center [214, 258] width 66 height 26
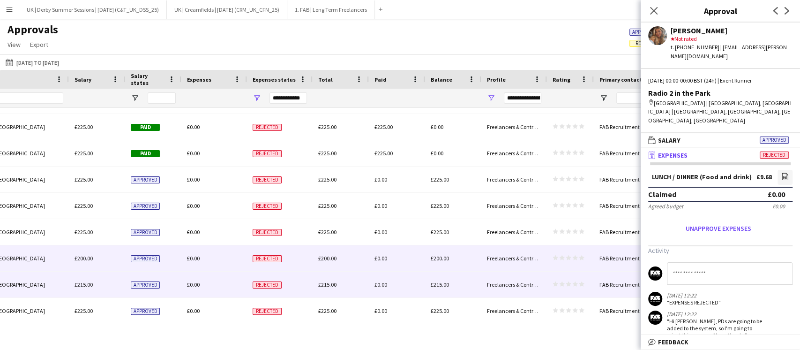
click at [206, 291] on div "£0.00" at bounding box center [214, 284] width 66 height 26
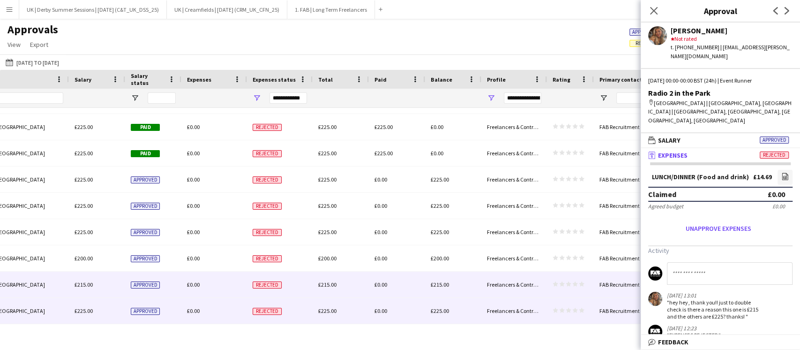
click at [210, 308] on div "£0.00" at bounding box center [214, 311] width 66 height 26
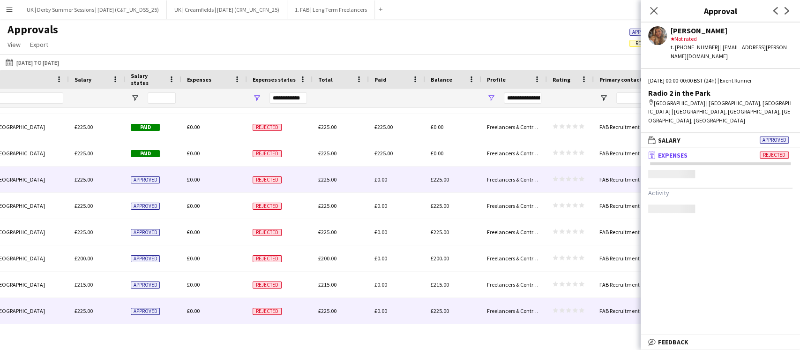
click at [223, 182] on div "£0.00" at bounding box center [214, 179] width 66 height 26
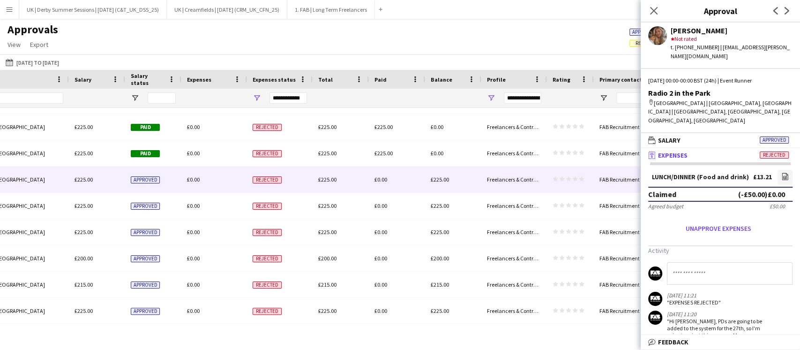
scroll to position [0, 0]
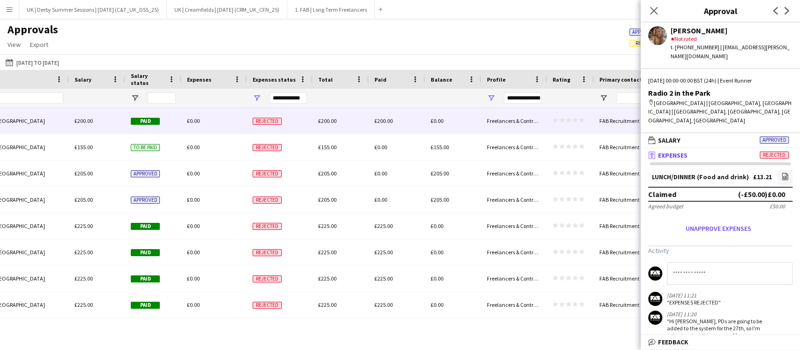
click at [224, 124] on div "£0.00" at bounding box center [214, 121] width 66 height 26
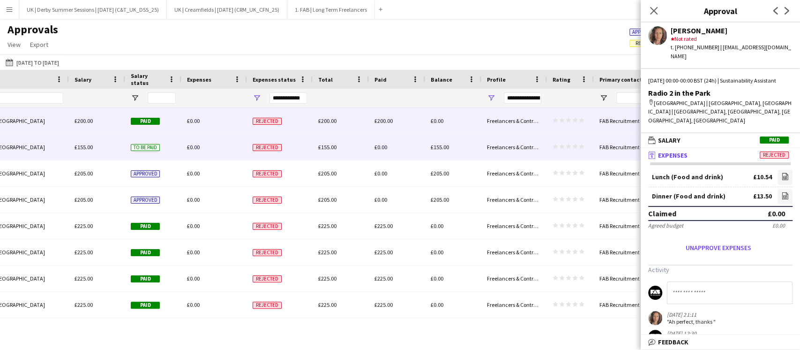
click at [217, 147] on div "£0.00" at bounding box center [214, 147] width 66 height 26
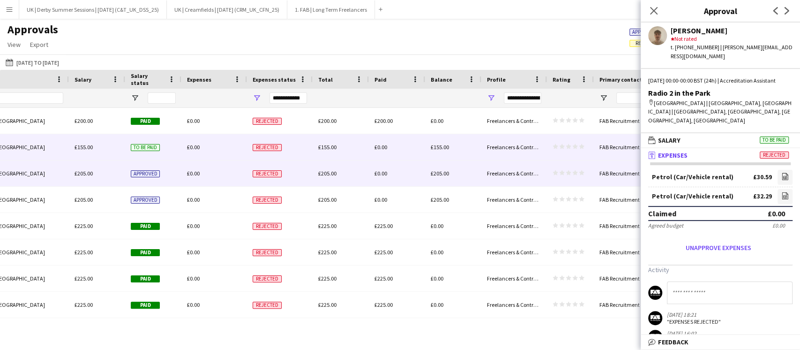
click at [219, 172] on div "£0.00" at bounding box center [214, 173] width 66 height 26
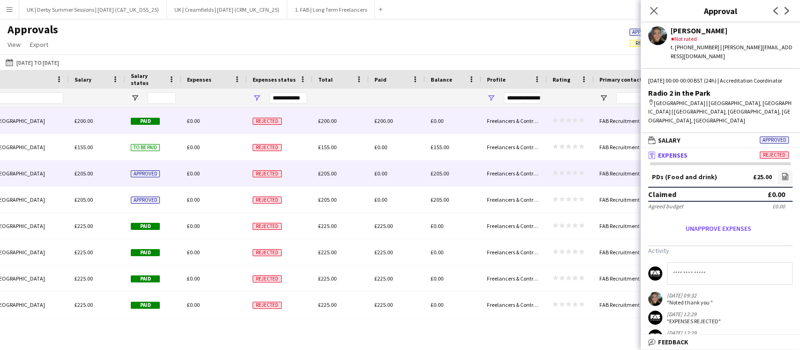
click at [215, 126] on div "£0.00" at bounding box center [214, 121] width 66 height 26
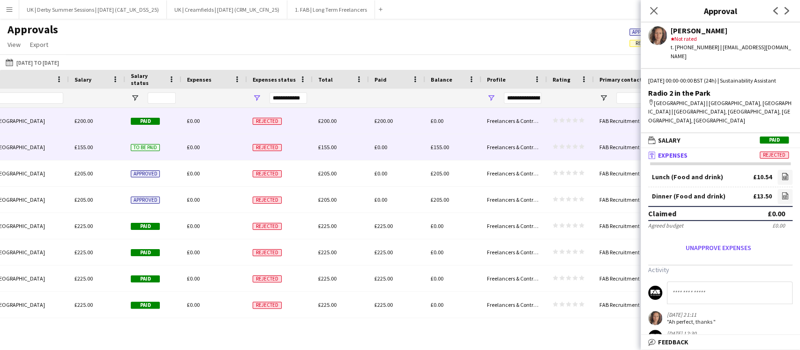
click at [194, 144] on span "£0.00" at bounding box center [193, 146] width 13 height 7
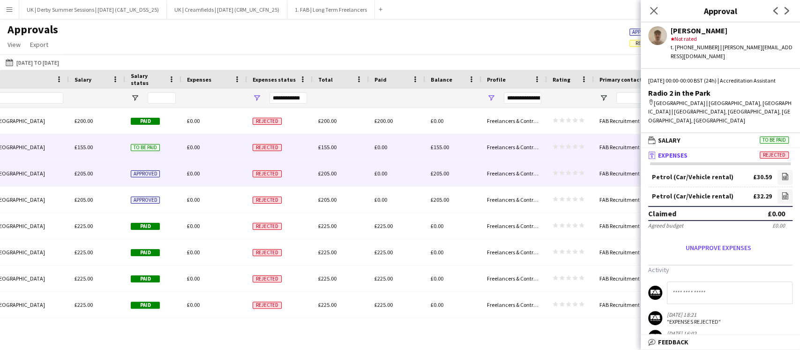
click at [191, 175] on span "£0.00" at bounding box center [193, 173] width 13 height 7
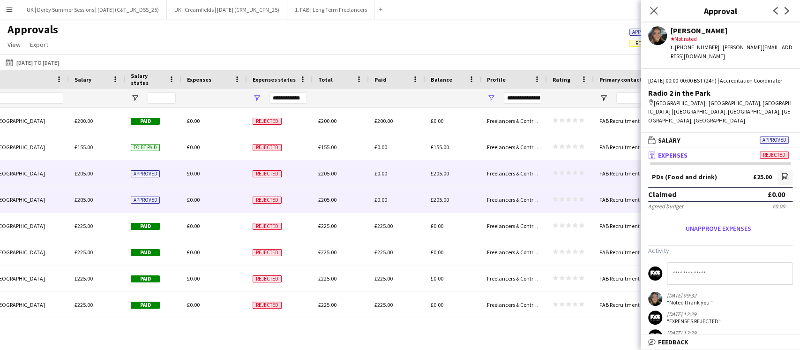
click at [193, 195] on div "£0.00" at bounding box center [214, 200] width 66 height 26
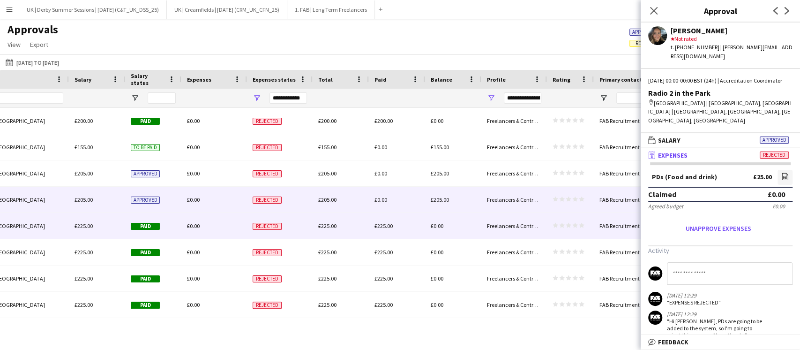
click at [190, 227] on span "£0.00" at bounding box center [193, 225] width 13 height 7
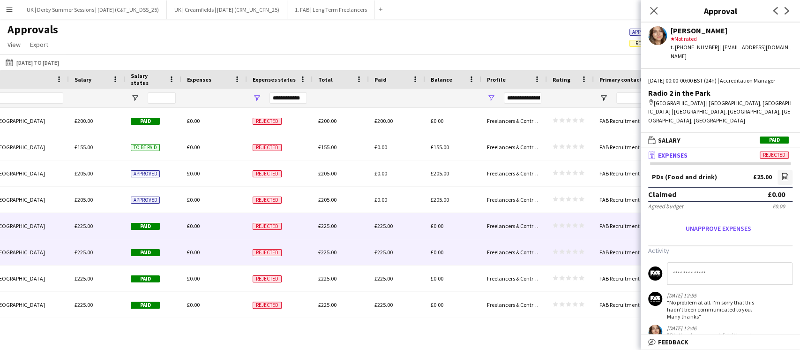
click at [196, 247] on div "£0.00" at bounding box center [214, 252] width 66 height 26
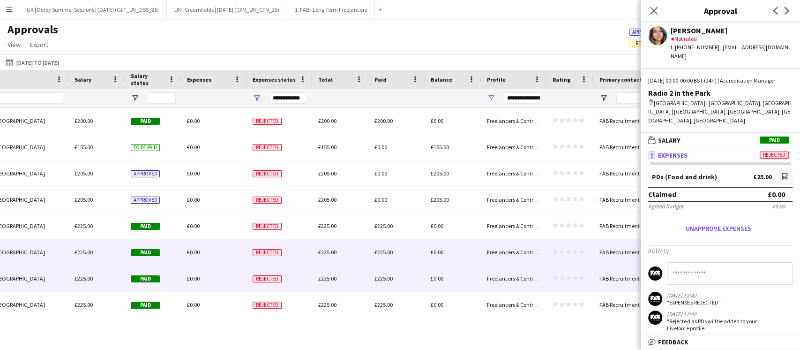
click at [193, 273] on div "£0.00" at bounding box center [214, 278] width 66 height 26
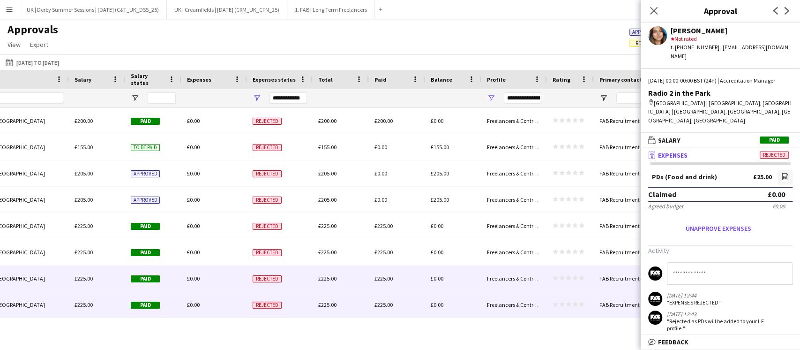
click at [194, 303] on span "£0.00" at bounding box center [193, 304] width 13 height 7
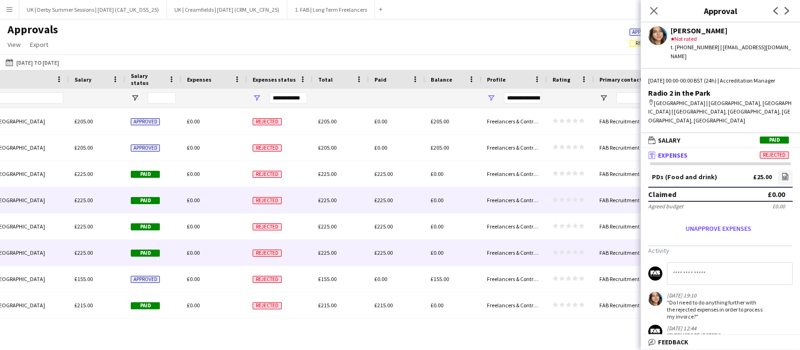
scroll to position [62, 0]
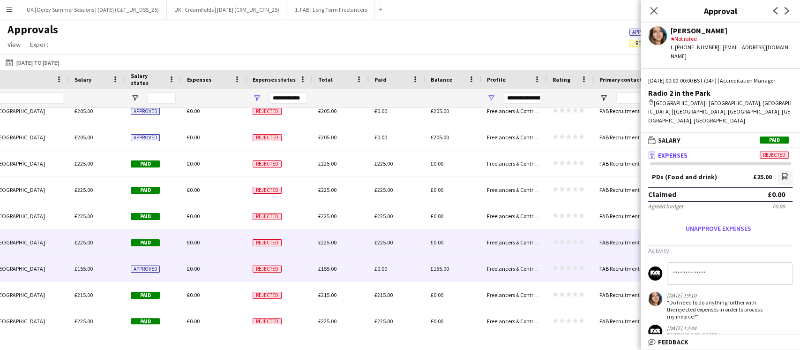
click at [205, 265] on div "£0.00" at bounding box center [214, 268] width 66 height 26
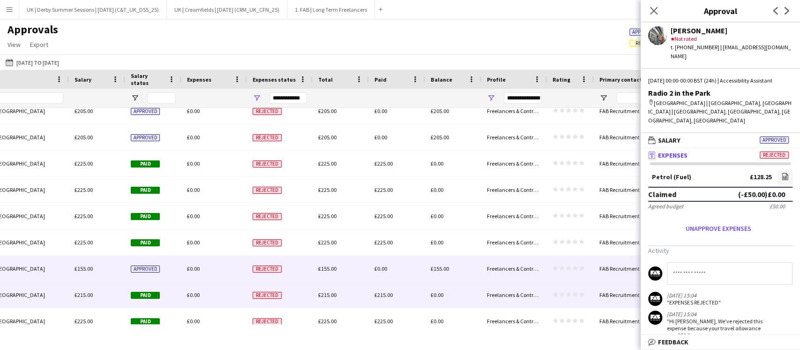
click at [210, 291] on div "£0.00" at bounding box center [214, 295] width 66 height 26
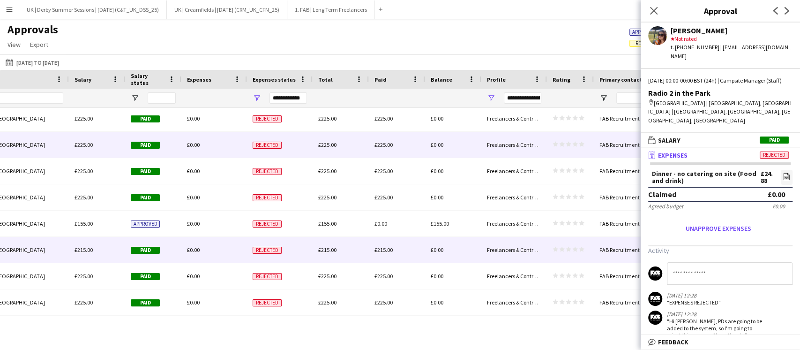
scroll to position [125, 0]
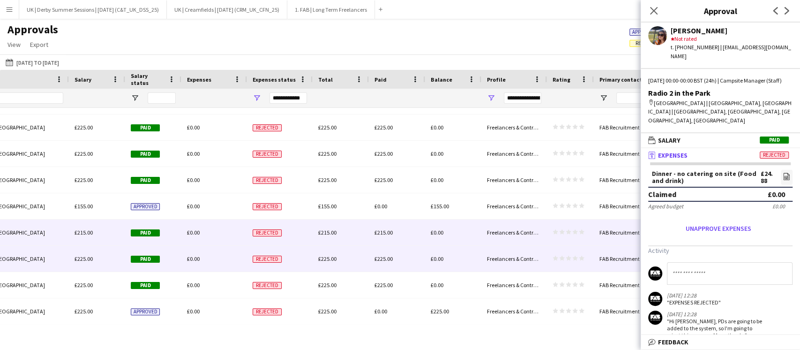
click at [200, 260] on div "£0.00" at bounding box center [214, 259] width 66 height 26
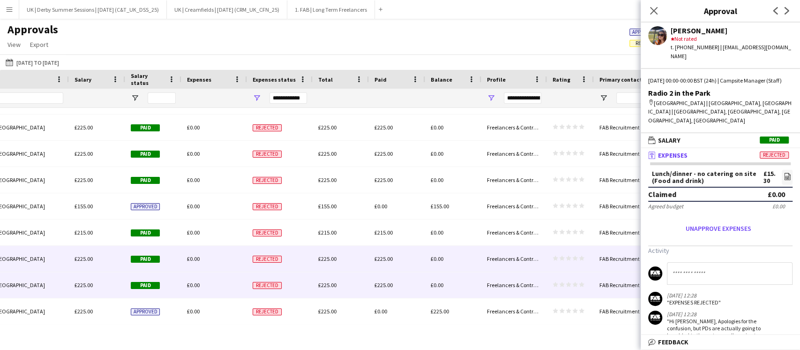
click at [201, 281] on div "£0.00" at bounding box center [214, 285] width 66 height 26
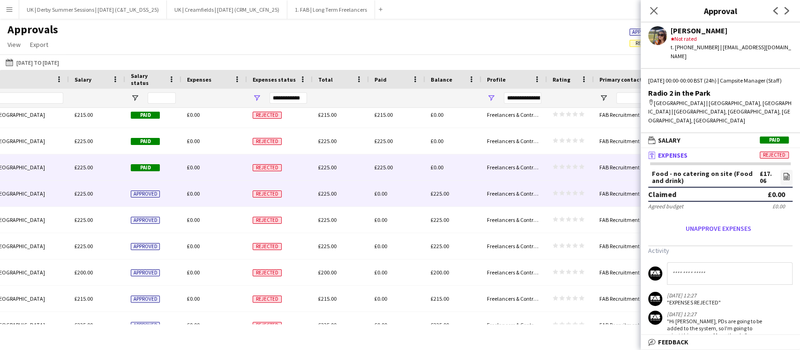
scroll to position [250, 0]
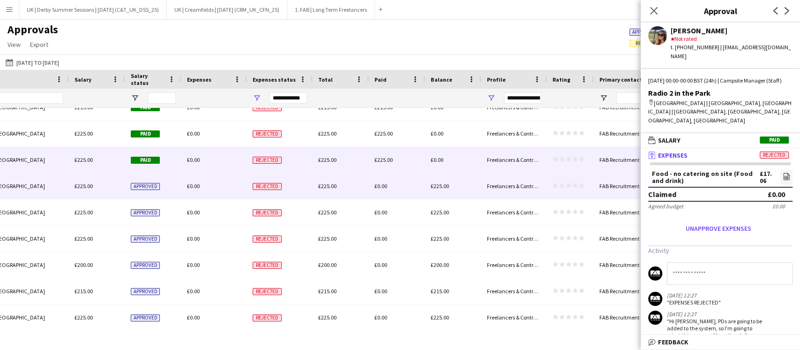
click at [216, 185] on div "£0.00" at bounding box center [214, 186] width 66 height 26
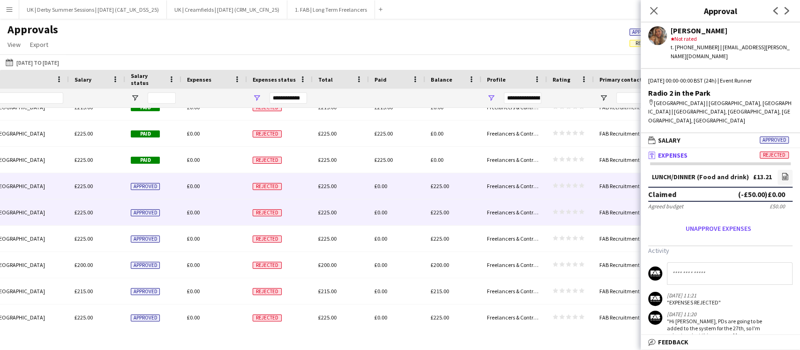
click at [210, 210] on div "£0.00" at bounding box center [214, 212] width 66 height 26
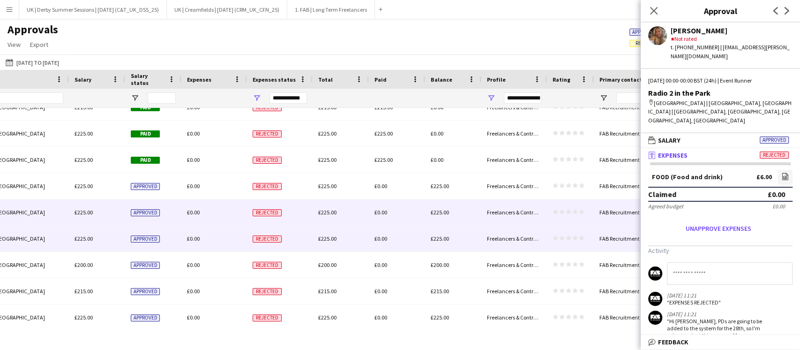
click at [216, 243] on div "£0.00" at bounding box center [214, 238] width 66 height 26
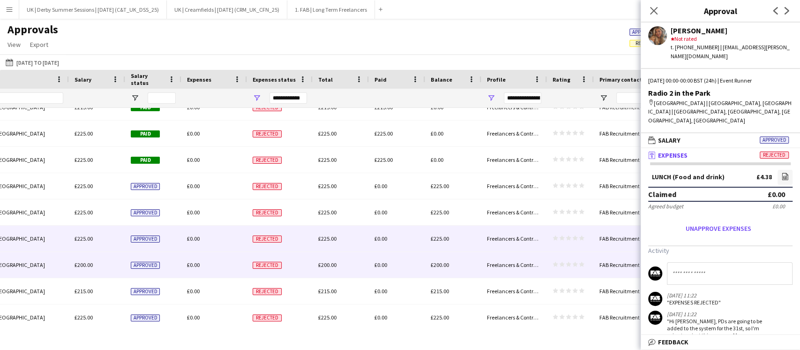
click at [213, 266] on div "£0.00" at bounding box center [214, 265] width 66 height 26
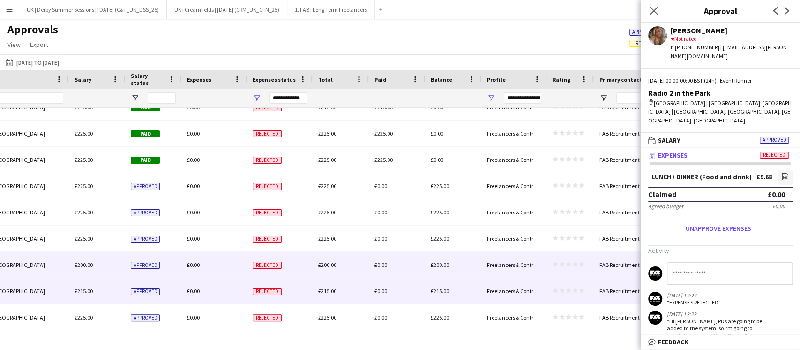
click at [215, 291] on div "£0.00" at bounding box center [214, 291] width 66 height 26
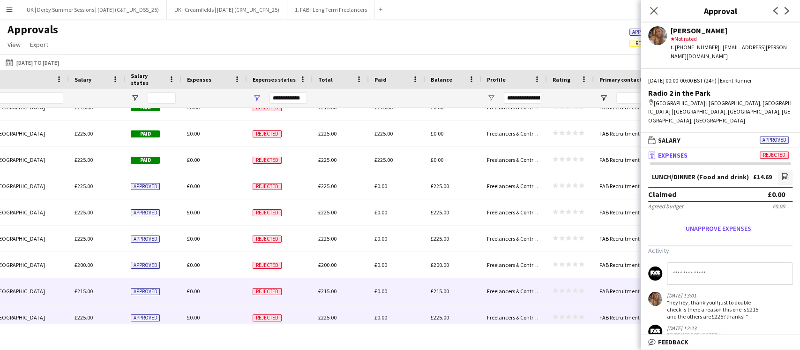
click at [215, 313] on div "£0.00" at bounding box center [214, 317] width 66 height 26
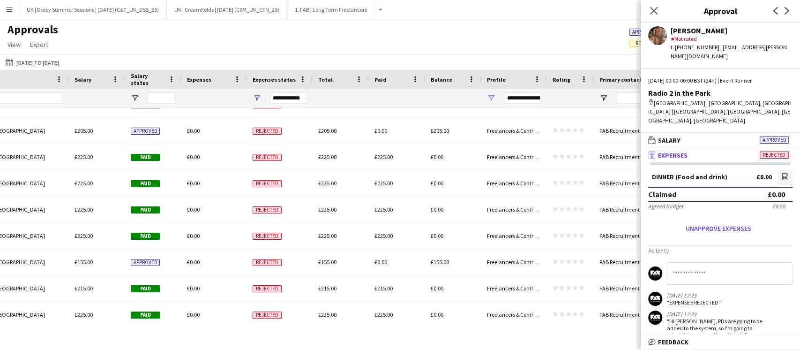
scroll to position [0, 0]
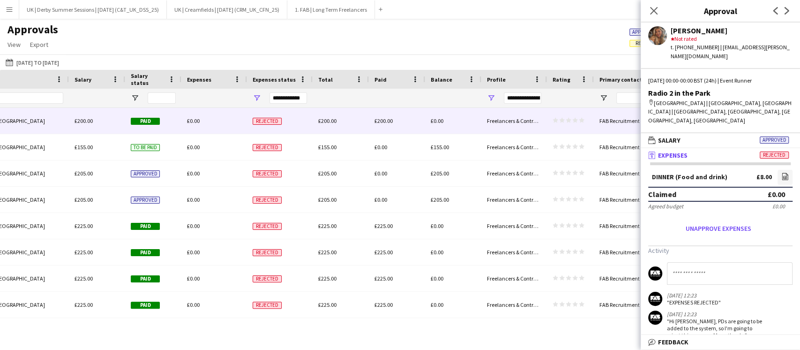
click at [208, 120] on div "£0.00" at bounding box center [214, 121] width 66 height 26
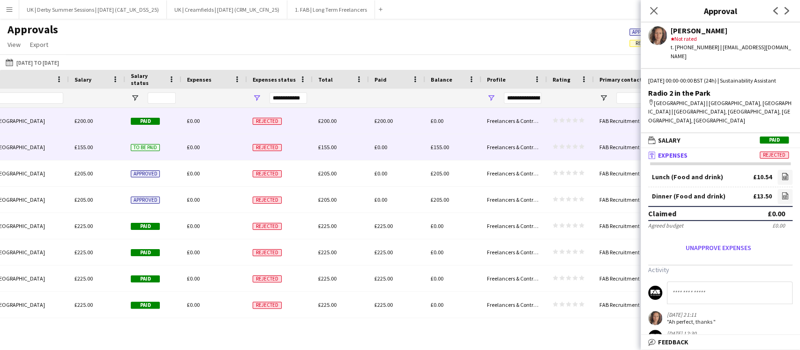
click at [208, 143] on div "£0.00" at bounding box center [214, 147] width 66 height 26
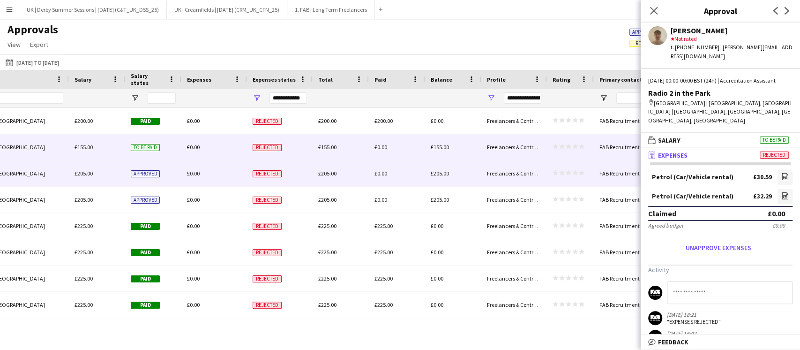
click at [207, 168] on div "£0.00" at bounding box center [214, 173] width 66 height 26
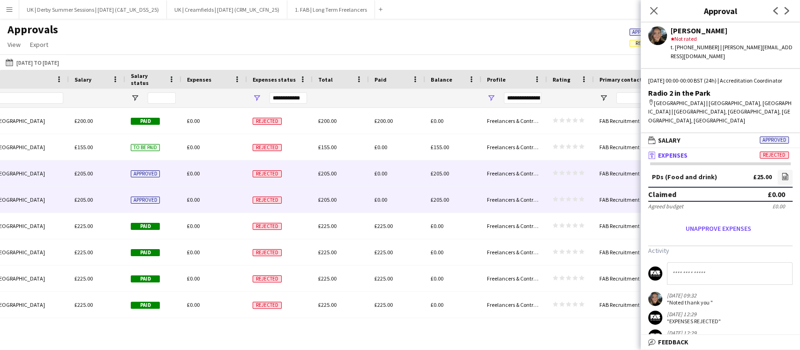
click at [211, 202] on div "£0.00" at bounding box center [214, 200] width 66 height 26
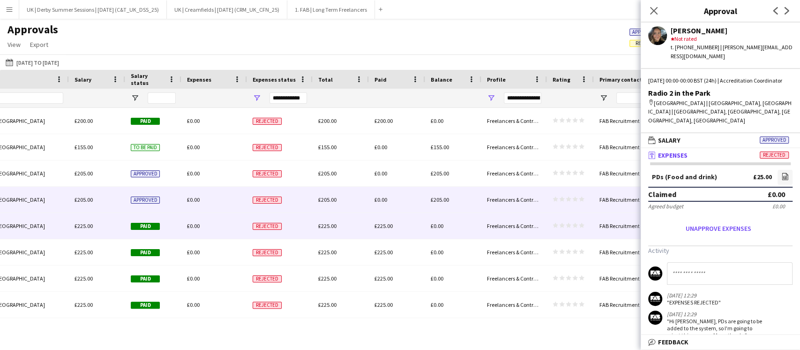
click at [206, 223] on div "£0.00" at bounding box center [214, 226] width 66 height 26
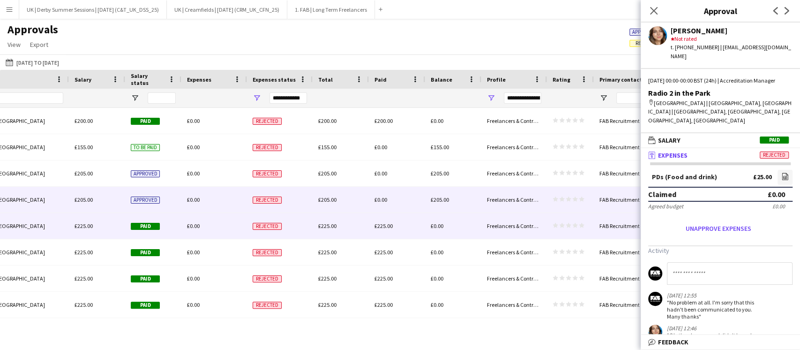
scroll to position [62, 0]
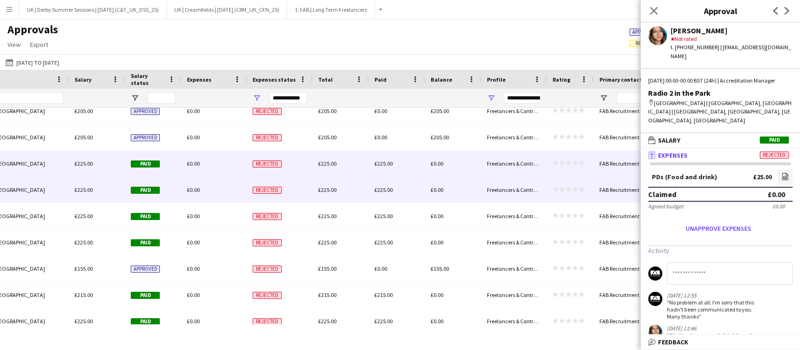
click at [205, 200] on div "£0.00" at bounding box center [214, 190] width 66 height 26
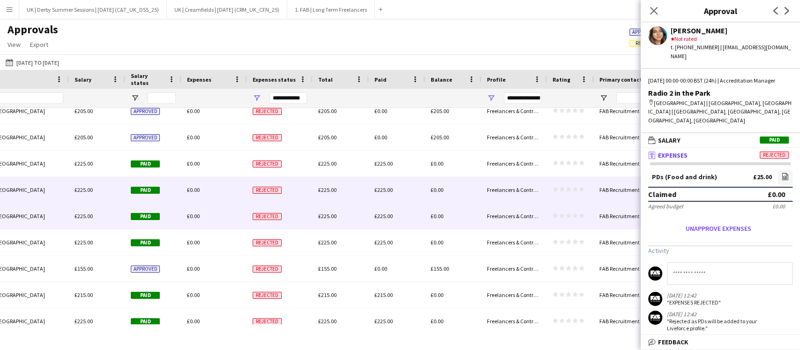
click at [208, 216] on div "£0.00" at bounding box center [214, 216] width 66 height 26
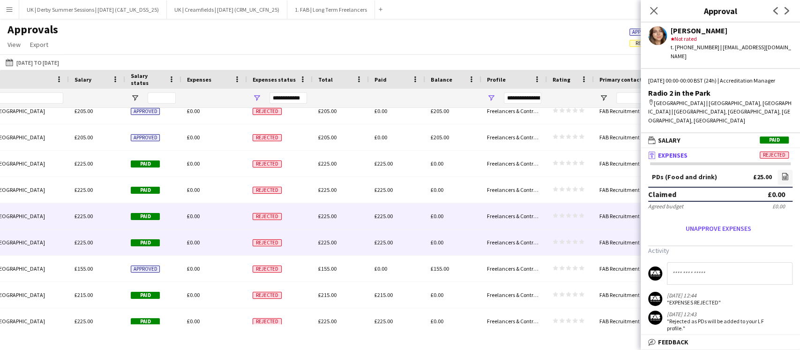
click at [214, 235] on div "£0.00" at bounding box center [214, 242] width 66 height 26
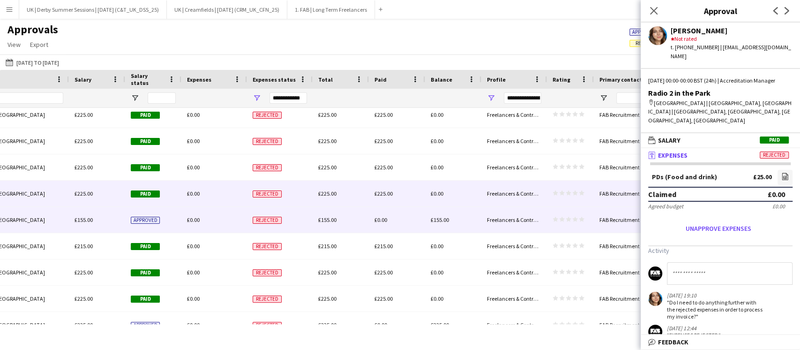
scroll to position [125, 0]
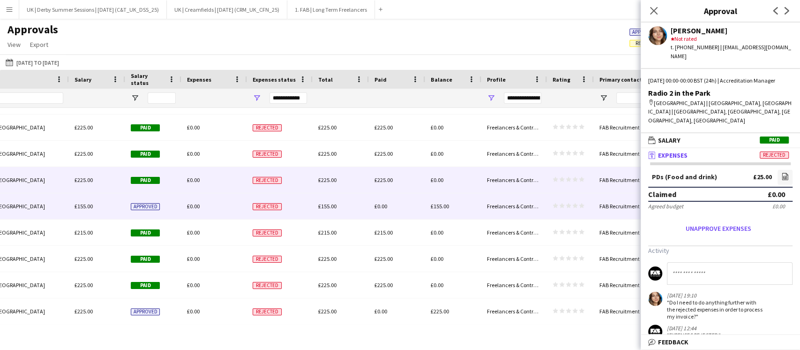
click at [210, 204] on div "£0.00" at bounding box center [214, 206] width 66 height 26
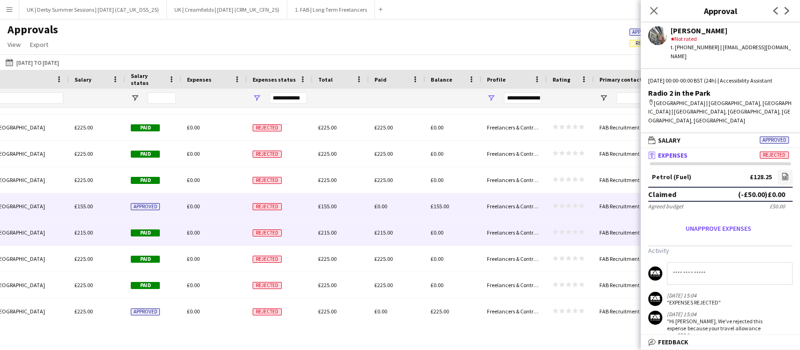
click at [207, 227] on div "£0.00" at bounding box center [214, 232] width 66 height 26
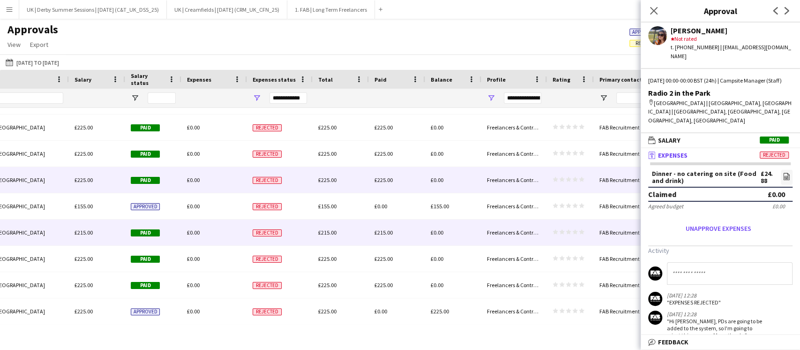
scroll to position [169, 0]
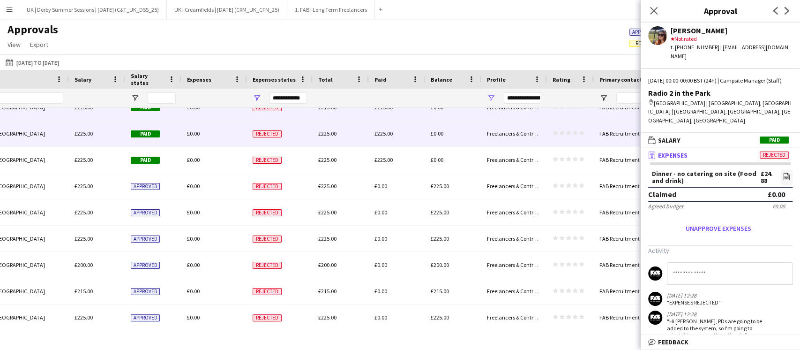
click at [206, 135] on div "£0.00" at bounding box center [214, 133] width 66 height 26
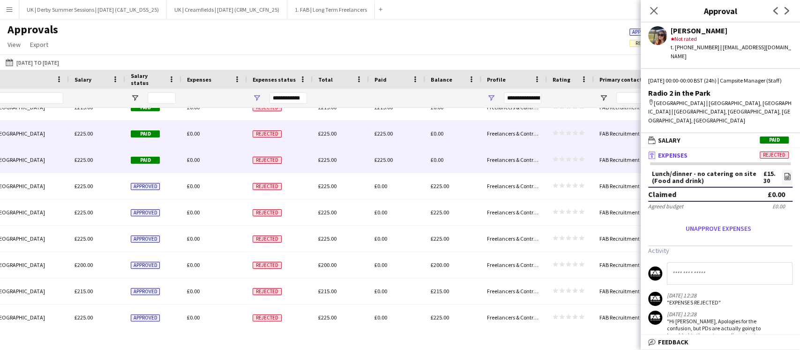
click at [206, 158] on div "£0.00" at bounding box center [214, 160] width 66 height 26
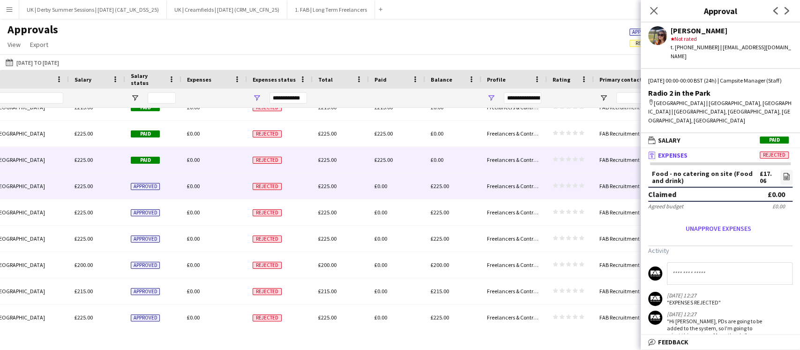
click at [209, 184] on div "£0.00" at bounding box center [214, 186] width 66 height 26
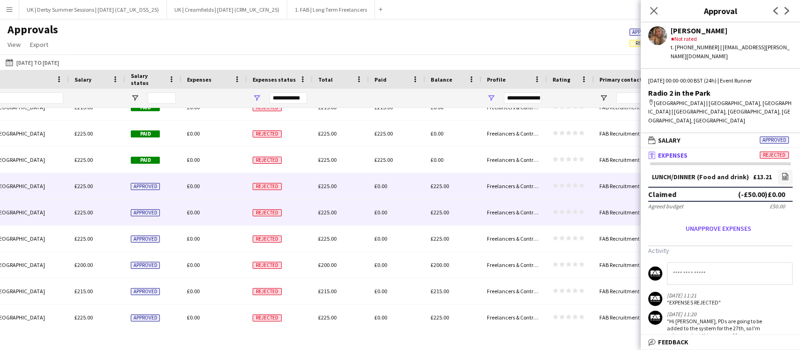
click at [210, 208] on div "£0.00" at bounding box center [214, 212] width 66 height 26
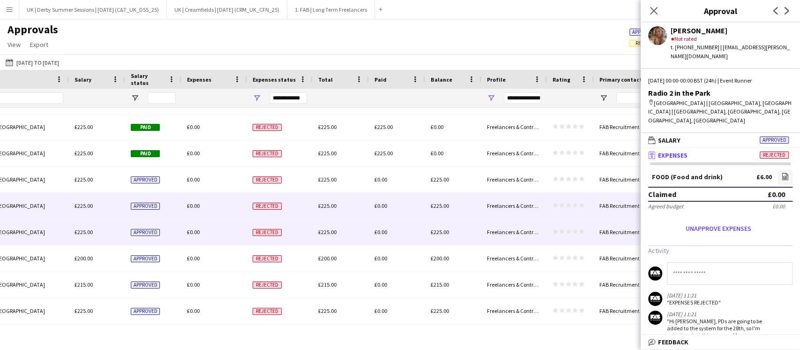
click at [207, 238] on div "£0.00" at bounding box center [214, 232] width 66 height 26
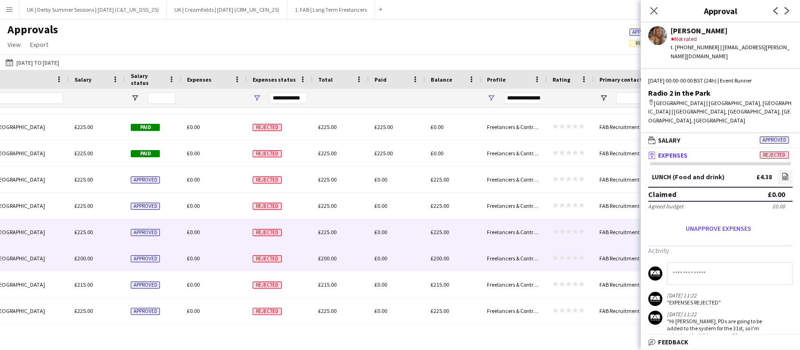
click at [206, 255] on div "£0.00" at bounding box center [214, 258] width 66 height 26
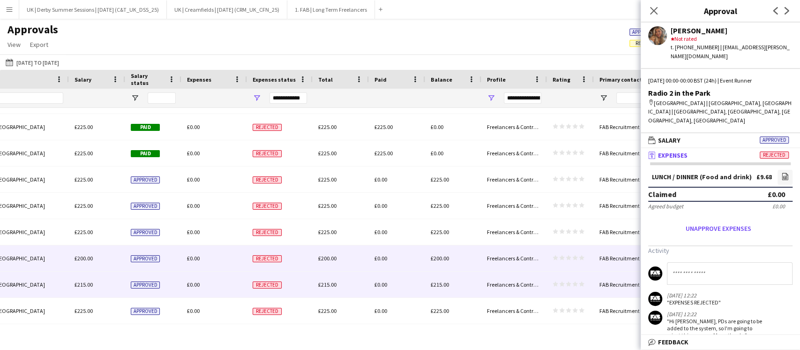
click at [208, 283] on div "£0.00" at bounding box center [214, 284] width 66 height 26
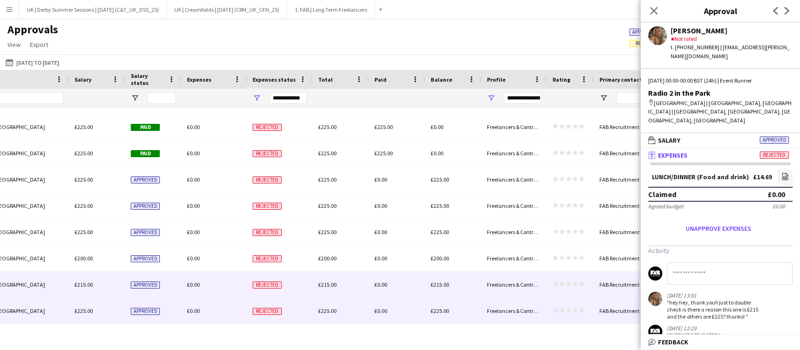
click at [204, 310] on div "£0.00" at bounding box center [214, 311] width 66 height 26
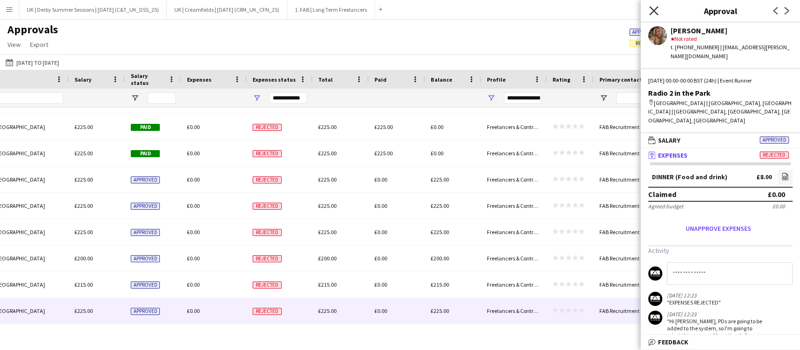
click at [652, 7] on icon "Close pop-in" at bounding box center [653, 10] width 9 height 9
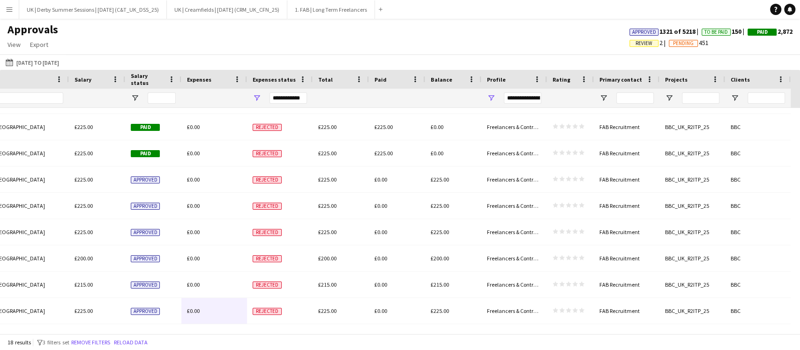
click at [384, 337] on div "18 results filter-1 3 filters set Remove filters Reload data" at bounding box center [400, 342] width 800 height 16
click at [103, 338] on button "Remove filters" at bounding box center [90, 342] width 43 height 10
click at [101, 341] on div "18 results filter-1 3 filters set Remove filters Reload data" at bounding box center [400, 342] width 800 height 16
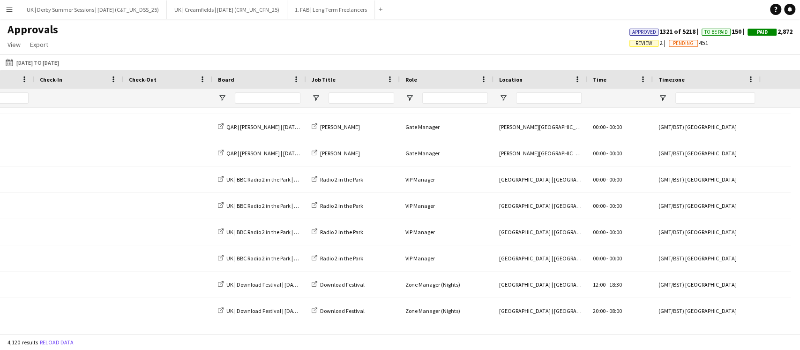
scroll to position [0, 0]
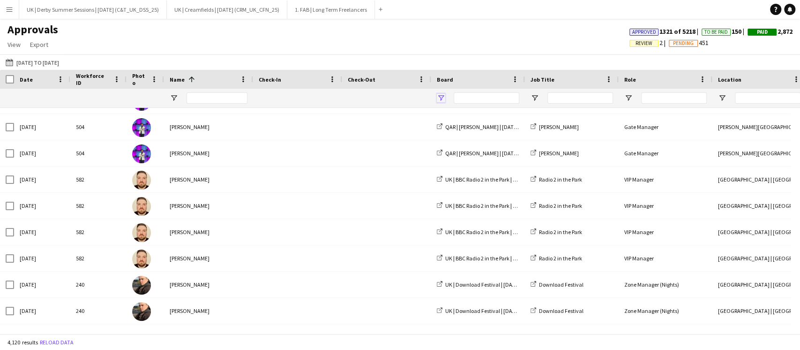
click at [438, 97] on span "Open Filter Menu" at bounding box center [441, 98] width 8 height 8
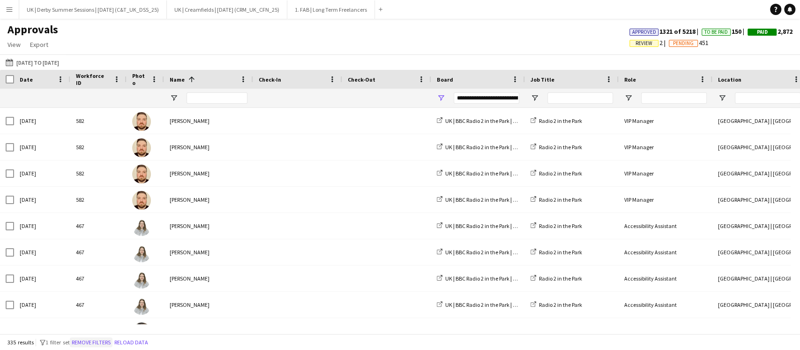
click at [94, 339] on button "Remove filters" at bounding box center [91, 342] width 43 height 10
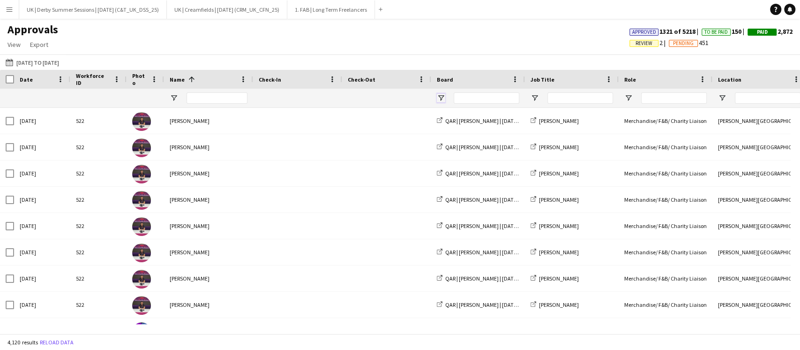
click at [442, 96] on span "Open Filter Menu" at bounding box center [441, 98] width 8 height 8
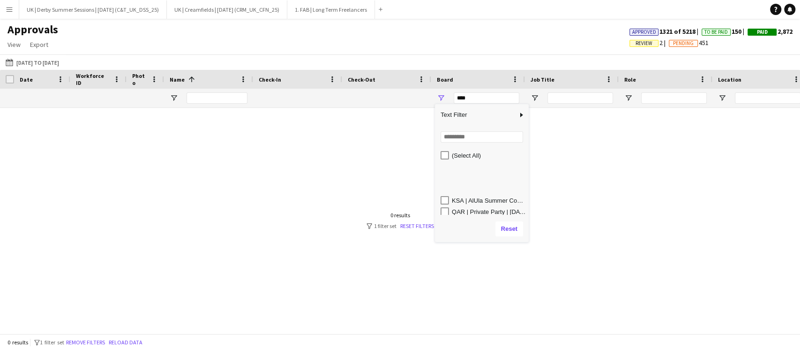
scroll to position [125, 0]
type input "**********"
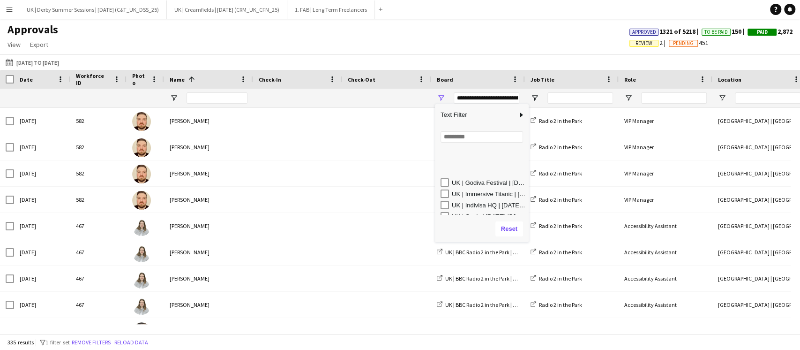
scroll to position [250, 0]
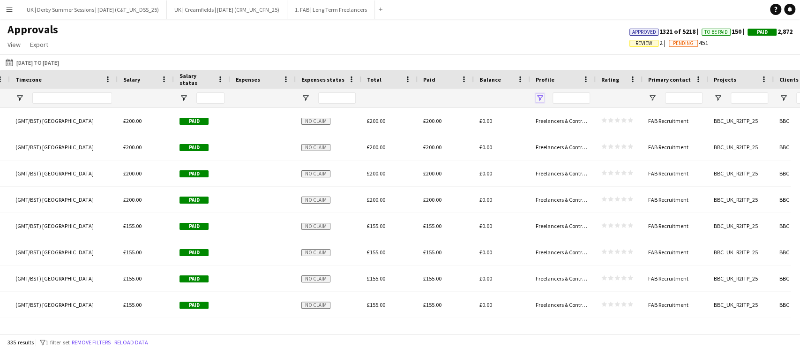
click at [543, 101] on span "Open Filter Menu" at bounding box center [540, 98] width 8 height 8
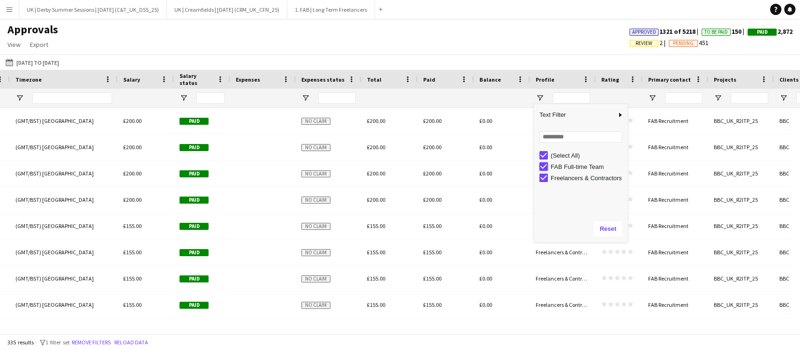
type input "**********"
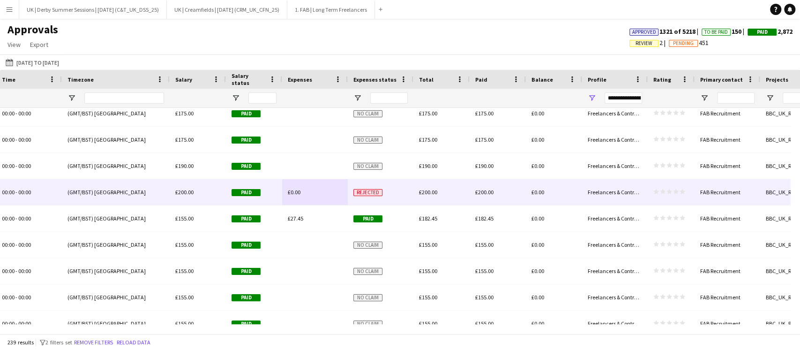
click at [380, 198] on div "Rejected" at bounding box center [381, 192] width 66 height 26
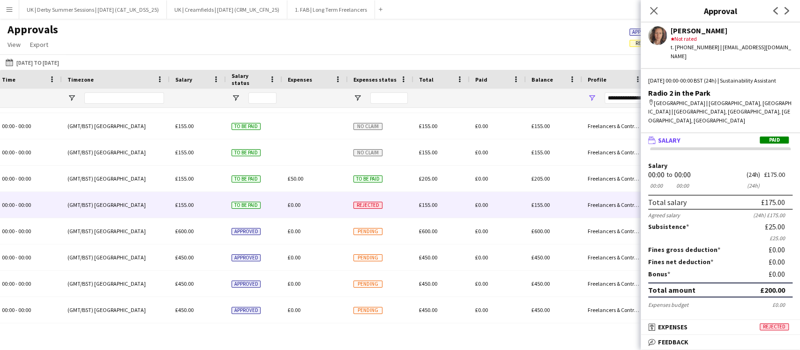
click at [373, 205] on span "Rejected" at bounding box center [367, 205] width 29 height 7
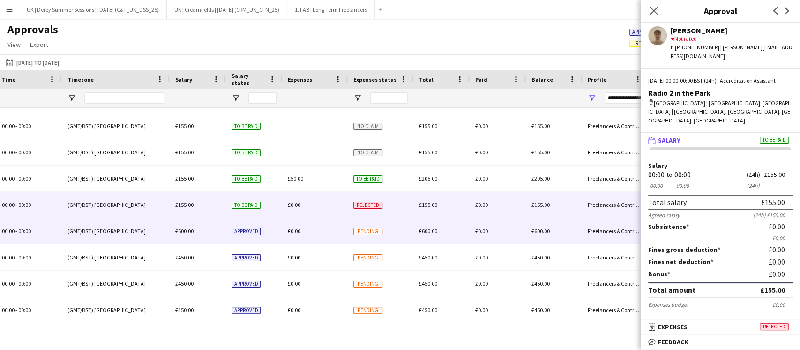
click at [382, 236] on div "Pending" at bounding box center [381, 231] width 66 height 26
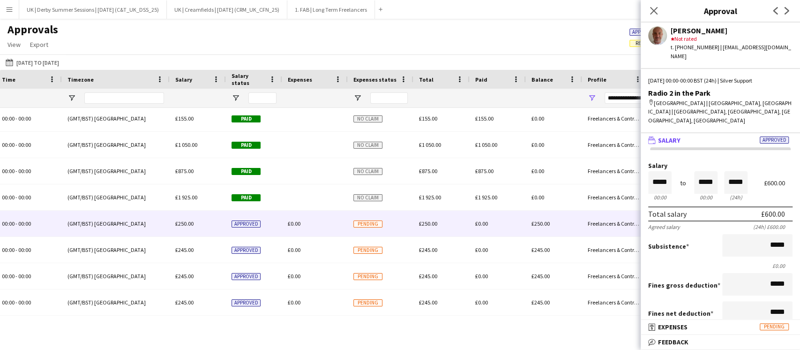
click at [373, 229] on div "Pending" at bounding box center [381, 223] width 66 height 26
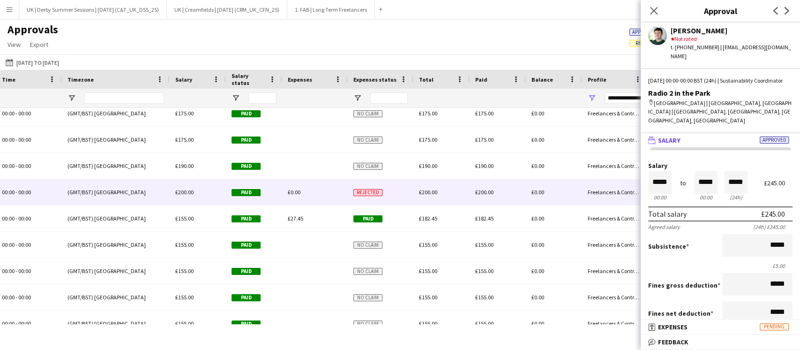
click at [349, 196] on div "Rejected" at bounding box center [381, 192] width 66 height 26
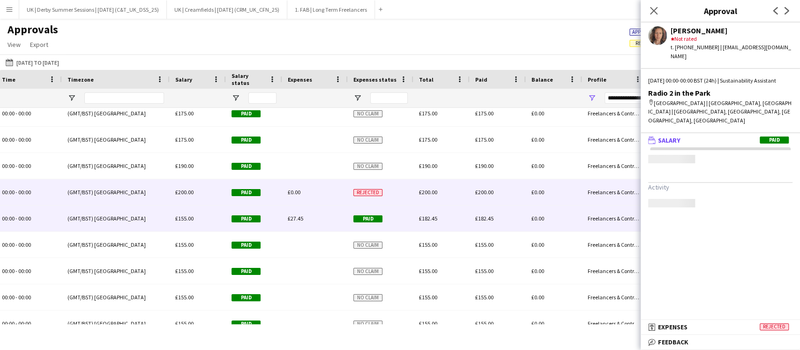
click at [336, 218] on div "£27.45" at bounding box center [315, 218] width 66 height 26
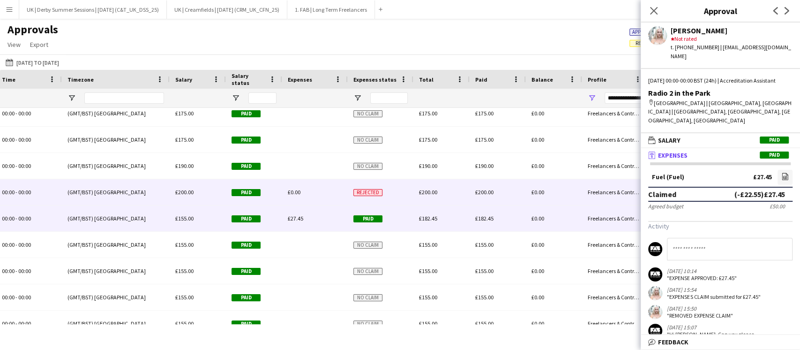
click at [308, 192] on div "£0.00" at bounding box center [315, 192] width 66 height 26
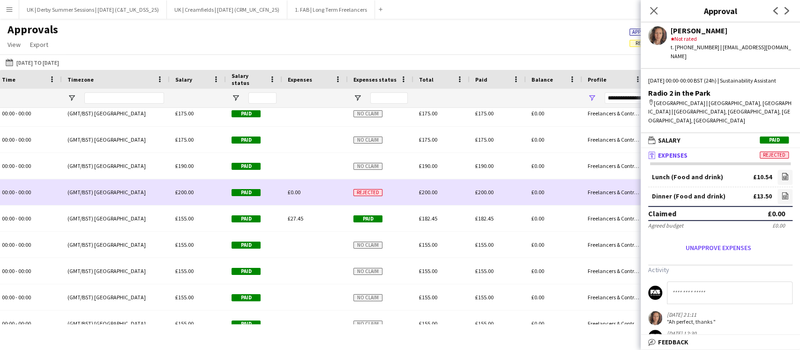
click at [309, 176] on div at bounding box center [315, 166] width 66 height 26
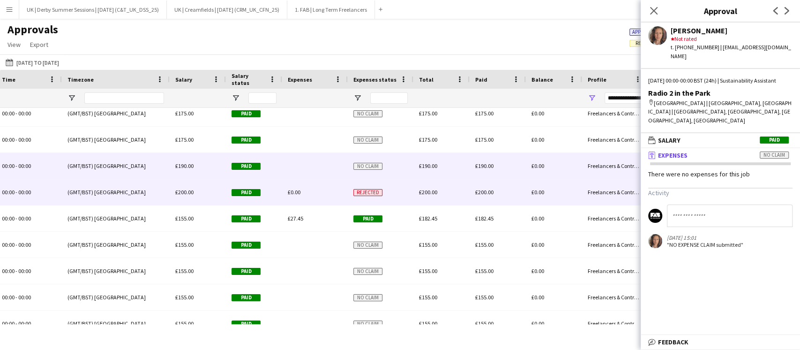
click at [307, 199] on div "£0.00" at bounding box center [315, 192] width 66 height 26
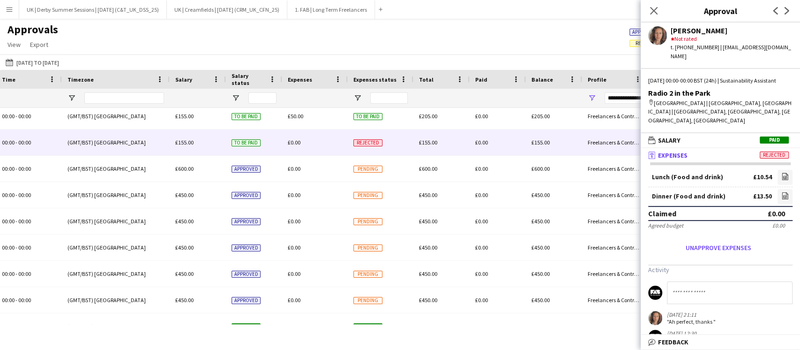
click at [317, 144] on div "£0.00" at bounding box center [315, 142] width 66 height 26
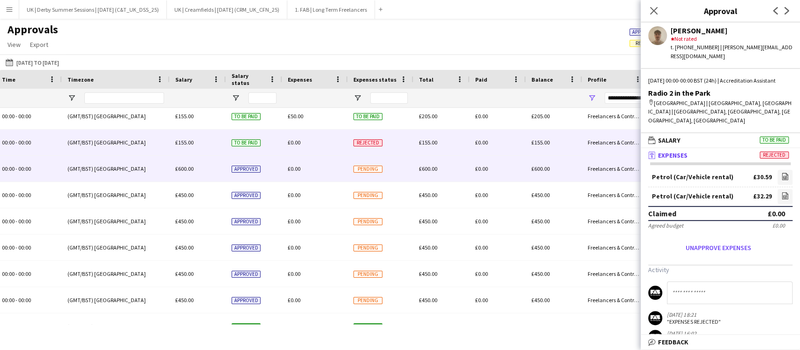
click at [315, 177] on div "£0.00" at bounding box center [315, 169] width 66 height 26
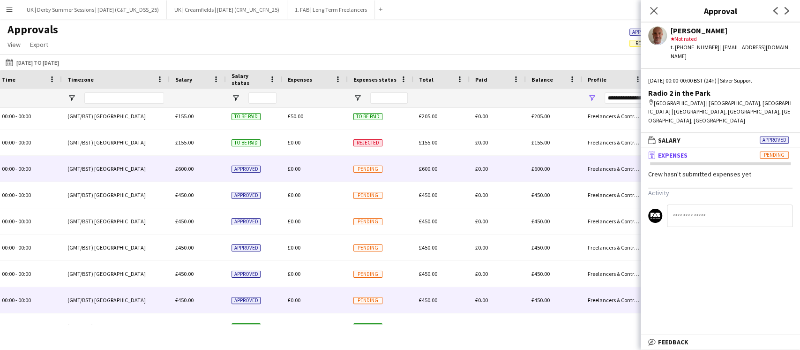
click at [311, 302] on div "£0.00" at bounding box center [315, 300] width 66 height 26
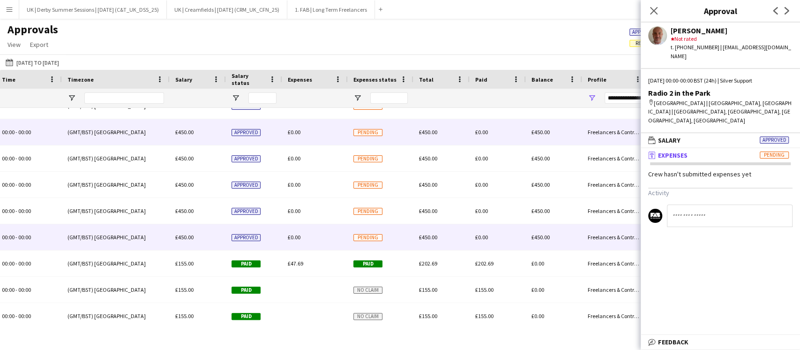
click at [438, 128] on div "£450.00" at bounding box center [441, 132] width 56 height 26
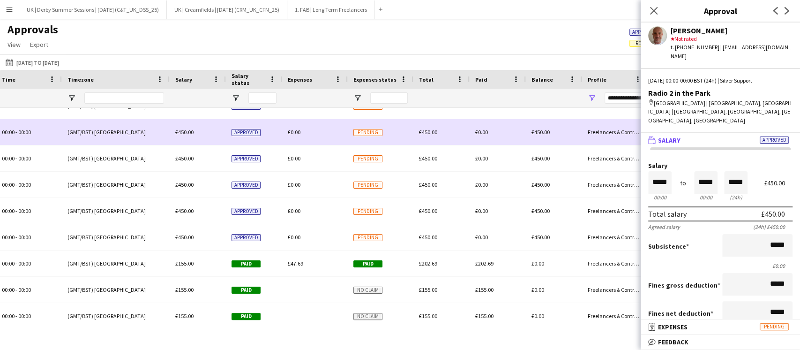
click at [289, 130] on span "£0.00" at bounding box center [294, 131] width 13 height 7
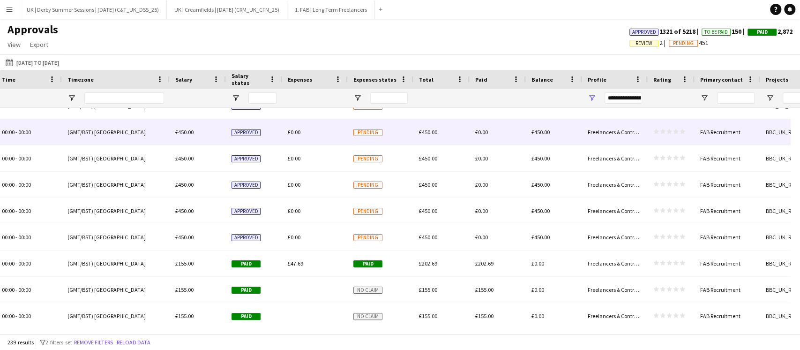
click at [289, 130] on span "£0.00" at bounding box center [294, 131] width 13 height 7
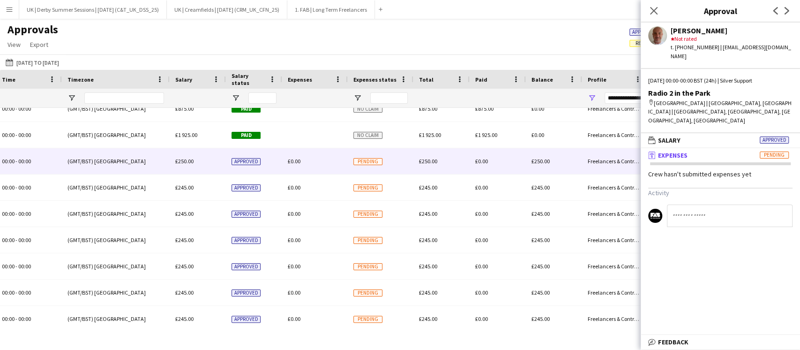
click at [294, 158] on span "£0.00" at bounding box center [294, 160] width 13 height 7
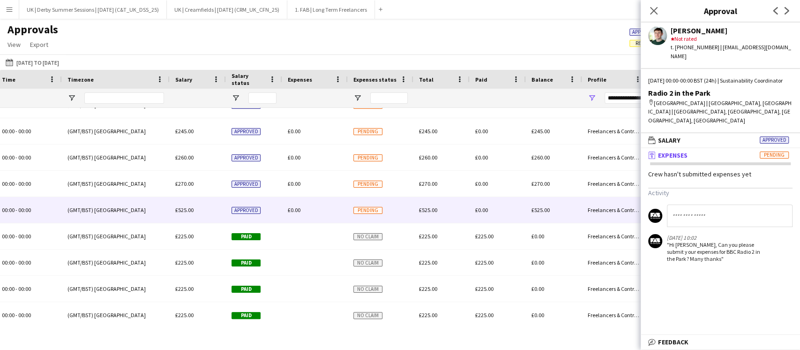
click at [292, 215] on div "£0.00" at bounding box center [315, 210] width 66 height 26
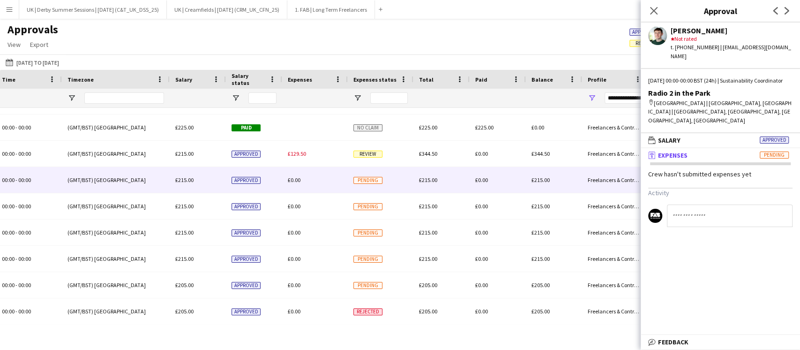
click at [322, 182] on div "£0.00" at bounding box center [315, 180] width 66 height 26
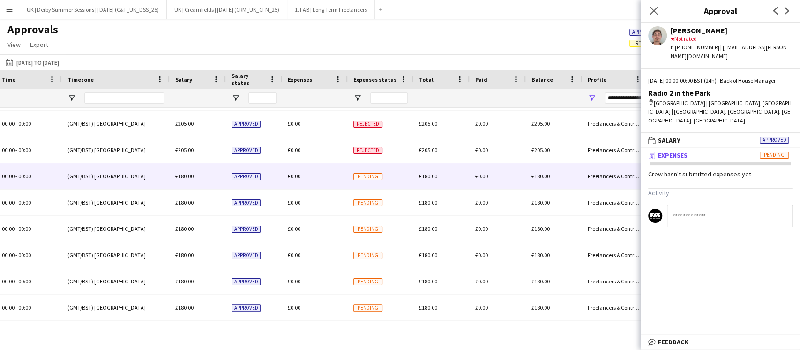
click at [326, 180] on div "£0.00" at bounding box center [315, 176] width 66 height 26
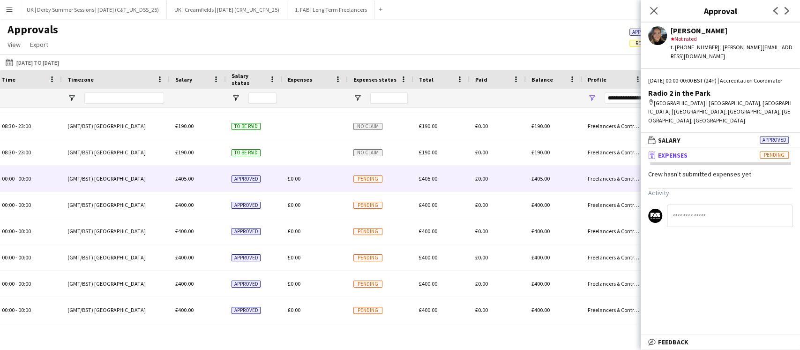
click at [325, 178] on div "£0.00" at bounding box center [315, 178] width 66 height 26
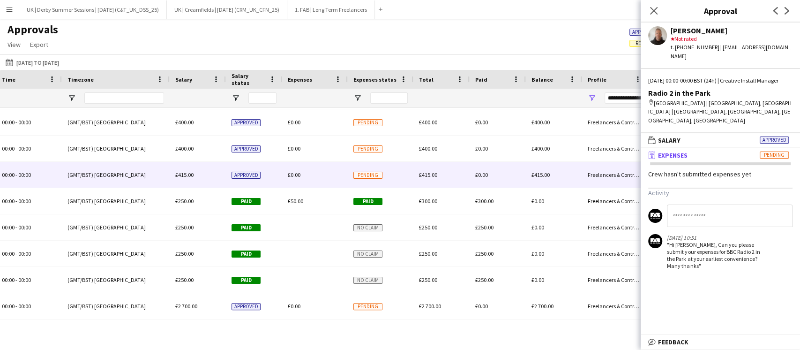
click at [328, 180] on div "£0.00" at bounding box center [315, 175] width 66 height 26
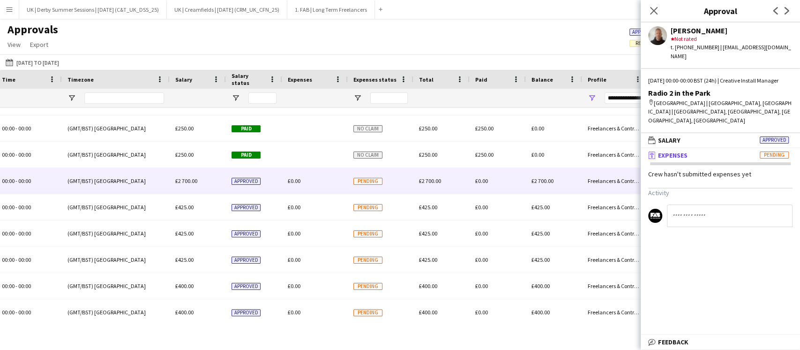
click at [328, 184] on div "£0.00" at bounding box center [315, 181] width 66 height 26
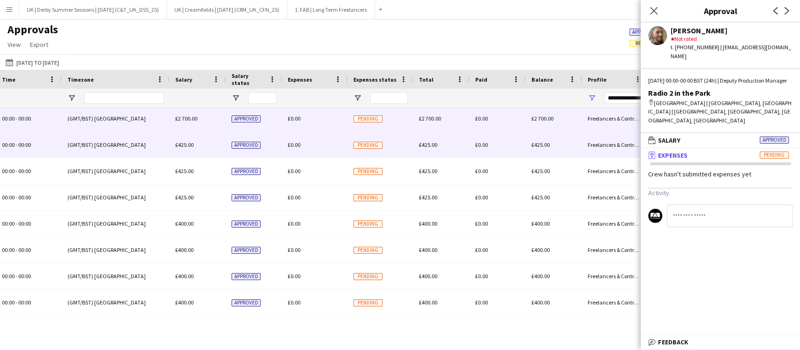
click at [334, 148] on div "£0.00" at bounding box center [315, 145] width 66 height 26
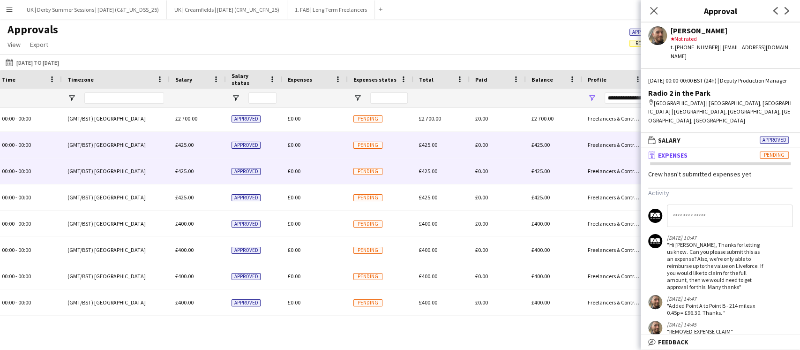
click at [333, 174] on div "£0.00" at bounding box center [315, 171] width 66 height 26
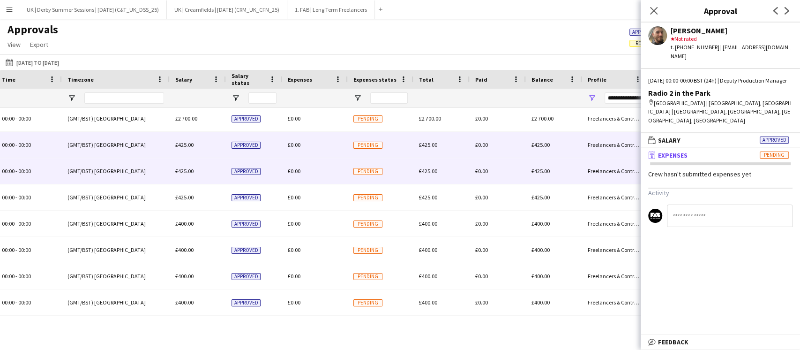
click at [336, 152] on div "£0.00" at bounding box center [315, 145] width 66 height 26
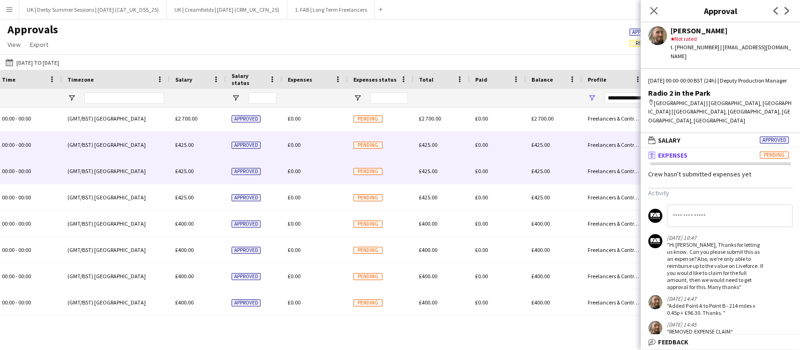
click at [335, 168] on div "£0.00" at bounding box center [315, 171] width 66 height 26
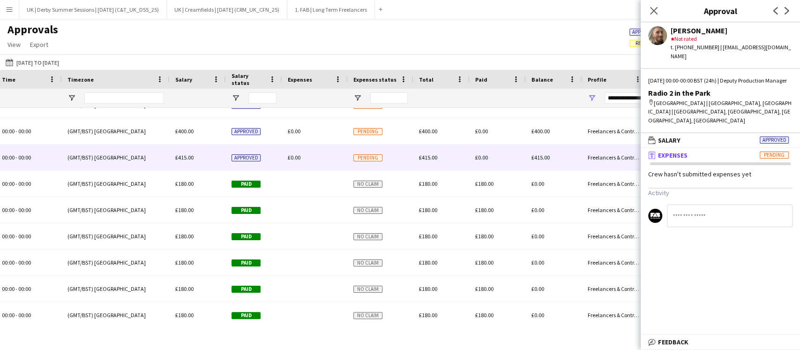
click at [334, 160] on div "£0.00" at bounding box center [315, 157] width 66 height 26
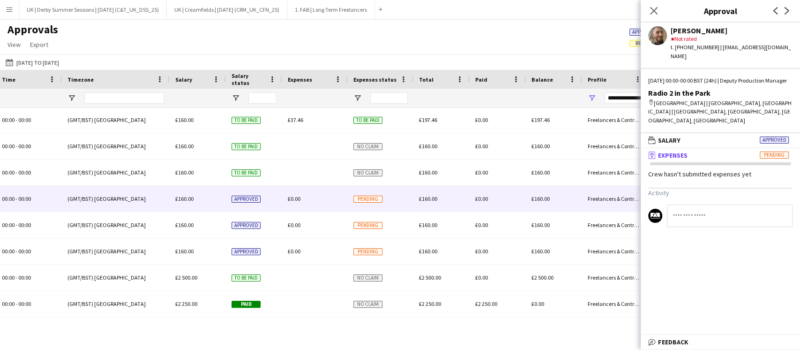
click at [332, 197] on div "£0.00" at bounding box center [315, 199] width 66 height 26
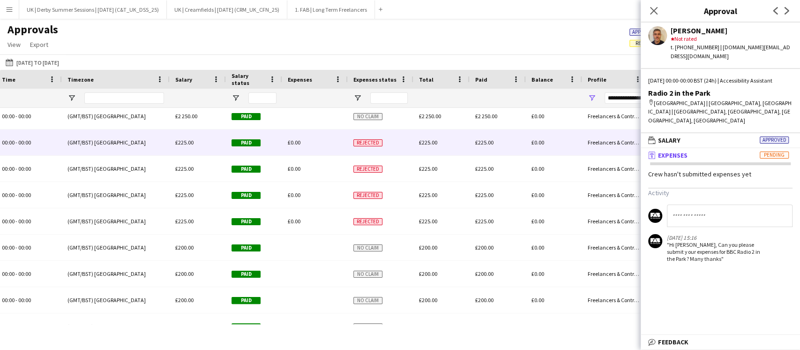
click at [337, 148] on div "£0.00" at bounding box center [315, 142] width 66 height 26
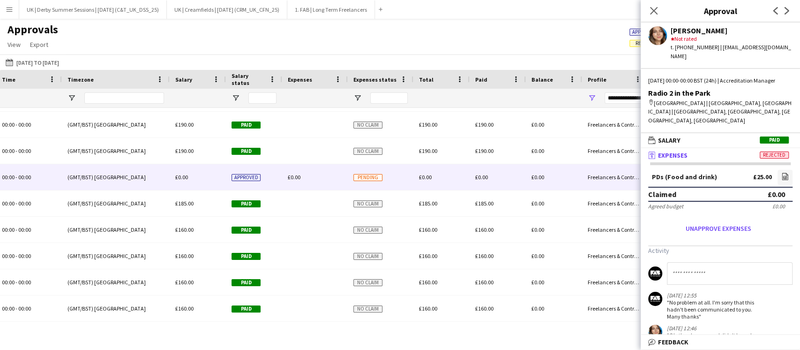
click at [336, 172] on div "£0.00" at bounding box center [315, 177] width 66 height 26
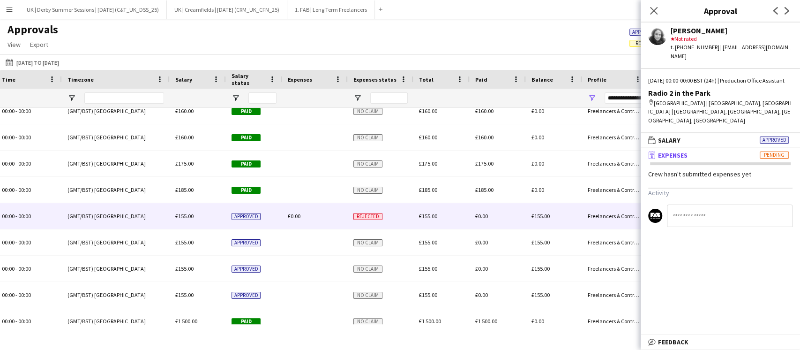
click at [336, 221] on div "£0.00" at bounding box center [315, 216] width 66 height 26
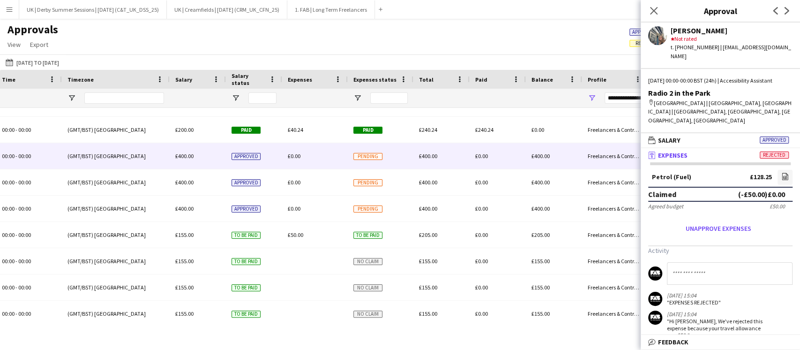
click at [325, 164] on div "£0.00" at bounding box center [315, 156] width 66 height 26
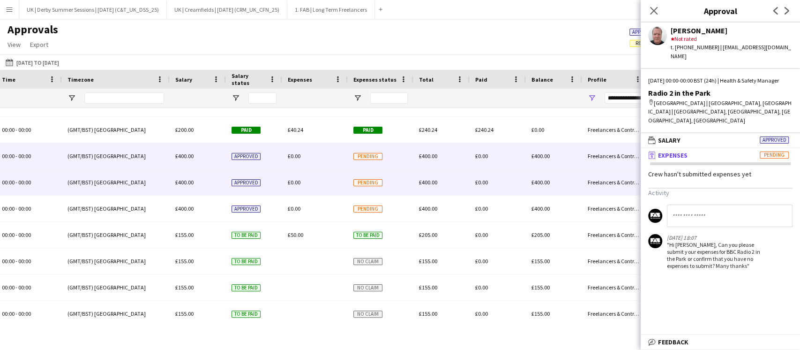
click at [322, 186] on div "£0.00" at bounding box center [315, 182] width 66 height 26
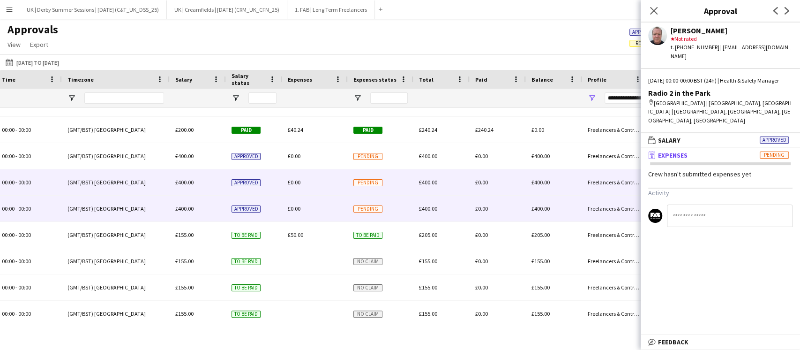
click at [315, 208] on div "£0.00" at bounding box center [315, 208] width 66 height 26
click at [312, 187] on div "£0.00" at bounding box center [315, 182] width 66 height 26
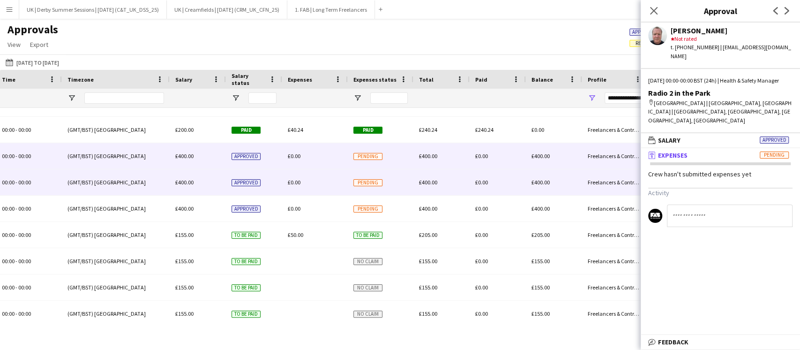
click at [320, 155] on div "£0.00" at bounding box center [315, 156] width 66 height 26
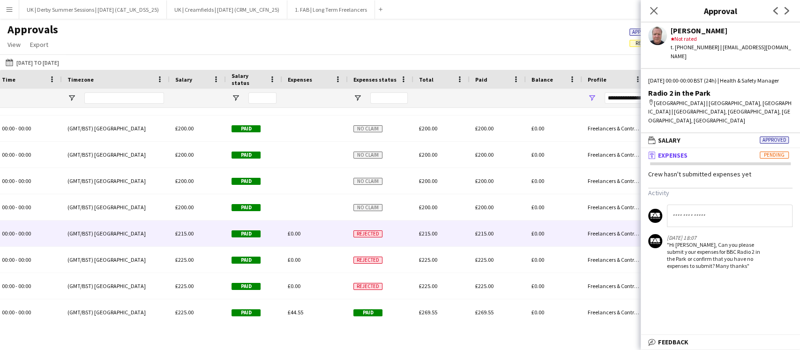
click at [321, 241] on div "£0.00" at bounding box center [315, 233] width 66 height 26
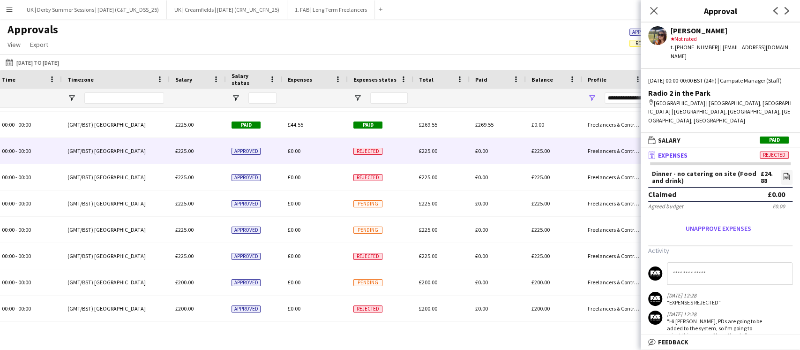
click at [329, 159] on div "£0.00" at bounding box center [315, 151] width 66 height 26
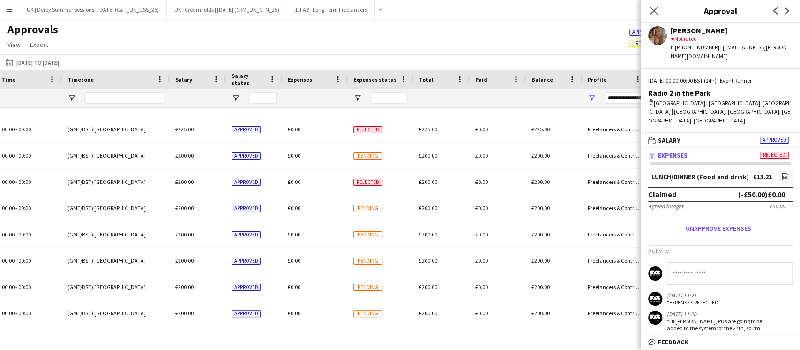
click at [656, 12] on icon "Close pop-in" at bounding box center [653, 10] width 7 height 7
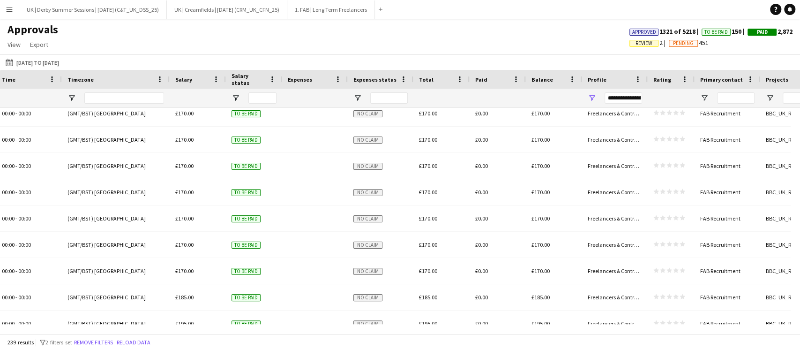
click at [106, 343] on button "Remove filters" at bounding box center [93, 342] width 43 height 10
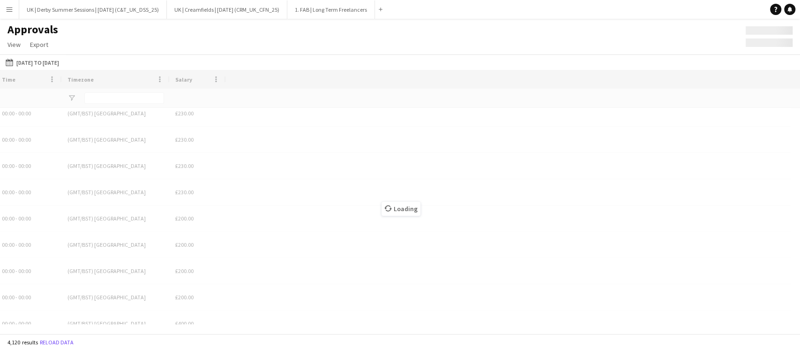
scroll to position [0, 119]
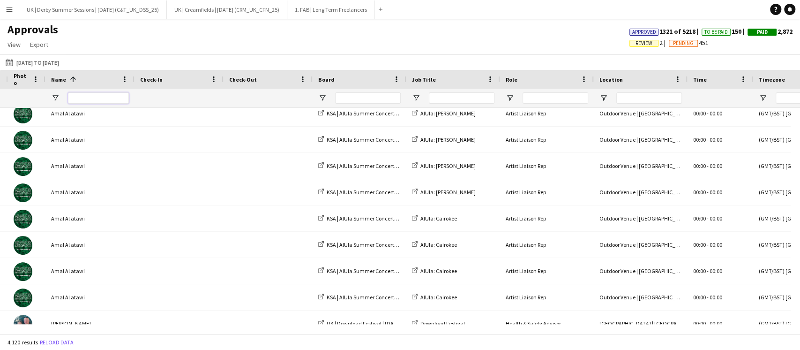
click at [102, 102] on input "Name Filter Input" at bounding box center [98, 97] width 61 height 11
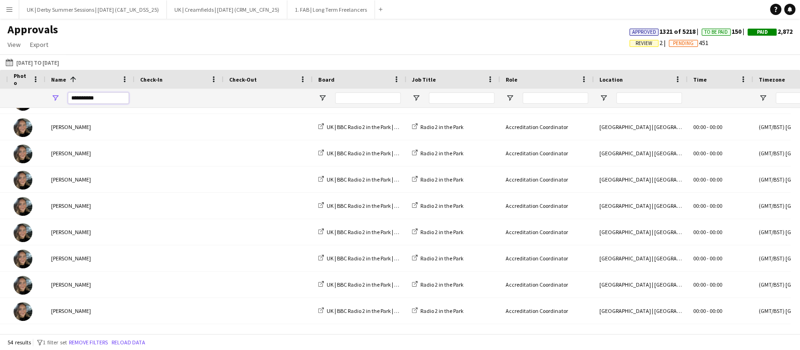
scroll to position [1201, 0]
type input "**********"
click at [327, 95] on div at bounding box center [360, 98] width 94 height 19
click at [323, 99] on span "Open Filter Menu" at bounding box center [322, 98] width 8 height 8
click at [94, 341] on button "Remove filters" at bounding box center [88, 342] width 43 height 10
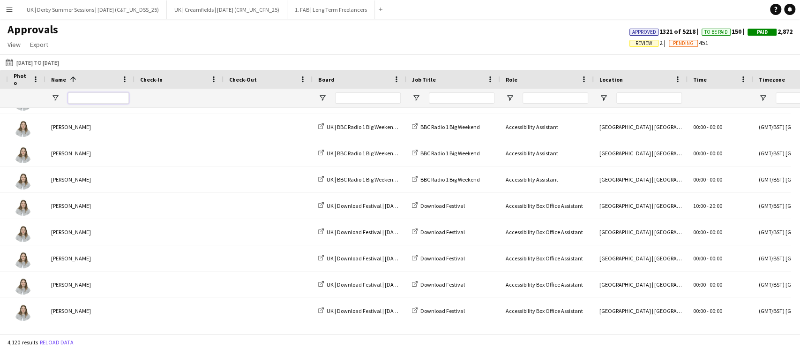
click at [97, 99] on input "Name Filter Input" at bounding box center [98, 97] width 61 height 11
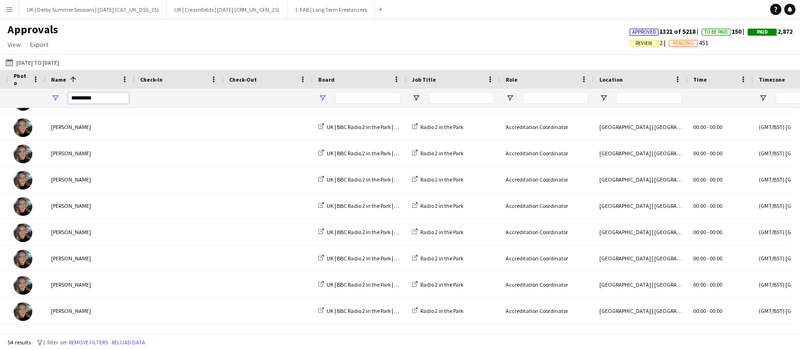
type input "*********"
click at [320, 97] on span "Open Filter Menu" at bounding box center [322, 98] width 8 height 8
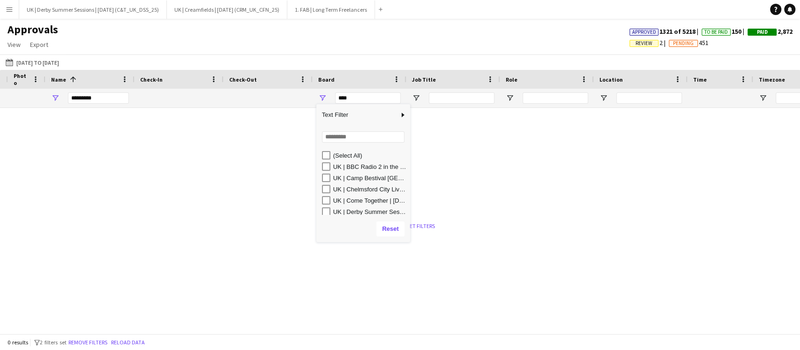
scroll to position [0, 0]
type input "**********"
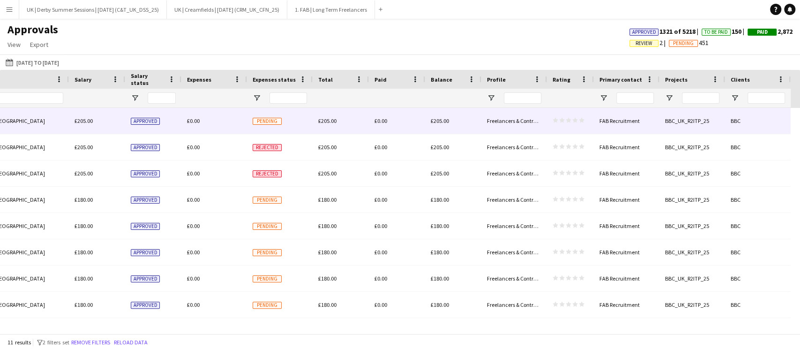
click at [266, 128] on div "Pending" at bounding box center [280, 121] width 66 height 26
click at [270, 124] on span "Pending" at bounding box center [267, 121] width 29 height 7
click at [194, 126] on div "£0.00" at bounding box center [214, 121] width 66 height 26
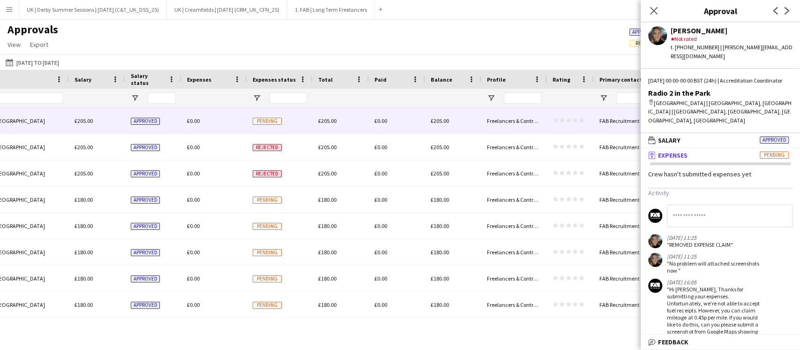
click at [413, 334] on main "Approvals View Customise view Customise filters Reset Filters Reset View Reset …" at bounding box center [400, 178] width 800 height 318
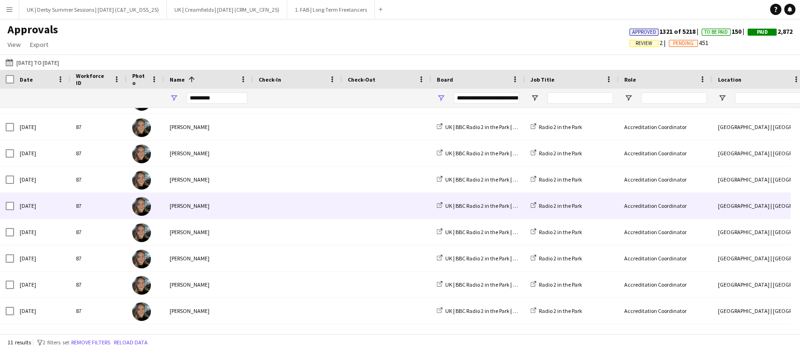
scroll to position [30, 0]
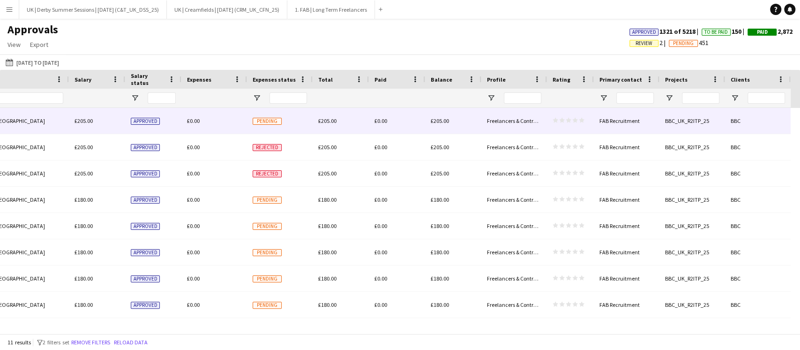
click at [192, 116] on div "£0.00" at bounding box center [214, 121] width 66 height 26
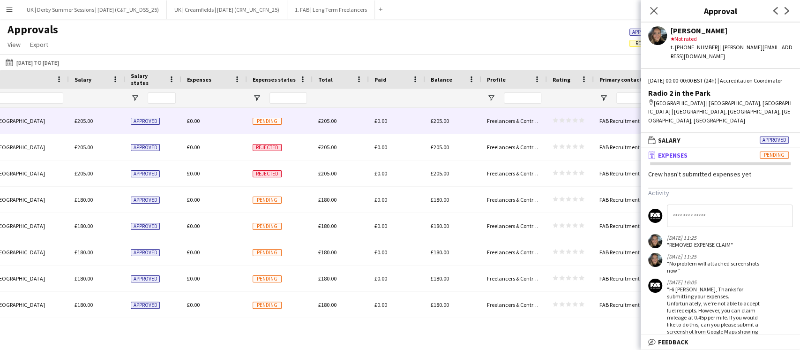
click at [686, 204] on input at bounding box center [730, 215] width 126 height 22
type input "**********"
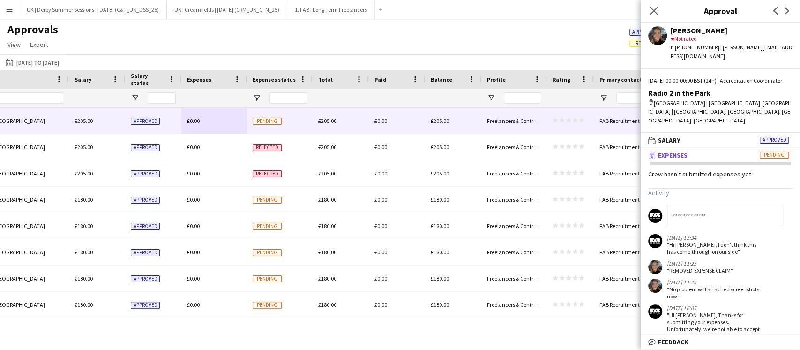
scroll to position [0, 219]
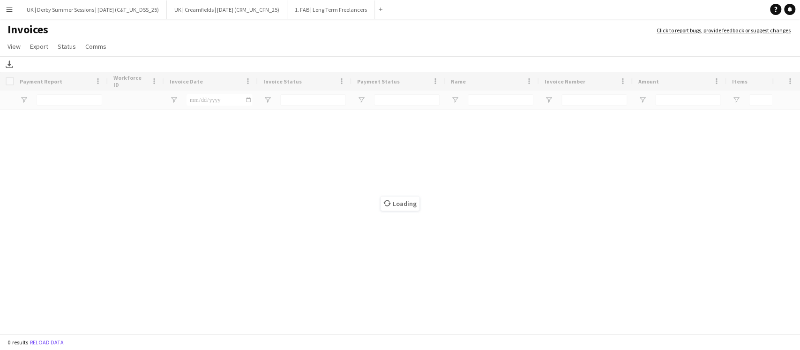
click at [248, 80] on div "Loading" at bounding box center [400, 203] width 800 height 263
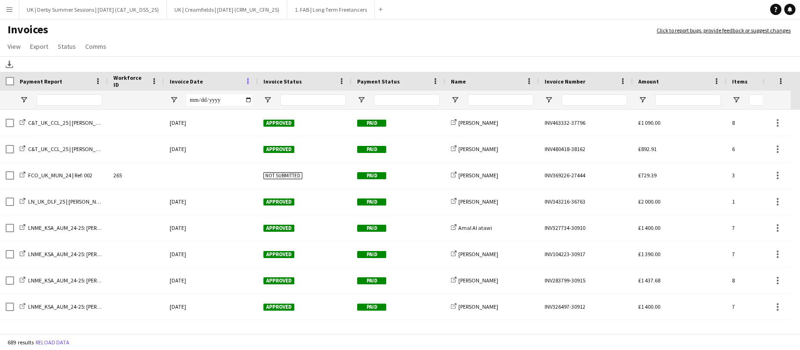
click at [247, 81] on span at bounding box center [248, 81] width 8 height 8
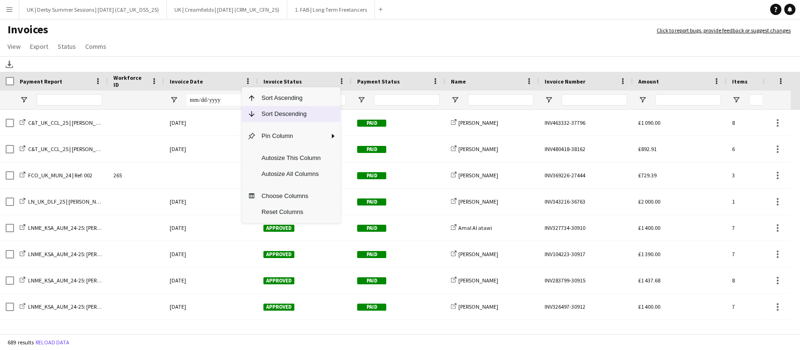
click at [275, 108] on span "Sort Descending" at bounding box center [291, 114] width 70 height 16
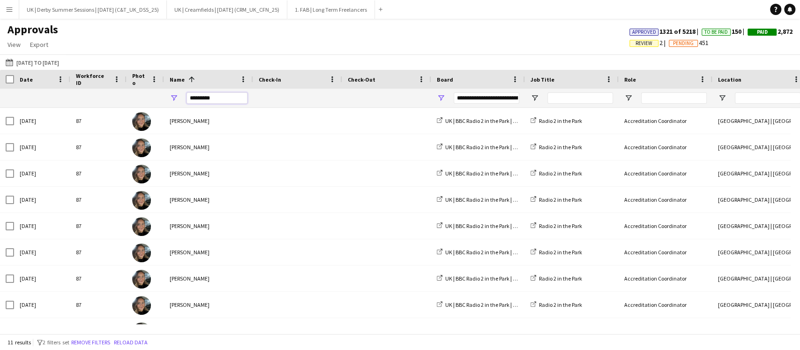
drag, startPoint x: 219, startPoint y: 98, endPoint x: 49, endPoint y: 56, distance: 175.3
click at [171, 99] on div "*********" at bounding box center [208, 98] width 89 height 19
click at [7, 6] on button "Menu" at bounding box center [9, 9] width 19 height 19
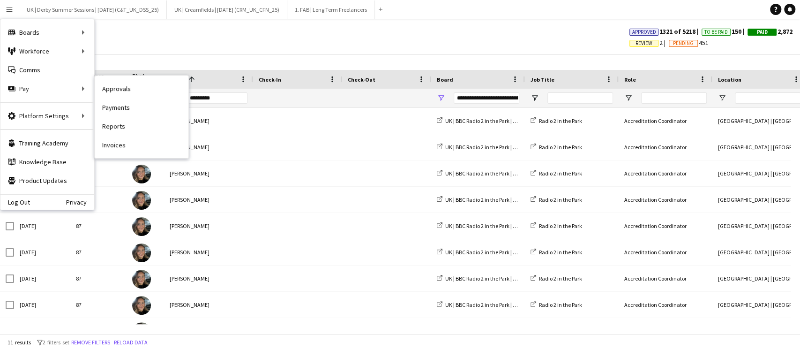
click at [131, 107] on link "Payments" at bounding box center [142, 107] width 94 height 19
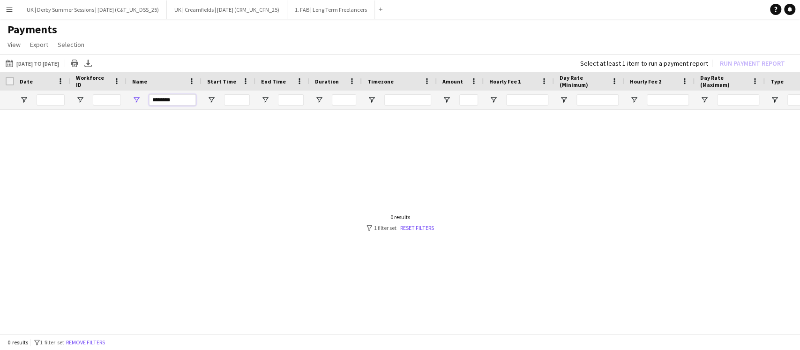
drag, startPoint x: 191, startPoint y: 94, endPoint x: 133, endPoint y: 100, distance: 58.5
click at [133, 100] on div "********" at bounding box center [164, 99] width 75 height 19
click at [90, 96] on div "*****" at bounding box center [783, 99] width 1566 height 19
type input "****"
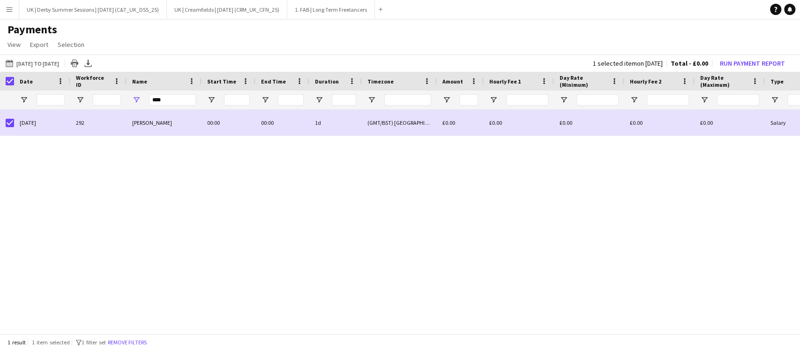
drag, startPoint x: 7, startPoint y: 251, endPoint x: 66, endPoint y: 310, distance: 83.8
click at [7, 251] on div "[DATE] 292 [PERSON_NAME] 00:00 00:00 1d (GMT/BST) [GEOGRAPHIC_DATA] £0.00 £0.00…" at bounding box center [400, 218] width 800 height 216
click at [137, 340] on button "Remove filters" at bounding box center [127, 342] width 43 height 10
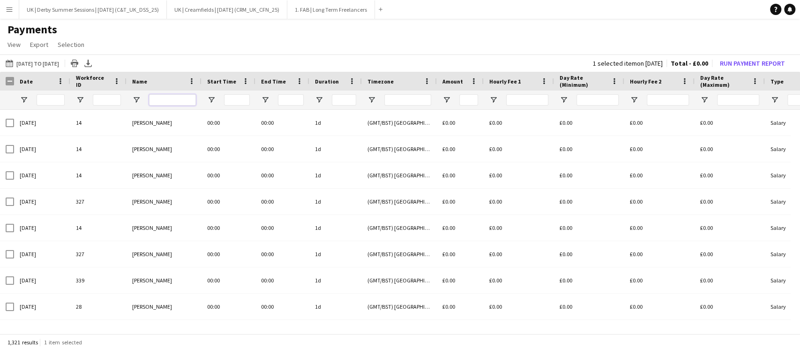
click at [160, 97] on input "Name Filter Input" at bounding box center [172, 99] width 47 height 11
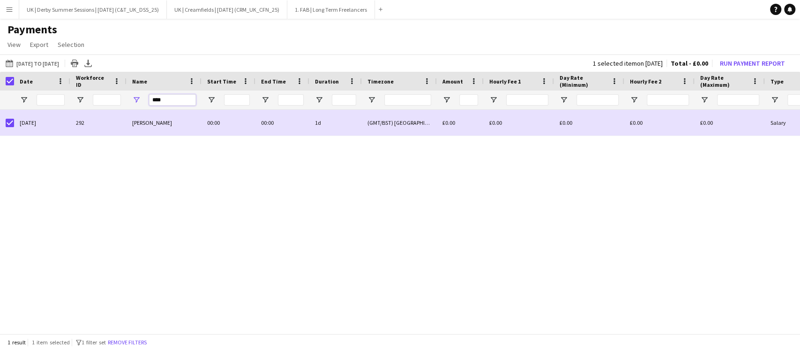
drag, startPoint x: 168, startPoint y: 100, endPoint x: 123, endPoint y: 96, distance: 45.7
click at [123, 97] on div "****" at bounding box center [783, 99] width 1566 height 19
type input "*****"
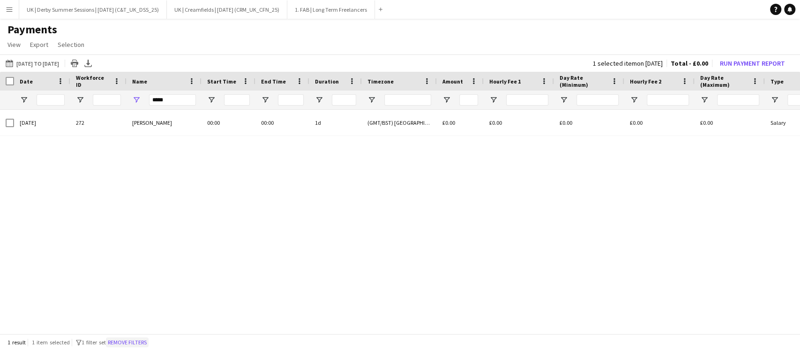
click at [136, 343] on button "Remove filters" at bounding box center [127, 342] width 43 height 10
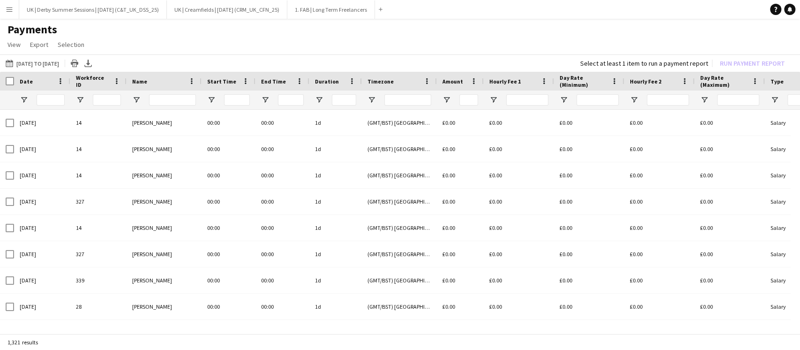
click at [11, 8] on app-icon "Menu" at bounding box center [9, 9] width 7 height 7
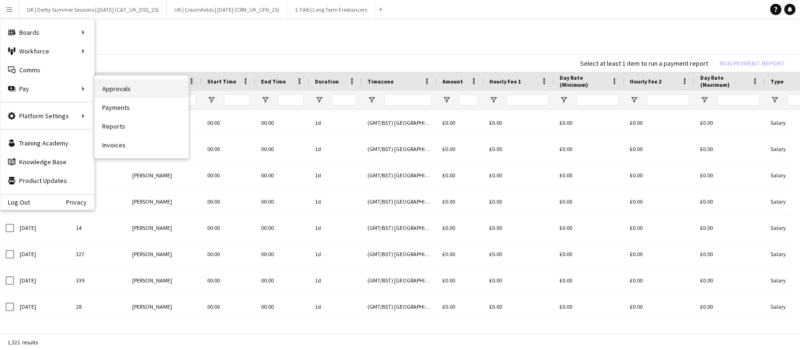
click at [121, 89] on link "Approvals" at bounding box center [142, 88] width 94 height 19
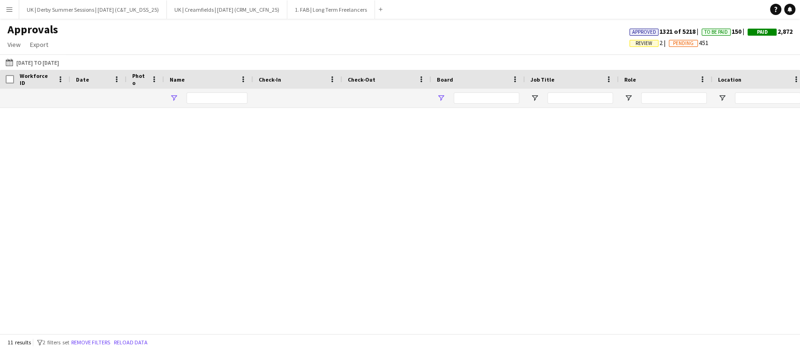
type input "*********"
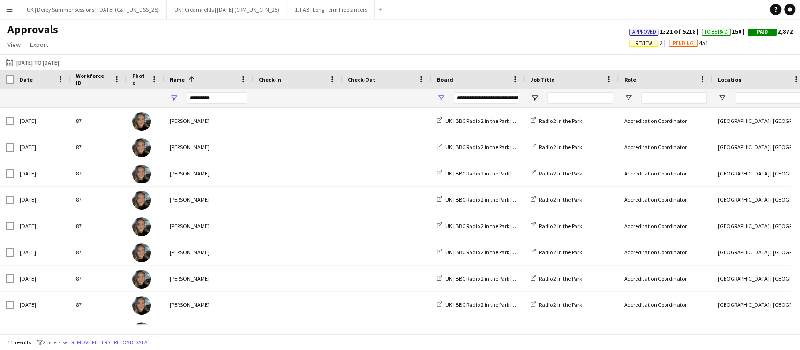
click at [636, 45] on span "Review" at bounding box center [644, 43] width 17 height 6
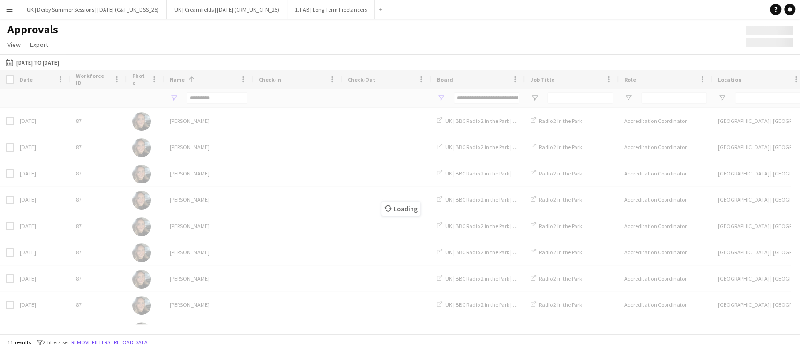
type input "***"
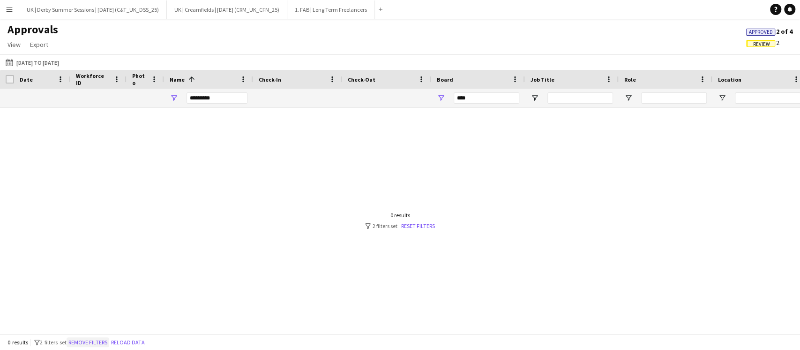
click at [82, 343] on button "Remove filters" at bounding box center [88, 342] width 43 height 10
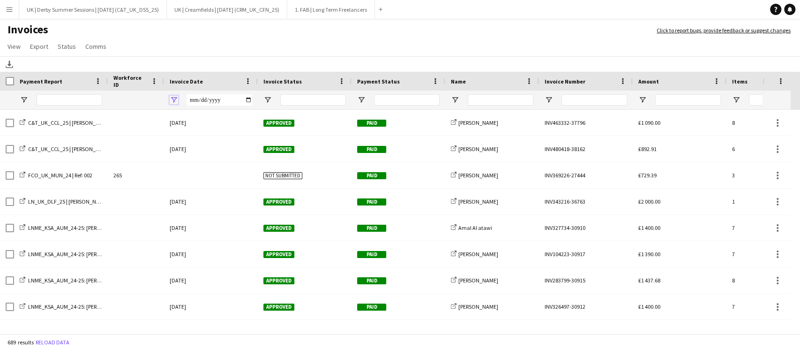
click at [175, 99] on span "Open Filter Menu" at bounding box center [174, 100] width 8 height 8
click at [250, 82] on span at bounding box center [248, 81] width 8 height 8
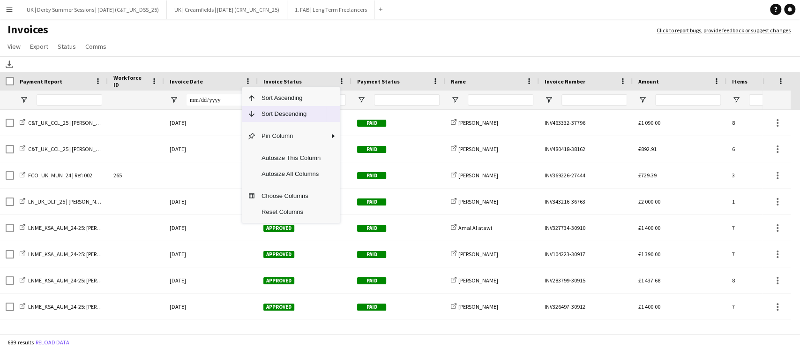
click at [265, 117] on span "Sort Descending" at bounding box center [291, 114] width 70 height 16
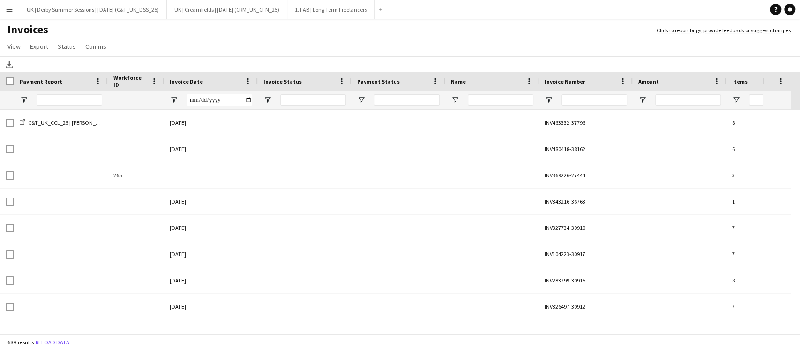
click at [10, 13] on app-icon "Menu" at bounding box center [9, 9] width 7 height 7
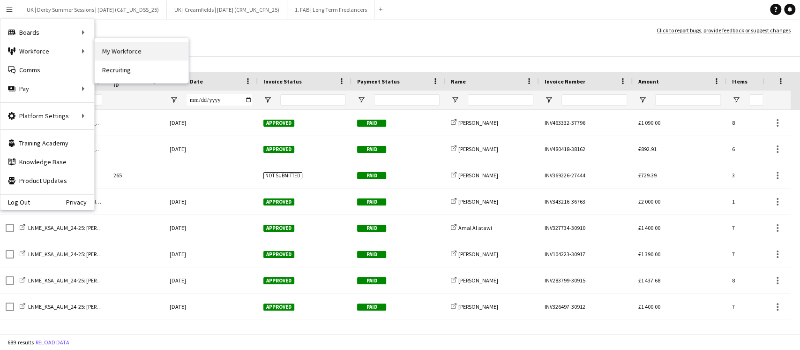
click at [113, 50] on link "My Workforce" at bounding box center [142, 51] width 94 height 19
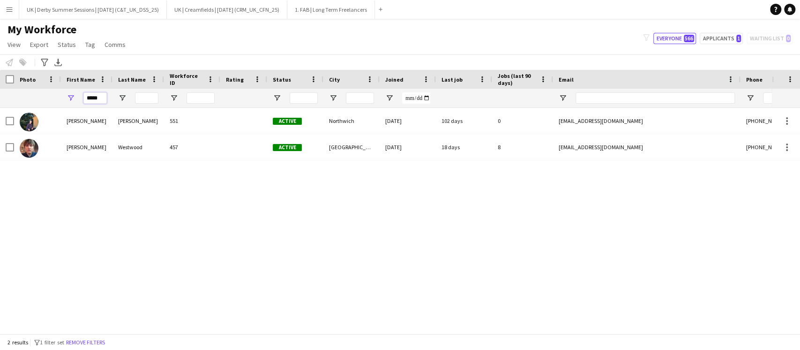
drag, startPoint x: 104, startPoint y: 99, endPoint x: 74, endPoint y: 96, distance: 29.7
click at [74, 96] on div "*****" at bounding box center [87, 98] width 52 height 19
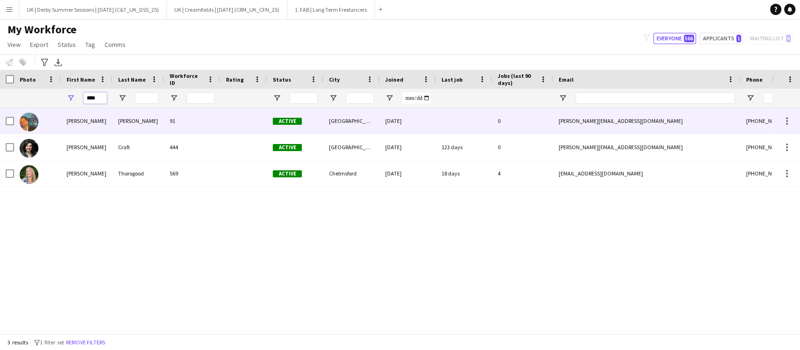
type input "****"
click at [85, 177] on div "Georgie" at bounding box center [87, 173] width 52 height 26
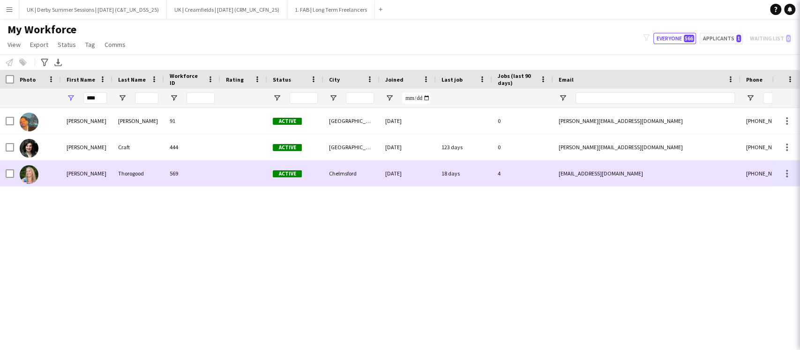
click at [82, 175] on div "Georgie" at bounding box center [87, 173] width 52 height 26
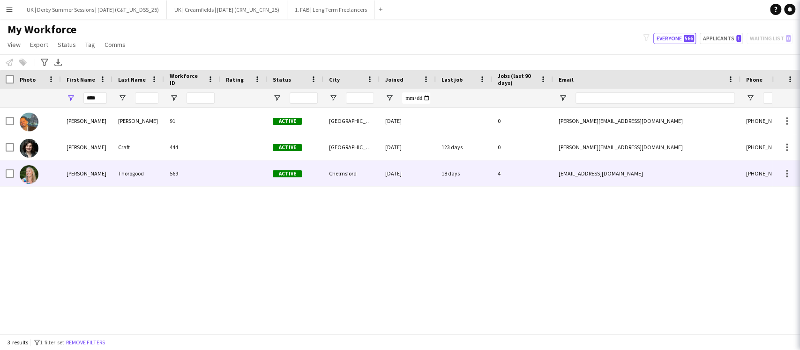
click at [82, 175] on div "Georgie" at bounding box center [87, 173] width 52 height 26
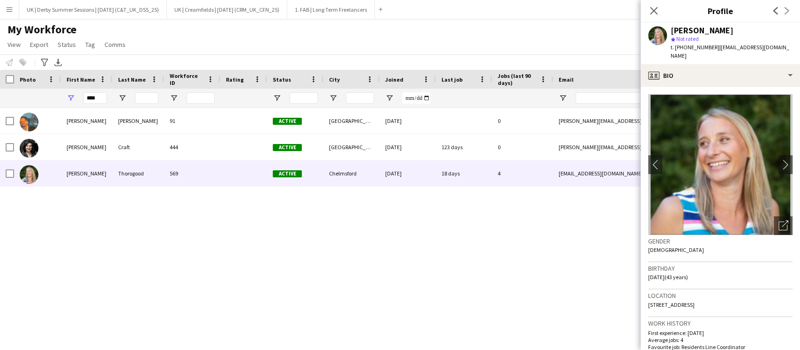
scroll to position [250, 0]
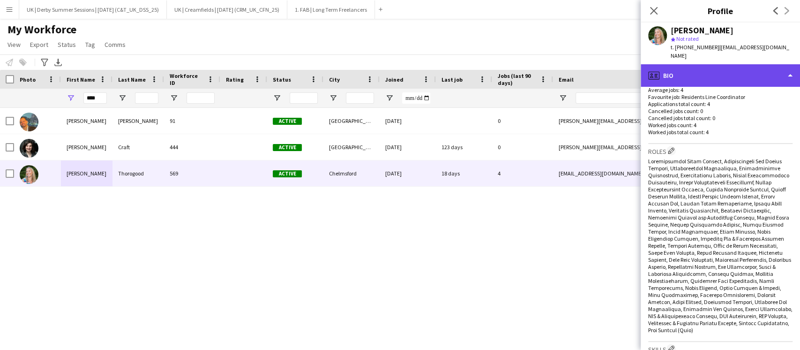
click at [701, 64] on div "profile Bio" at bounding box center [720, 75] width 159 height 22
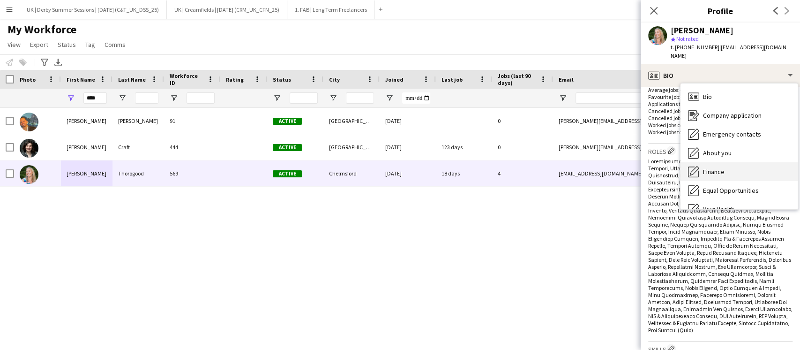
click at [710, 162] on div "Finance Finance" at bounding box center [739, 171] width 117 height 19
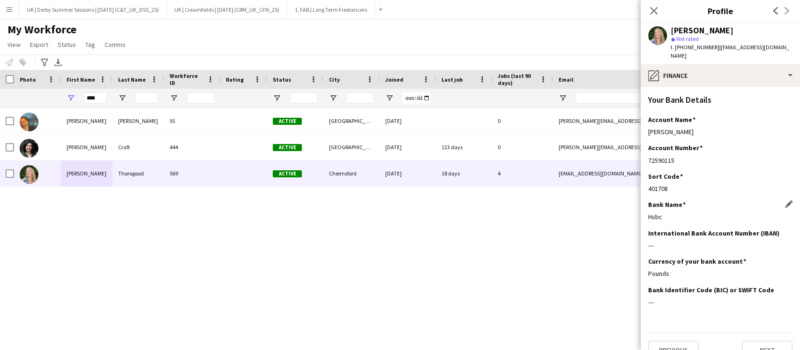
scroll to position [206, 0]
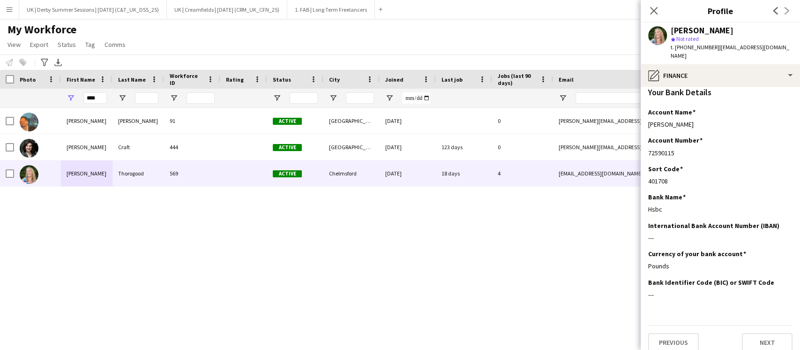
click at [3, 9] on button "Menu" at bounding box center [9, 9] width 19 height 19
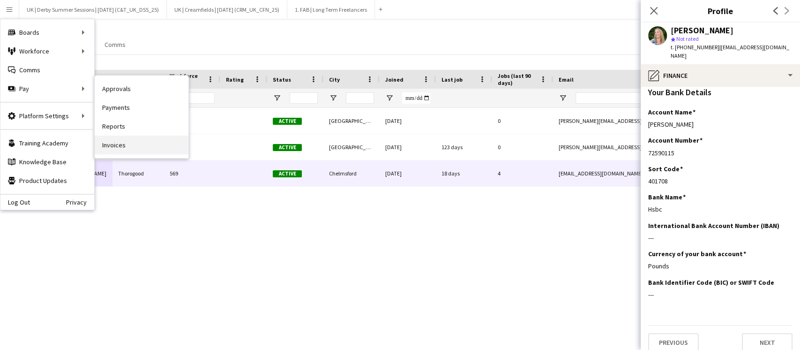
click at [115, 141] on link "Invoices" at bounding box center [142, 144] width 94 height 19
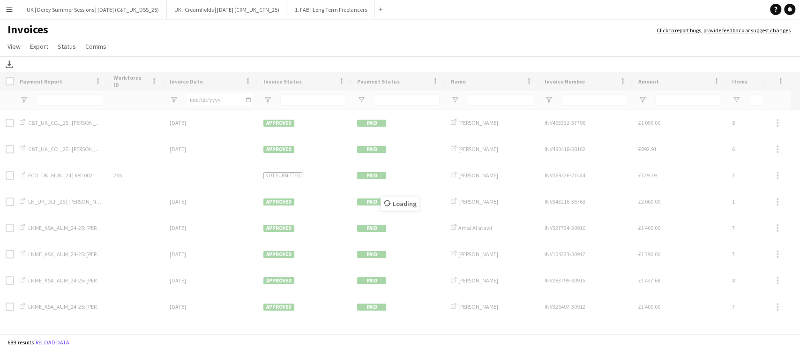
click at [247, 81] on div "Loading" at bounding box center [400, 203] width 800 height 263
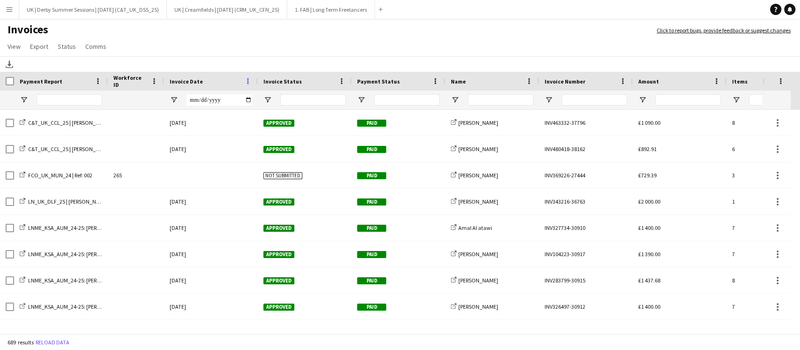
click at [248, 81] on span at bounding box center [248, 81] width 8 height 8
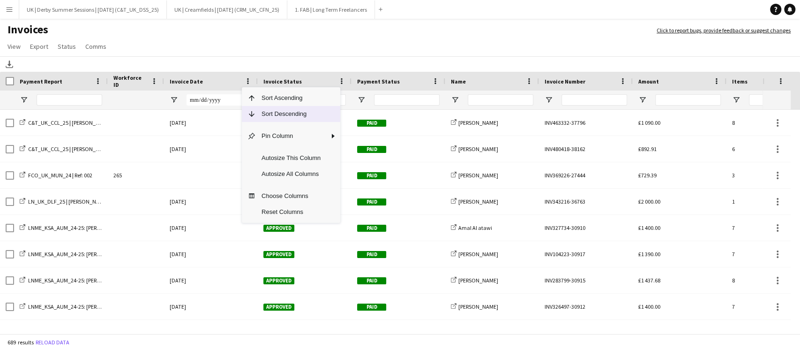
click at [270, 115] on span "Sort Descending" at bounding box center [291, 114] width 70 height 16
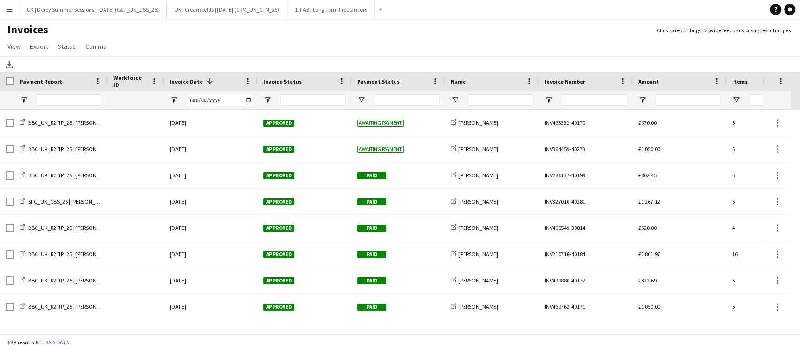
click at [11, 12] on app-icon "Menu" at bounding box center [9, 9] width 7 height 7
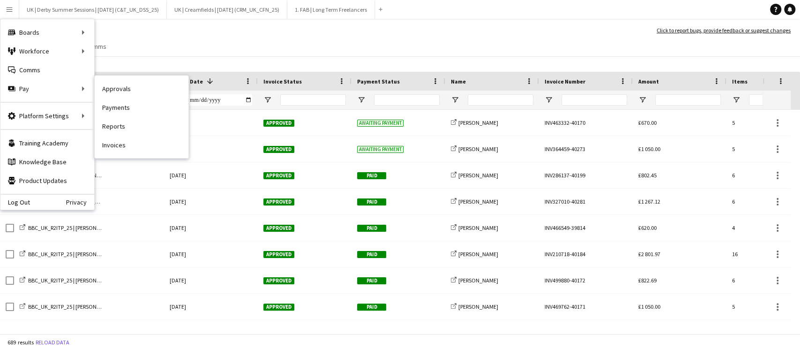
click at [139, 86] on link "Approvals" at bounding box center [142, 88] width 94 height 19
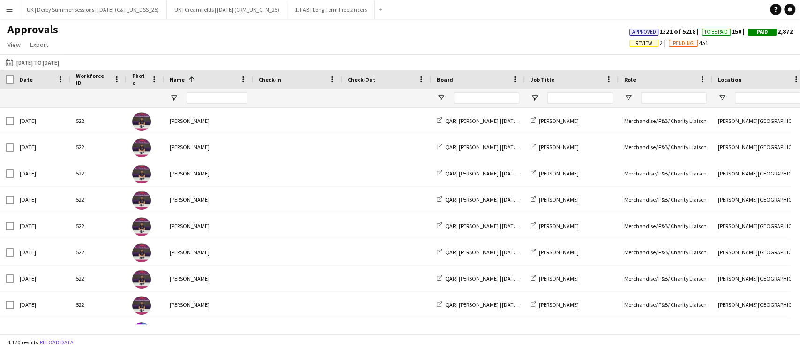
click at [636, 43] on span "Review" at bounding box center [644, 43] width 17 height 6
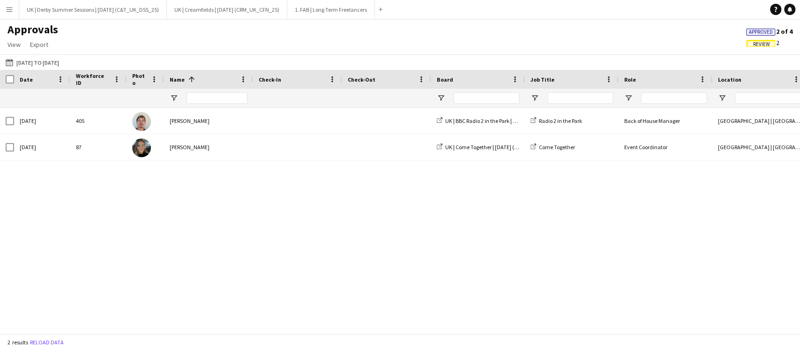
scroll to position [0, 901]
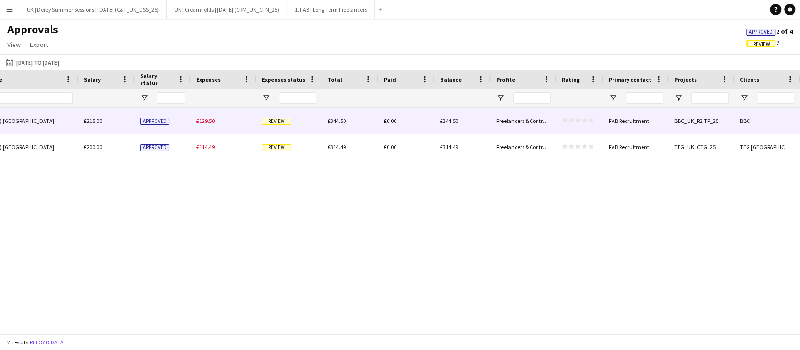
click at [210, 121] on span "£129.50" at bounding box center [205, 120] width 18 height 7
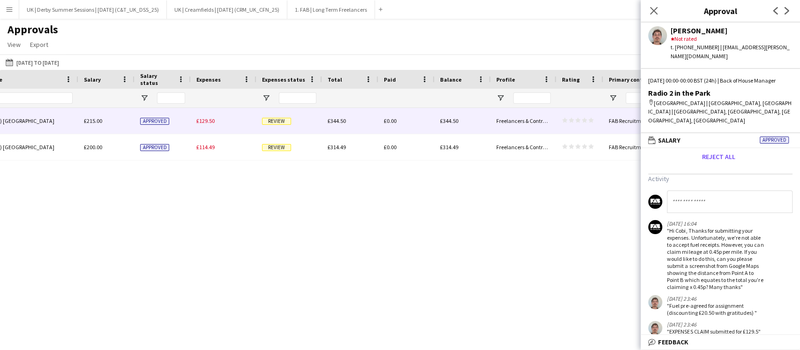
scroll to position [161, 0]
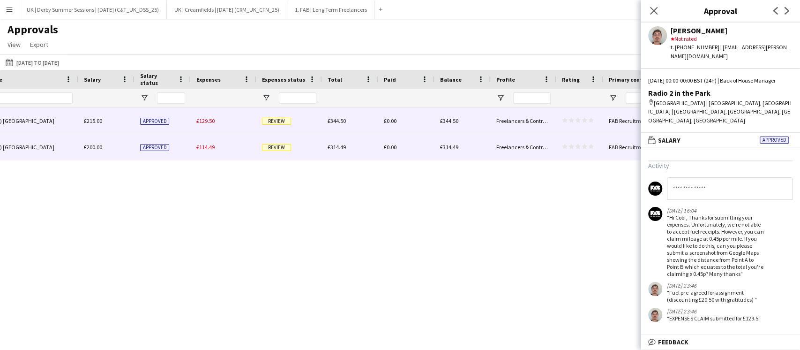
click at [218, 149] on div "£114.49" at bounding box center [224, 147] width 66 height 26
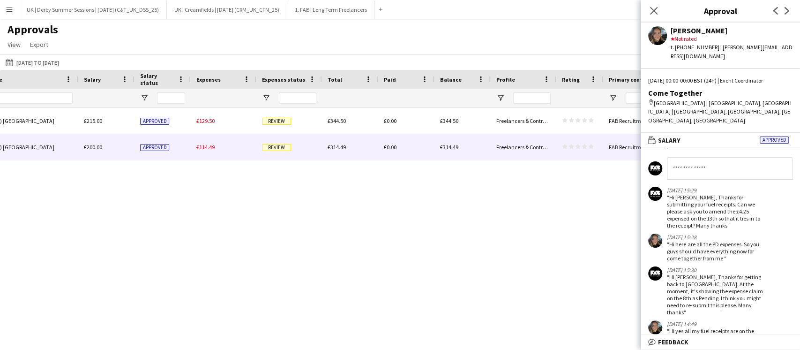
scroll to position [250, 0]
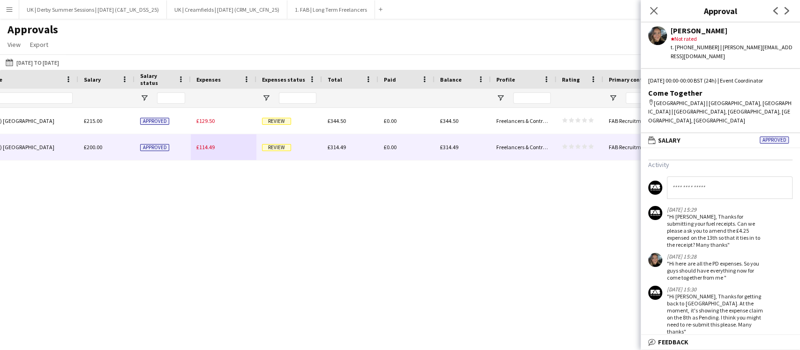
click at [376, 324] on div at bounding box center [400, 328] width 800 height 9
click at [652, 14] on icon "Close pop-in" at bounding box center [653, 10] width 9 height 9
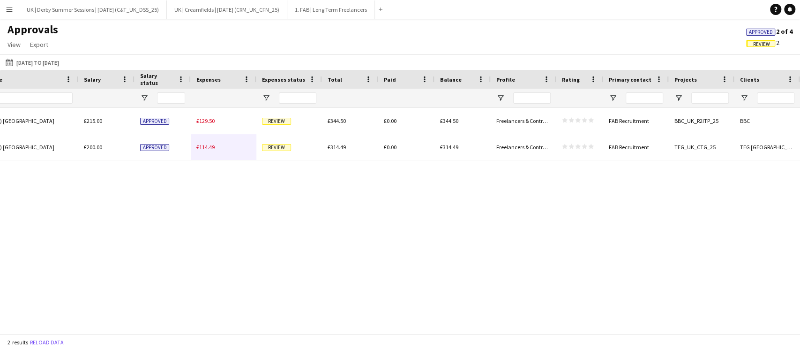
click at [12, 10] on app-icon "Menu" at bounding box center [9, 9] width 7 height 7
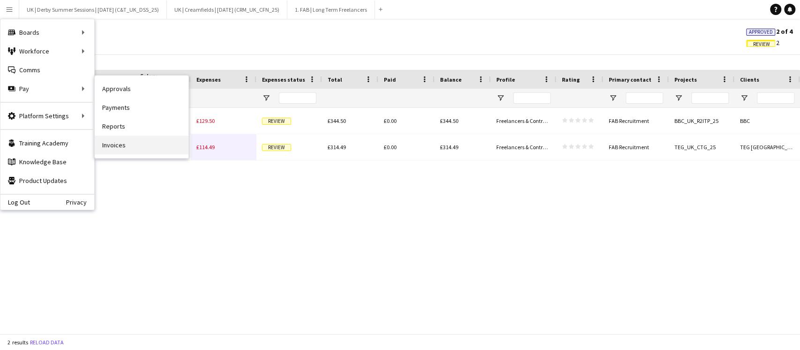
click at [120, 138] on link "Invoices" at bounding box center [142, 144] width 94 height 19
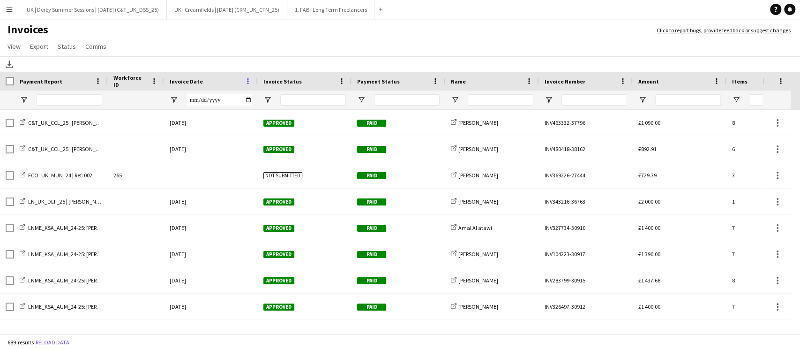
click at [249, 81] on span at bounding box center [248, 81] width 8 height 8
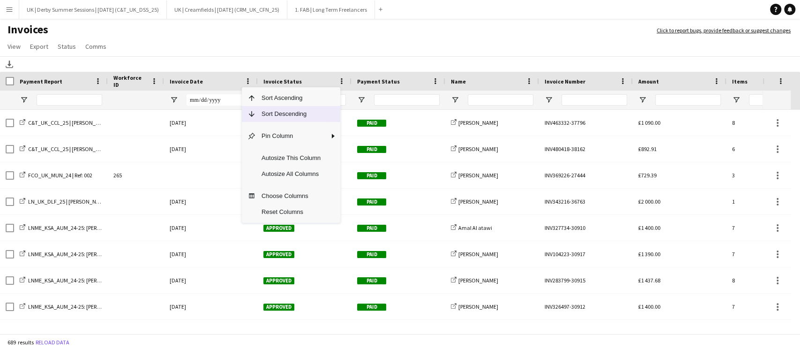
click at [252, 109] on span "Column Menu" at bounding box center [249, 114] width 14 height 16
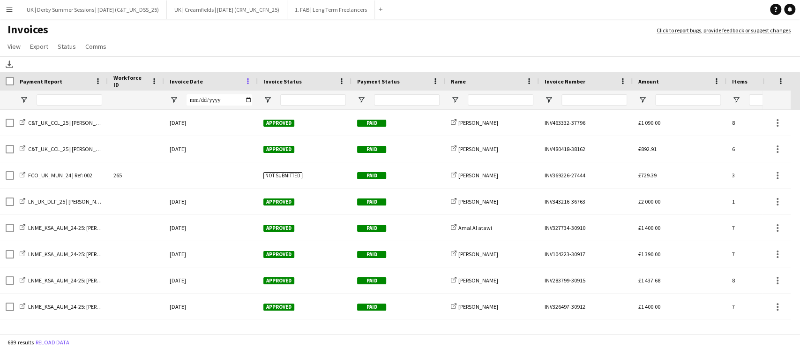
click at [247, 80] on span at bounding box center [248, 81] width 8 height 8
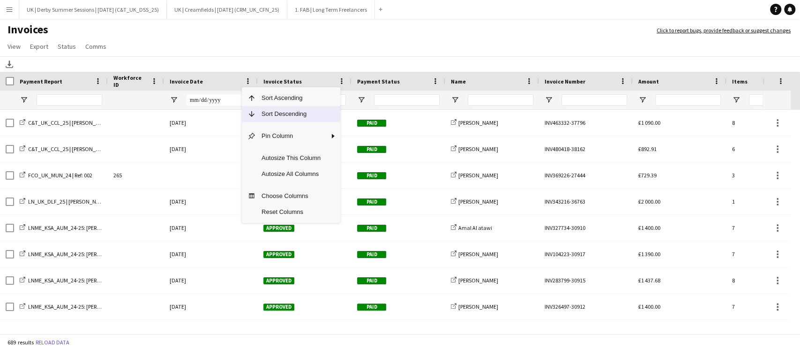
click at [262, 112] on span "Sort Descending" at bounding box center [291, 114] width 70 height 16
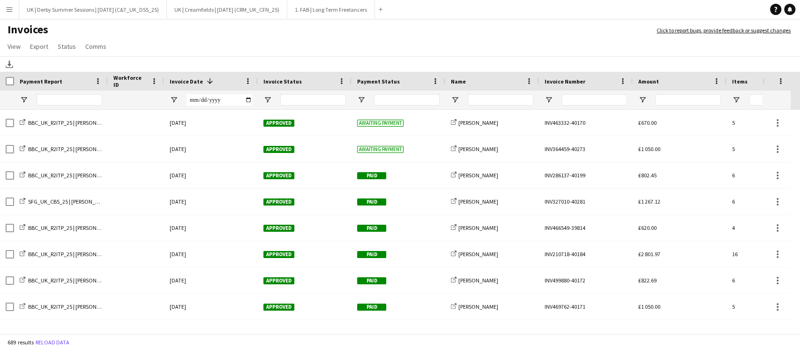
click at [7, 15] on button "Menu" at bounding box center [9, 9] width 19 height 19
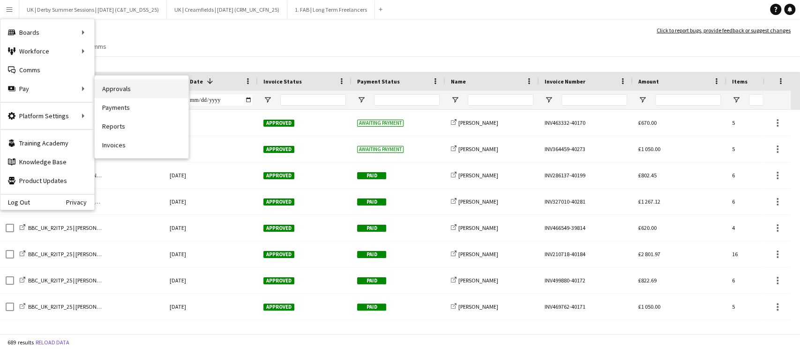
click at [112, 84] on link "Approvals" at bounding box center [142, 88] width 94 height 19
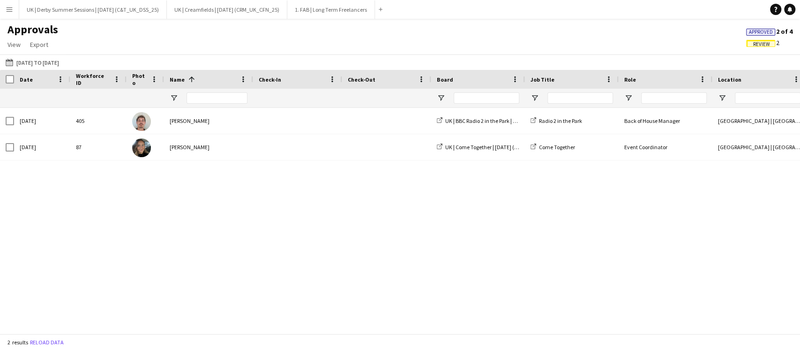
click at [9, 3] on button "Menu" at bounding box center [9, 9] width 19 height 19
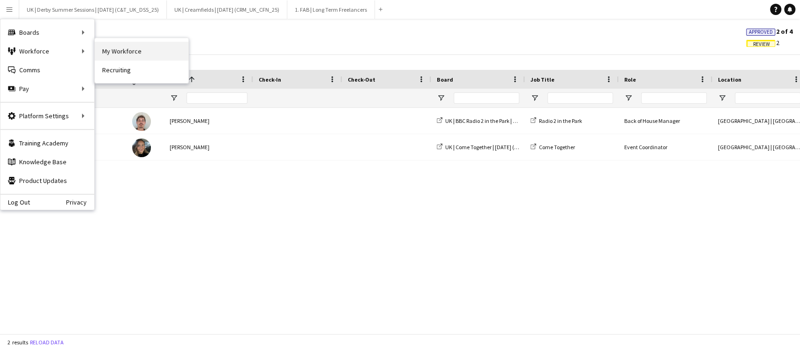
click at [113, 51] on link "My Workforce" at bounding box center [142, 51] width 94 height 19
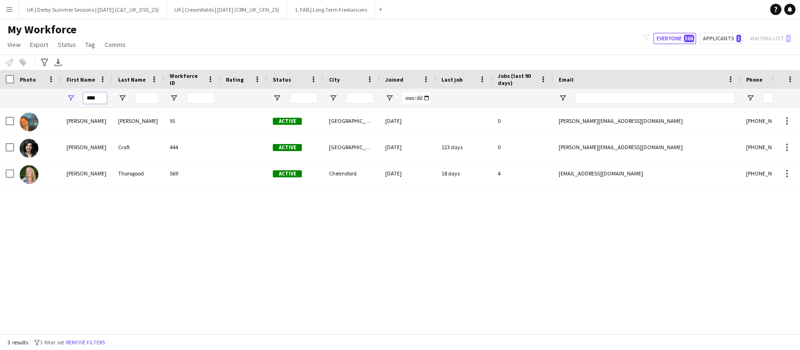
drag, startPoint x: 105, startPoint y: 97, endPoint x: 65, endPoint y: 96, distance: 40.3
click at [64, 94] on div "****" at bounding box center [87, 98] width 52 height 19
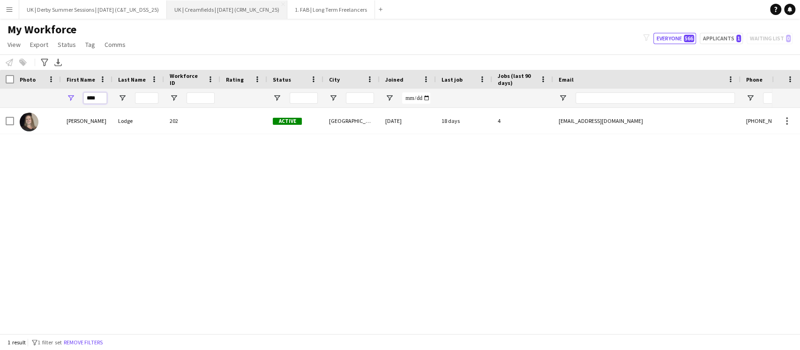
type input "****"
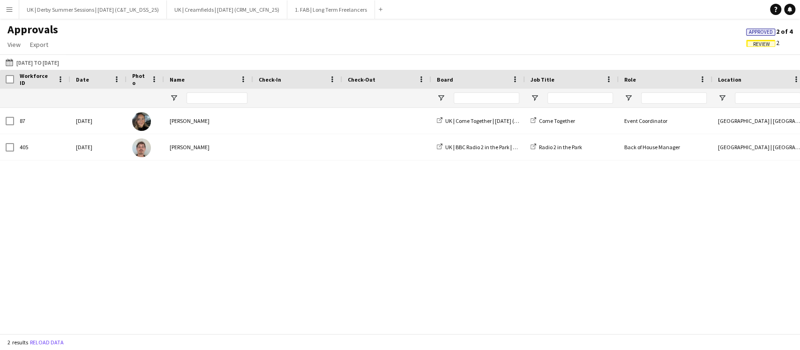
click at [11, 9] on app-icon "Menu" at bounding box center [9, 9] width 7 height 7
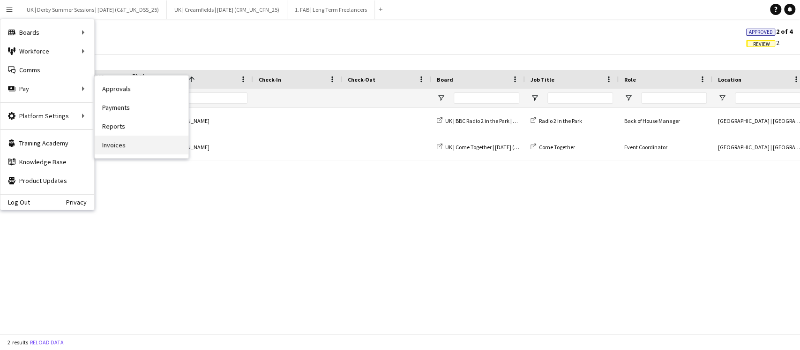
click at [120, 145] on link "Invoices" at bounding box center [142, 144] width 94 height 19
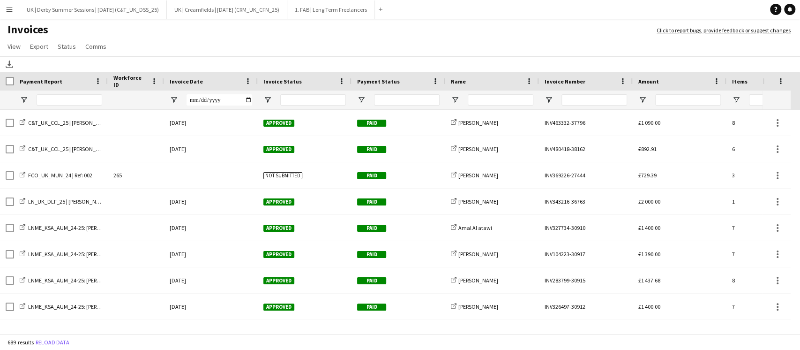
click at [250, 82] on span at bounding box center [248, 81] width 8 height 8
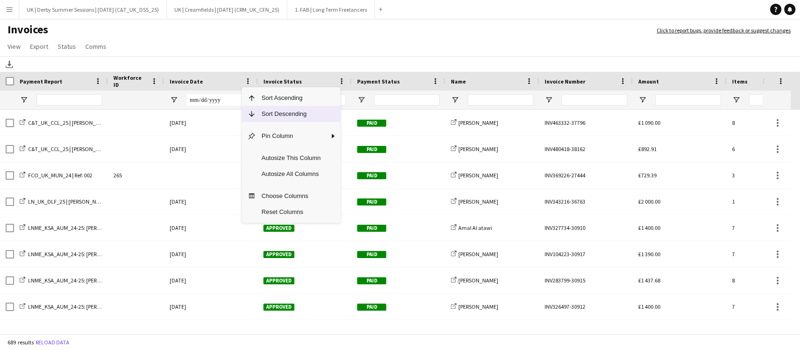
click at [260, 114] on span "Sort Descending" at bounding box center [291, 114] width 70 height 16
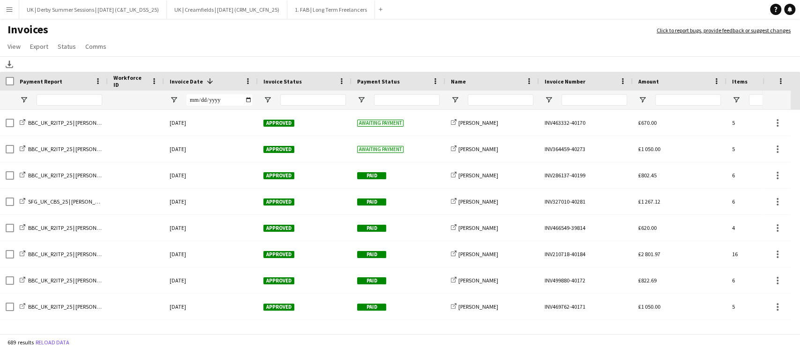
click at [8, 6] on app-icon "Menu" at bounding box center [9, 9] width 7 height 7
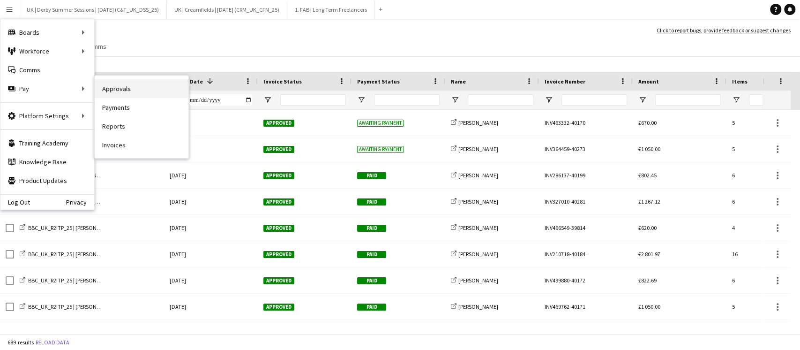
click at [98, 90] on link "Approvals" at bounding box center [142, 88] width 94 height 19
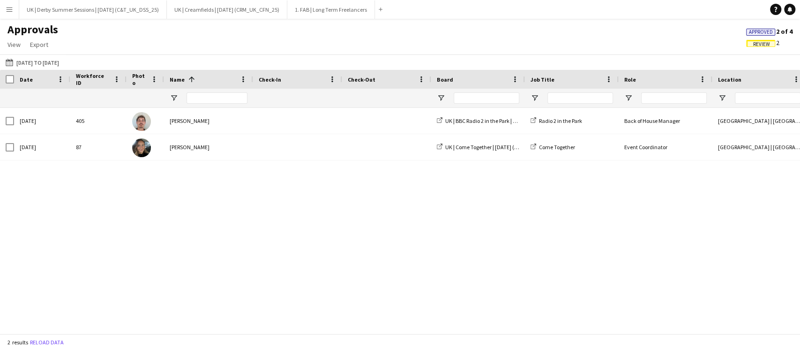
click at [0, 4] on button "Menu" at bounding box center [9, 9] width 19 height 19
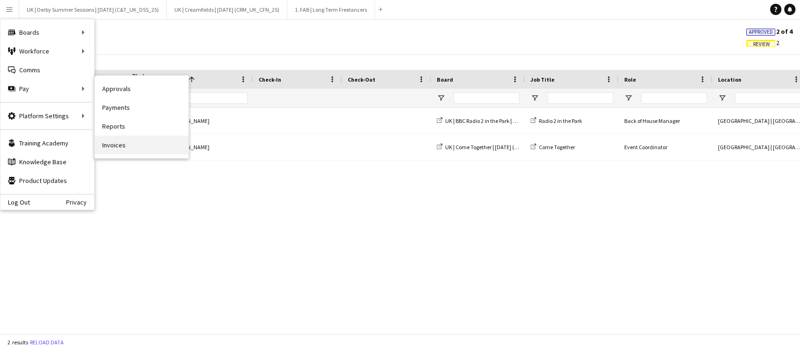
click at [106, 141] on link "Invoices" at bounding box center [142, 144] width 94 height 19
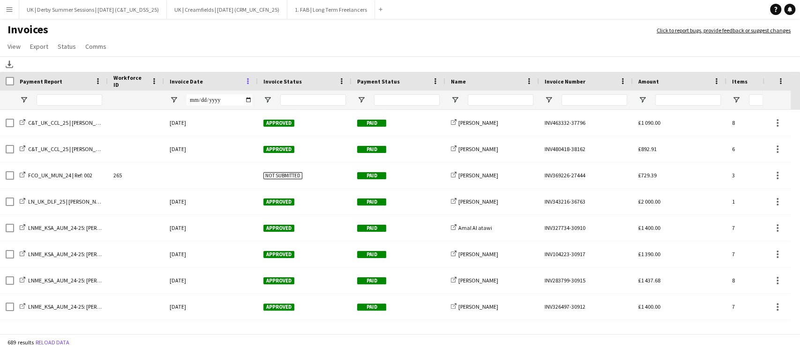
click at [250, 79] on span at bounding box center [248, 81] width 8 height 8
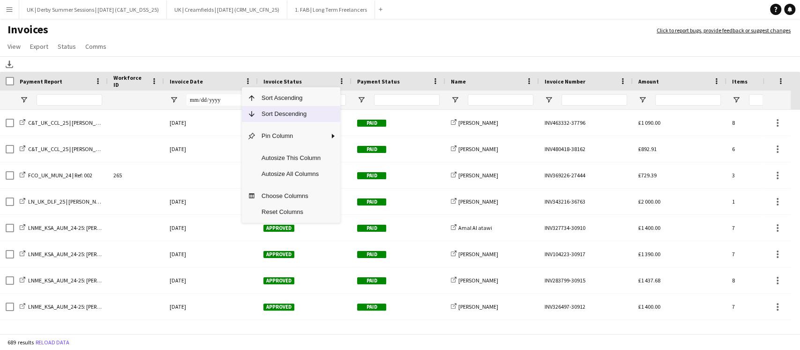
click at [254, 109] on span "Column Menu" at bounding box center [249, 114] width 14 height 16
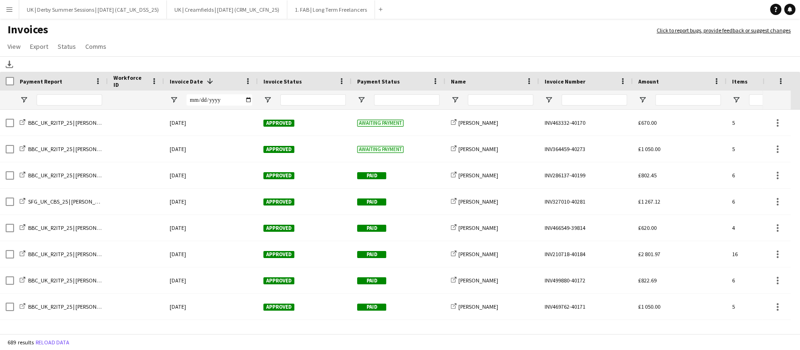
click at [12, 4] on button "Menu" at bounding box center [9, 9] width 19 height 19
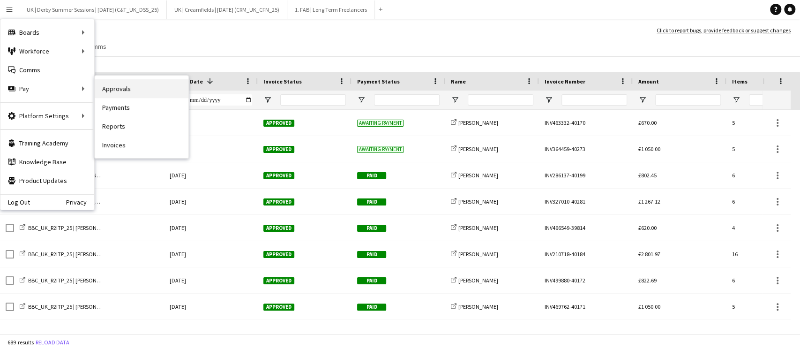
click at [124, 96] on link "Approvals" at bounding box center [142, 88] width 94 height 19
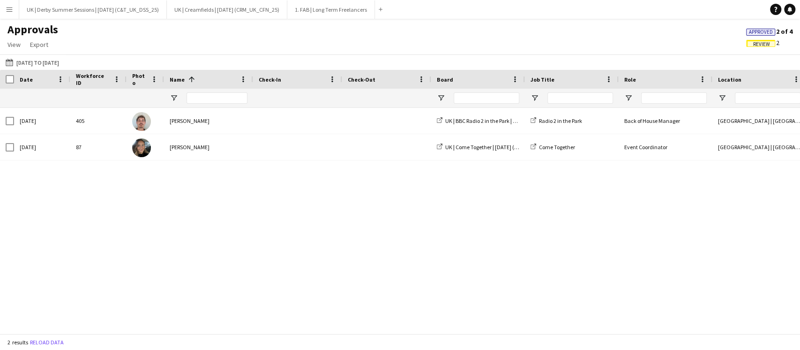
click at [141, 171] on div "87 Wed, 27 Aug 2025 Erin Brown UK | Come Together | Aug 2025 (TEG_UK_CTG_25) Co…" at bounding box center [400, 216] width 800 height 216
click at [754, 42] on span "Review" at bounding box center [761, 44] width 17 height 6
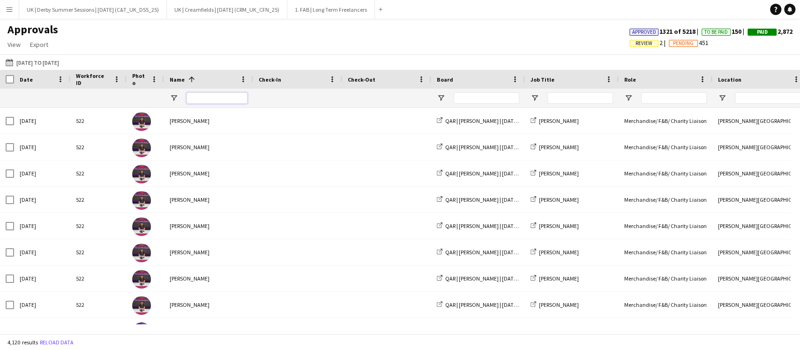
click at [217, 101] on input "Name Filter Input" at bounding box center [217, 97] width 61 height 11
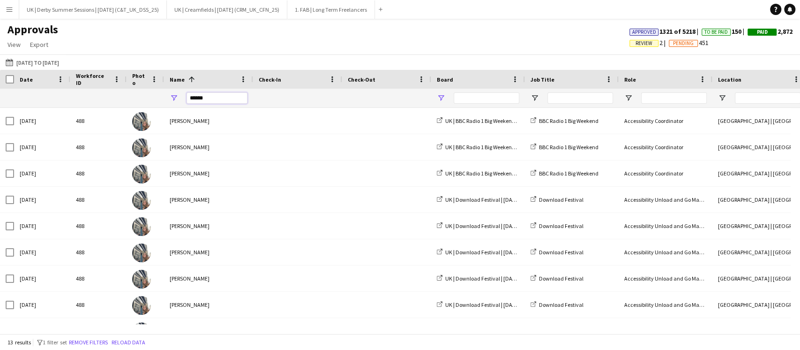
type input "******"
click at [441, 96] on span "Open Filter Menu" at bounding box center [441, 98] width 8 height 8
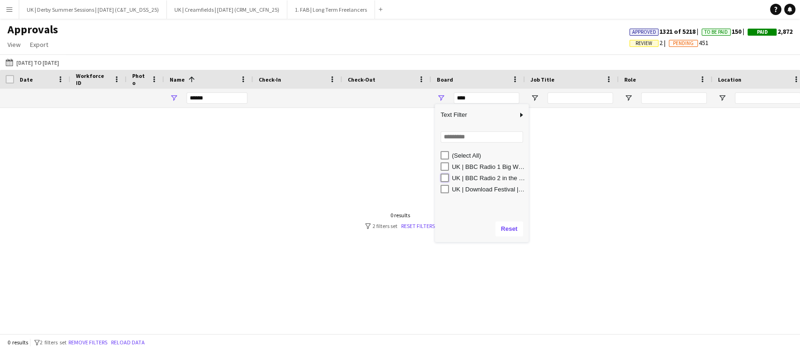
type input "**********"
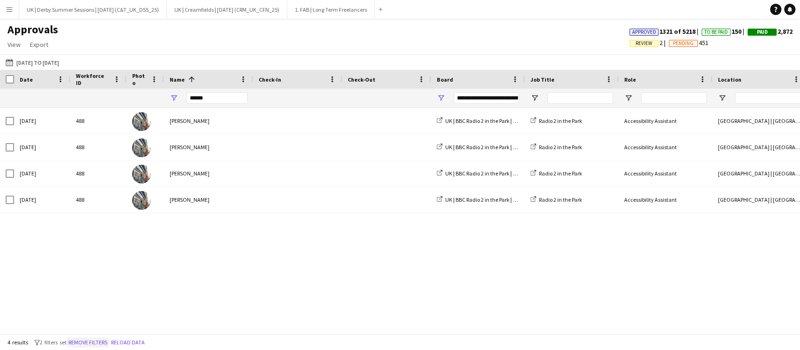
click at [100, 342] on button "Remove filters" at bounding box center [88, 342] width 43 height 10
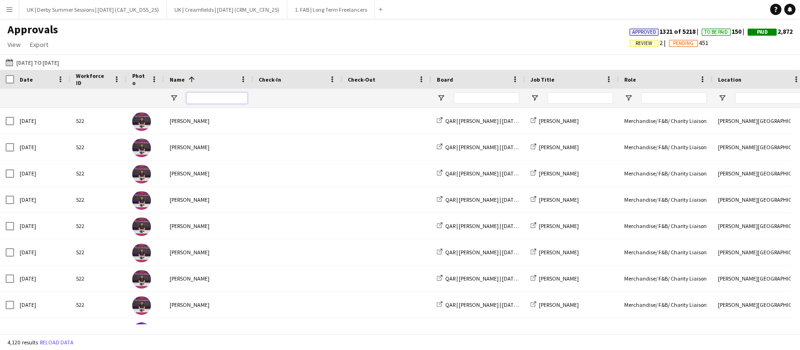
click at [215, 93] on input "Name Filter Input" at bounding box center [217, 97] width 61 height 11
click at [3, 10] on button "Menu" at bounding box center [9, 9] width 19 height 19
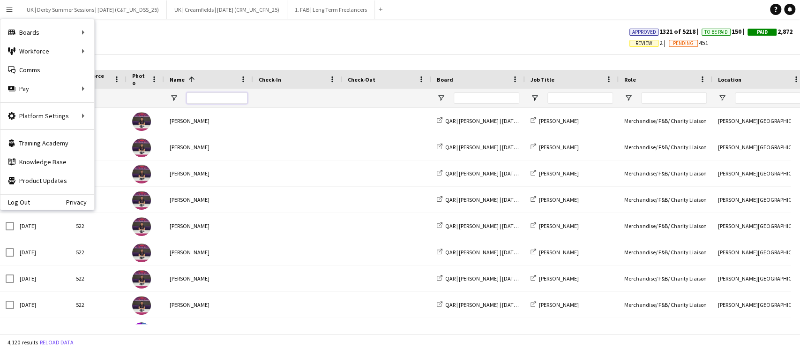
click at [214, 95] on input "Name Filter Input" at bounding box center [217, 97] width 61 height 11
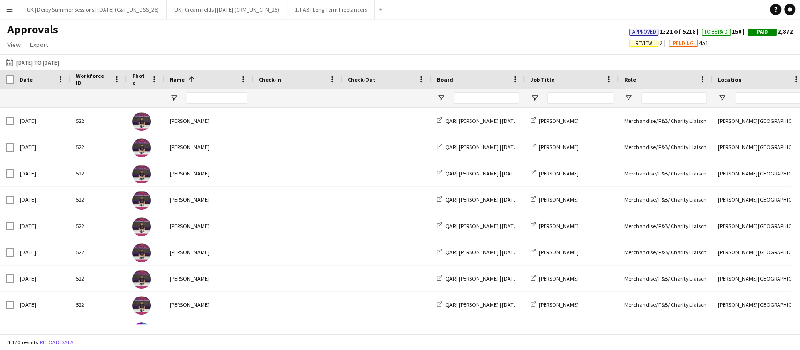
click at [213, 91] on div at bounding box center [217, 98] width 61 height 19
click at [231, 103] on input "Name Filter Input" at bounding box center [217, 97] width 61 height 11
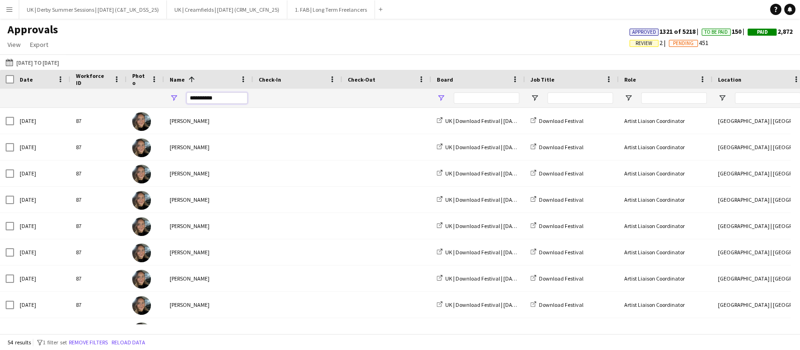
type input "**********"
click at [439, 94] on span "Open Filter Menu" at bounding box center [441, 98] width 8 height 8
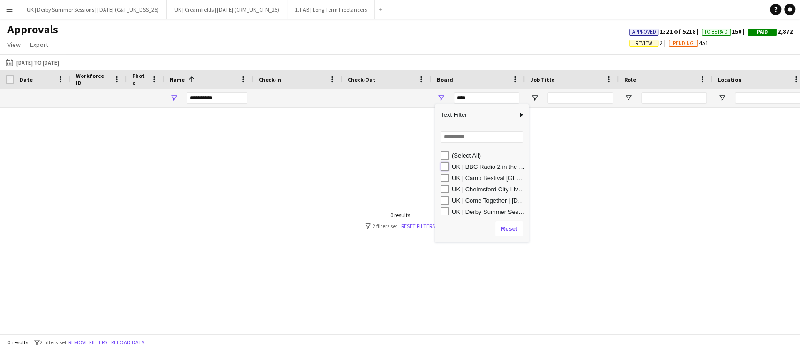
type input "**********"
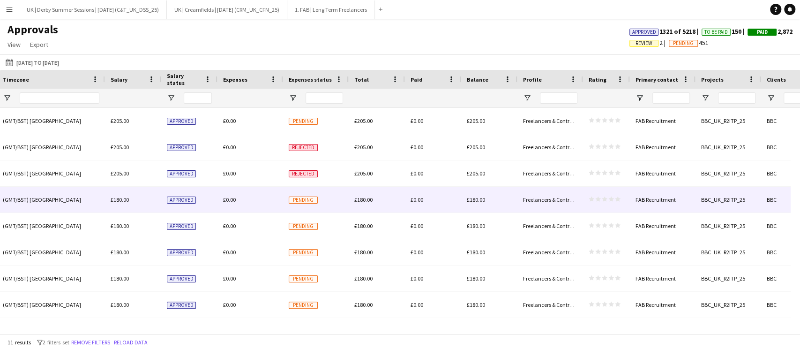
click at [235, 211] on div "£0.00" at bounding box center [250, 200] width 66 height 26
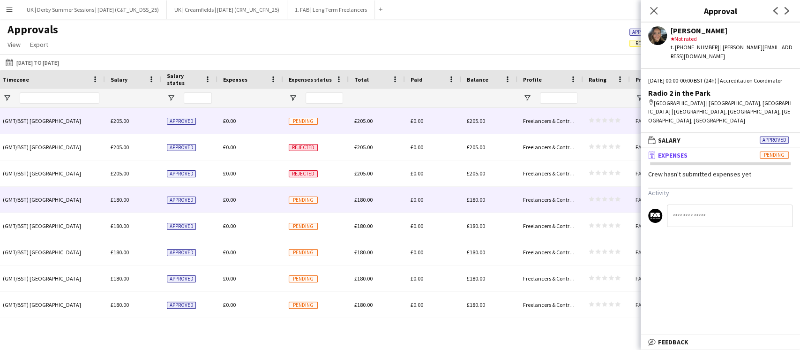
click at [274, 133] on div "£0.00" at bounding box center [250, 121] width 66 height 26
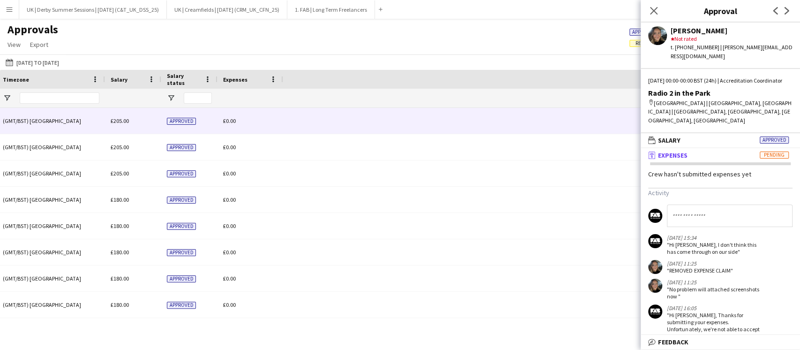
scroll to position [0, 183]
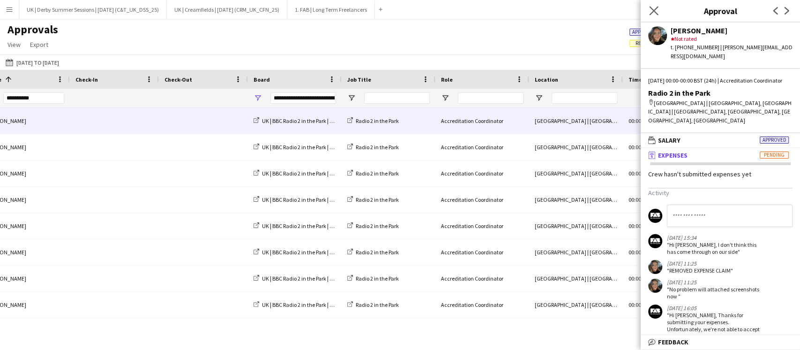
click at [659, 11] on app-icon "Close pop-in" at bounding box center [654, 11] width 14 height 14
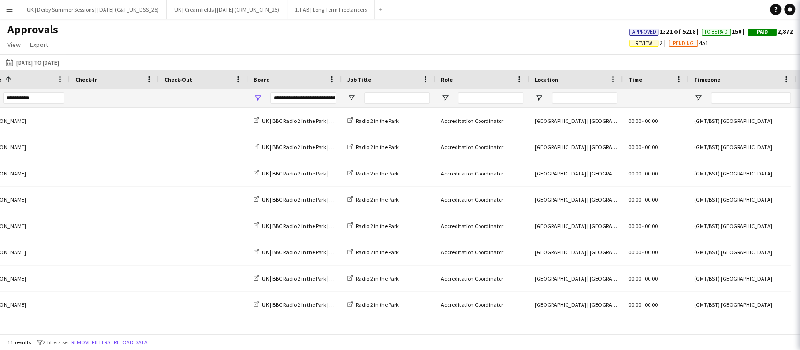
scroll to position [0, 0]
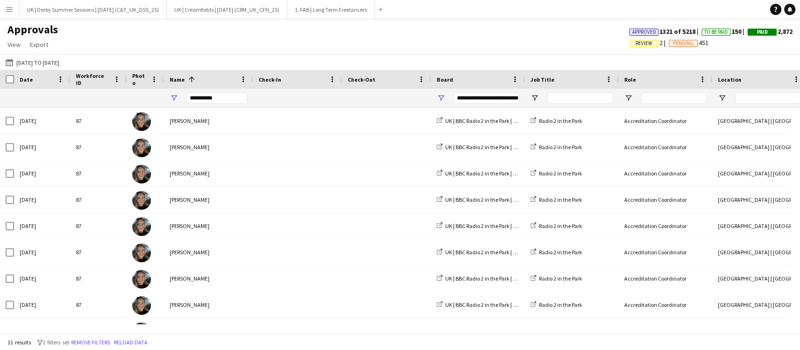
click at [12, 7] on app-icon "Menu" at bounding box center [9, 9] width 7 height 7
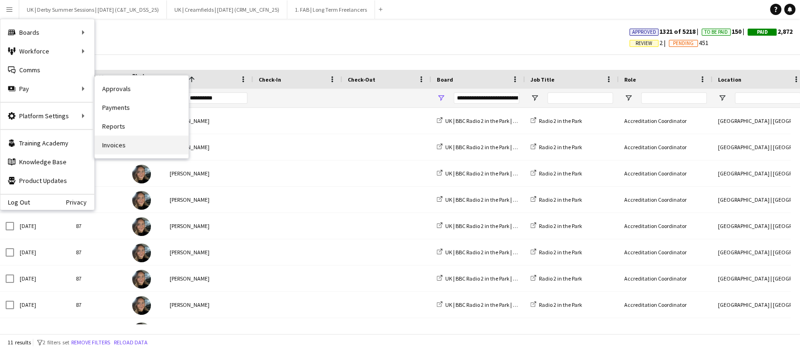
click at [167, 140] on link "Invoices" at bounding box center [142, 144] width 94 height 19
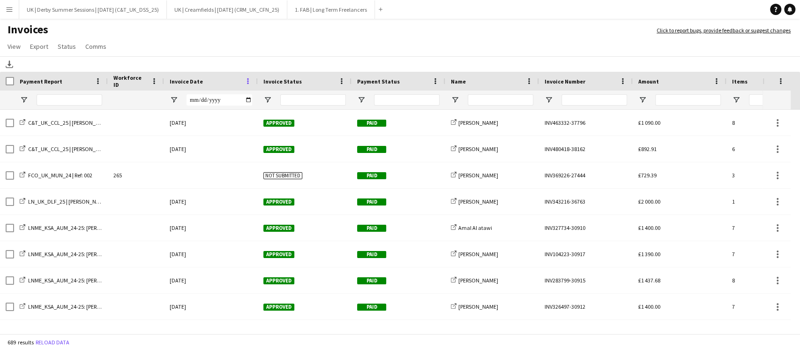
click at [245, 78] on span at bounding box center [248, 81] width 8 height 8
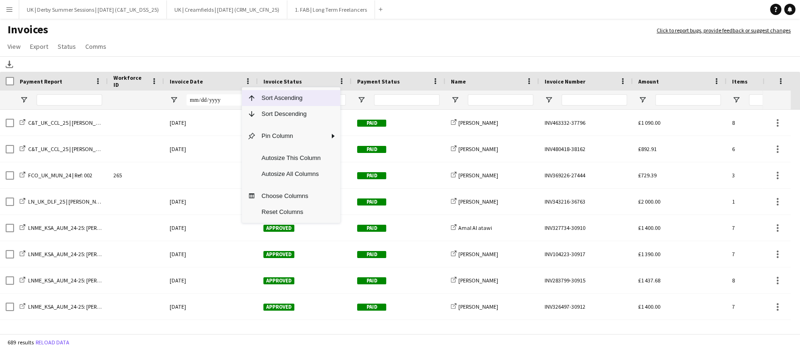
click at [259, 108] on span "Sort Descending" at bounding box center [291, 114] width 70 height 16
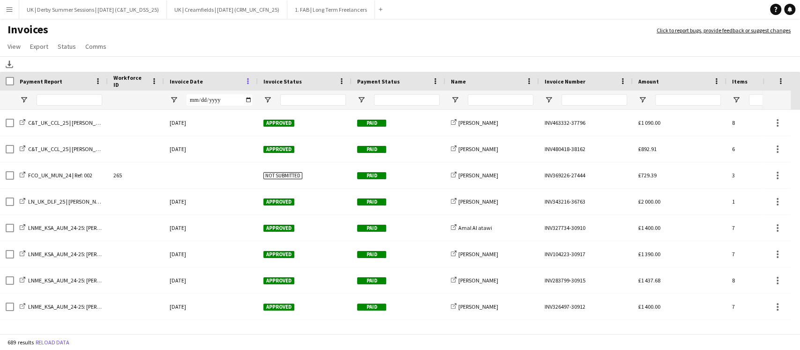
click at [244, 82] on span at bounding box center [248, 81] width 8 height 8
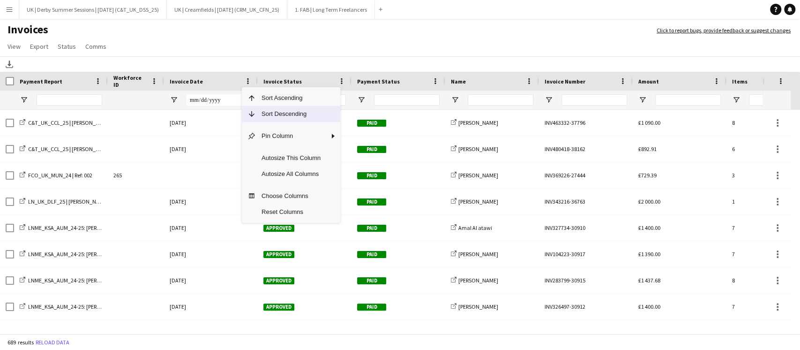
click at [257, 114] on span "Sort Descending" at bounding box center [291, 114] width 70 height 16
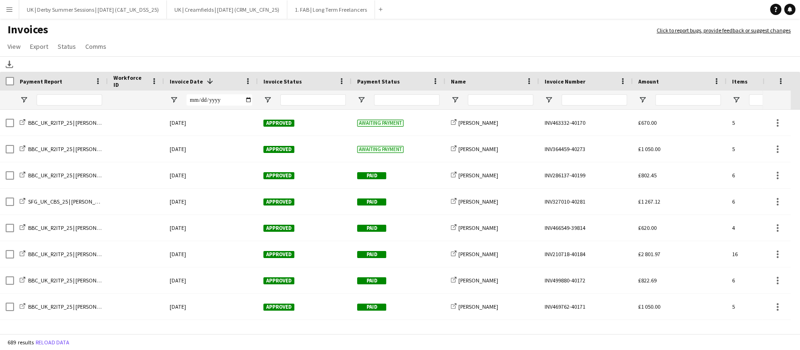
click at [3, 9] on button "Menu" at bounding box center [9, 9] width 19 height 19
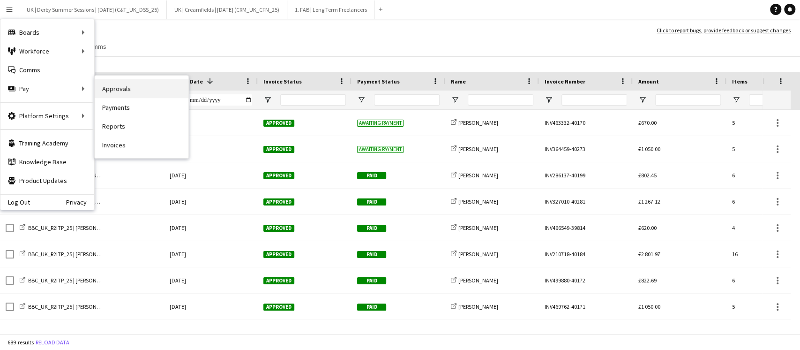
click at [117, 85] on link "Approvals" at bounding box center [142, 88] width 94 height 19
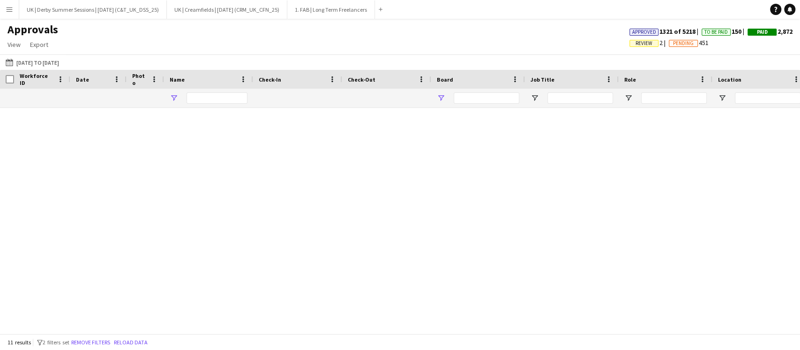
type input "**********"
